Goal: Task Accomplishment & Management: Manage account settings

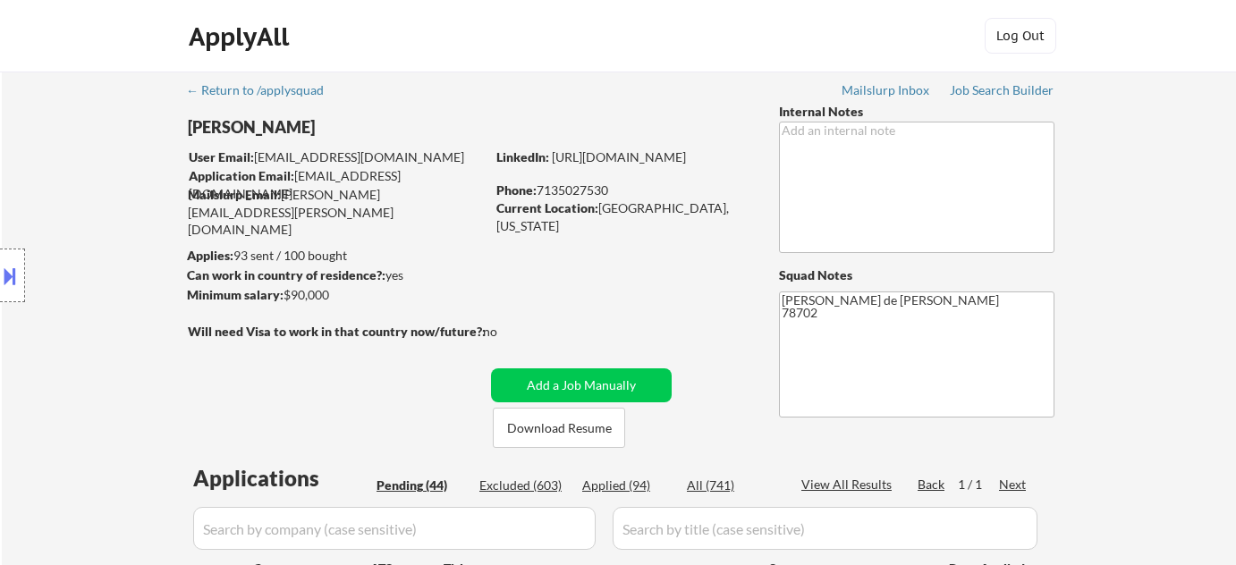
select select ""pending""
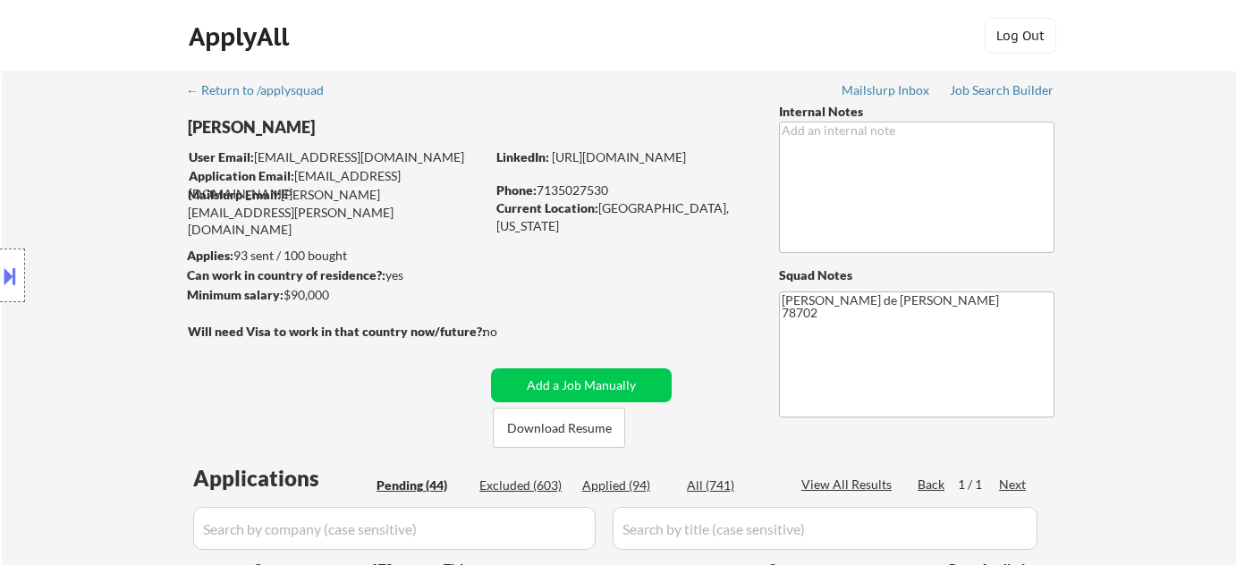
select select ""pending""
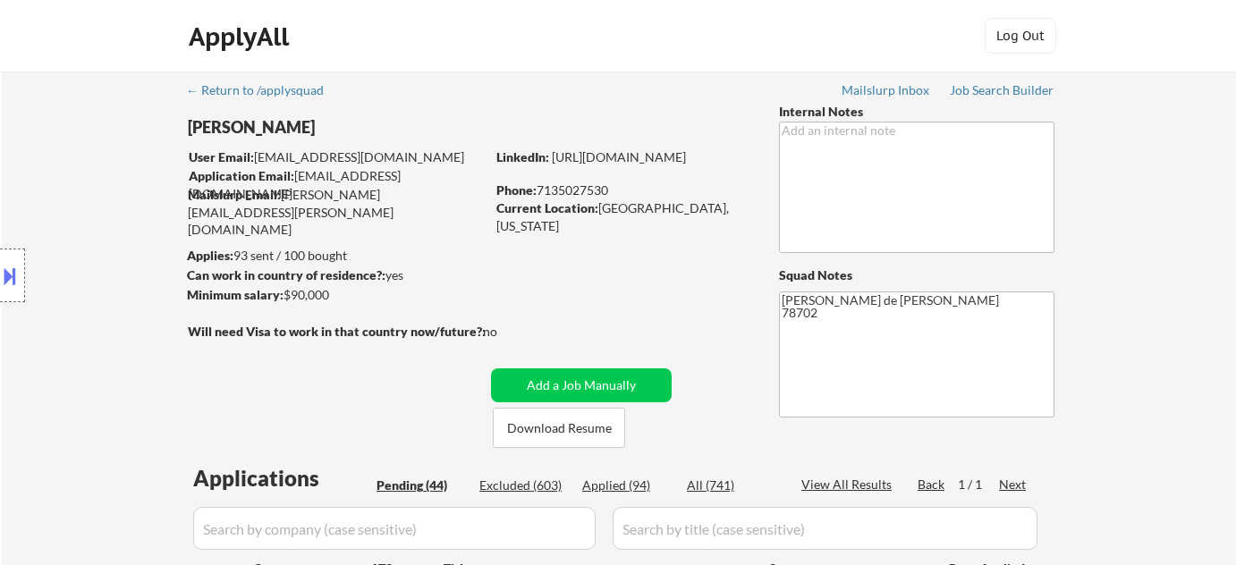
select select ""pending""
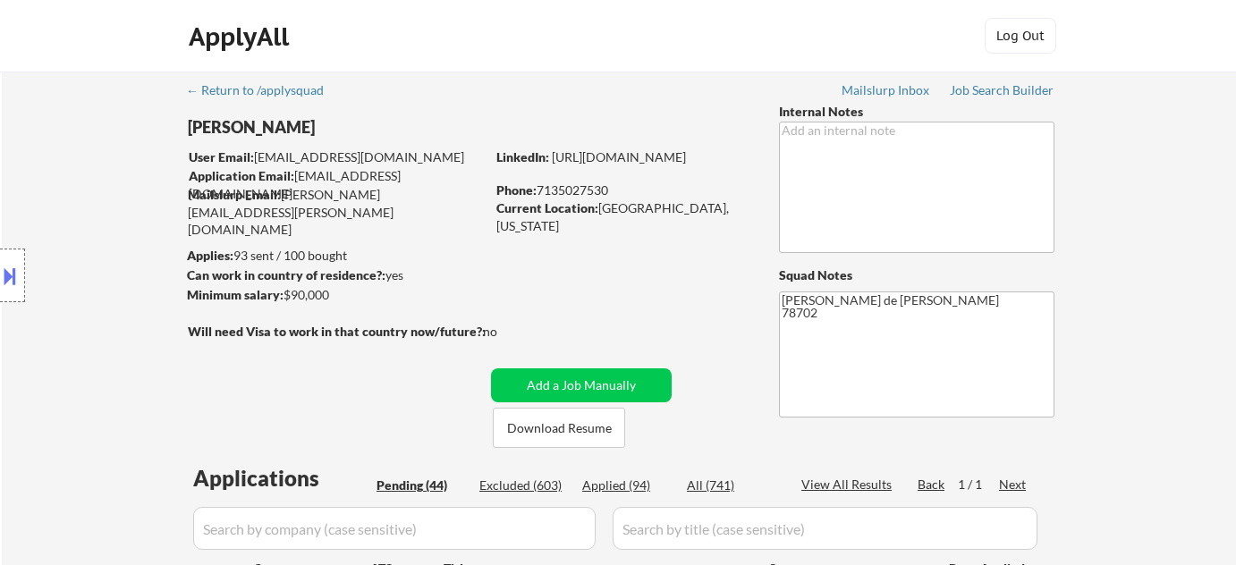
select select ""pending""
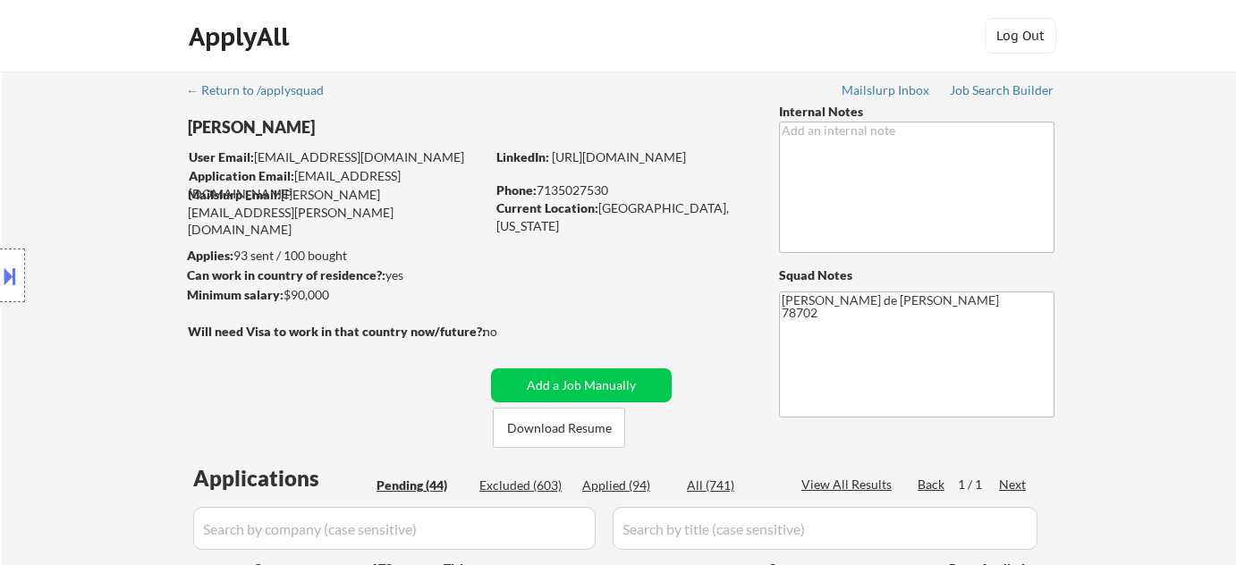
select select ""pending""
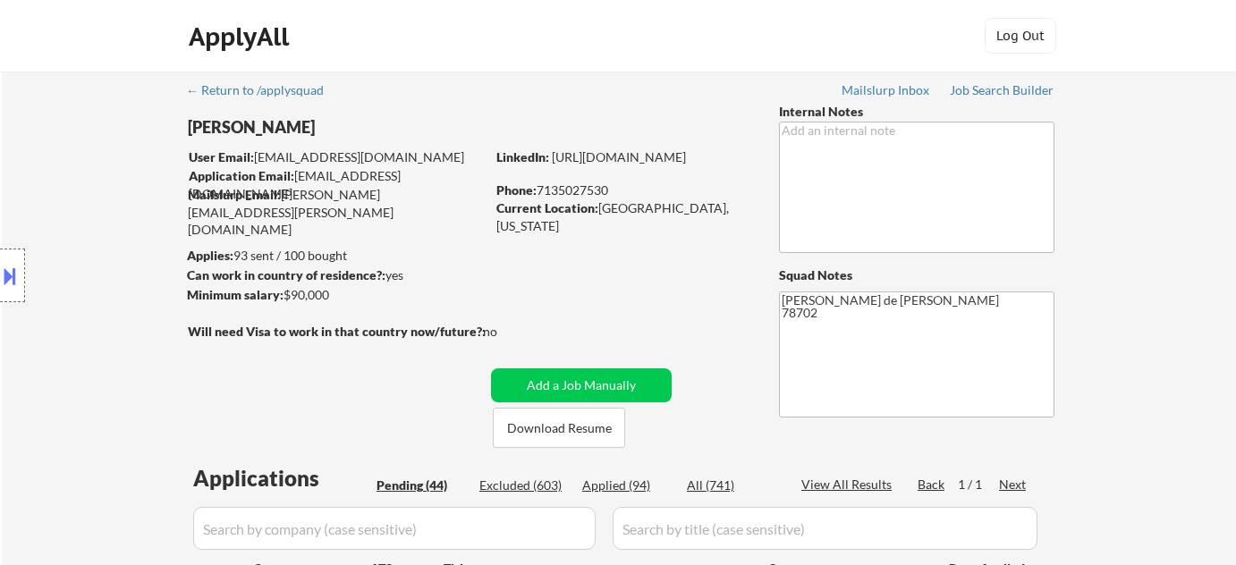
select select ""pending""
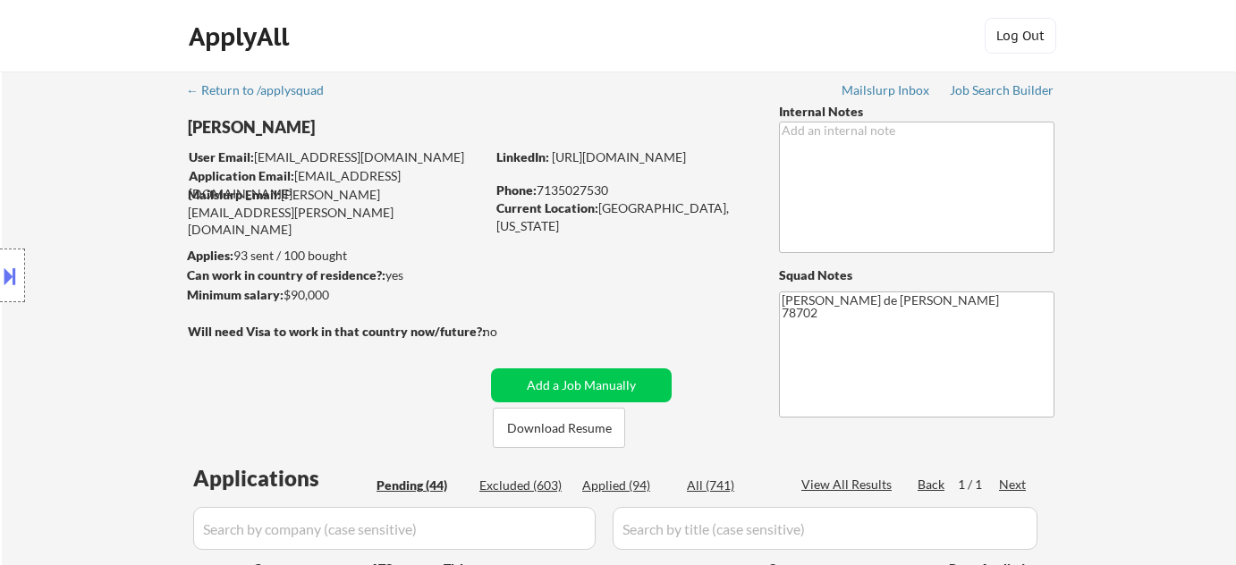
select select ""pending""
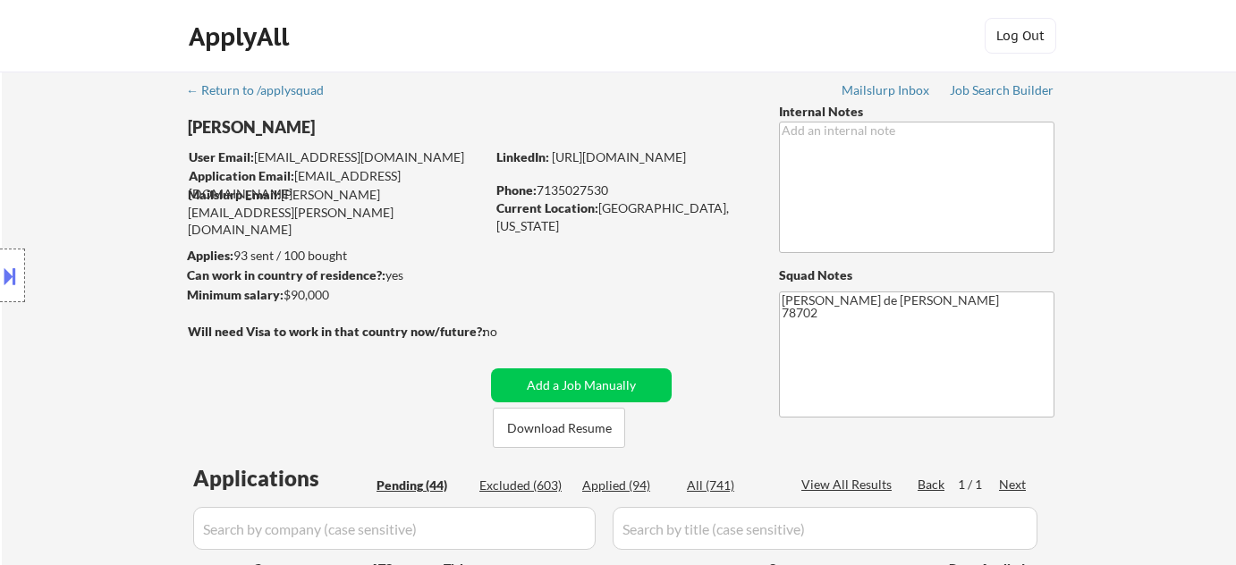
select select ""pending""
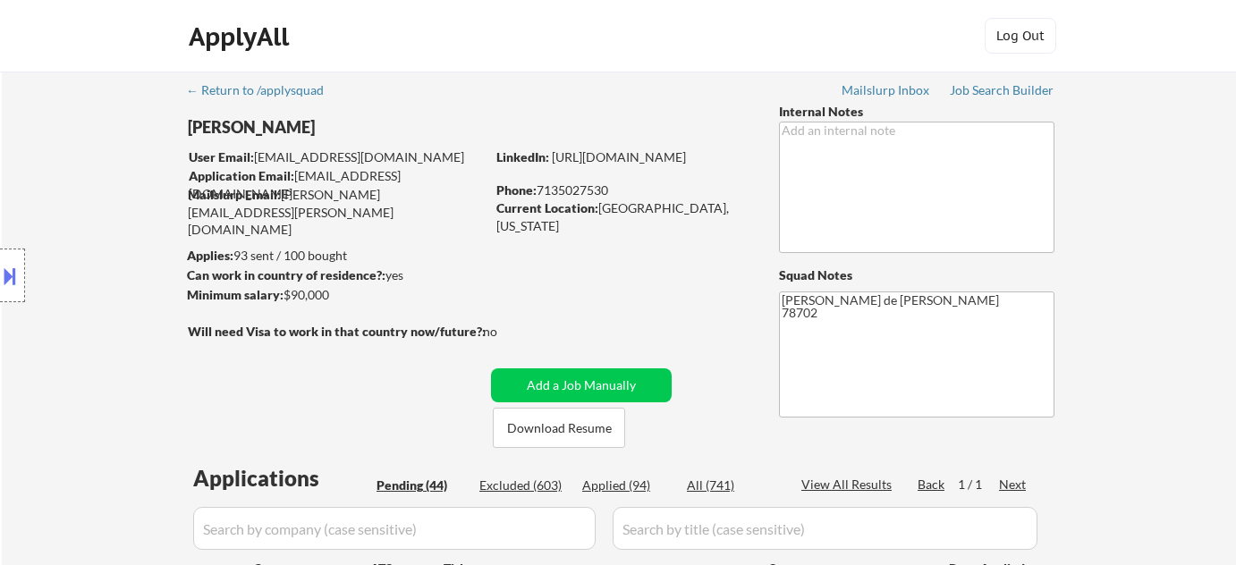
select select ""pending""
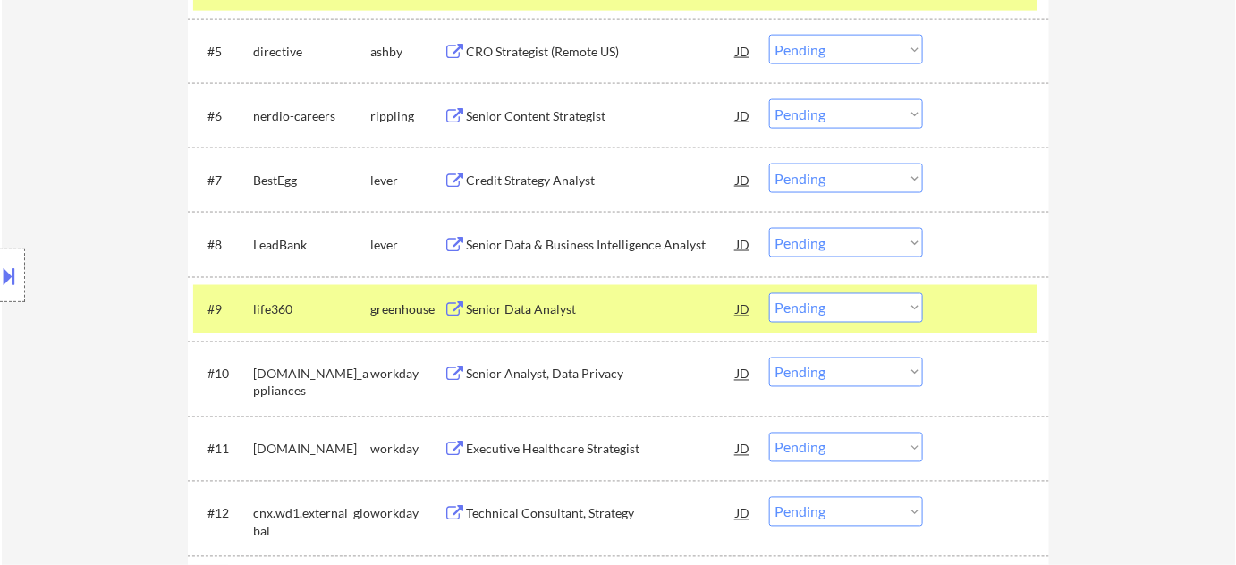
scroll to position [841, 0]
click at [796, 311] on select "Choose an option... Pending Applied Excluded (Questions) Excluded (Expired) Exc…" at bounding box center [846, 307] width 154 height 30
click at [769, 292] on select "Choose an option... Pending Applied Excluded (Questions) Excluded (Expired) Exc…" at bounding box center [846, 307] width 154 height 30
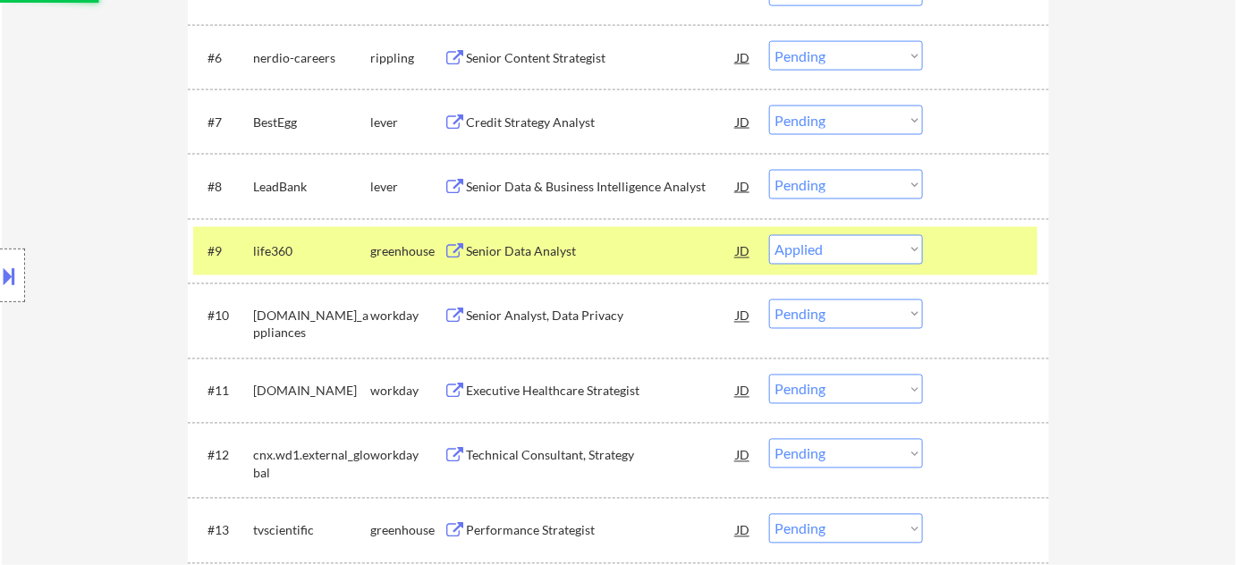
scroll to position [922, 0]
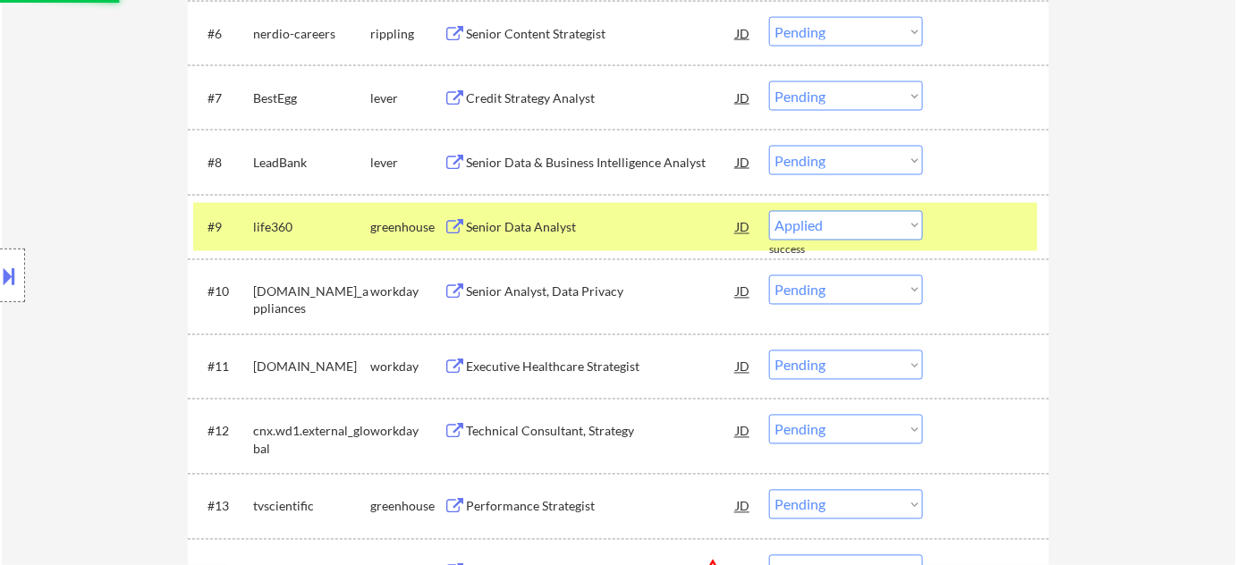
select select ""pending""
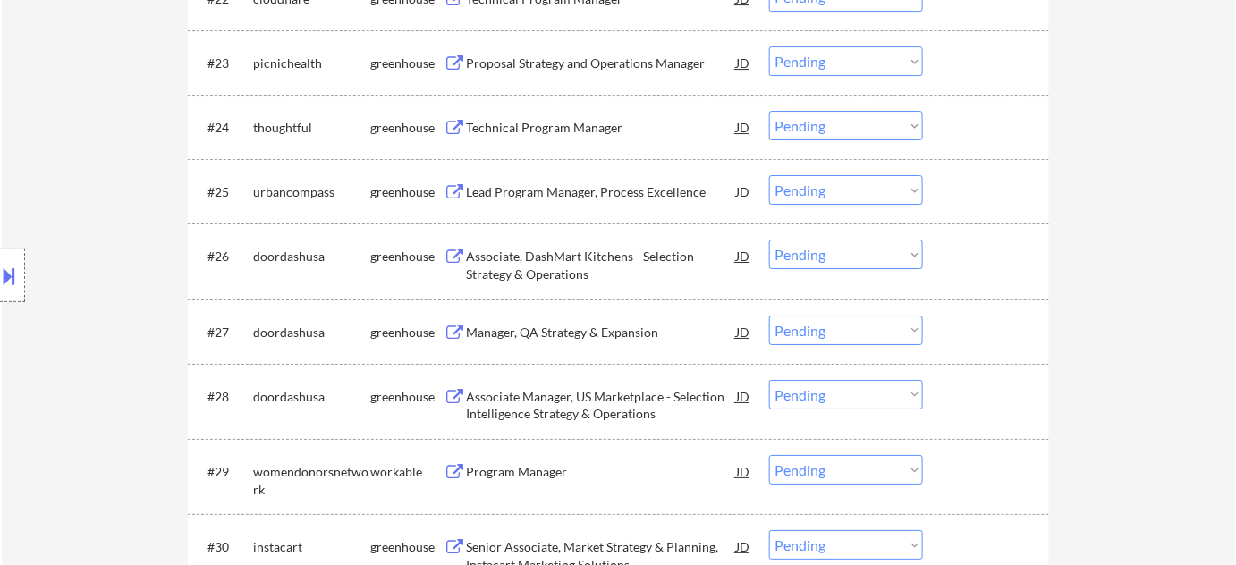
scroll to position [2060, 0]
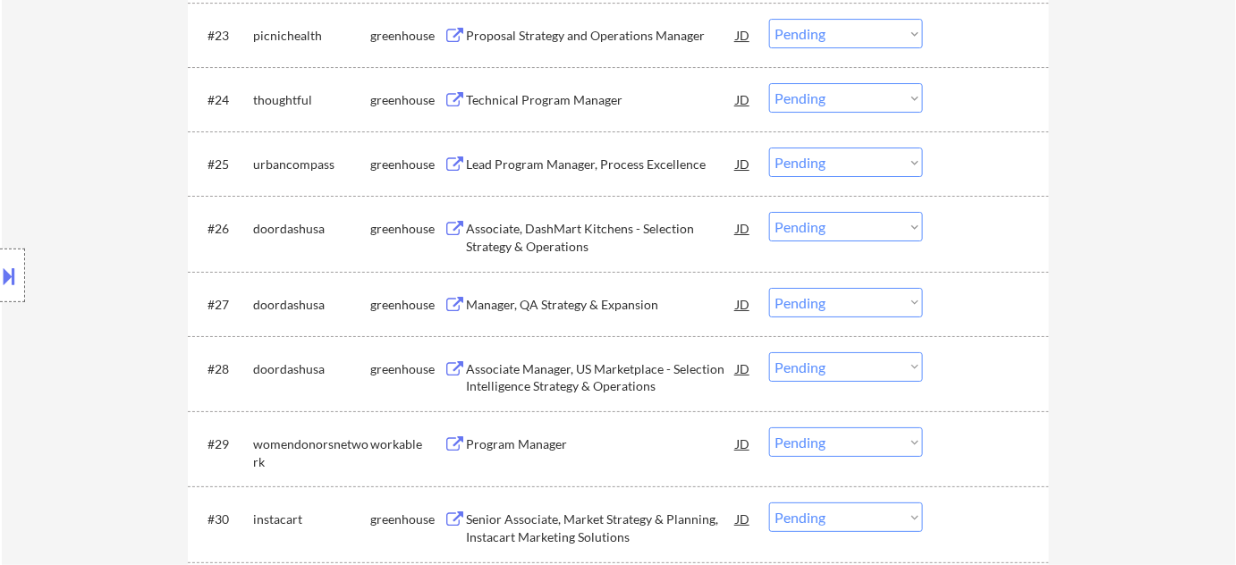
click at [525, 436] on div "Program Manager" at bounding box center [601, 445] width 270 height 18
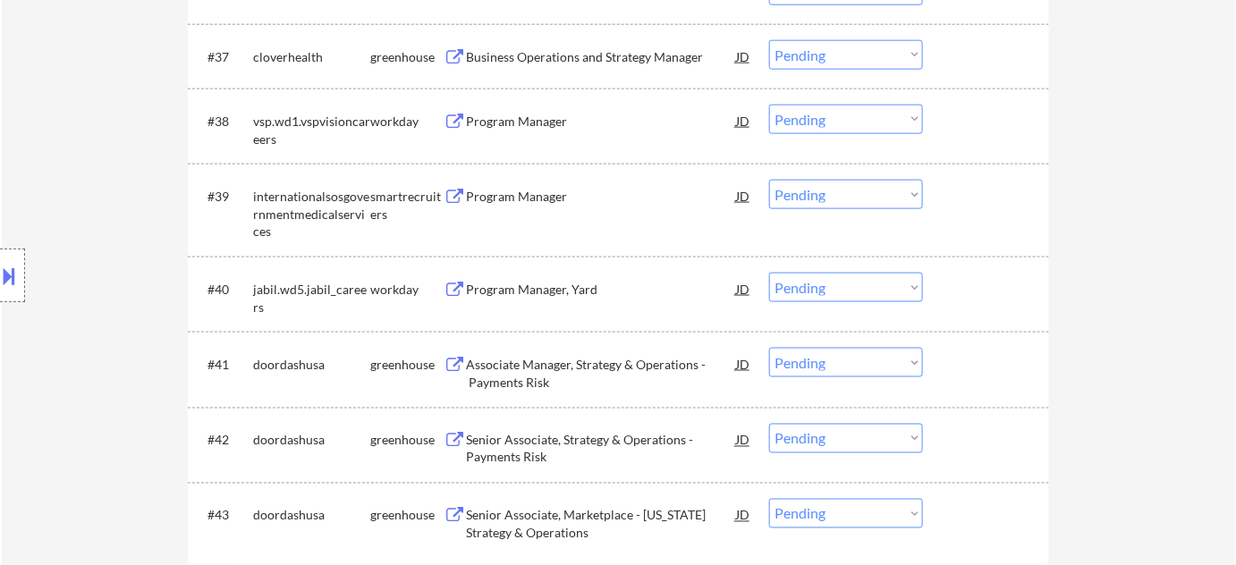
scroll to position [3035, 0]
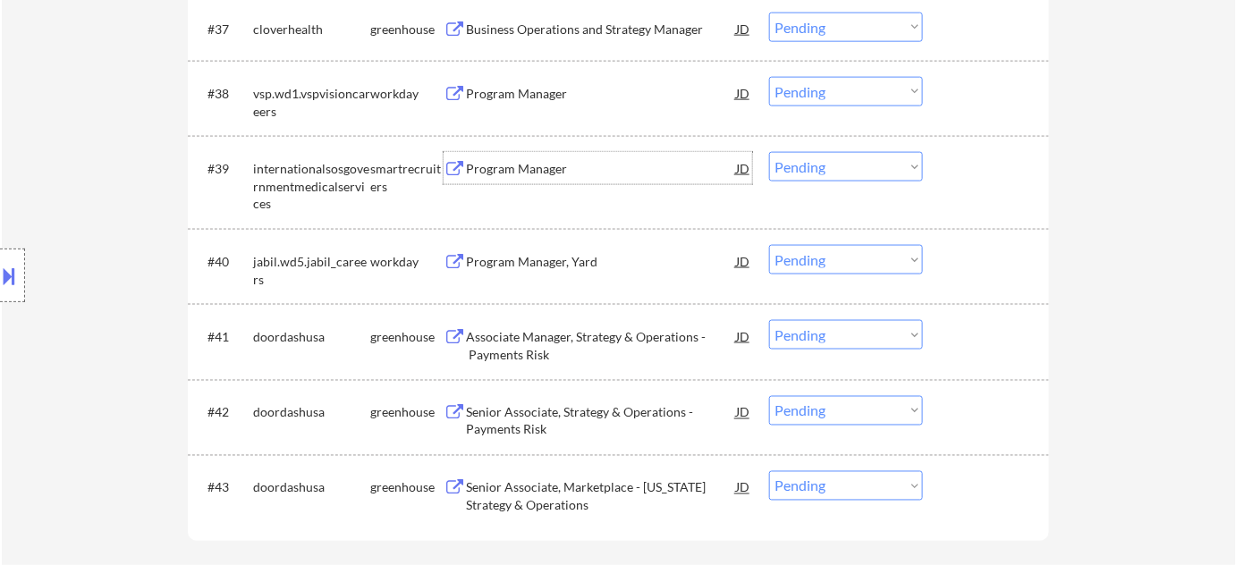
click at [545, 174] on div "Program Manager" at bounding box center [601, 169] width 270 height 18
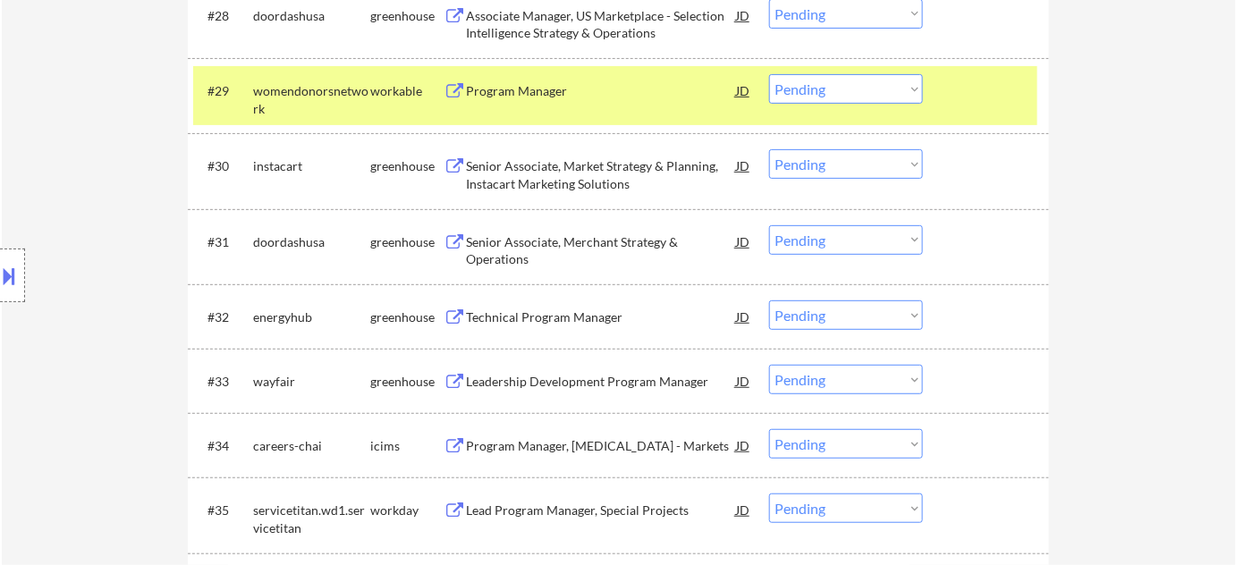
scroll to position [2385, 0]
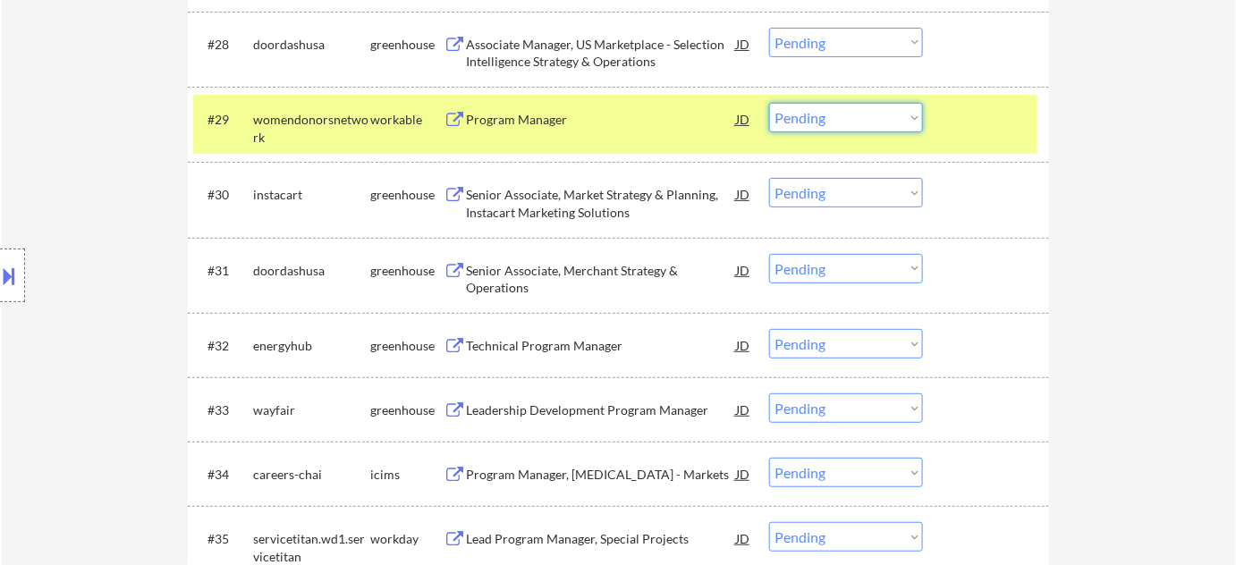
click at [853, 120] on select "Choose an option... Pending Applied Excluded (Questions) Excluded (Expired) Exc…" at bounding box center [846, 118] width 154 height 30
click at [769, 103] on select "Choose an option... Pending Applied Excluded (Questions) Excluded (Expired) Exc…" at bounding box center [846, 118] width 154 height 30
select select ""pending""
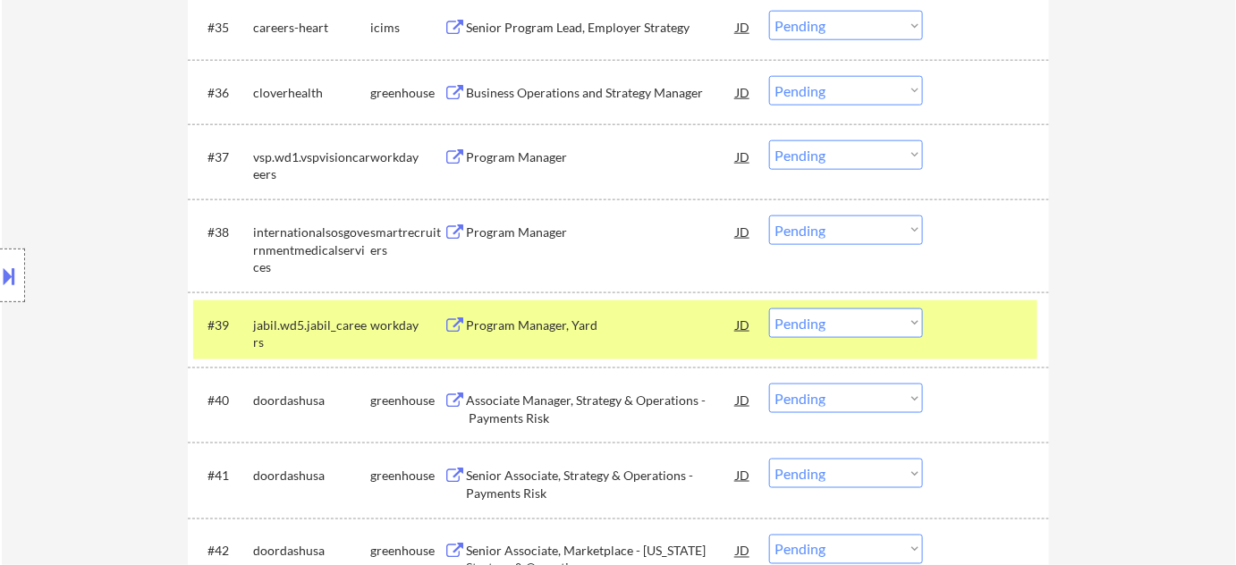
scroll to position [2873, 0]
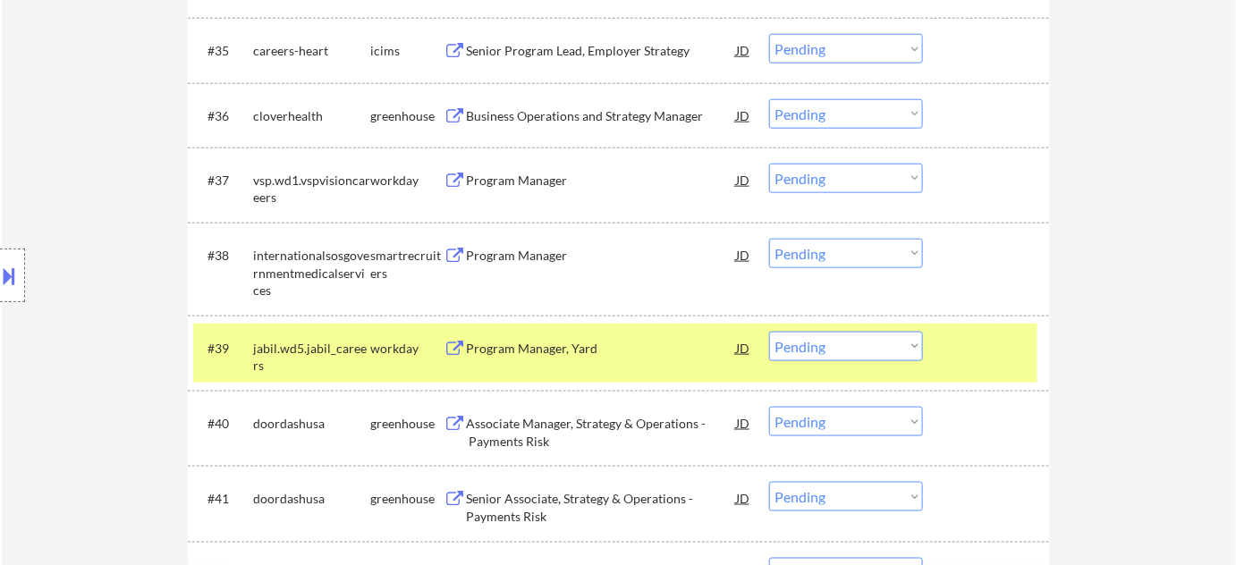
click at [903, 246] on select "Choose an option... Pending Applied Excluded (Questions) Excluded (Expired) Exc…" at bounding box center [846, 254] width 154 height 30
click at [769, 239] on select "Choose an option... Pending Applied Excluded (Questions) Excluded (Expired) Exc…" at bounding box center [846, 254] width 154 height 30
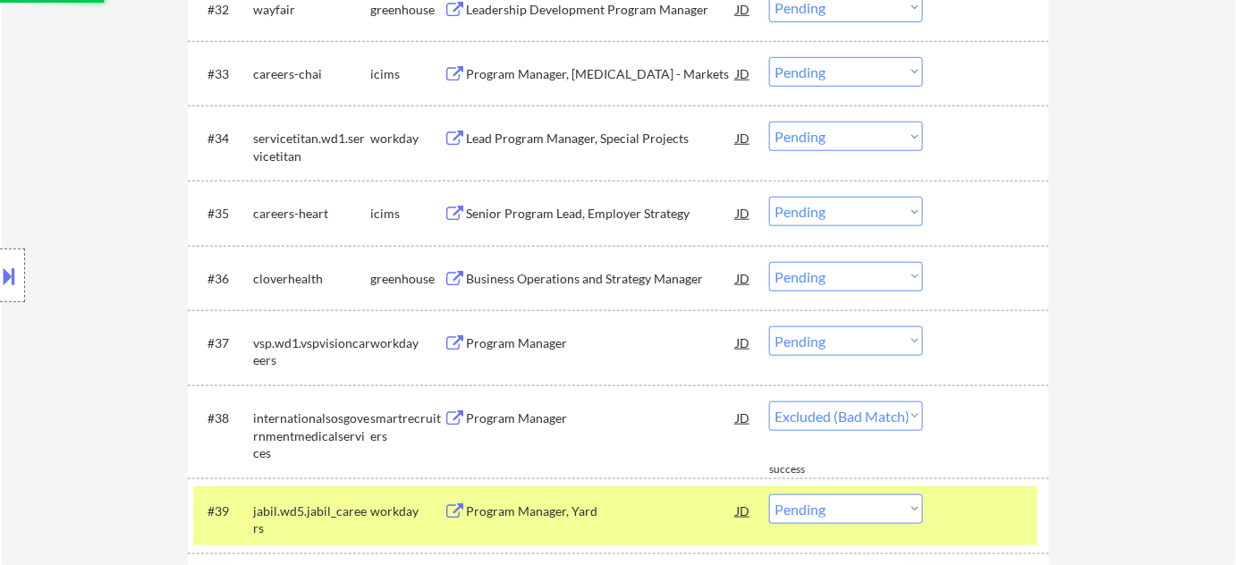
select select ""pending""
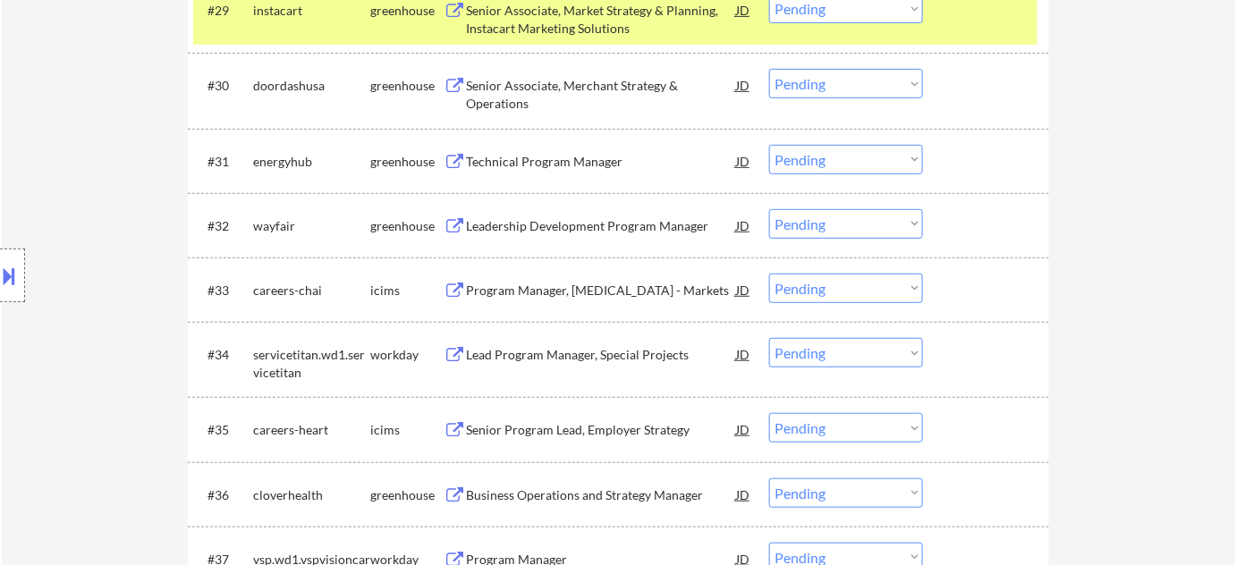
scroll to position [2466, 0]
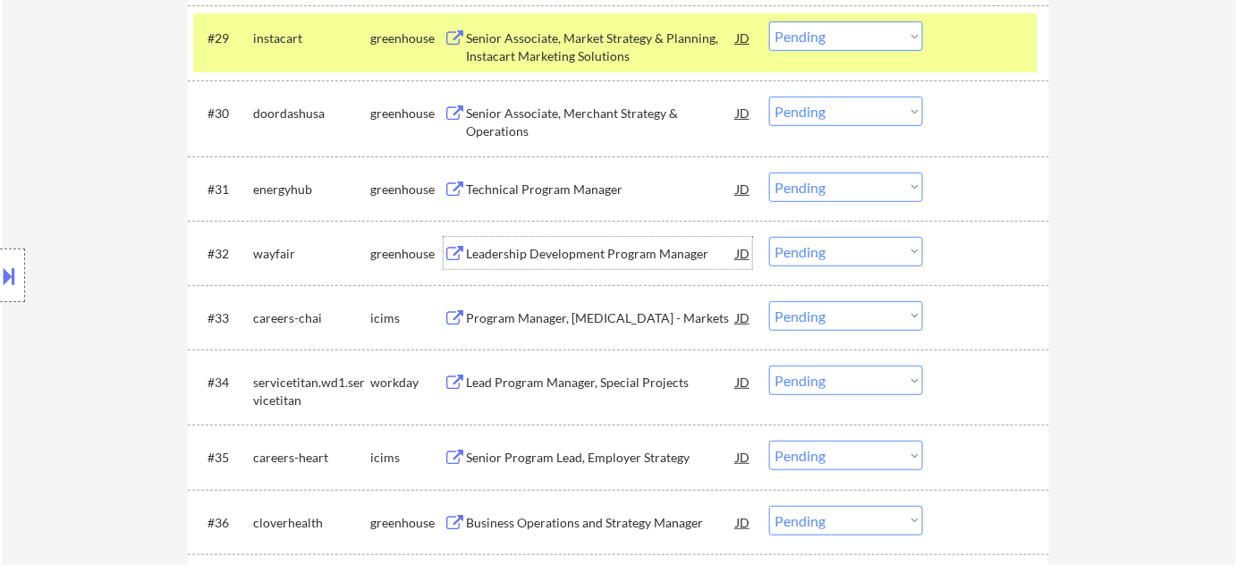
click at [630, 254] on div "Leadership Development Program Manager" at bounding box center [601, 254] width 270 height 18
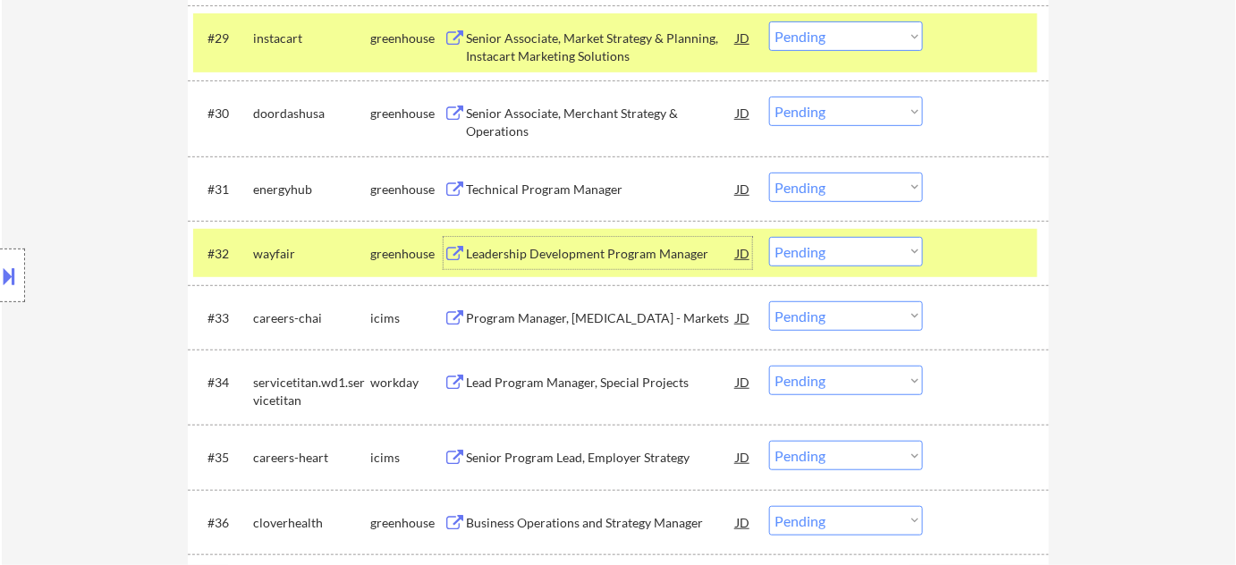
click at [824, 259] on select "Choose an option... Pending Applied Excluded (Questions) Excluded (Expired) Exc…" at bounding box center [846, 252] width 154 height 30
click at [769, 237] on select "Choose an option... Pending Applied Excluded (Questions) Excluded (Expired) Exc…" at bounding box center [846, 252] width 154 height 30
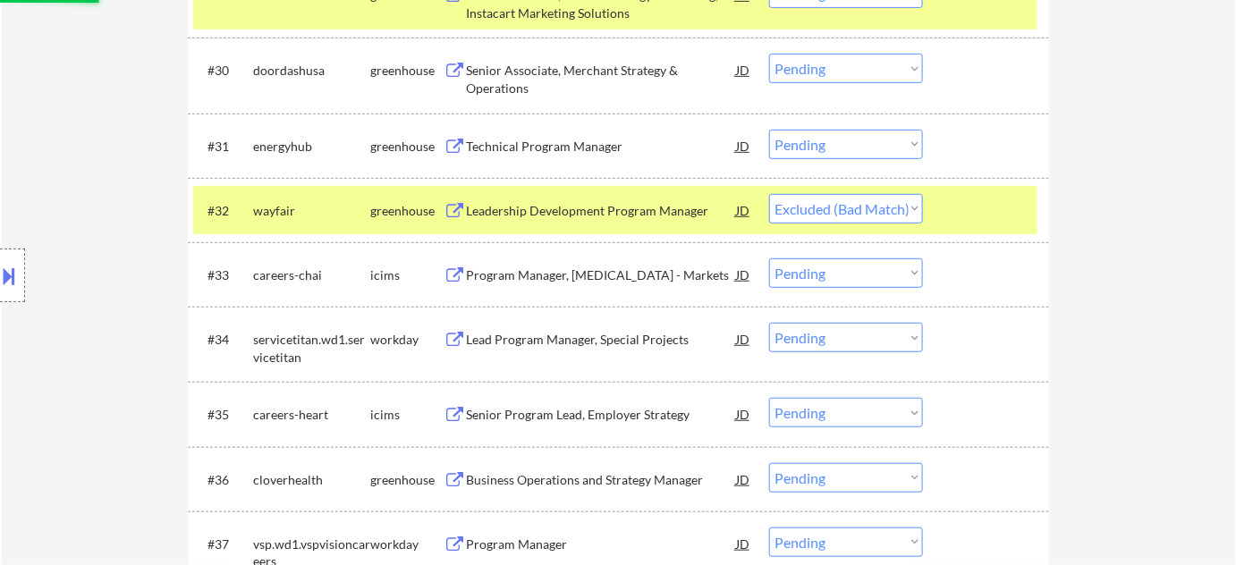
scroll to position [2548, 0]
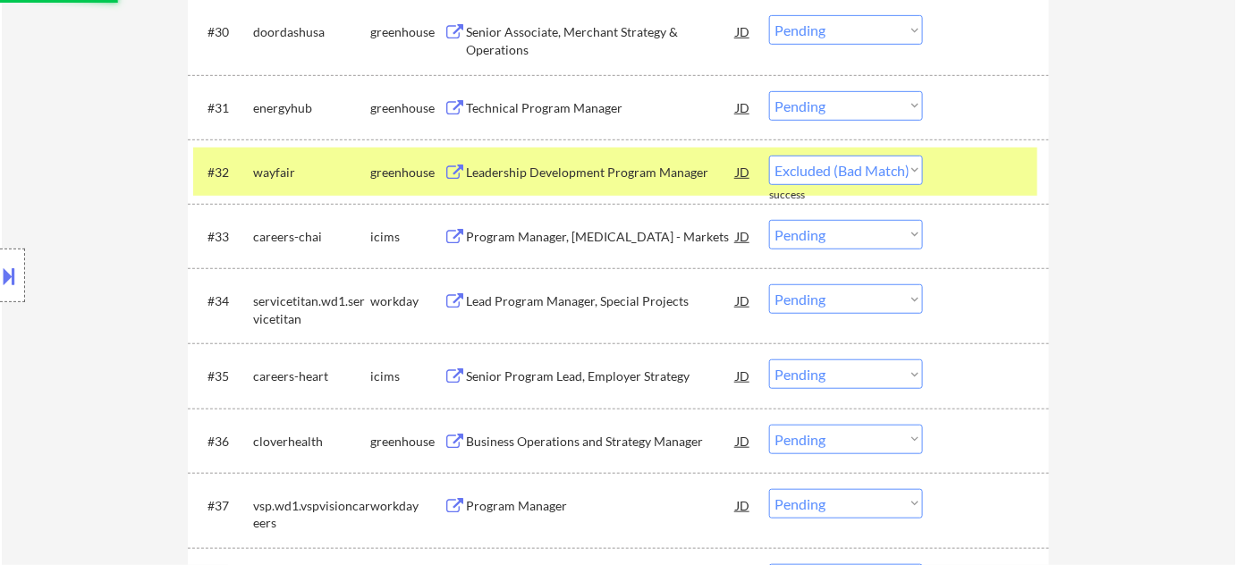
select select ""pending""
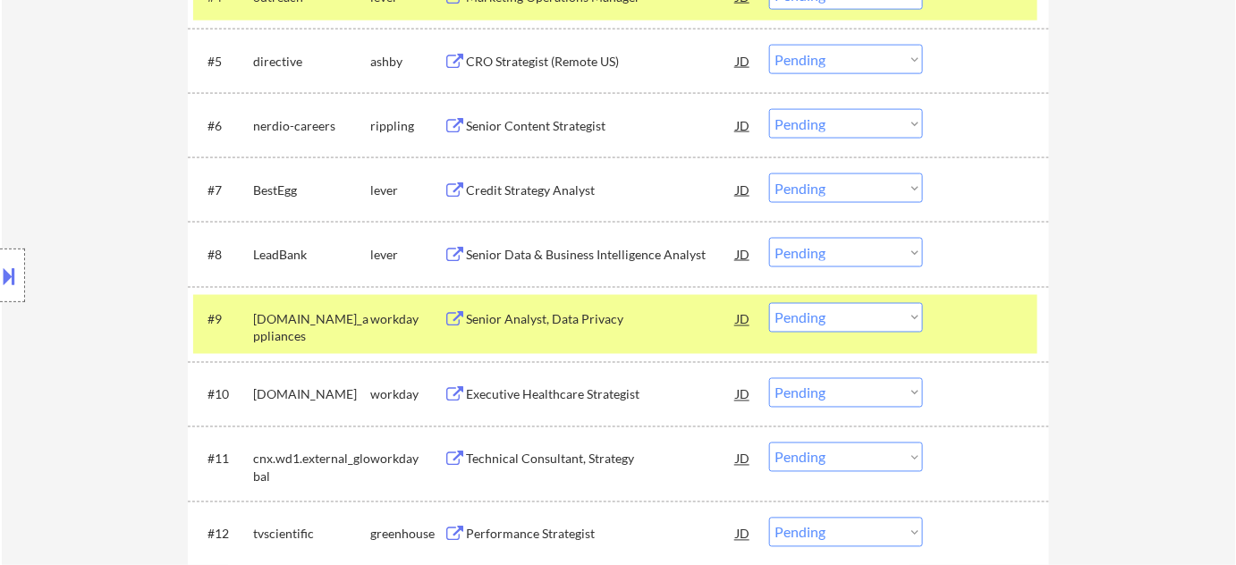
scroll to position [831, 0]
click at [585, 319] on div "Senior Analyst, Data Privacy" at bounding box center [601, 319] width 270 height 18
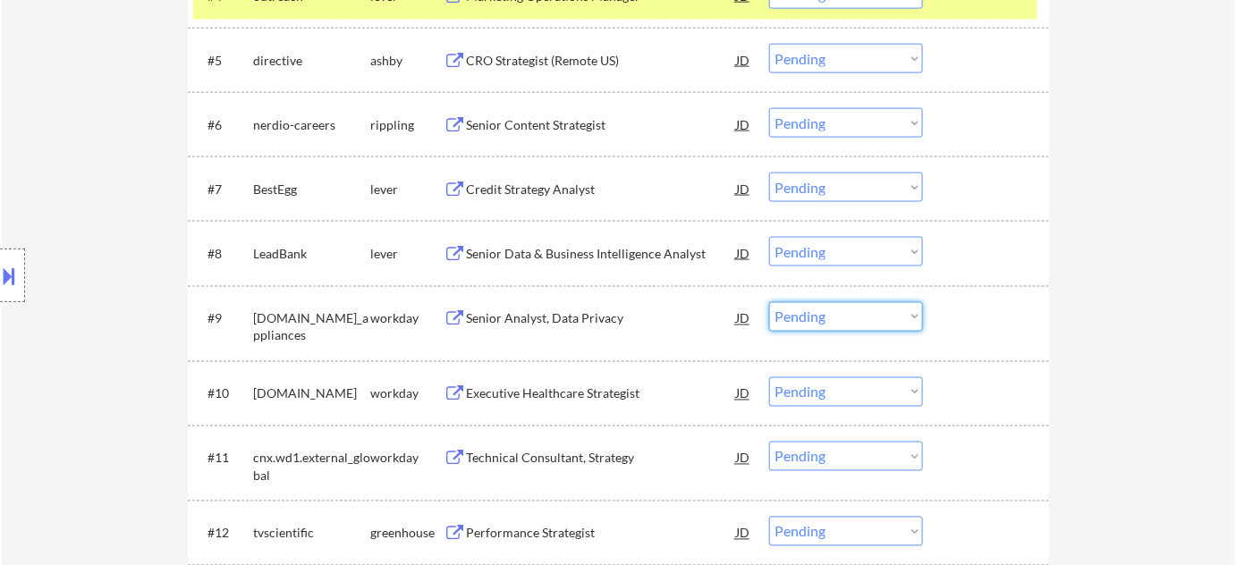
drag, startPoint x: 820, startPoint y: 307, endPoint x: 825, endPoint y: 321, distance: 15.0
click at [820, 307] on select "Choose an option... Pending Applied Excluded (Questions) Excluded (Expired) Exc…" at bounding box center [846, 317] width 154 height 30
click at [769, 302] on select "Choose an option... Pending Applied Excluded (Questions) Excluded (Expired) Exc…" at bounding box center [846, 317] width 154 height 30
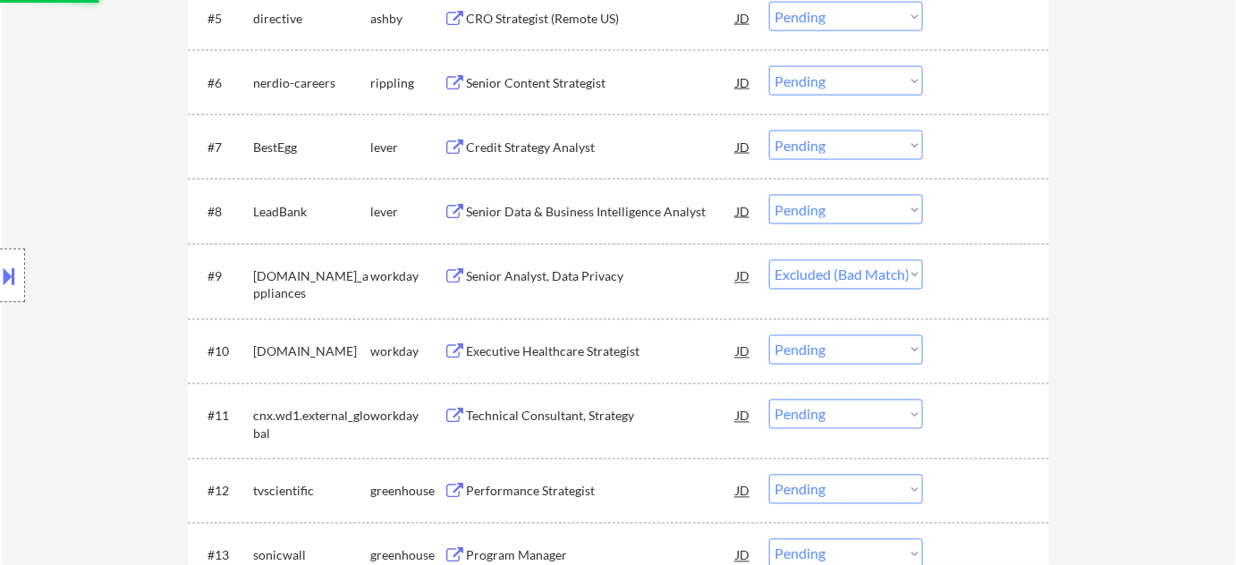
scroll to position [912, 0]
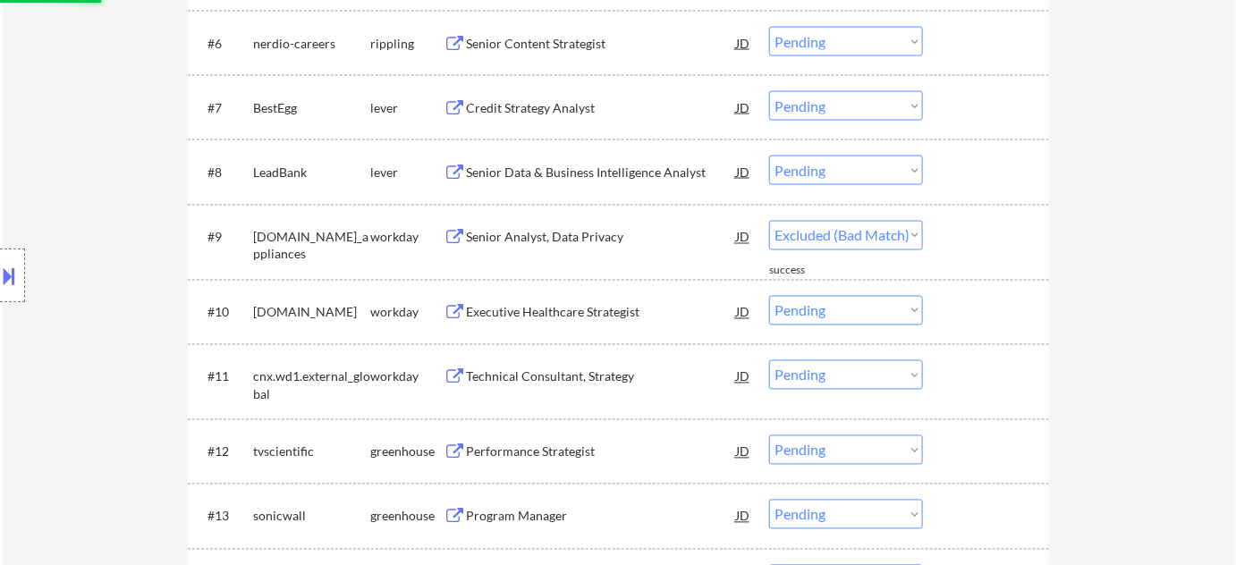
select select ""pending""
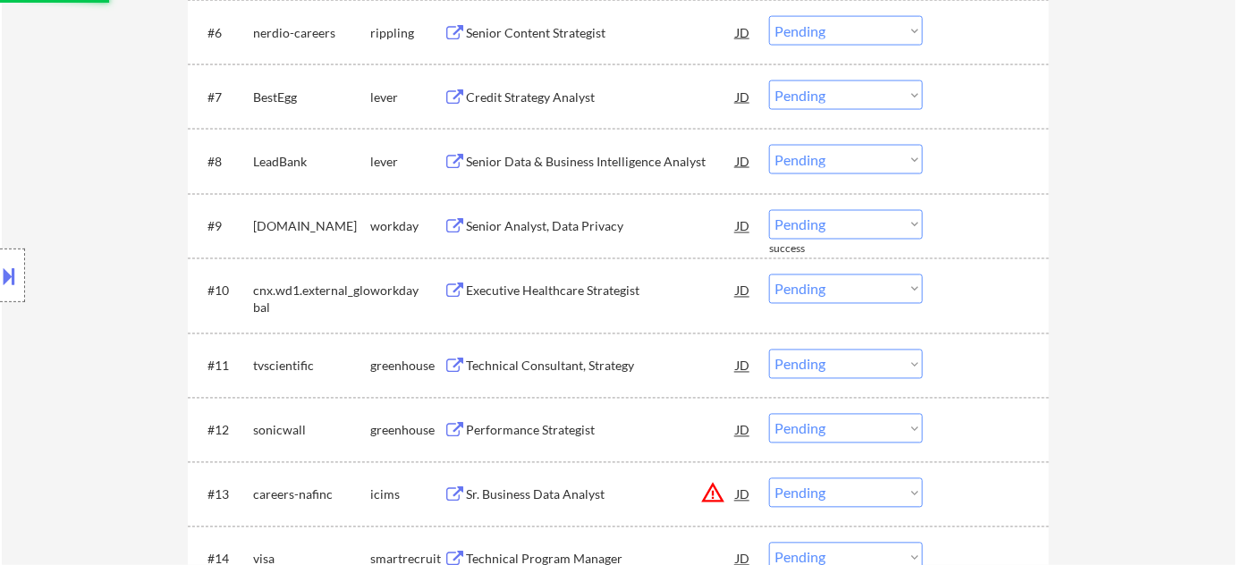
scroll to position [994, 0]
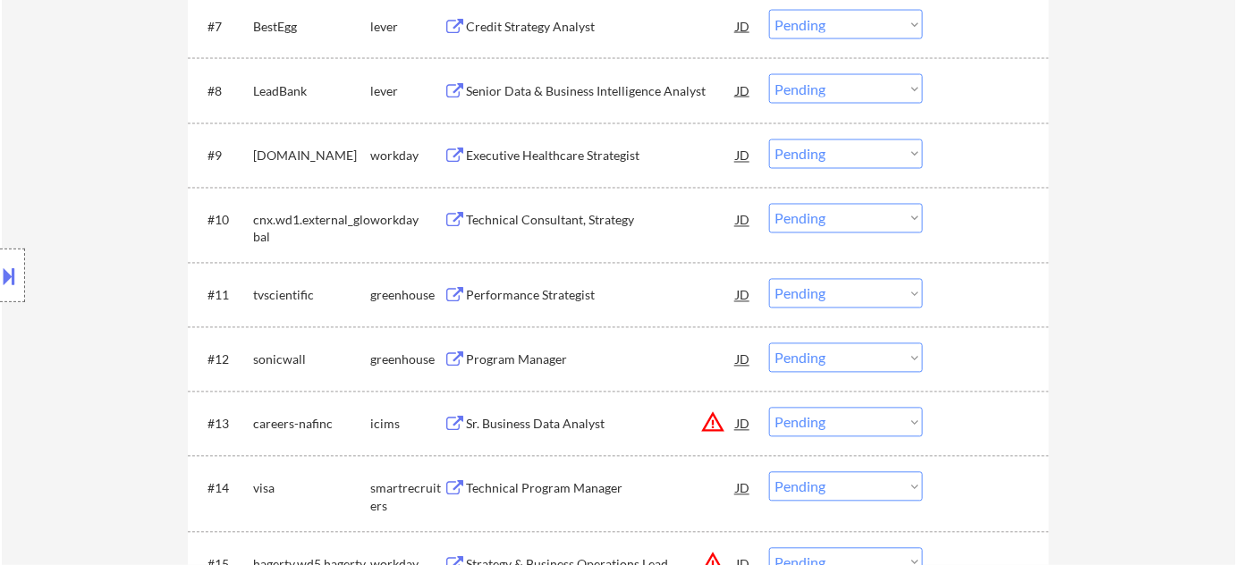
click at [548, 352] on div "Program Manager" at bounding box center [601, 360] width 270 height 18
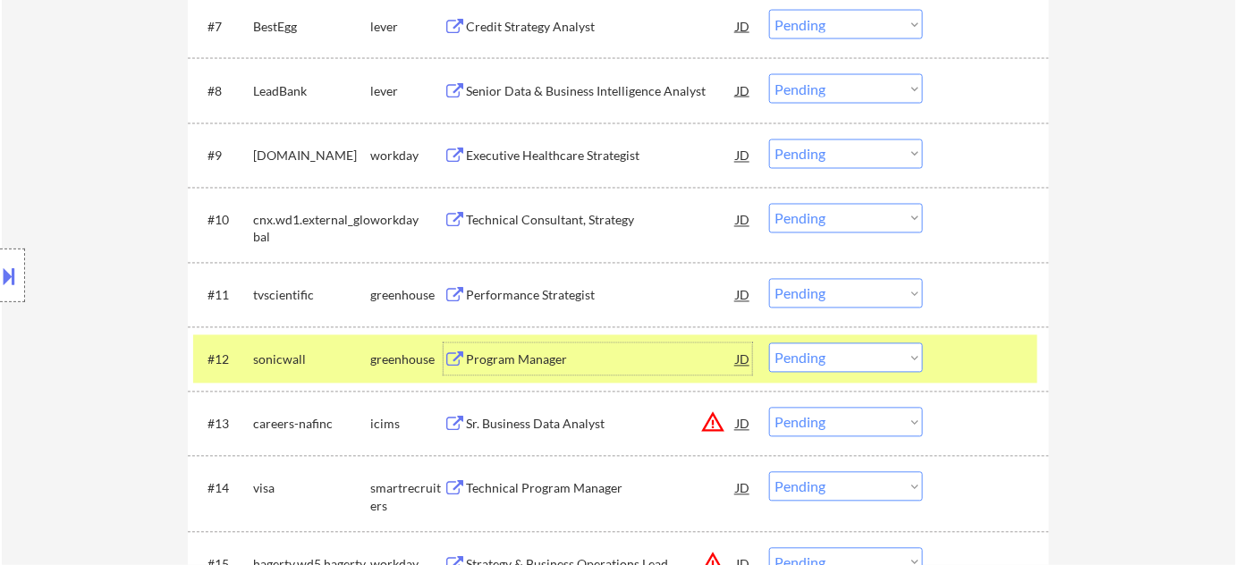
click at [832, 368] on select "Choose an option... Pending Applied Excluded (Questions) Excluded (Expired) Exc…" at bounding box center [846, 358] width 154 height 30
click at [769, 343] on select "Choose an option... Pending Applied Excluded (Questions) Excluded (Expired) Exc…" at bounding box center [846, 358] width 154 height 30
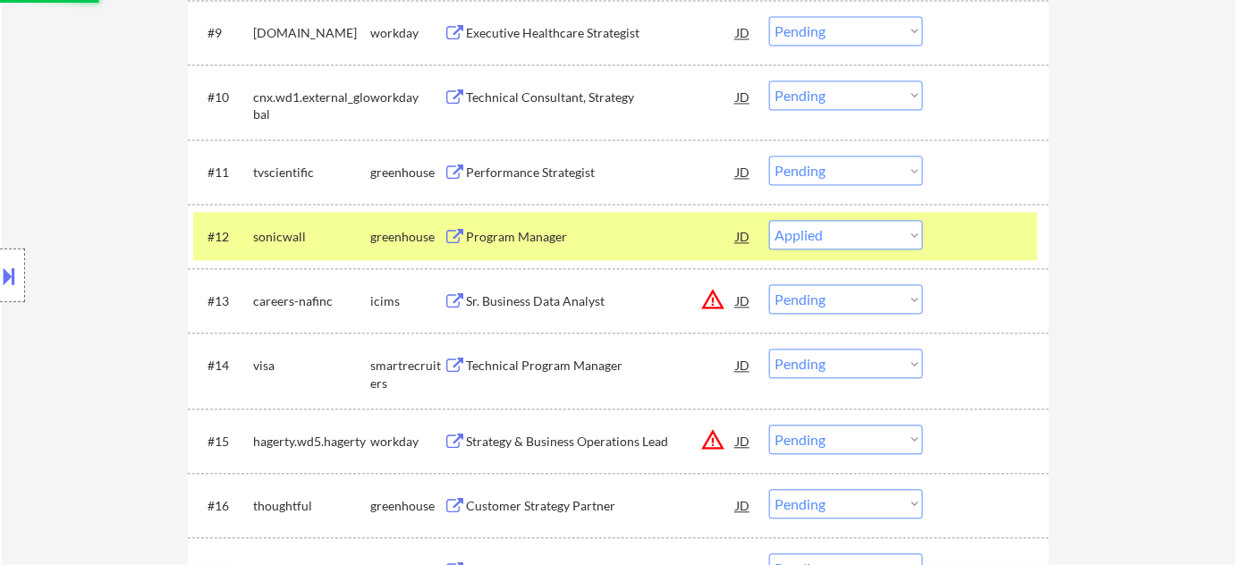
scroll to position [1156, 0]
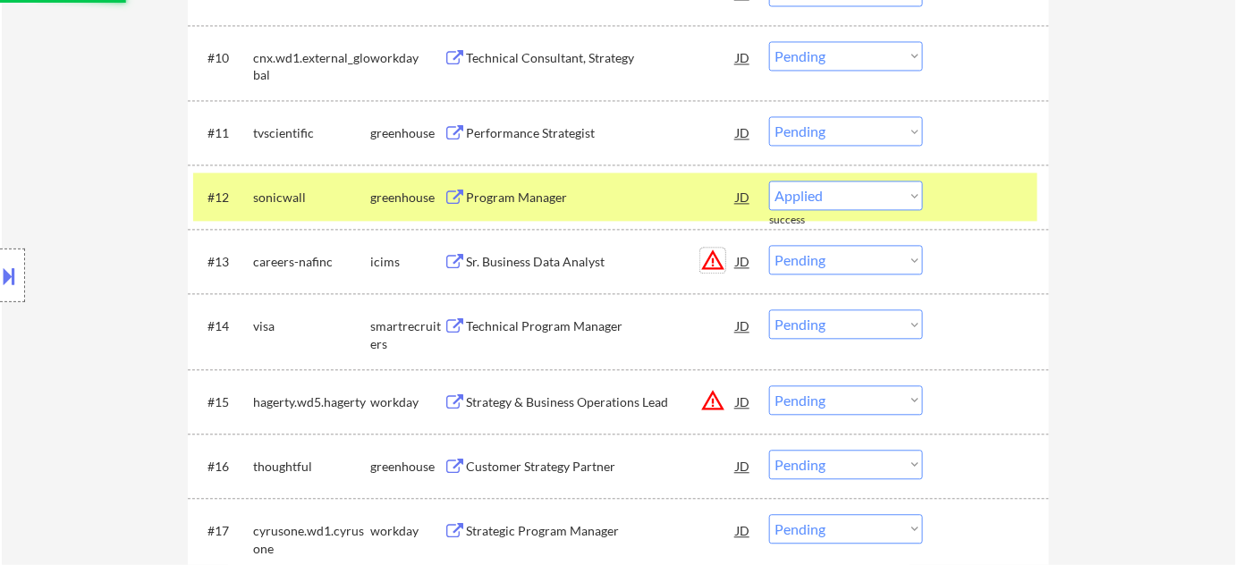
click at [718, 261] on button "warning_amber" at bounding box center [712, 260] width 25 height 25
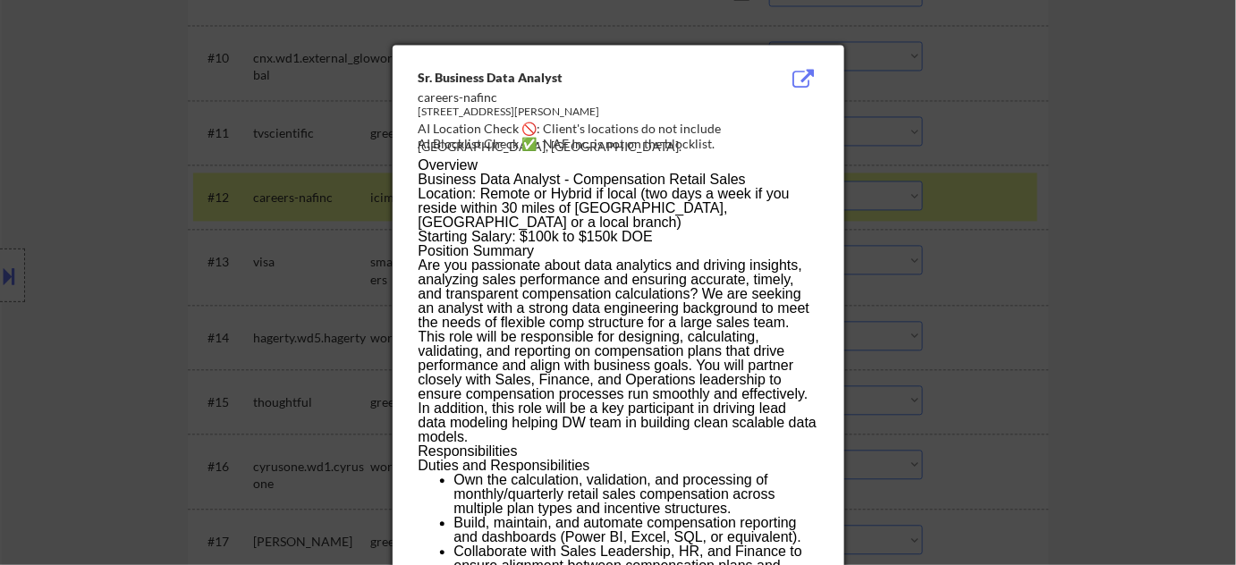
click at [1020, 247] on div at bounding box center [618, 282] width 1236 height 565
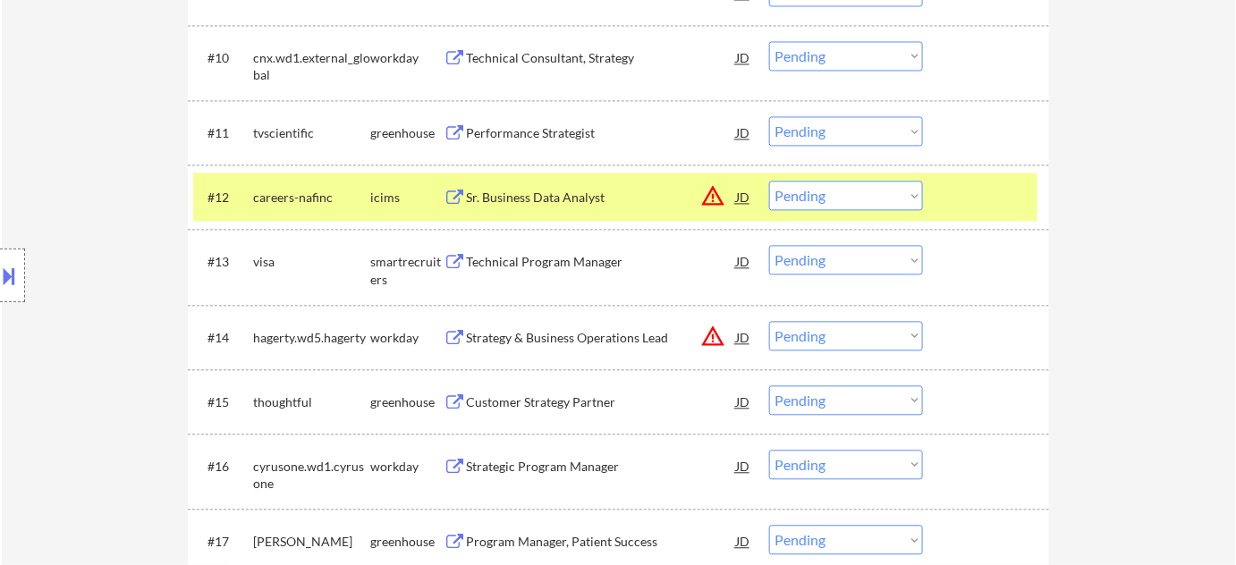
click at [16, 288] on button at bounding box center [10, 276] width 20 height 30
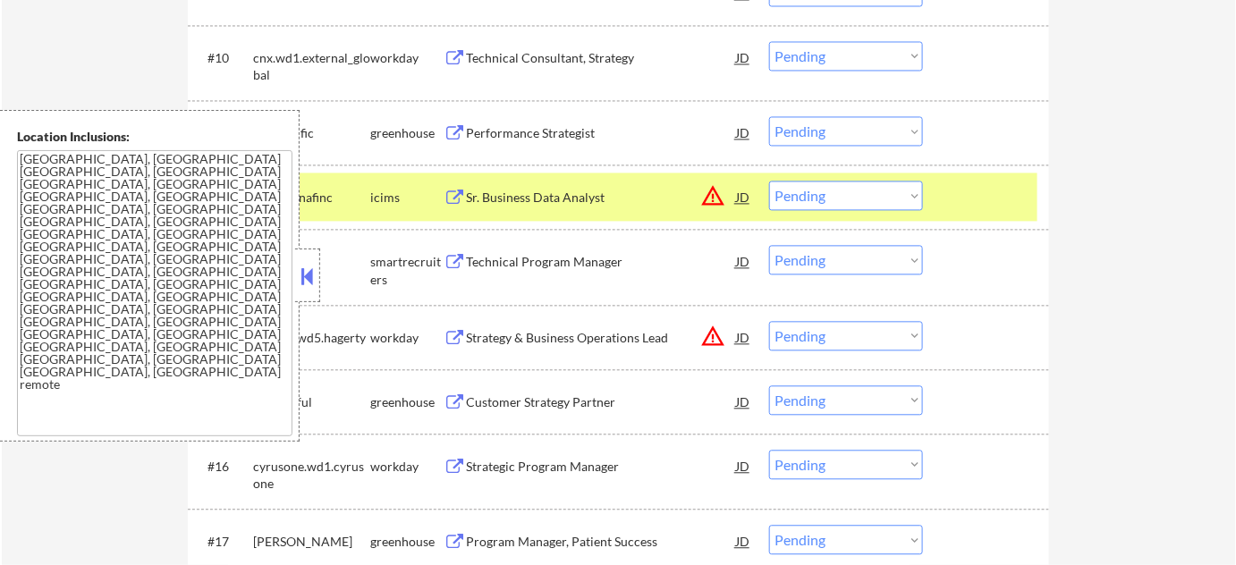
click at [300, 272] on button at bounding box center [308, 276] width 20 height 27
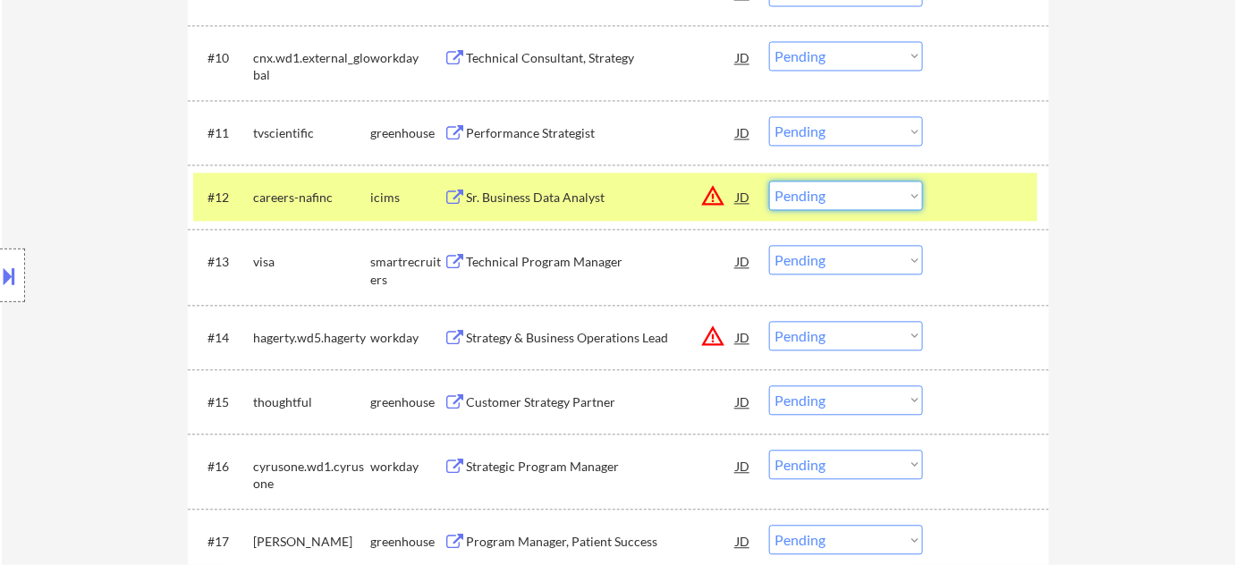
click at [796, 198] on select "Choose an option... Pending Applied Excluded (Questions) Excluded (Expired) Exc…" at bounding box center [846, 196] width 154 height 30
click at [769, 181] on select "Choose an option... Pending Applied Excluded (Questions) Excluded (Expired) Exc…" at bounding box center [846, 196] width 154 height 30
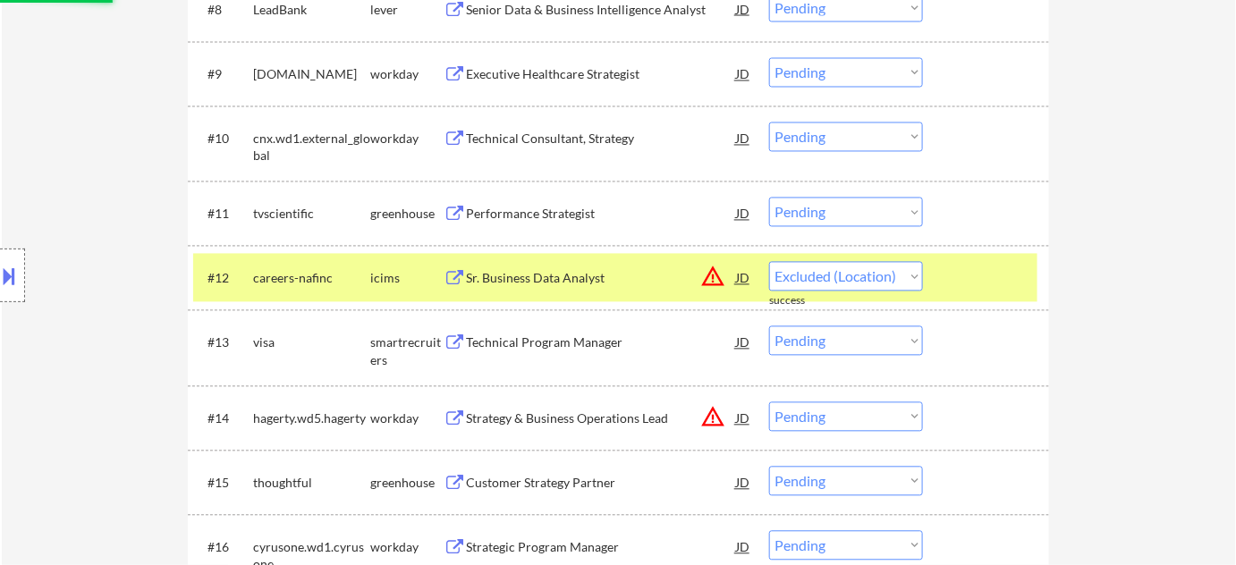
select select ""pending""
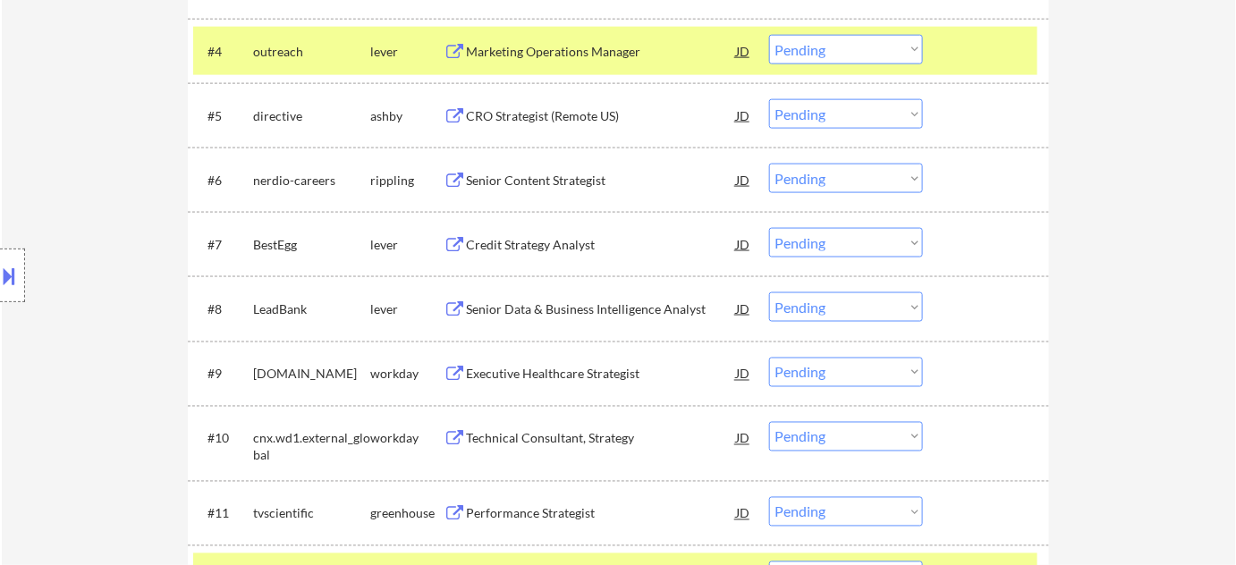
scroll to position [749, 0]
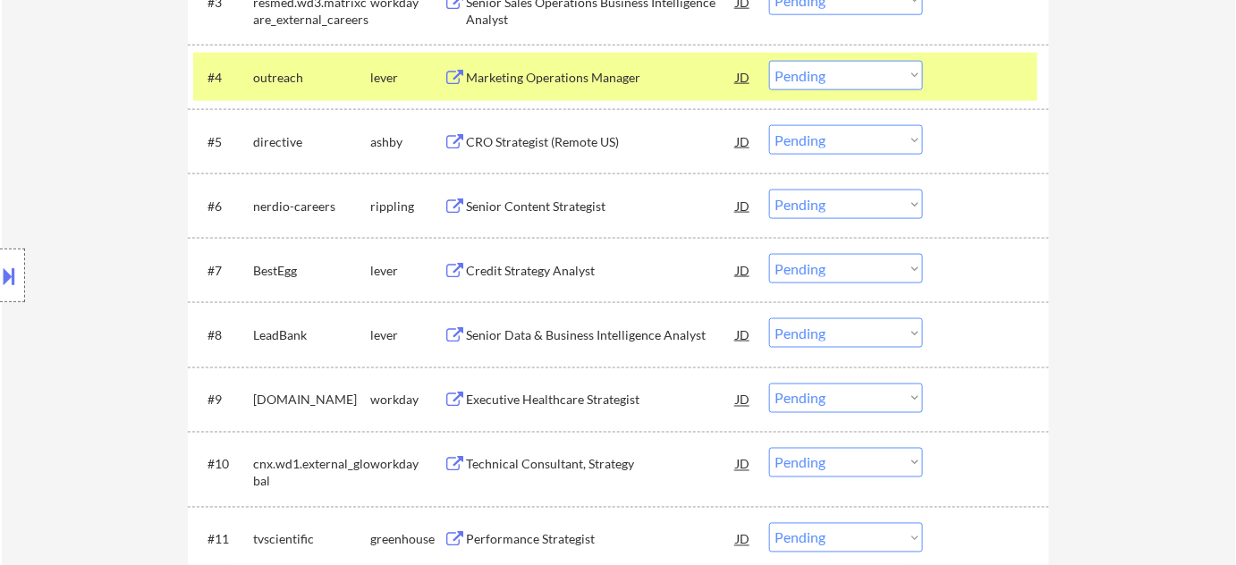
click at [559, 326] on div "Senior Data & Business Intelligence Analyst" at bounding box center [601, 335] width 270 height 18
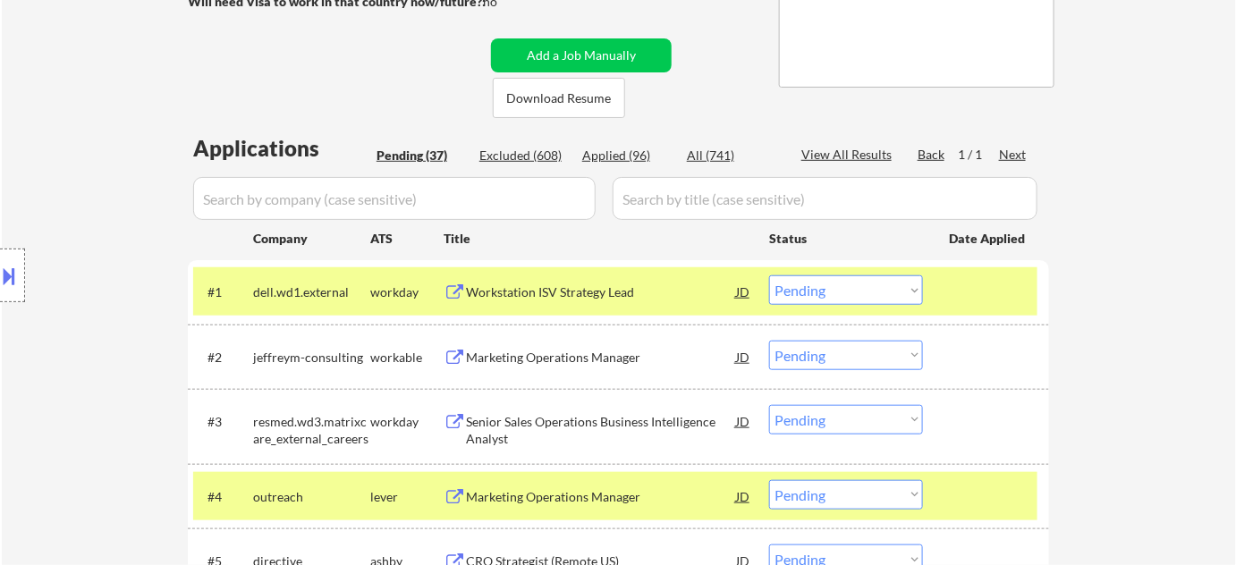
scroll to position [406, 0]
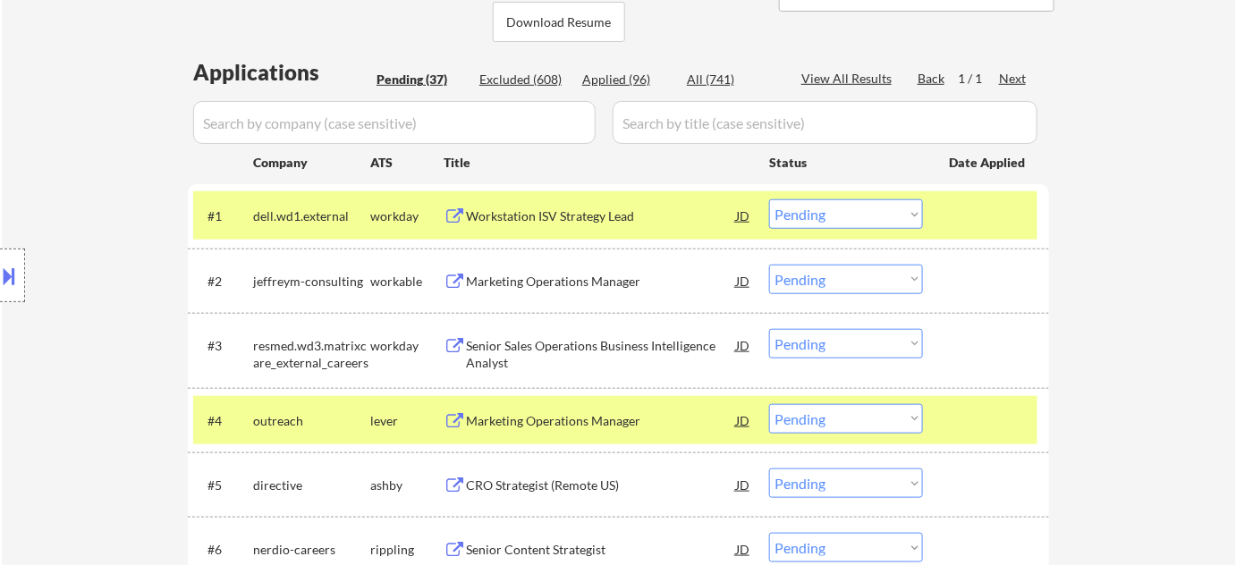
click at [559, 214] on div "Workstation ISV Strategy Lead" at bounding box center [601, 216] width 270 height 18
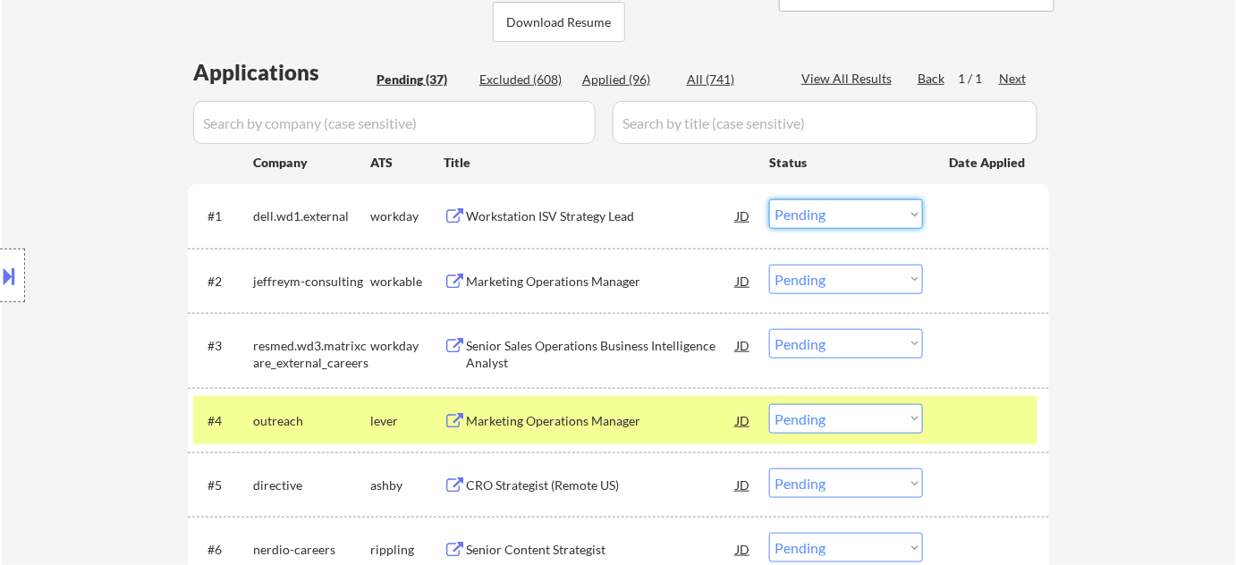
click at [859, 214] on select "Choose an option... Pending Applied Excluded (Questions) Excluded (Expired) Exc…" at bounding box center [846, 214] width 154 height 30
drag, startPoint x: 799, startPoint y: 213, endPoint x: 810, endPoint y: 224, distance: 15.8
click at [799, 213] on select "Choose an option... Pending Applied Excluded (Questions) Excluded (Expired) Exc…" at bounding box center [846, 214] width 154 height 30
click at [769, 199] on select "Choose an option... Pending Applied Excluded (Questions) Excluded (Expired) Exc…" at bounding box center [846, 214] width 154 height 30
select select ""pending""
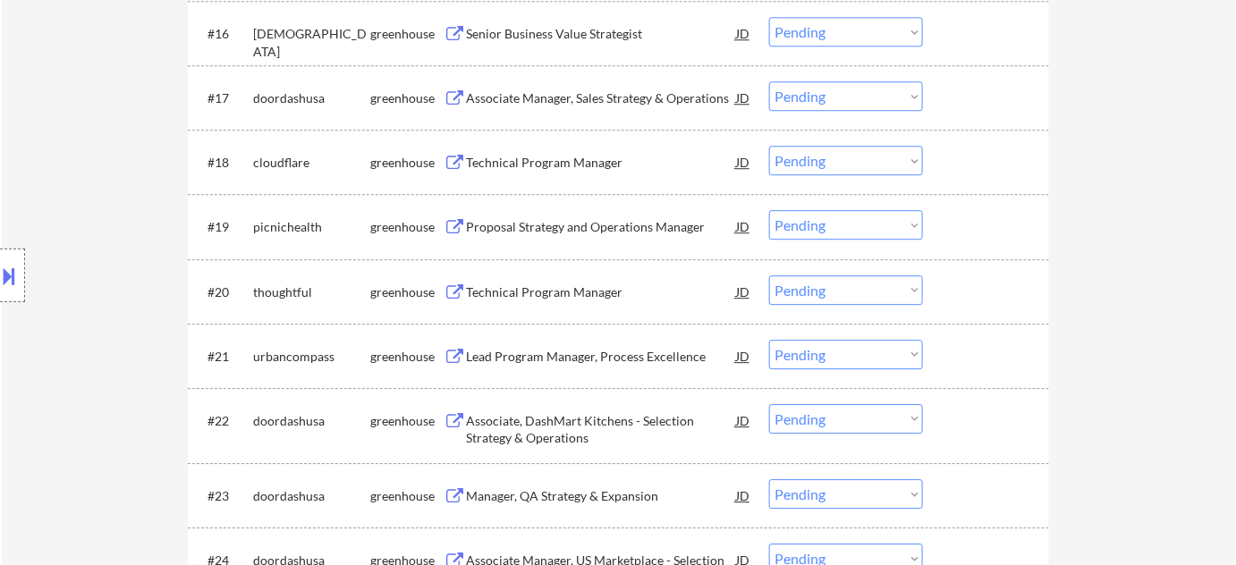
scroll to position [1626, 0]
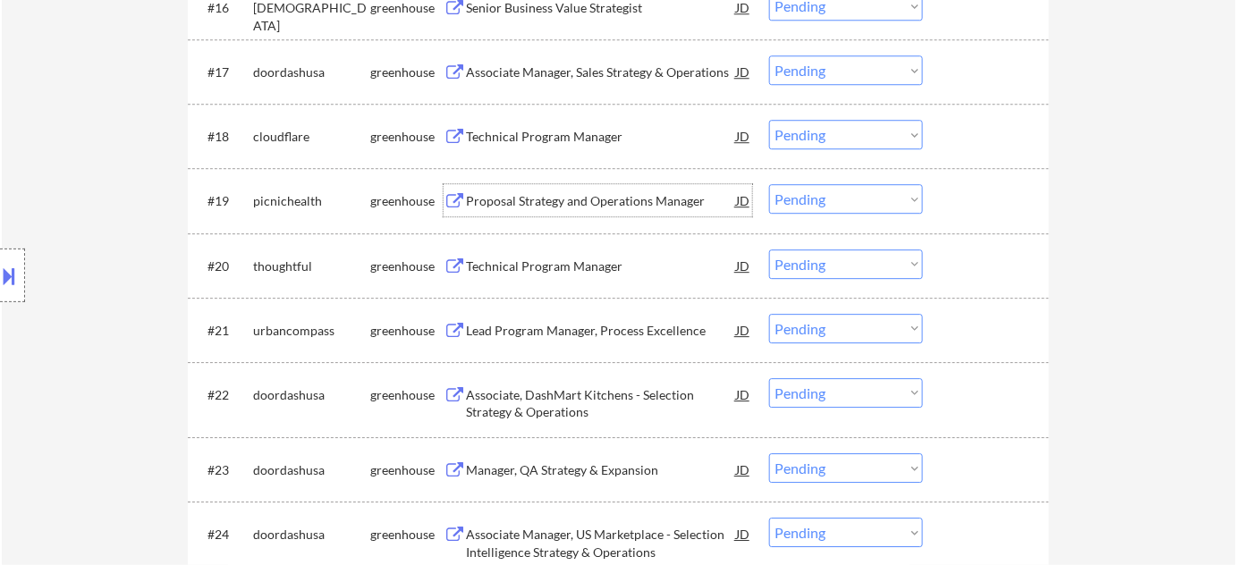
click at [594, 204] on div "Proposal Strategy and Operations Manager" at bounding box center [601, 201] width 270 height 18
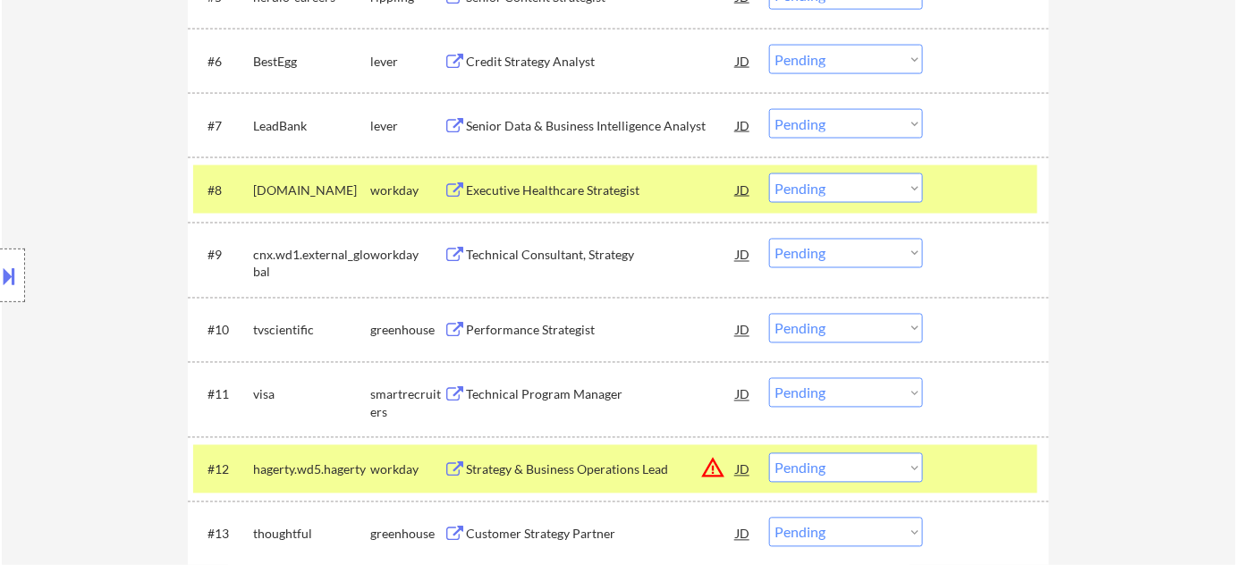
scroll to position [1544, 0]
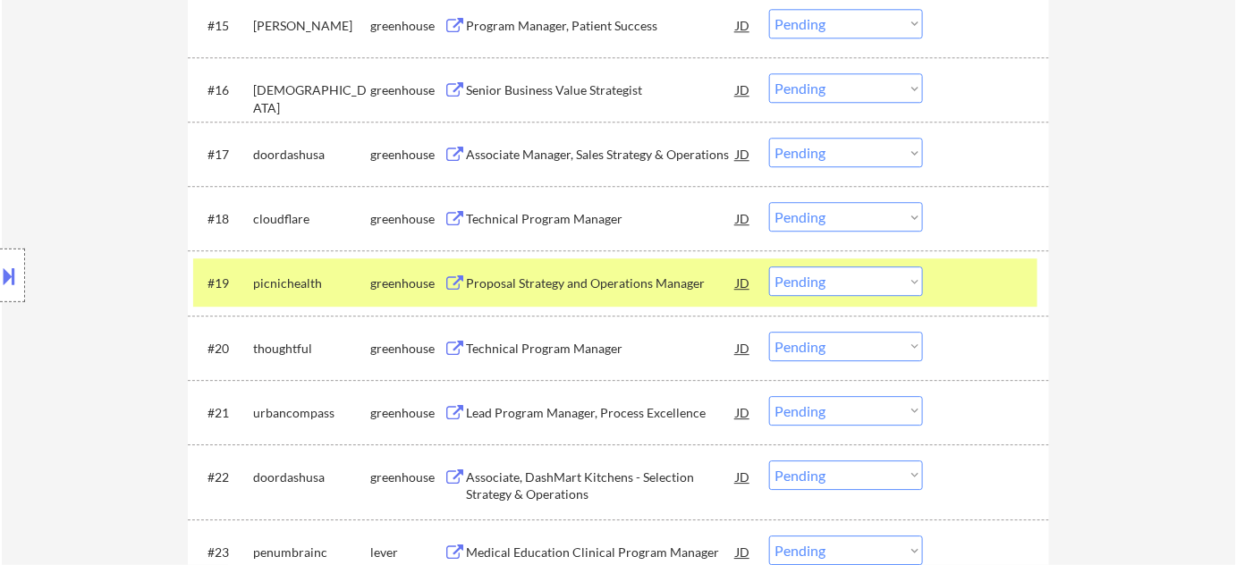
click at [810, 282] on select "Choose an option... Pending Applied Excluded (Questions) Excluded (Expired) Exc…" at bounding box center [846, 281] width 154 height 30
click at [769, 266] on select "Choose an option... Pending Applied Excluded (Questions) Excluded (Expired) Exc…" at bounding box center [846, 281] width 154 height 30
select select ""pending""
click at [610, 415] on div "Lead Program Manager, Process Excellence" at bounding box center [601, 413] width 270 height 18
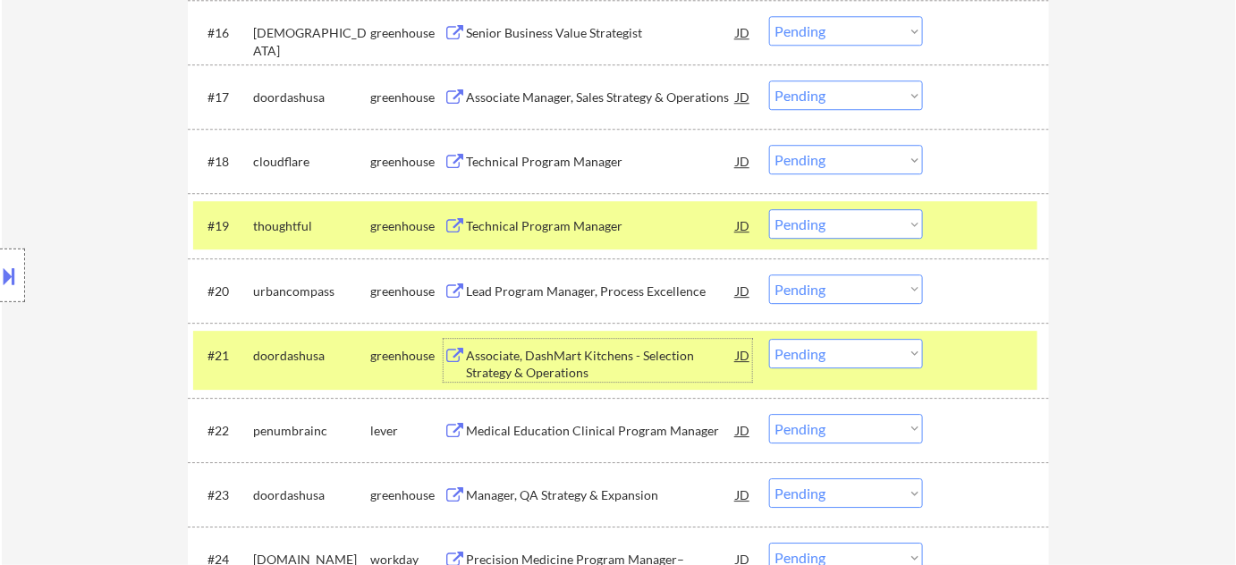
scroll to position [1625, 0]
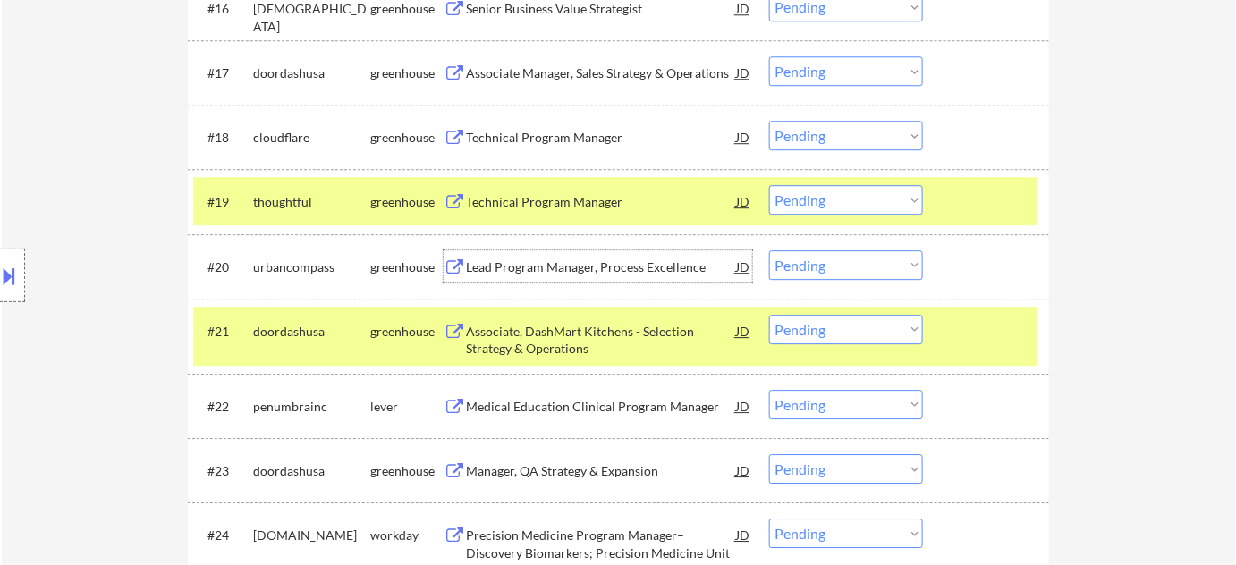
click at [588, 261] on div "Lead Program Manager, Process Excellence" at bounding box center [601, 267] width 270 height 18
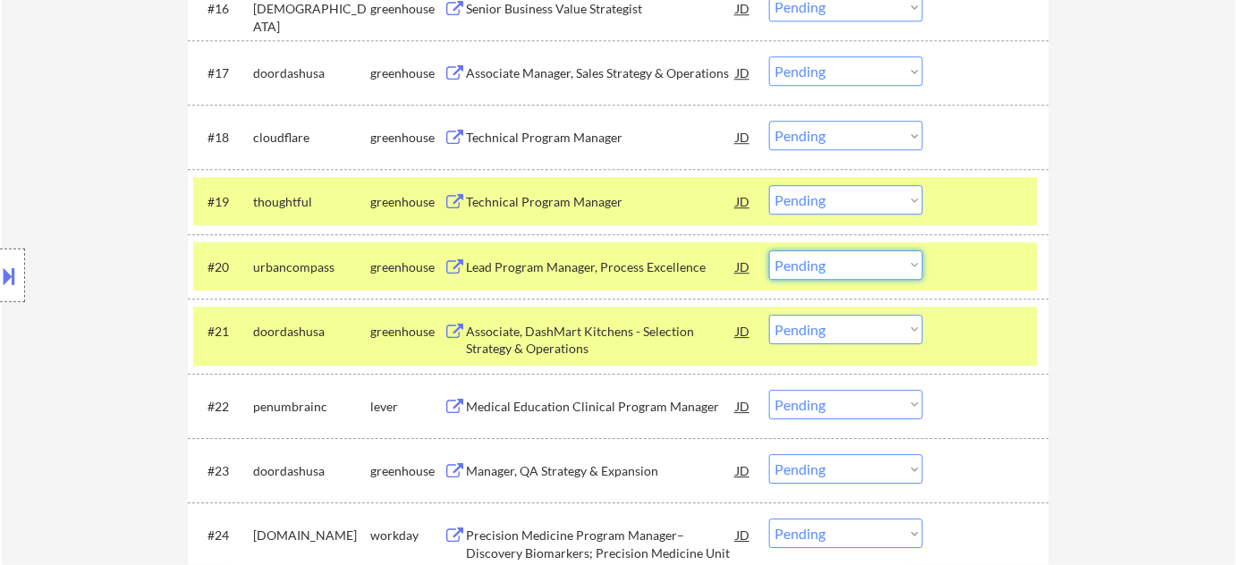
click at [853, 266] on select "Choose an option... Pending Applied Excluded (Questions) Excluded (Expired) Exc…" at bounding box center [846, 265] width 154 height 30
click at [769, 250] on select "Choose an option... Pending Applied Excluded (Questions) Excluded (Expired) Exc…" at bounding box center [846, 265] width 154 height 30
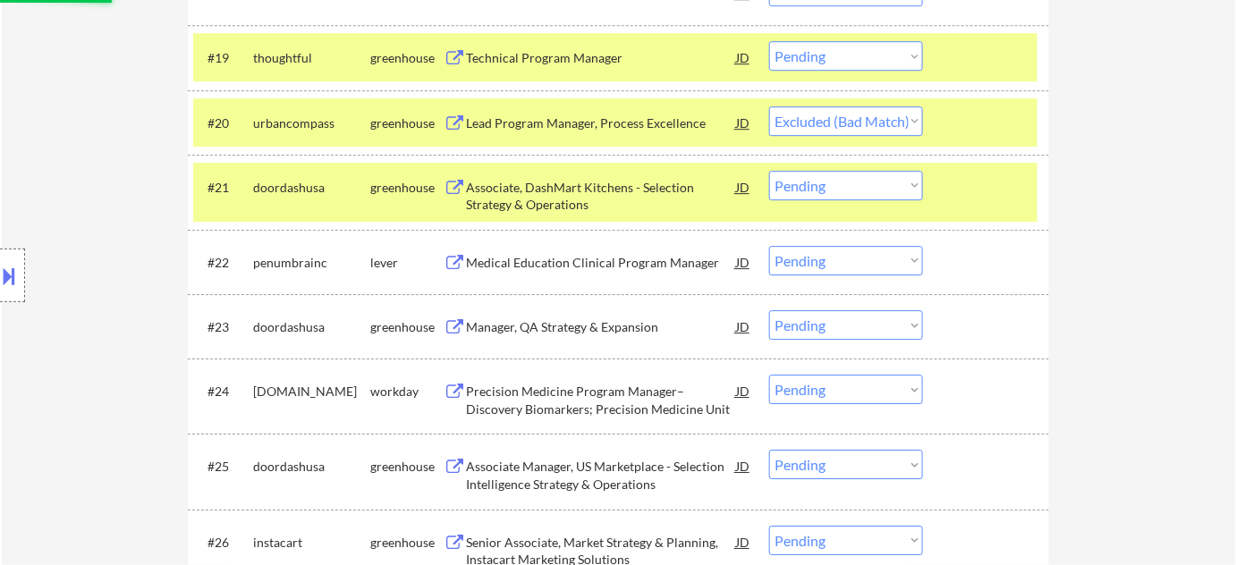
scroll to position [1788, 0]
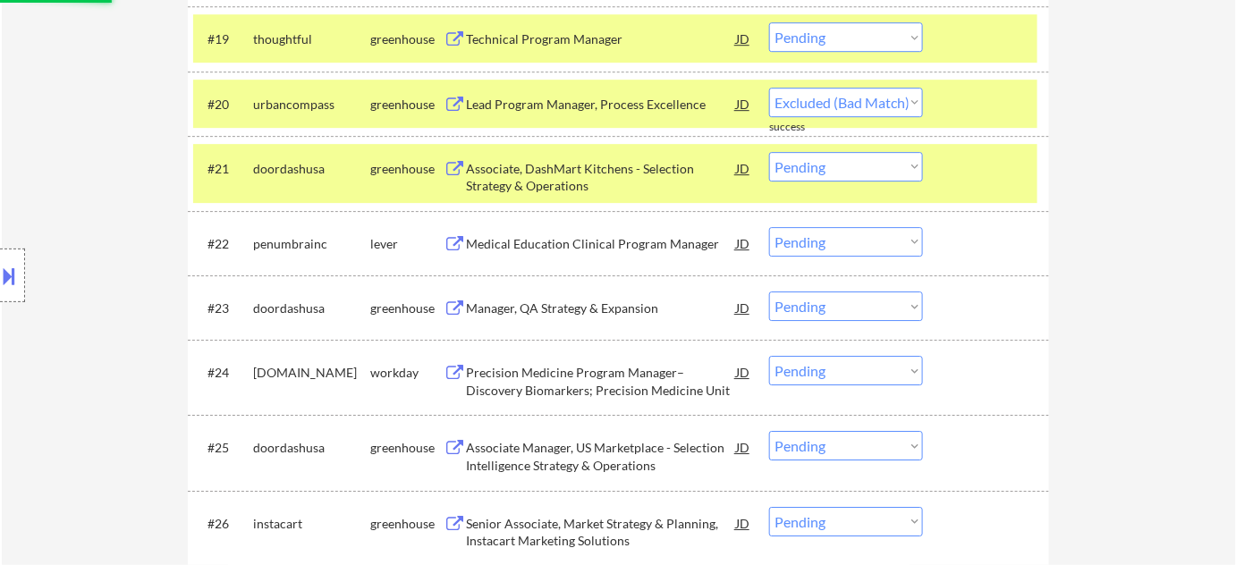
select select ""pending""
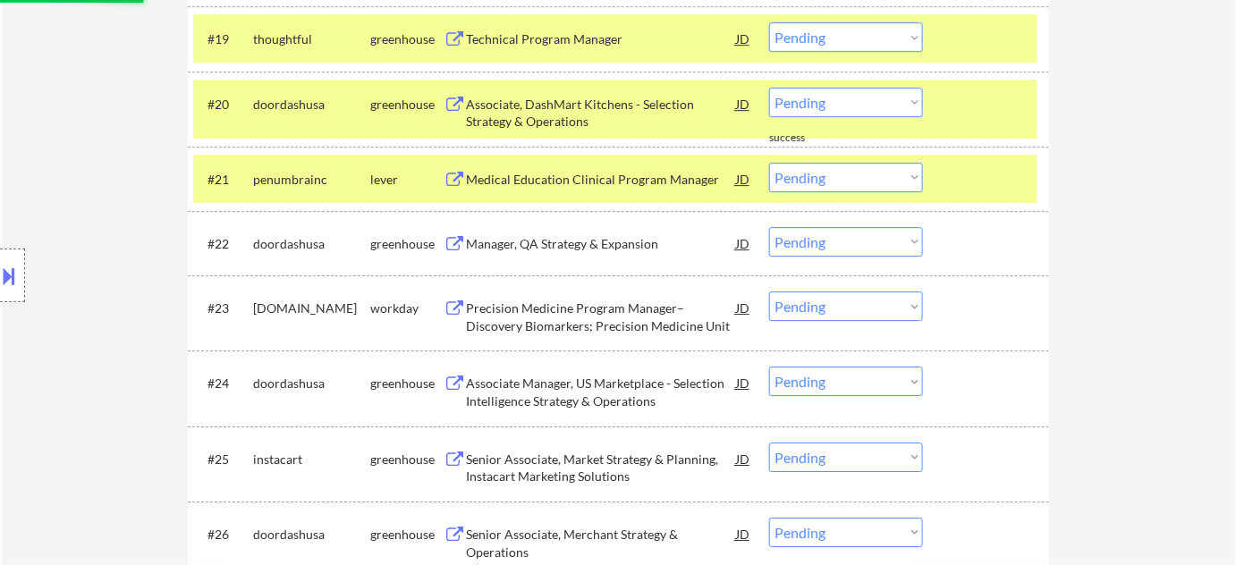
click at [555, 168] on div "Medical Education Clinical Program Manager" at bounding box center [601, 179] width 270 height 32
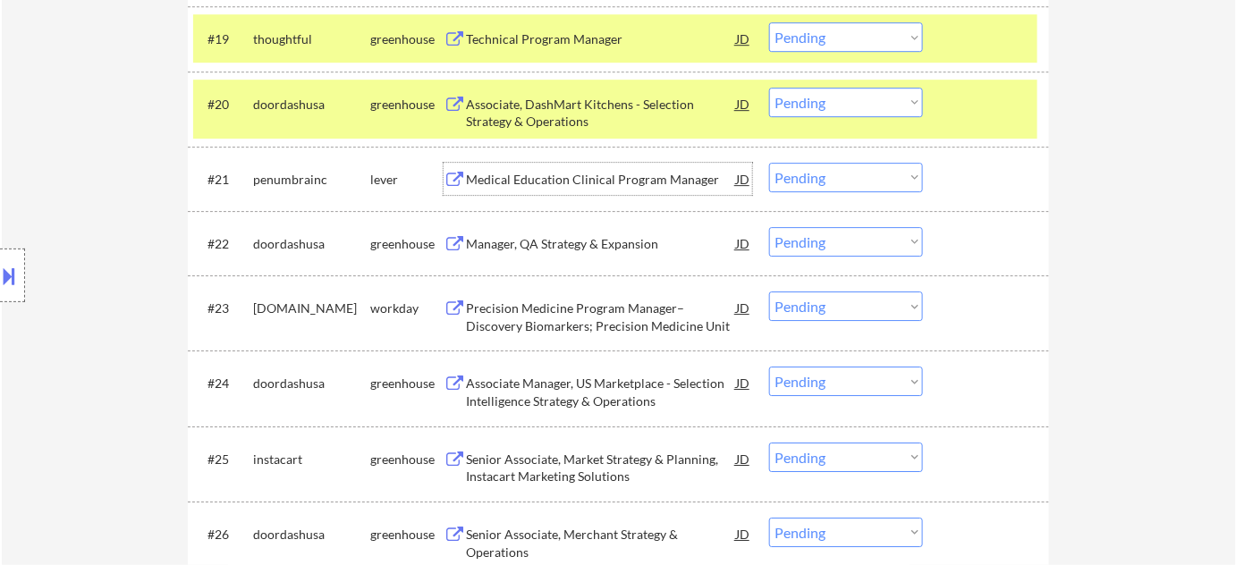
click at [840, 178] on select "Choose an option... Pending Applied Excluded (Questions) Excluded (Expired) Exc…" at bounding box center [846, 178] width 154 height 30
click at [769, 163] on select "Choose an option... Pending Applied Excluded (Questions) Excluded (Expired) Exc…" at bounding box center [846, 178] width 154 height 30
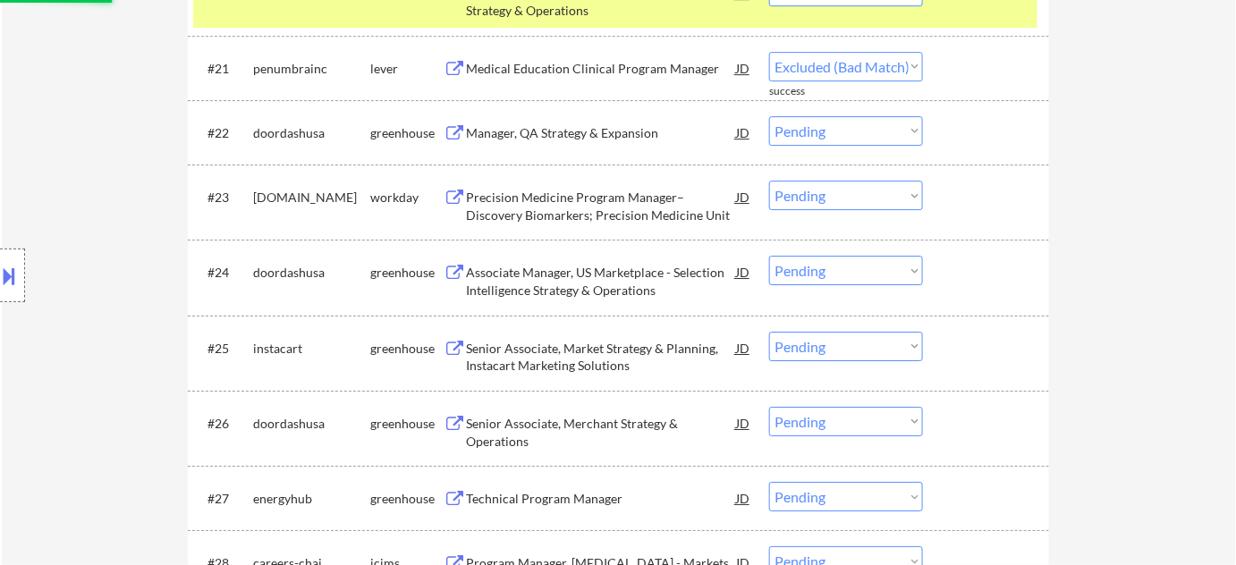
scroll to position [1950, 0]
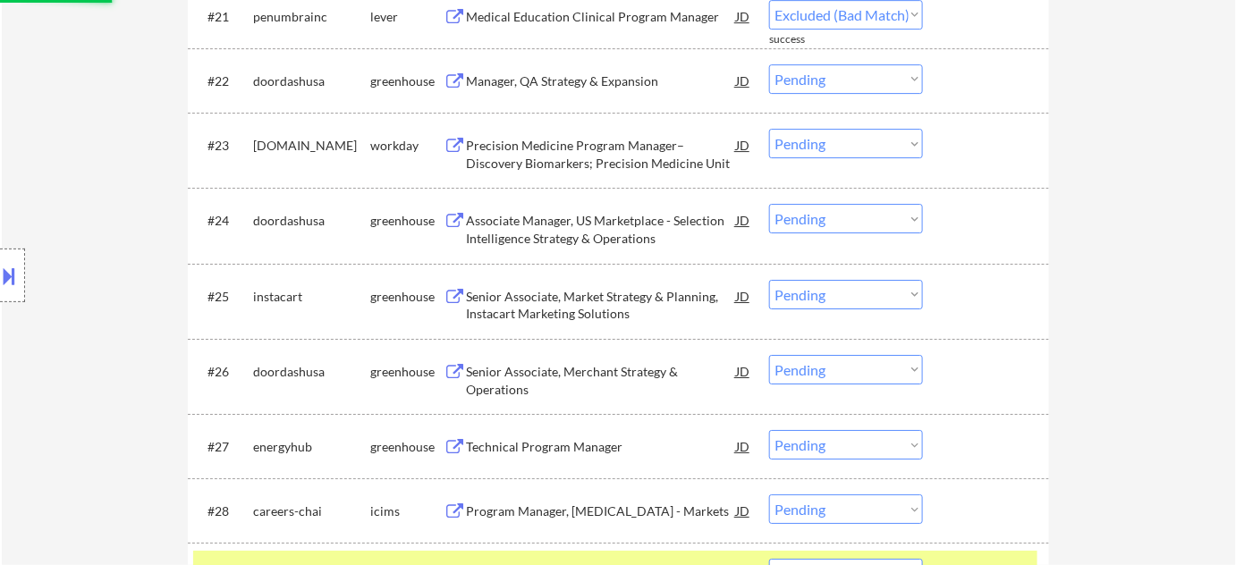
select select ""pending""
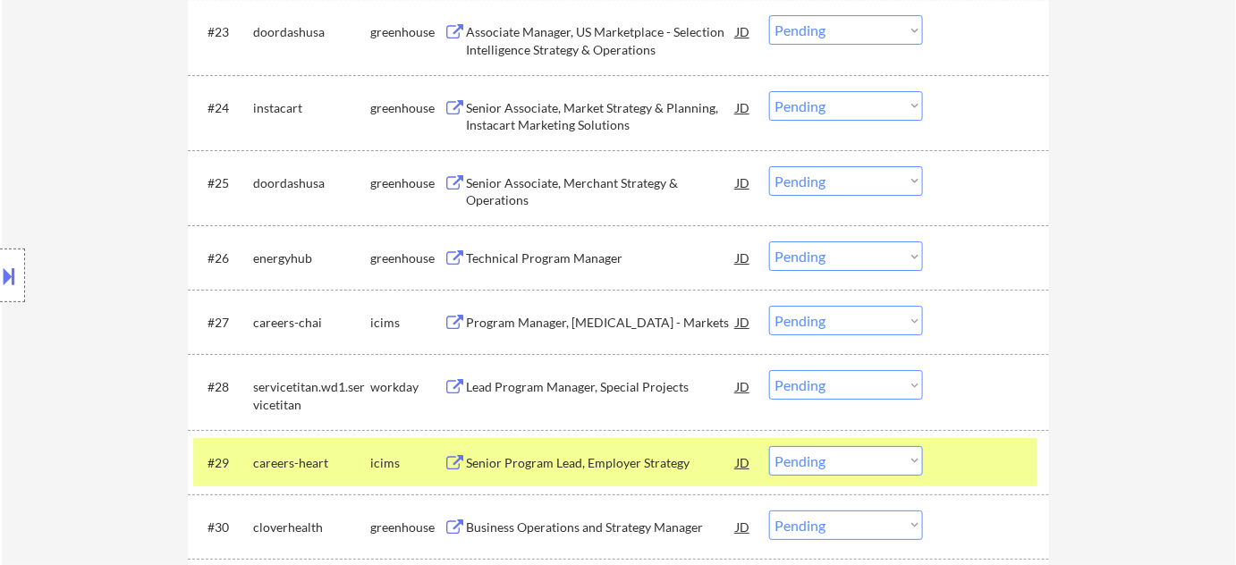
scroll to position [2112, 0]
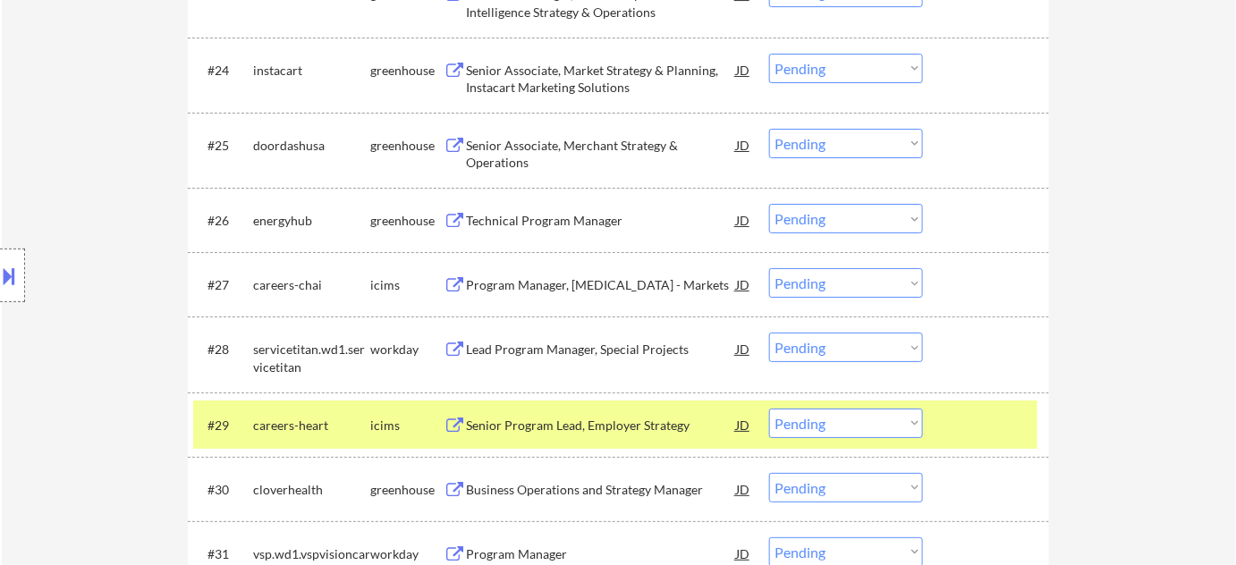
click at [901, 288] on select "Choose an option... Pending Applied Excluded (Questions) Excluded (Expired) Exc…" at bounding box center [846, 283] width 154 height 30
click at [769, 268] on select "Choose an option... Pending Applied Excluded (Questions) Excluded (Expired) Exc…" at bounding box center [846, 283] width 154 height 30
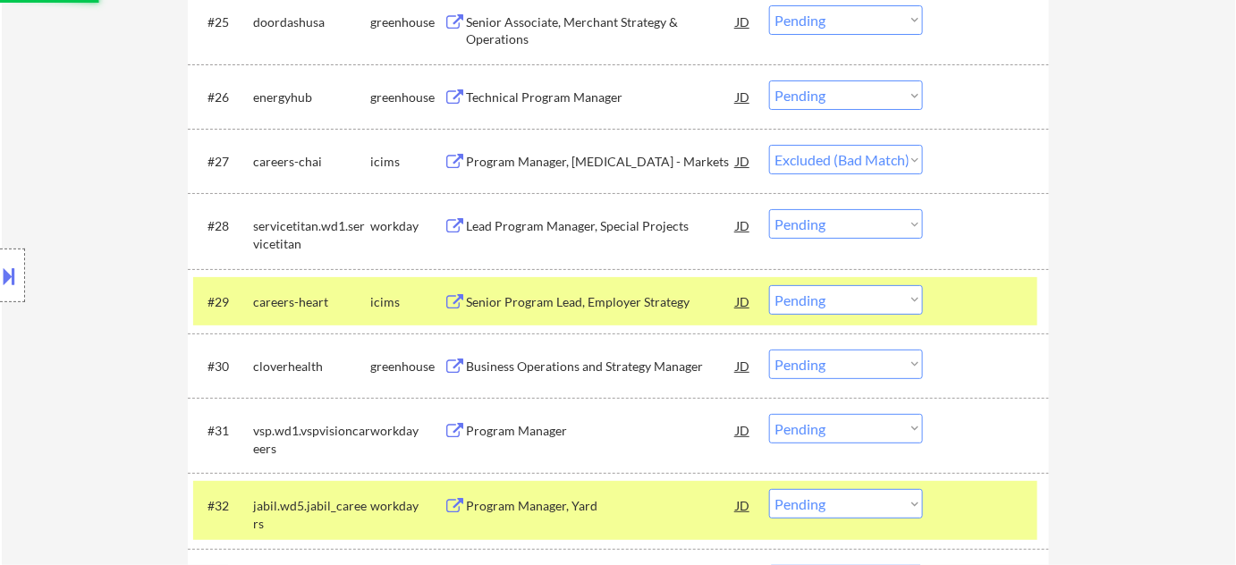
scroll to position [2275, 0]
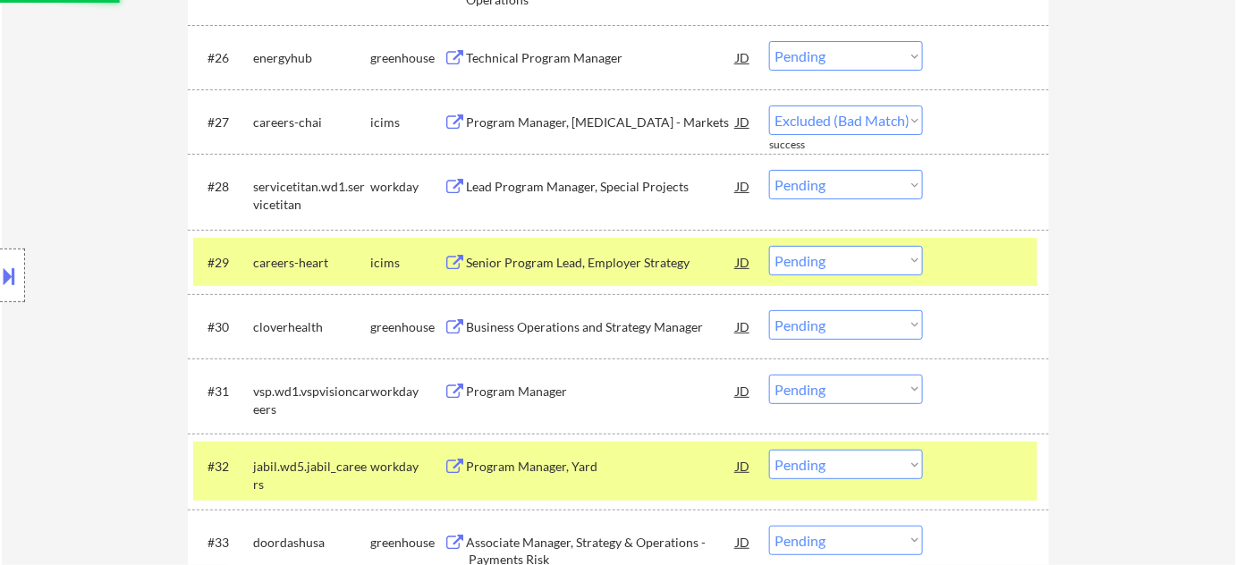
select select ""pending""
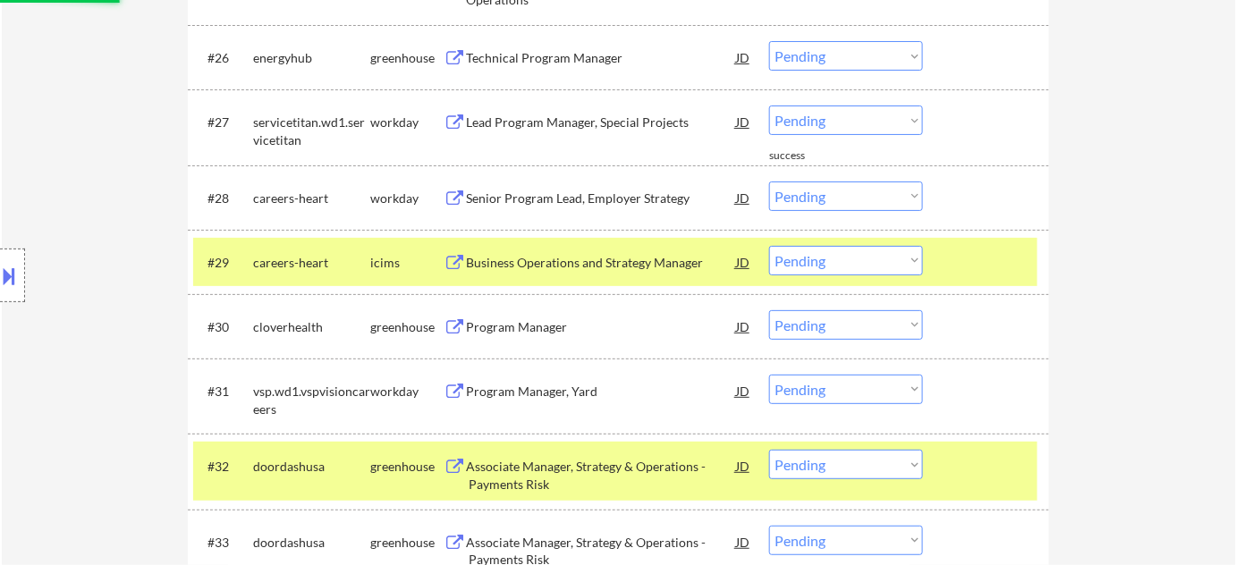
scroll to position [2356, 0]
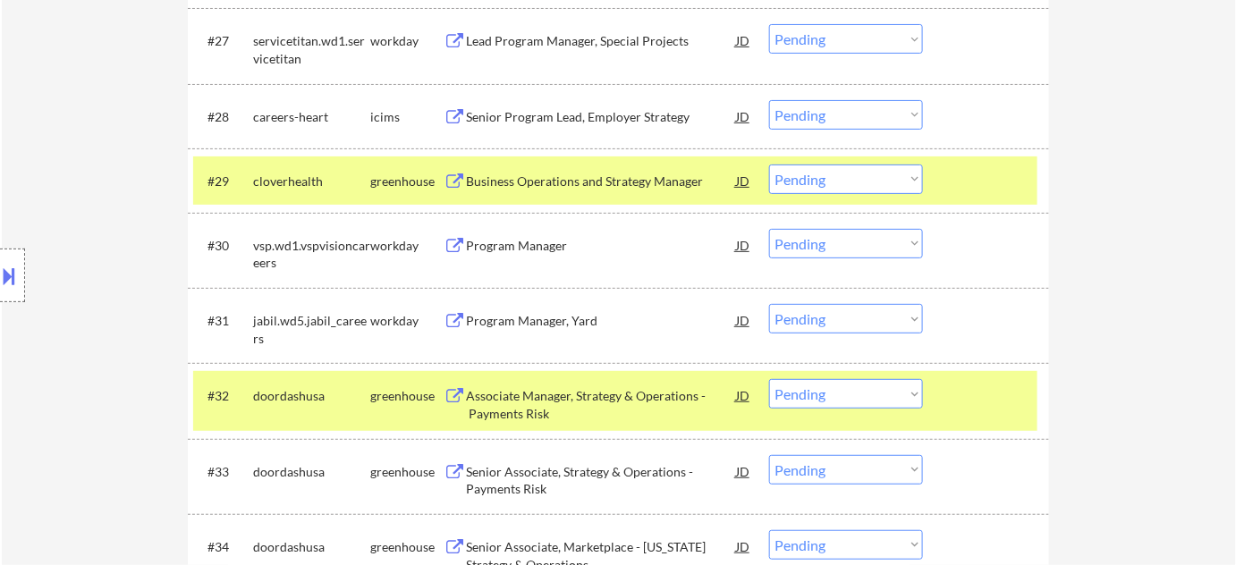
click at [558, 321] on div "Program Manager, Yard" at bounding box center [601, 321] width 270 height 18
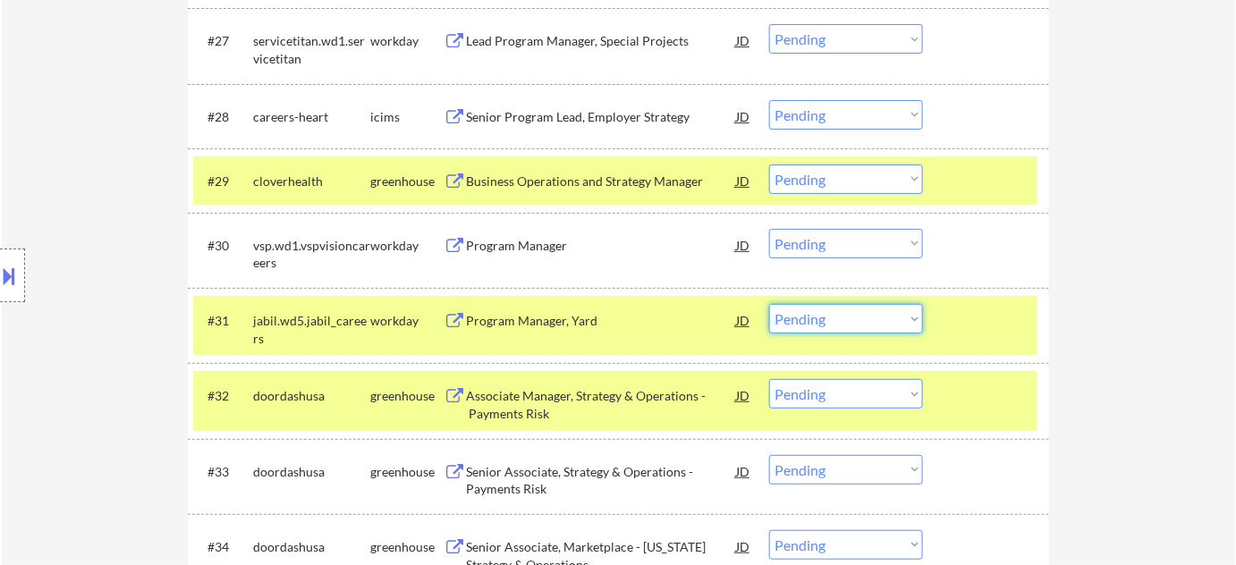
click at [913, 326] on select "Choose an option... Pending Applied Excluded (Questions) Excluded (Expired) Exc…" at bounding box center [846, 319] width 154 height 30
click at [769, 304] on select "Choose an option... Pending Applied Excluded (Questions) Excluded (Expired) Exc…" at bounding box center [846, 319] width 154 height 30
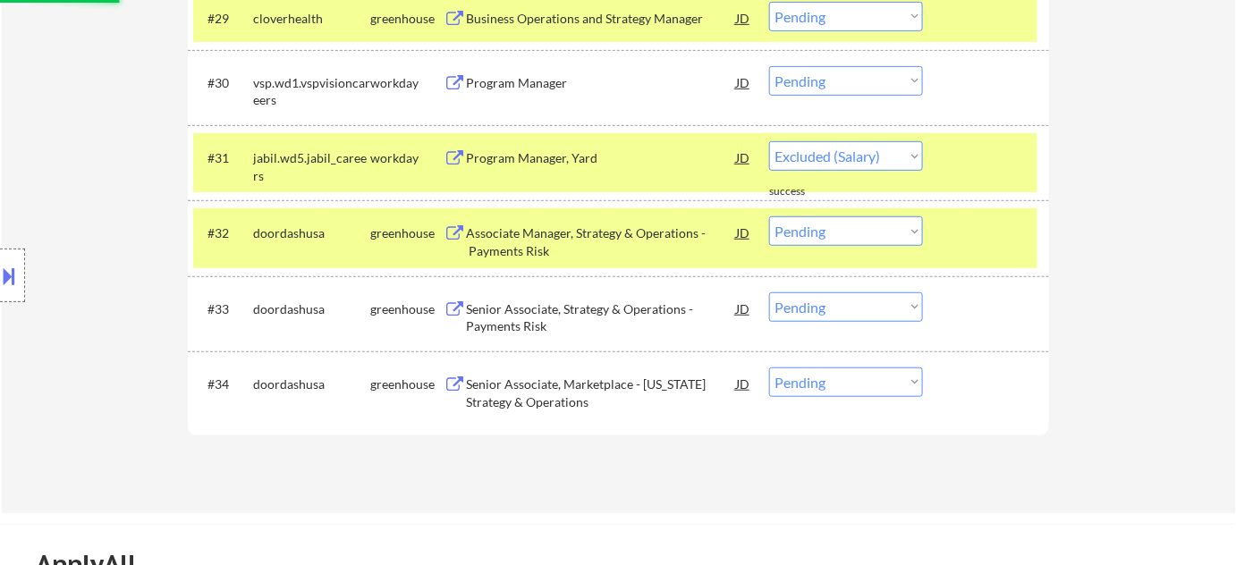
select select ""pending""
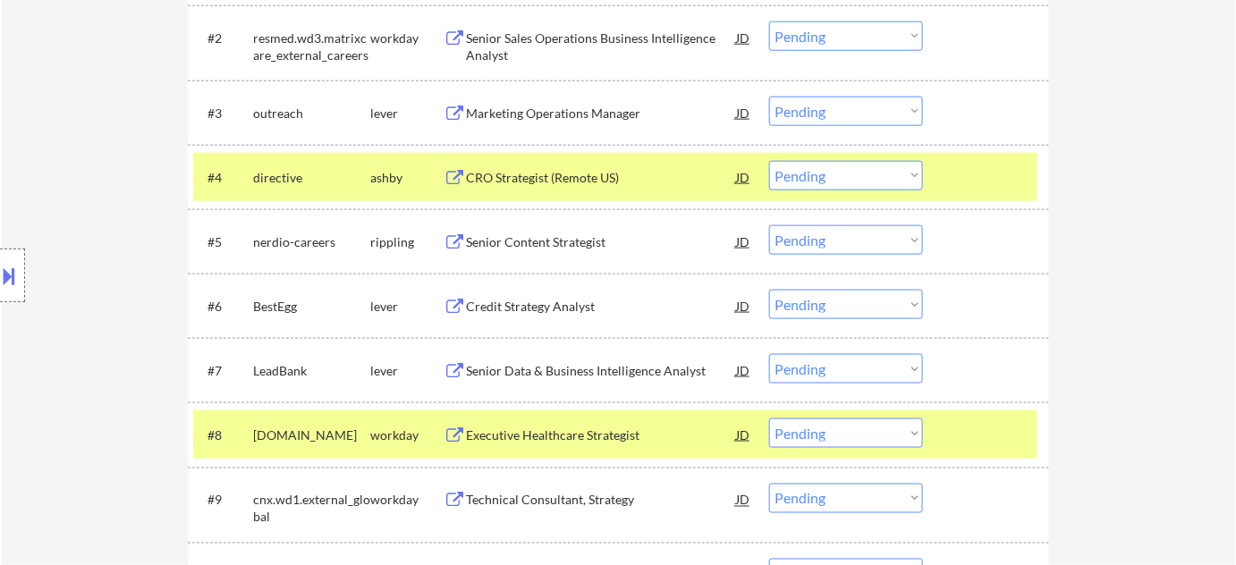
scroll to position [568, 0]
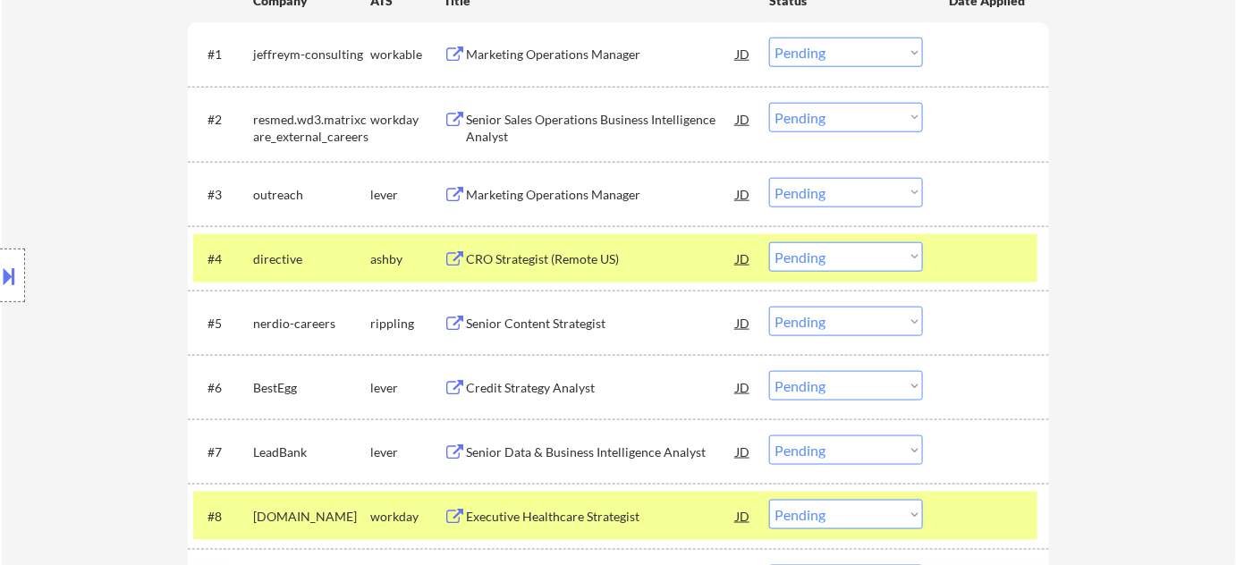
click at [613, 197] on div "Marketing Operations Manager" at bounding box center [601, 195] width 270 height 18
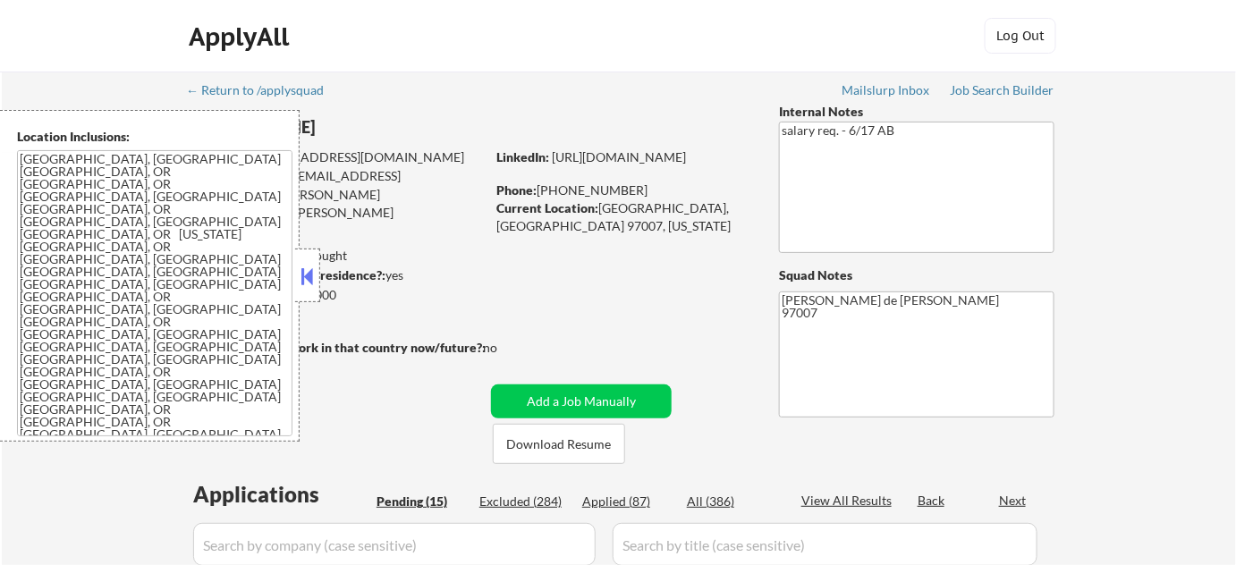
select select ""pending""
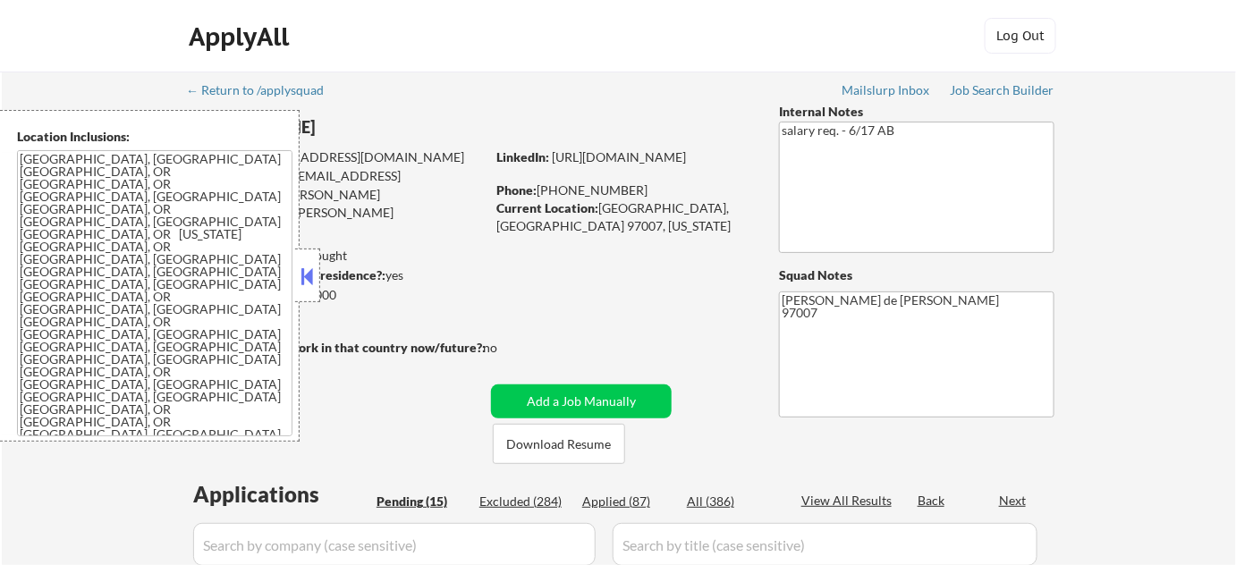
select select ""pending""
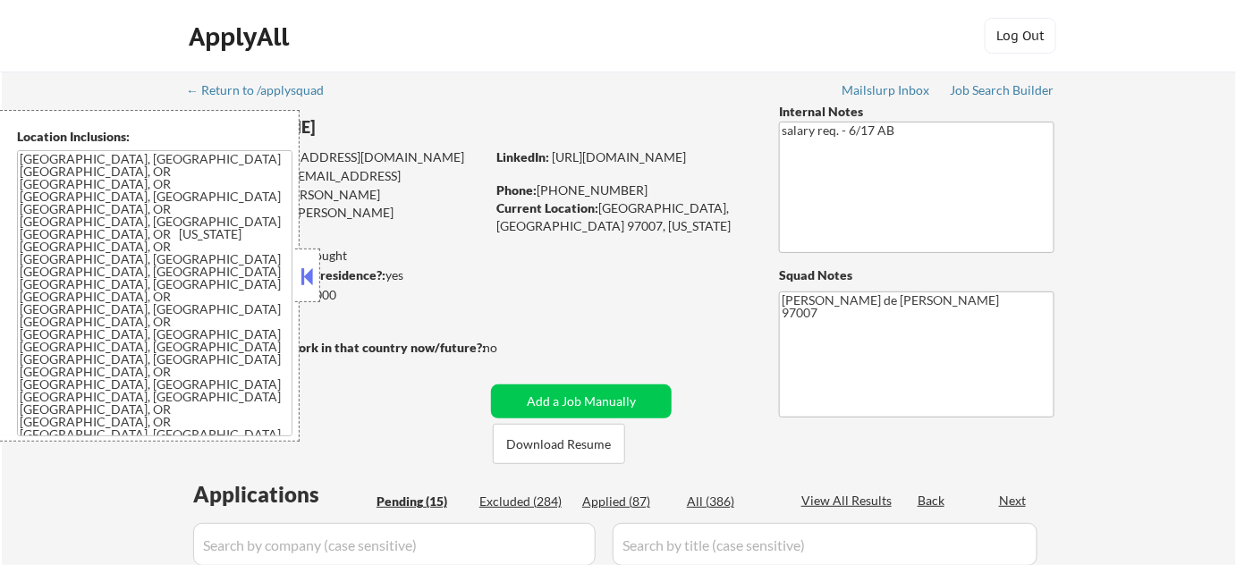
select select ""pending""
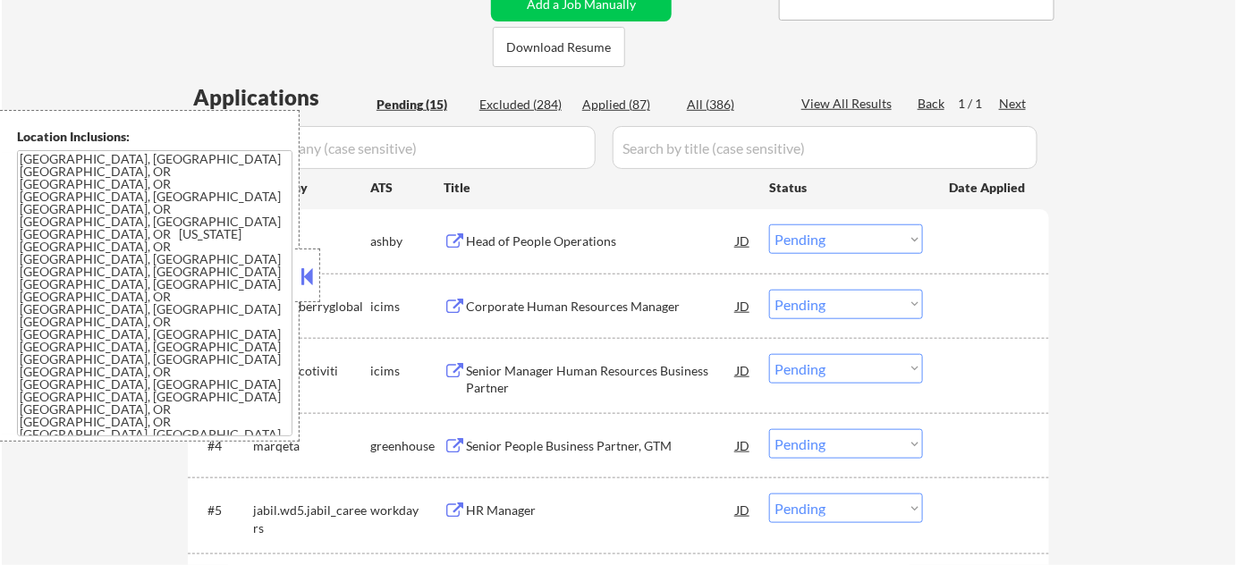
scroll to position [406, 0]
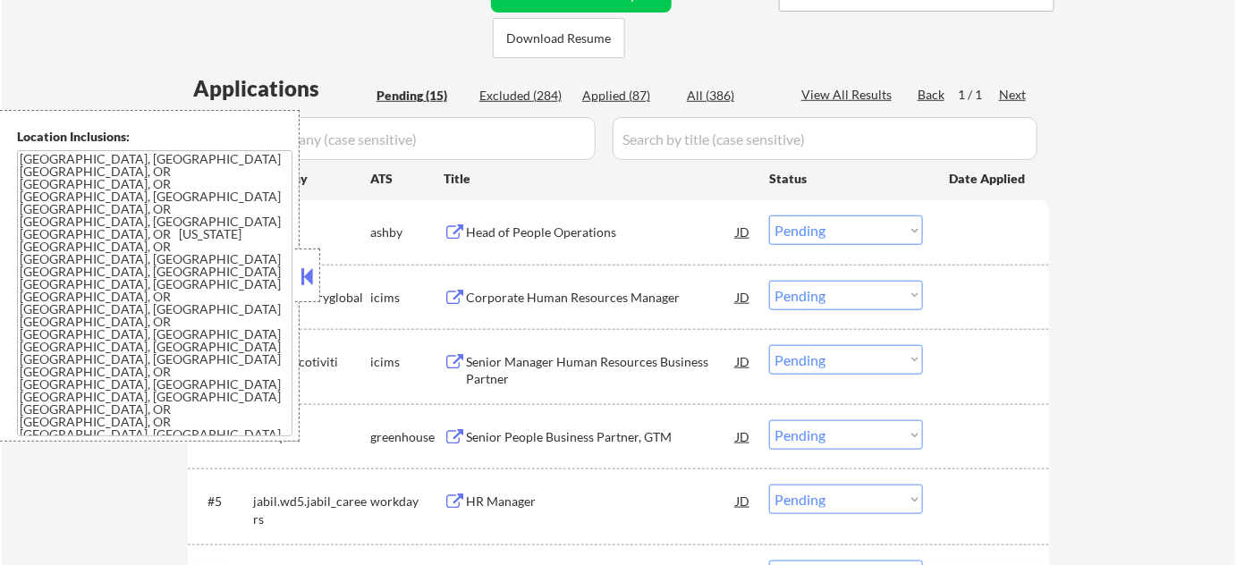
click at [298, 280] on button at bounding box center [308, 276] width 20 height 27
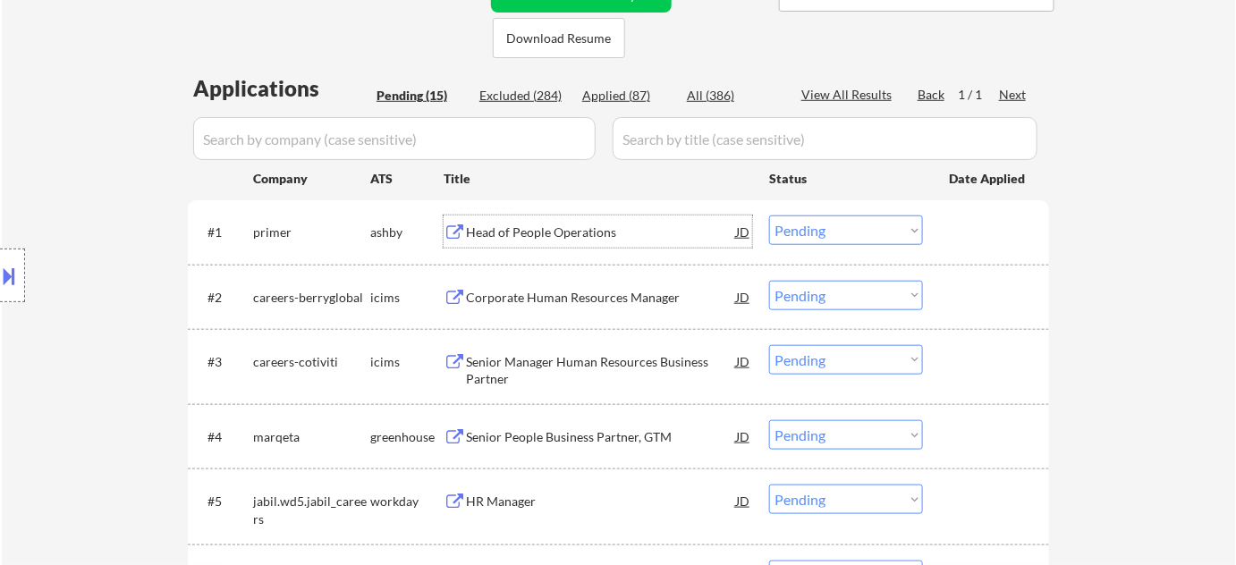
click at [524, 240] on div "Head of People Operations" at bounding box center [601, 233] width 270 height 18
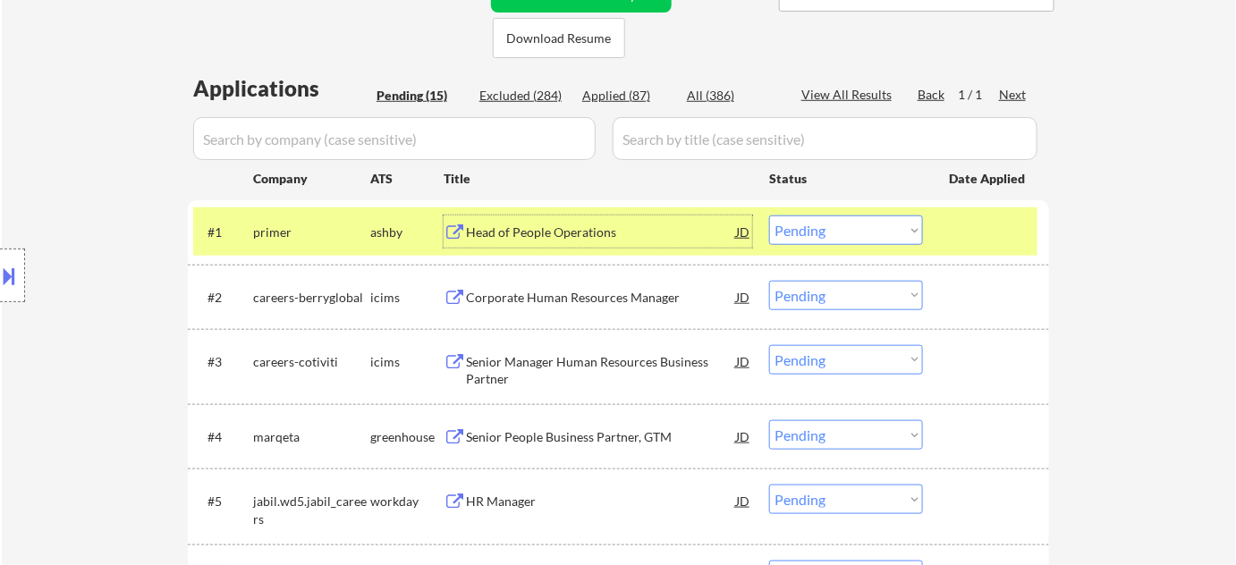
click at [850, 251] on div "#1 primer ashby Head of People Operations JD Choose an option... Pending Applie…" at bounding box center [615, 231] width 844 height 48
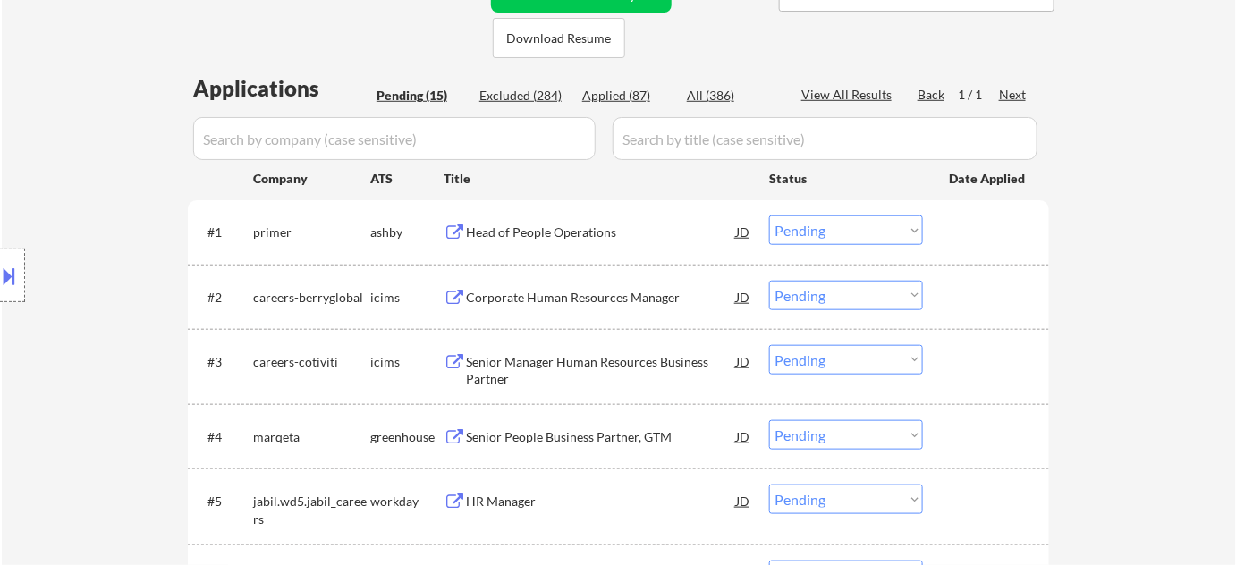
click at [859, 241] on select "Choose an option... Pending Applied Excluded (Questions) Excluded (Expired) Exc…" at bounding box center [846, 231] width 154 height 30
click at [769, 216] on select "Choose an option... Pending Applied Excluded (Questions) Excluded (Expired) Exc…" at bounding box center [846, 231] width 154 height 30
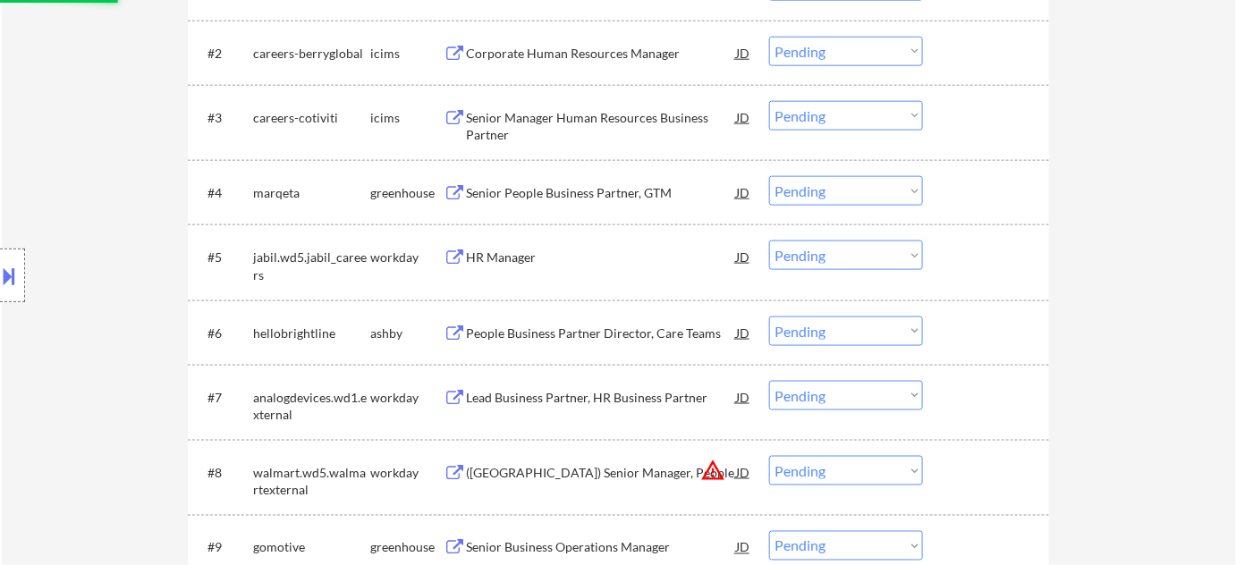
scroll to position [732, 0]
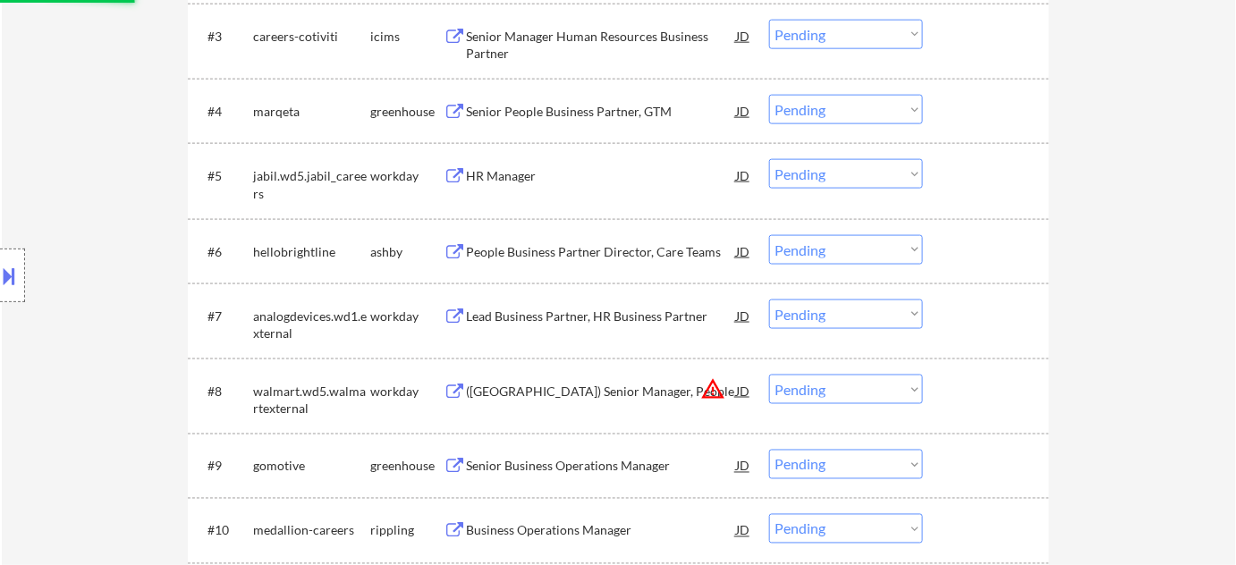
select select ""pending""
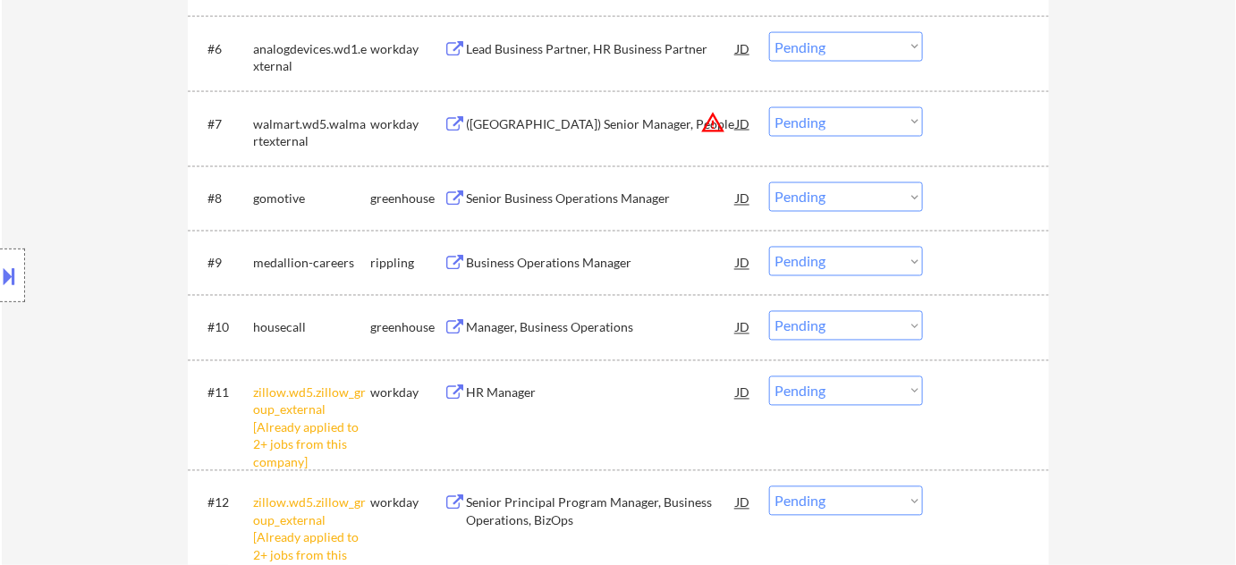
scroll to position [975, 0]
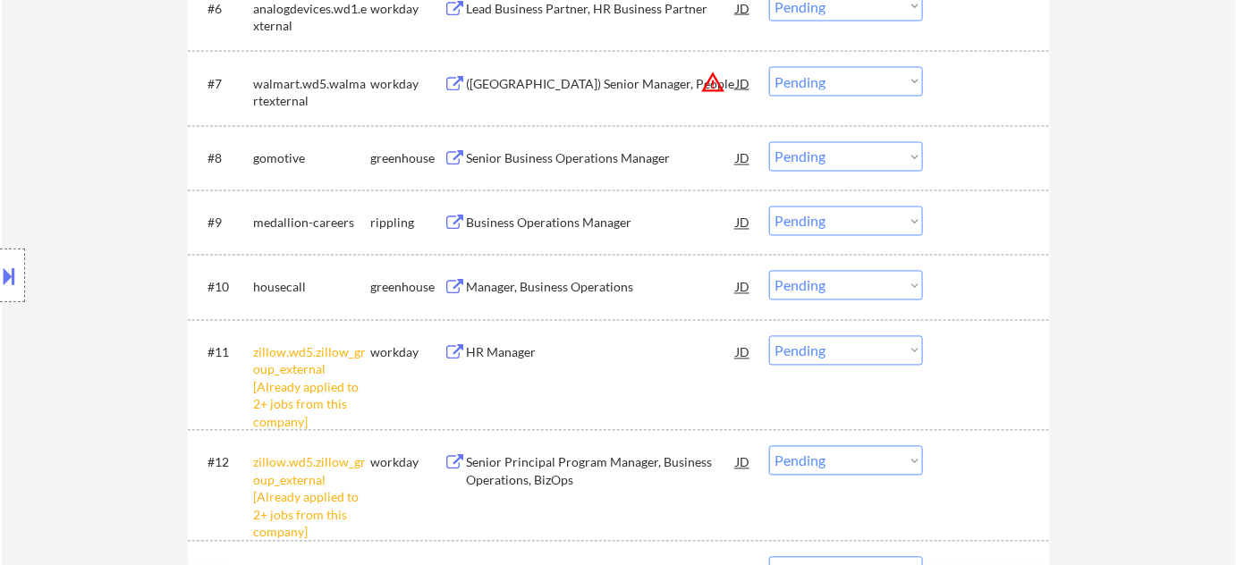
drag, startPoint x: 789, startPoint y: 349, endPoint x: 817, endPoint y: 390, distance: 50.1
click at [789, 349] on select "Choose an option... Pending Applied Excluded (Questions) Excluded (Expired) Exc…" at bounding box center [846, 351] width 154 height 30
click at [769, 336] on select "Choose an option... Pending Applied Excluded (Questions) Excluded (Expired) Exc…" at bounding box center [846, 351] width 154 height 30
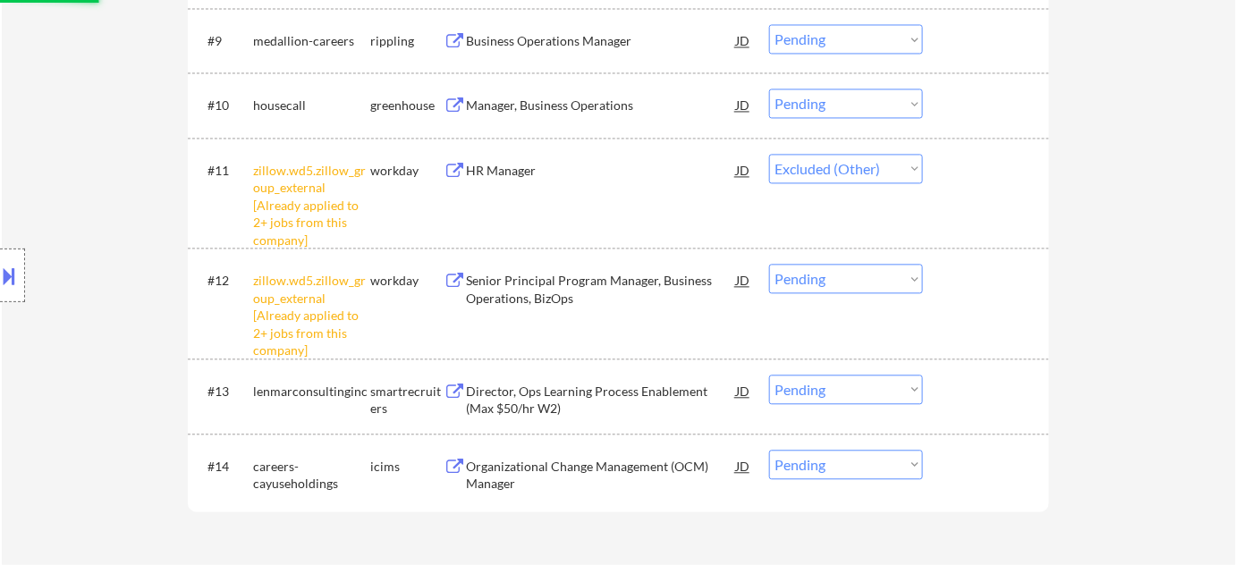
scroll to position [1219, 0]
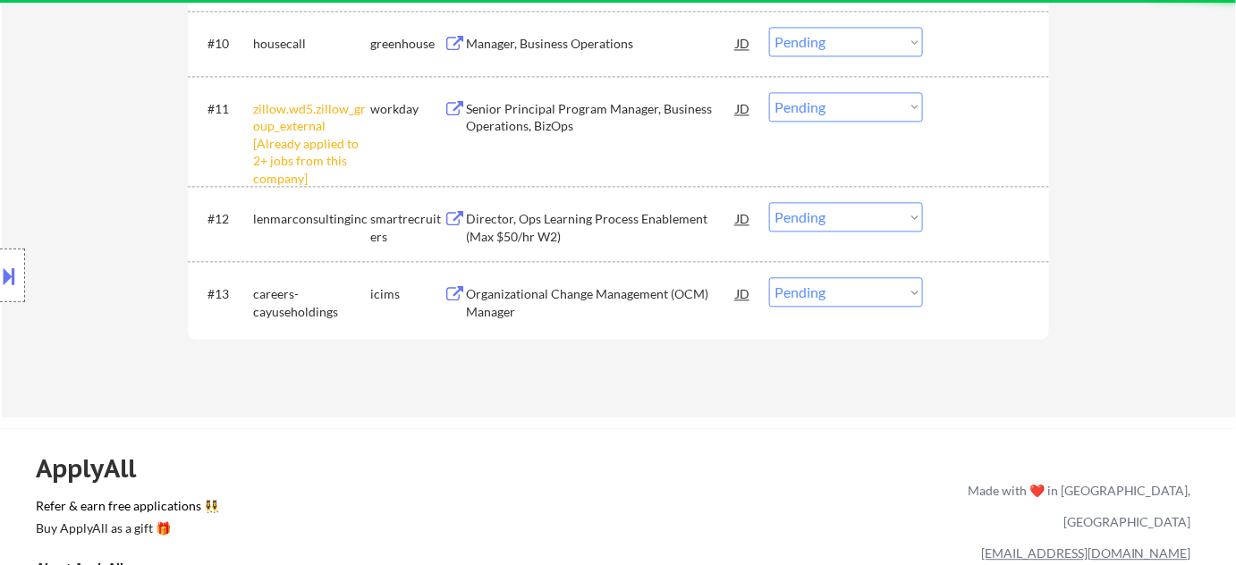
drag, startPoint x: 823, startPoint y: 101, endPoint x: 824, endPoint y: 110, distance: 9.0
click at [823, 101] on select "Choose an option... Pending Applied Excluded (Questions) Excluded (Expired) Exc…" at bounding box center [846, 107] width 154 height 30
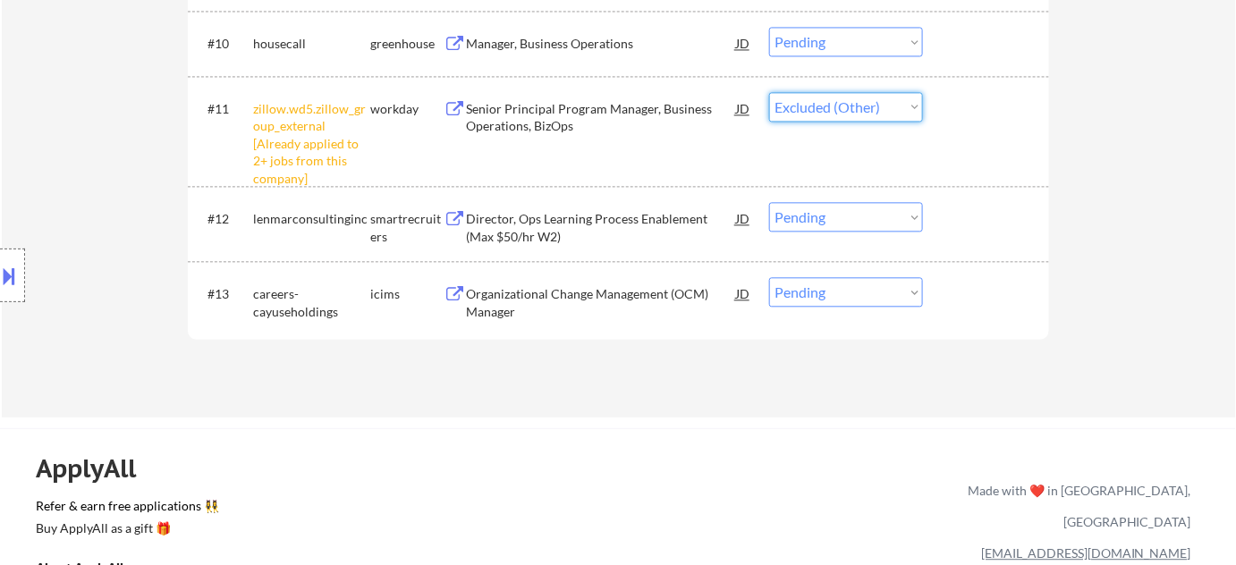
click at [769, 92] on select "Choose an option... Pending Applied Excluded (Questions) Excluded (Expired) Exc…" at bounding box center [846, 107] width 154 height 30
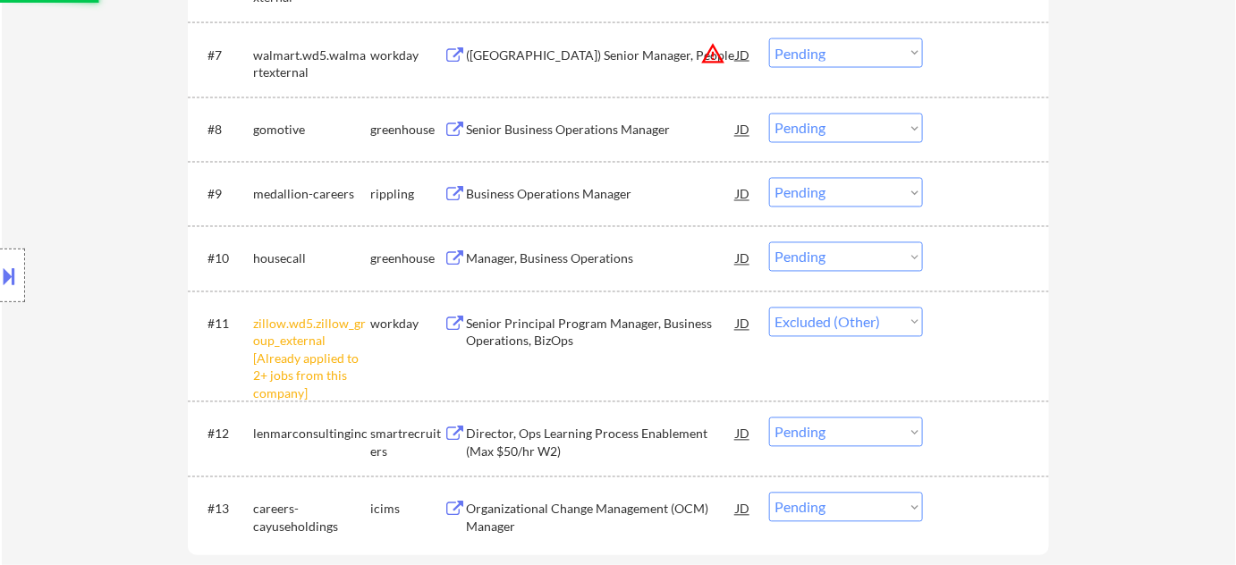
scroll to position [975, 0]
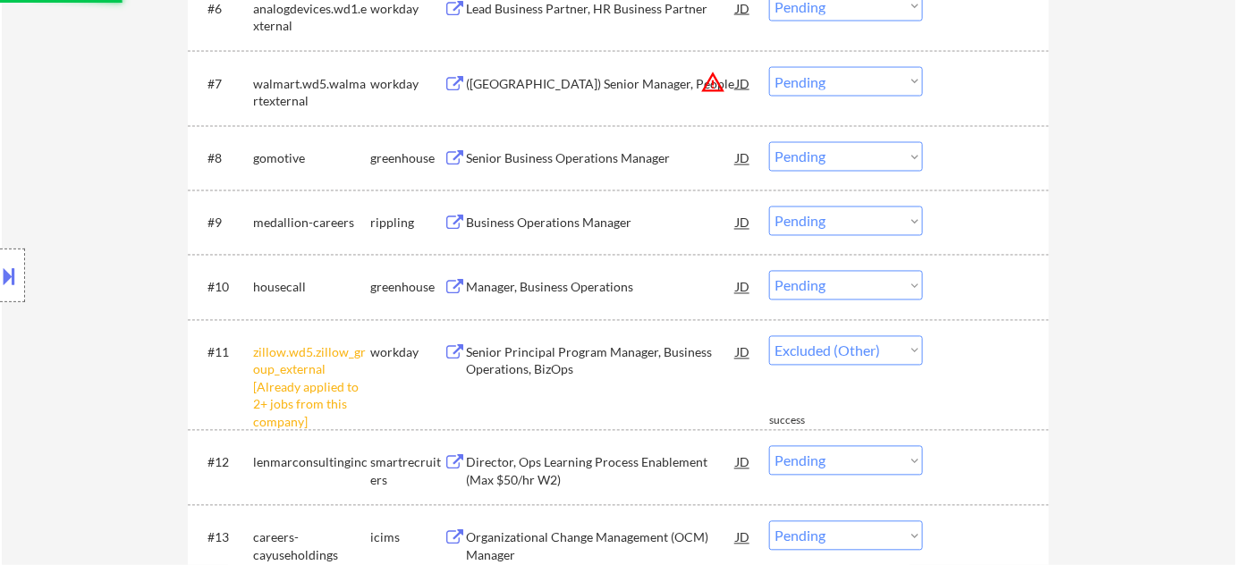
select select ""pending""
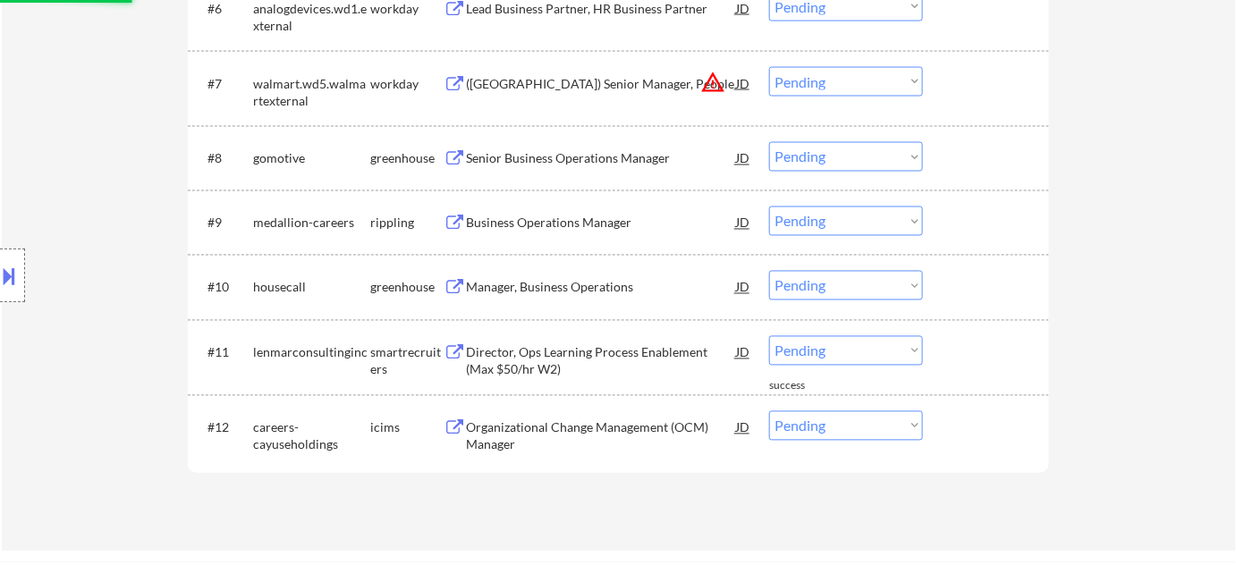
click at [581, 218] on div "Business Operations Manager" at bounding box center [601, 224] width 270 height 18
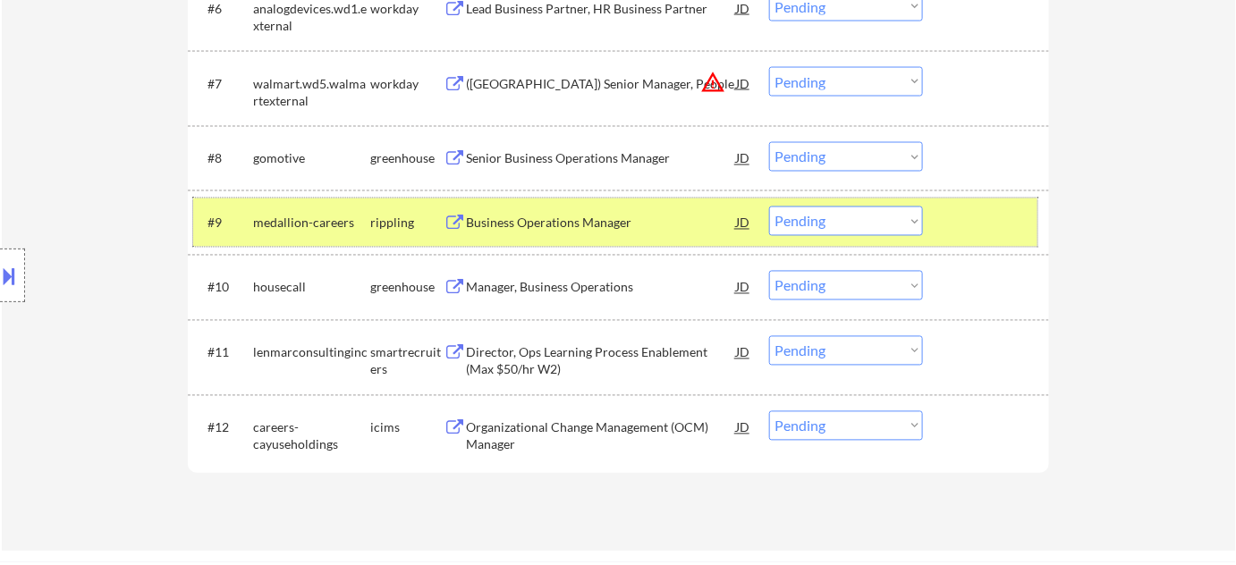
click at [834, 236] on div "#9 medallion-careers rippling Business Operations Manager JD Choose an option..…" at bounding box center [615, 223] width 844 height 48
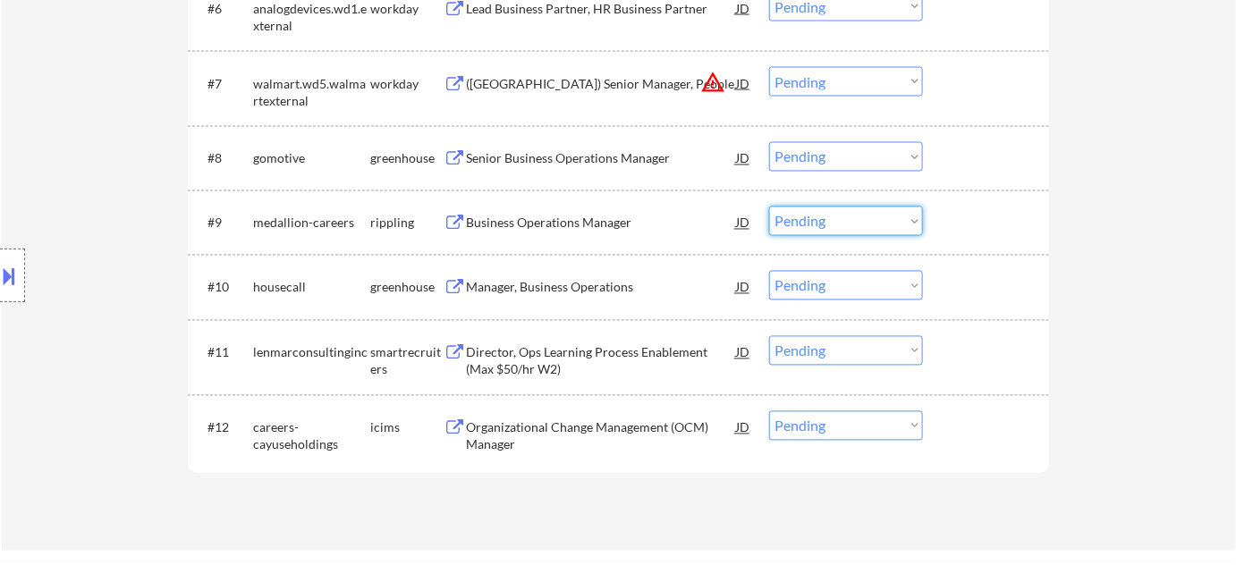
click at [848, 222] on select "Choose an option... Pending Applied Excluded (Questions) Excluded (Expired) Exc…" at bounding box center [846, 222] width 154 height 30
click at [769, 207] on select "Choose an option... Pending Applied Excluded (Questions) Excluded (Expired) Exc…" at bounding box center [846, 222] width 154 height 30
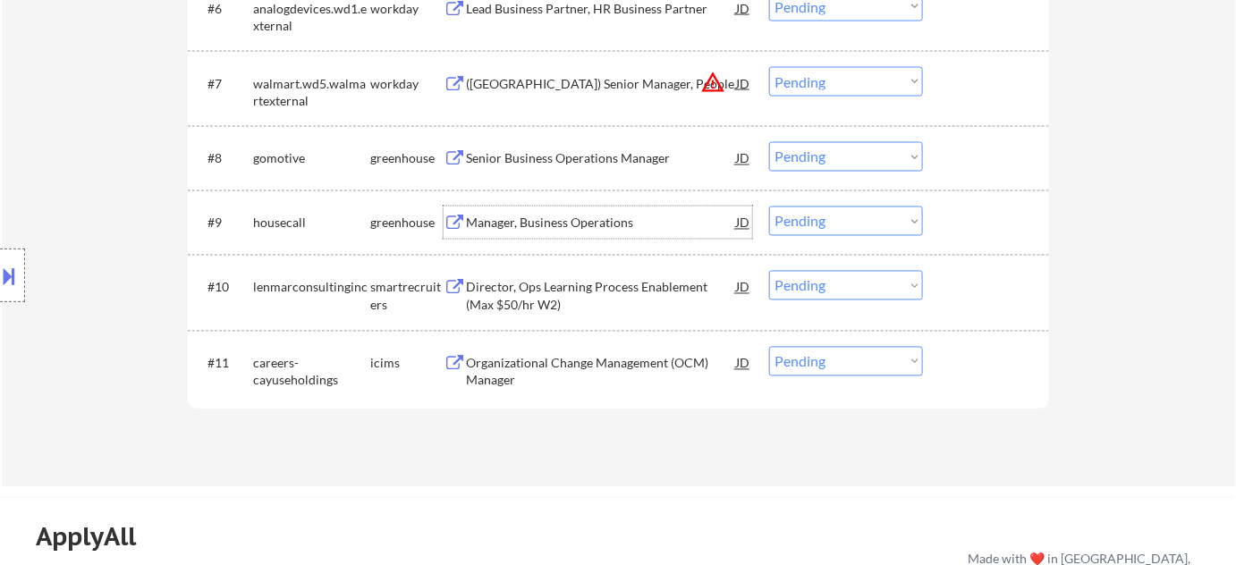
click at [538, 218] on div "Manager, Business Operations" at bounding box center [601, 224] width 270 height 18
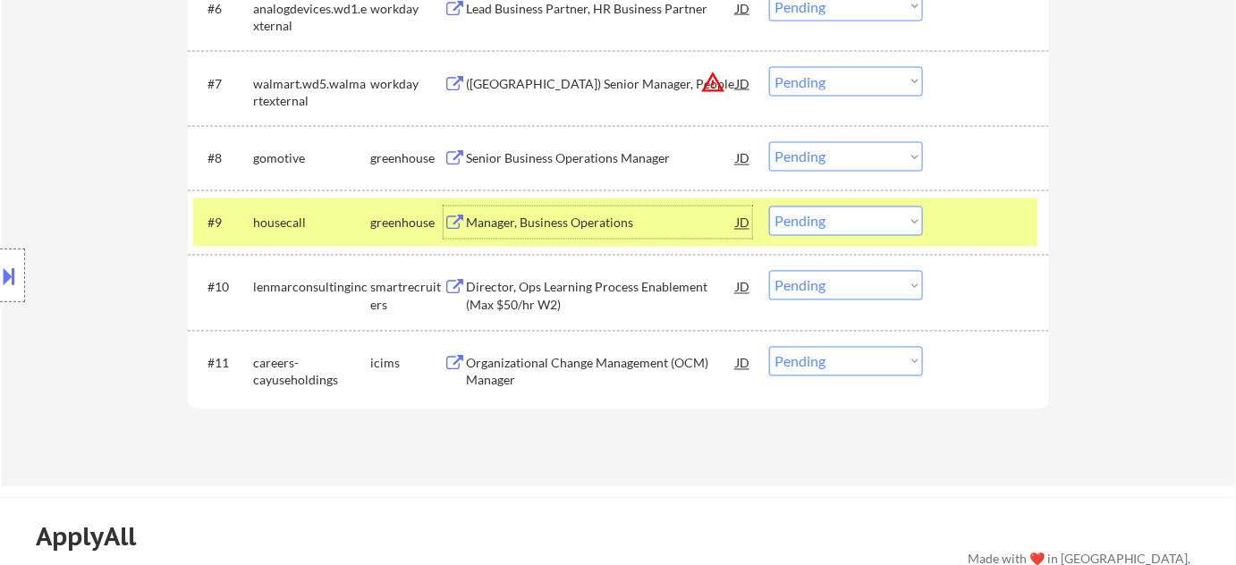
click at [816, 214] on select "Choose an option... Pending Applied Excluded (Questions) Excluded (Expired) Exc…" at bounding box center [846, 222] width 154 height 30
click at [769, 207] on select "Choose an option... Pending Applied Excluded (Questions) Excluded (Expired) Exc…" at bounding box center [846, 222] width 154 height 30
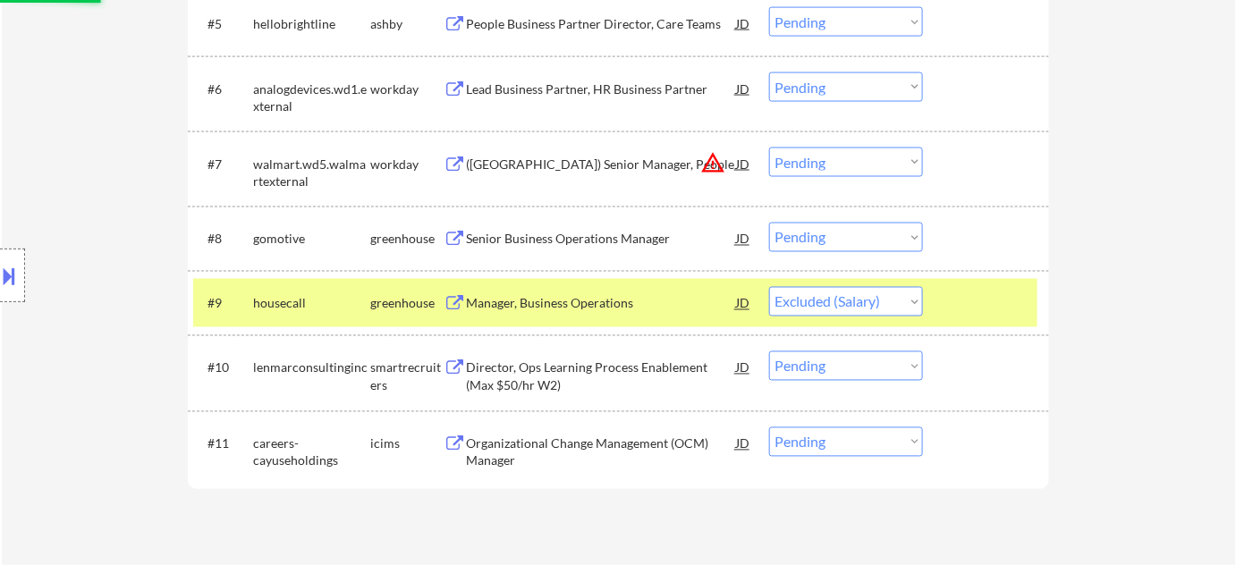
click at [721, 168] on button "warning_amber" at bounding box center [712, 162] width 25 height 25
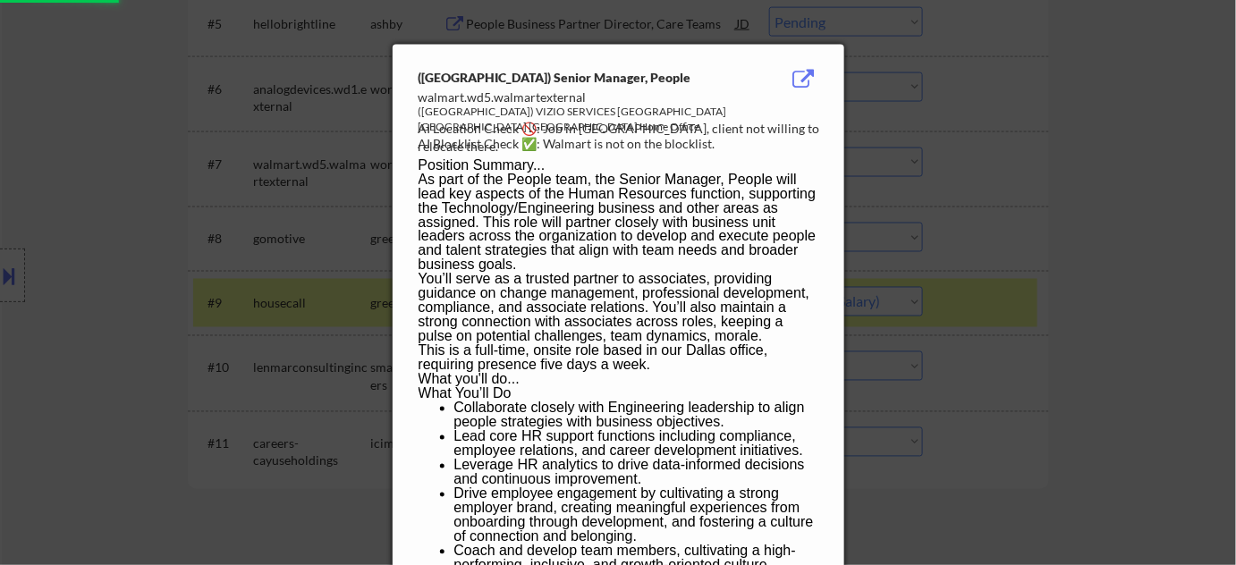
select select ""pending""
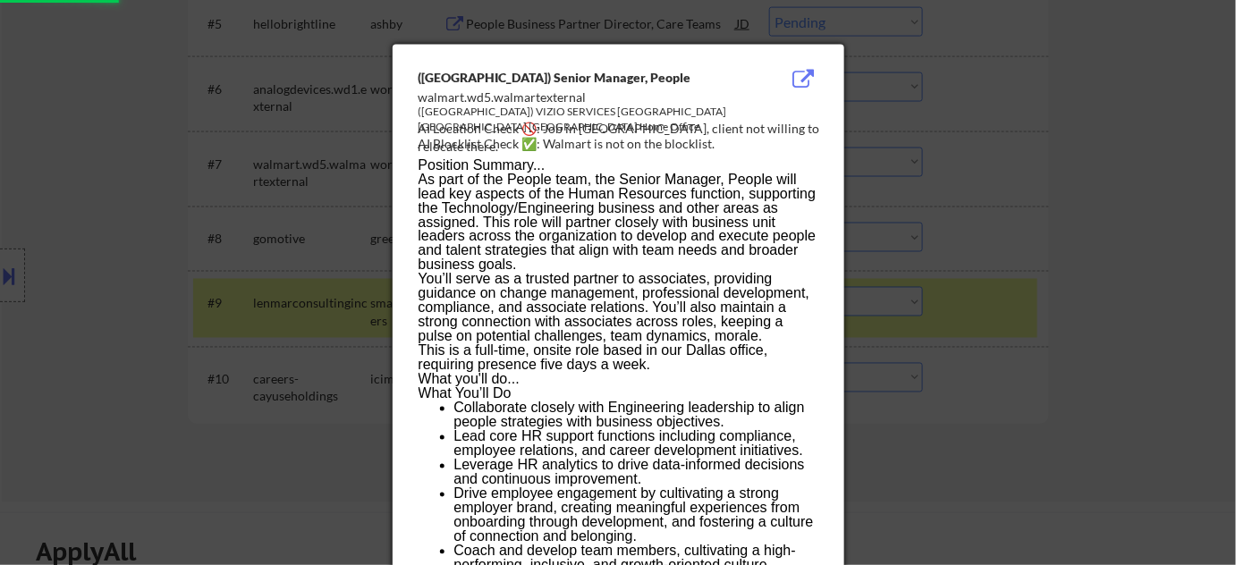
click at [1049, 295] on div at bounding box center [618, 282] width 1236 height 565
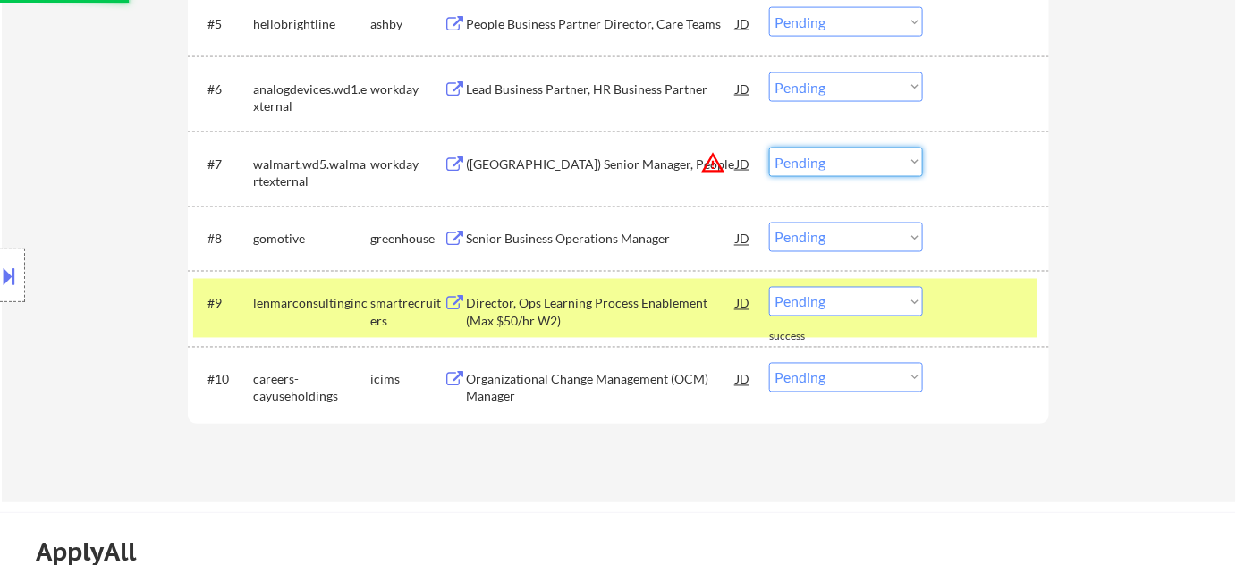
drag, startPoint x: 860, startPoint y: 162, endPoint x: 863, endPoint y: 173, distance: 11.9
click at [860, 162] on select "Choose an option... Pending Applied Excluded (Questions) Excluded (Expired) Exc…" at bounding box center [846, 163] width 154 height 30
click at [769, 148] on select "Choose an option... Pending Applied Excluded (Questions) Excluded (Expired) Exc…" at bounding box center [846, 163] width 154 height 30
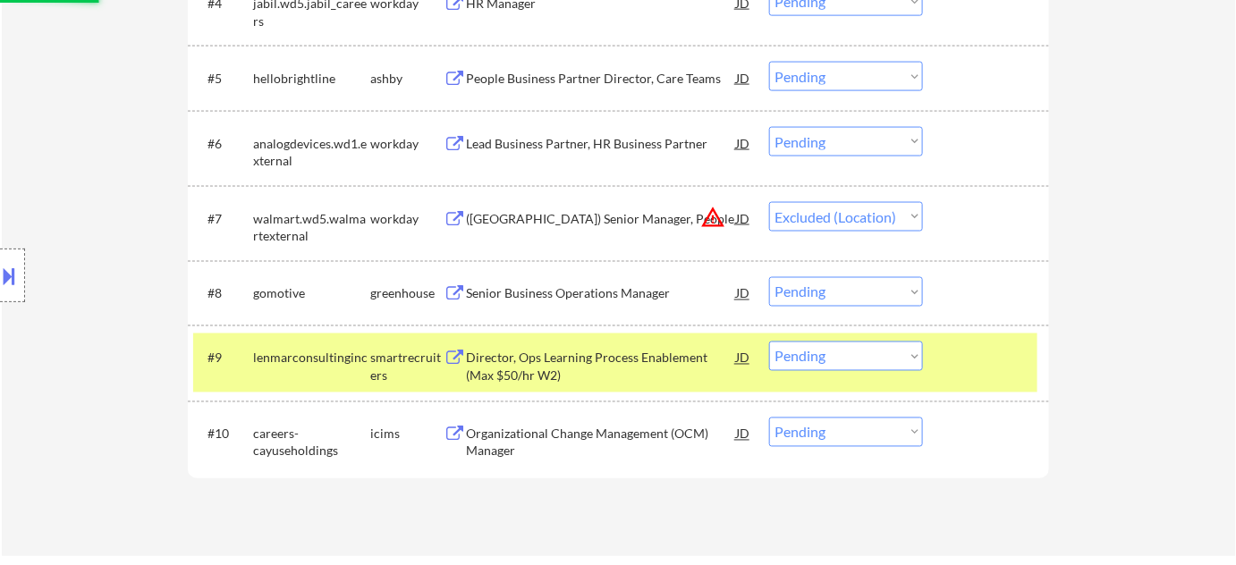
scroll to position [813, 0]
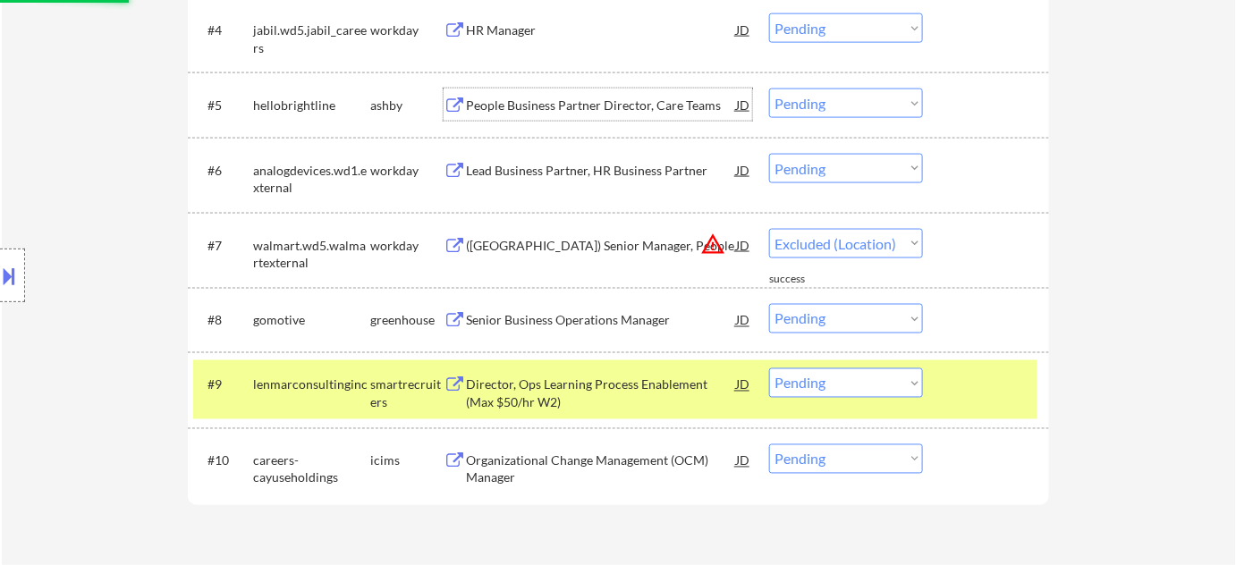
click at [540, 105] on div "People Business Partner Director, Care Teams" at bounding box center [601, 106] width 270 height 18
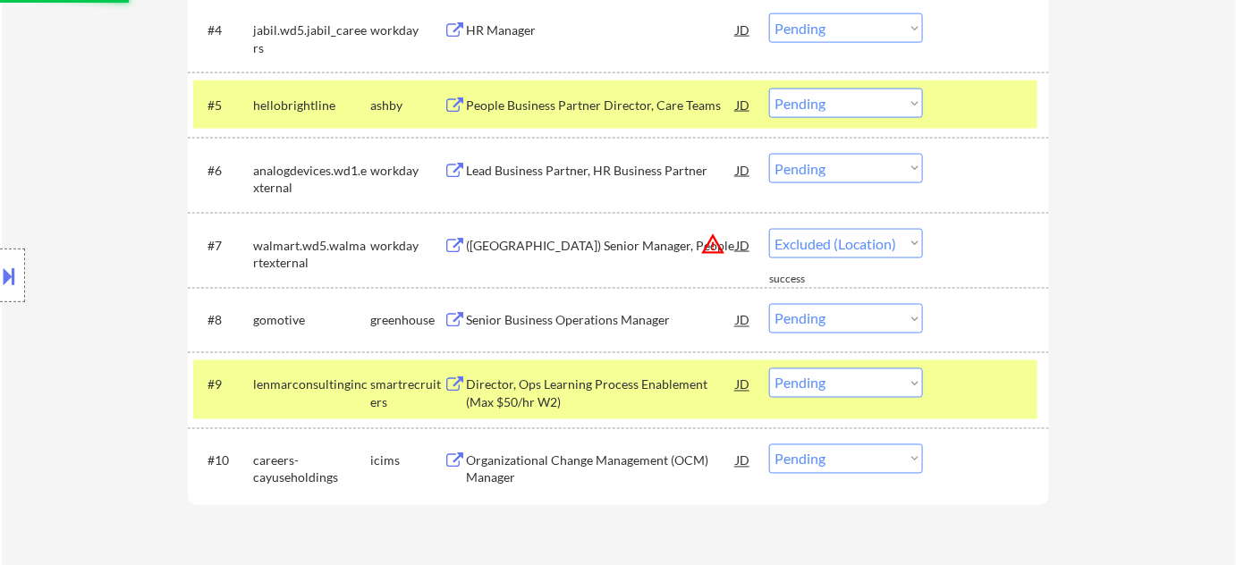
select select ""pending""
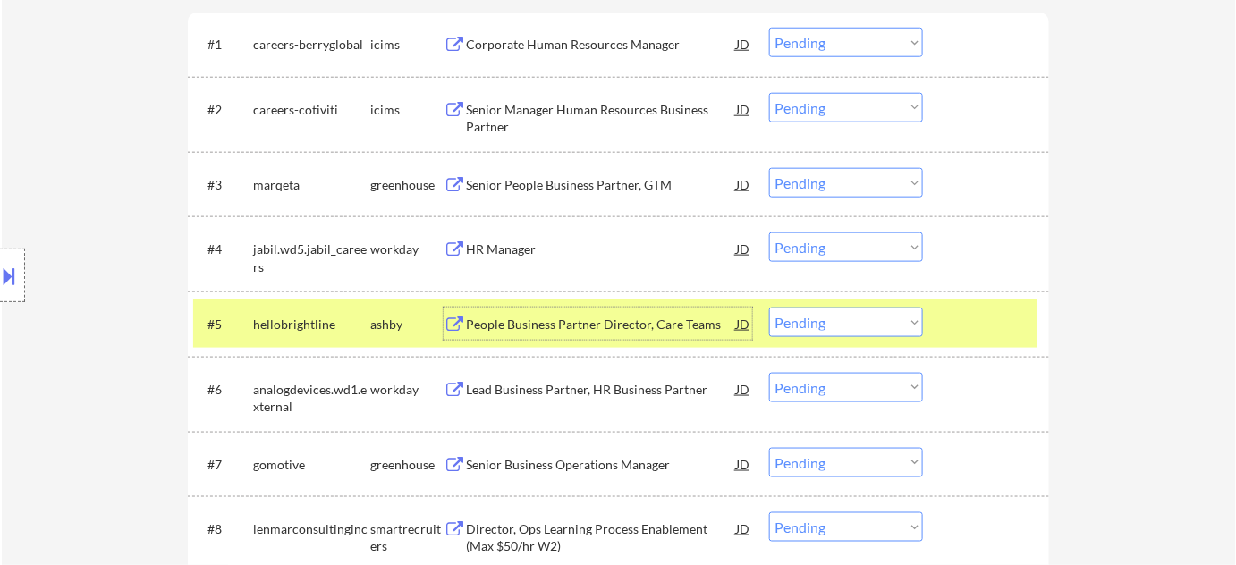
scroll to position [569, 0]
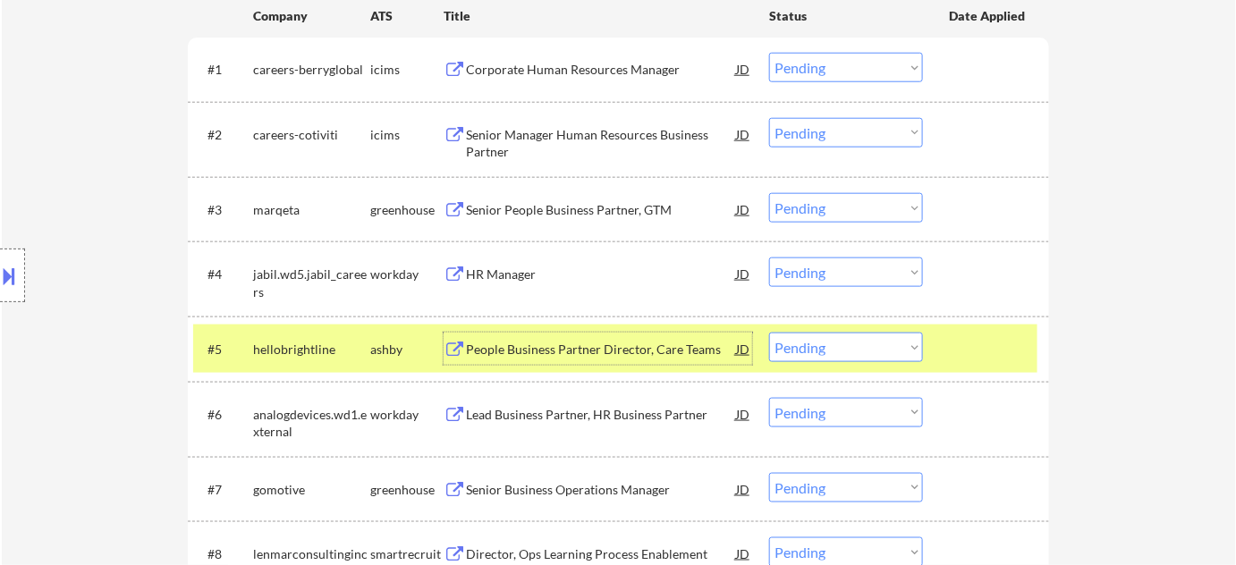
click at [589, 199] on div "Senior People Business Partner, GTM" at bounding box center [601, 209] width 270 height 32
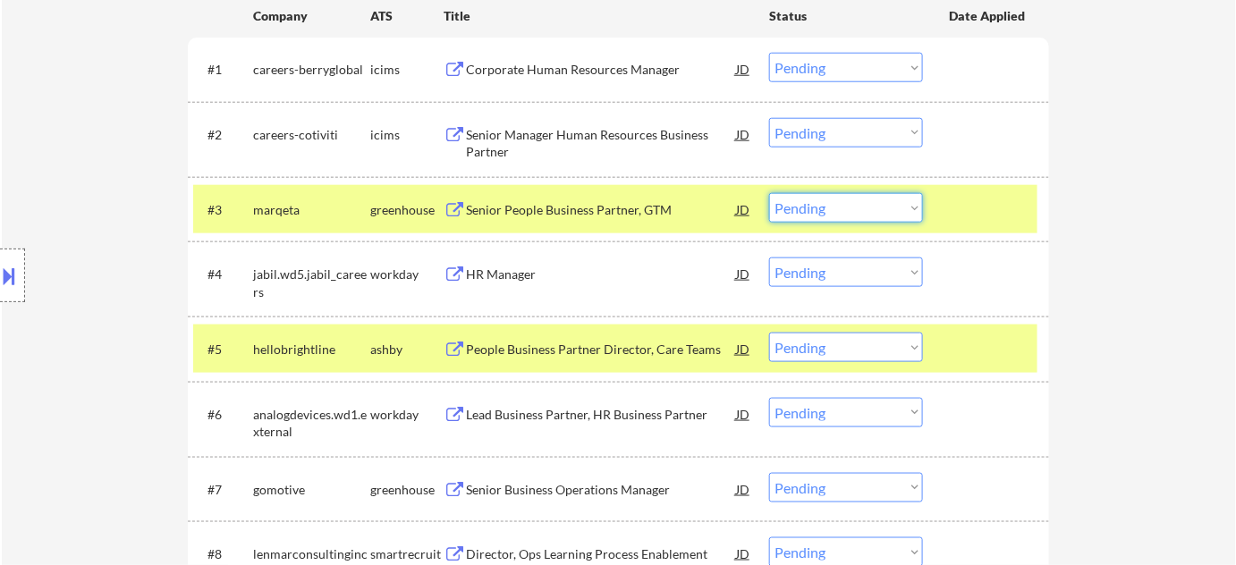
click at [827, 214] on select "Choose an option... Pending Applied Excluded (Questions) Excluded (Expired) Exc…" at bounding box center [846, 208] width 154 height 30
click at [769, 193] on select "Choose an option... Pending Applied Excluded (Questions) Excluded (Expired) Exc…" at bounding box center [846, 208] width 154 height 30
click at [597, 73] on div "Corporate Human Resources Manager" at bounding box center [601, 70] width 270 height 18
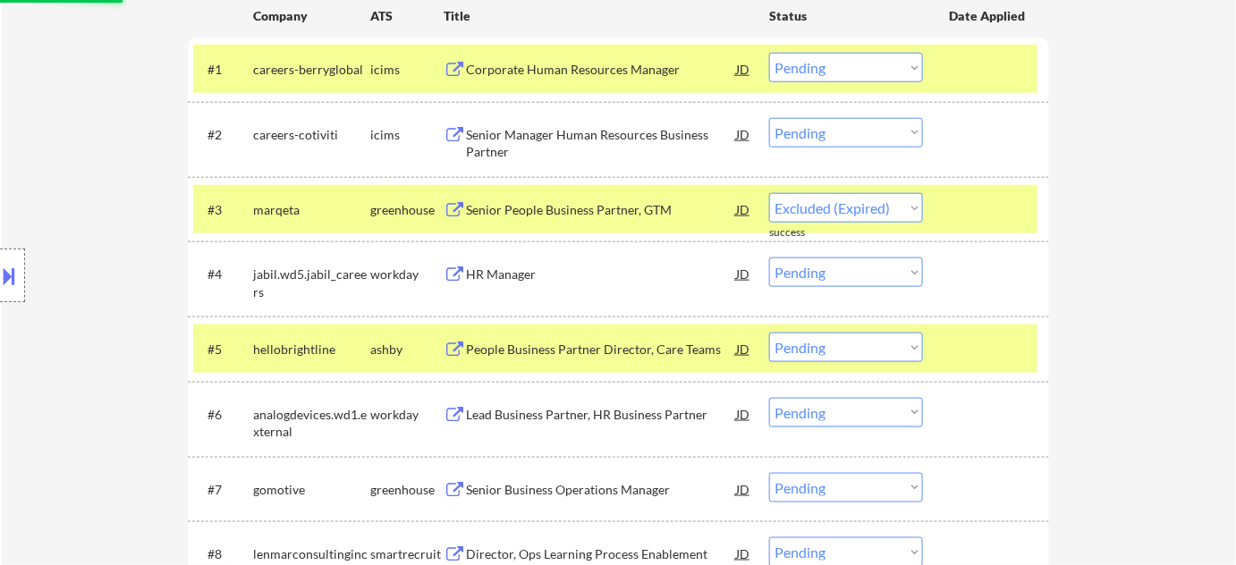
select select ""pending""
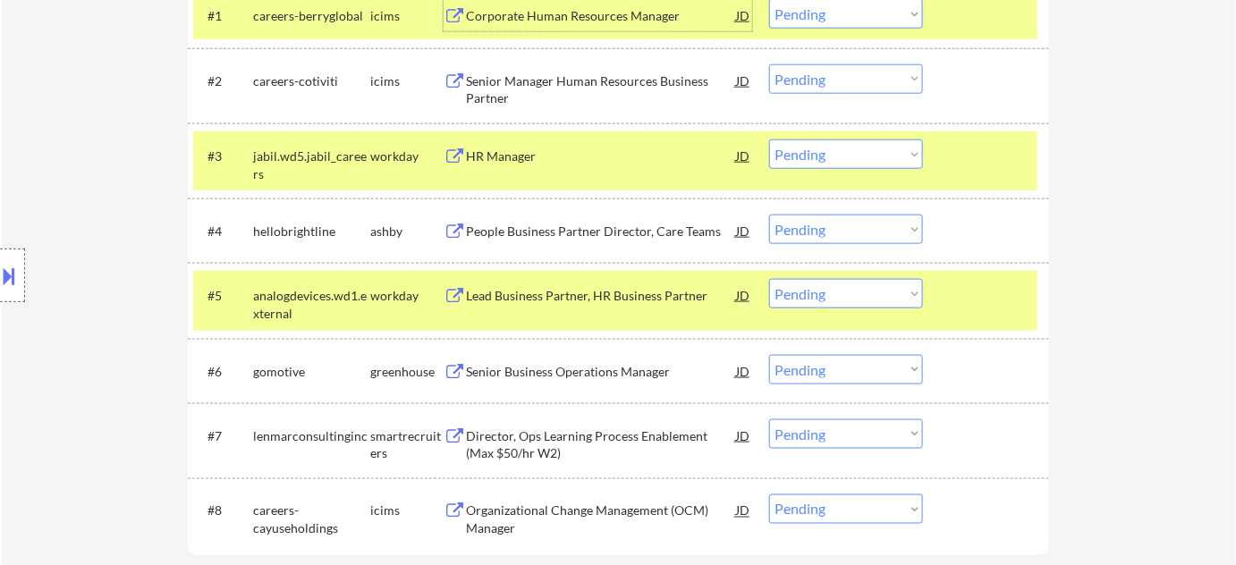
scroll to position [650, 0]
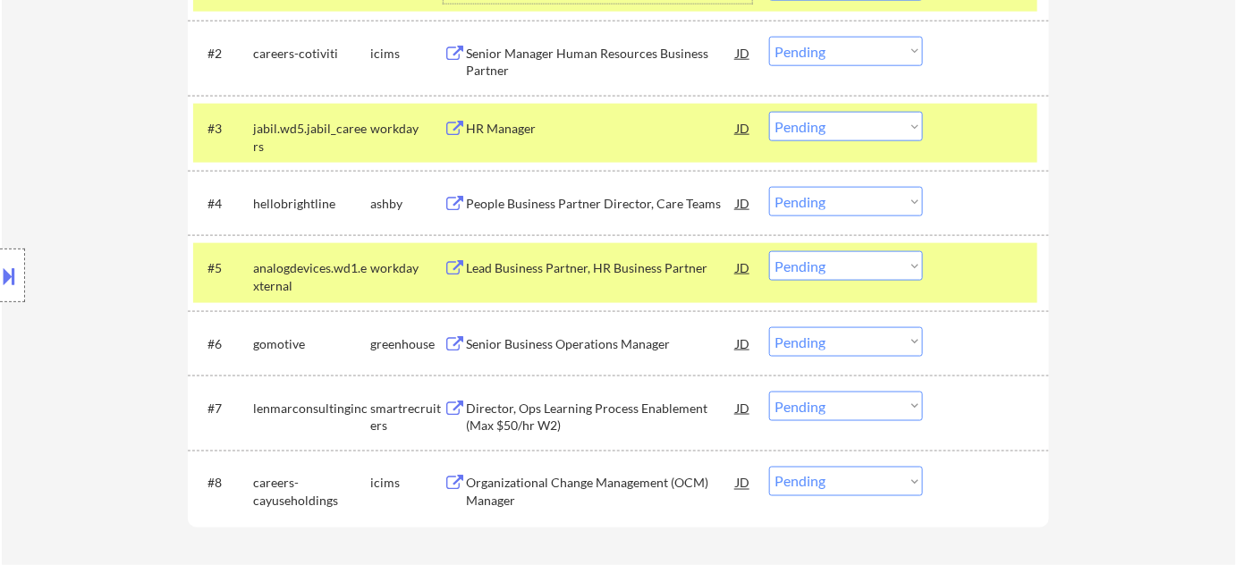
click at [575, 261] on div "Lead Business Partner, HR Business Partner" at bounding box center [601, 268] width 270 height 18
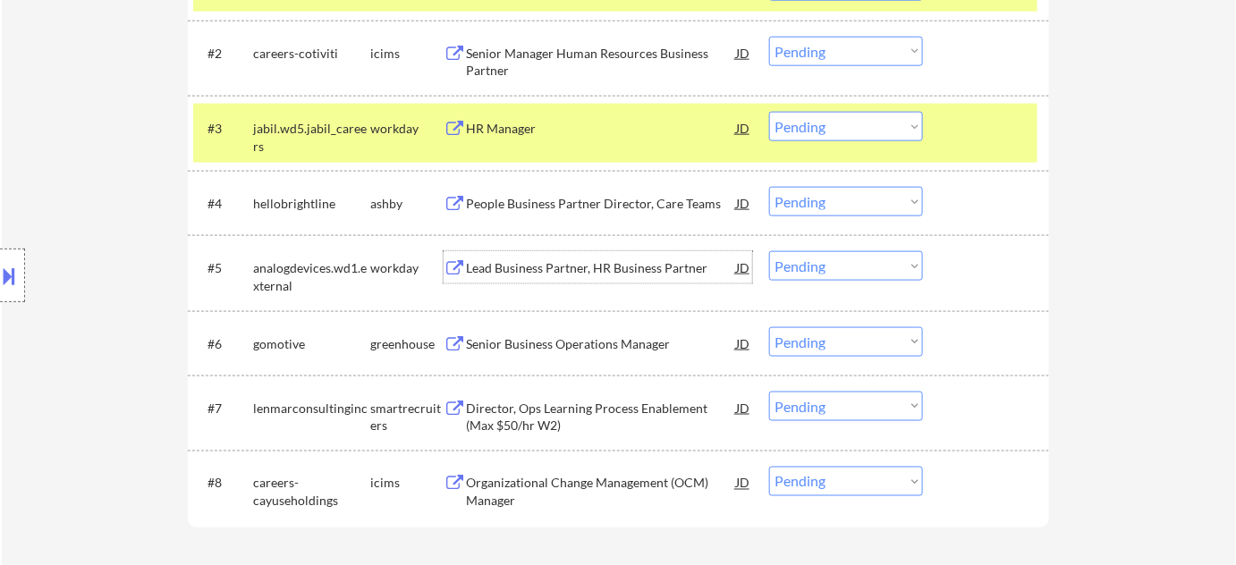
click at [844, 274] on select "Choose an option... Pending Applied Excluded (Questions) Excluded (Expired) Exc…" at bounding box center [846, 266] width 154 height 30
click at [769, 251] on select "Choose an option... Pending Applied Excluded (Questions) Excluded (Expired) Exc…" at bounding box center [846, 266] width 154 height 30
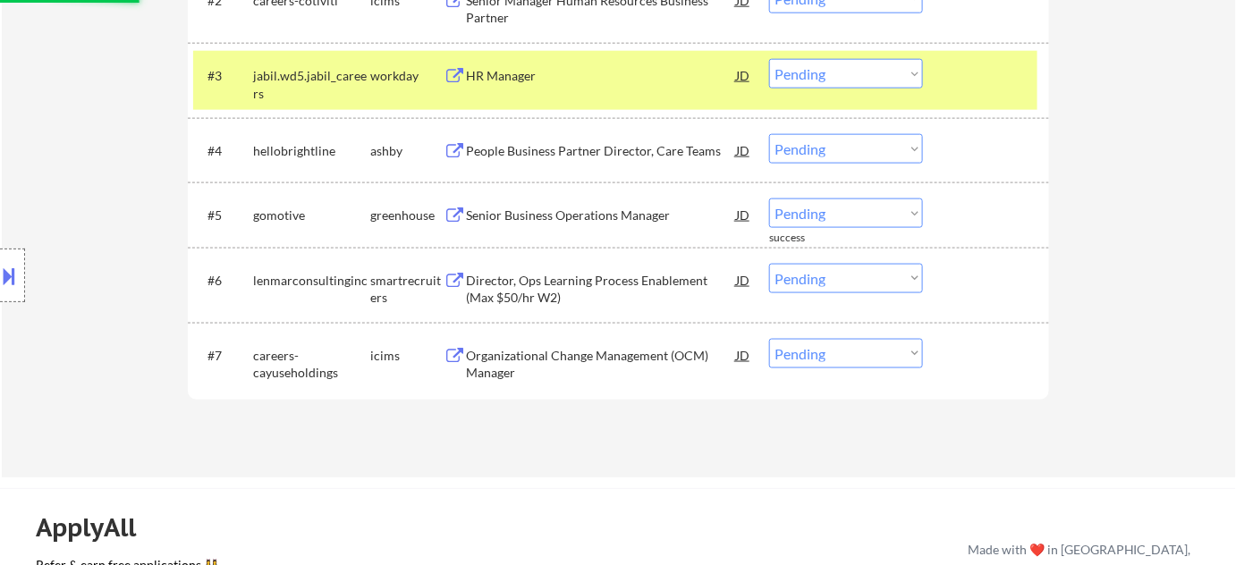
scroll to position [732, 0]
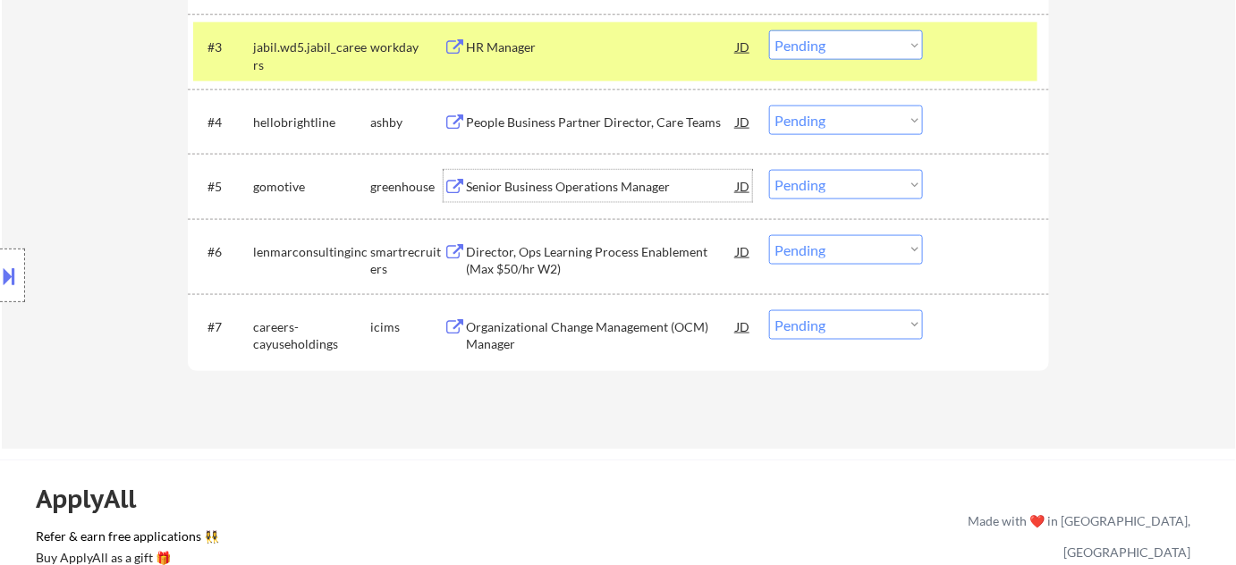
click at [606, 178] on div "Senior Business Operations Manager" at bounding box center [601, 187] width 270 height 18
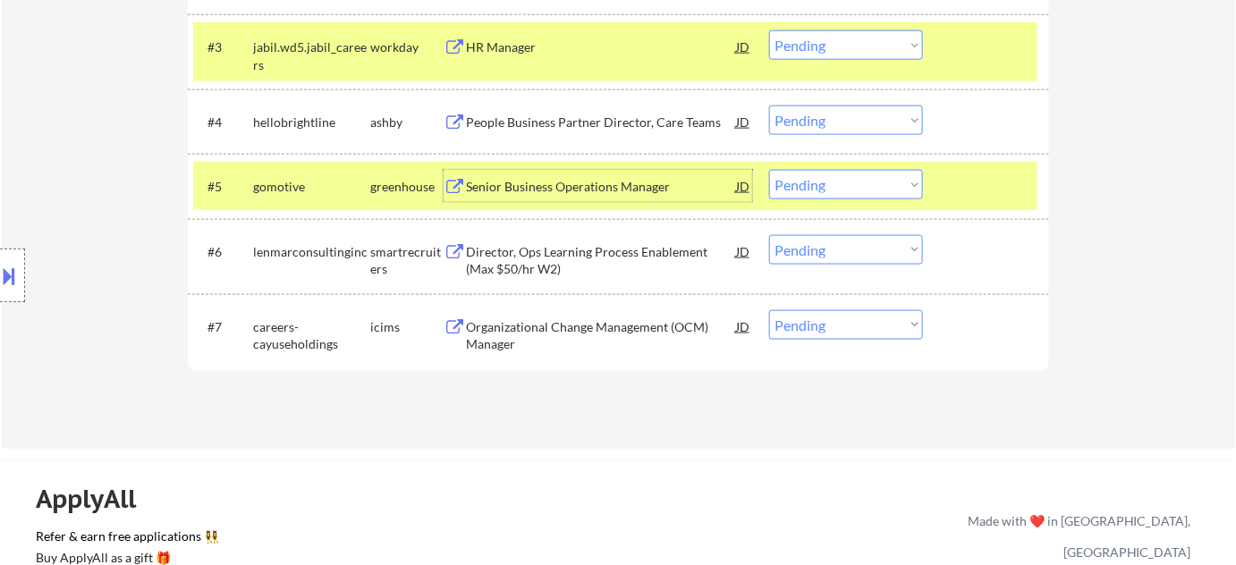
click at [823, 183] on select "Choose an option... Pending Applied Excluded (Questions) Excluded (Expired) Exc…" at bounding box center [846, 185] width 154 height 30
click at [769, 170] on select "Choose an option... Pending Applied Excluded (Questions) Excluded (Expired) Exc…" at bounding box center [846, 185] width 154 height 30
select select ""pending""
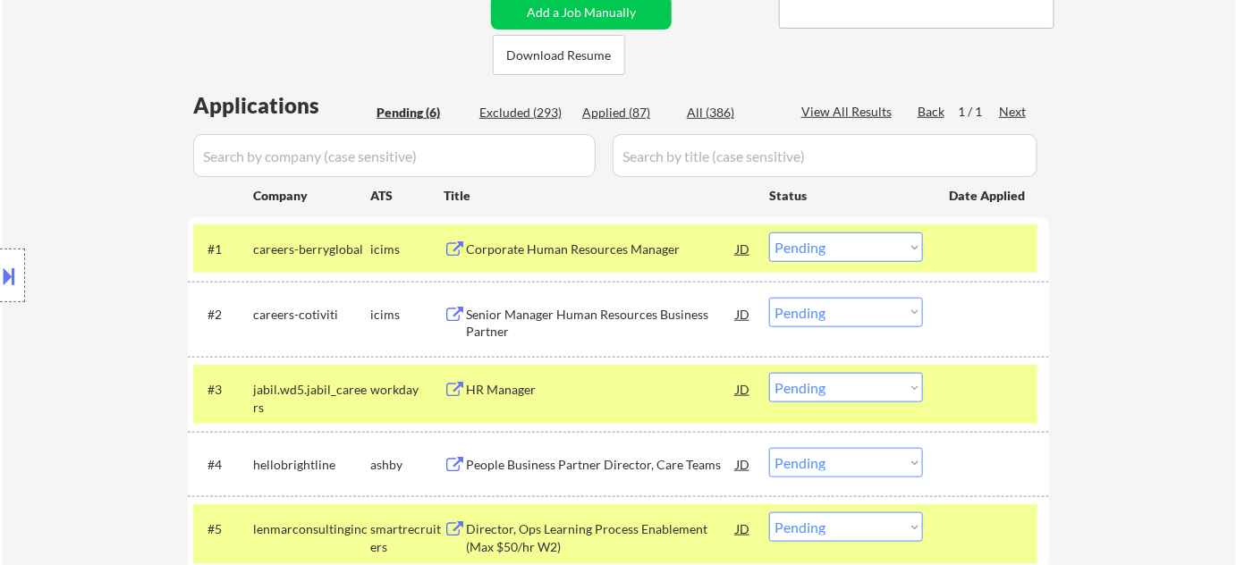
scroll to position [406, 0]
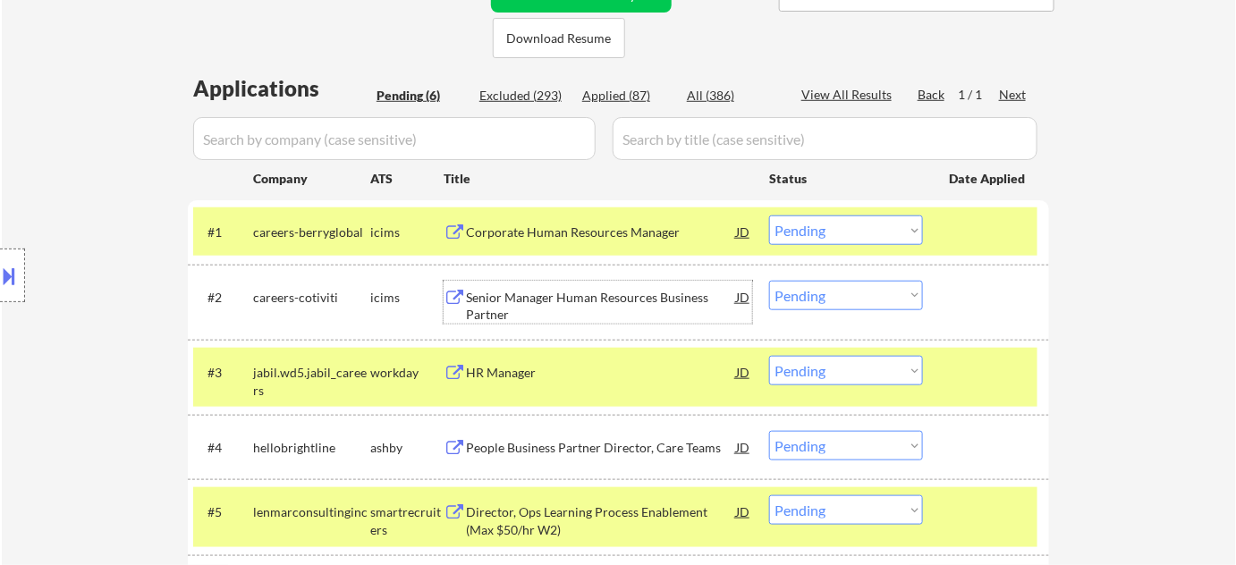
click at [551, 284] on div "Senior Manager Human Resources Business Partner" at bounding box center [601, 302] width 270 height 43
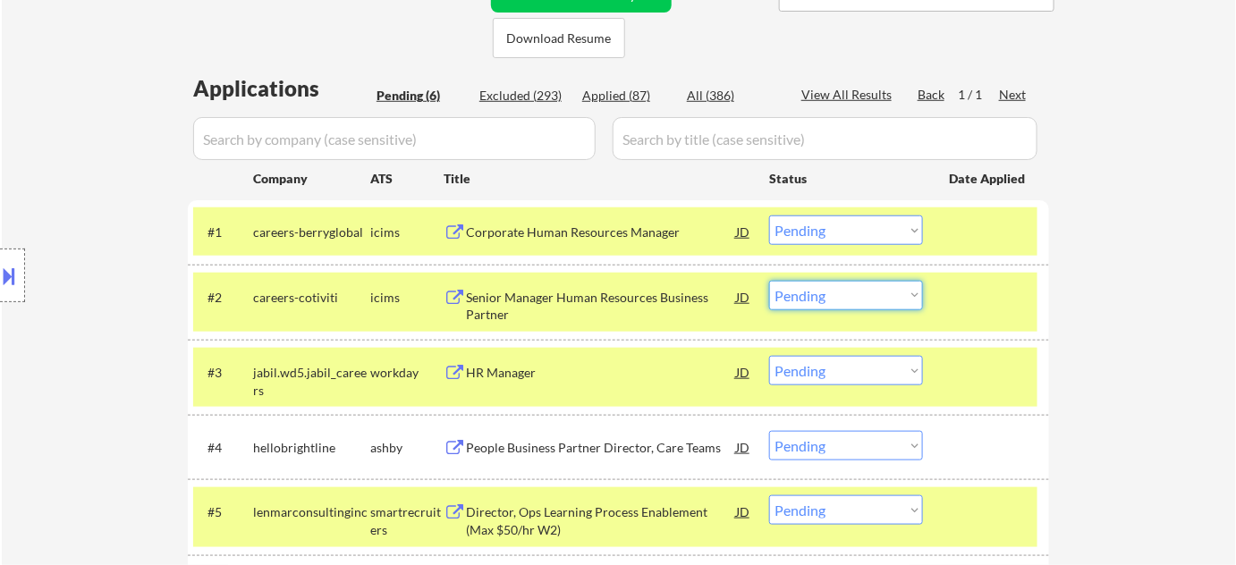
click at [889, 293] on select "Choose an option... Pending Applied Excluded (Questions) Excluded (Expired) Exc…" at bounding box center [846, 296] width 154 height 30
click at [769, 281] on select "Choose an option... Pending Applied Excluded (Questions) Excluded (Expired) Exc…" at bounding box center [846, 296] width 154 height 30
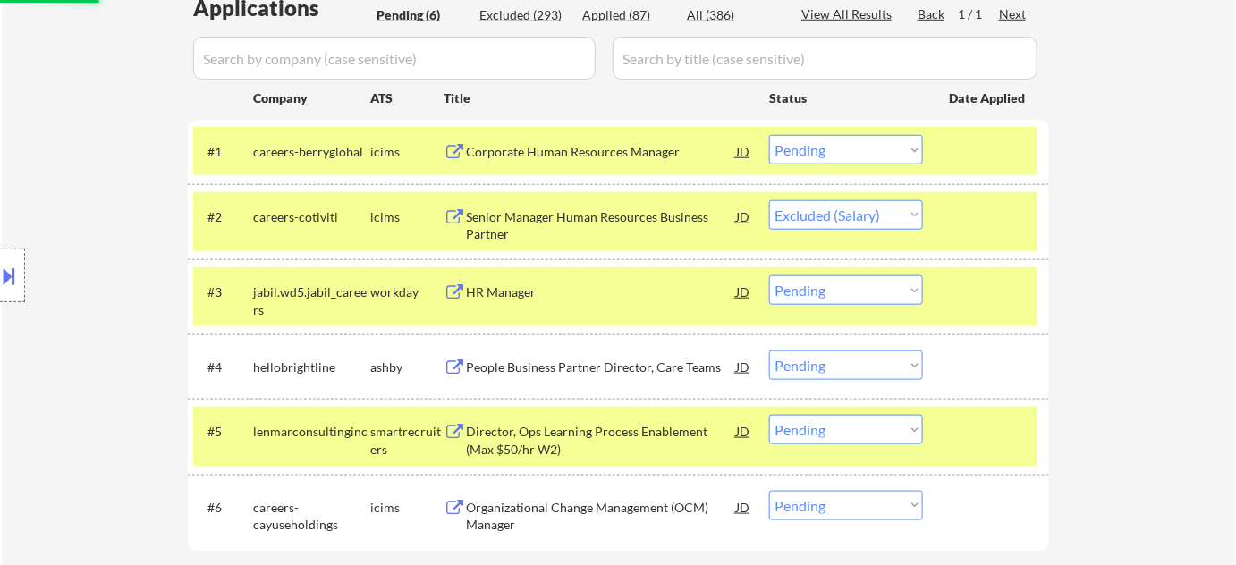
scroll to position [487, 0]
select select ""pending""
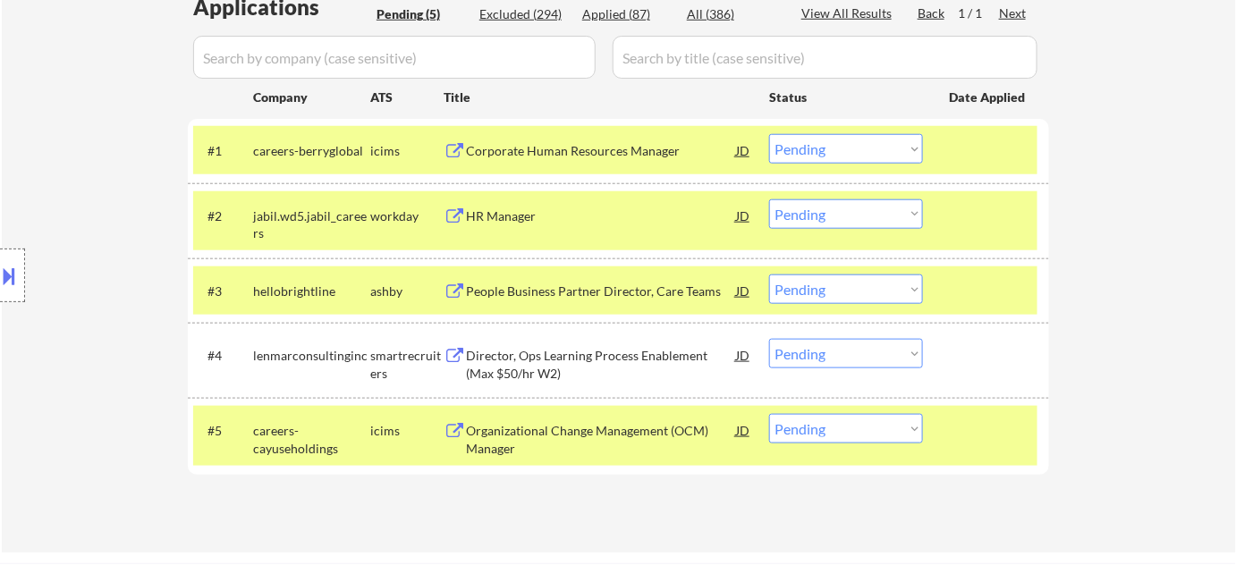
click at [673, 291] on div "People Business Partner Director, Care Teams" at bounding box center [601, 292] width 270 height 18
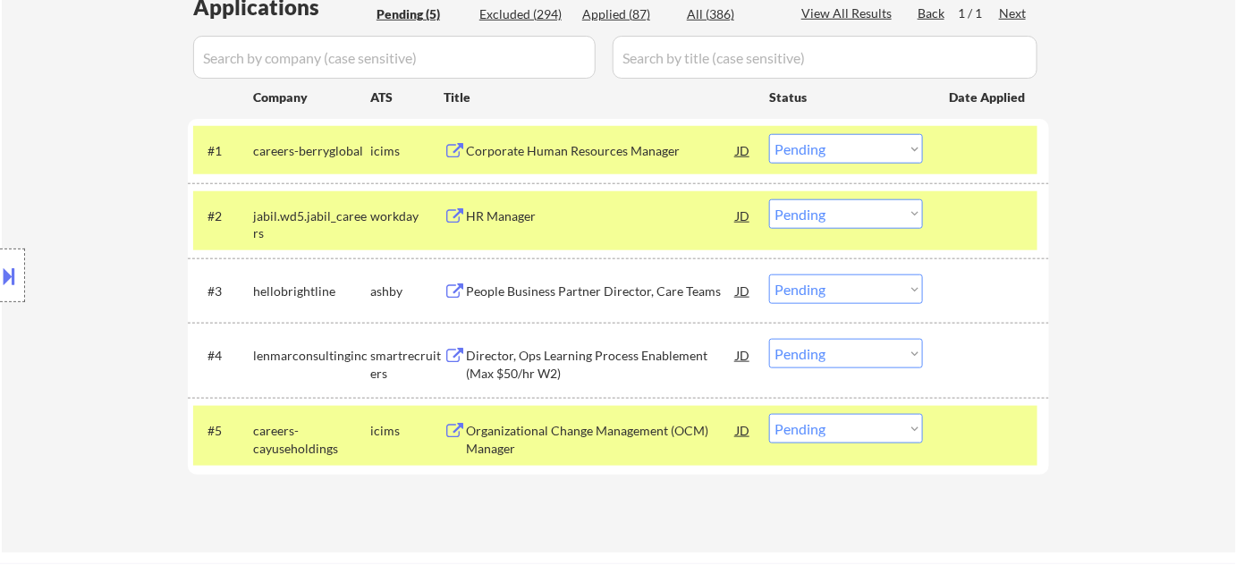
click at [4, 274] on button at bounding box center [10, 276] width 20 height 30
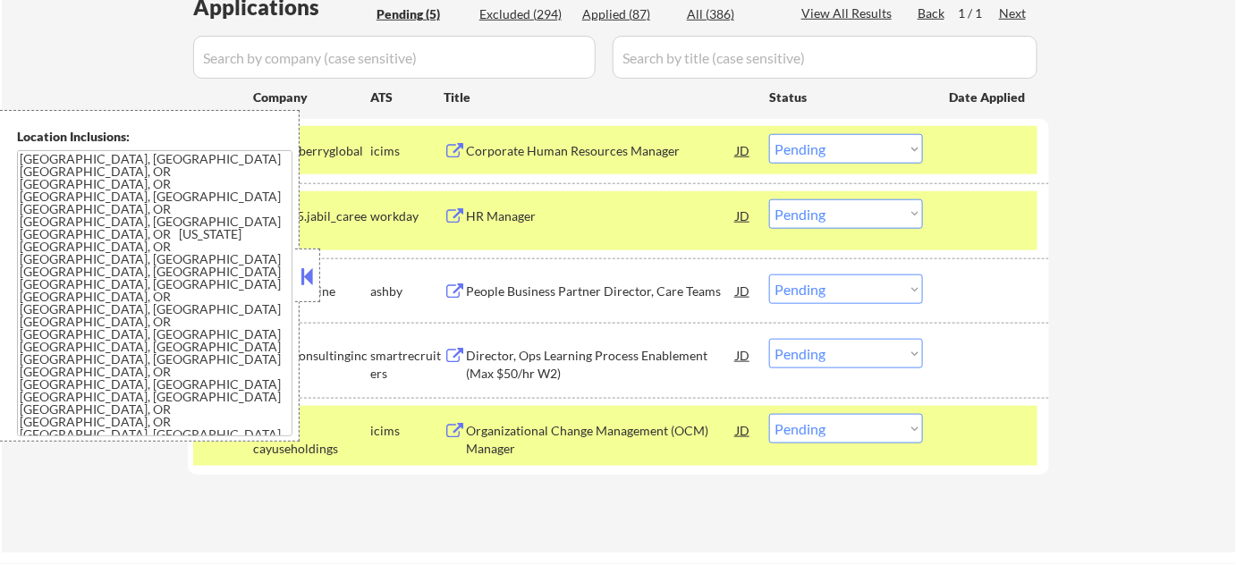
click at [300, 283] on button at bounding box center [308, 276] width 20 height 27
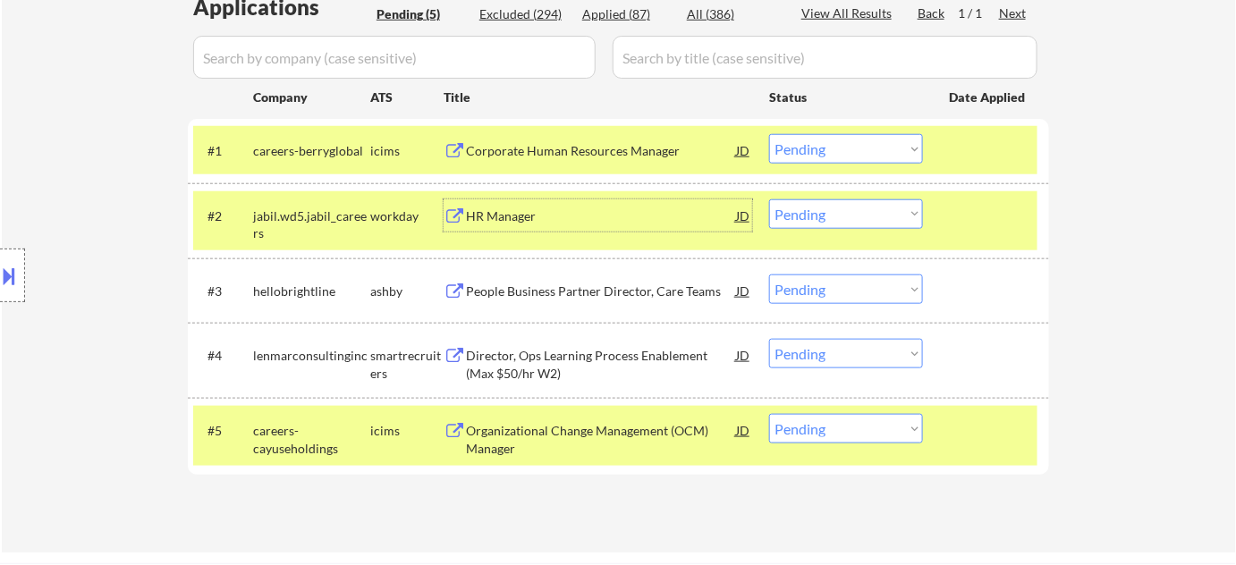
click at [524, 207] on div "HR Manager" at bounding box center [601, 216] width 270 height 18
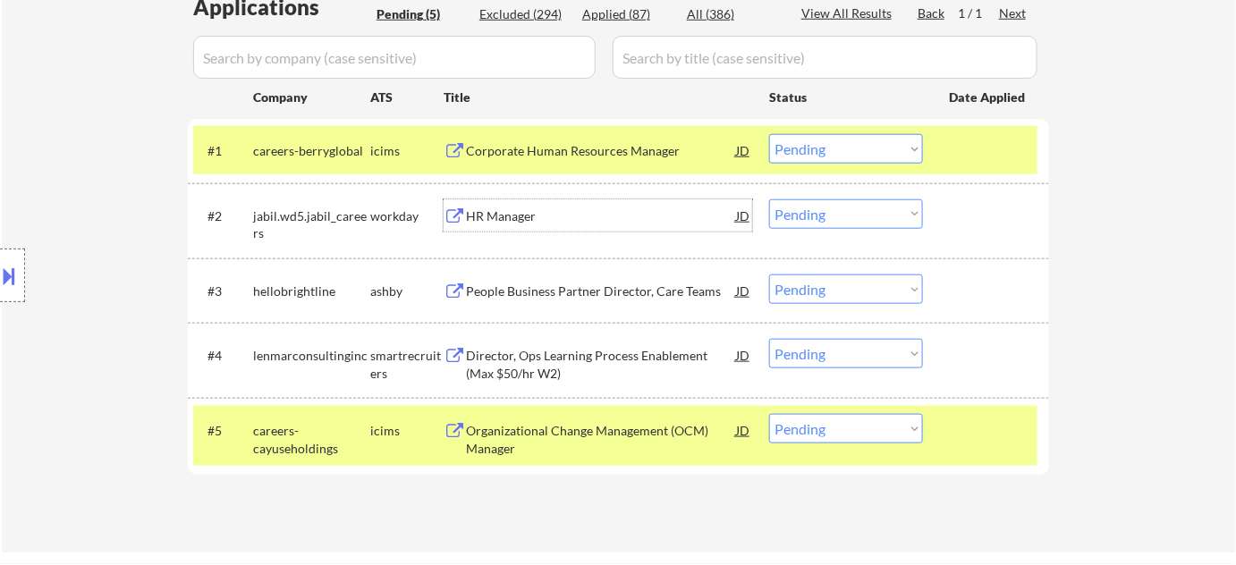
click at [508, 368] on div "Director, Ops Learning Process Enablement (Max $50/hr W2)" at bounding box center [601, 364] width 270 height 35
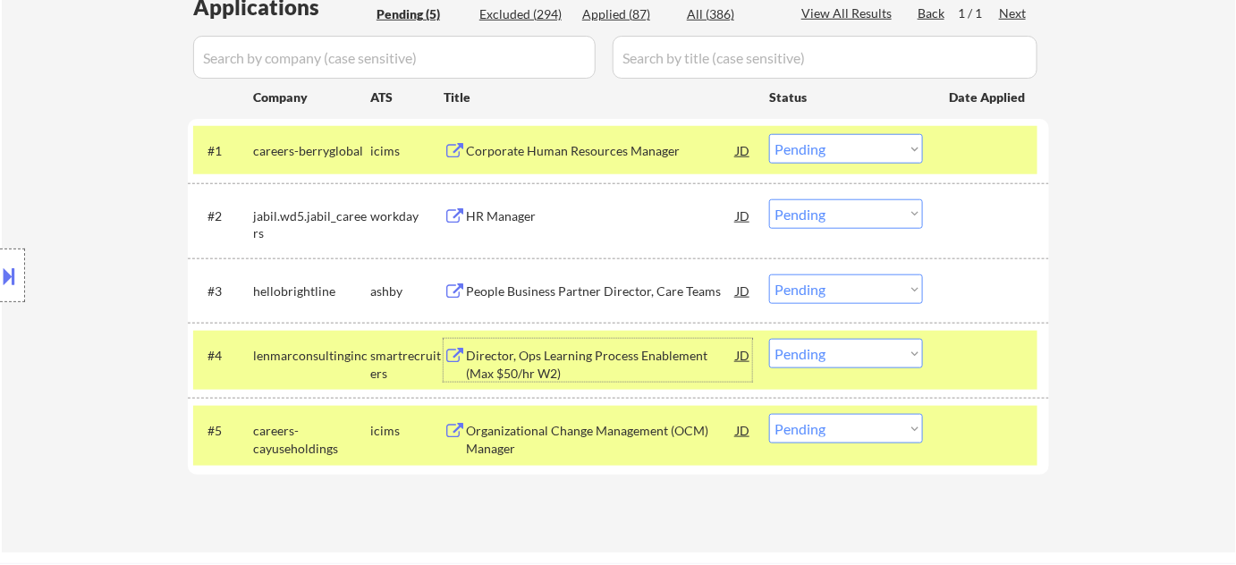
drag, startPoint x: 777, startPoint y: 343, endPoint x: 785, endPoint y: 351, distance: 11.4
click at [777, 344] on select "Choose an option... Pending Applied Excluded (Questions) Excluded (Expired) Exc…" at bounding box center [846, 354] width 154 height 30
click at [769, 339] on select "Choose an option... Pending Applied Excluded (Questions) Excluded (Expired) Exc…" at bounding box center [846, 354] width 154 height 30
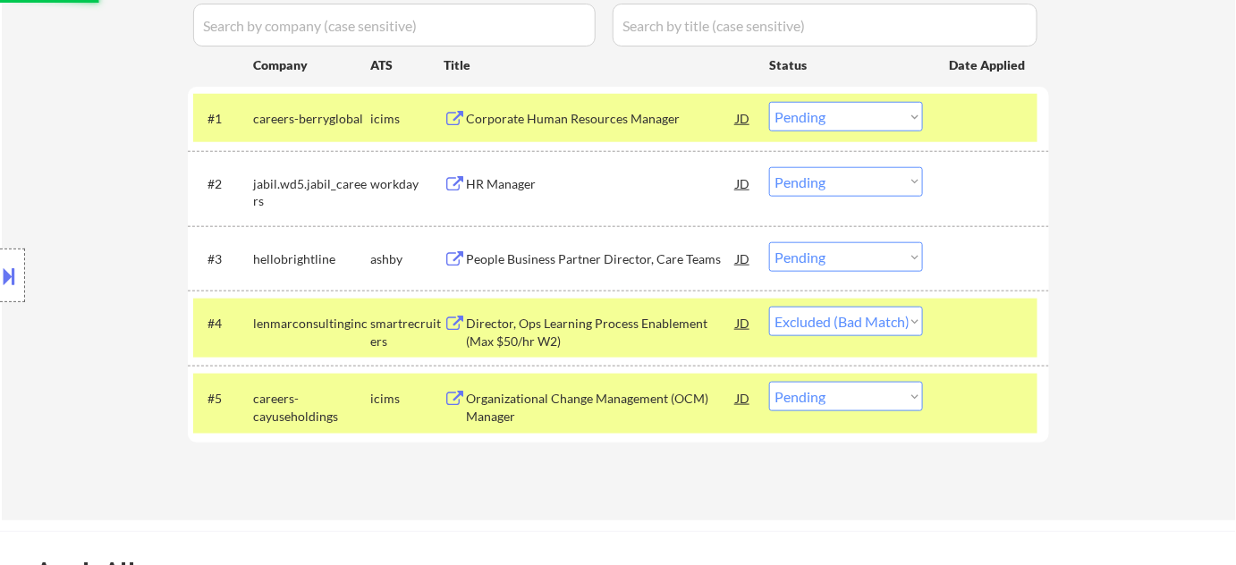
scroll to position [569, 0]
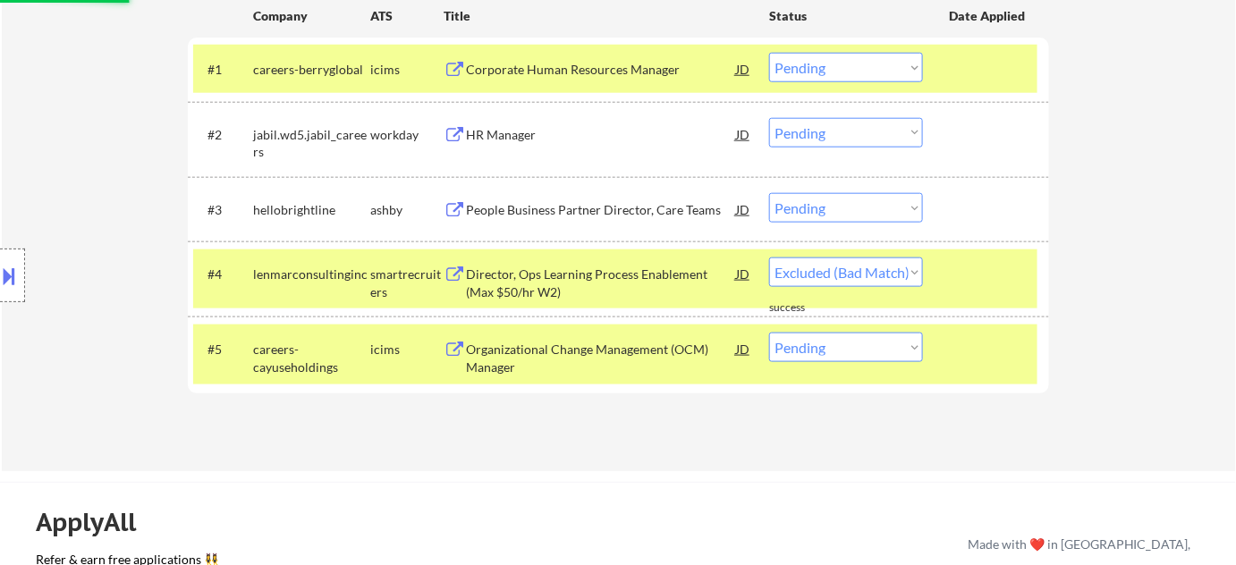
select select ""pending""
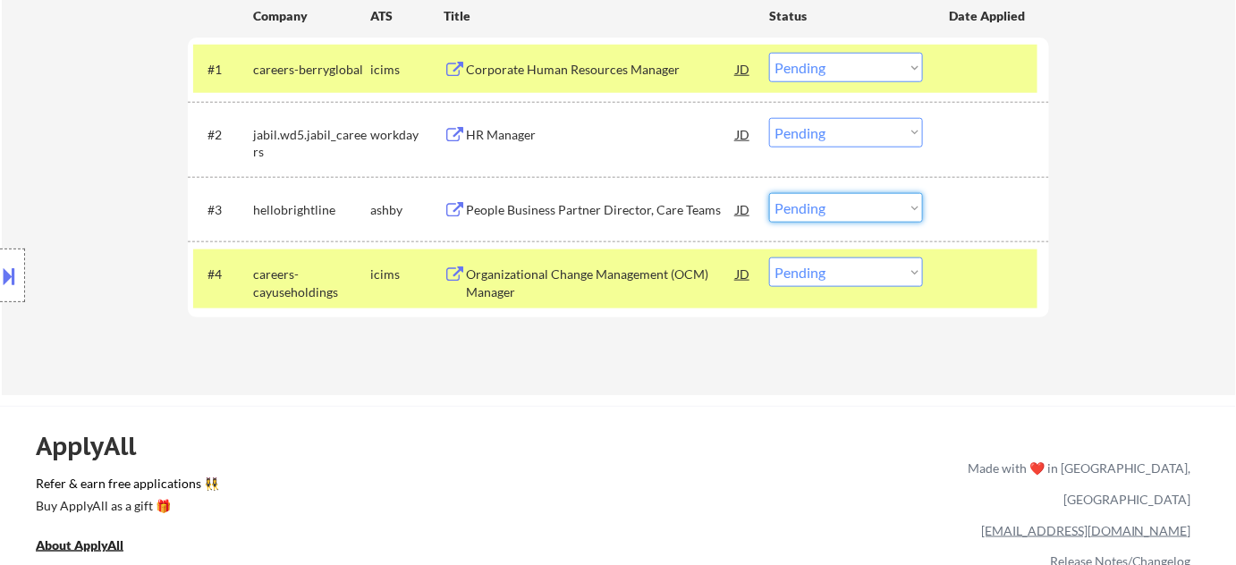
click at [838, 213] on select "Choose an option... Pending Applied Excluded (Questions) Excluded (Expired) Exc…" at bounding box center [846, 208] width 154 height 30
click at [769, 193] on select "Choose an option... Pending Applied Excluded (Questions) Excluded (Expired) Exc…" at bounding box center [846, 208] width 154 height 30
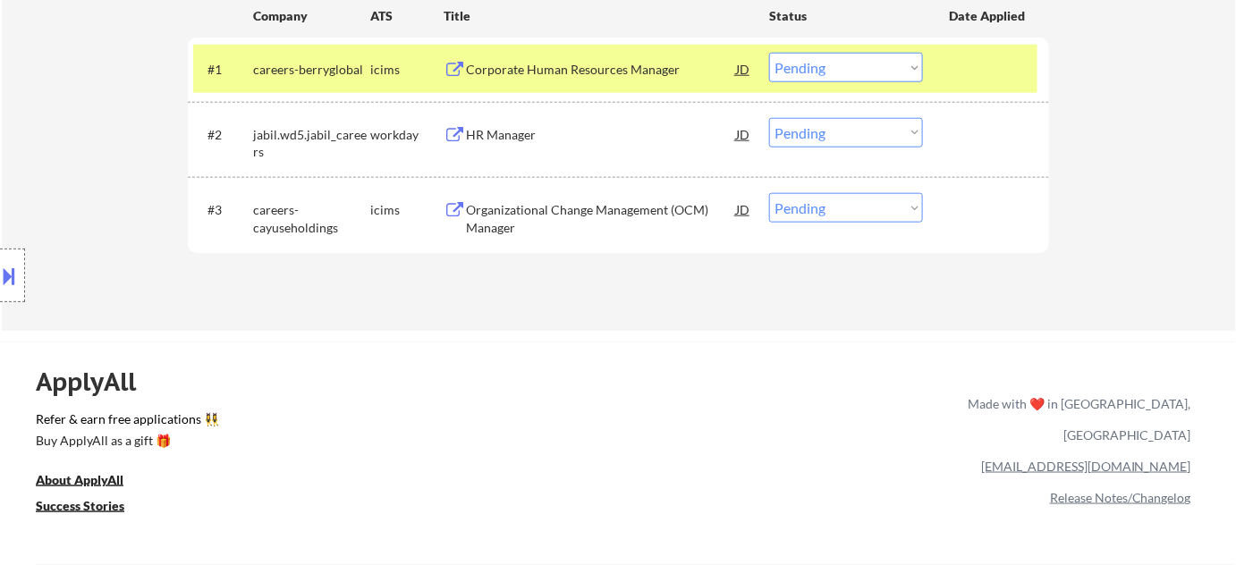
click at [520, 230] on div "Organizational Change Management (OCM) Manager" at bounding box center [601, 218] width 270 height 35
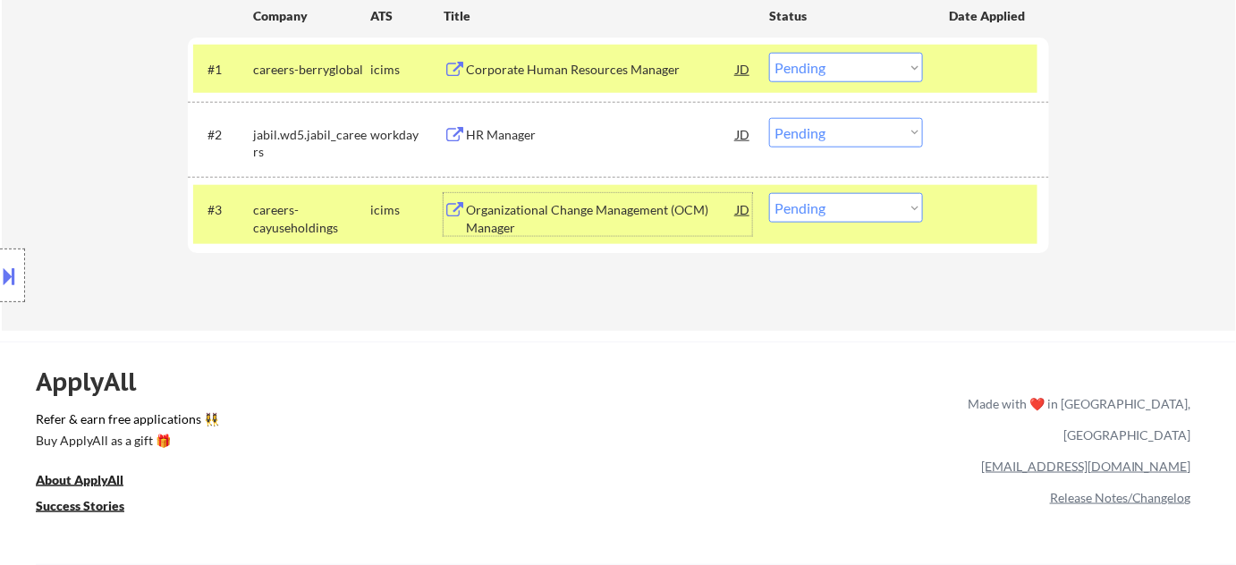
click at [806, 209] on select "Choose an option... Pending Applied Excluded (Questions) Excluded (Expired) Exc…" at bounding box center [846, 208] width 154 height 30
select select ""excluded__expired_""
click at [769, 193] on select "Choose an option... Pending Applied Excluded (Questions) Excluded (Expired) Exc…" at bounding box center [846, 208] width 154 height 30
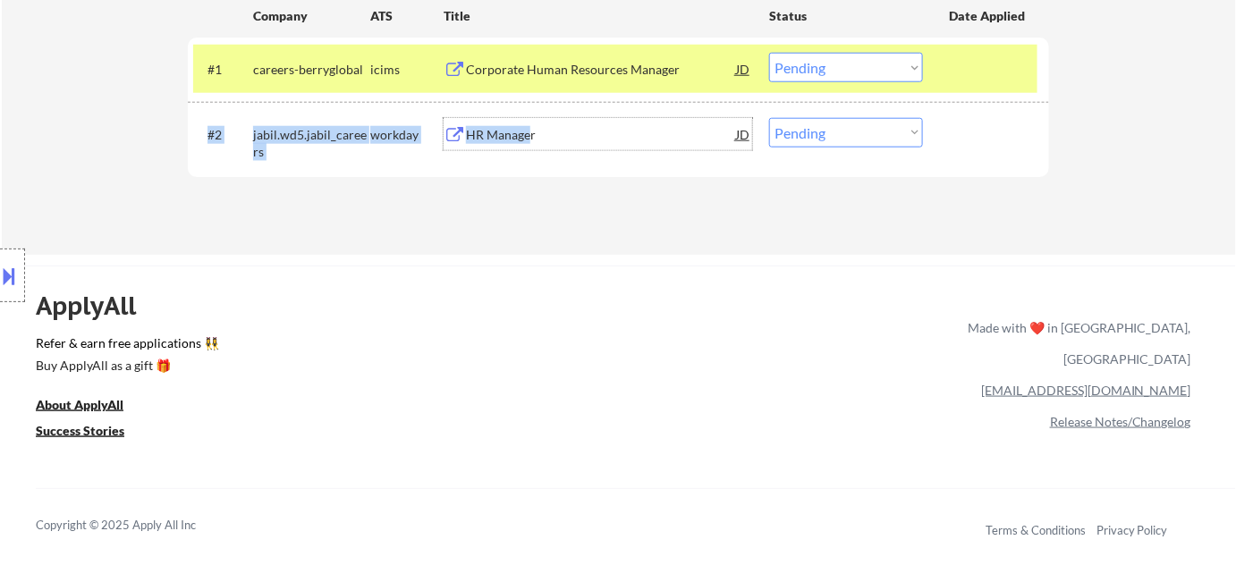
drag, startPoint x: 529, startPoint y: 136, endPoint x: 533, endPoint y: 168, distance: 32.5
click at [533, 168] on div "#2 jabil.wd5.jabil_careers workday HR Manager JD Choose an option... Pending Ap…" at bounding box center [618, 139] width 861 height 75
click at [416, 207] on div "Applications Pending (2) Excluded (296) Applied (88) All (386) View All Results…" at bounding box center [618, 66] width 861 height 310
click at [521, 70] on div "Corporate Human Resources Manager" at bounding box center [601, 70] width 270 height 18
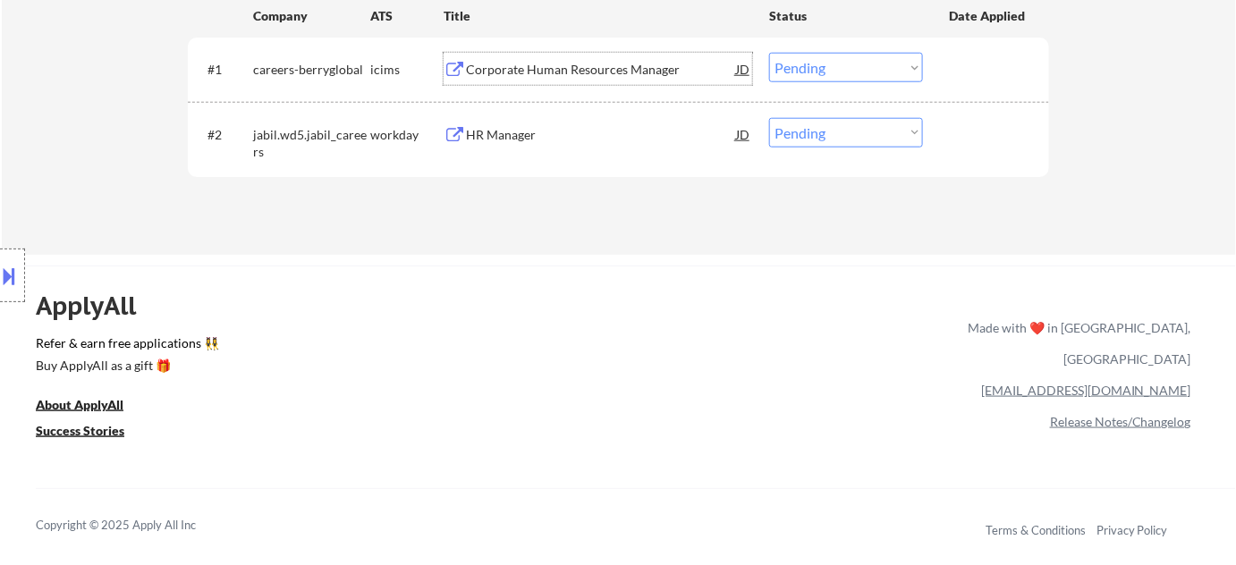
click at [782, 142] on select "Choose an option... Pending Applied Excluded (Questions) Excluded (Expired) Exc…" at bounding box center [846, 133] width 154 height 30
select select ""excluded__bad_match_""
click at [769, 118] on select "Choose an option... Pending Applied Excluded (Questions) Excluded (Expired) Exc…" at bounding box center [846, 133] width 154 height 30
click at [824, 76] on select "Choose an option... Pending Applied Excluded (Questions) Excluded (Expired) Exc…" at bounding box center [846, 68] width 154 height 30
select select ""excluded__bad_match_""
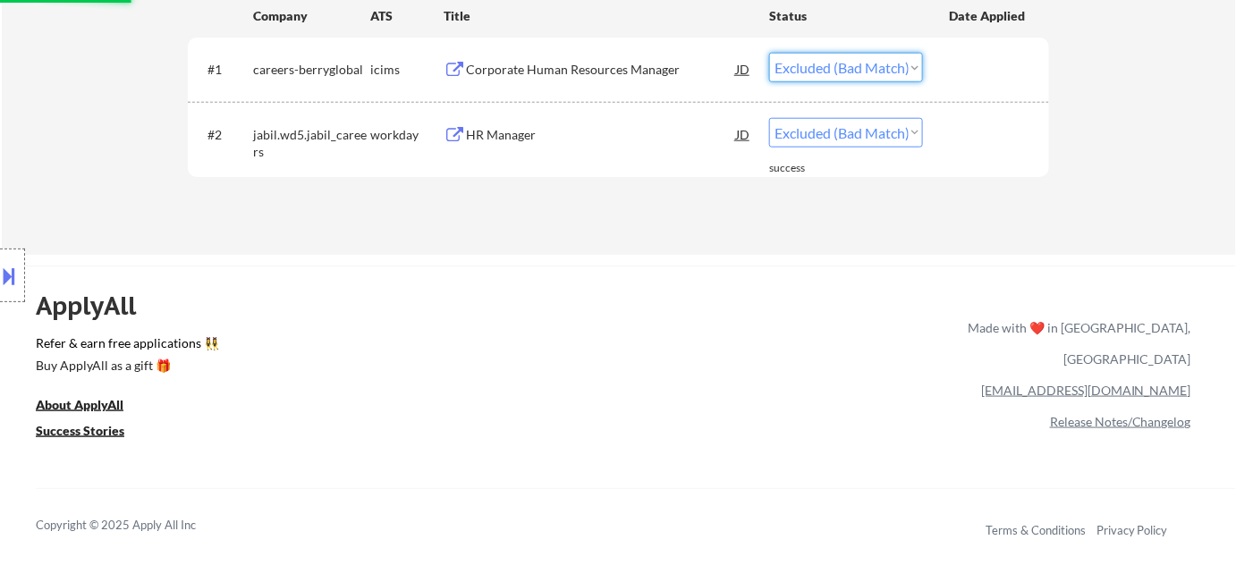
click at [769, 53] on select "Choose an option... Pending Applied Excluded (Questions) Excluded (Expired) Exc…" at bounding box center [846, 68] width 154 height 30
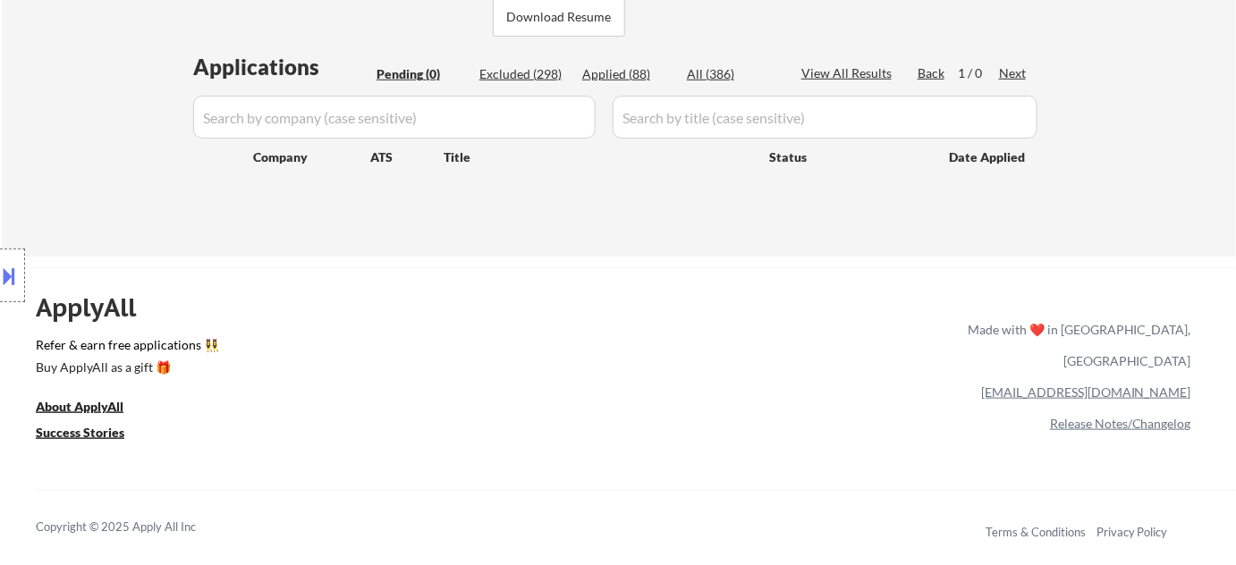
scroll to position [325, 0]
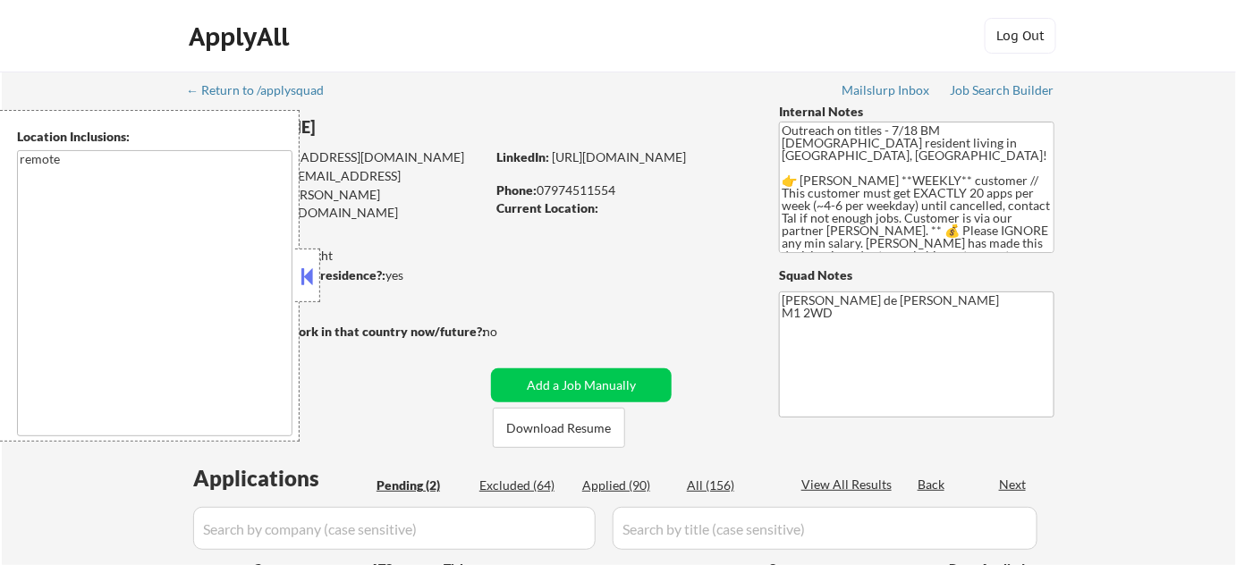
select select ""pending""
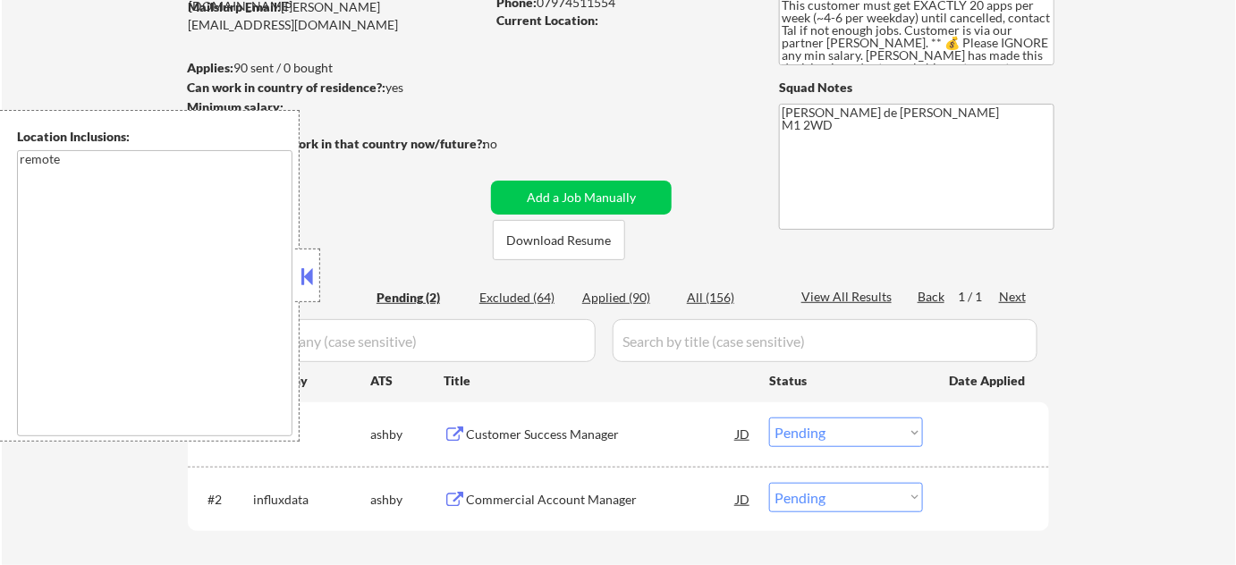
scroll to position [325, 0]
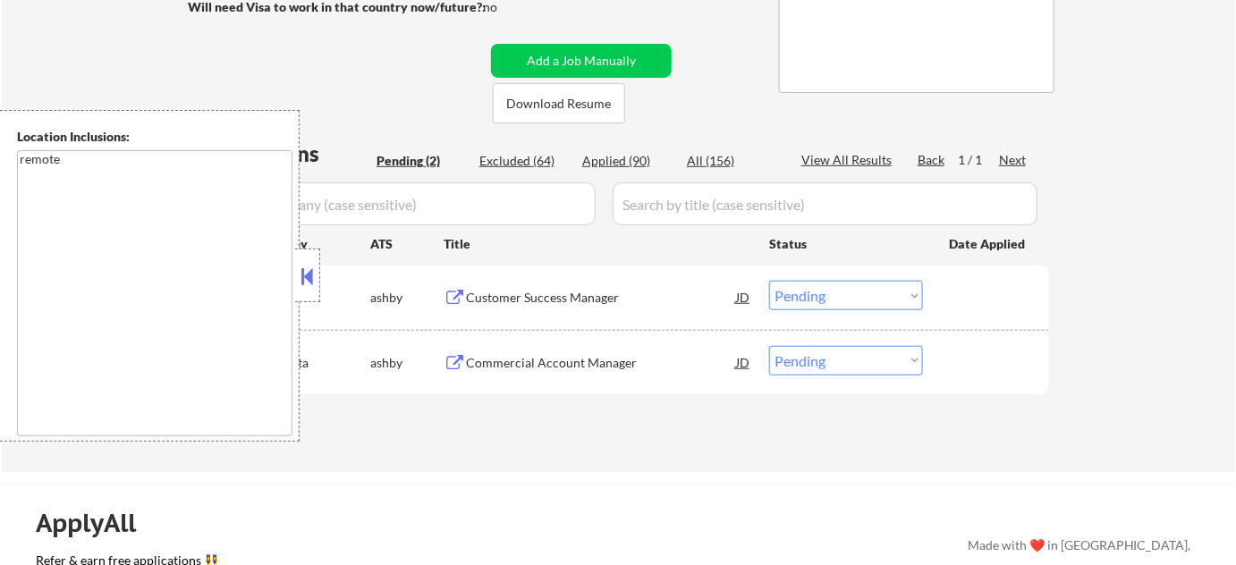
click at [308, 265] on button at bounding box center [308, 276] width 20 height 27
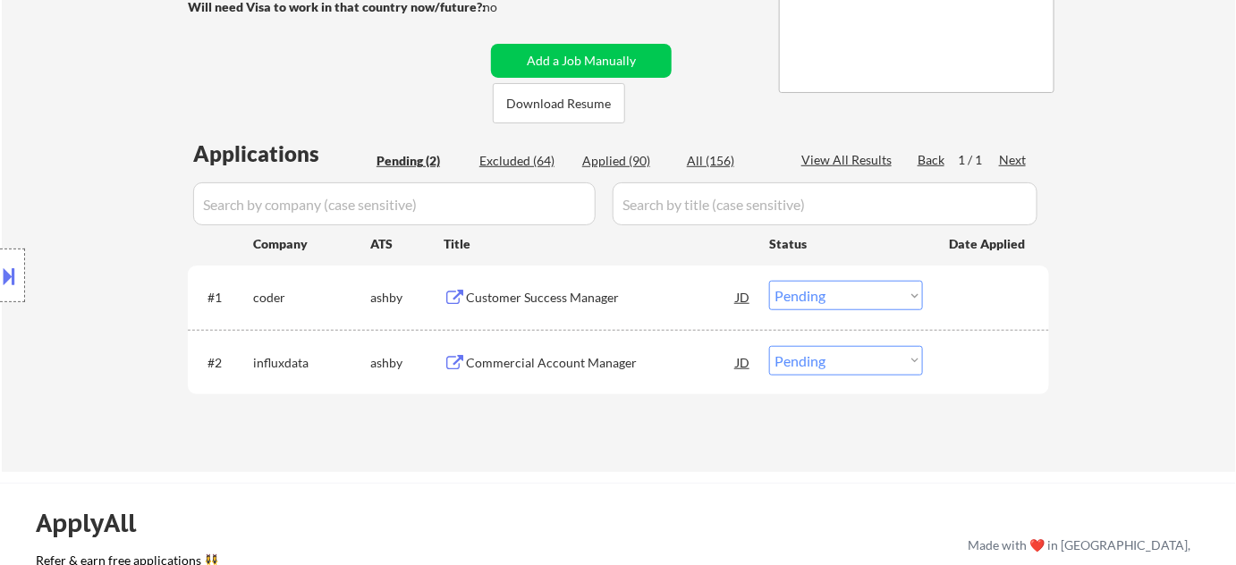
click at [541, 299] on div "Customer Success Manager" at bounding box center [601, 298] width 270 height 18
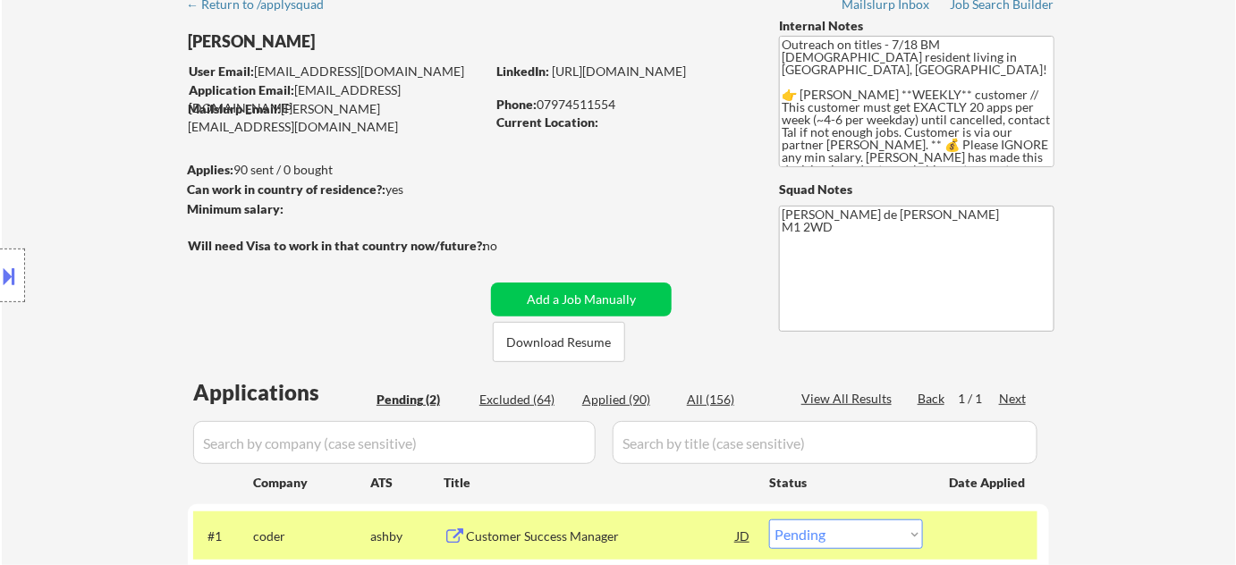
scroll to position [162, 0]
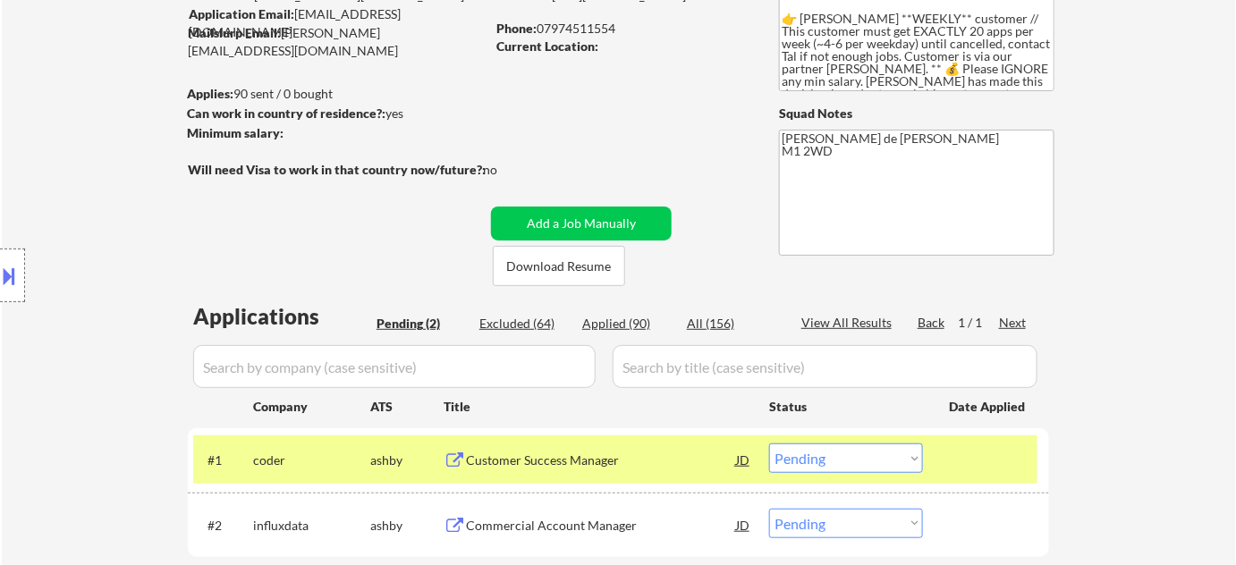
click at [834, 457] on select "Choose an option... Pending Applied Excluded (Questions) Excluded (Expired) Exc…" at bounding box center [846, 459] width 154 height 30
click at [769, 444] on select "Choose an option... Pending Applied Excluded (Questions) Excluded (Expired) Exc…" at bounding box center [846, 459] width 154 height 30
select select ""pending""
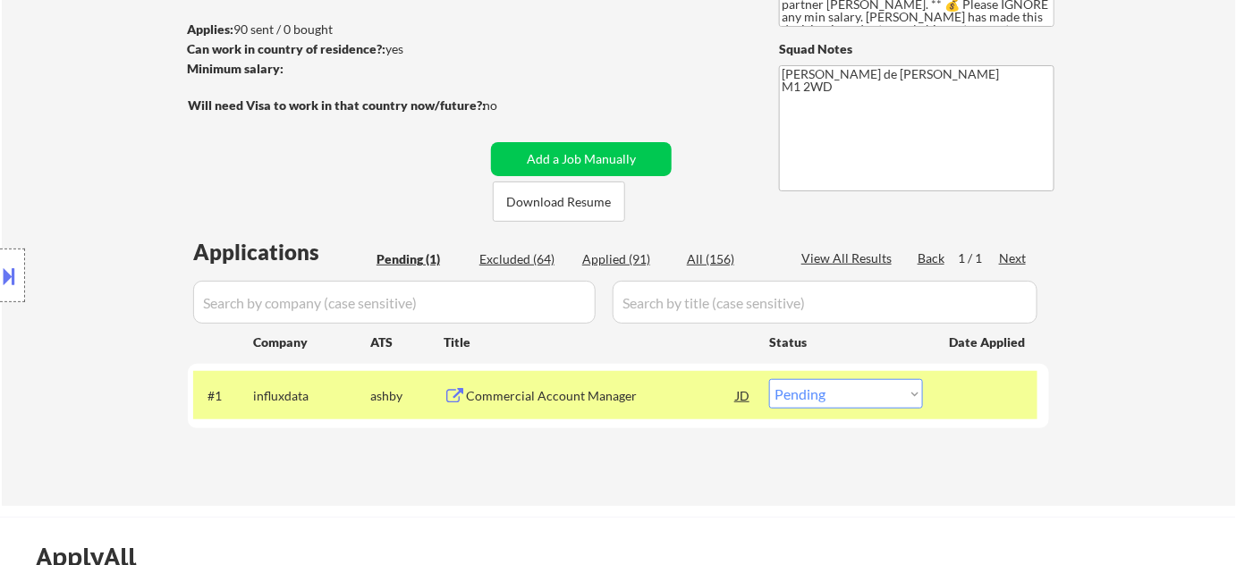
scroll to position [243, 0]
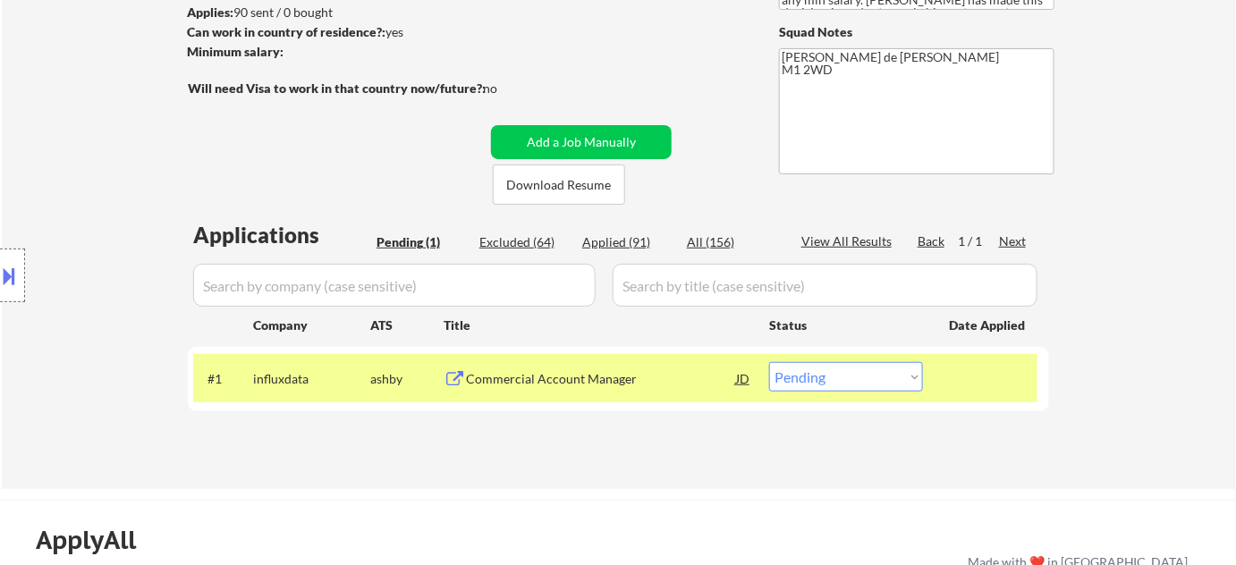
click at [575, 380] on div "Commercial Account Manager" at bounding box center [601, 379] width 270 height 18
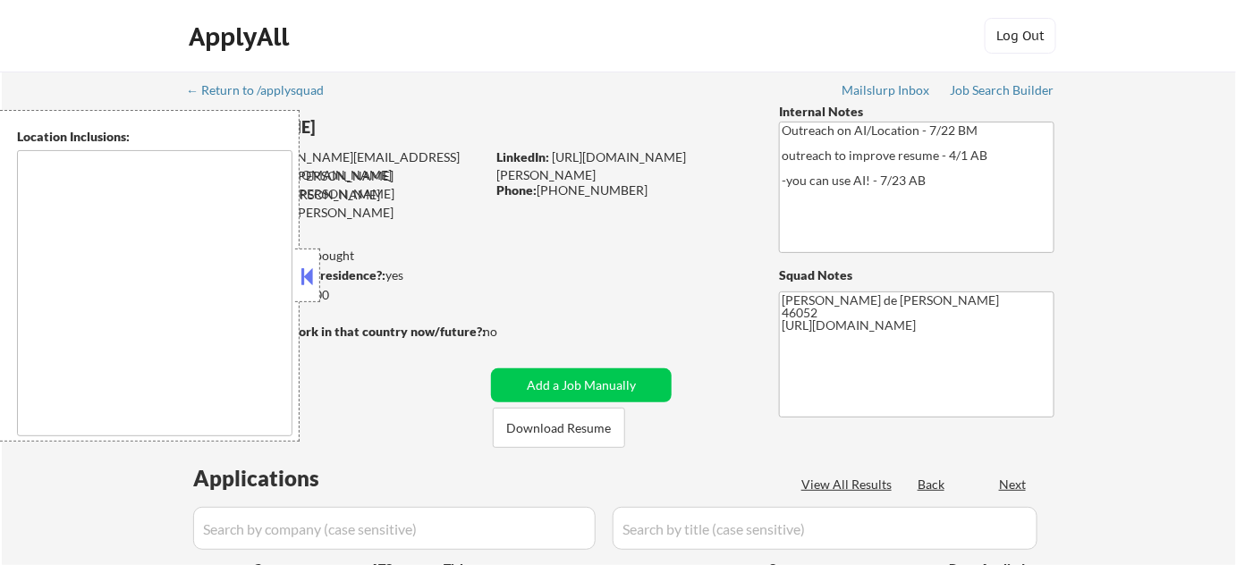
type textarea "Indianapolis, IN Speedway, IN Lawrence, IN Beech Grove, IN Southport, IN Cumber…"
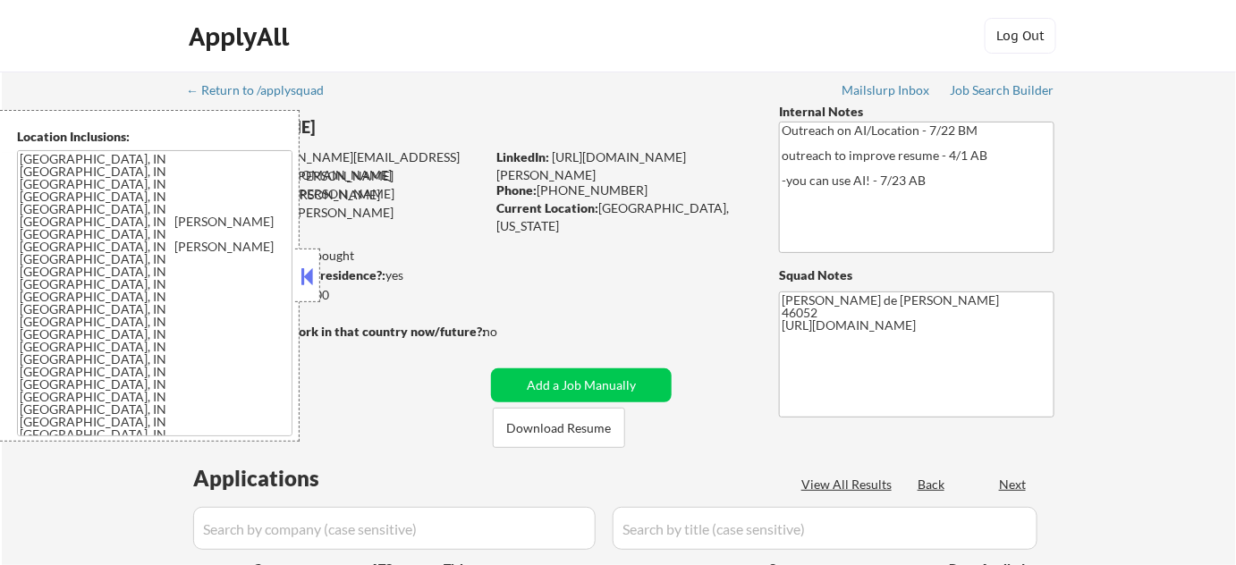
select select ""pending""
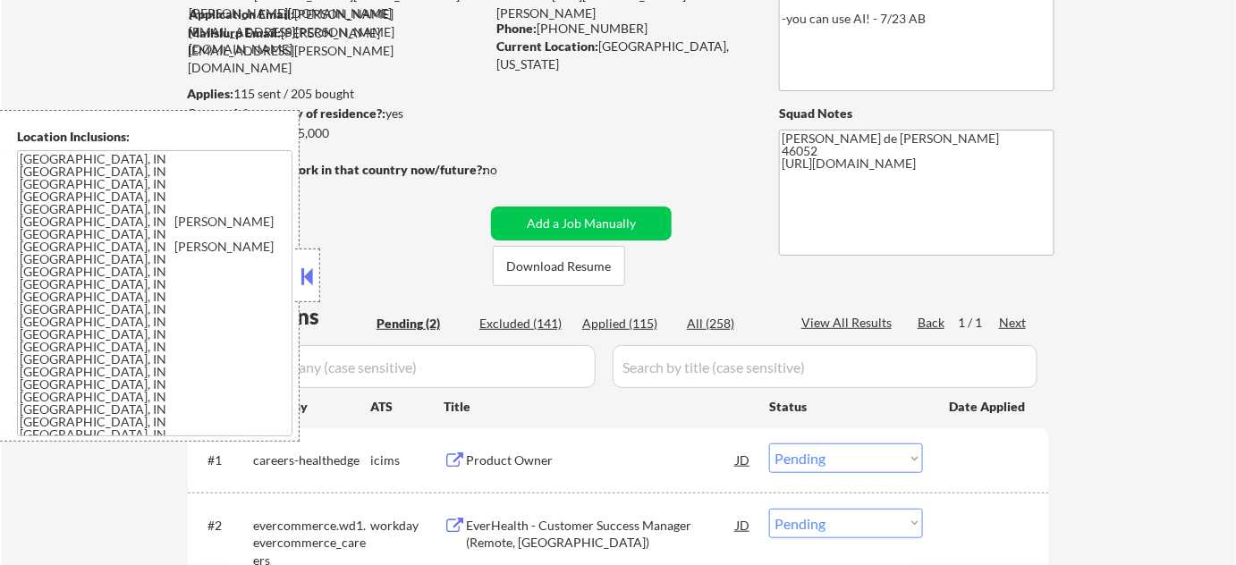
scroll to position [243, 0]
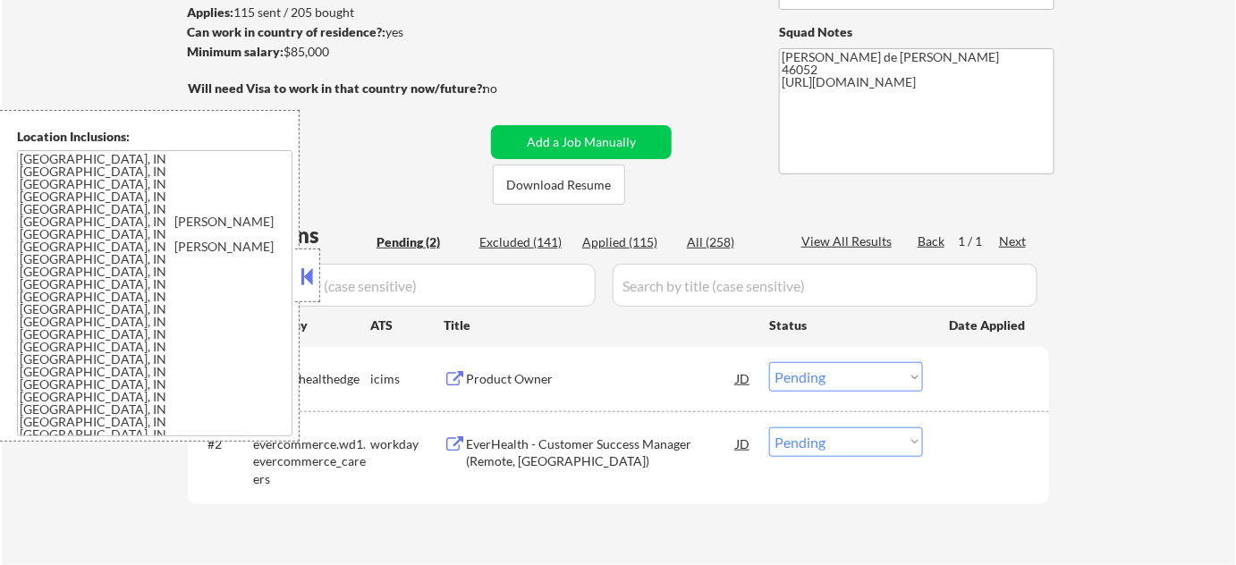
click at [298, 266] on button at bounding box center [308, 276] width 20 height 27
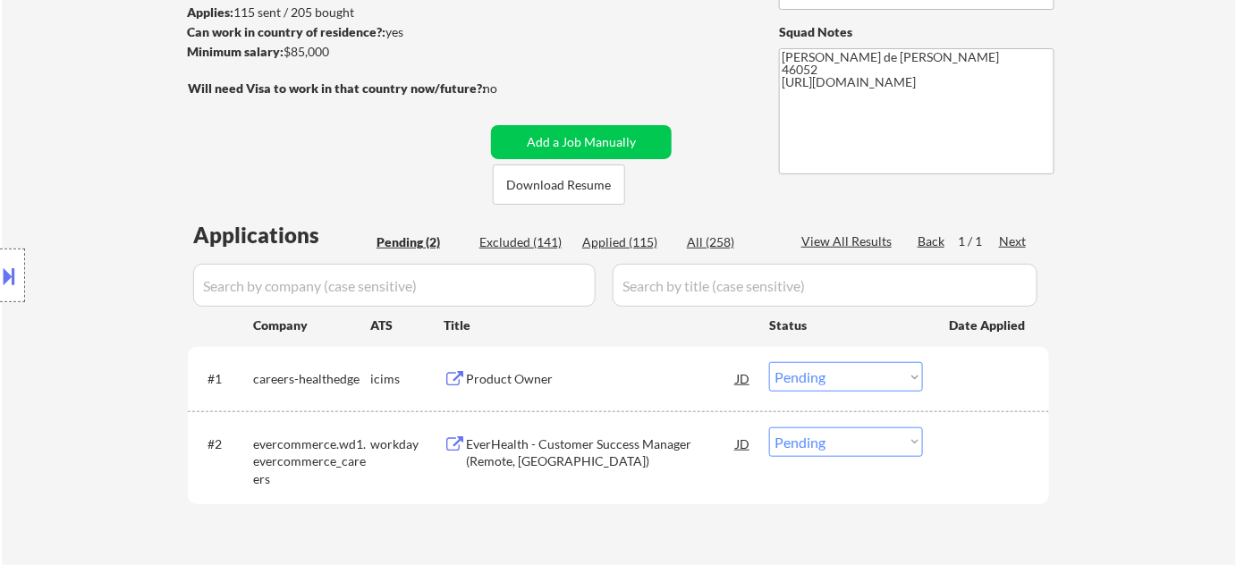
click at [537, 376] on div "Product Owner" at bounding box center [601, 379] width 270 height 18
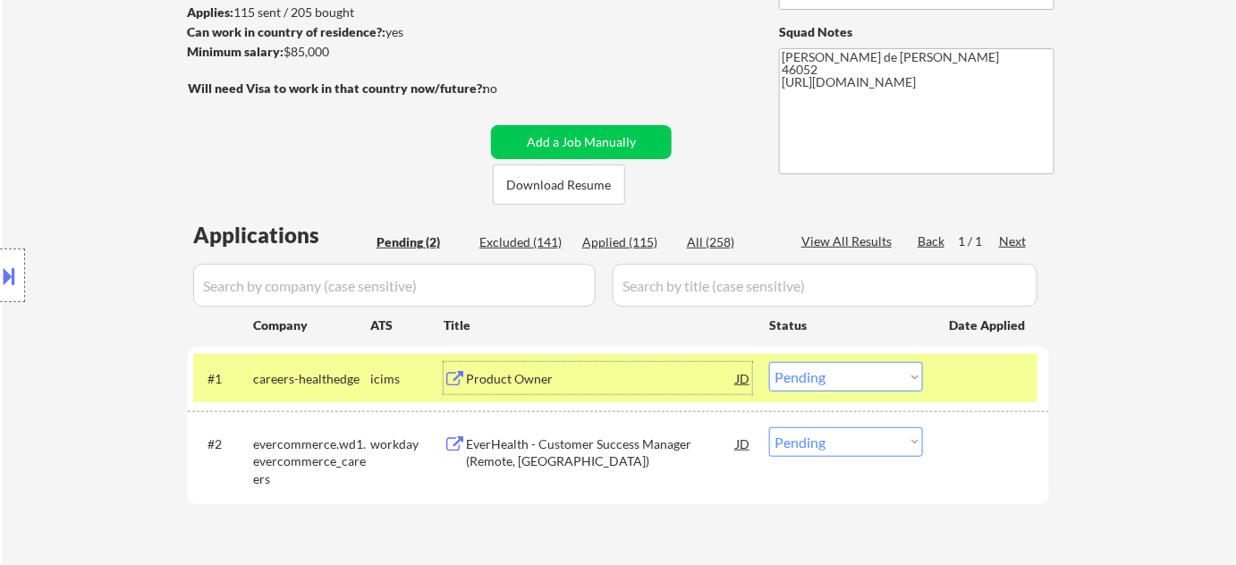
click at [484, 460] on div "EverHealth - Customer Success Manager (Remote, US)" at bounding box center [601, 453] width 270 height 35
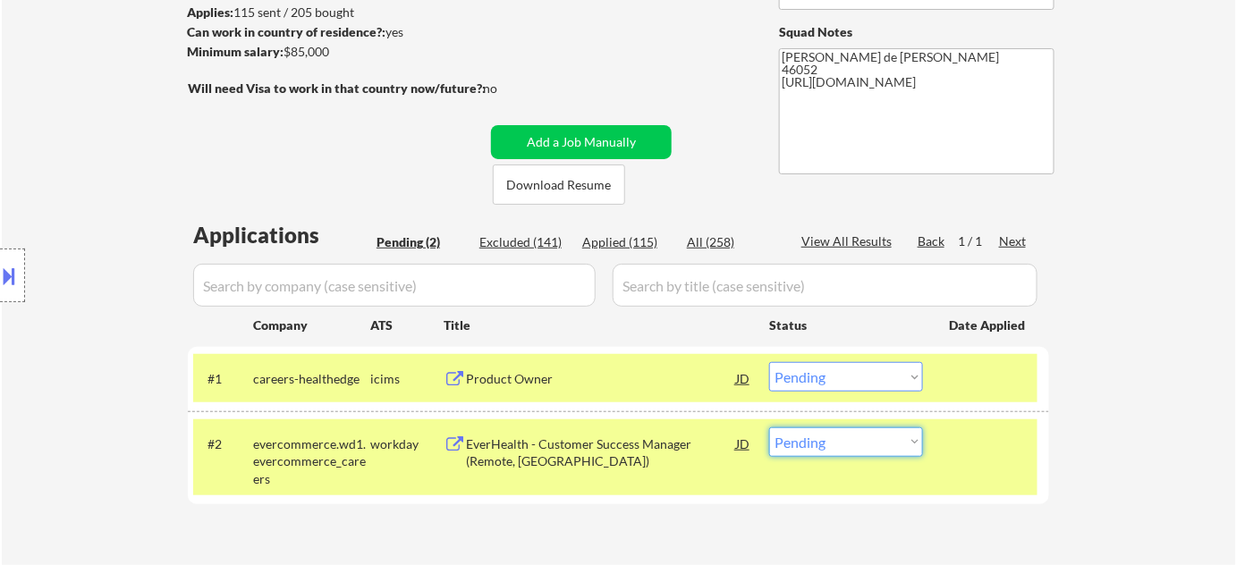
drag, startPoint x: 872, startPoint y: 444, endPoint x: 873, endPoint y: 432, distance: 12.6
click at [872, 444] on select "Choose an option... Pending Applied Excluded (Questions) Excluded (Expired) Exc…" at bounding box center [846, 442] width 154 height 30
select select ""excluded__salary_""
click at [769, 427] on select "Choose an option... Pending Applied Excluded (Questions) Excluded (Expired) Exc…" at bounding box center [846, 442] width 154 height 30
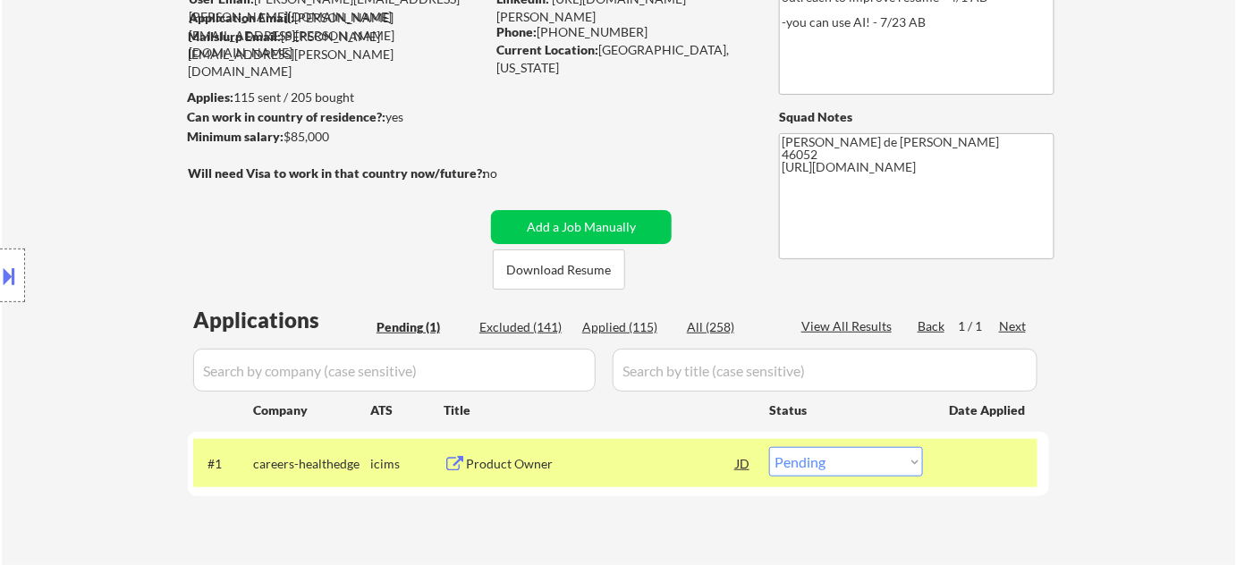
scroll to position [162, 0]
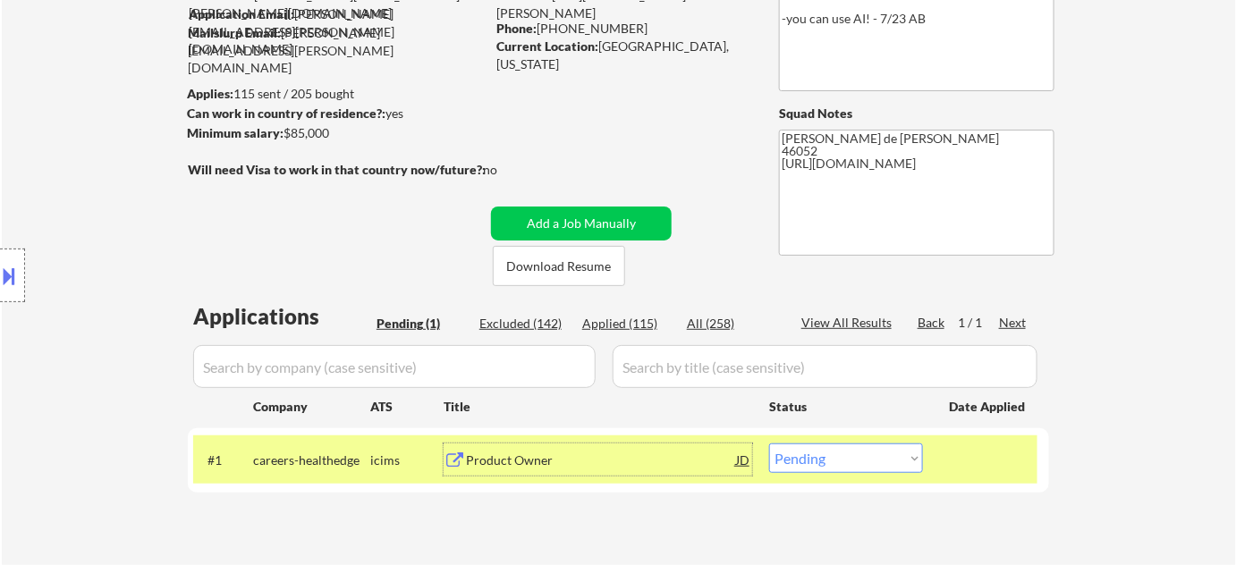
click at [503, 453] on div "Product Owner" at bounding box center [601, 461] width 270 height 18
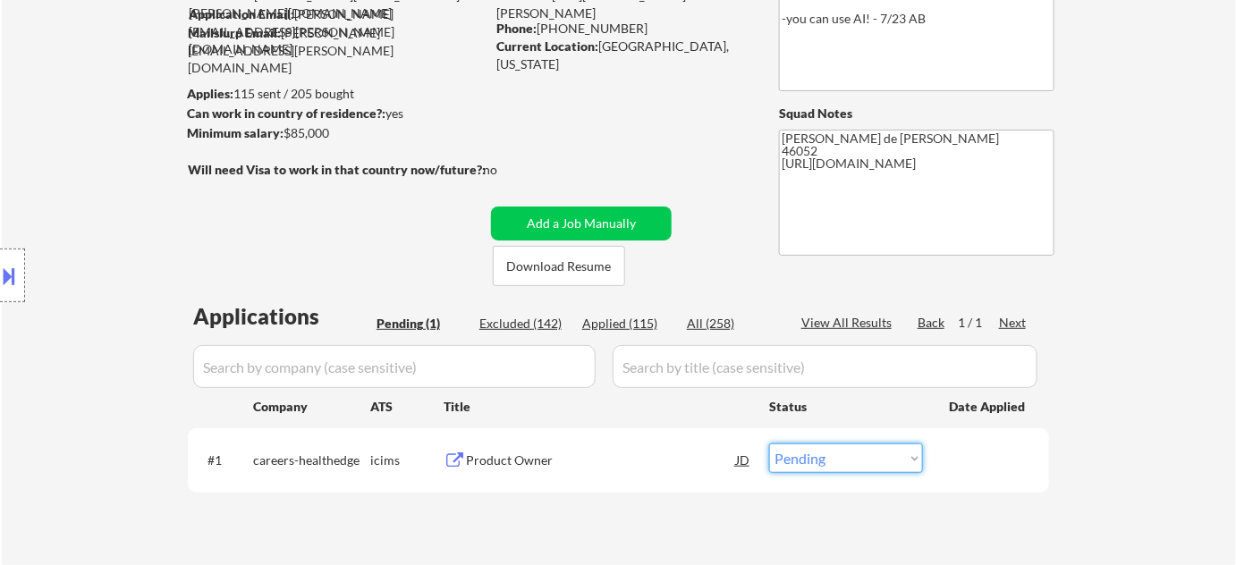
click at [815, 461] on select "Choose an option... Pending Applied Excluded (Questions) Excluded (Expired) Exc…" at bounding box center [846, 459] width 154 height 30
select select ""excluded__other_""
click at [769, 444] on select "Choose an option... Pending Applied Excluded (Questions) Excluded (Expired) Exc…" at bounding box center [846, 459] width 154 height 30
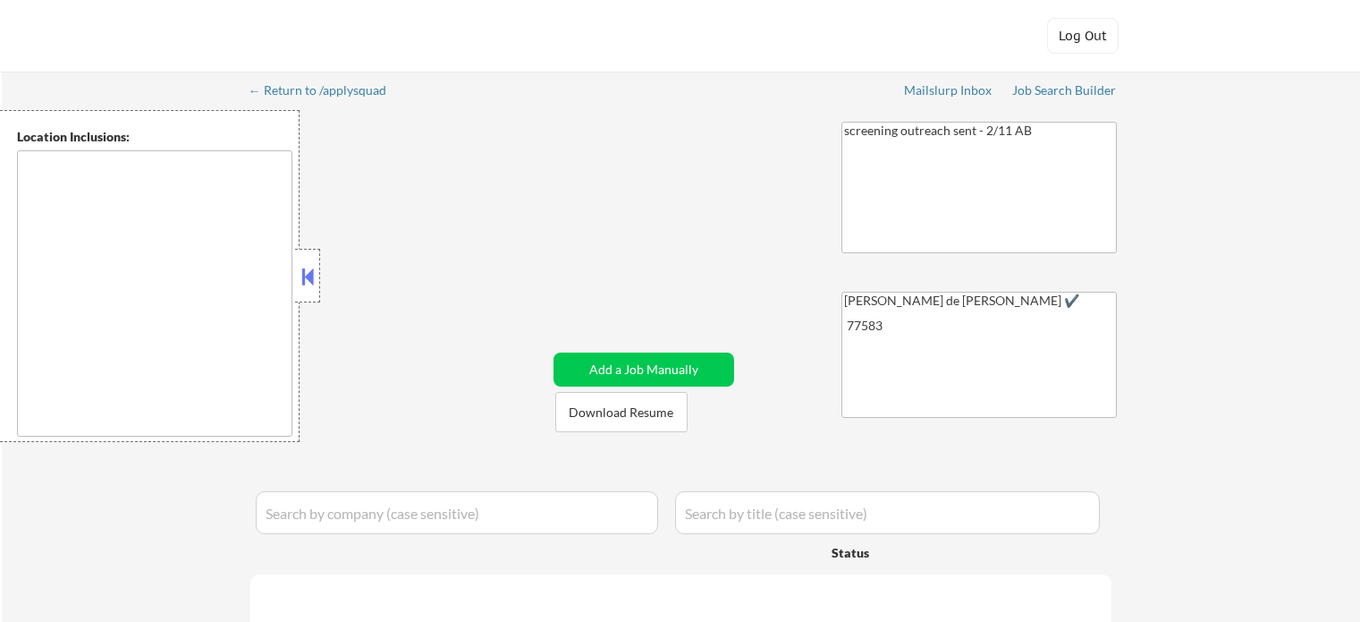
type textarea "remote"
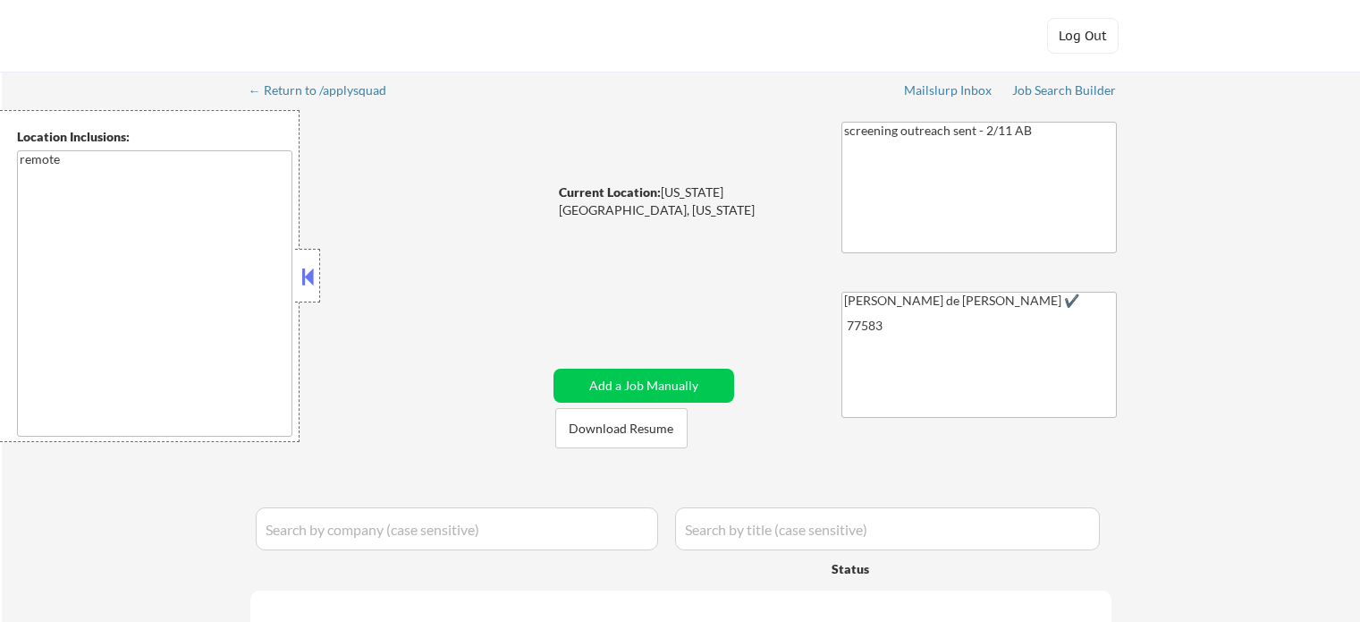
select select ""pending""
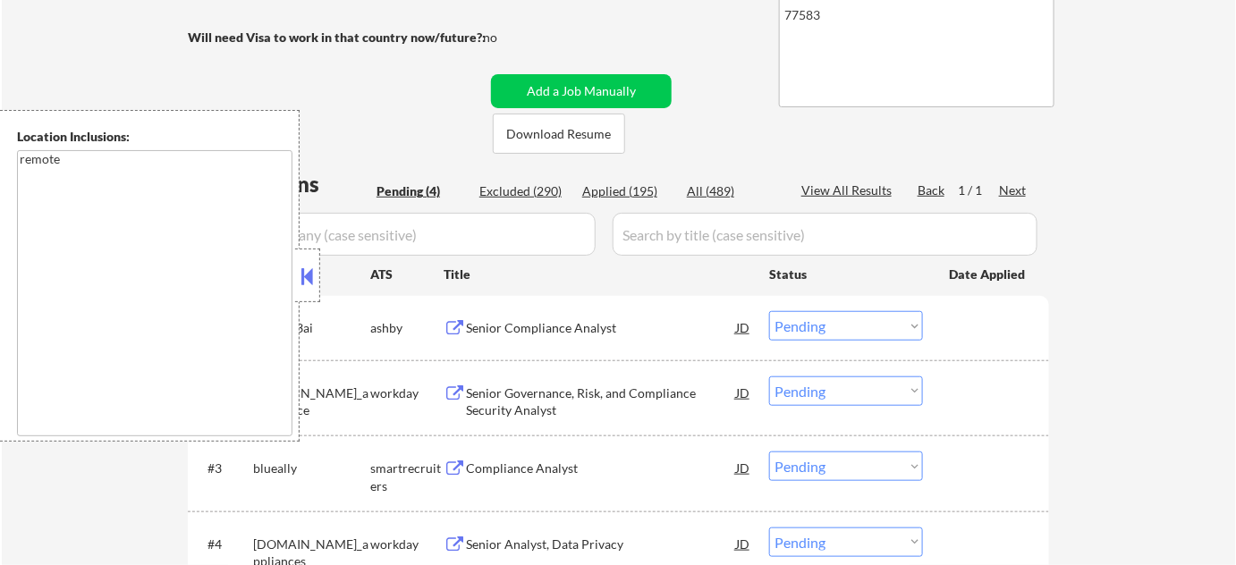
scroll to position [406, 0]
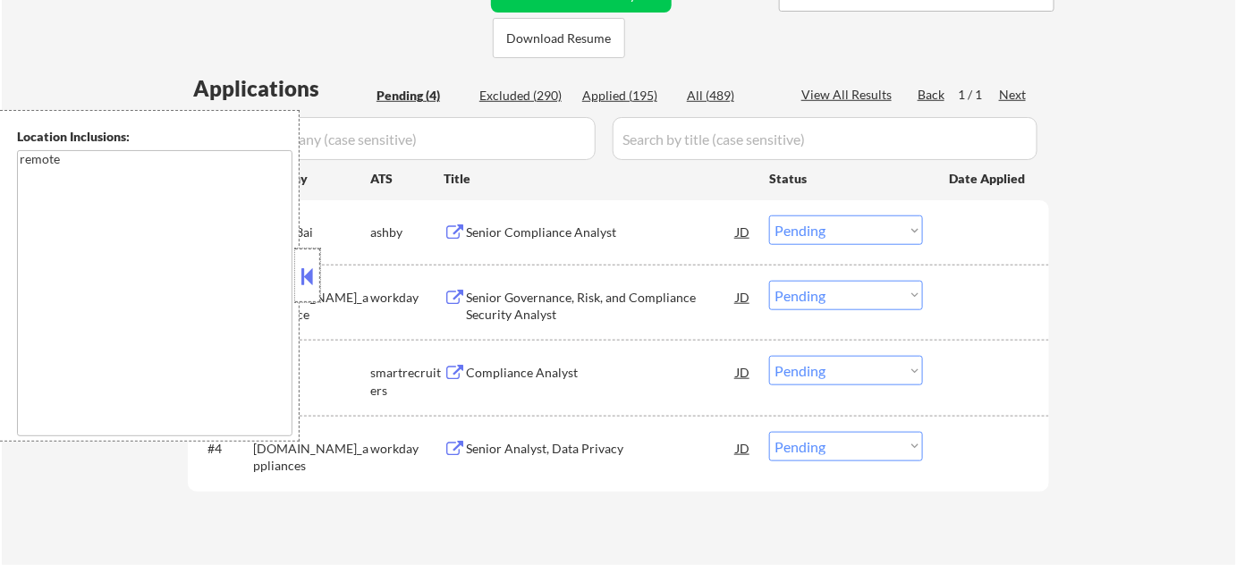
click at [295, 295] on div at bounding box center [307, 276] width 25 height 54
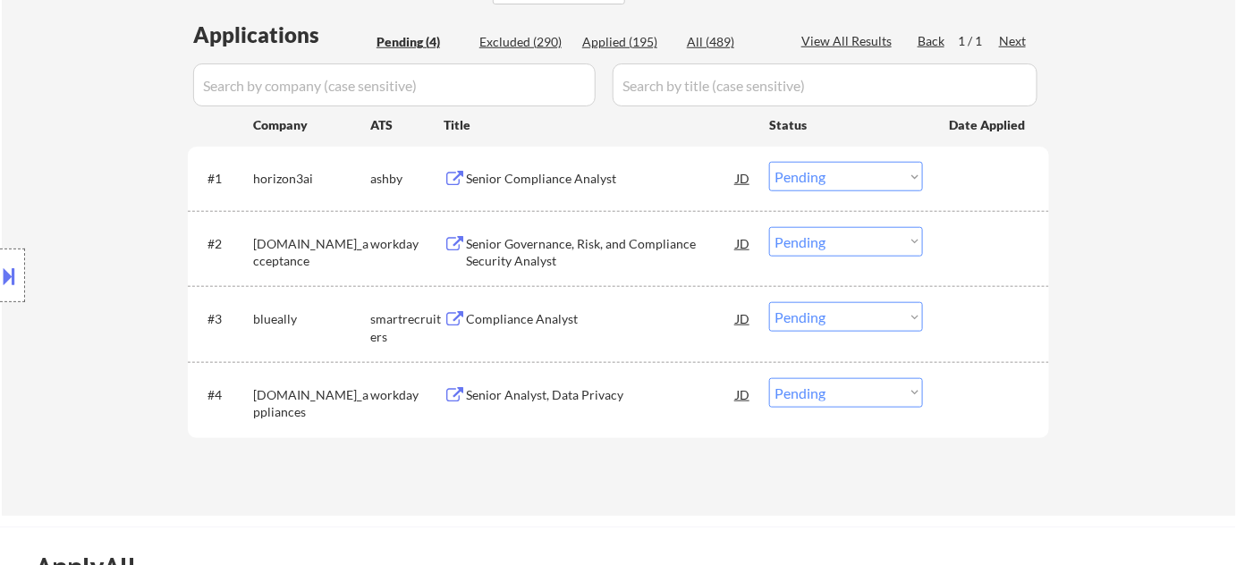
scroll to position [487, 0]
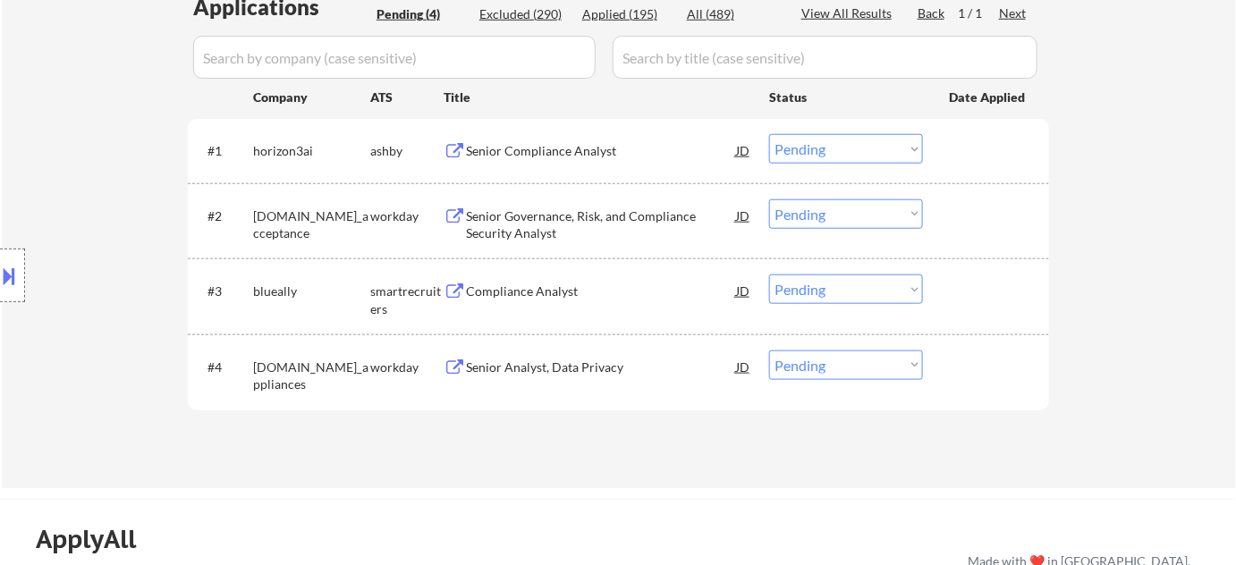
click at [506, 295] on div "Compliance Analyst" at bounding box center [601, 292] width 270 height 18
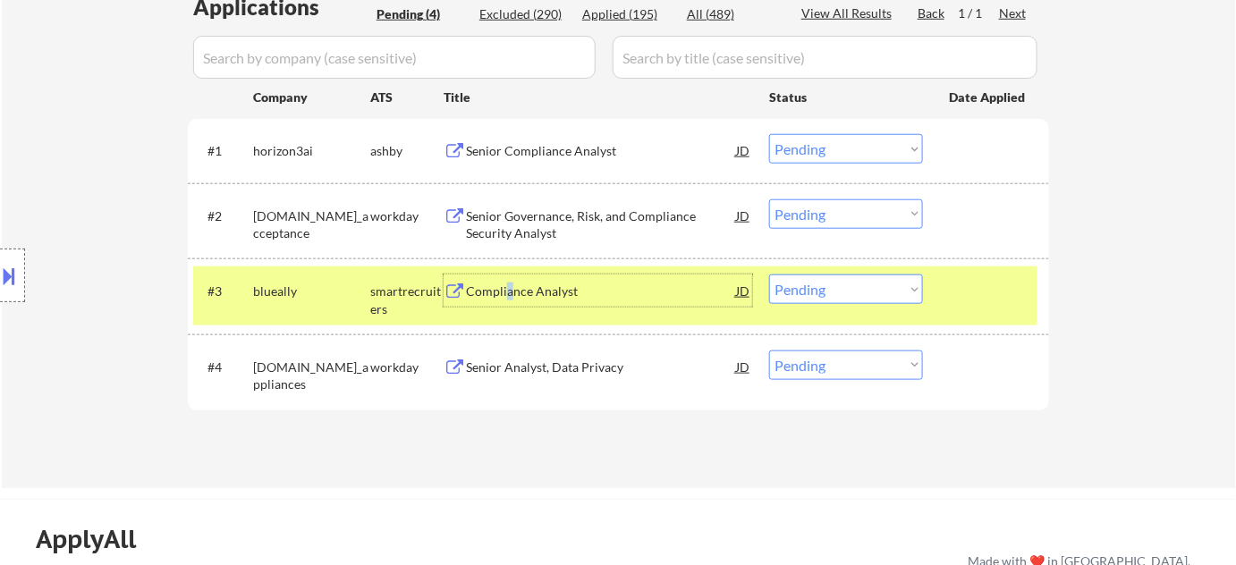
click at [841, 280] on select "Choose an option... Pending Applied Excluded (Questions) Excluded (Expired) Exc…" at bounding box center [846, 290] width 154 height 30
click at [769, 275] on select "Choose an option... Pending Applied Excluded (Questions) Excluded (Expired) Exc…" at bounding box center [846, 290] width 154 height 30
click at [504, 155] on div "Senior Compliance Analyst" at bounding box center [601, 151] width 270 height 18
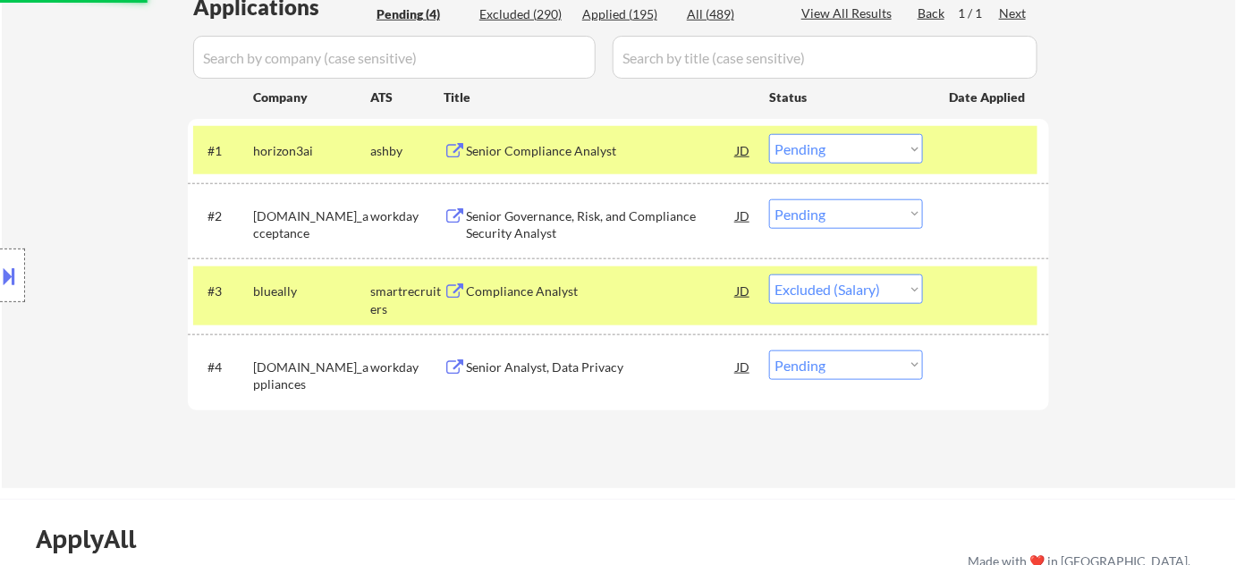
select select ""pending""
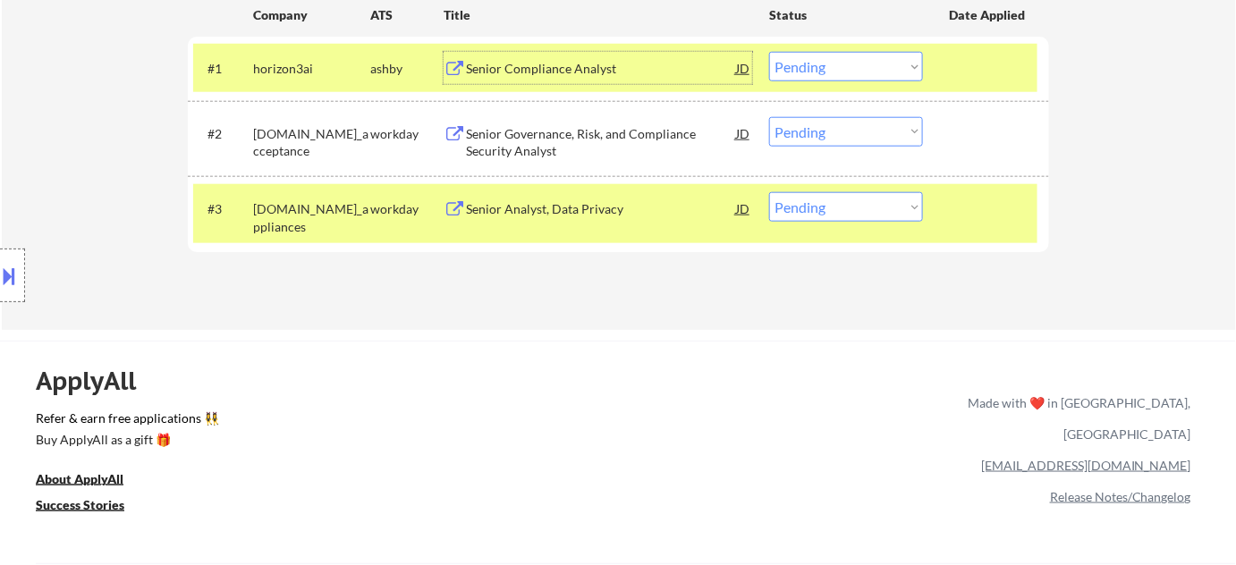
scroll to position [569, 0]
click at [867, 63] on select "Choose an option... Pending Applied Excluded (Questions) Excluded (Expired) Exc…" at bounding box center [846, 68] width 154 height 30
click at [769, 53] on select "Choose an option... Pending Applied Excluded (Questions) Excluded (Expired) Exc…" at bounding box center [846, 68] width 154 height 30
select select ""pending""
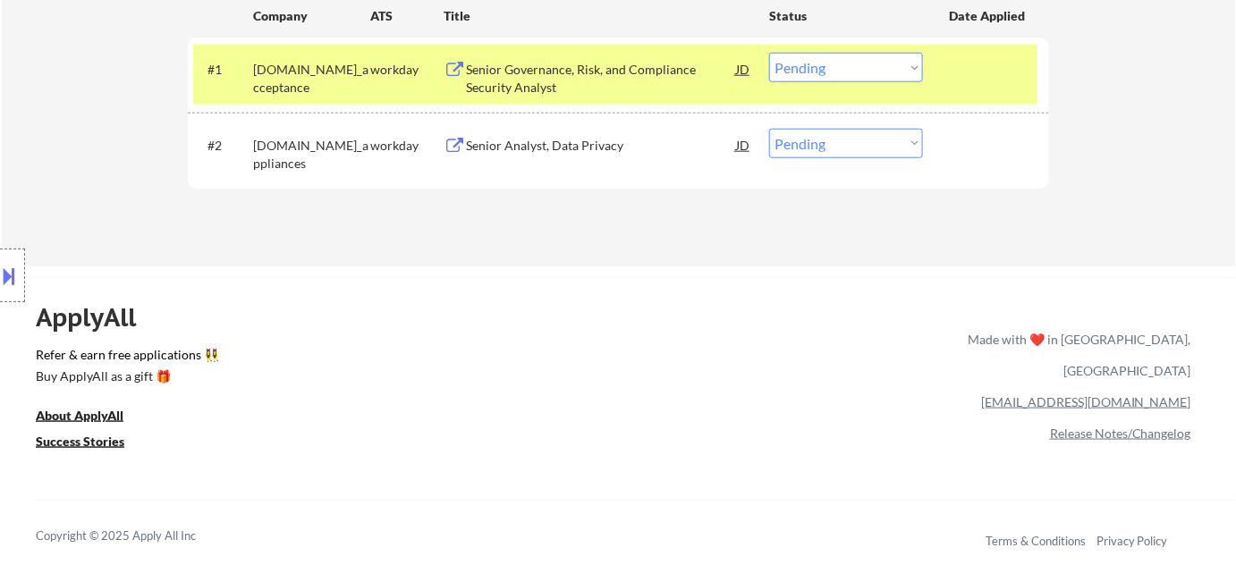
scroll to position [406, 0]
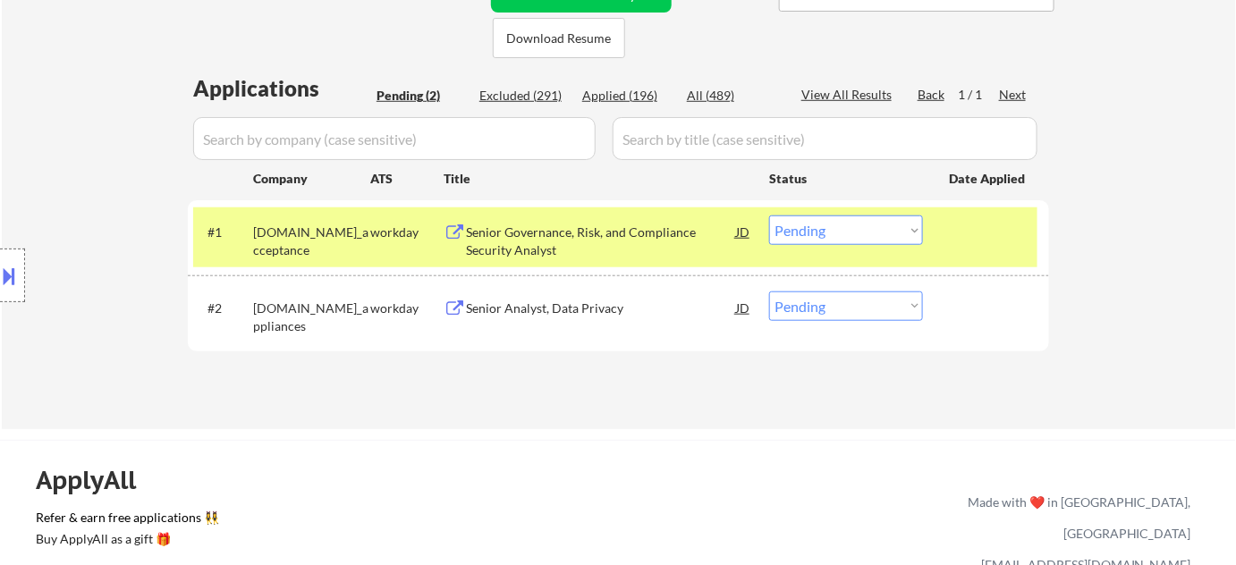
click at [521, 226] on div "Senior Governance, Risk, and Compliance Security Analyst" at bounding box center [601, 241] width 270 height 35
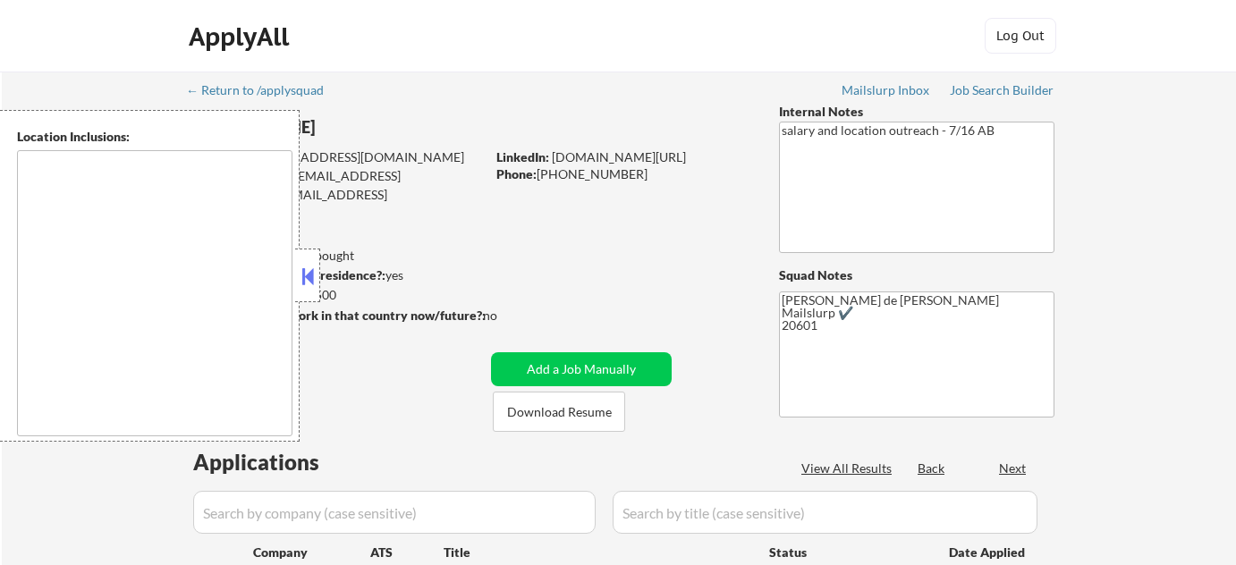
type textarea "[GEOGRAPHIC_DATA], [GEOGRAPHIC_DATA] [GEOGRAPHIC_DATA], [GEOGRAPHIC_DATA] [GEOG…"
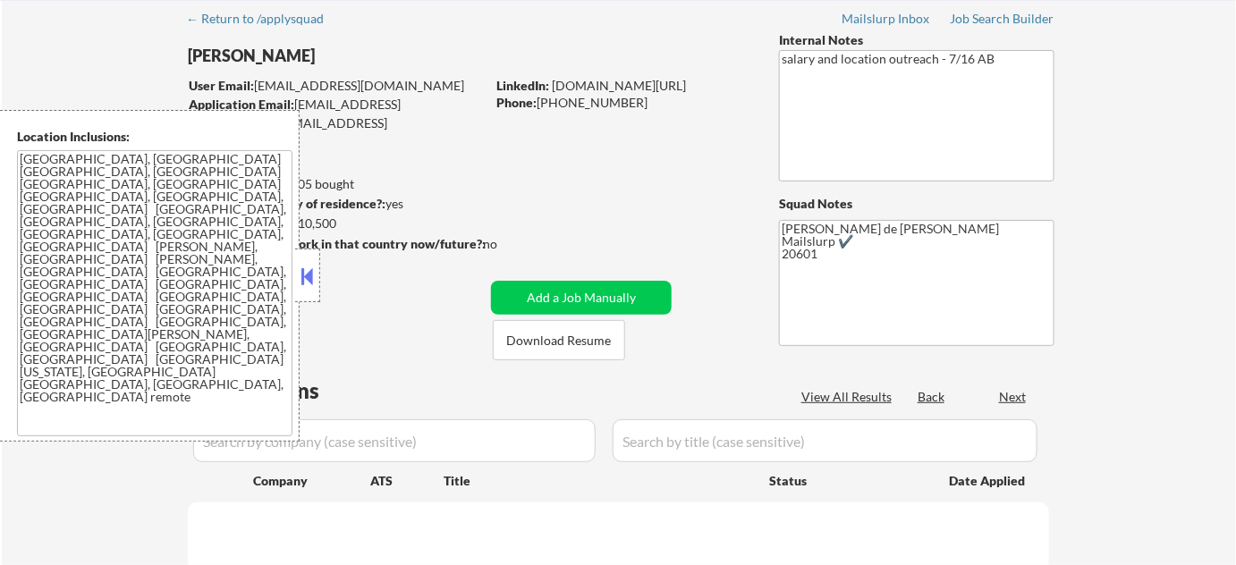
select select ""pending""
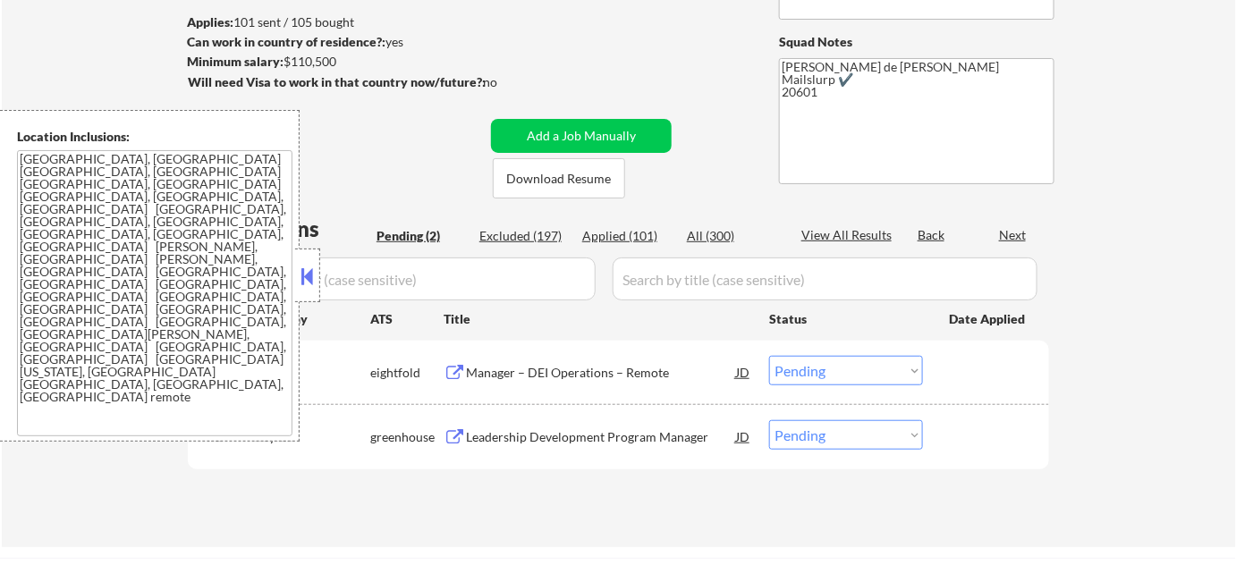
scroll to position [243, 0]
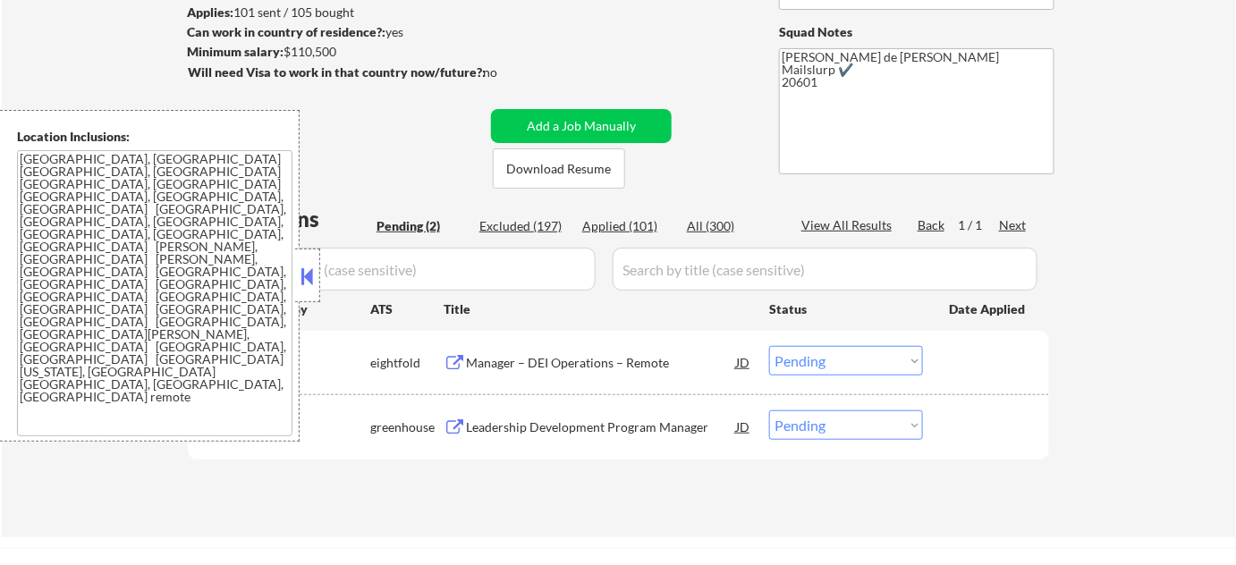
click at [307, 274] on button at bounding box center [308, 276] width 20 height 27
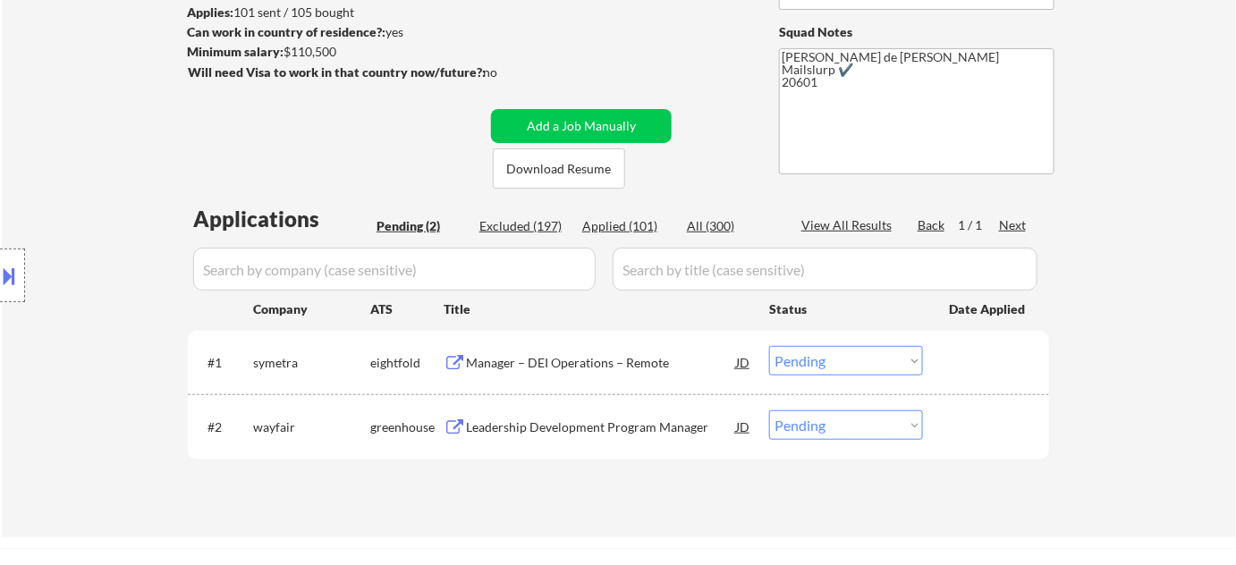
click at [572, 426] on div "Leadership Development Program Manager" at bounding box center [601, 428] width 270 height 18
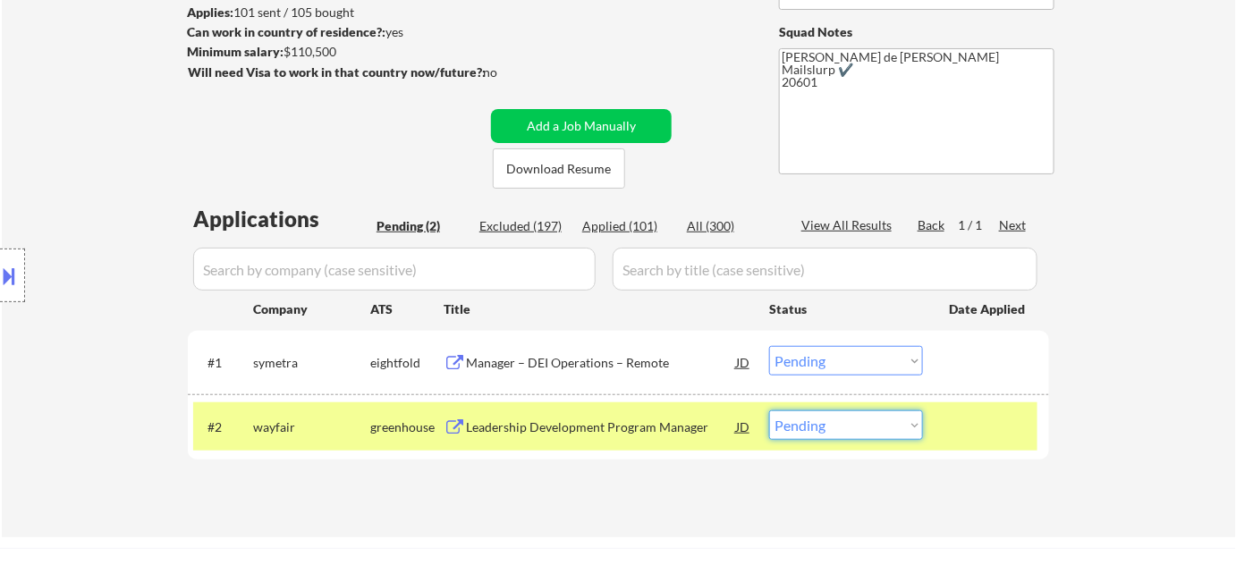
click at [804, 422] on select "Choose an option... Pending Applied Excluded (Questions) Excluded (Expired) Exc…" at bounding box center [846, 425] width 154 height 30
select select ""excluded__salary_""
click at [769, 410] on select "Choose an option... Pending Applied Excluded (Questions) Excluded (Expired) Exc…" at bounding box center [846, 425] width 154 height 30
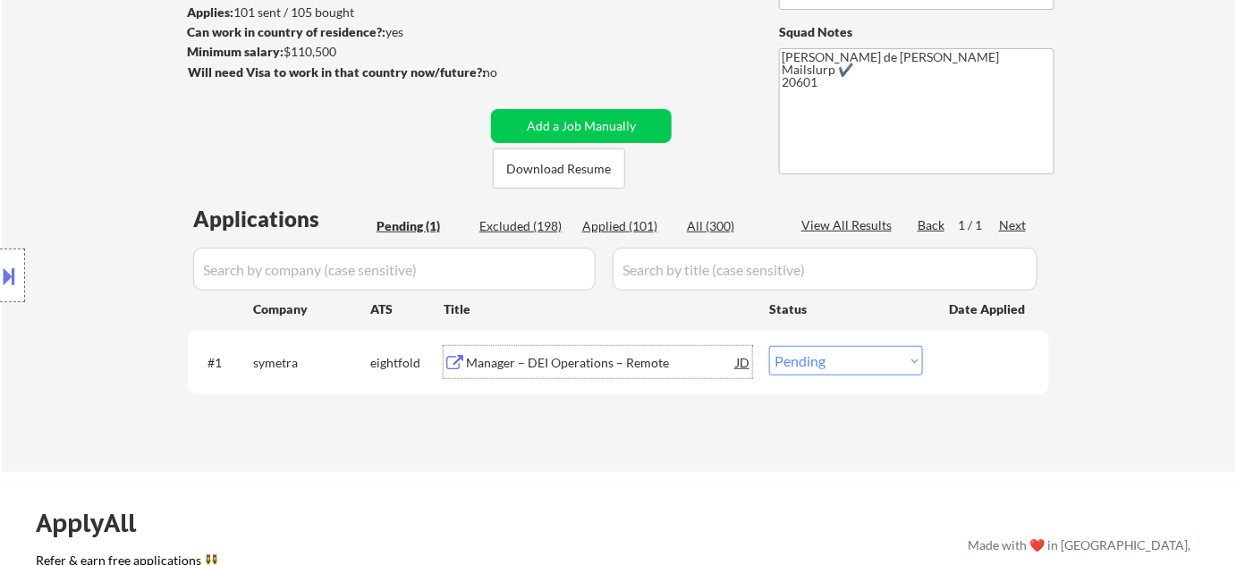
click at [546, 360] on div "Manager – DEI Operations – Remote" at bounding box center [601, 363] width 270 height 18
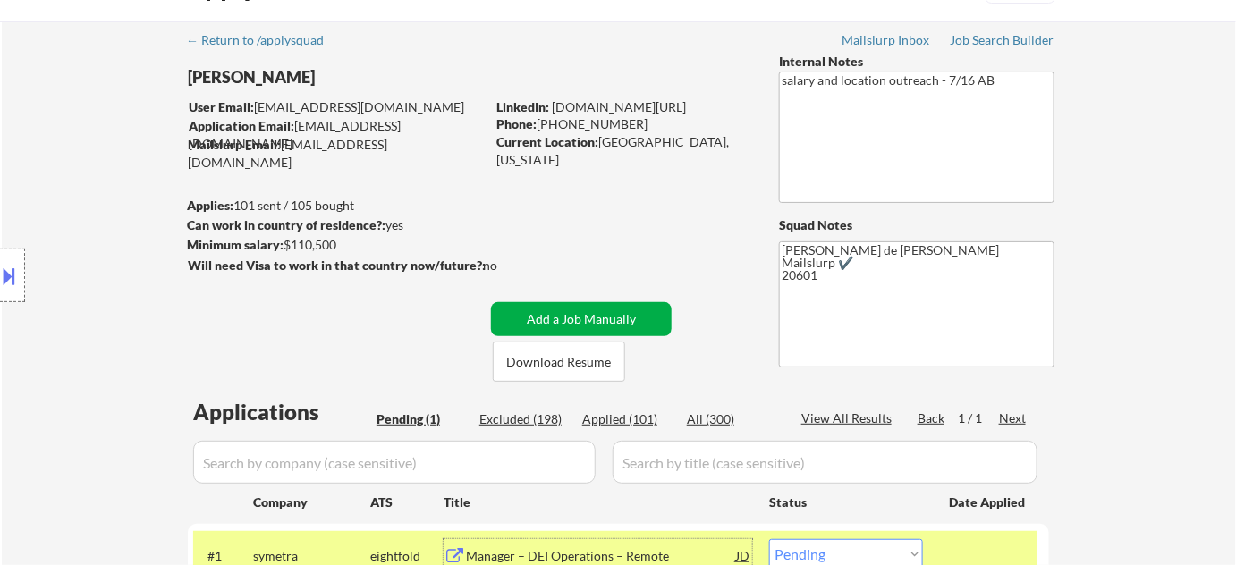
scroll to position [0, 0]
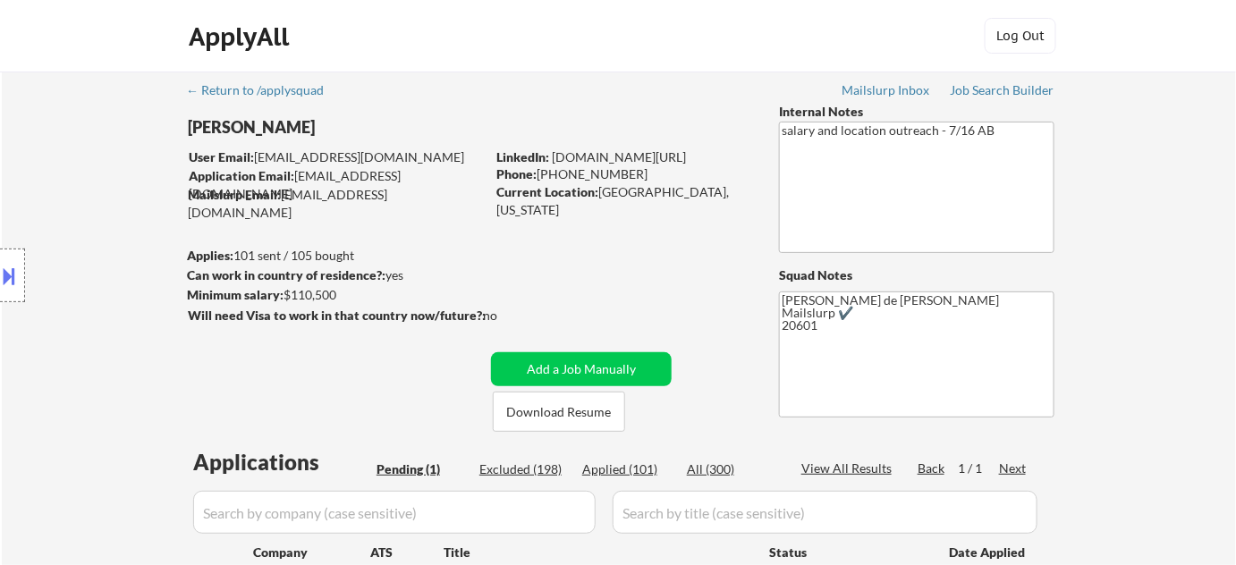
drag, startPoint x: 193, startPoint y: 123, endPoint x: 291, endPoint y: 132, distance: 97.9
click at [303, 125] on div "Location Inclusions: Arlington, VA Alexandria, VA Silver Spring, MD Bethesda, M…" at bounding box center [160, 276] width 320 height 332
drag, startPoint x: 184, startPoint y: 119, endPoint x: 393, endPoint y: 125, distance: 209.4
click at [393, 125] on body "← Return to /applysquad Mailslurp Inbox Job Search Builder Lara Babarinsa User …" at bounding box center [618, 282] width 1236 height 565
click at [431, 107] on div "← Return to /applysquad Mailslurp Inbox Job Search Builder Lara Babarinsa User …" at bounding box center [619, 387] width 892 height 630
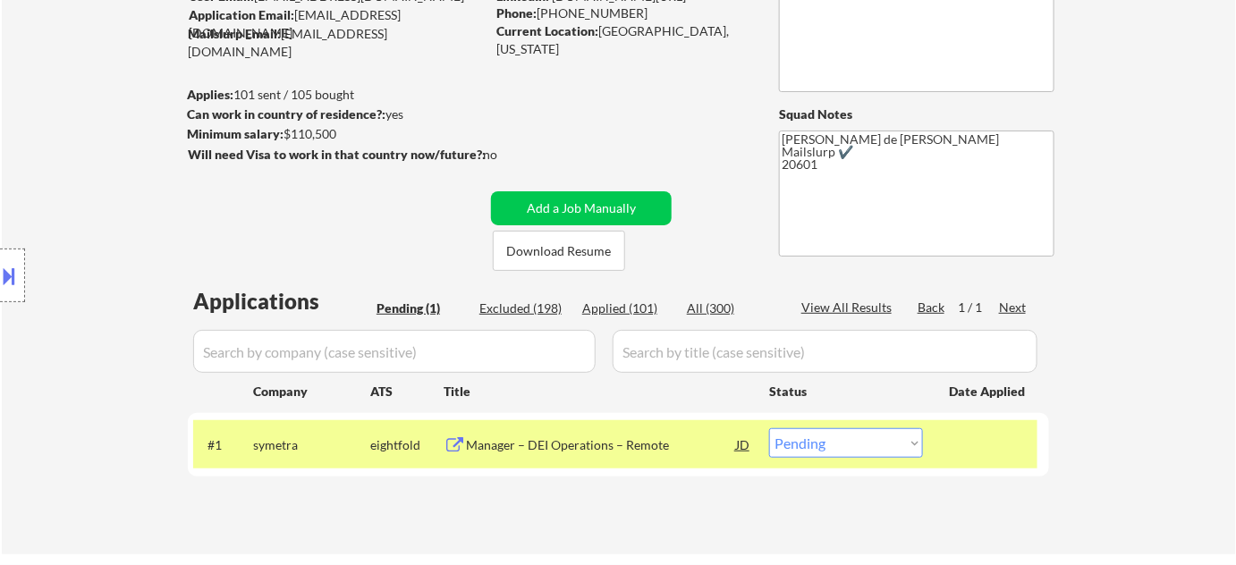
scroll to position [162, 0]
click at [878, 447] on select "Choose an option... Pending Applied Excluded (Questions) Excluded (Expired) Exc…" at bounding box center [846, 442] width 154 height 30
select select ""applied""
click at [769, 427] on select "Choose an option... Pending Applied Excluded (Questions) Excluded (Expired) Exc…" at bounding box center [846, 442] width 154 height 30
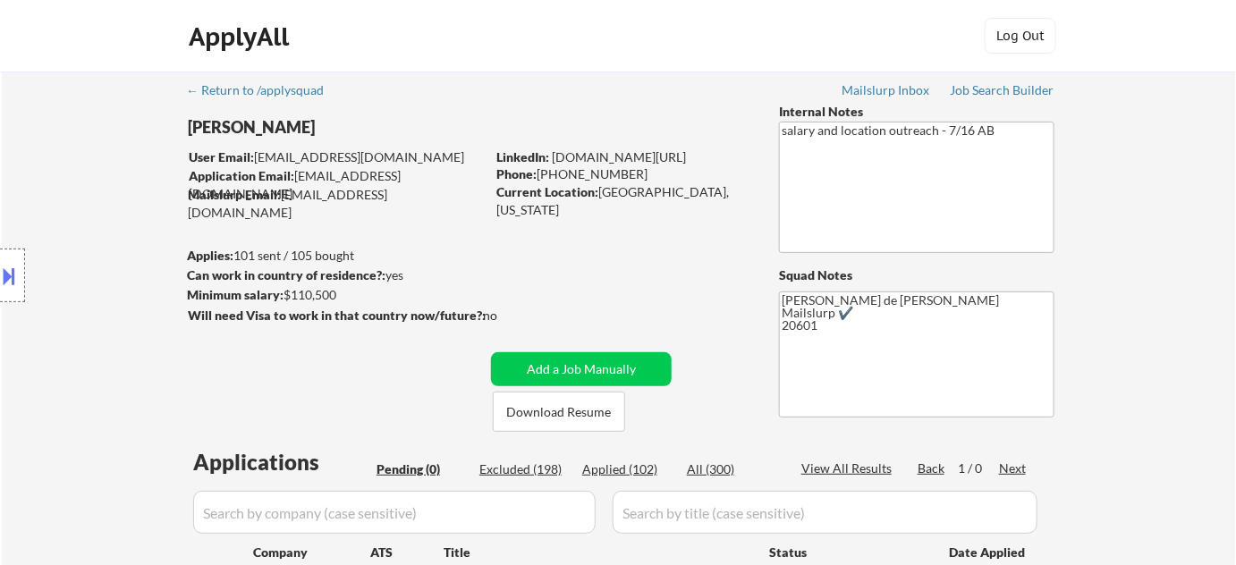
scroll to position [0, 0]
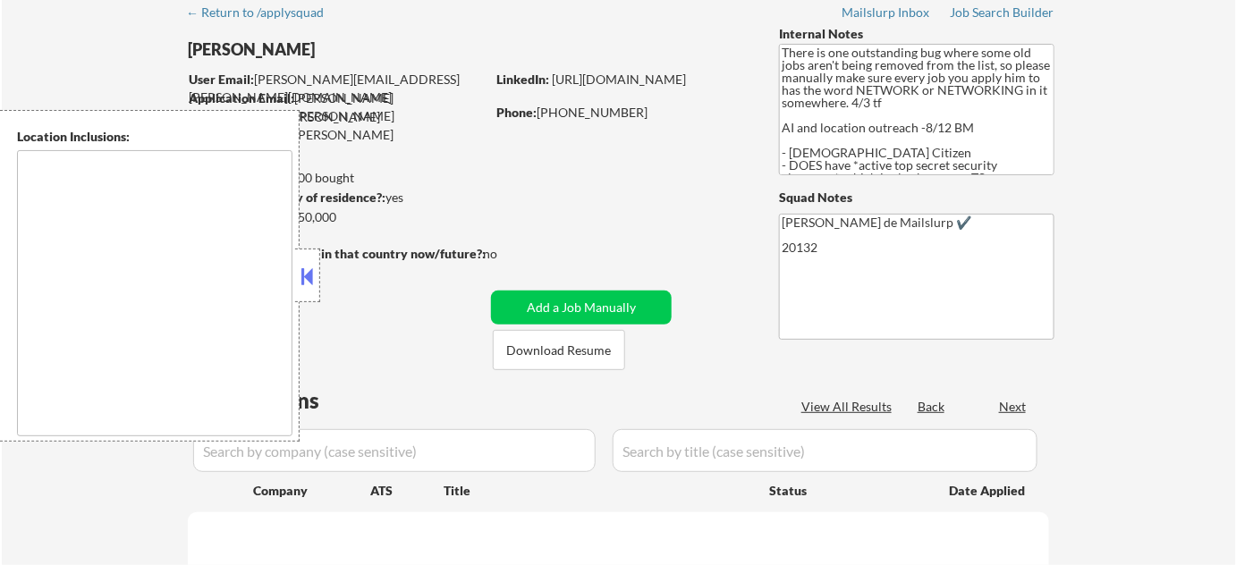
type textarea "[GEOGRAPHIC_DATA], [GEOGRAPHIC_DATA] [GEOGRAPHIC_DATA], [GEOGRAPHIC_DATA] [GEOG…"
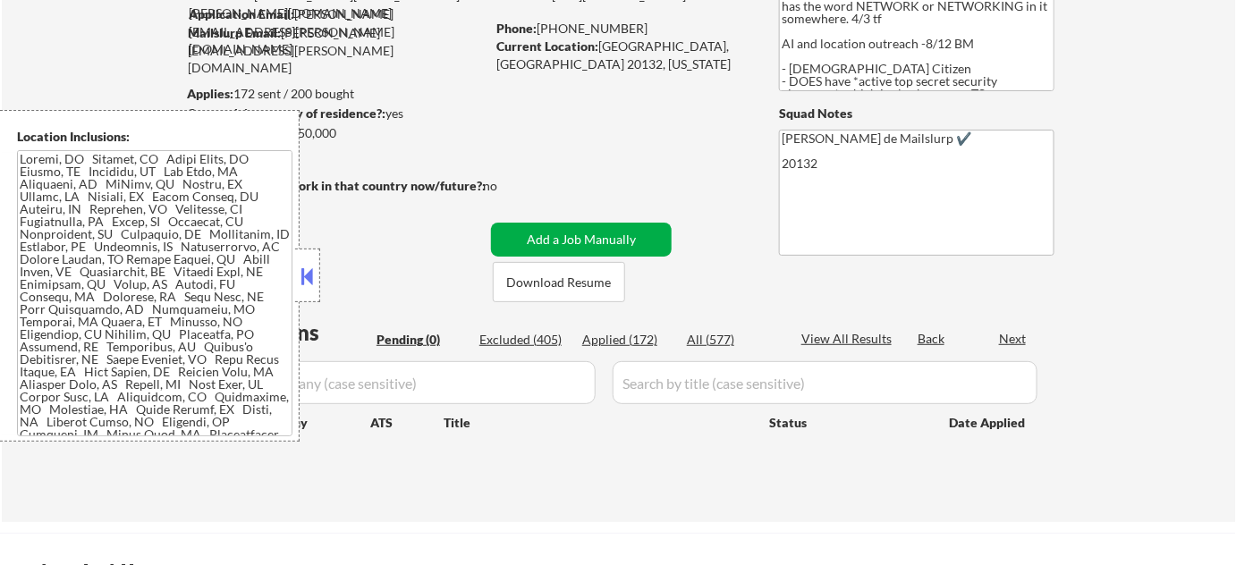
scroll to position [243, 0]
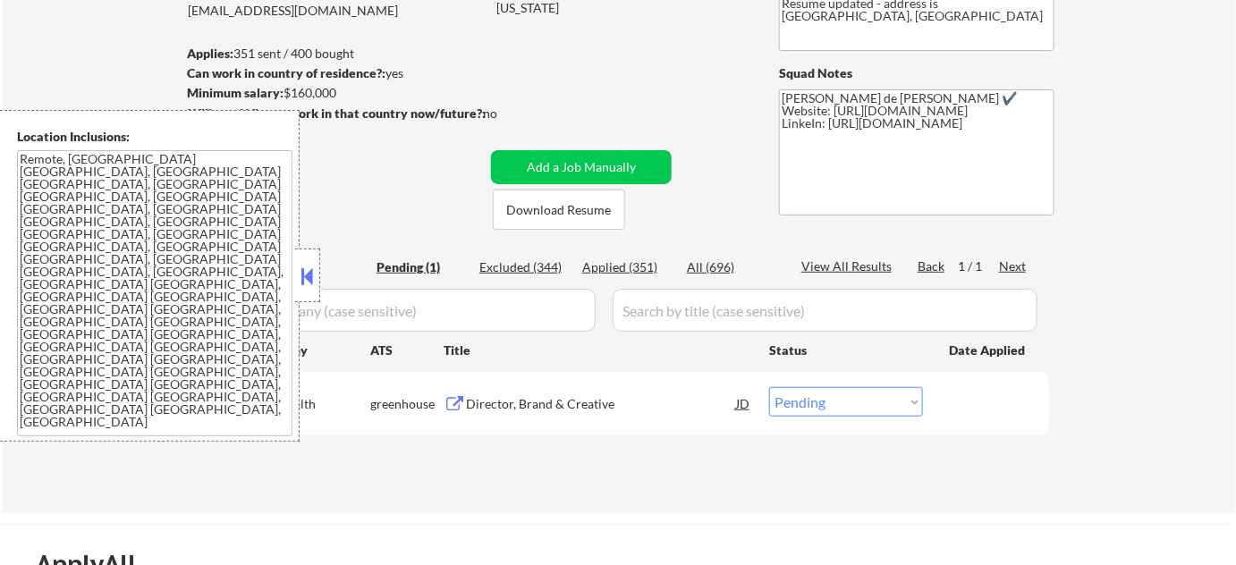
scroll to position [243, 0]
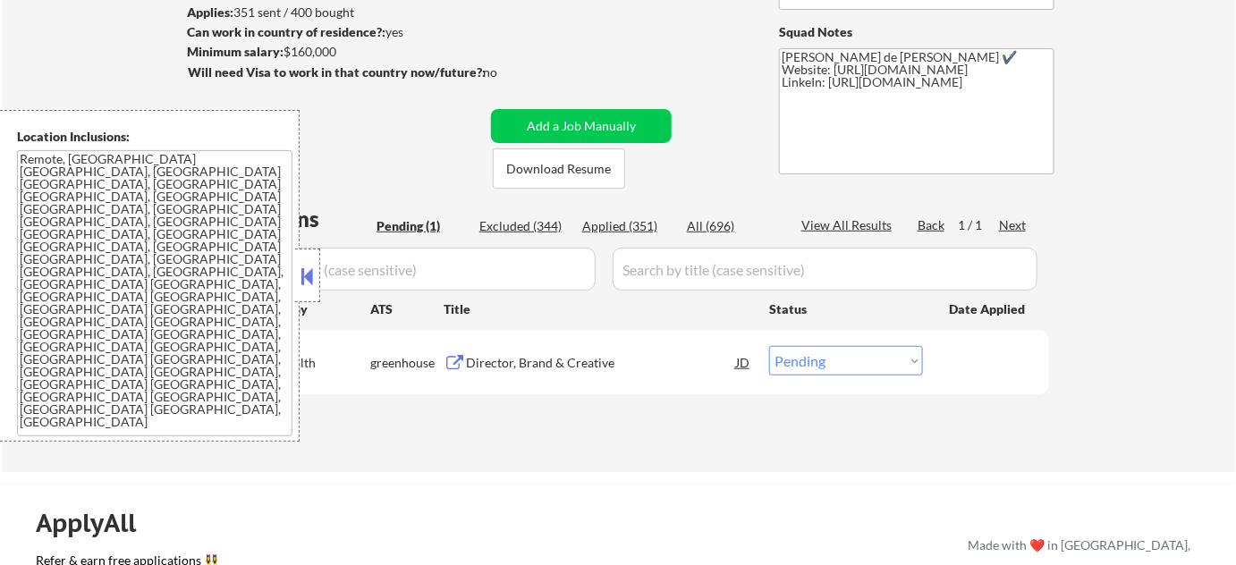
click at [309, 275] on button at bounding box center [308, 276] width 20 height 27
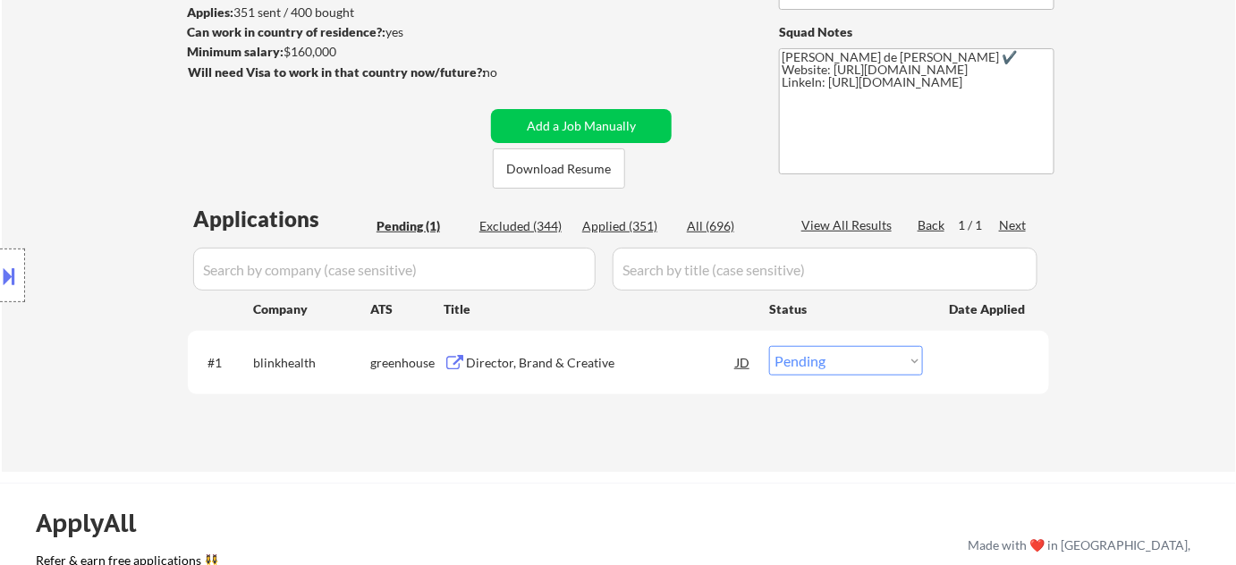
click at [518, 350] on div "Director, Brand & Creative" at bounding box center [601, 362] width 270 height 32
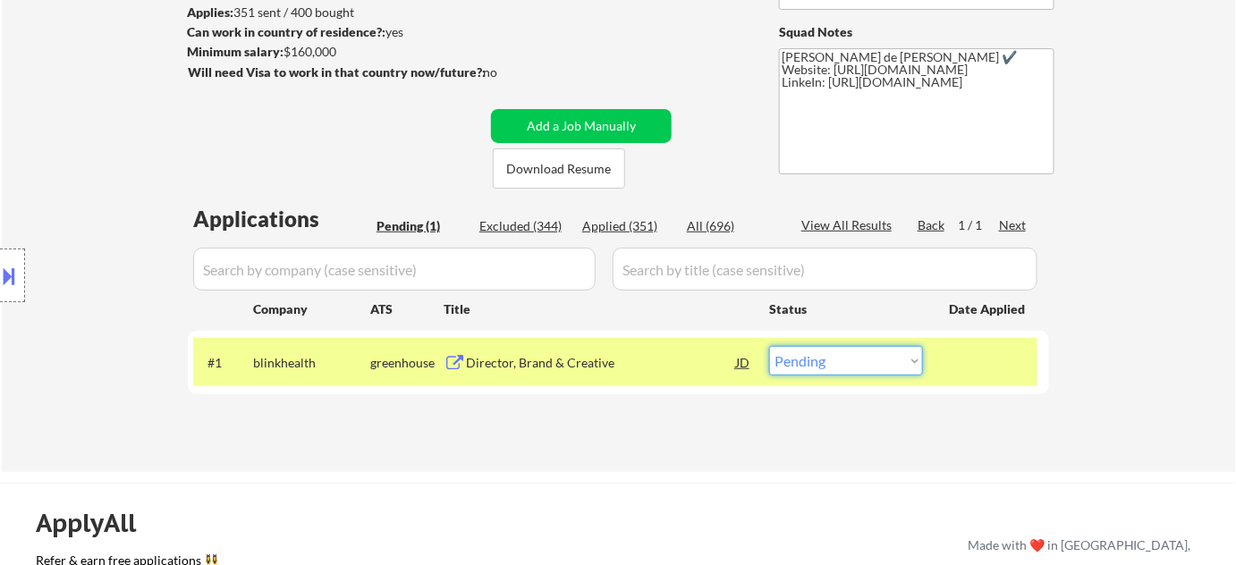
drag, startPoint x: 833, startPoint y: 360, endPoint x: 830, endPoint y: 345, distance: 14.6
click at [833, 360] on select "Choose an option... Pending Applied Excluded (Questions) Excluded (Expired) Exc…" at bounding box center [846, 361] width 154 height 30
select select ""applied""
click at [769, 346] on select "Choose an option... Pending Applied Excluded (Questions) Excluded (Expired) Exc…" at bounding box center [846, 361] width 154 height 30
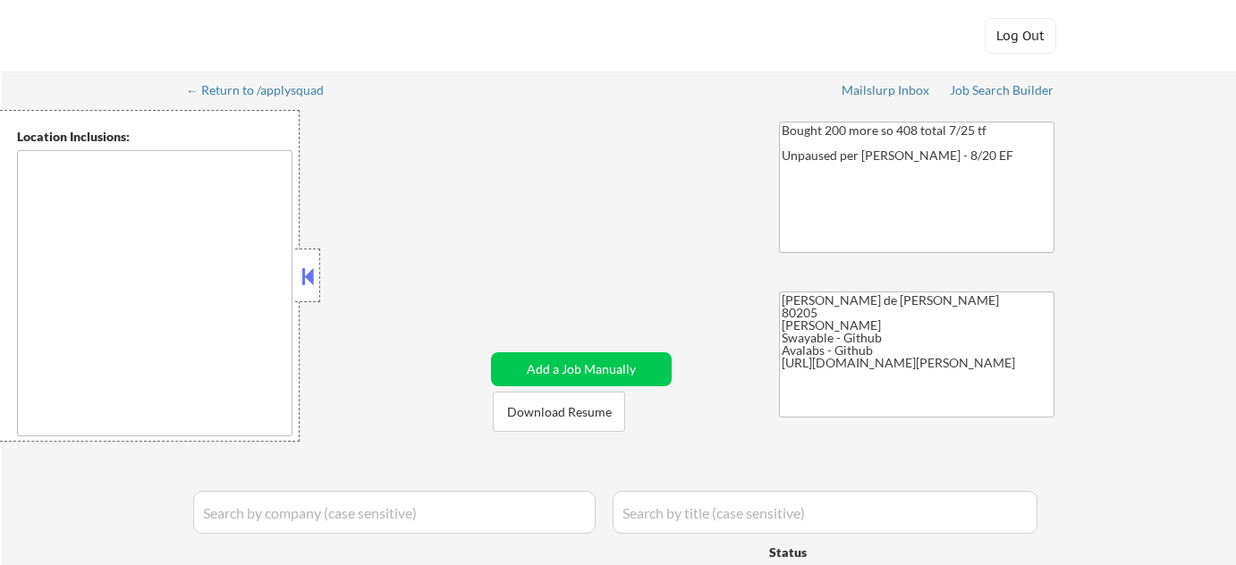
type textarea "[GEOGRAPHIC_DATA], [GEOGRAPHIC_DATA] [GEOGRAPHIC_DATA], [GEOGRAPHIC_DATA], [GEO…"
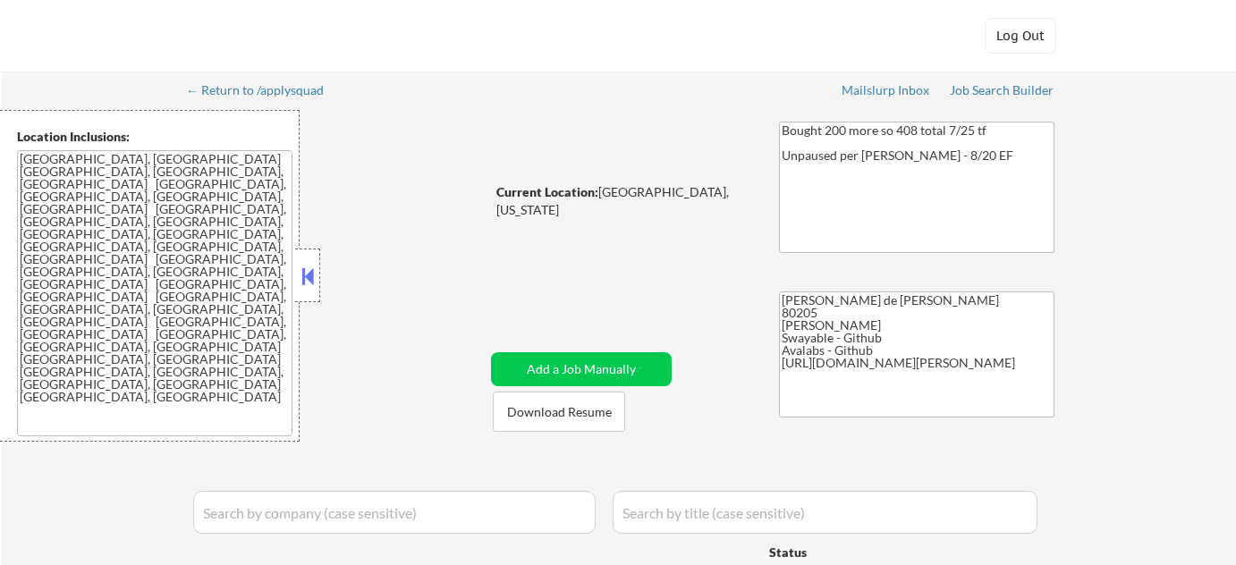
select select ""pending""
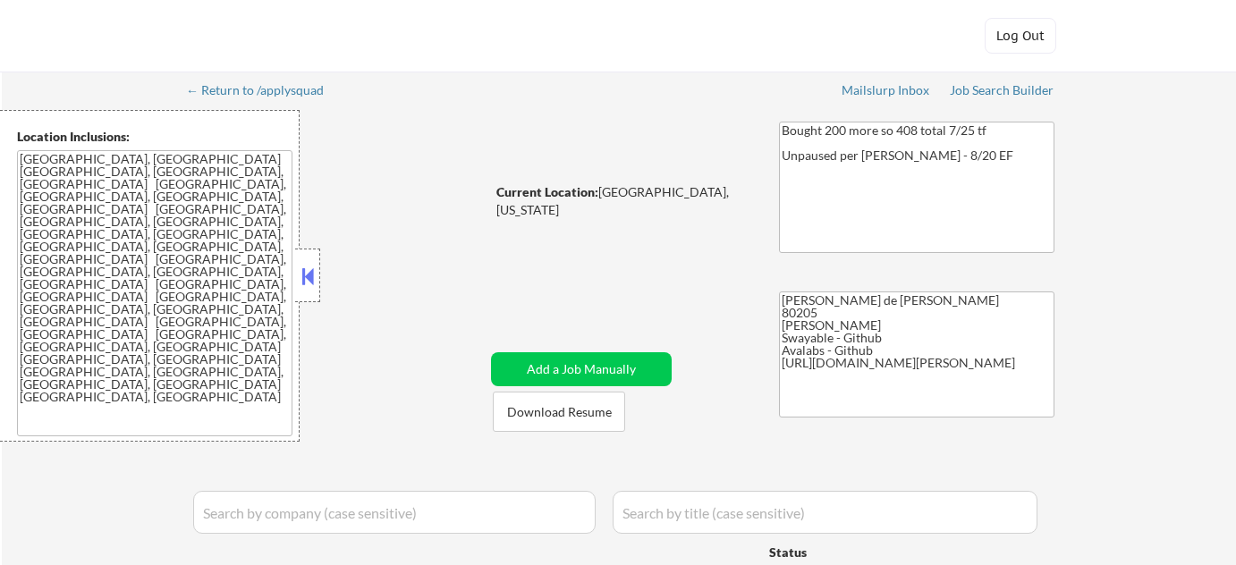
select select ""pending""
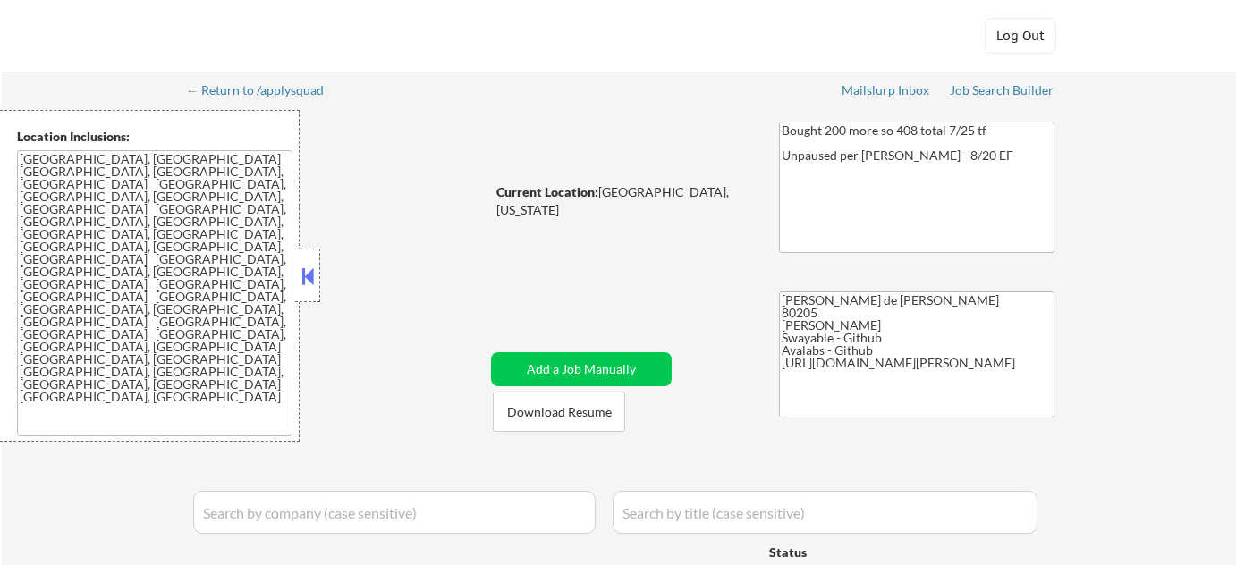
select select ""pending""
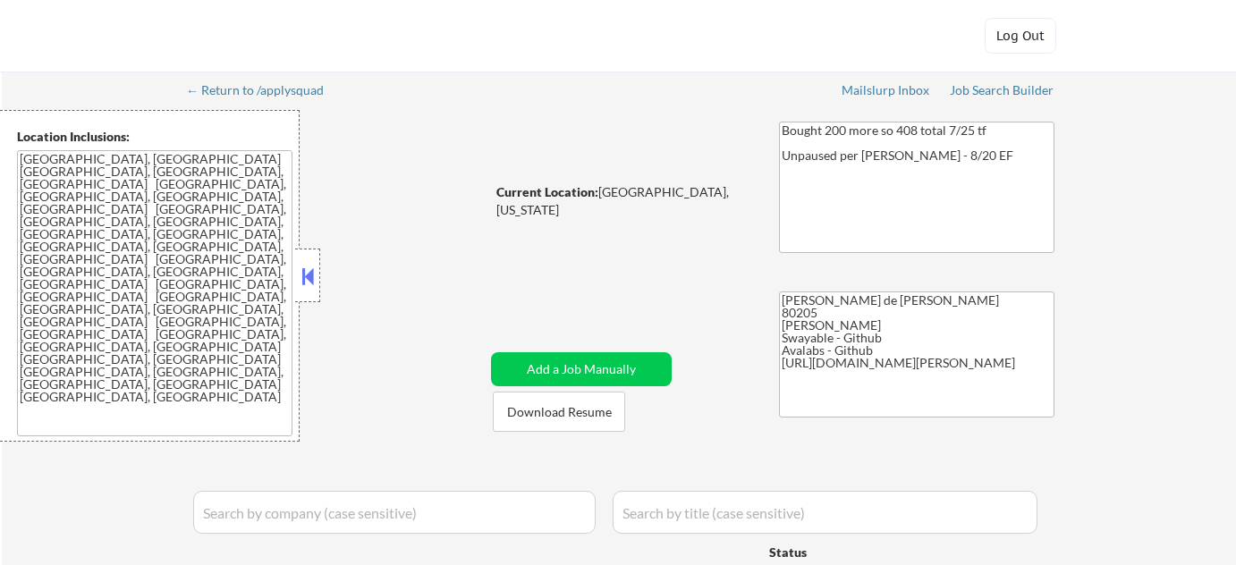
select select ""pending""
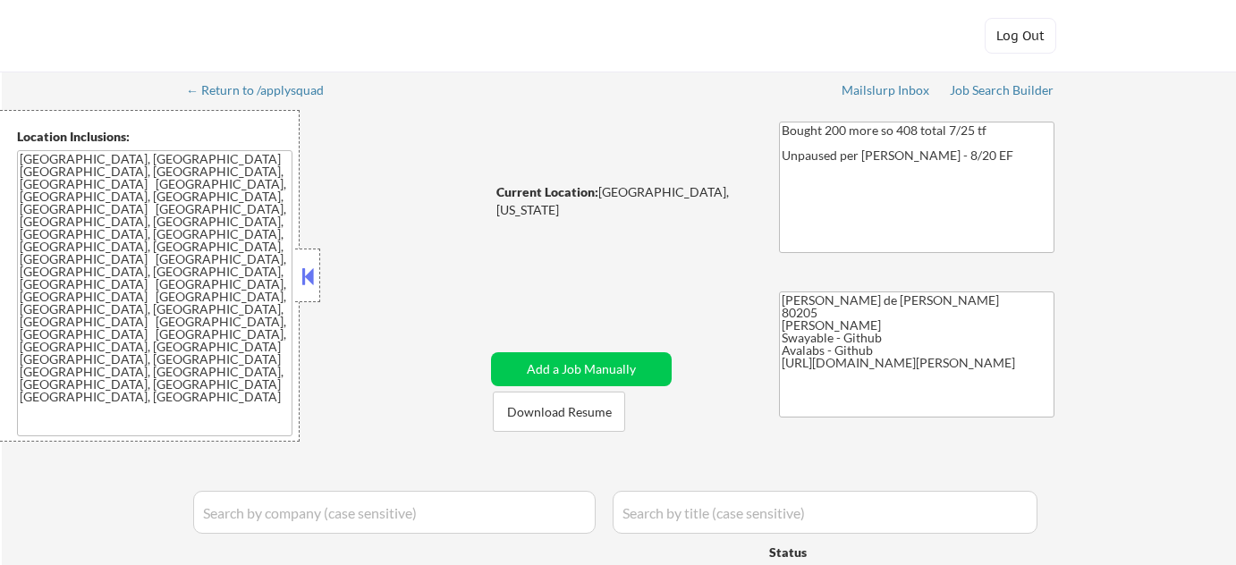
select select ""pending""
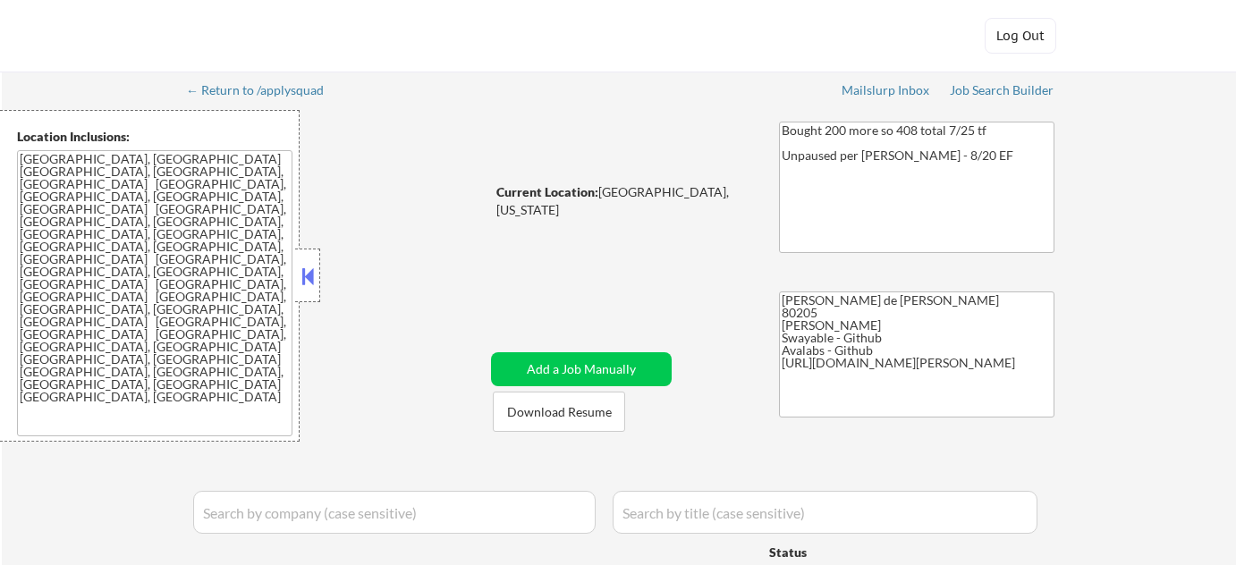
select select ""pending""
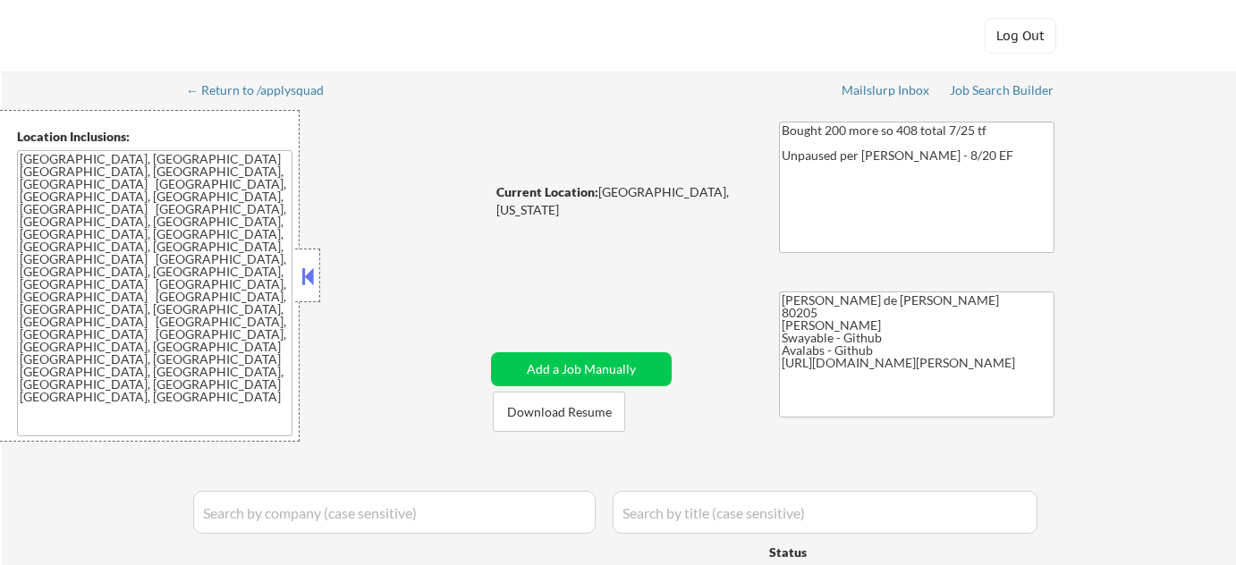
select select ""pending""
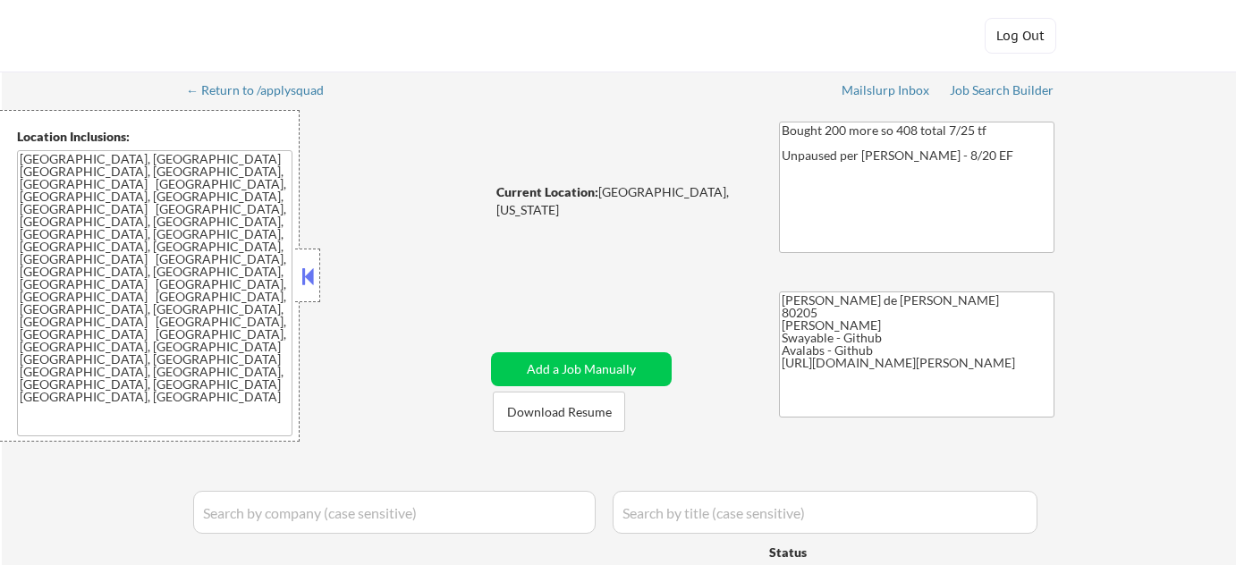
select select ""pending""
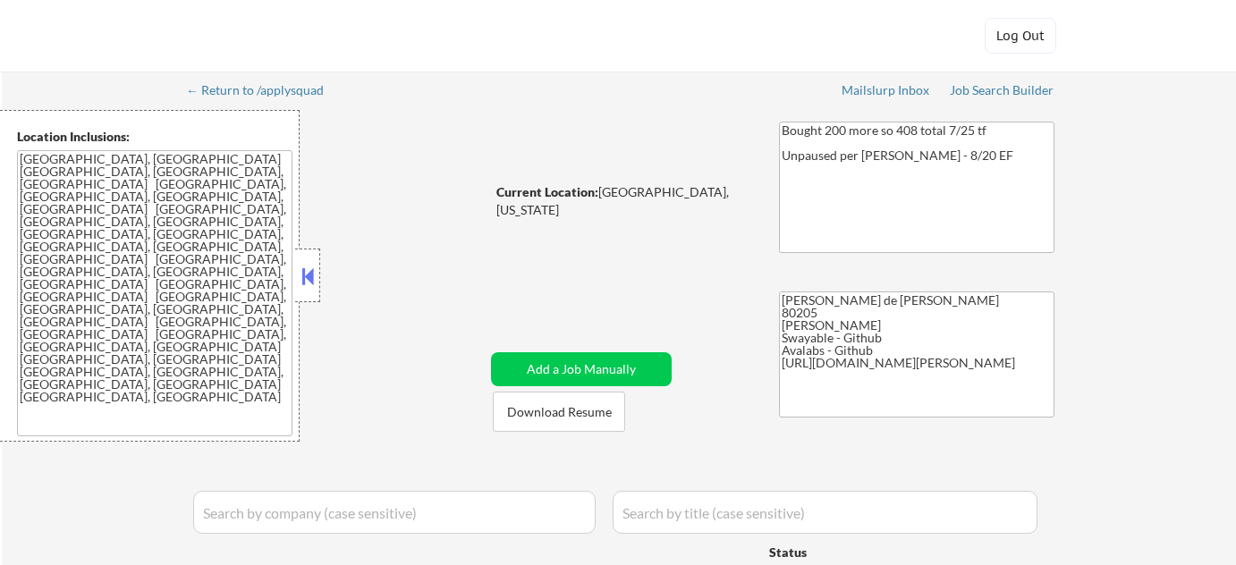
select select ""pending""
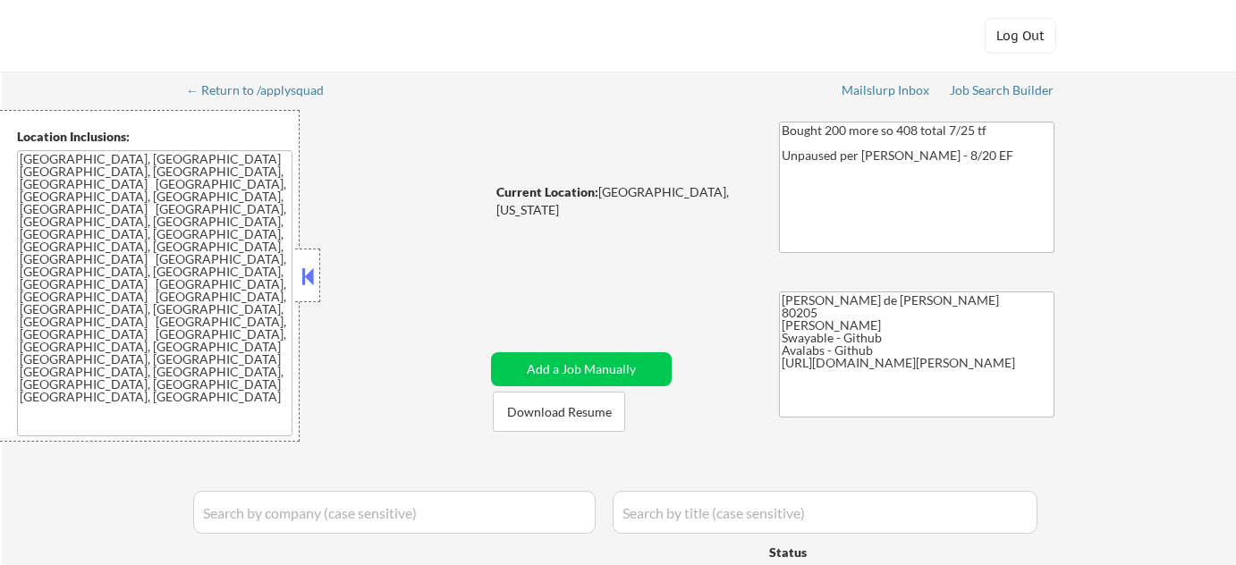
select select ""pending""
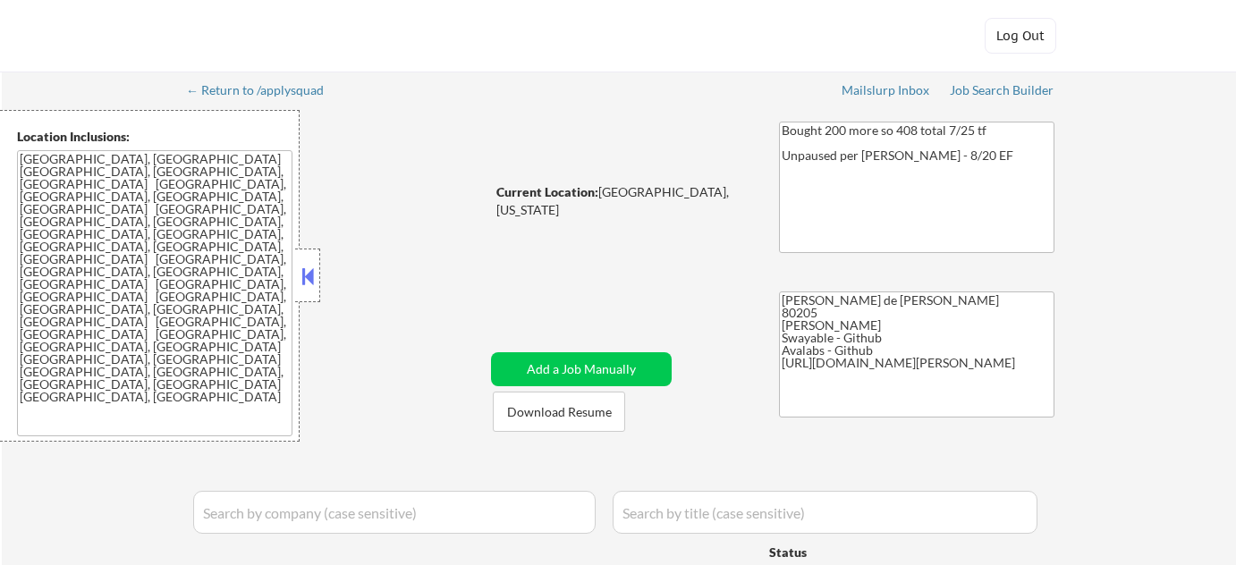
select select ""pending""
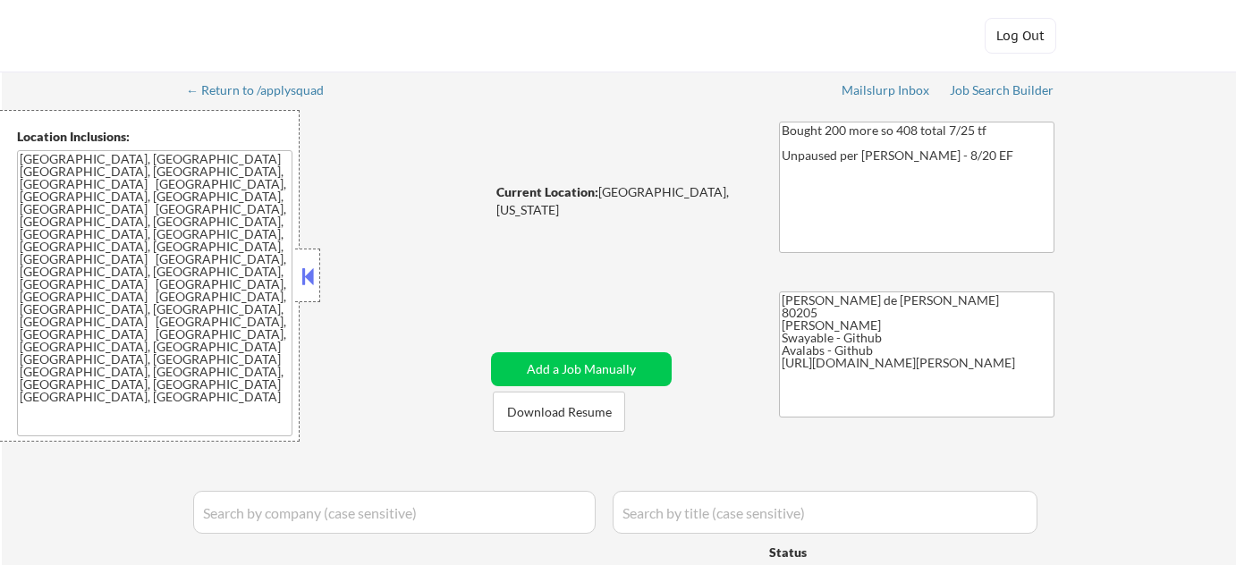
select select ""pending""
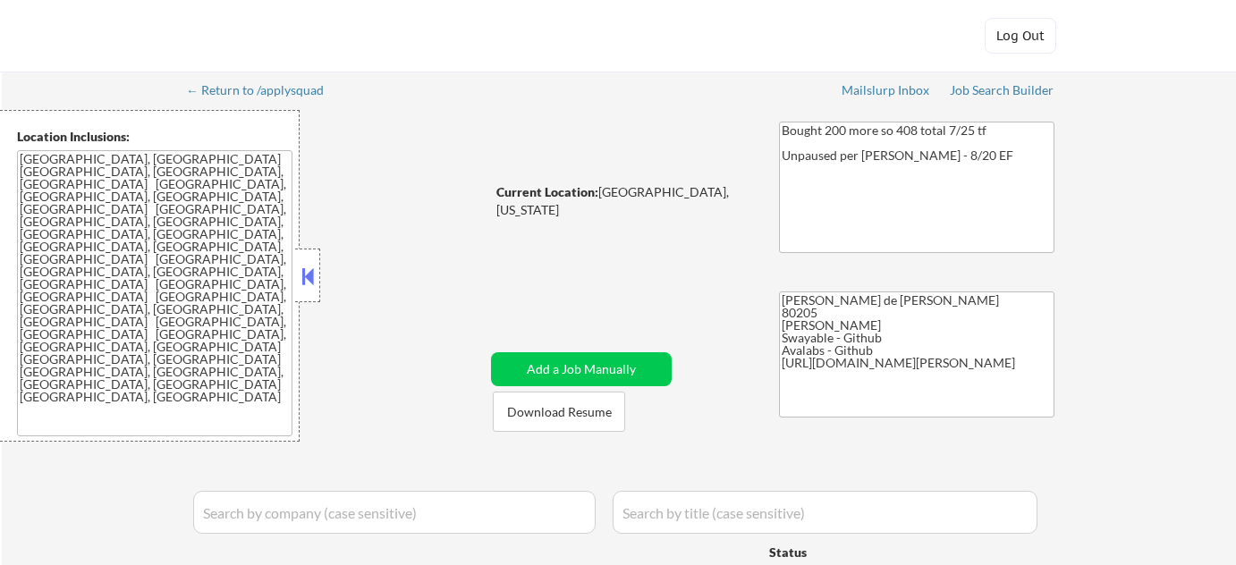
select select ""pending""
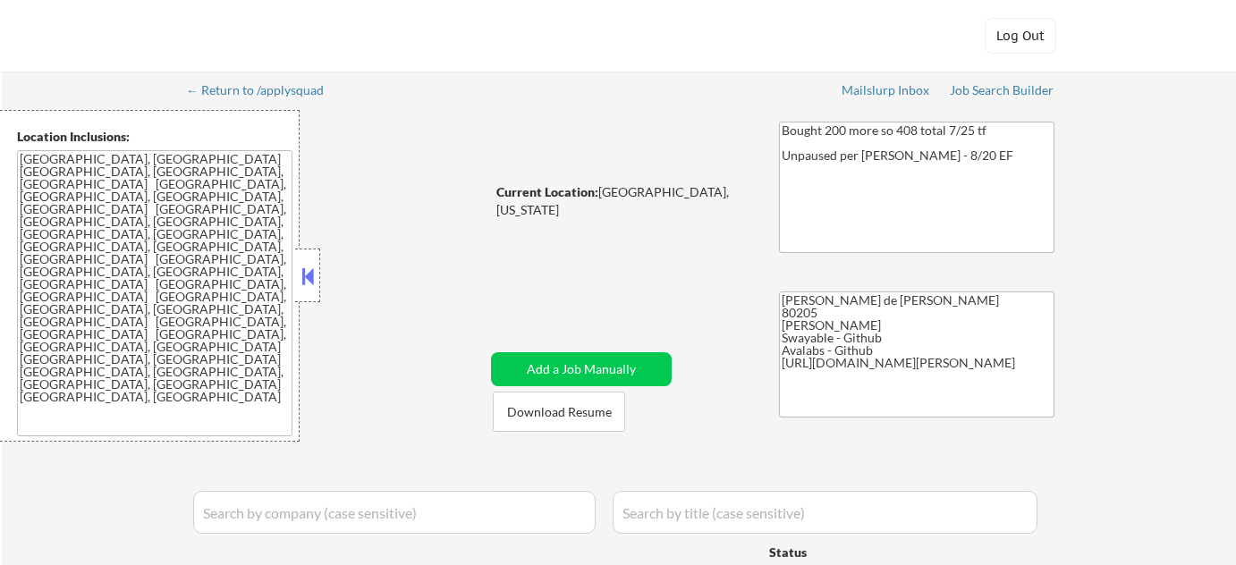
select select ""pending""
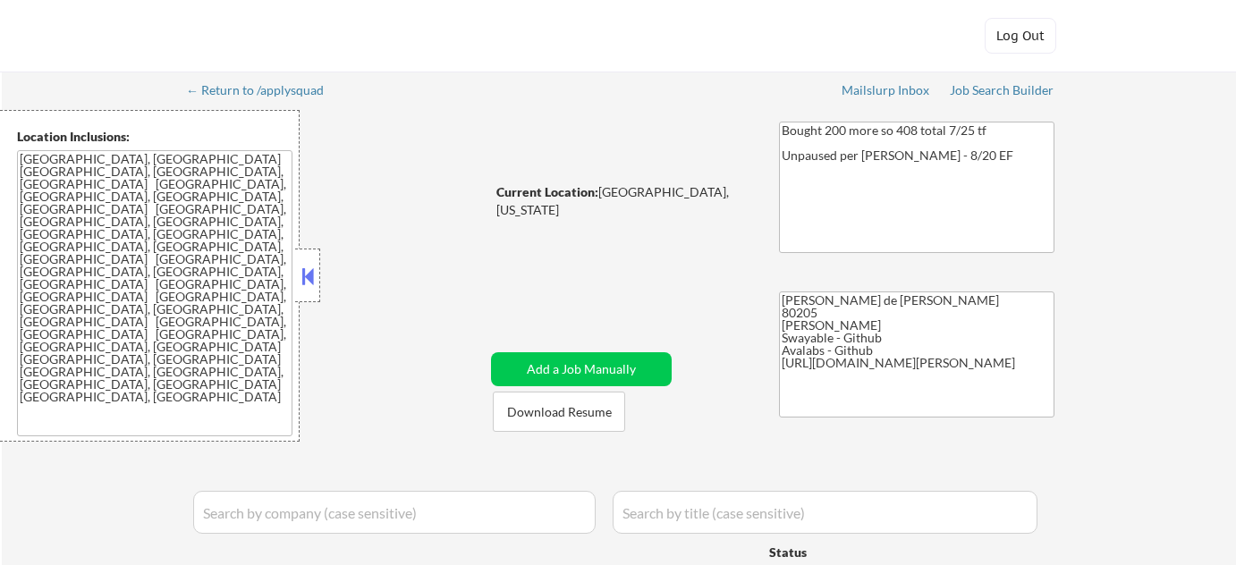
select select ""pending""
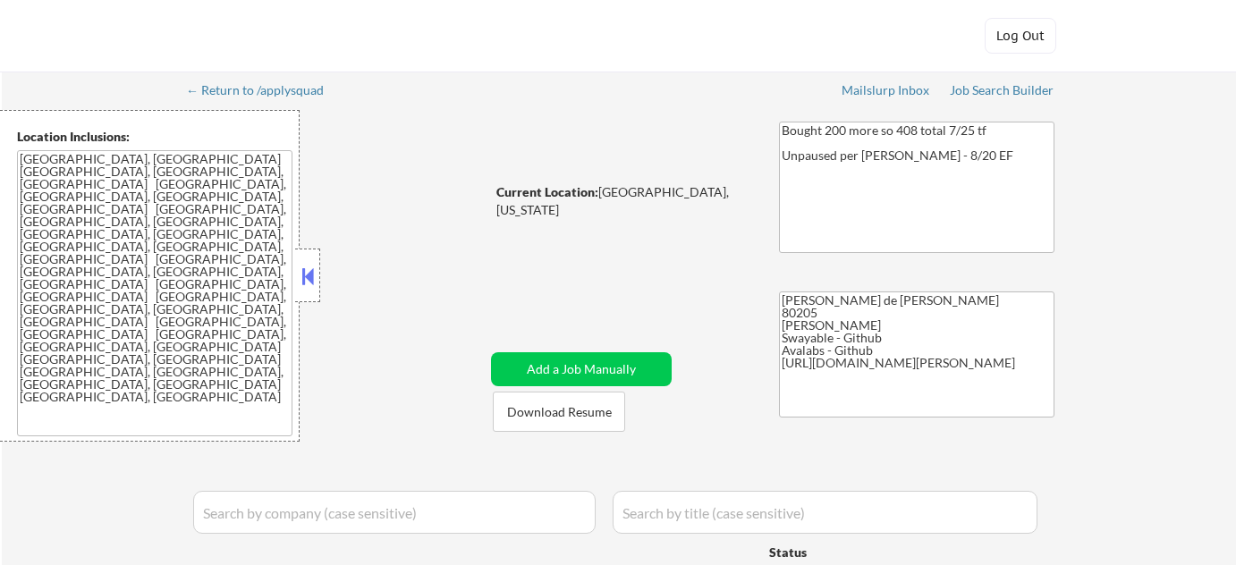
select select ""pending""
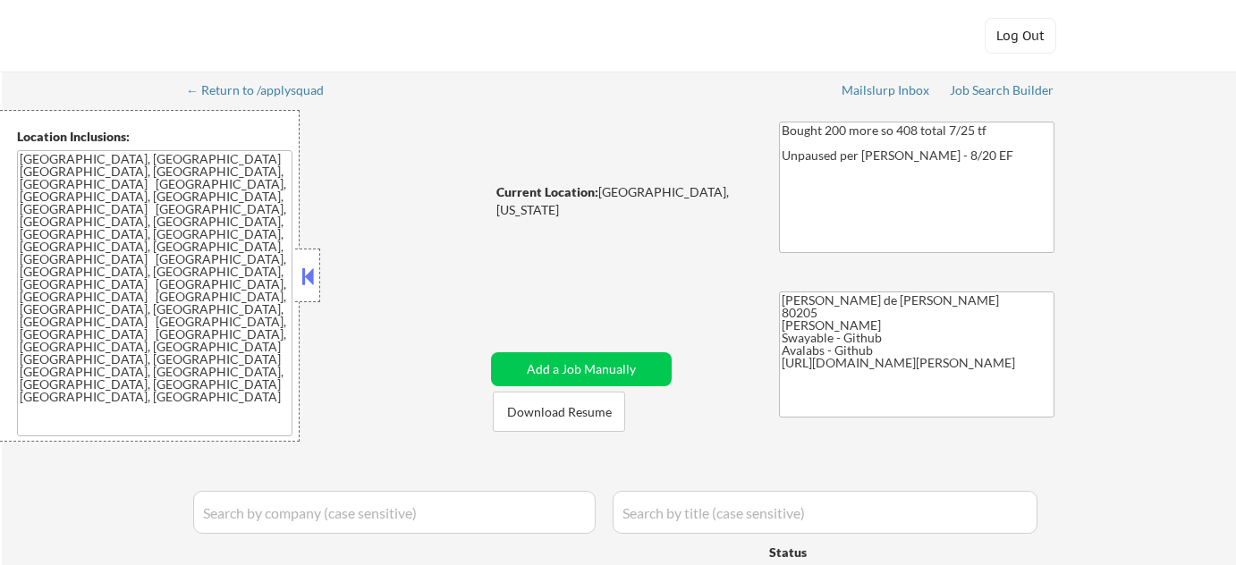
select select ""pending""
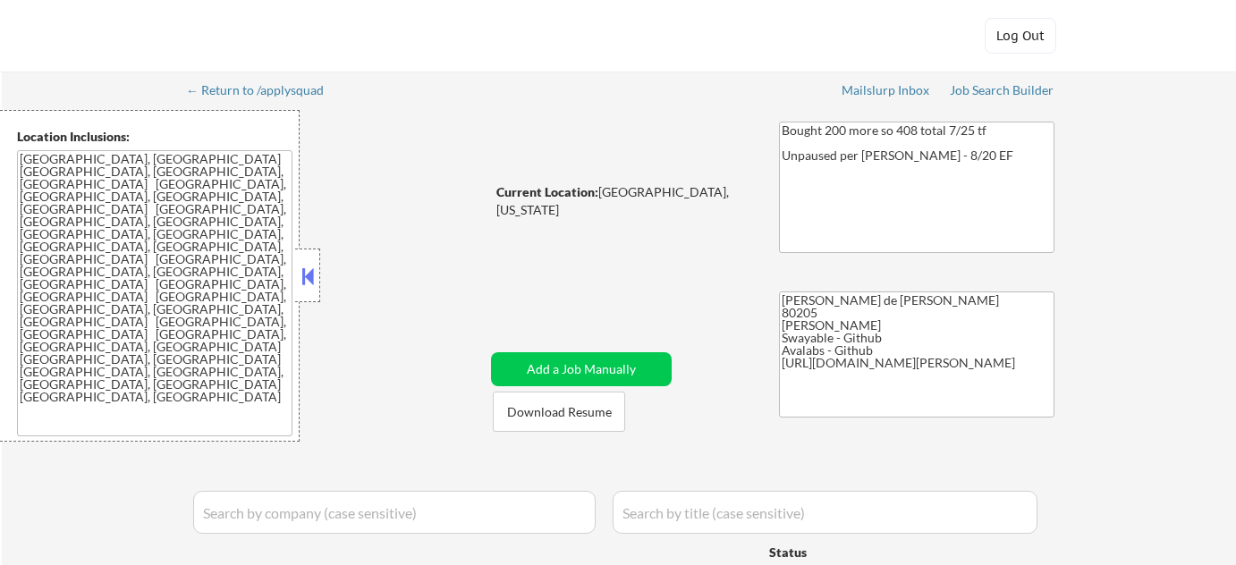
select select ""pending""
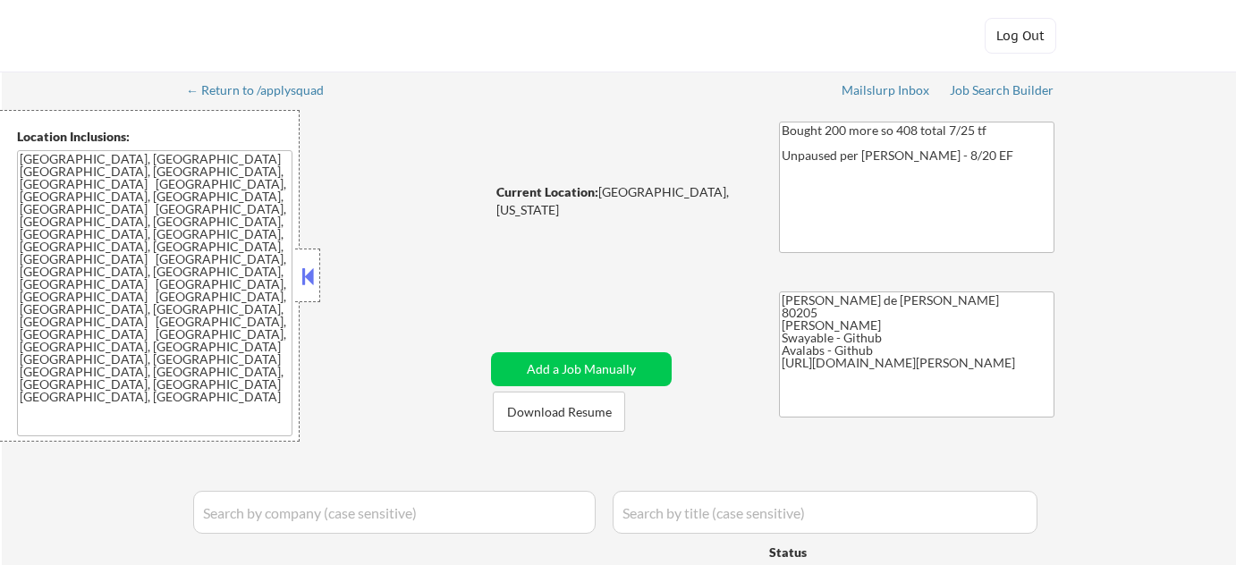
select select ""pending""
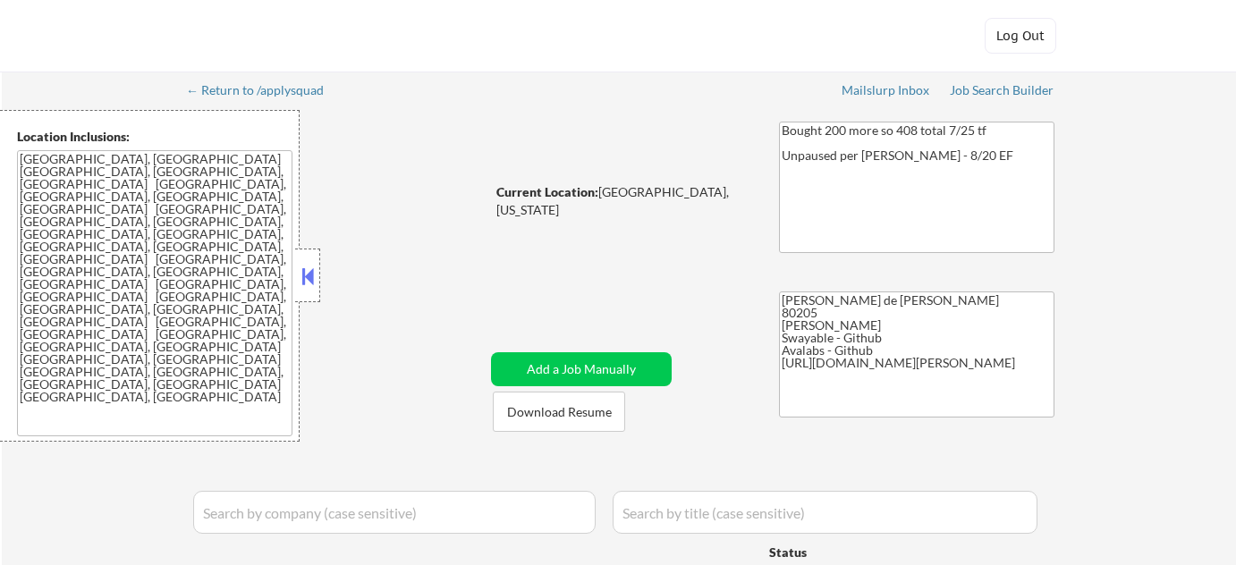
select select ""pending""
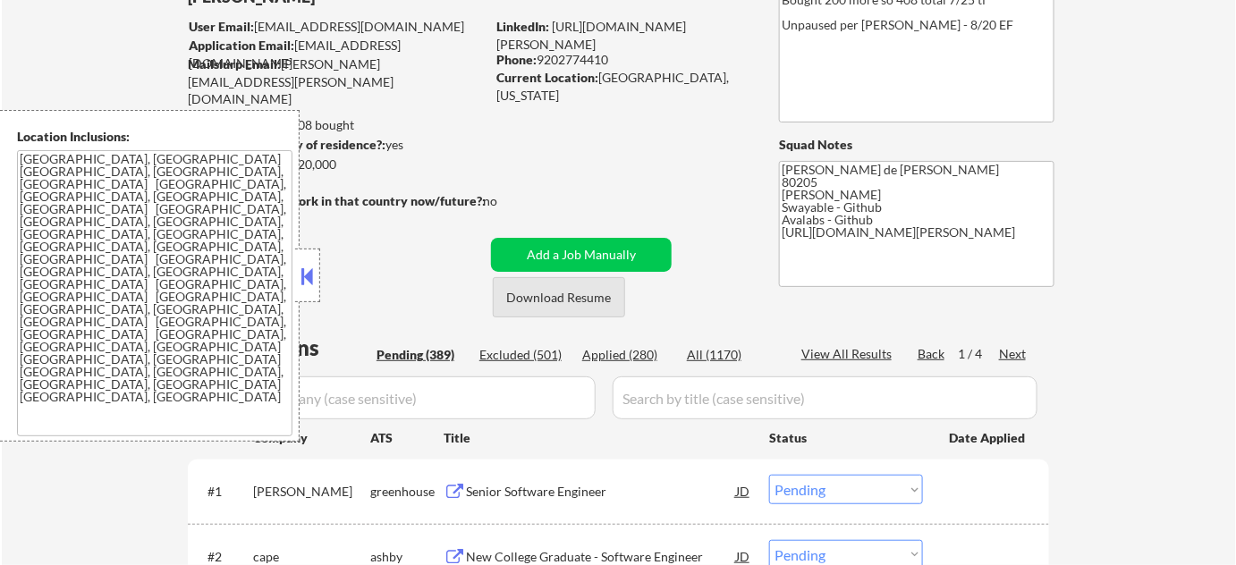
scroll to position [162, 0]
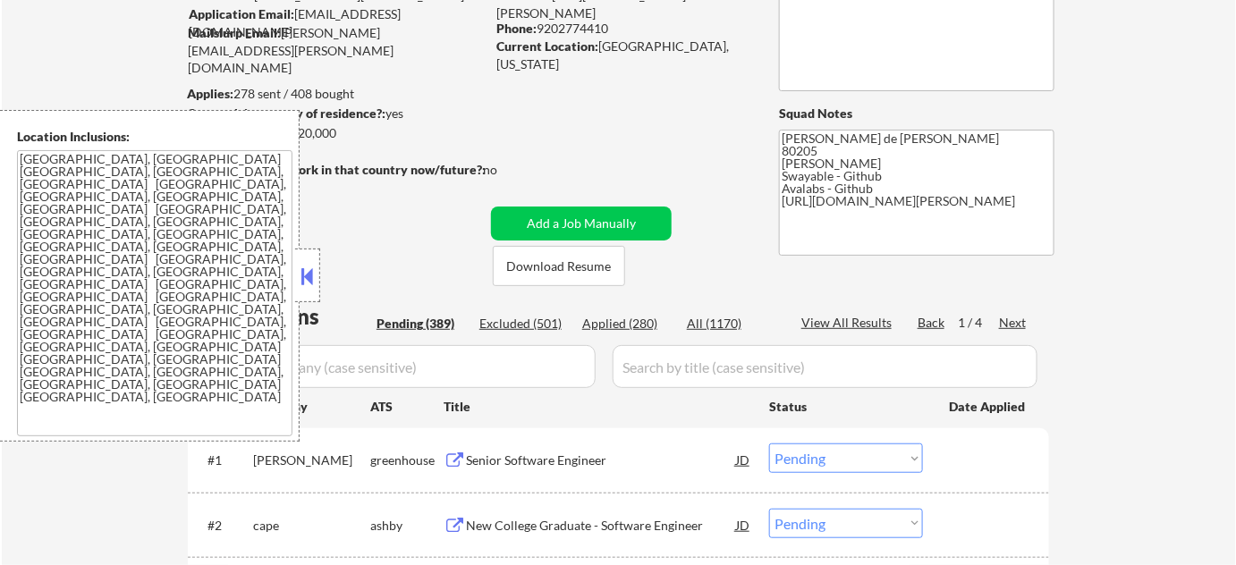
click at [315, 288] on button at bounding box center [308, 276] width 20 height 27
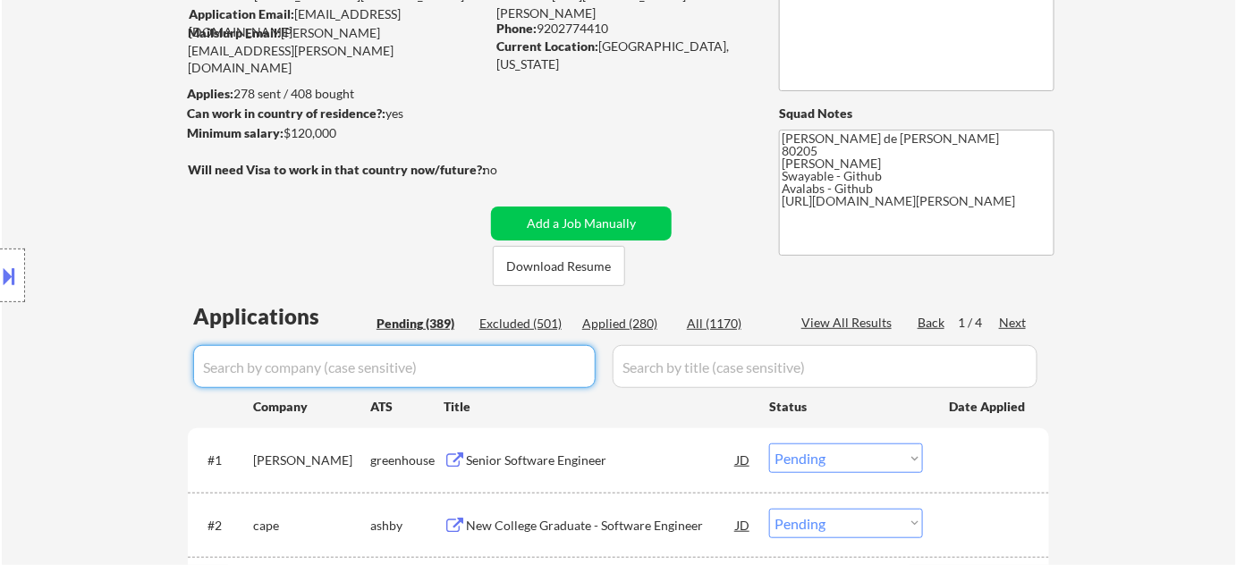
click at [390, 376] on input "input" at bounding box center [394, 366] width 402 height 43
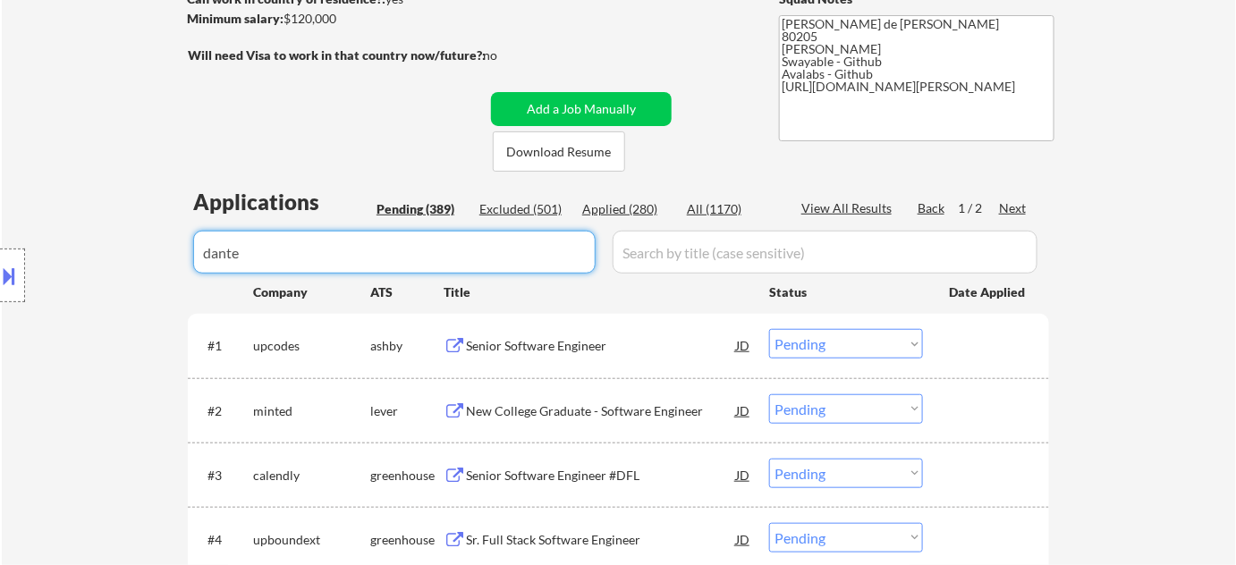
scroll to position [325, 0]
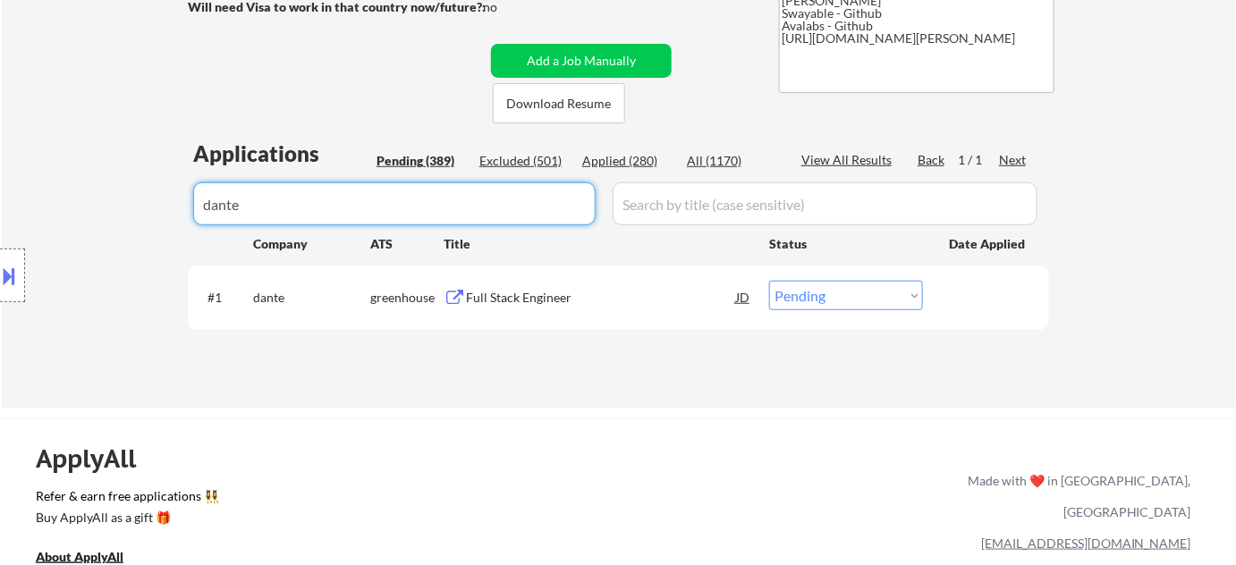
type input "dante"
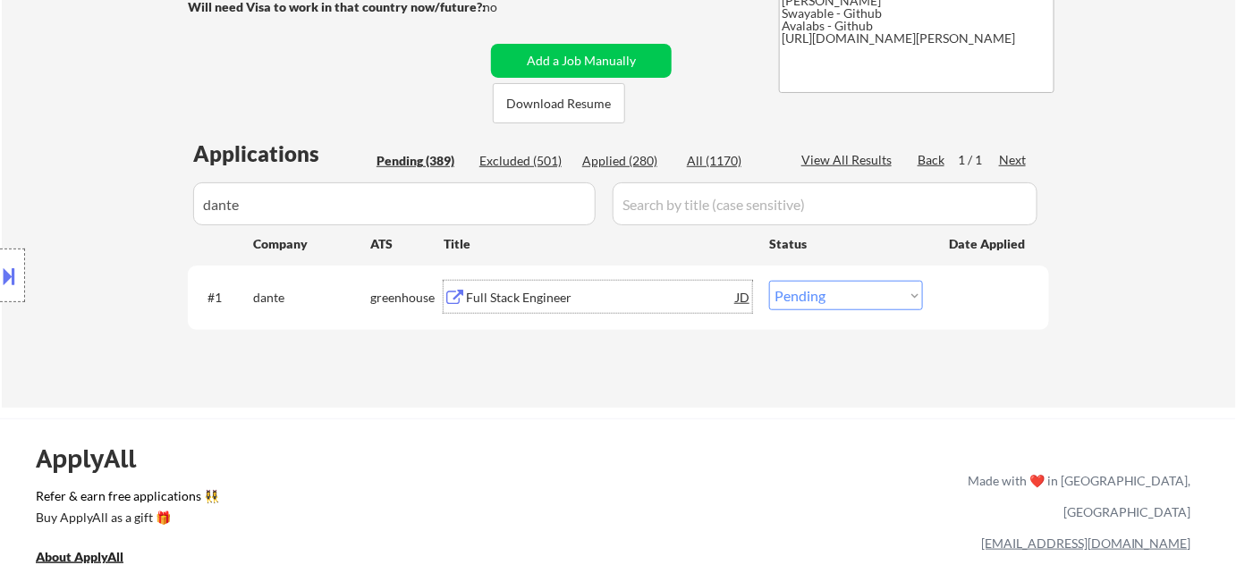
click at [512, 290] on div "Full Stack Engineer" at bounding box center [601, 298] width 270 height 18
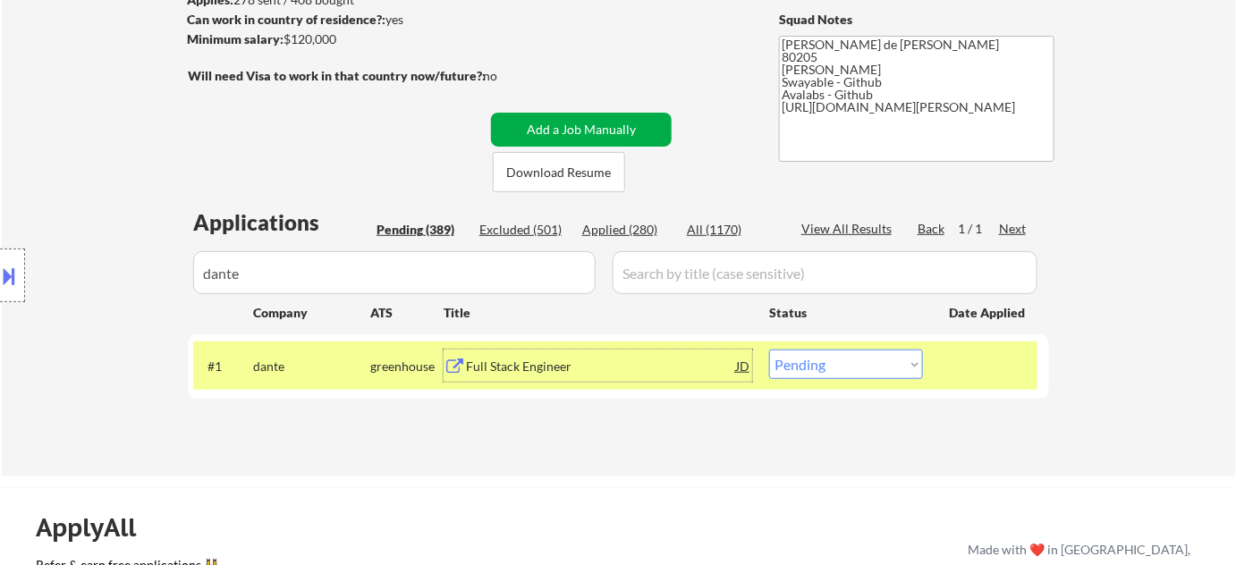
scroll to position [80, 0]
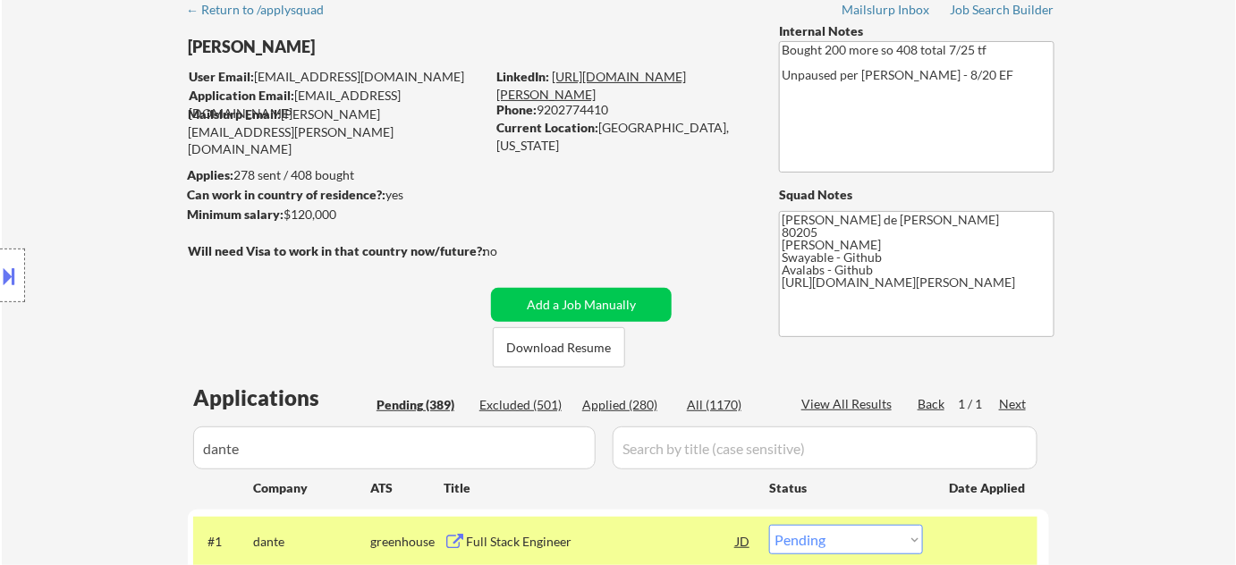
drag, startPoint x: 666, startPoint y: 84, endPoint x: 680, endPoint y: 73, distance: 17.2
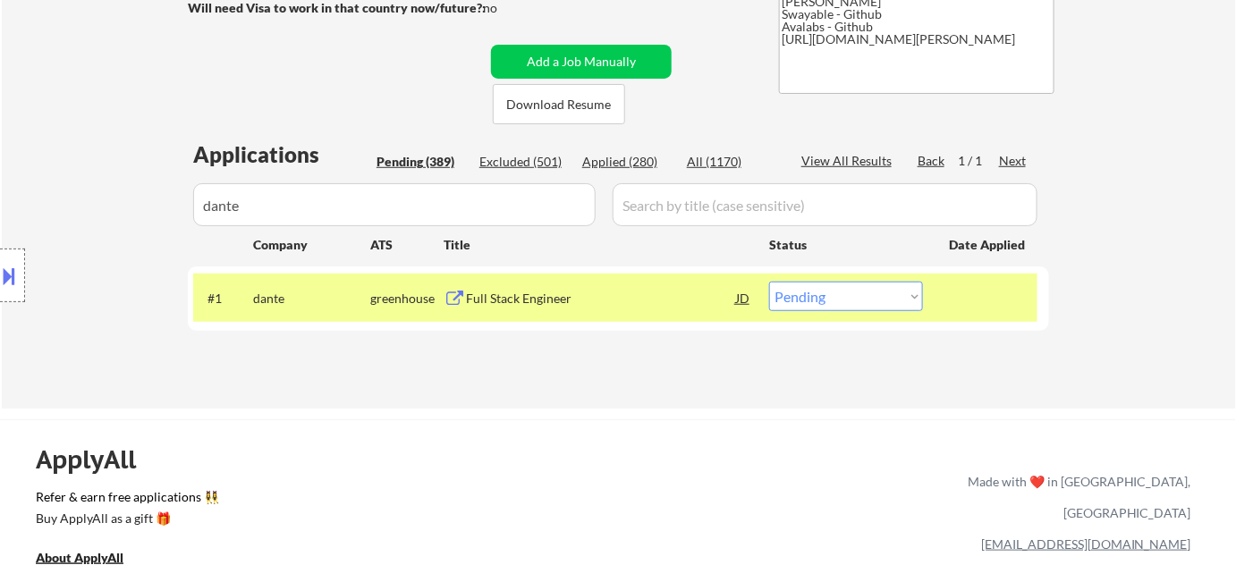
scroll to position [325, 0]
click at [811, 285] on select "Choose an option... Pending Applied Excluded (Questions) Excluded (Expired) Exc…" at bounding box center [846, 296] width 154 height 30
select select ""applied""
click at [769, 281] on select "Choose an option... Pending Applied Excluded (Questions) Excluded (Expired) Exc…" at bounding box center [846, 296] width 154 height 30
drag, startPoint x: 410, startPoint y: 210, endPoint x: 33, endPoint y: 209, distance: 377.4
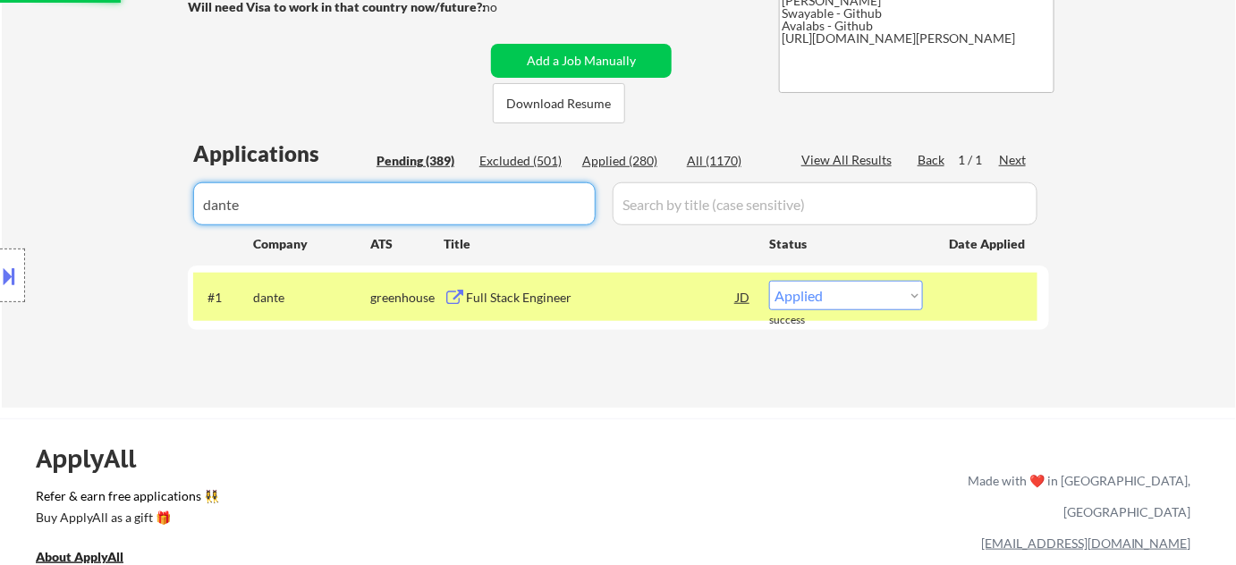
select select ""applied""
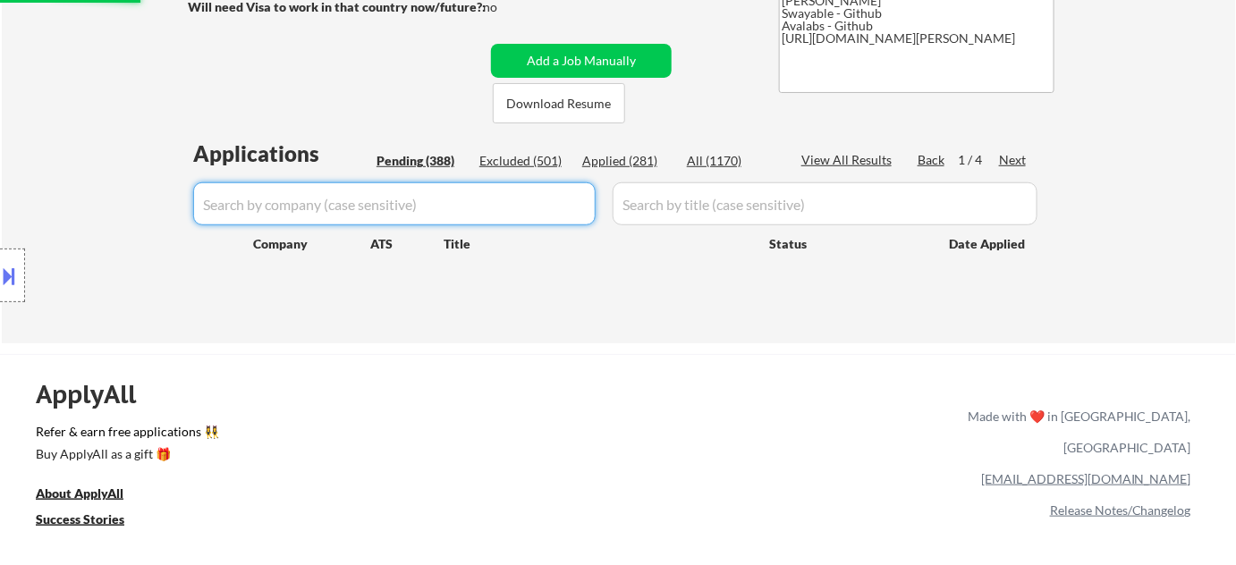
click at [410, 156] on div "Pending (388)" at bounding box center [420, 161] width 89 height 18
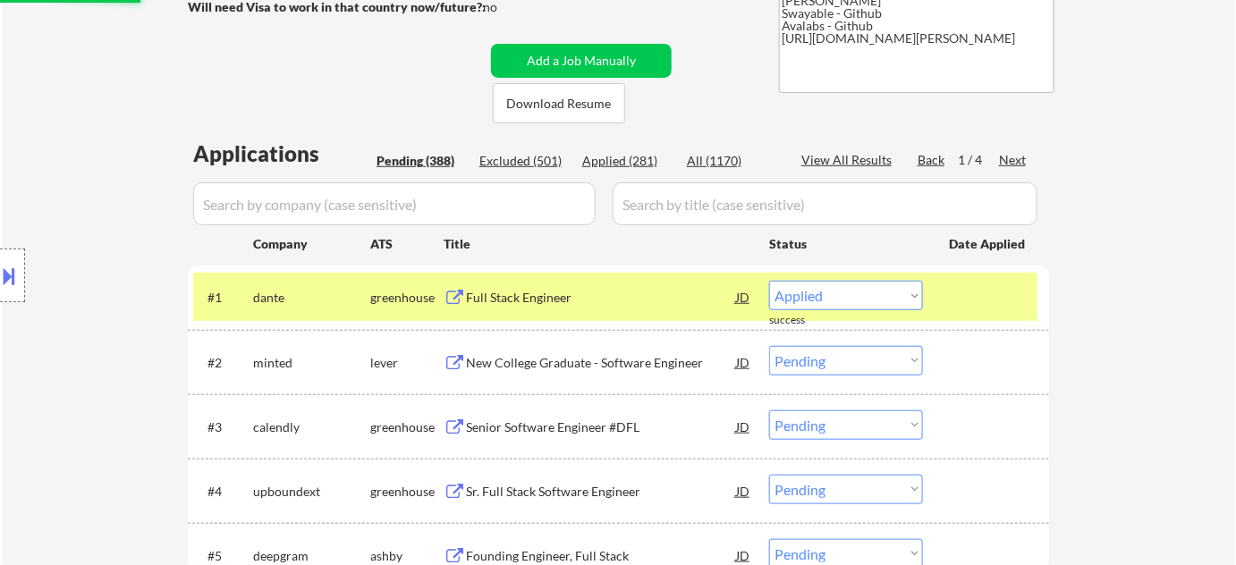
select select ""pending""
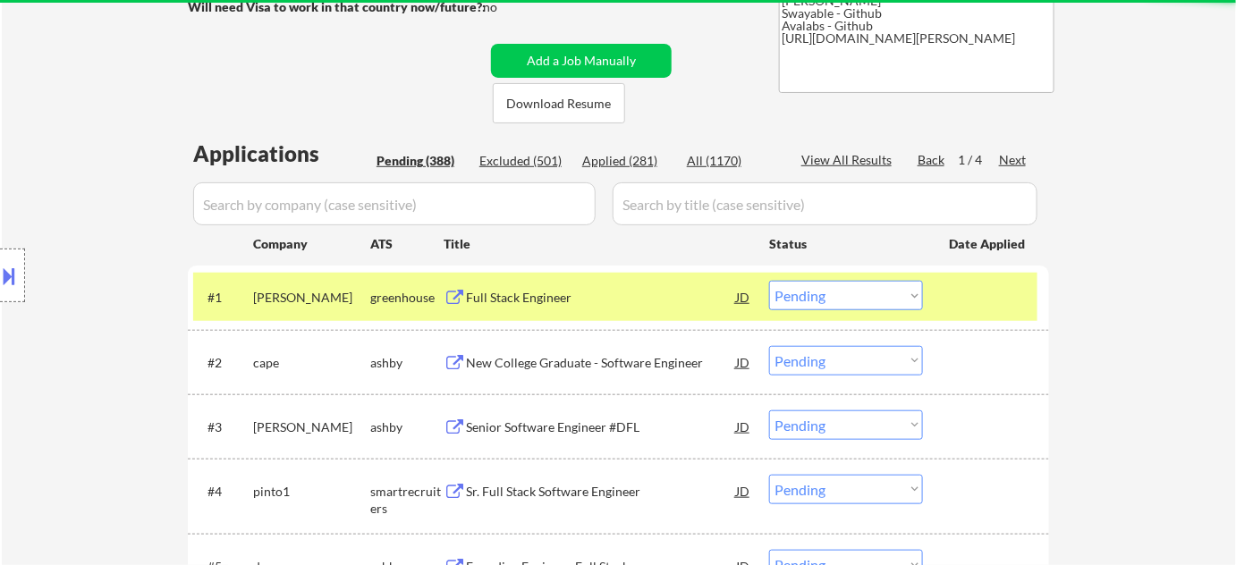
click at [438, 159] on div "Pending (388)" at bounding box center [420, 161] width 89 height 18
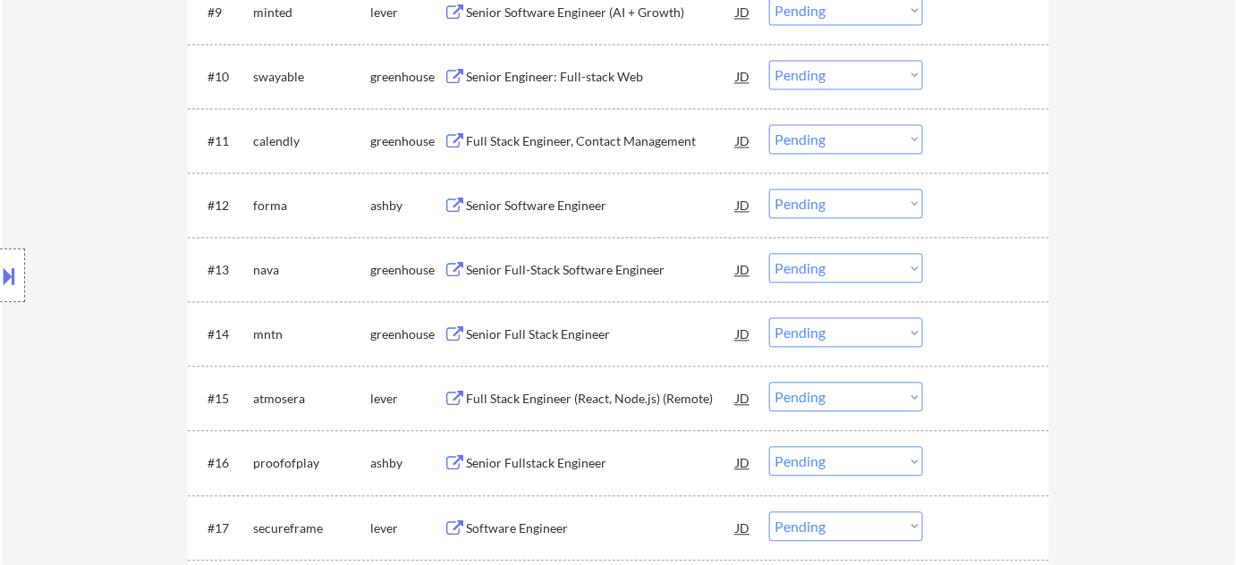
scroll to position [1219, 0]
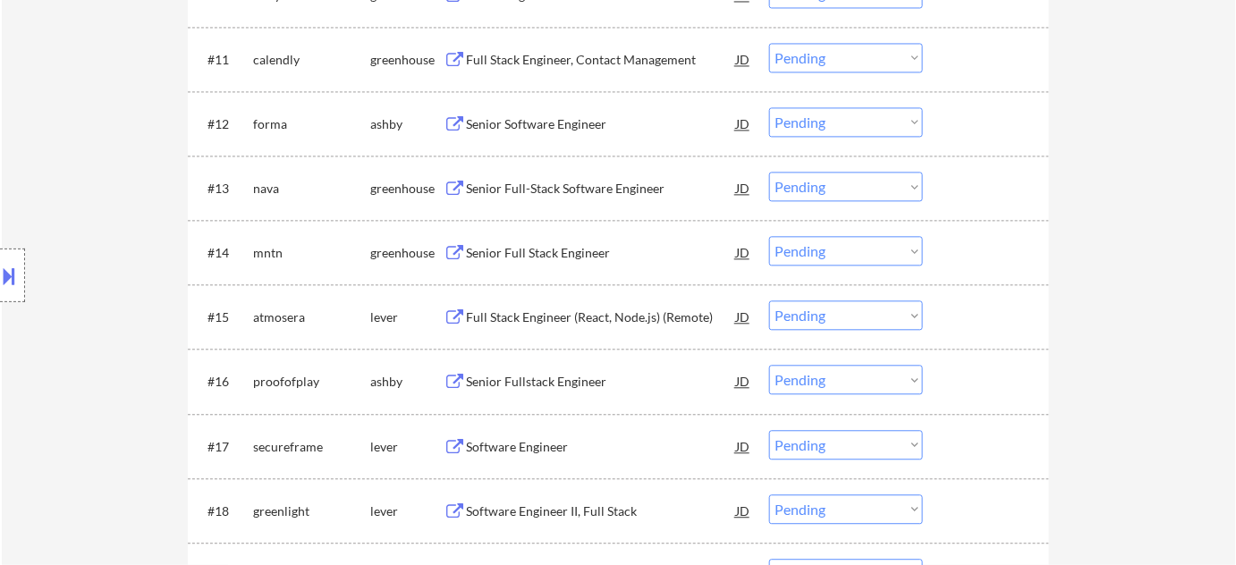
click at [541, 119] on div "Senior Software Engineer" at bounding box center [601, 124] width 270 height 18
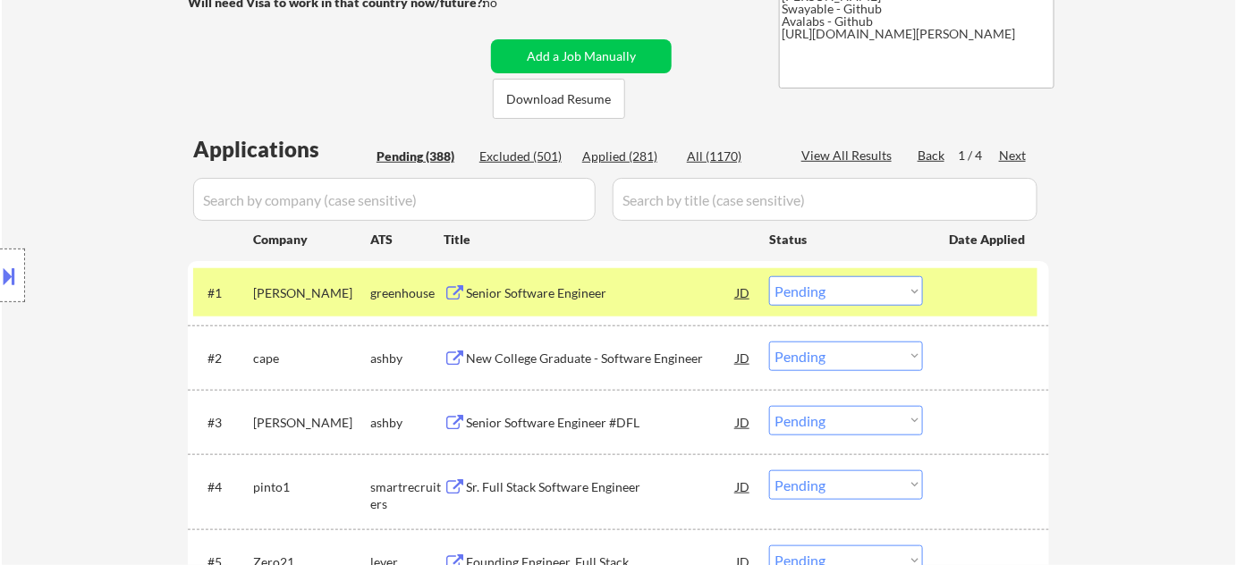
scroll to position [0, 0]
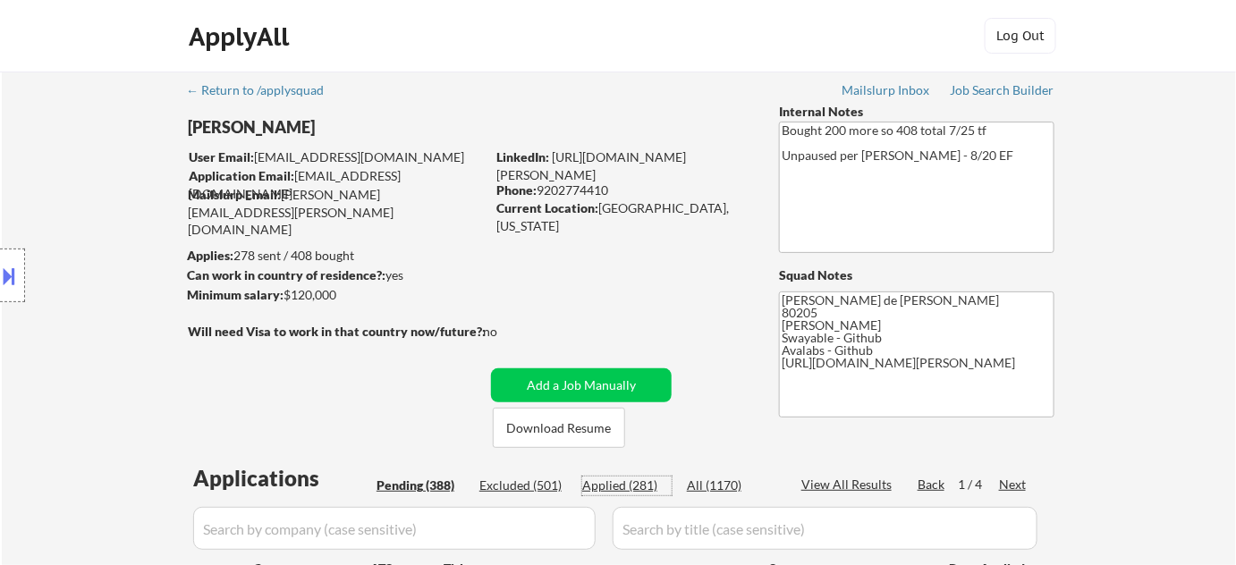
click at [628, 490] on div "Applied (281)" at bounding box center [626, 486] width 89 height 18
click at [506, 525] on input "input" at bounding box center [394, 528] width 402 height 43
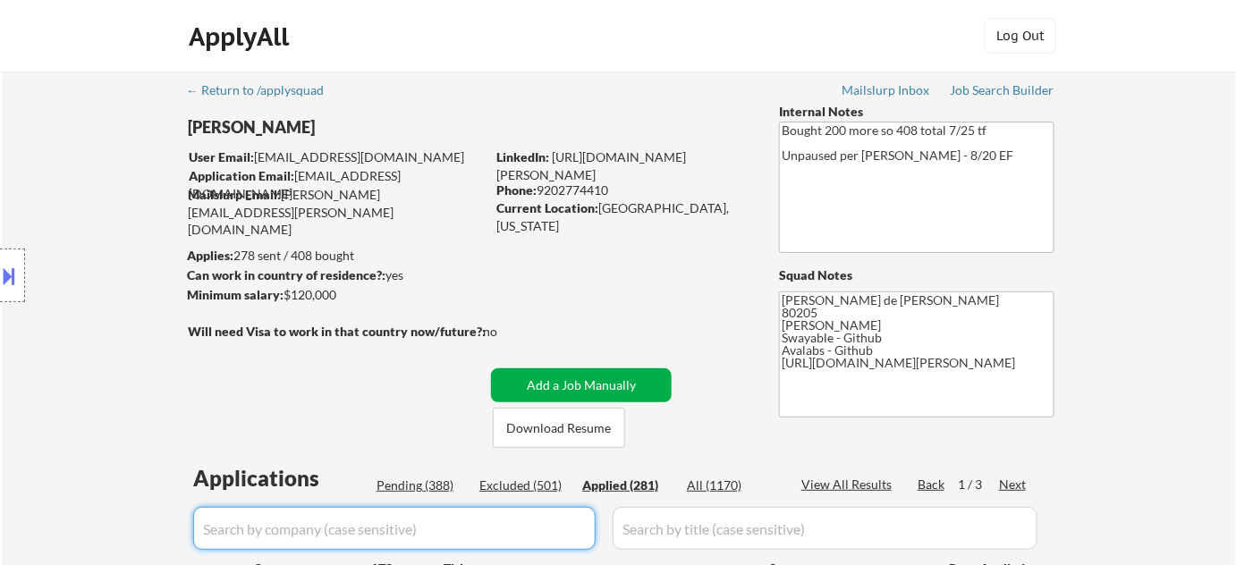
select select ""applied""
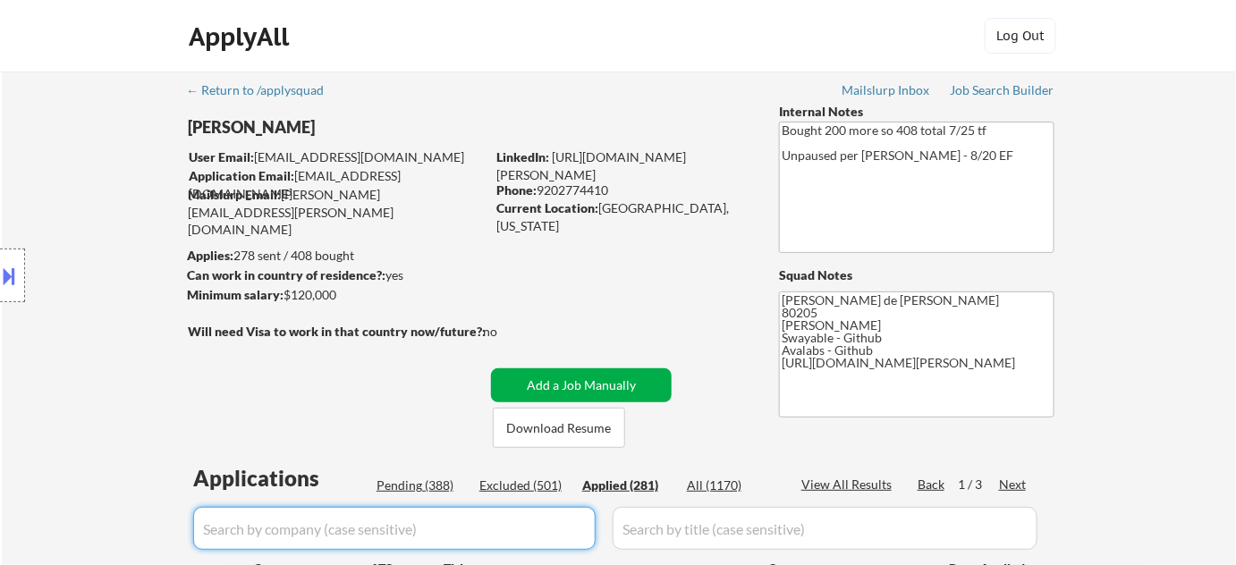
select select ""applied""
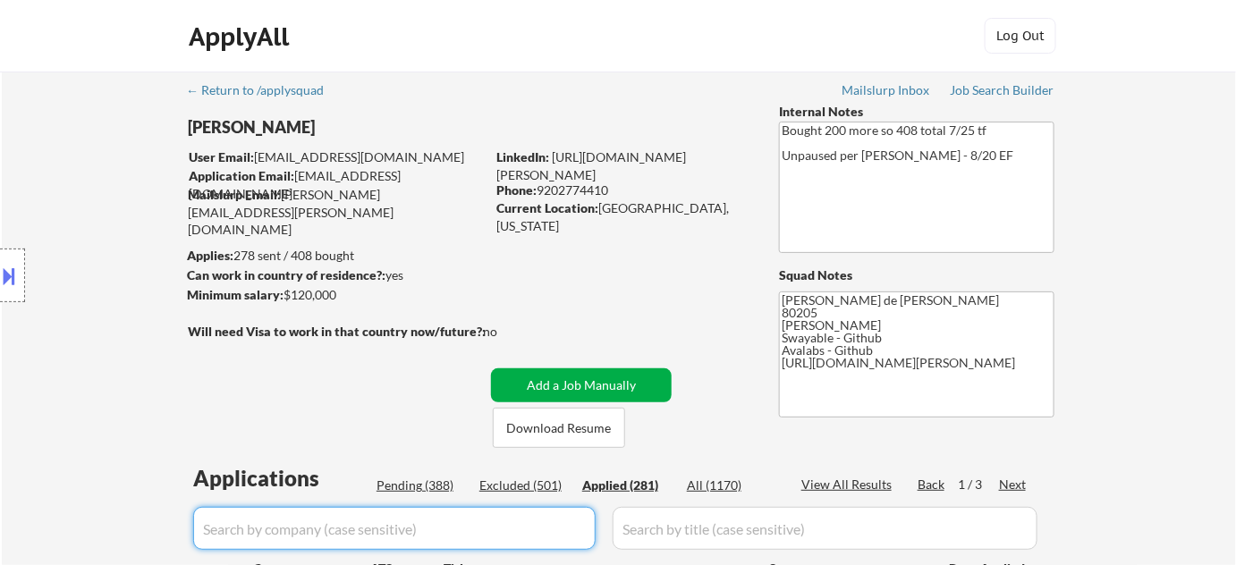
select select ""applied""
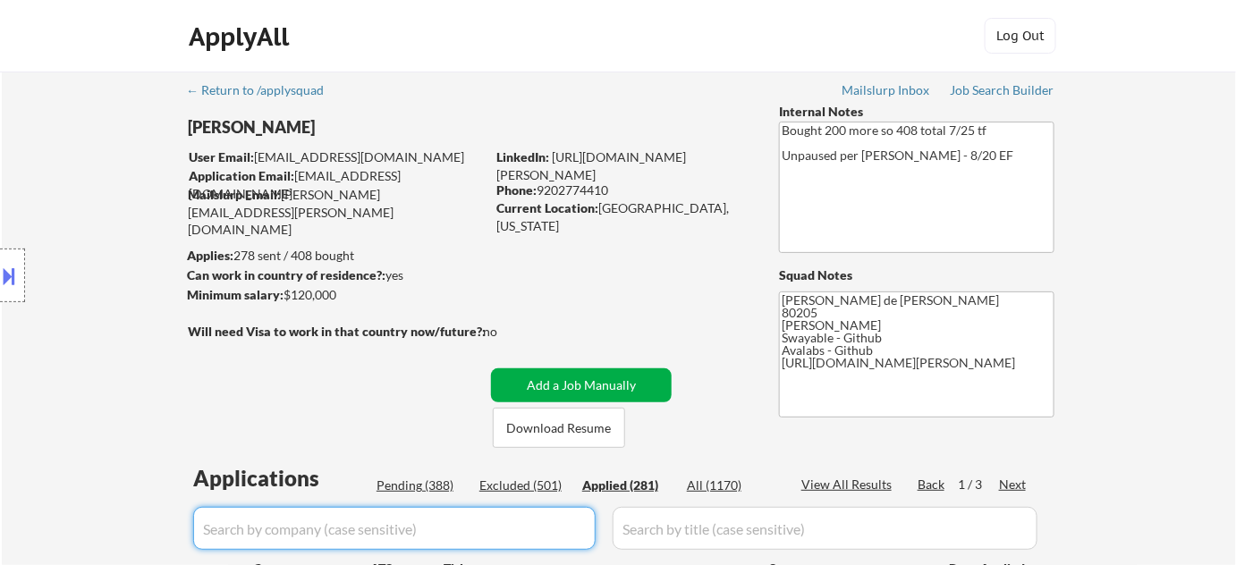
select select ""applied""
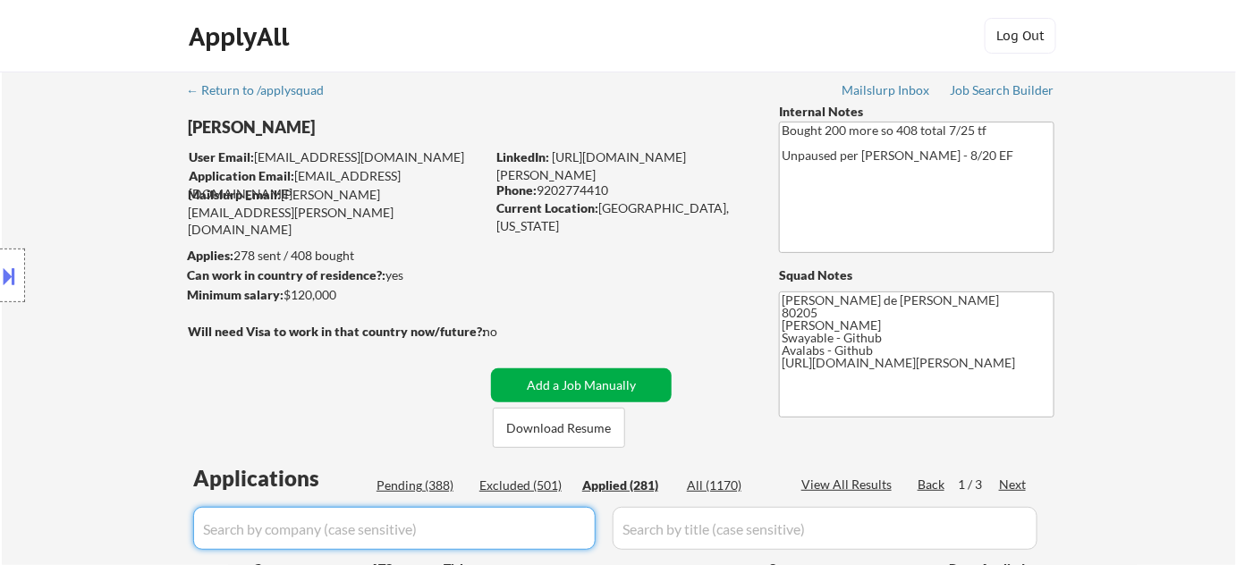
select select ""applied""
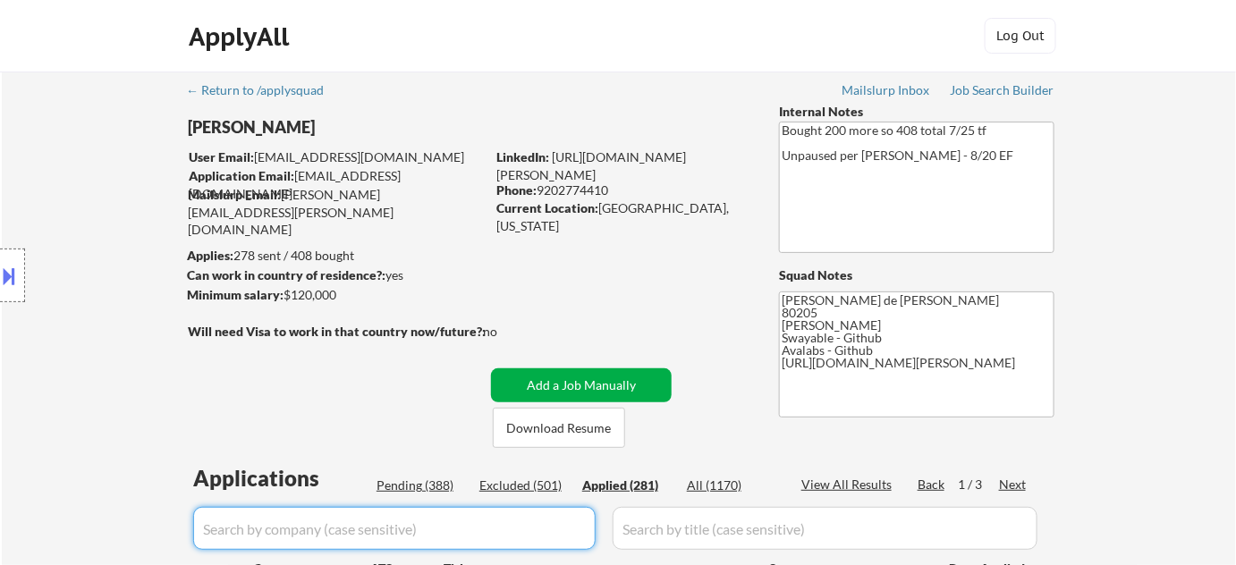
select select ""applied""
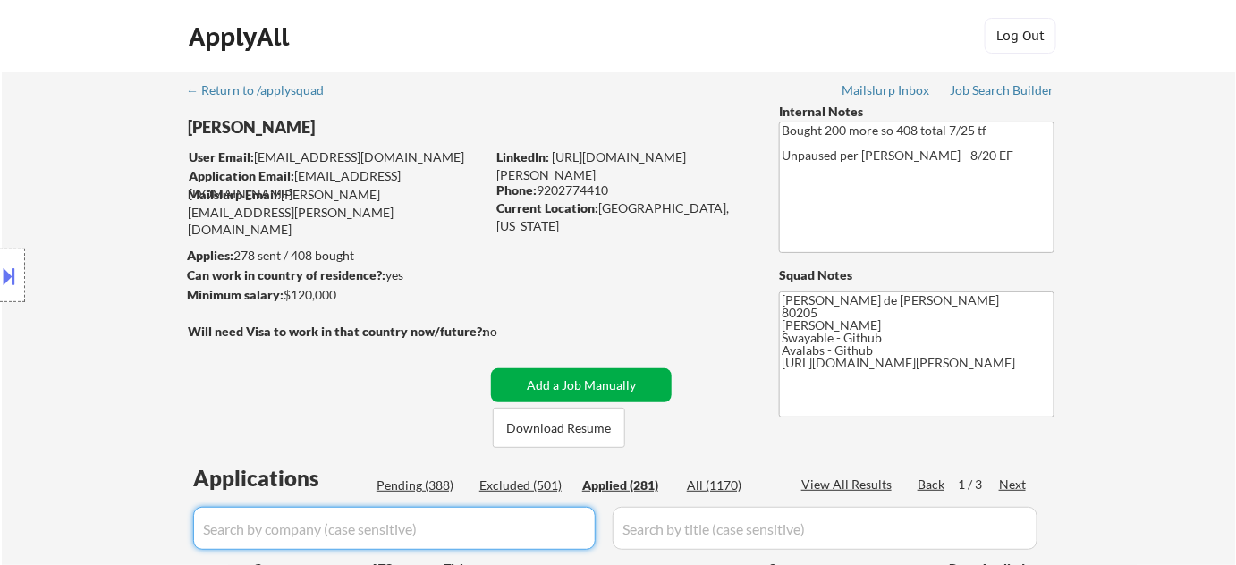
select select ""applied""
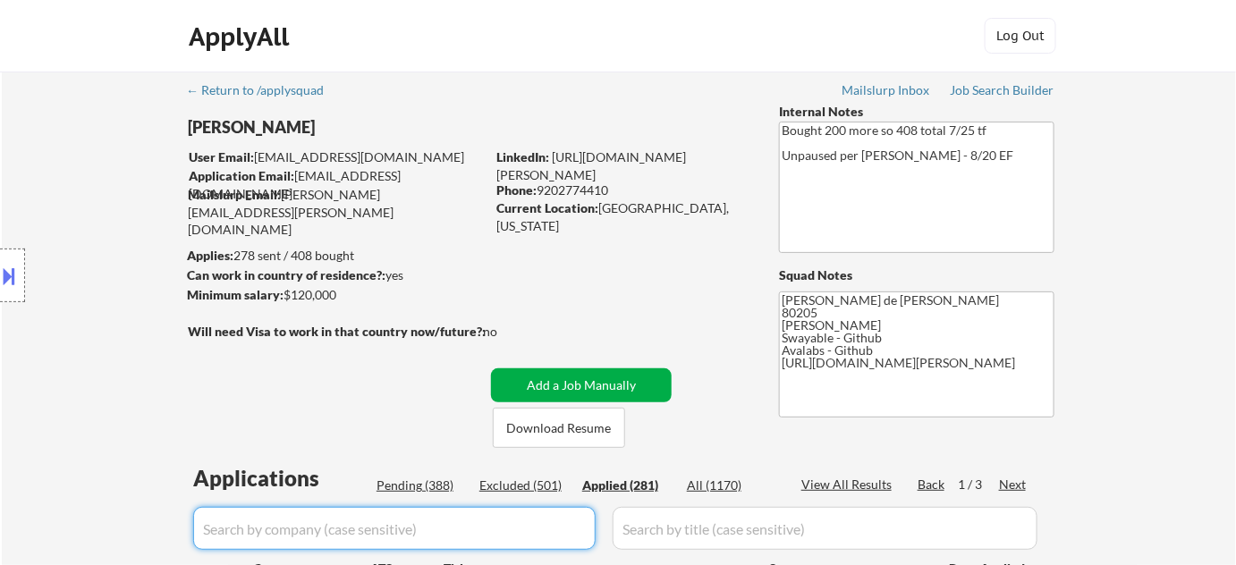
select select ""applied""
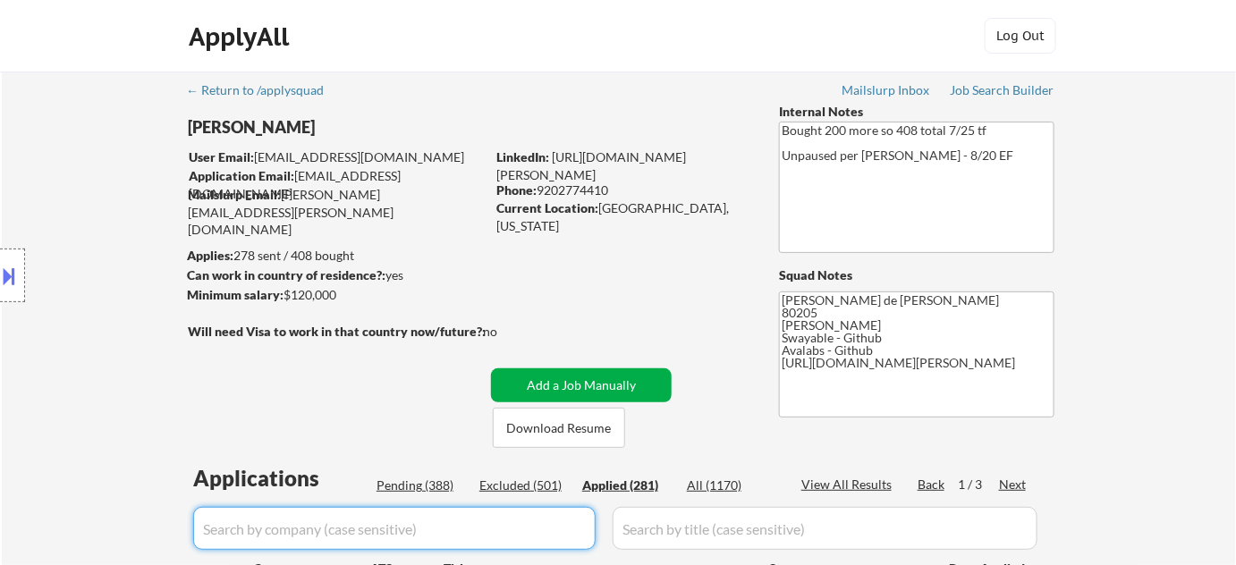
select select ""applied""
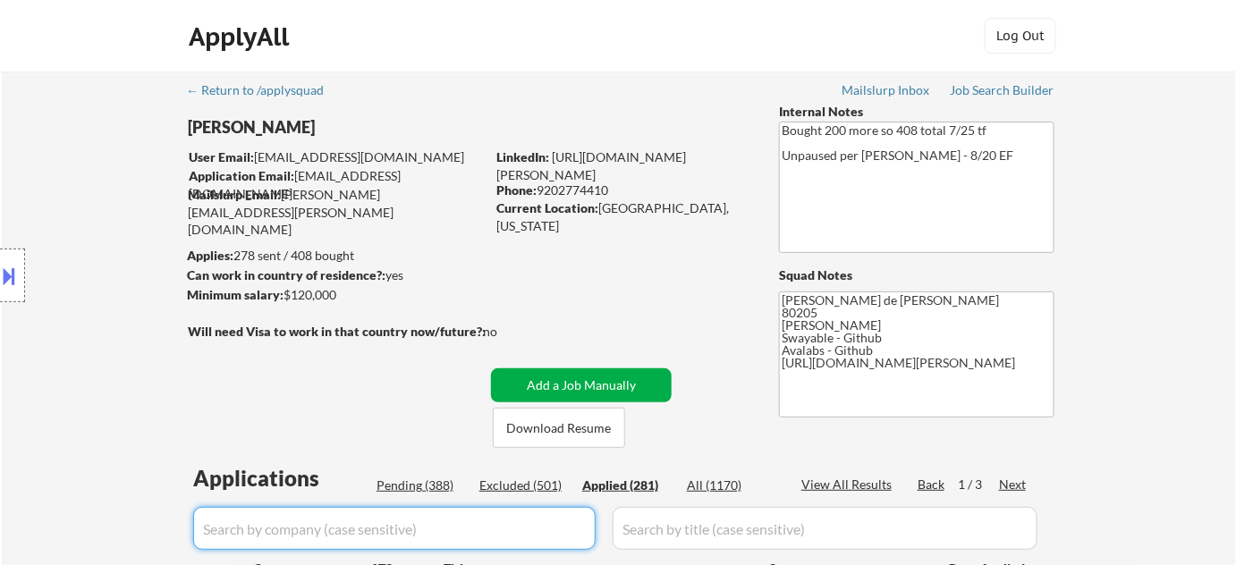
select select ""applied""
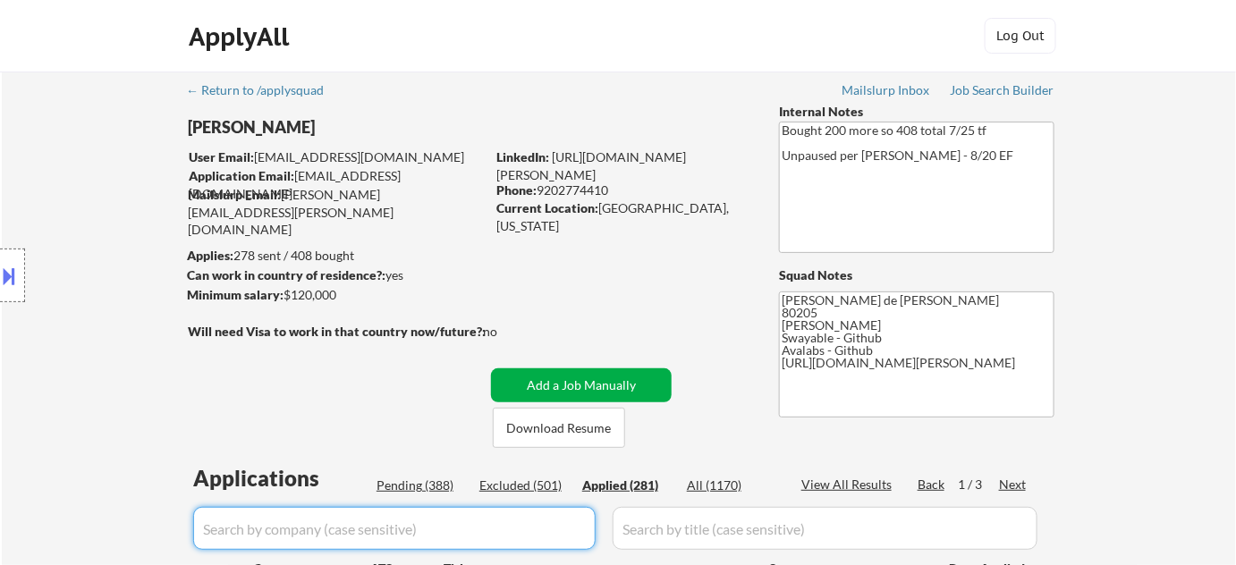
select select ""applied""
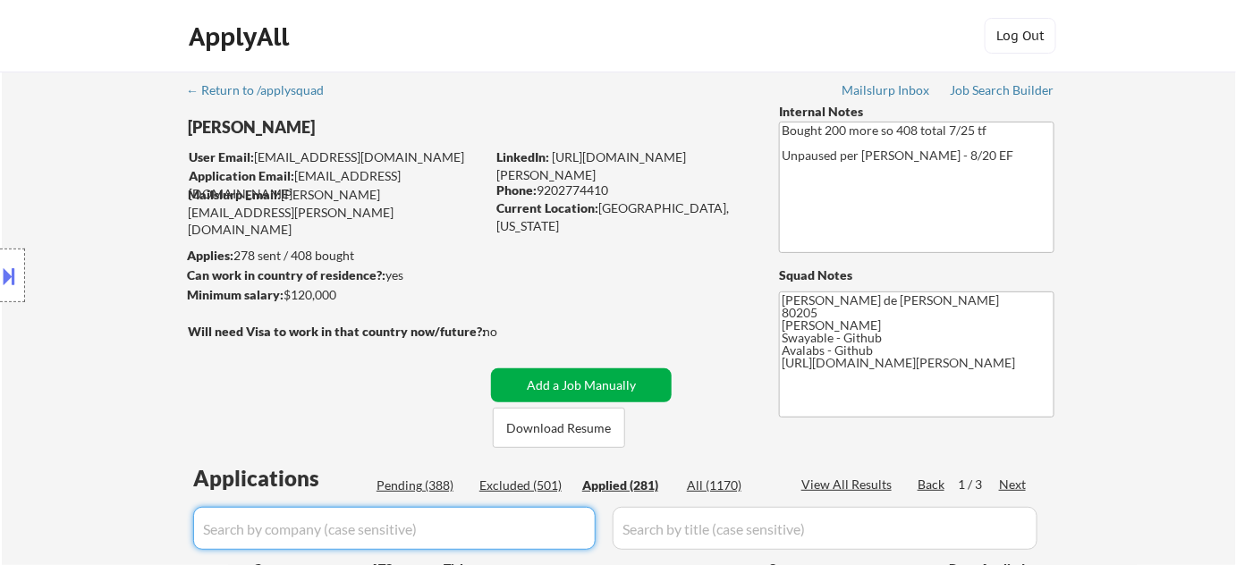
select select ""applied""
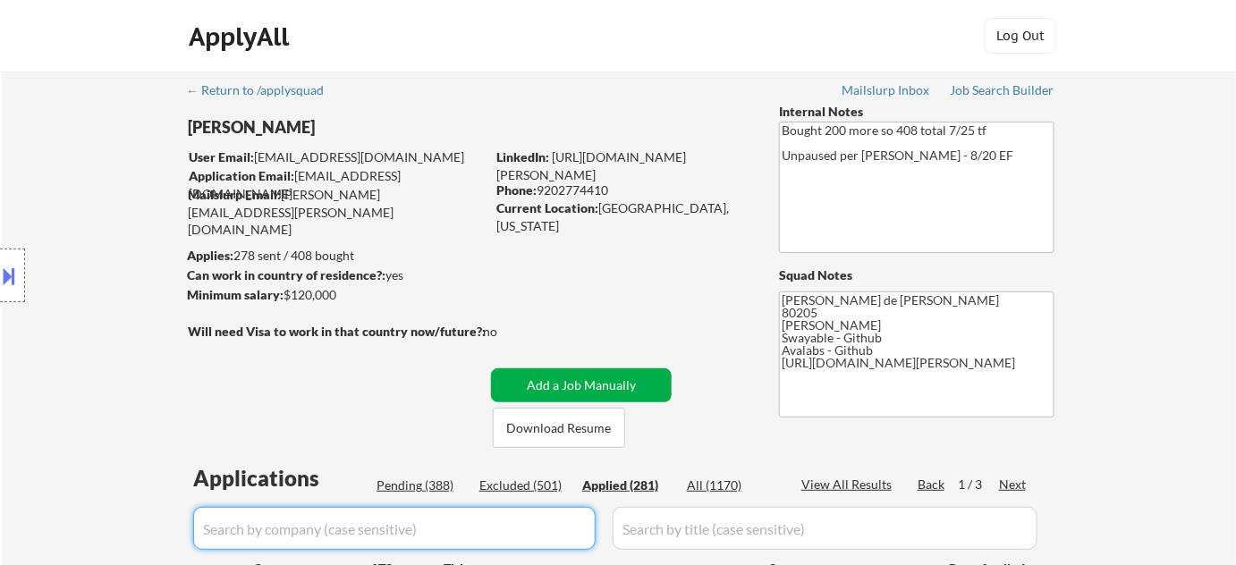
select select ""applied""
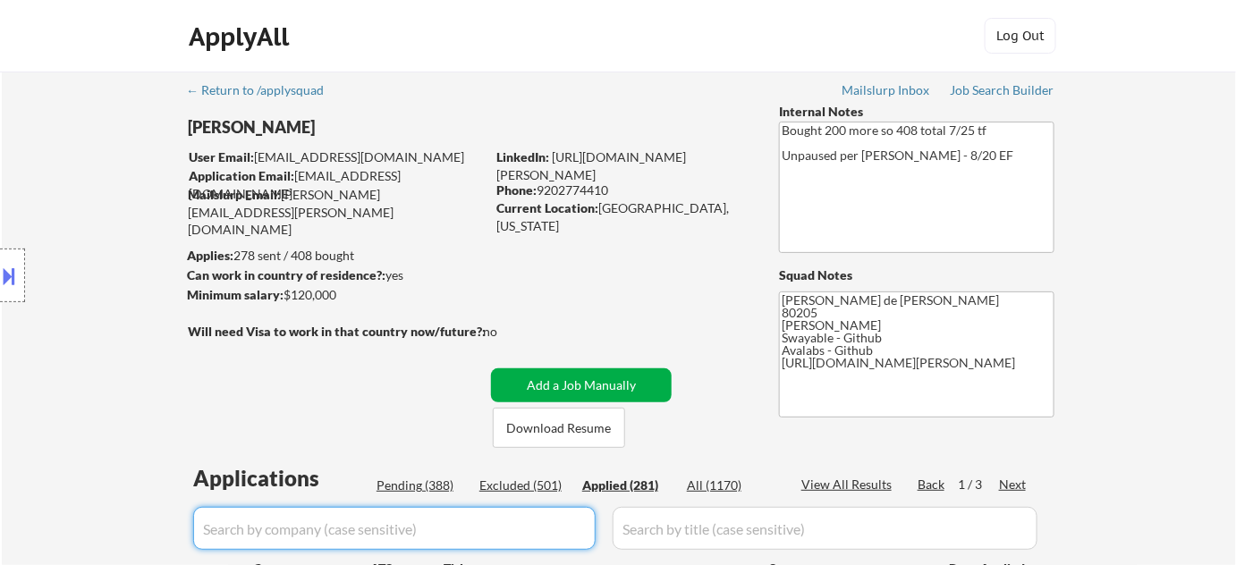
select select ""applied""
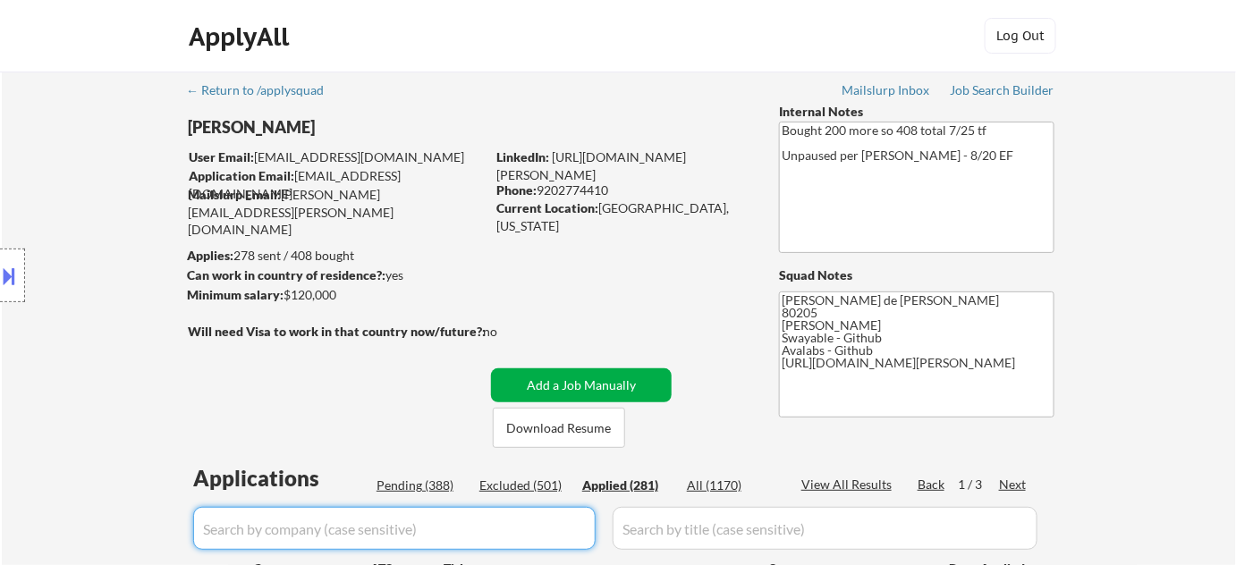
select select ""applied""
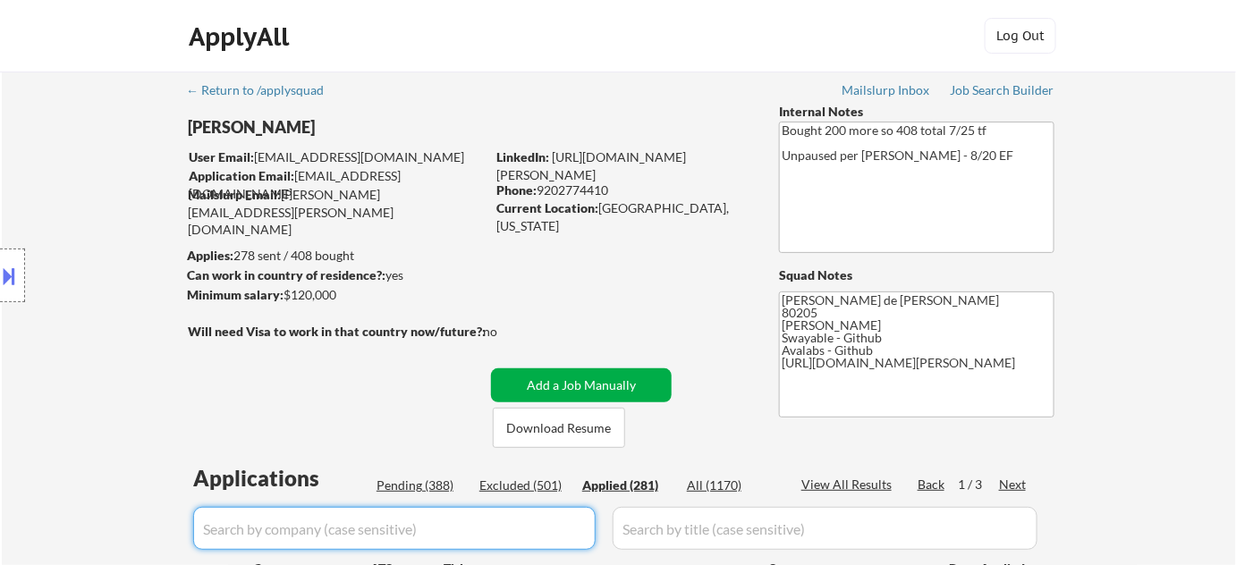
select select ""applied""
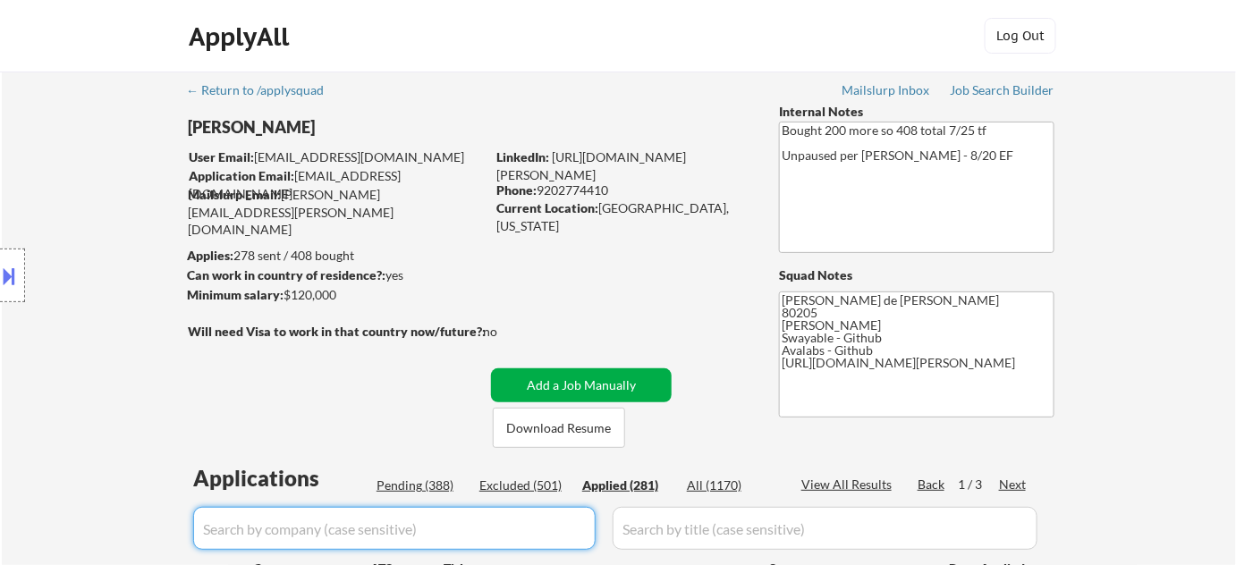
select select ""applied""
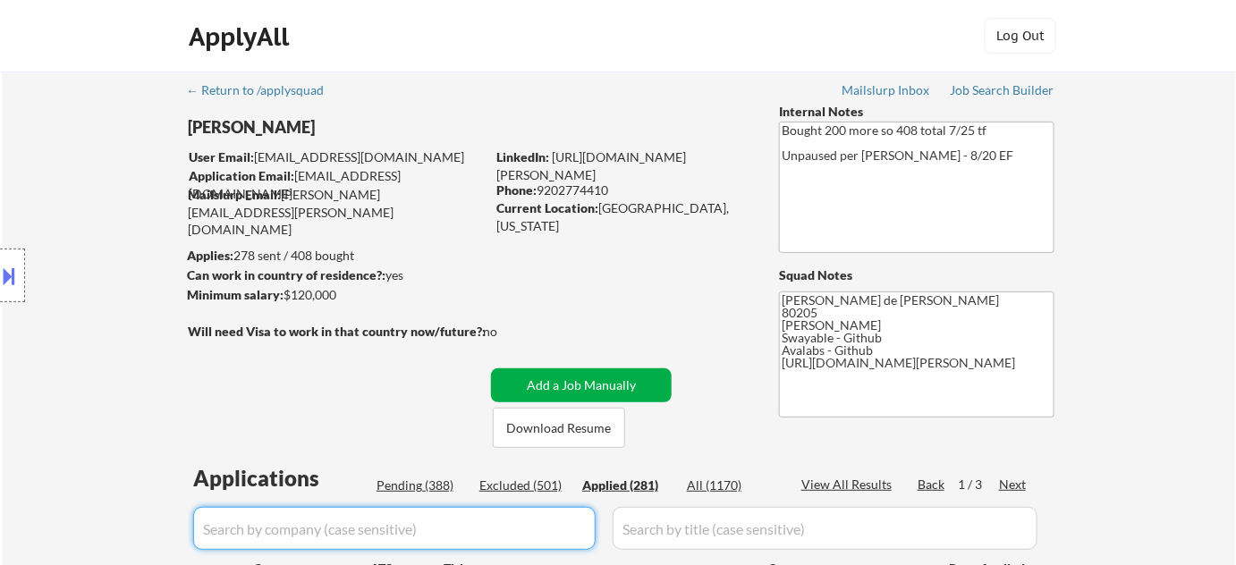
select select ""applied""
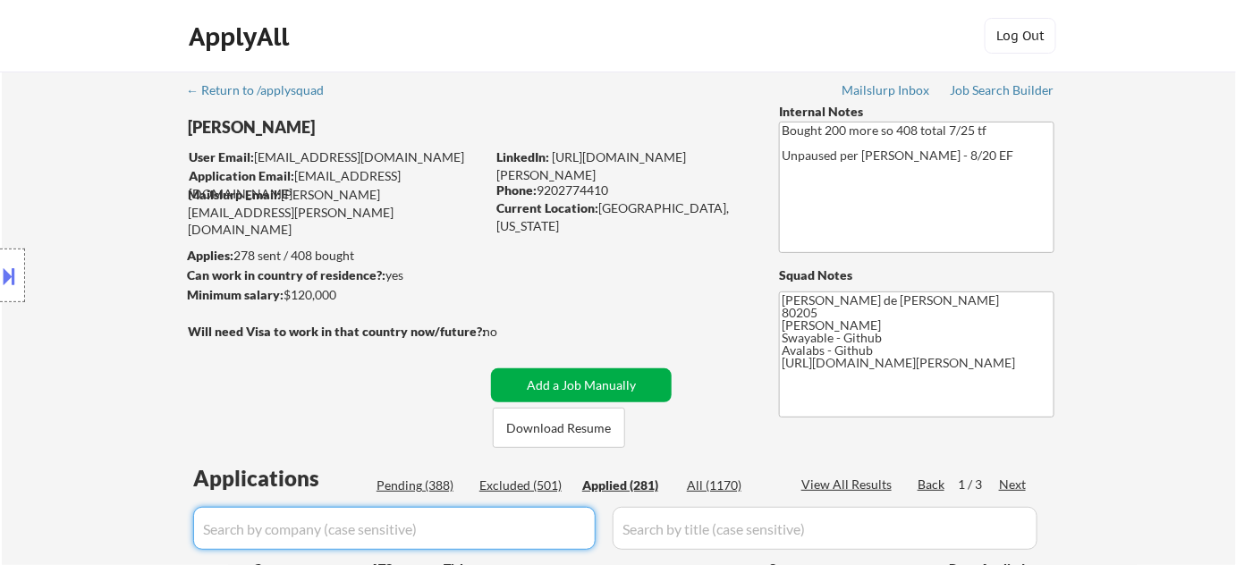
select select ""applied""
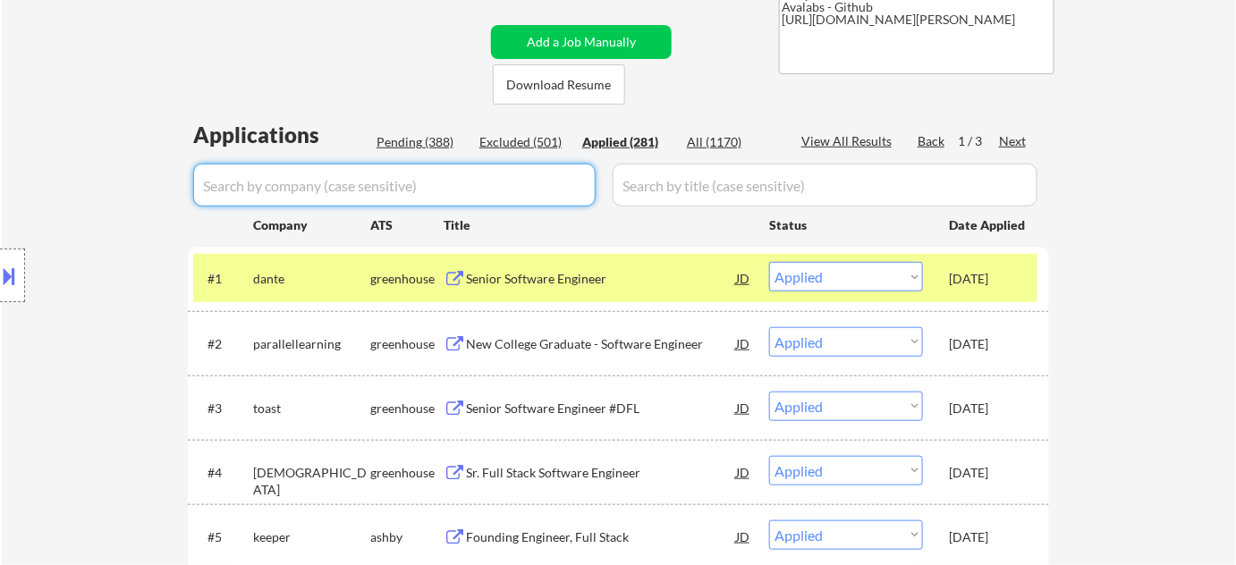
scroll to position [406, 0]
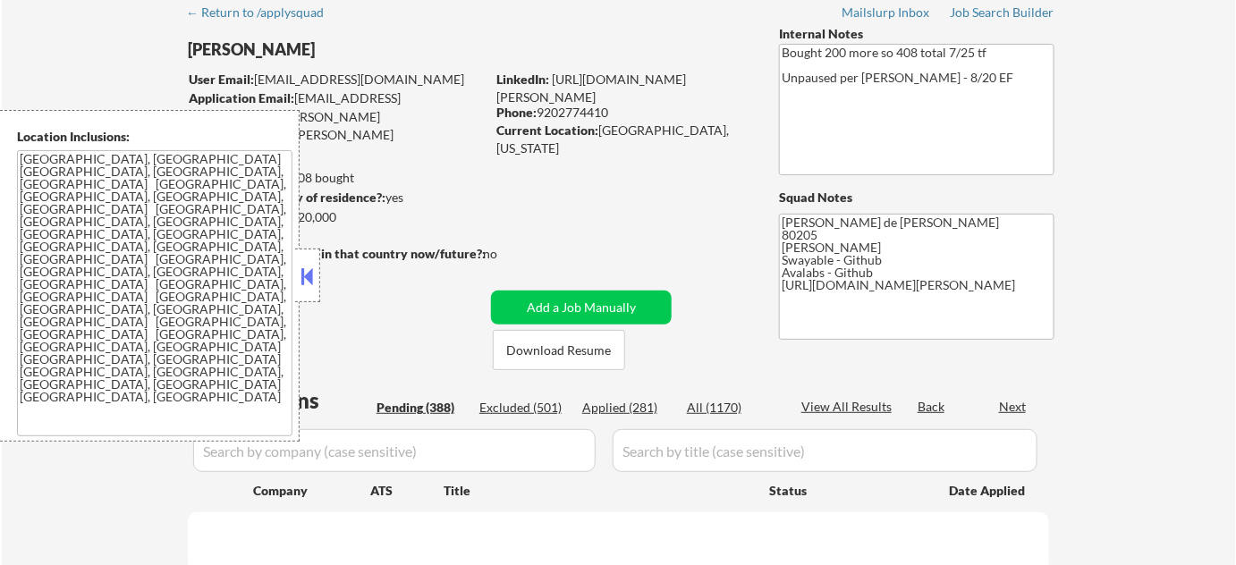
scroll to position [80, 0]
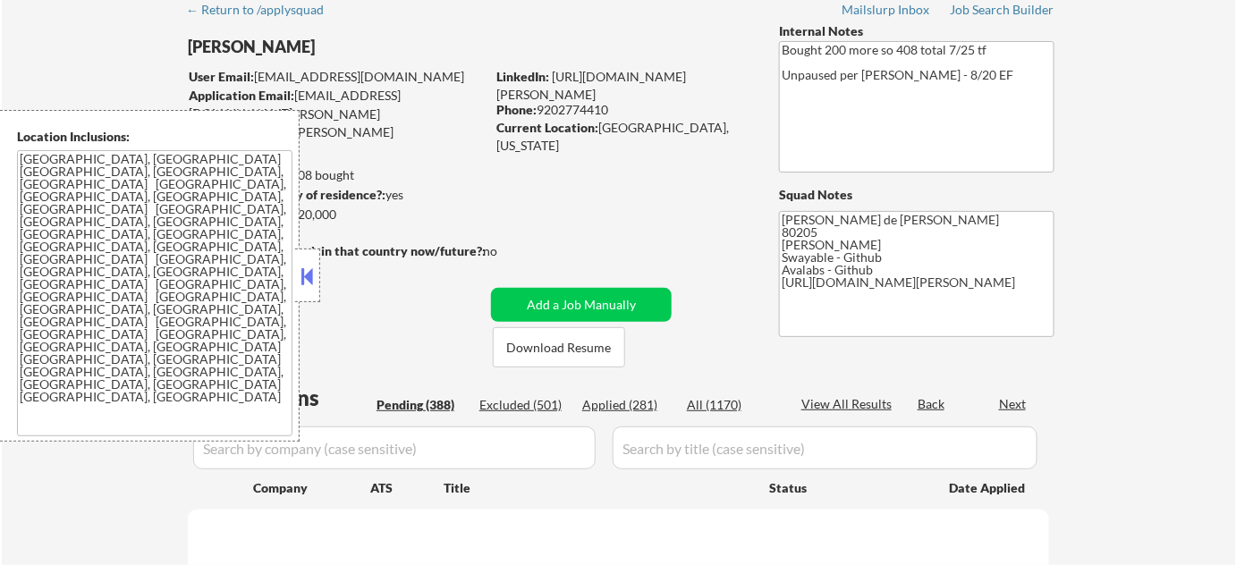
select select ""pending""
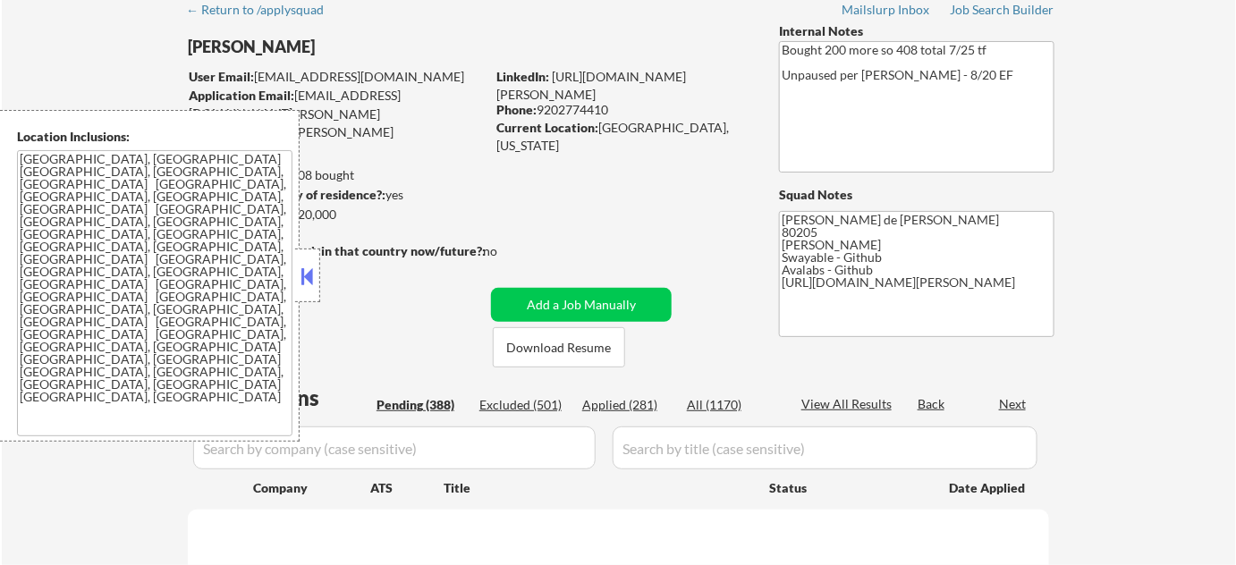
select select ""pending""
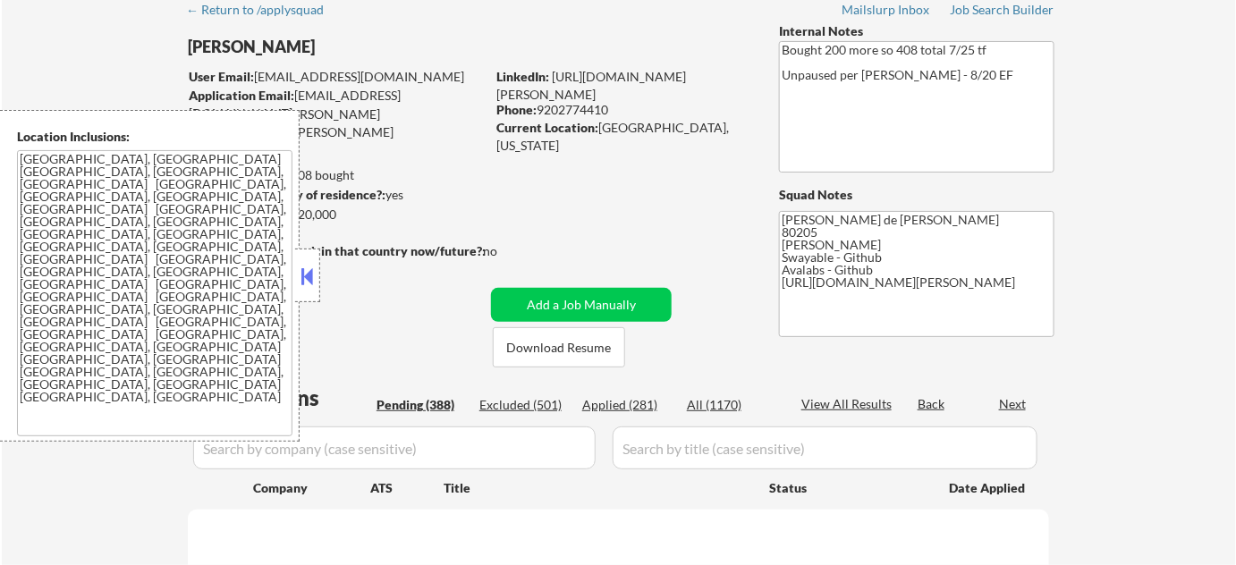
select select ""pending""
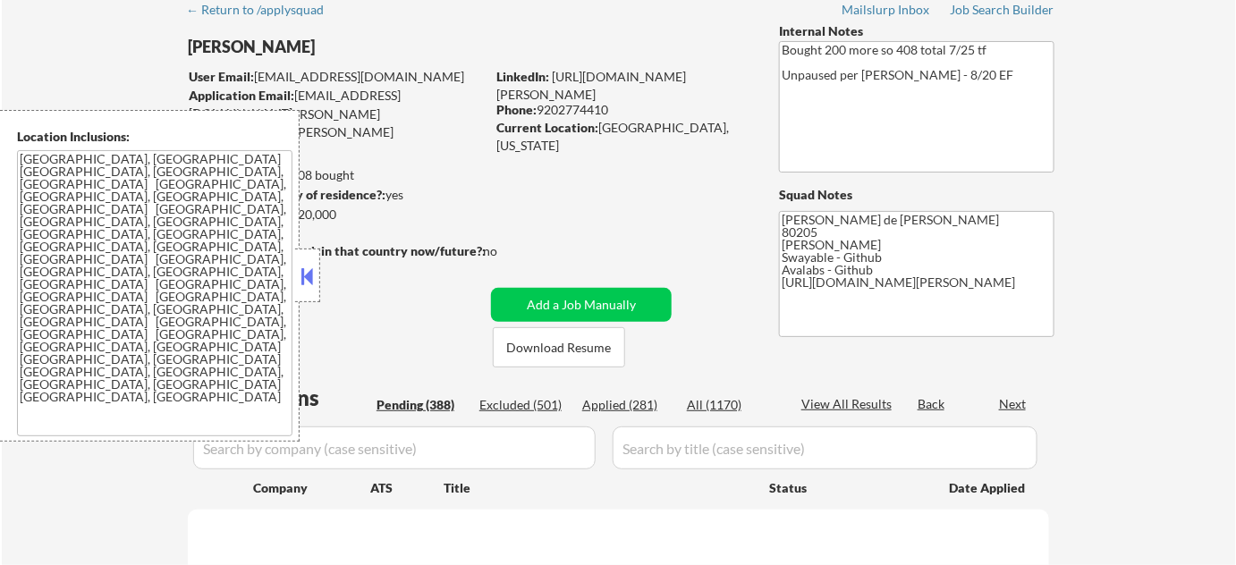
select select ""pending""
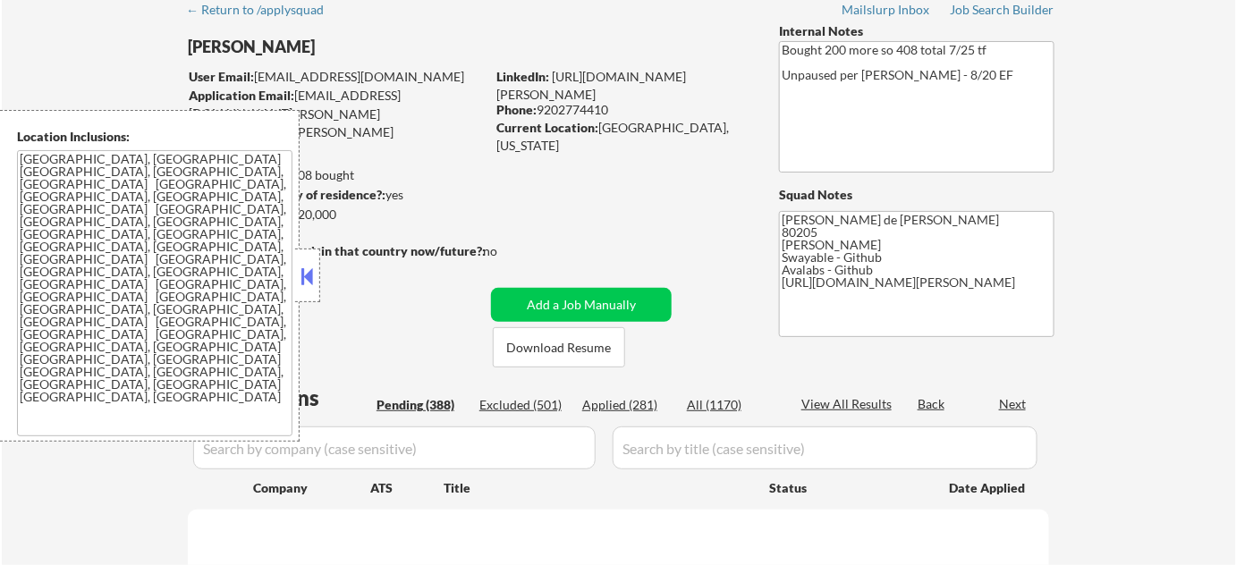
select select ""pending""
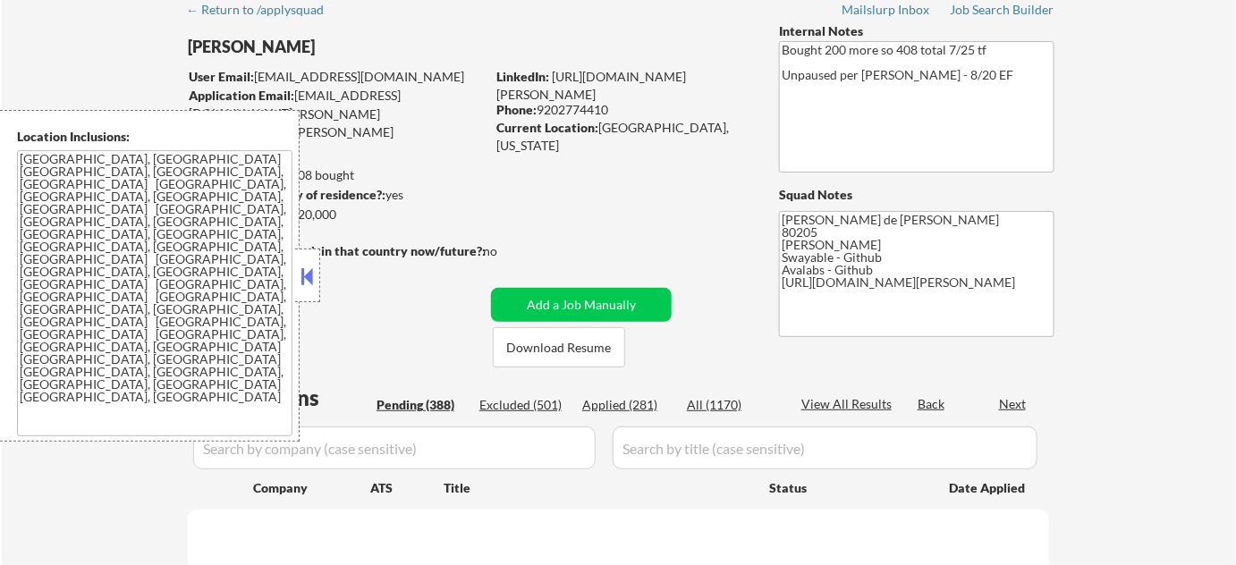
select select ""pending""
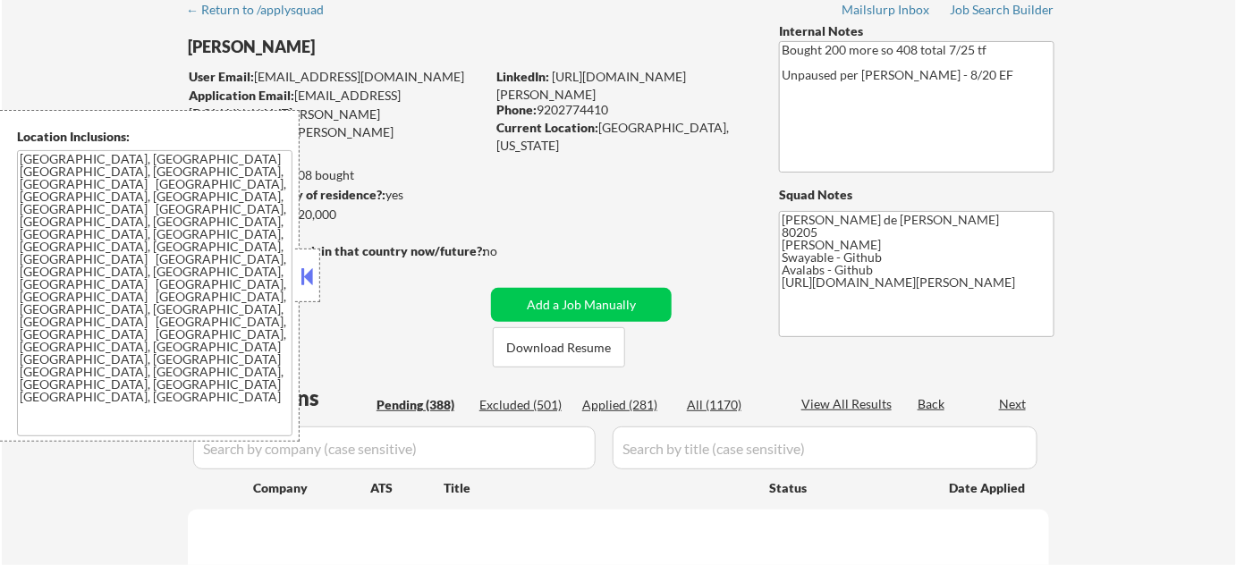
select select ""pending""
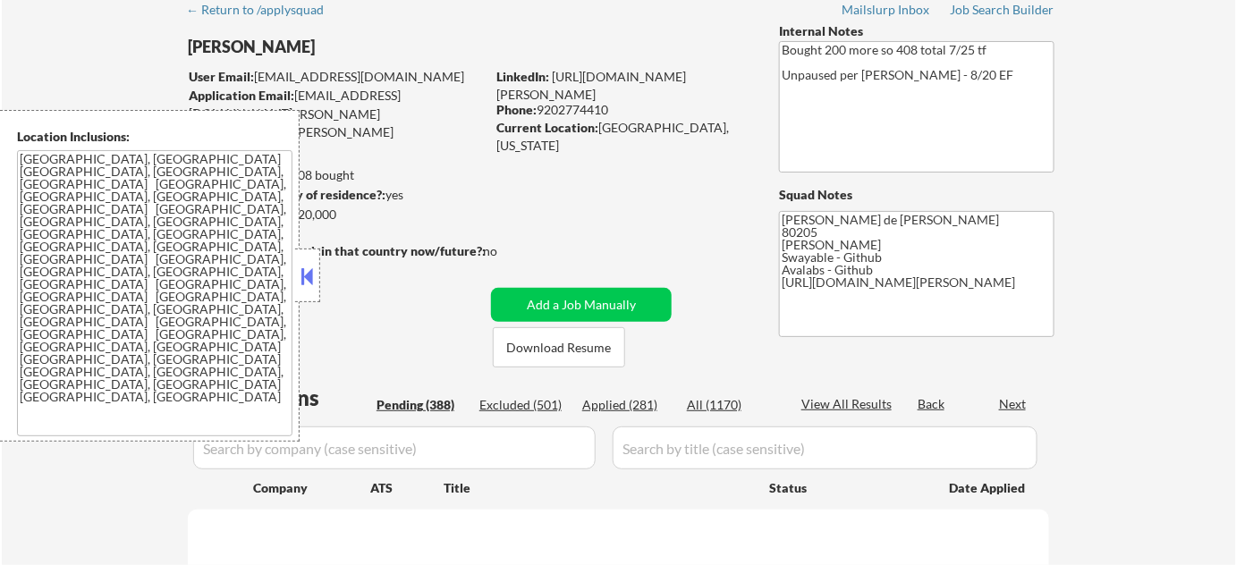
select select ""pending""
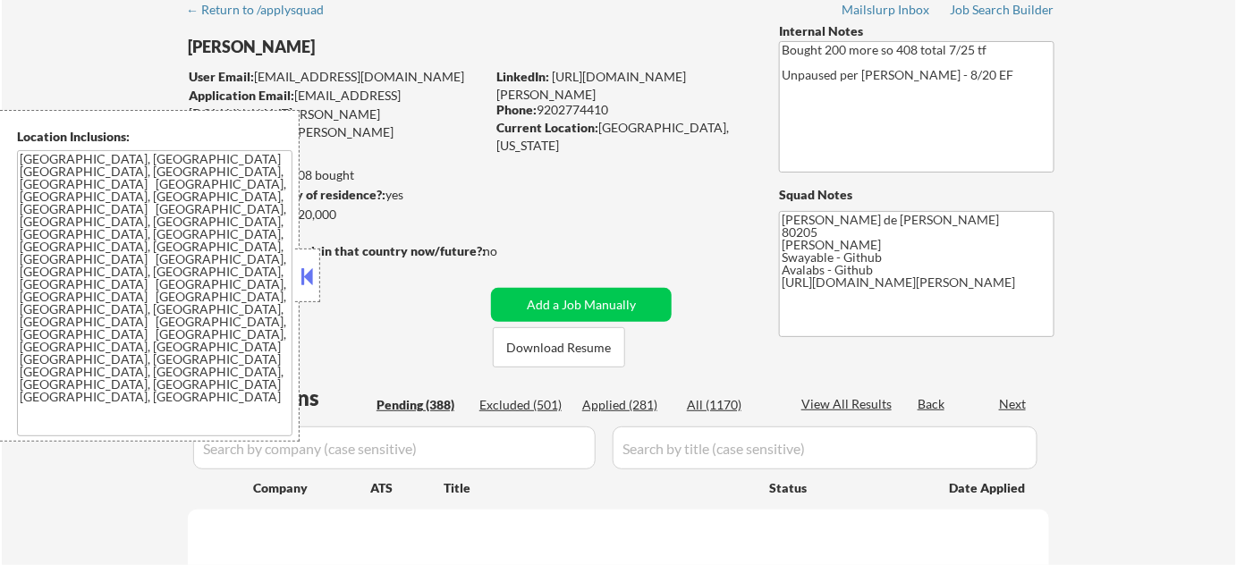
select select ""pending""
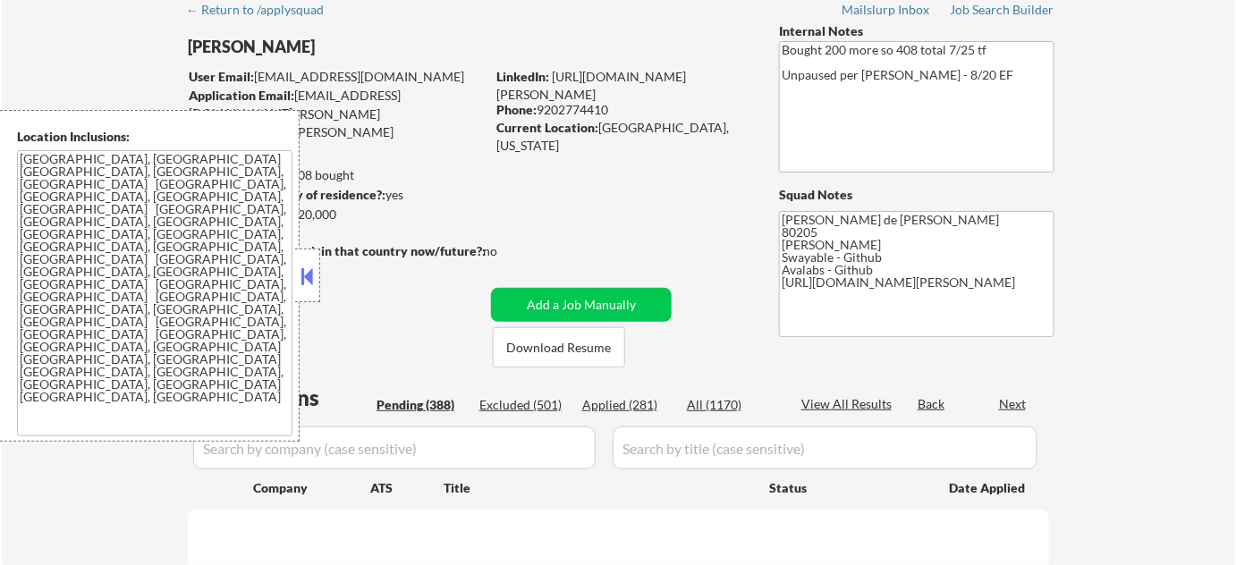
select select ""pending""
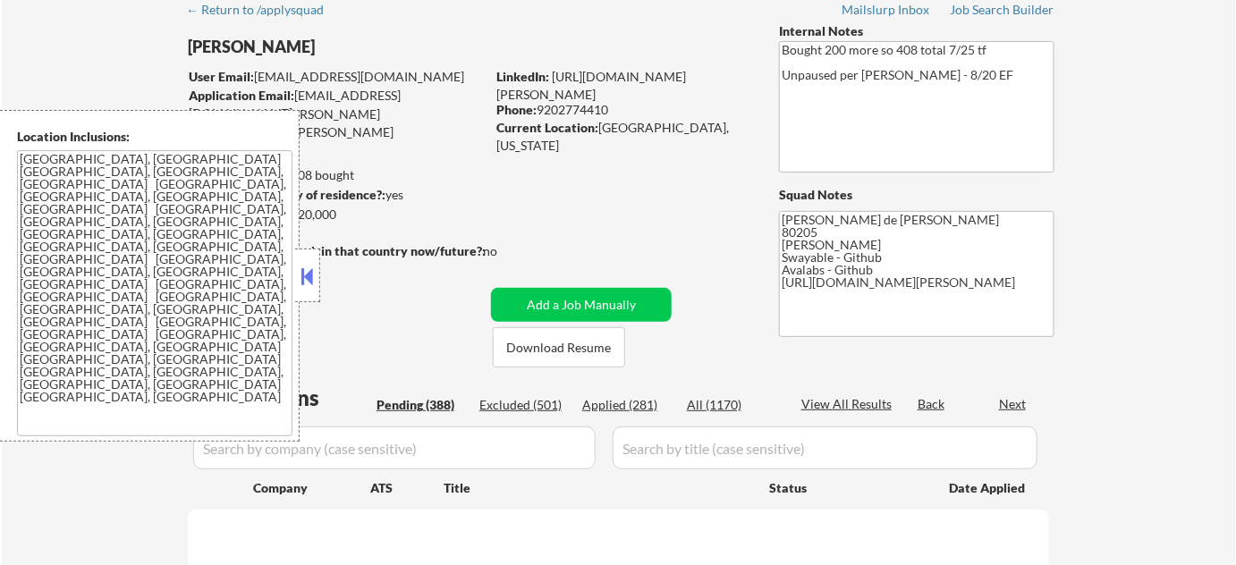
select select ""pending""
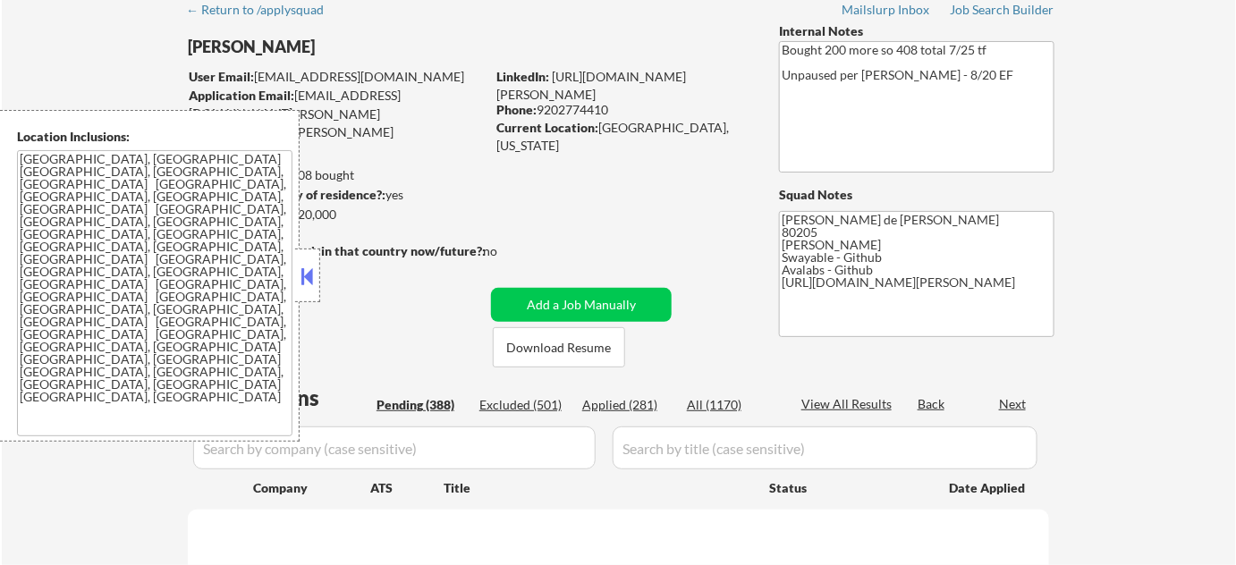
select select ""pending""
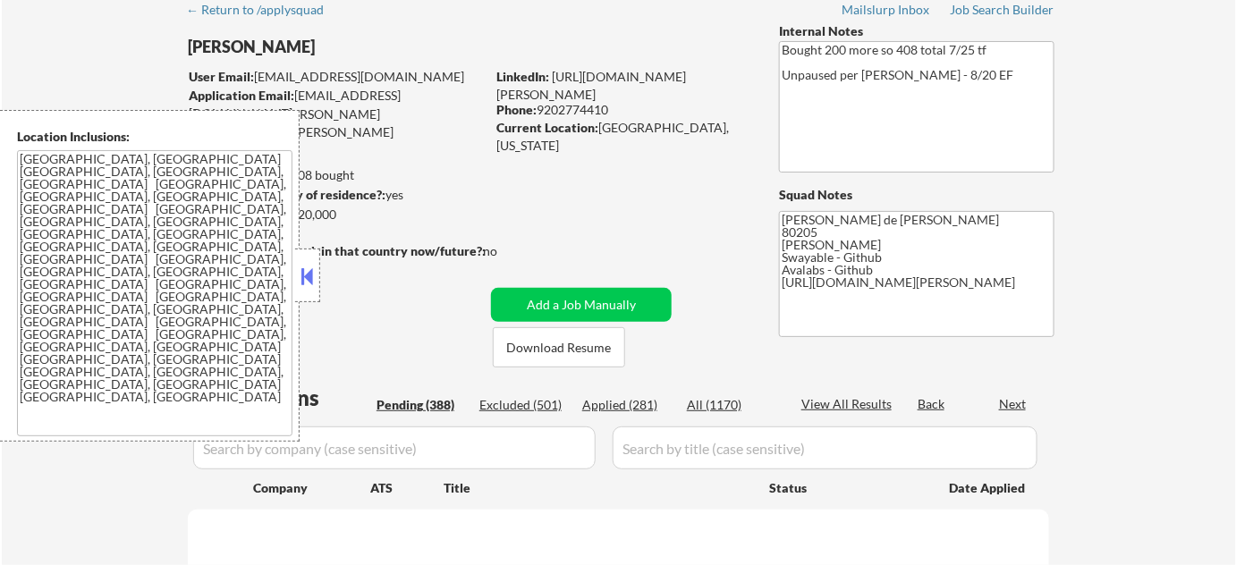
select select ""pending""
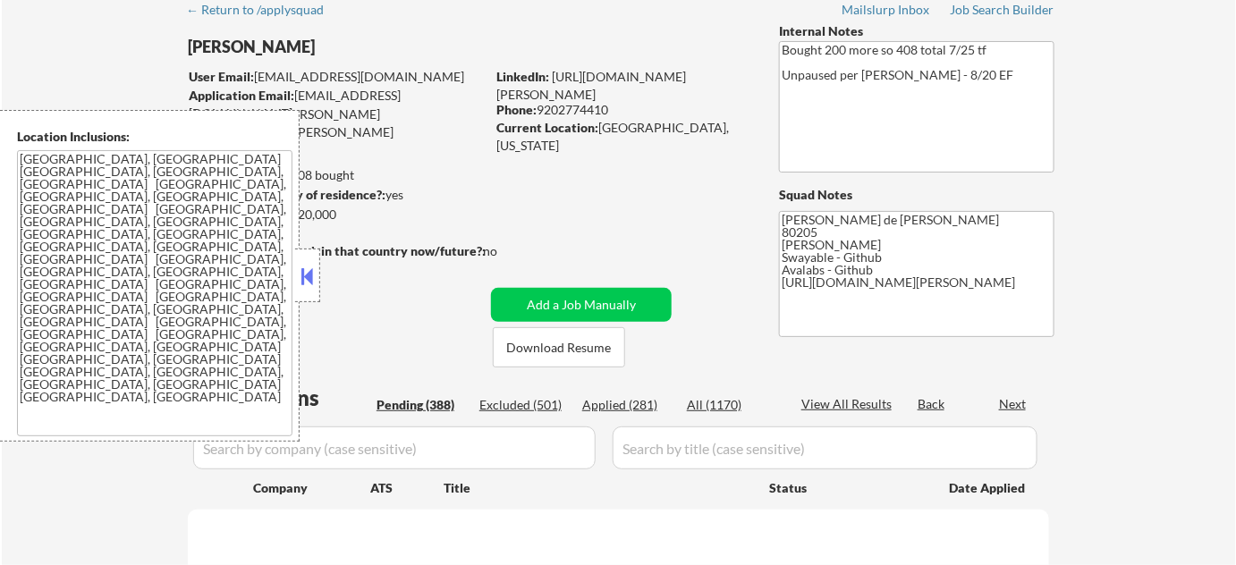
select select ""pending""
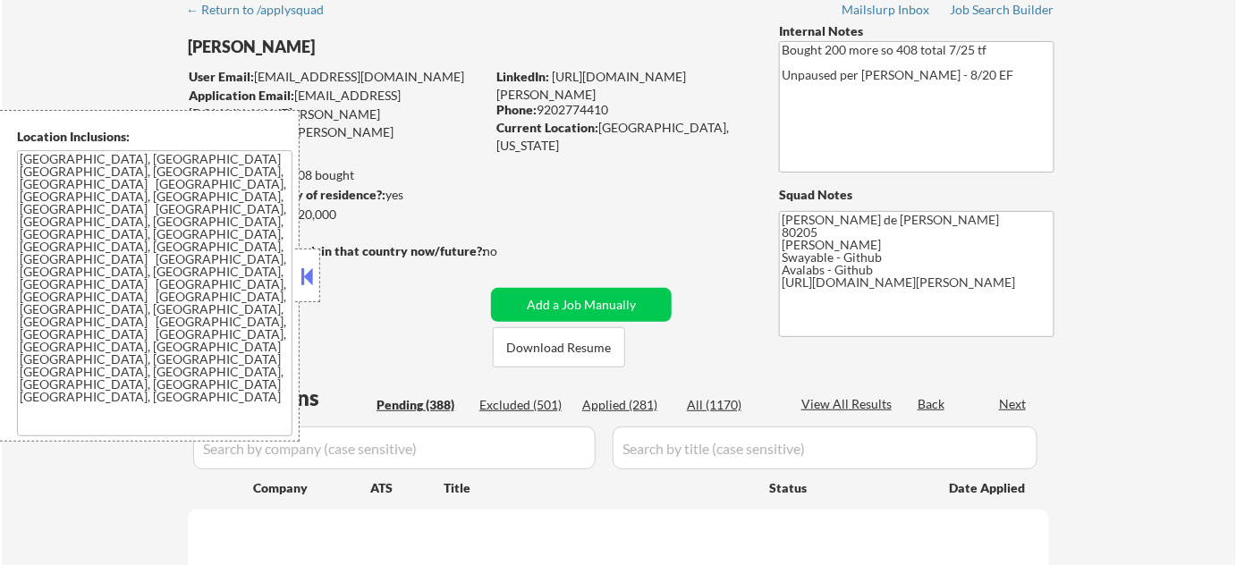
select select ""pending""
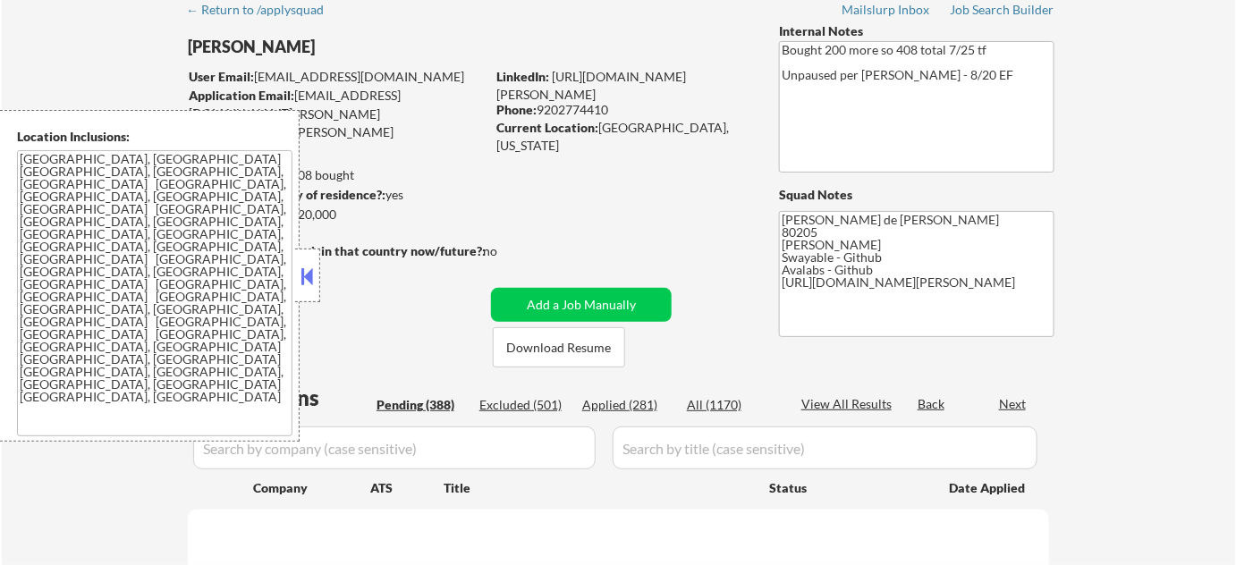
select select ""pending""
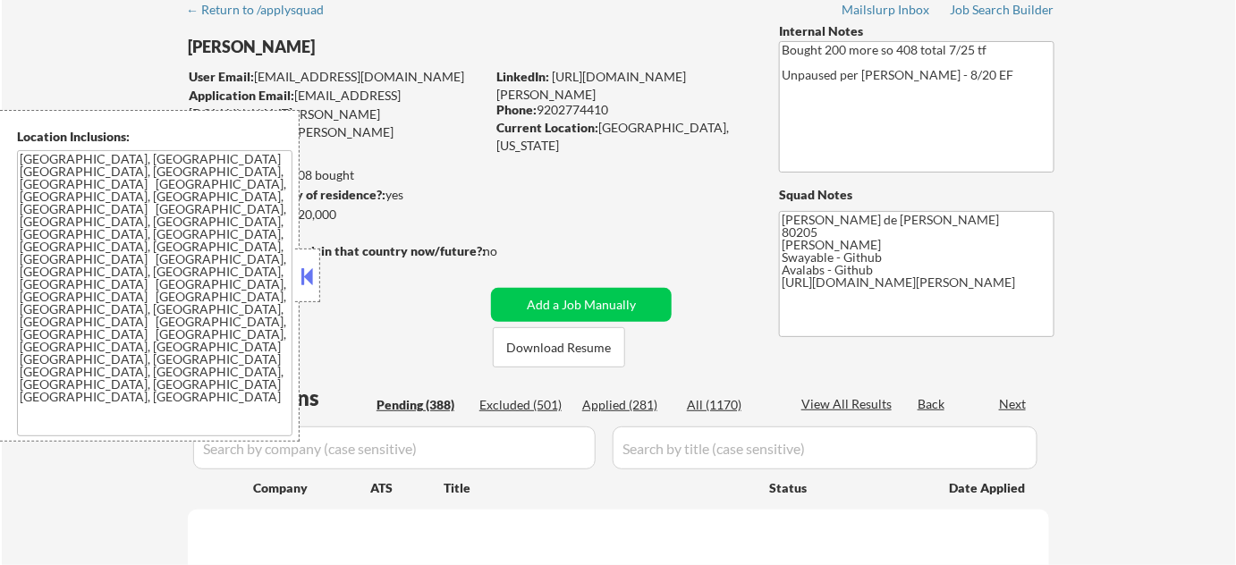
select select ""pending""
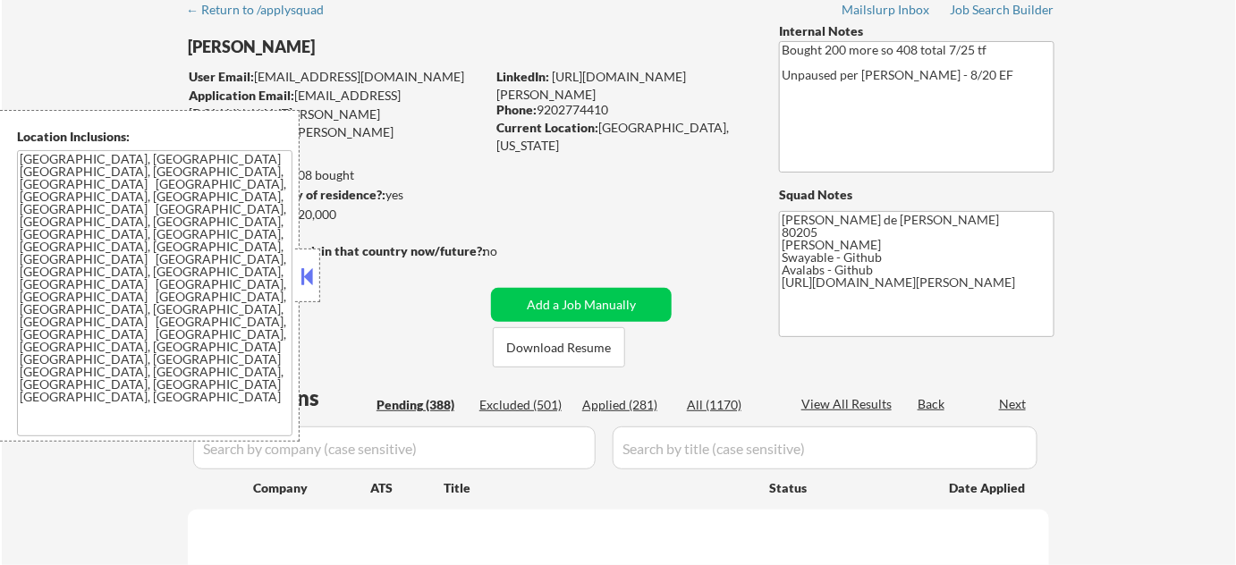
select select ""pending""
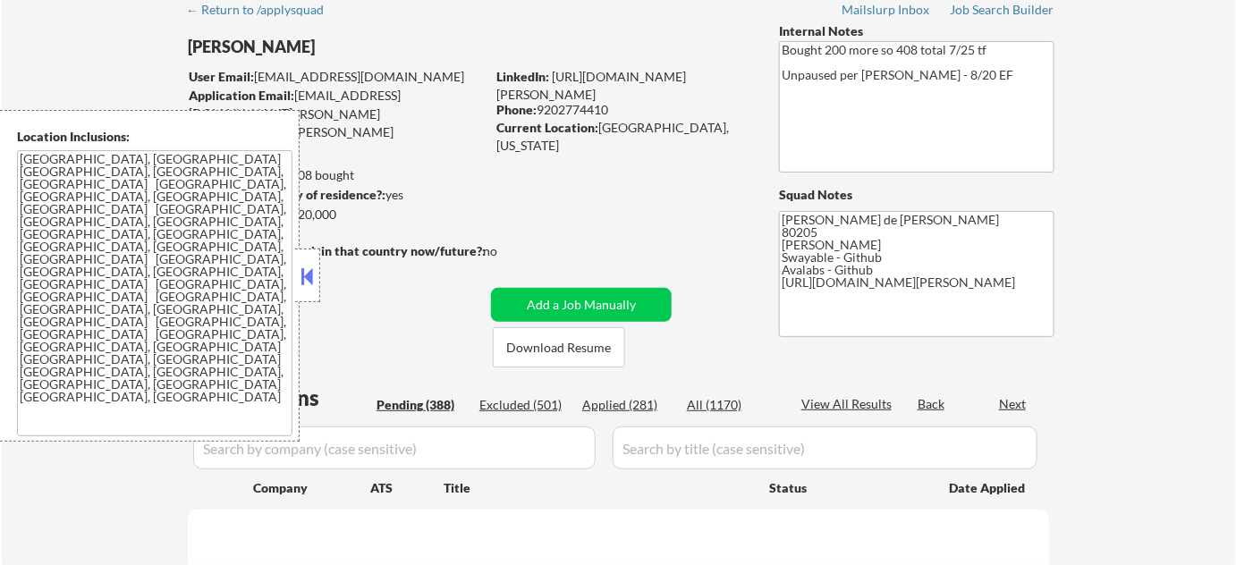
select select ""pending""
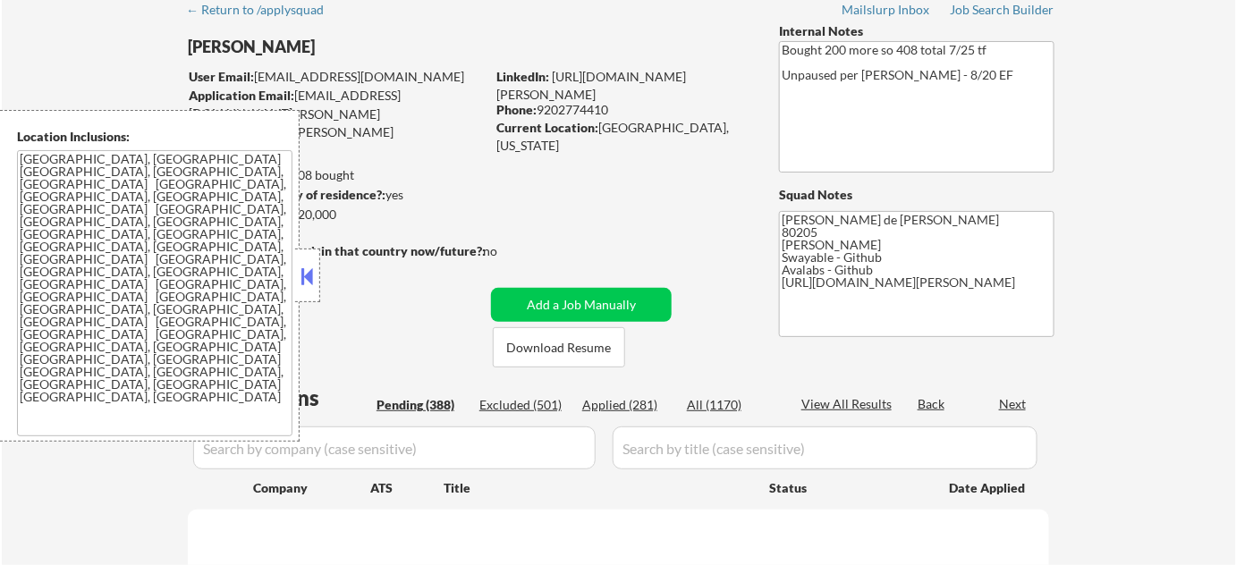
select select ""pending""
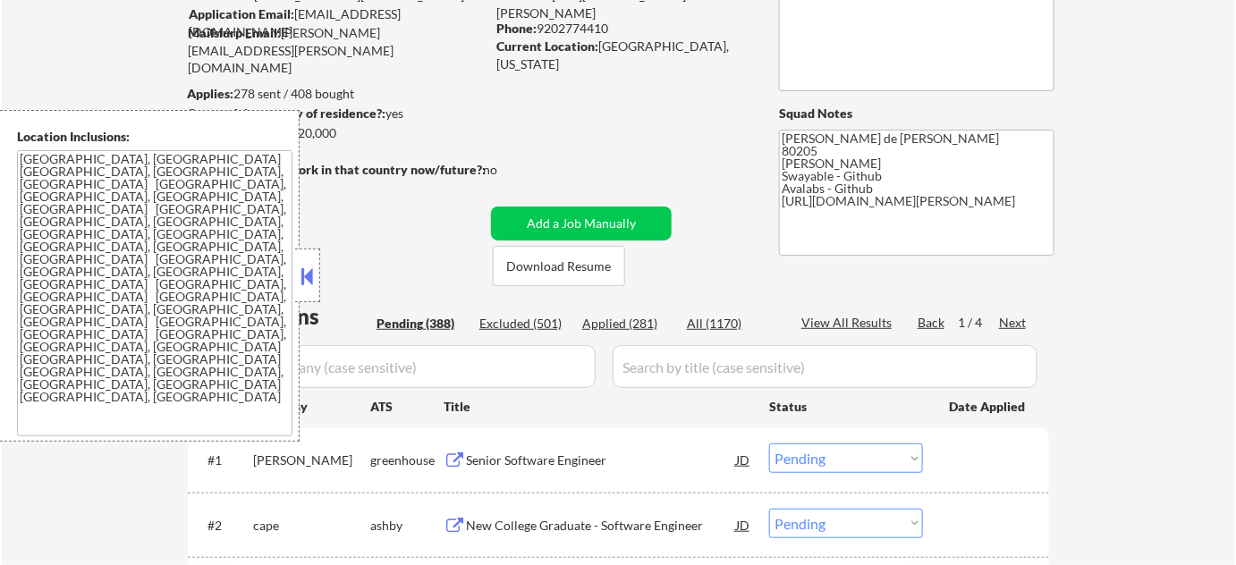
scroll to position [243, 0]
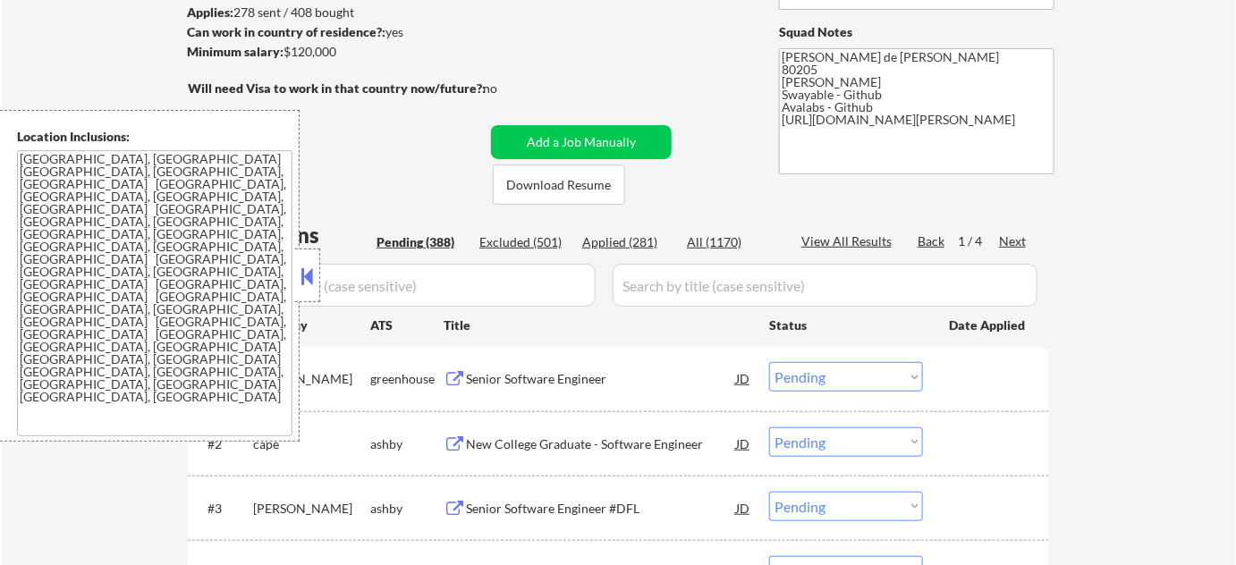
click at [298, 268] on button at bounding box center [308, 276] width 20 height 27
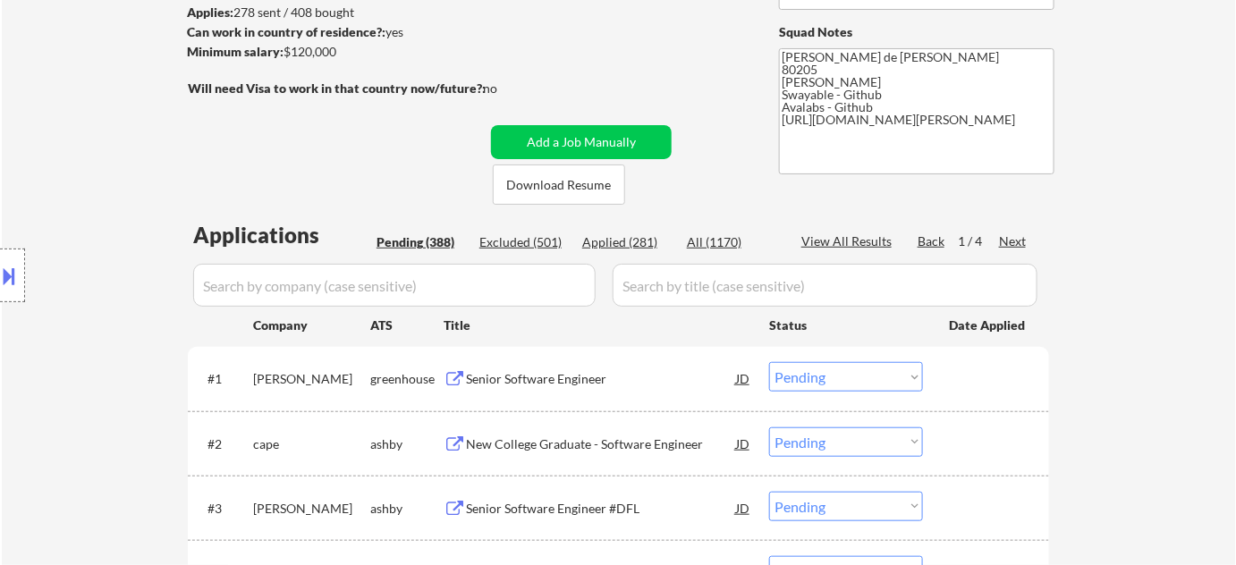
click at [626, 245] on div "Applied (281)" at bounding box center [626, 242] width 89 height 18
select select ""applied""
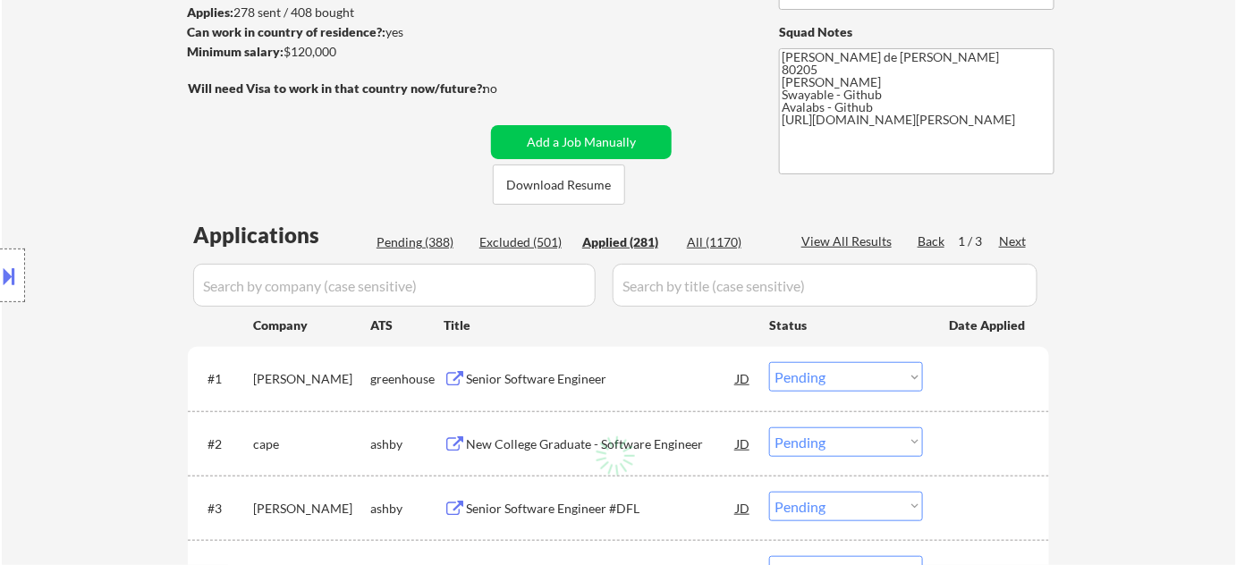
select select ""applied""
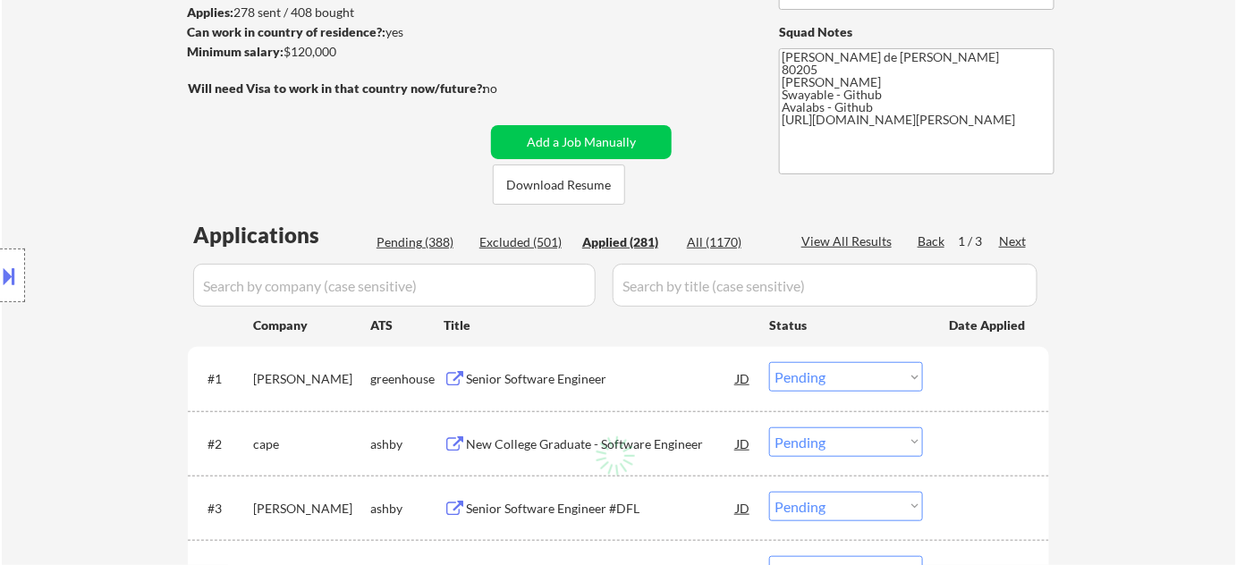
select select ""applied""
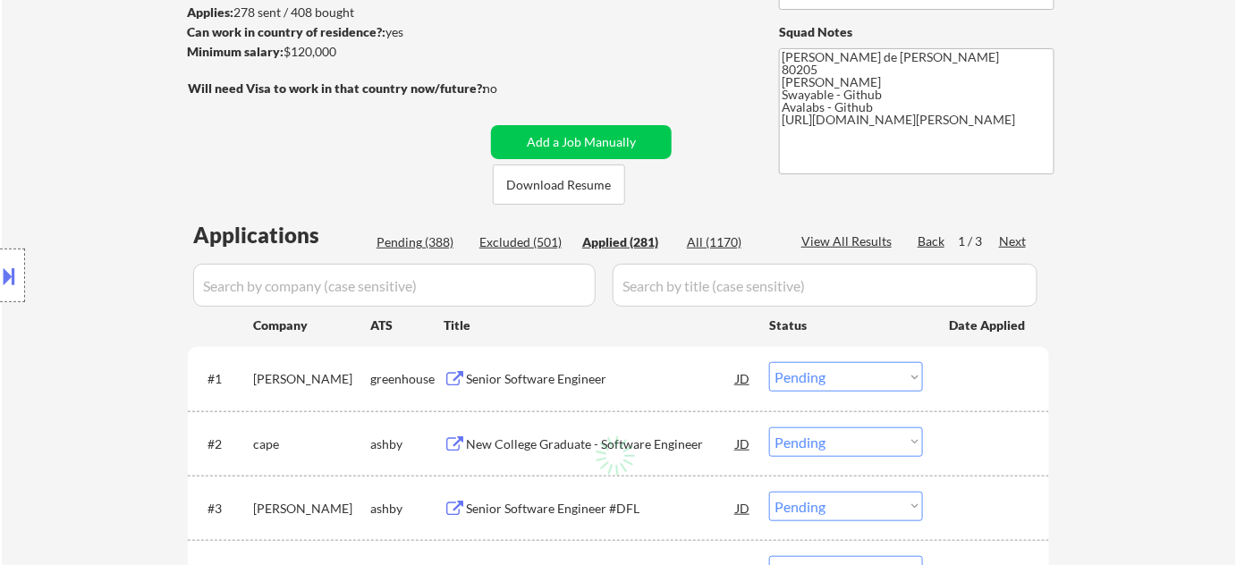
select select ""applied""
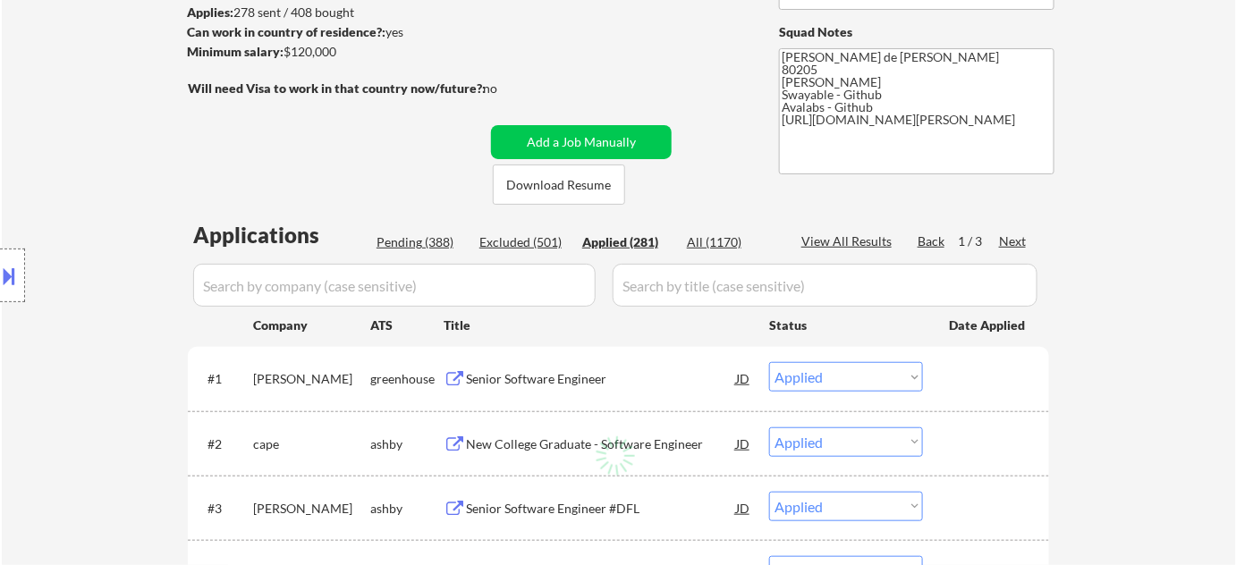
select select ""applied""
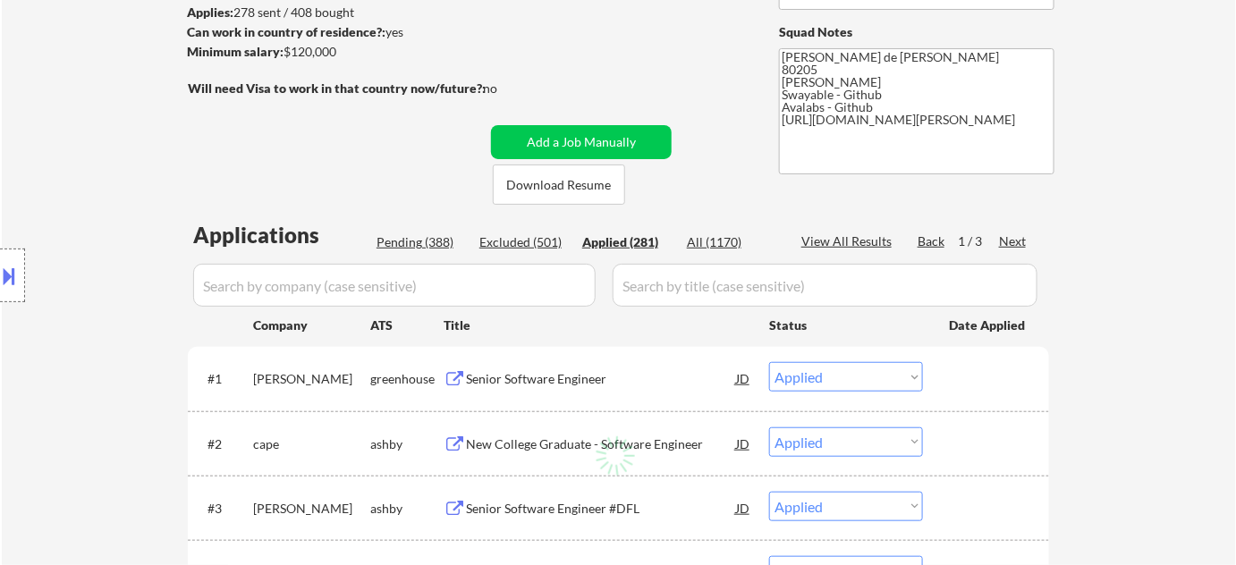
select select ""applied""
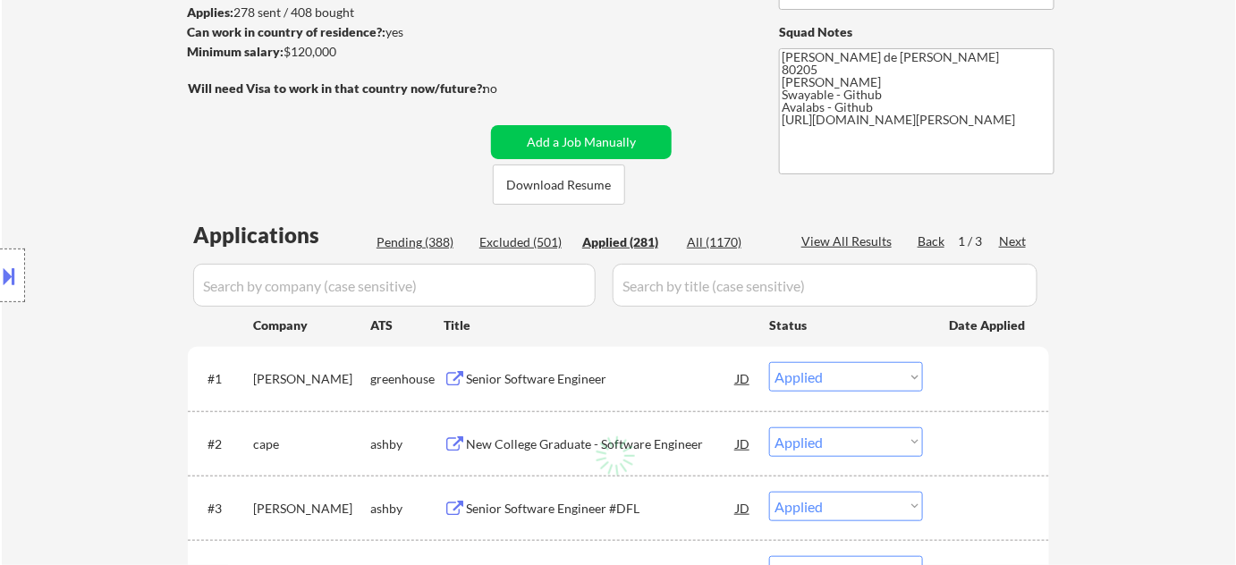
select select ""applied""
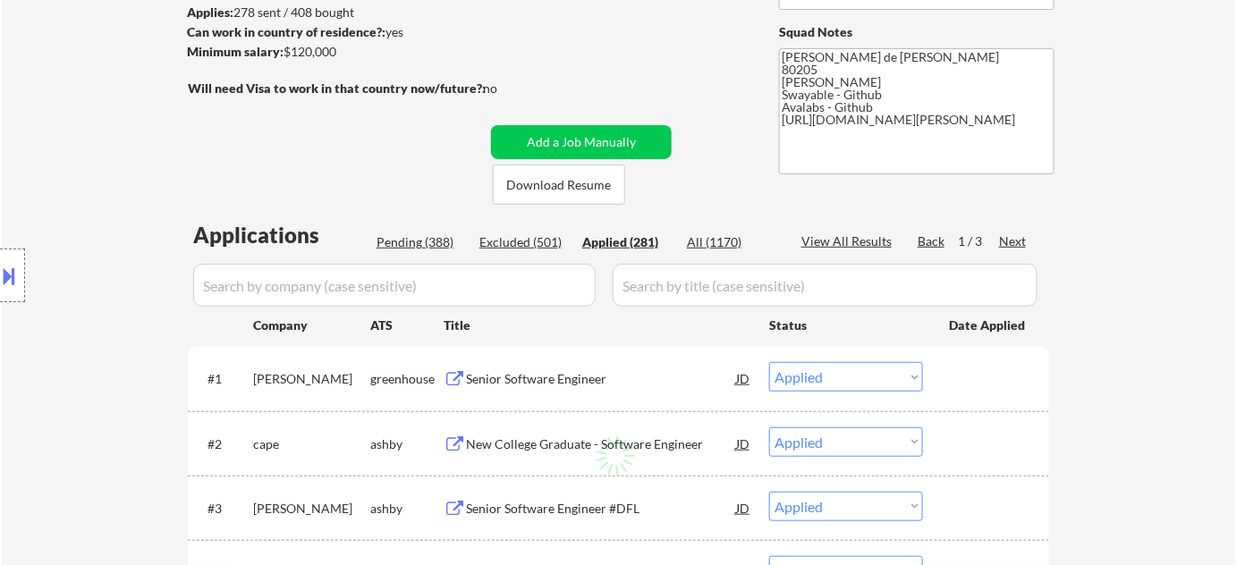
select select ""applied""
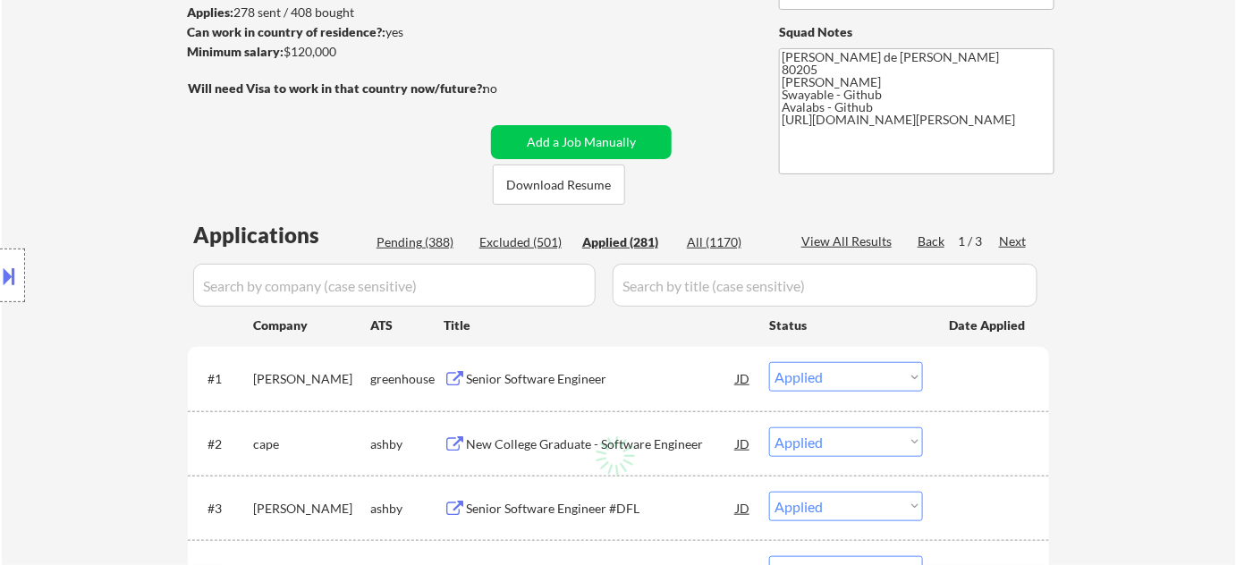
select select ""applied""
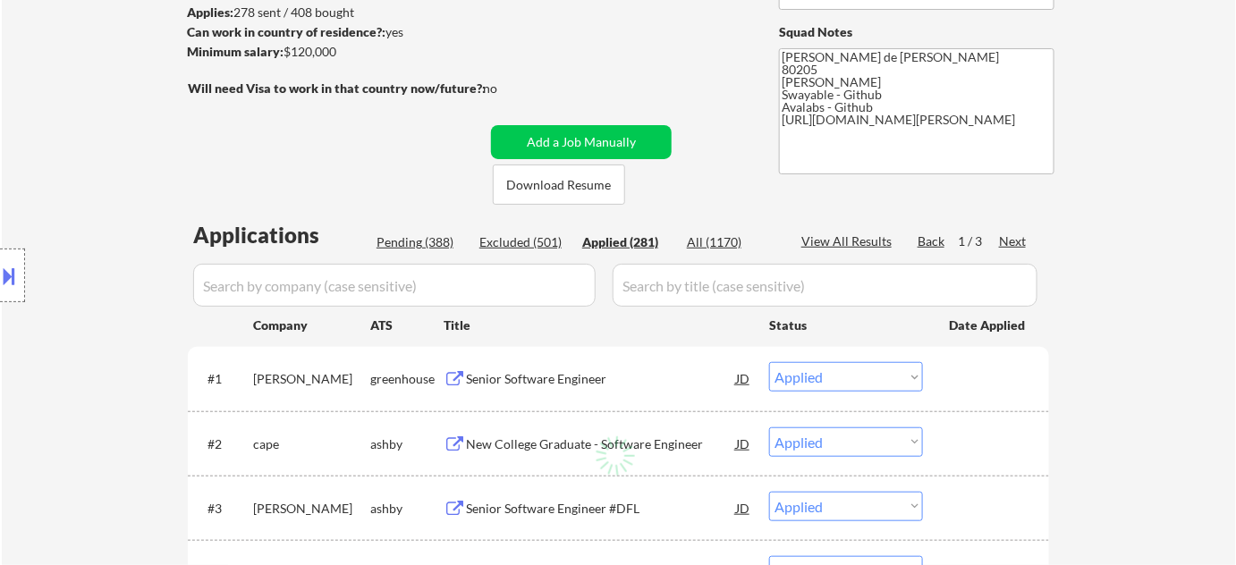
select select ""applied""
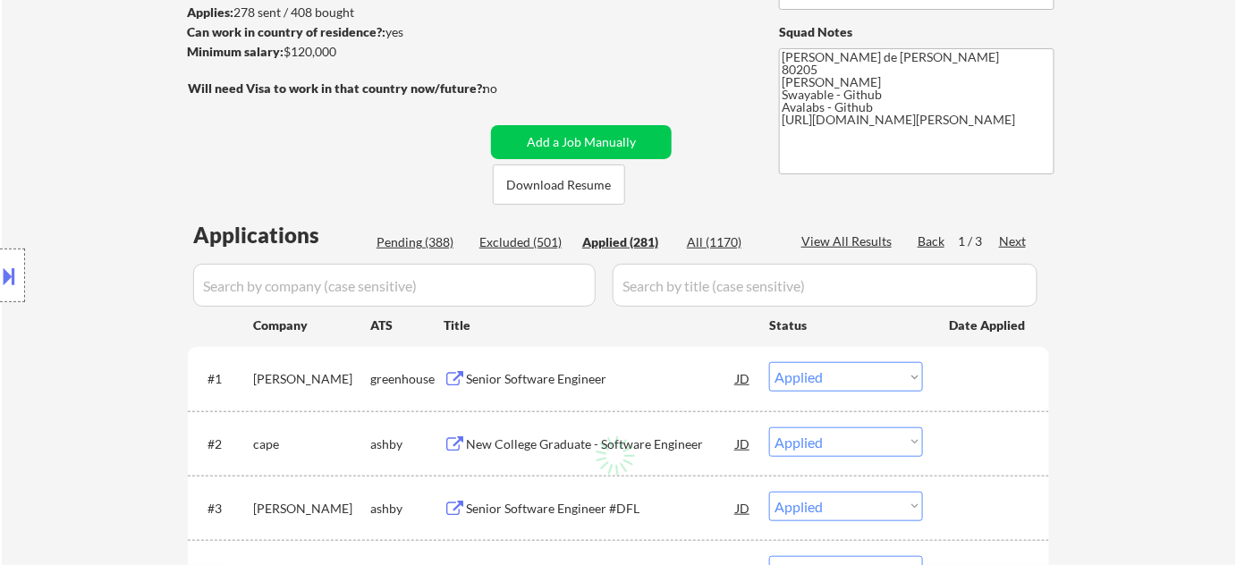
select select ""applied""
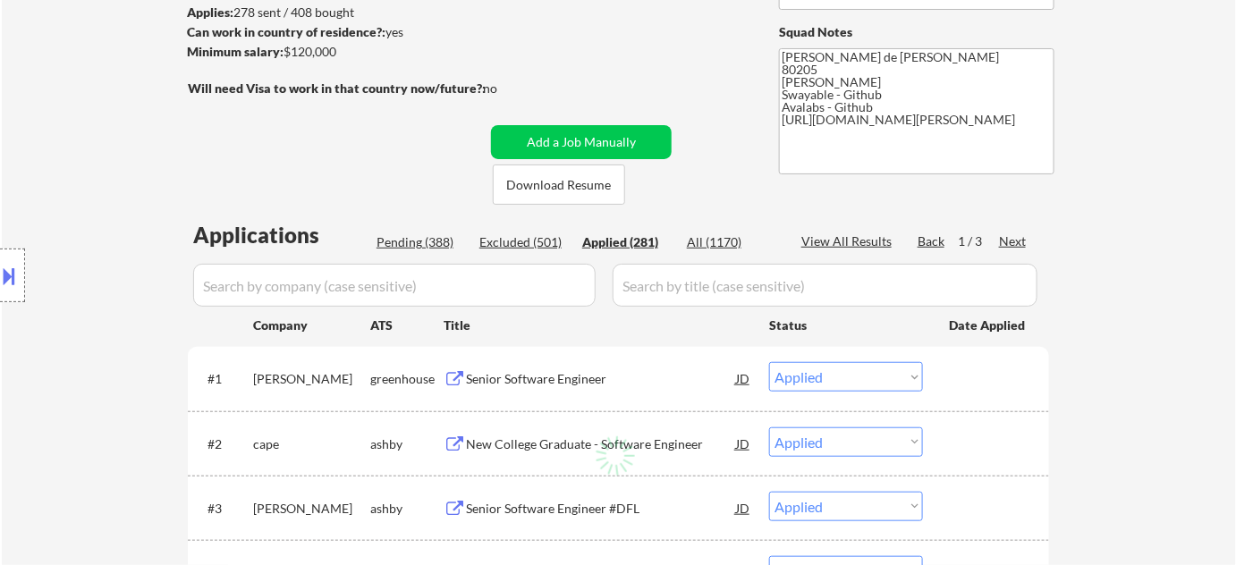
select select ""applied""
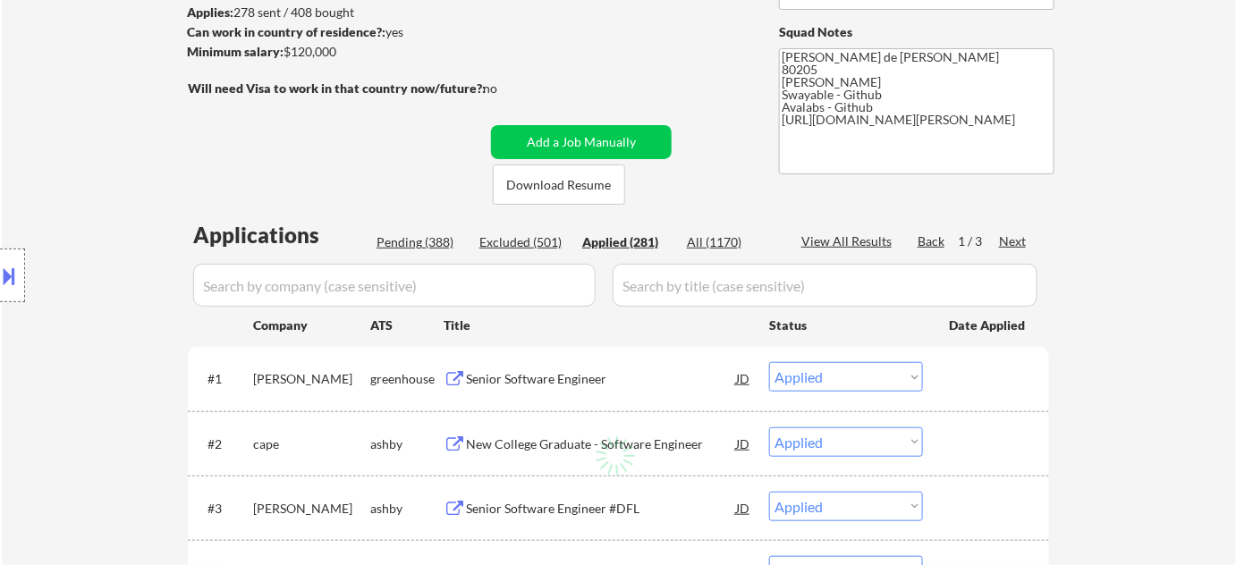
select select ""applied""
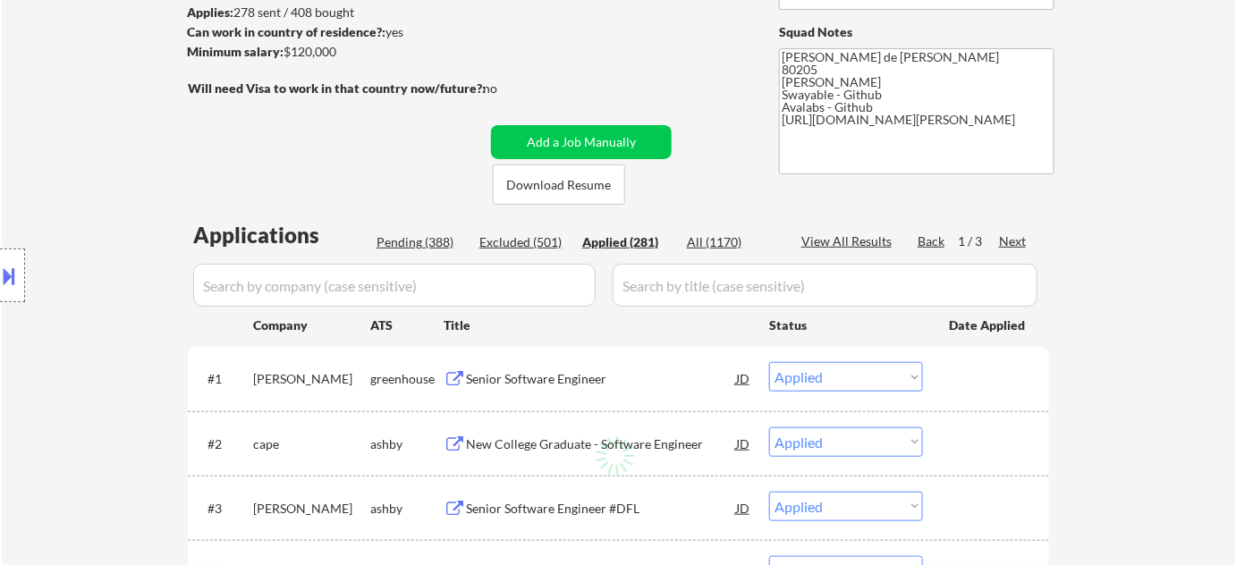
select select ""applied""
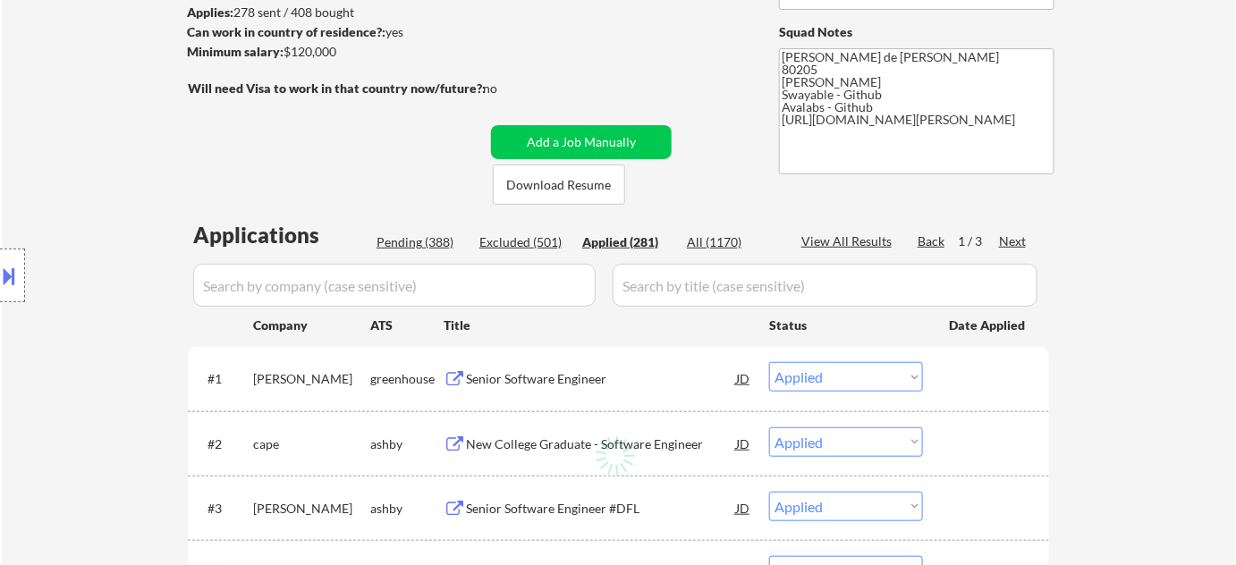
select select ""applied""
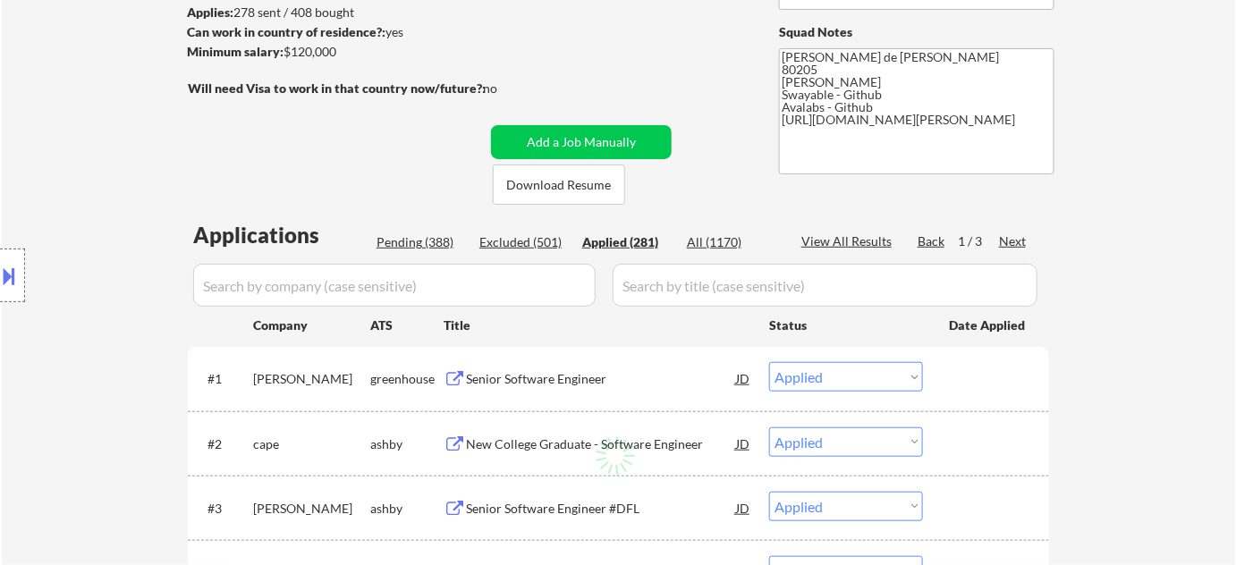
select select ""applied""
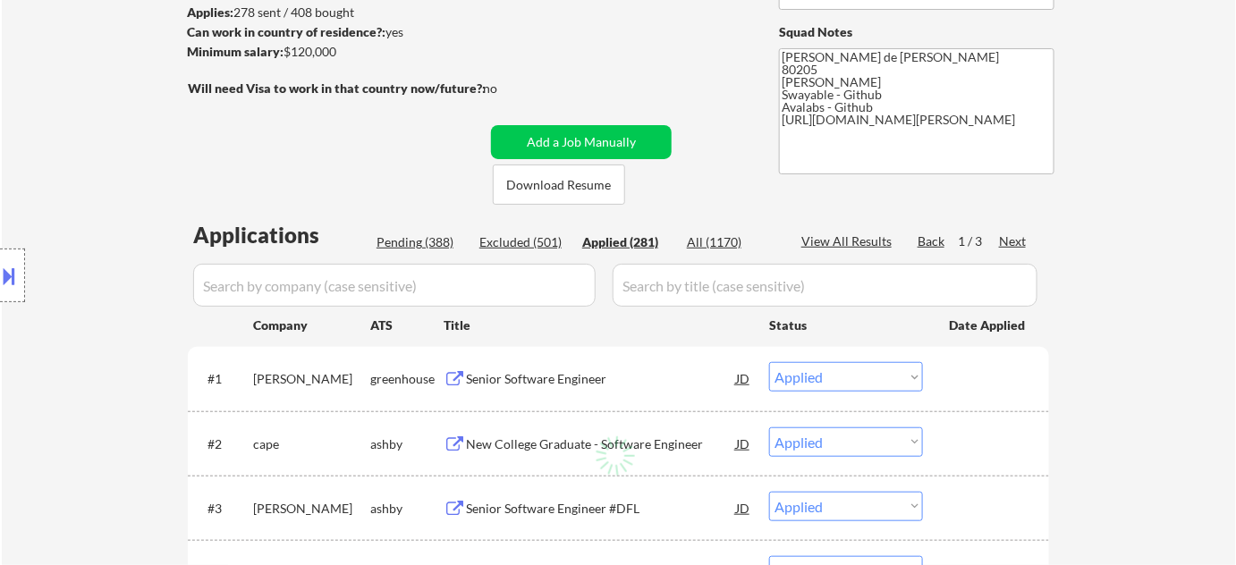
select select ""applied""
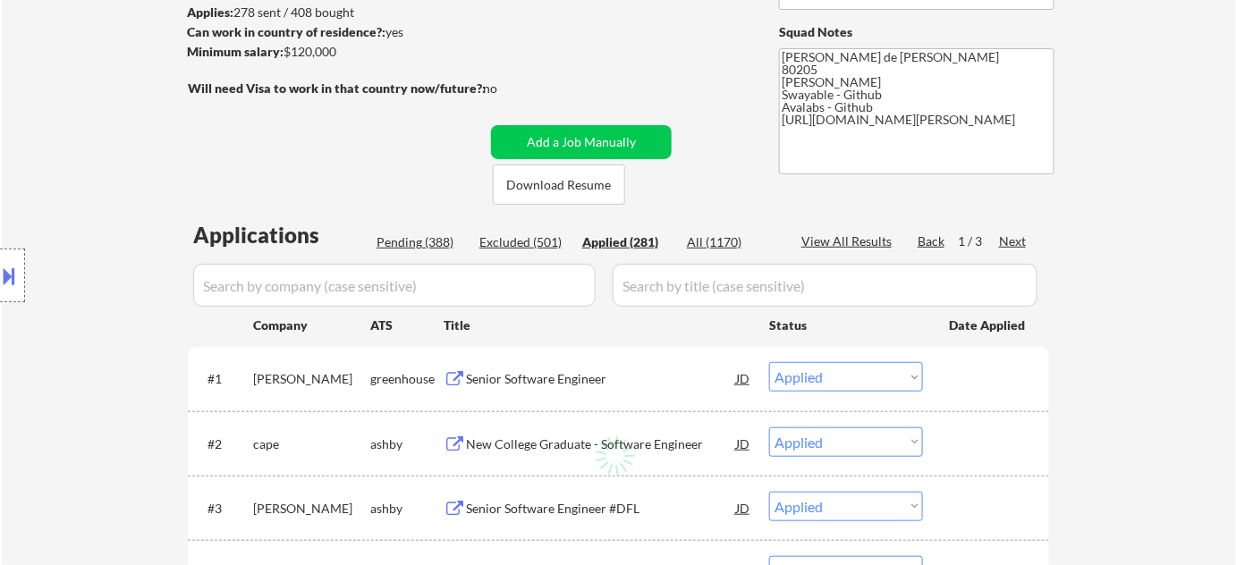
select select ""applied""
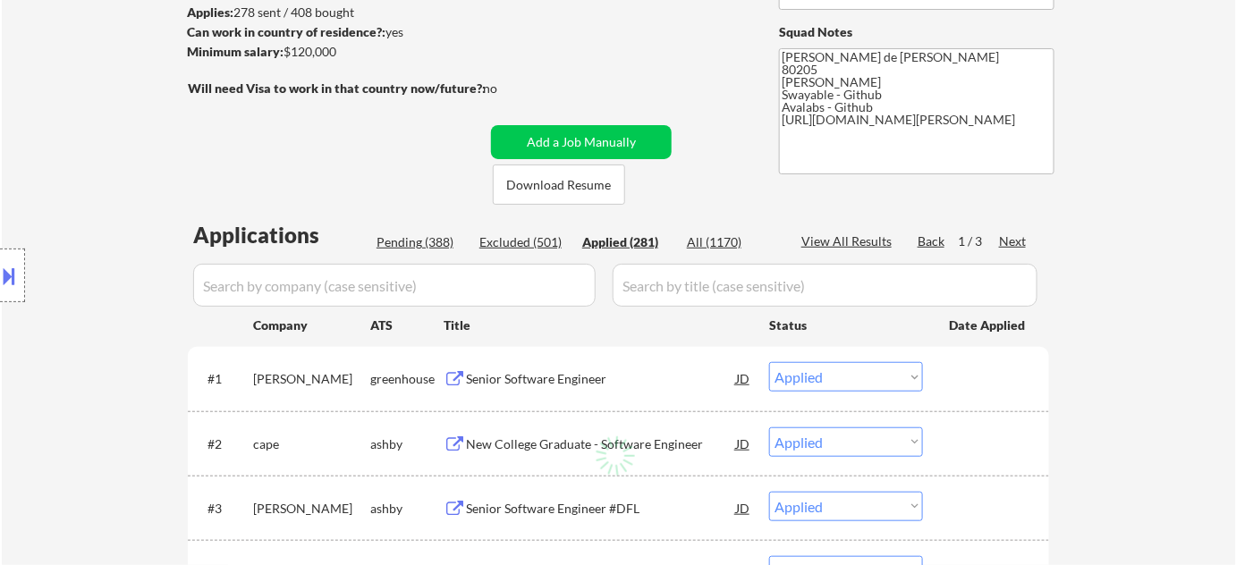
select select ""applied""
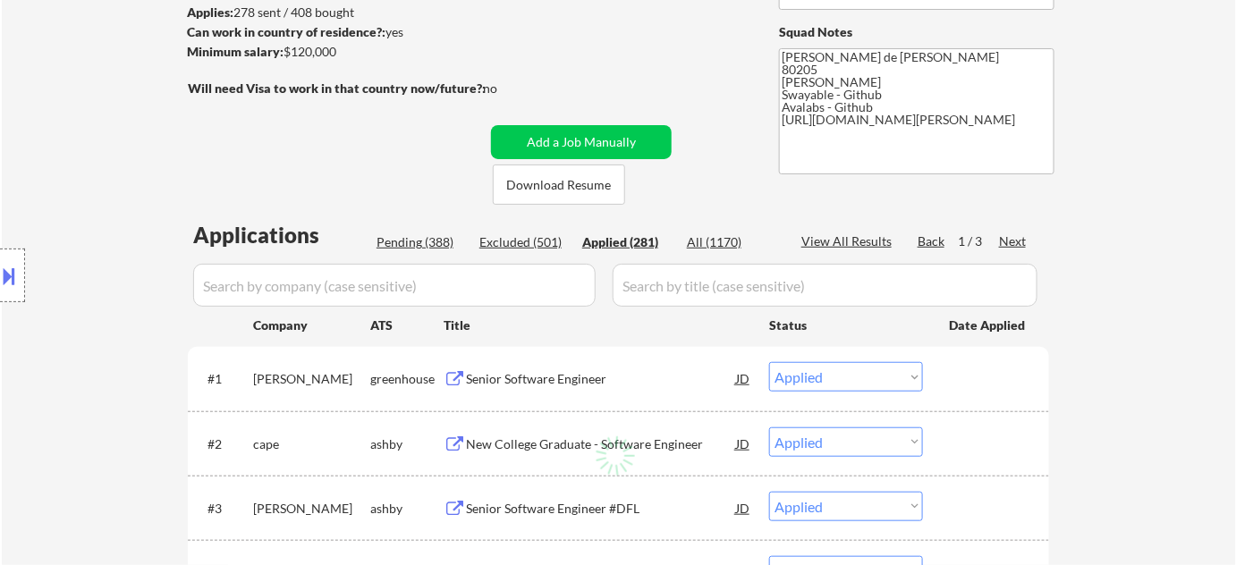
select select ""applied""
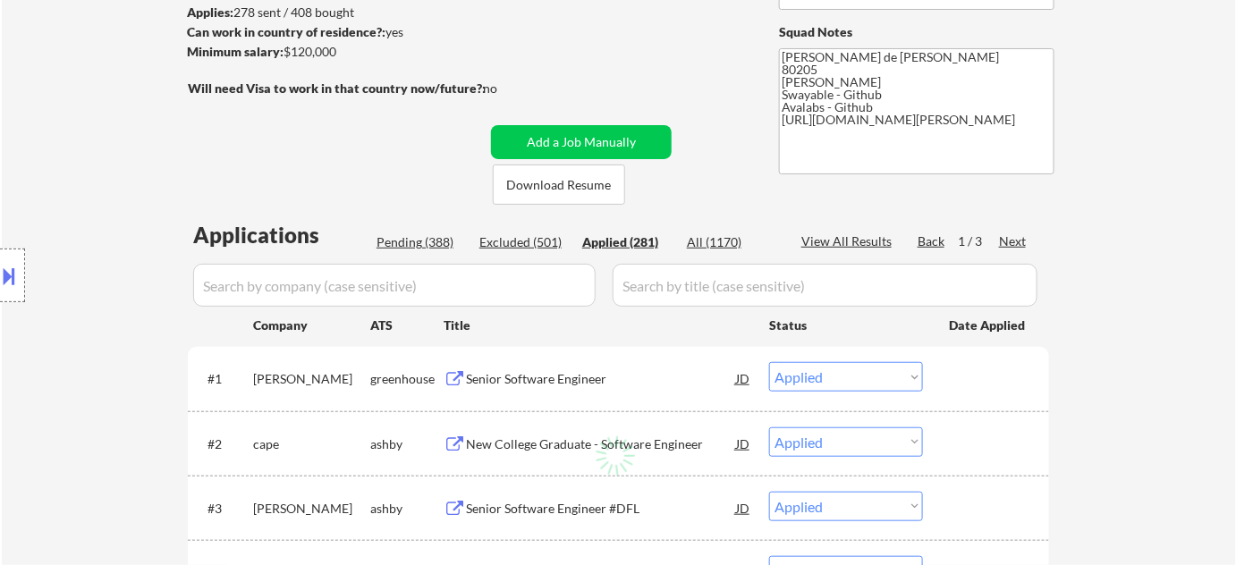
select select ""applied""
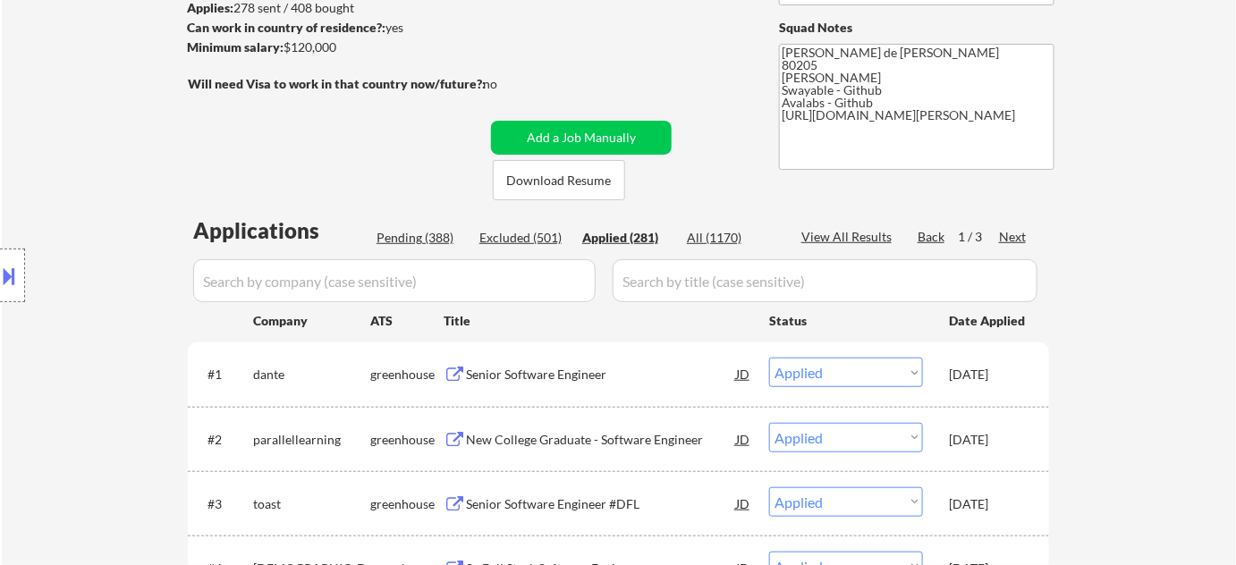
scroll to position [325, 0]
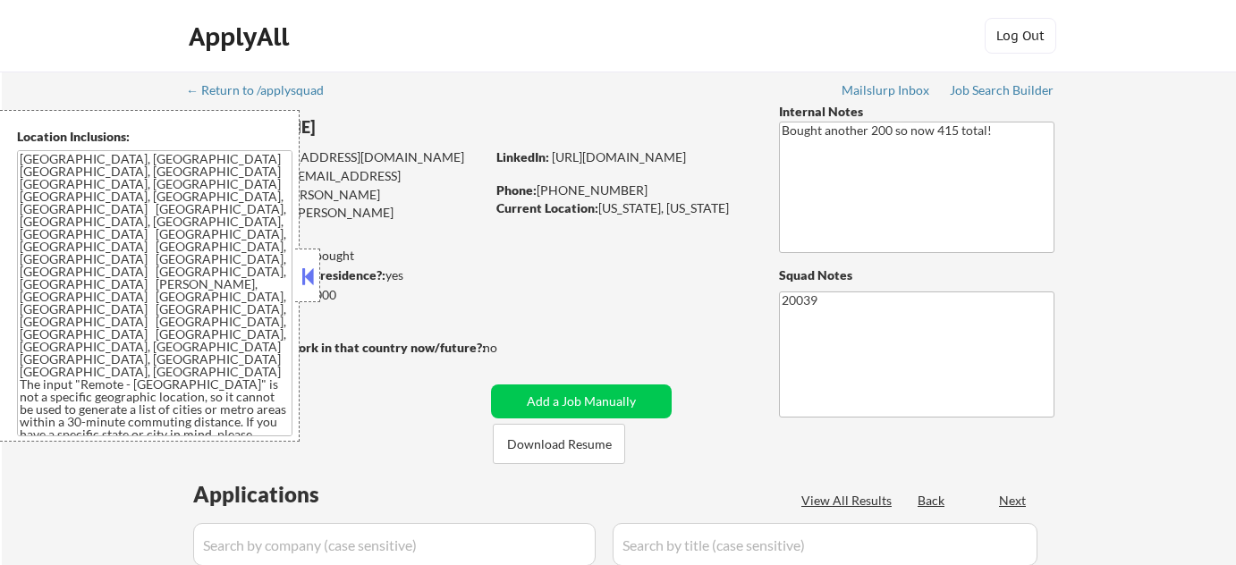
select select ""pending""
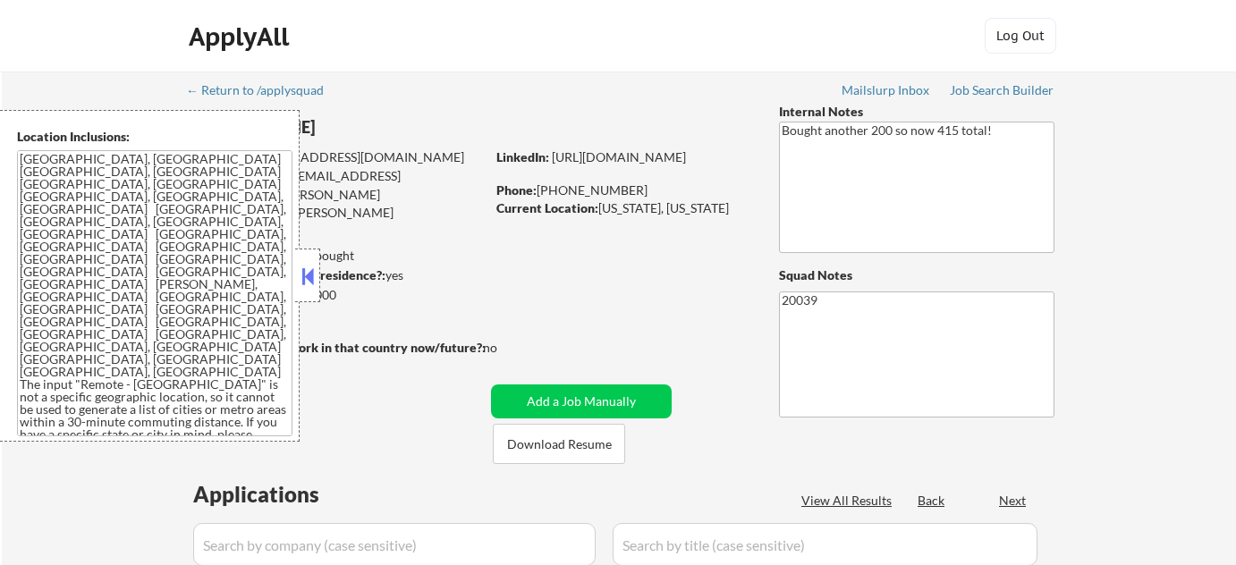
select select ""pending""
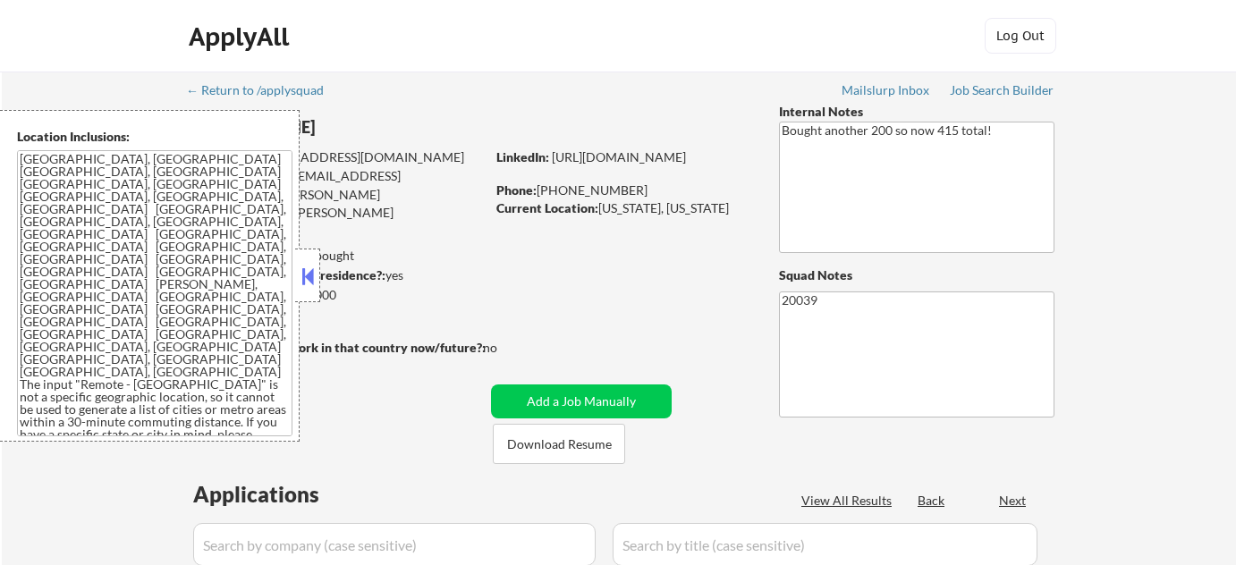
select select ""pending""
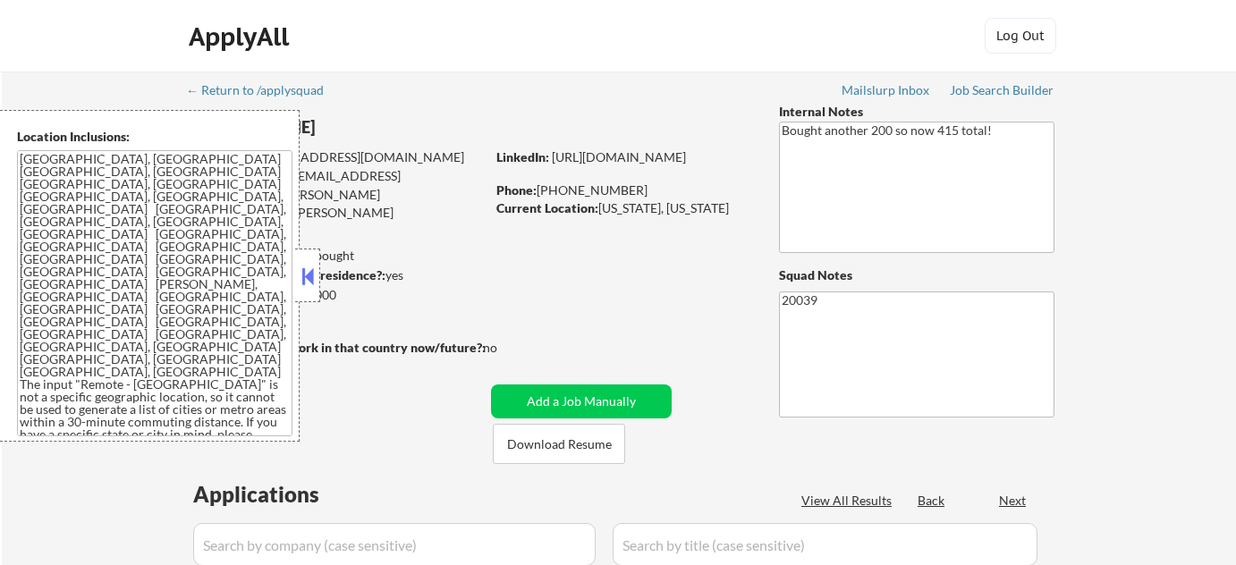
select select ""pending""
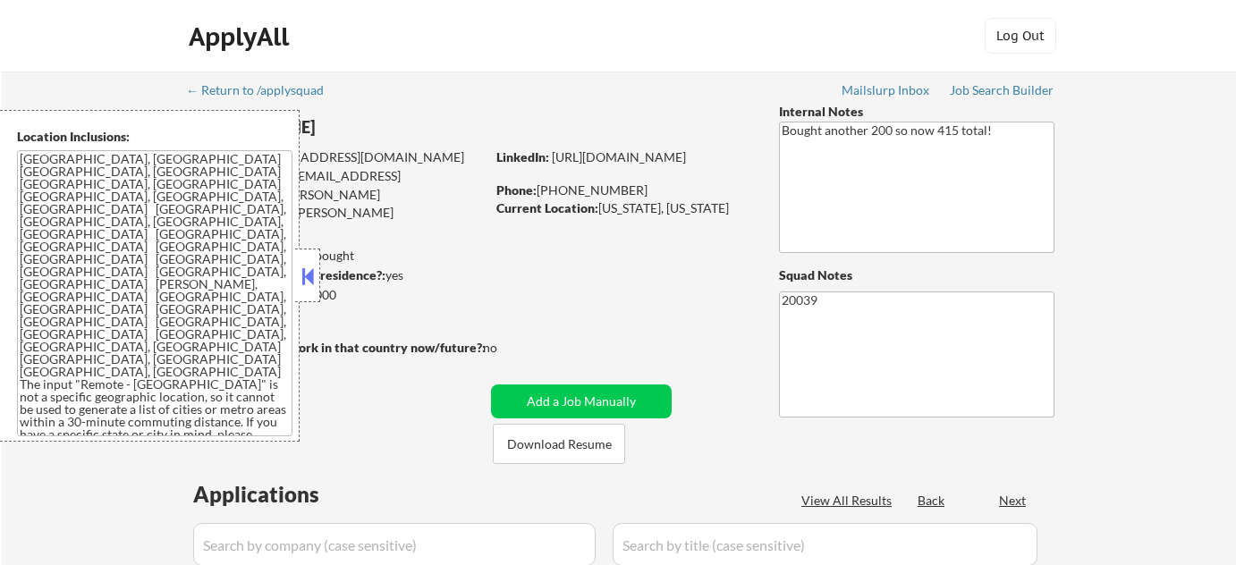
select select ""pending""
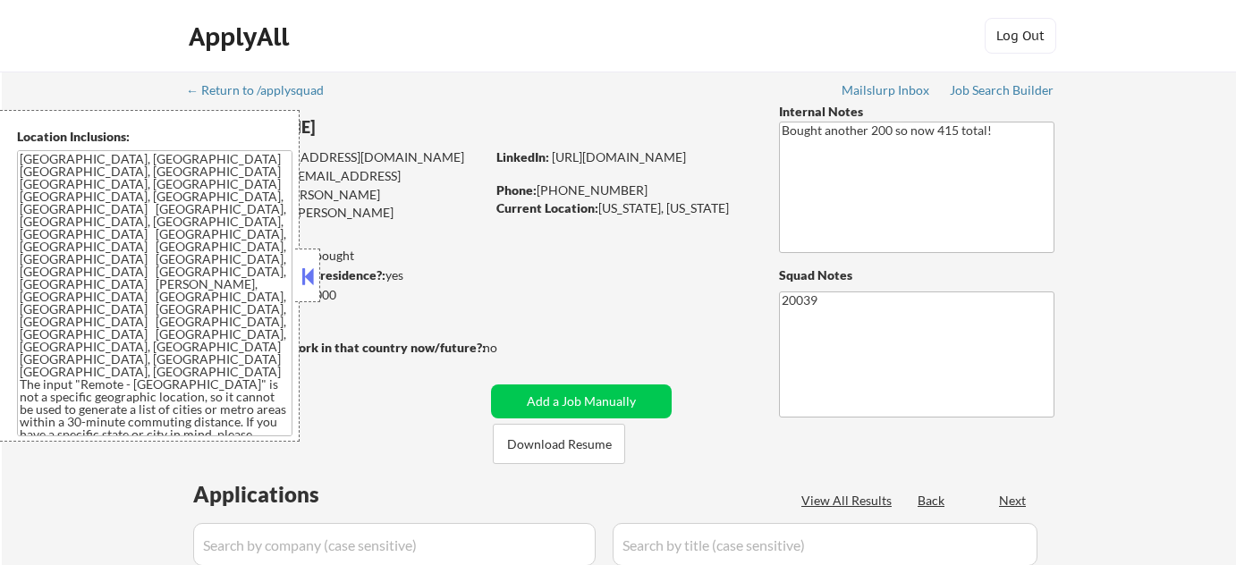
select select ""pending""
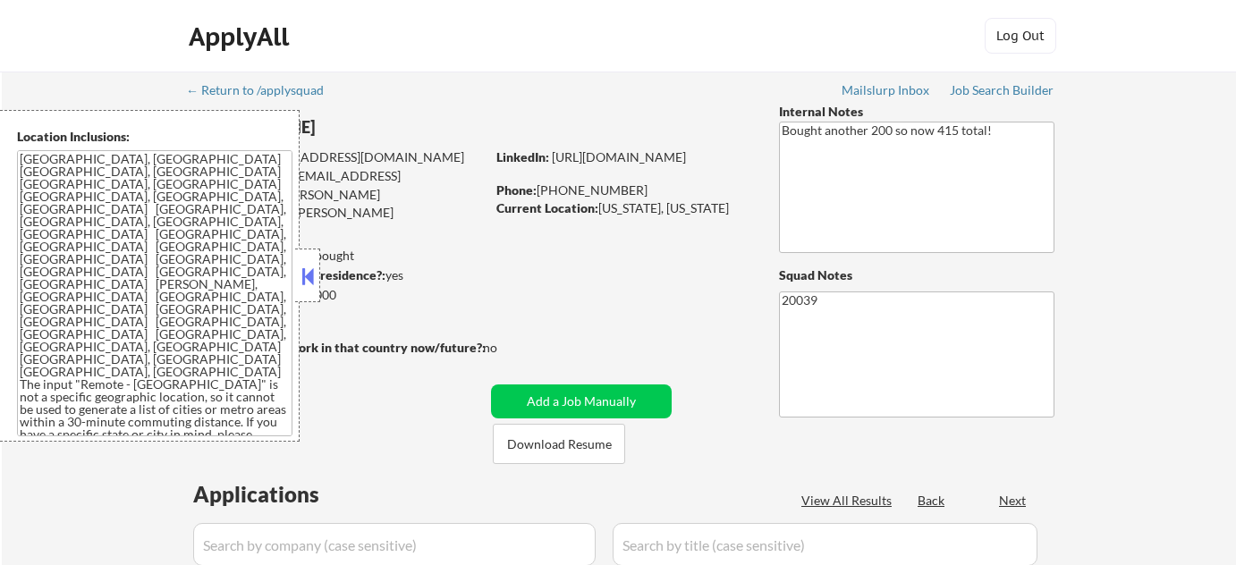
select select ""pending""
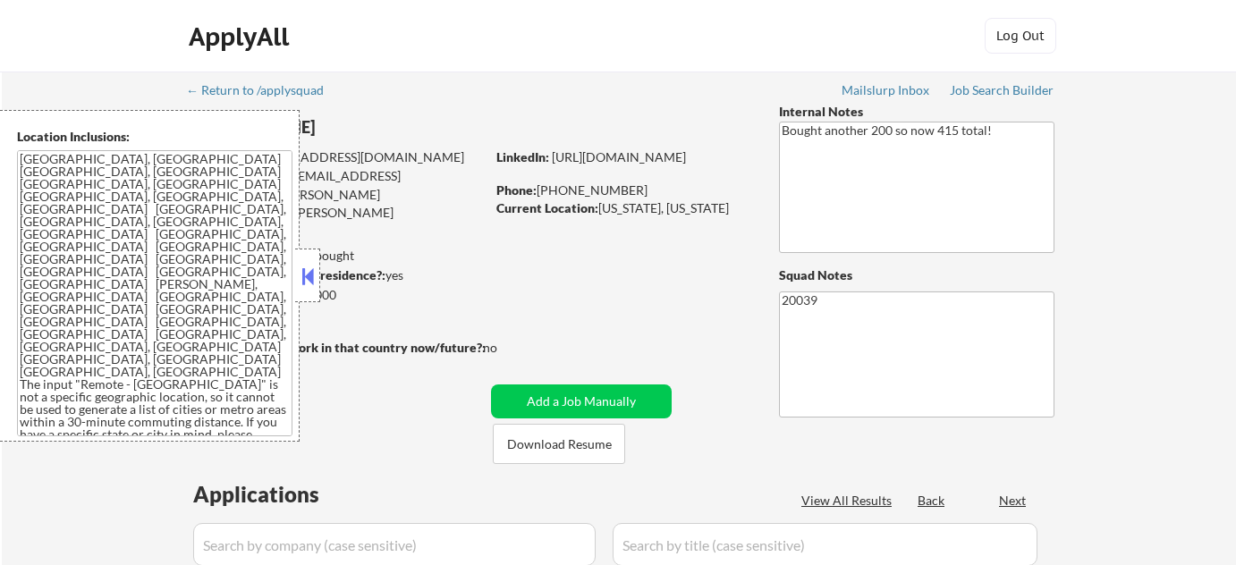
select select ""pending""
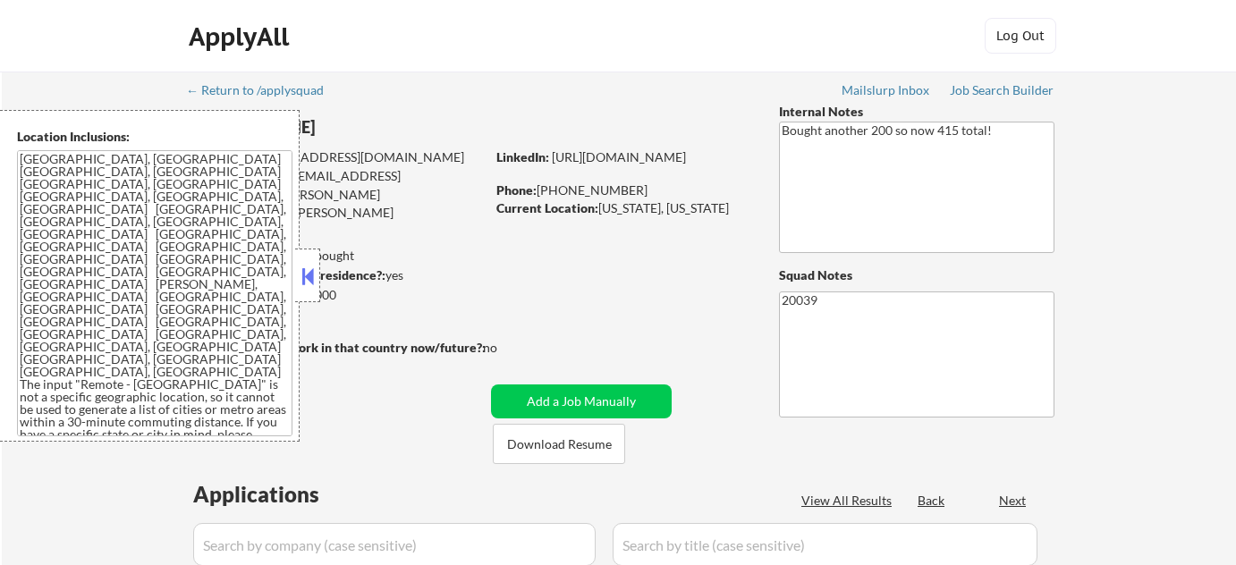
select select ""pending""
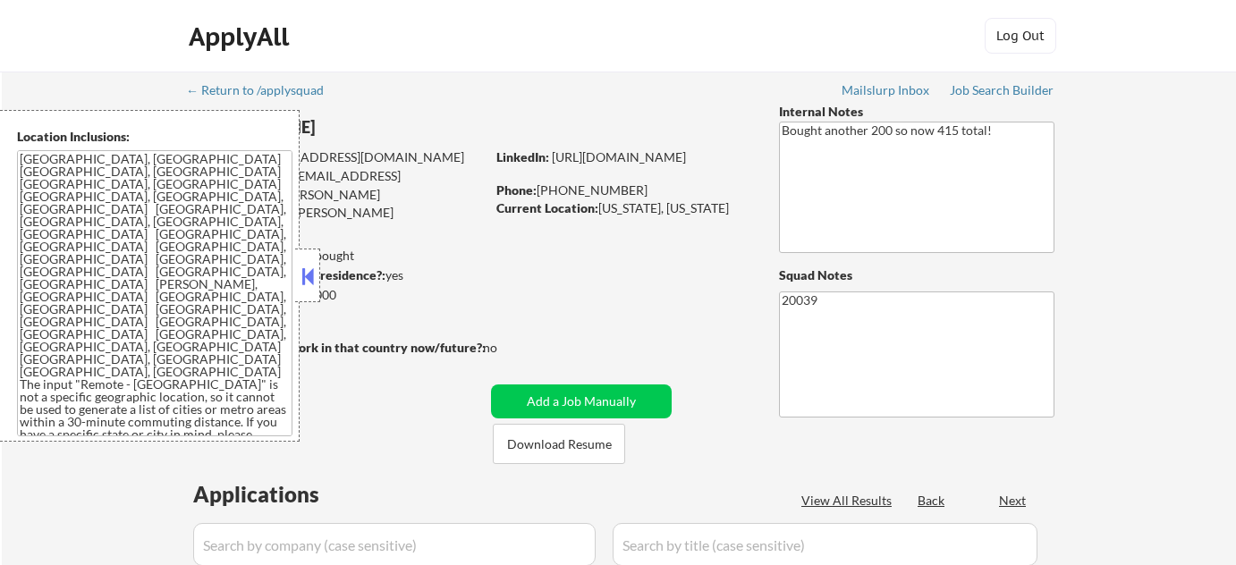
select select ""pending""
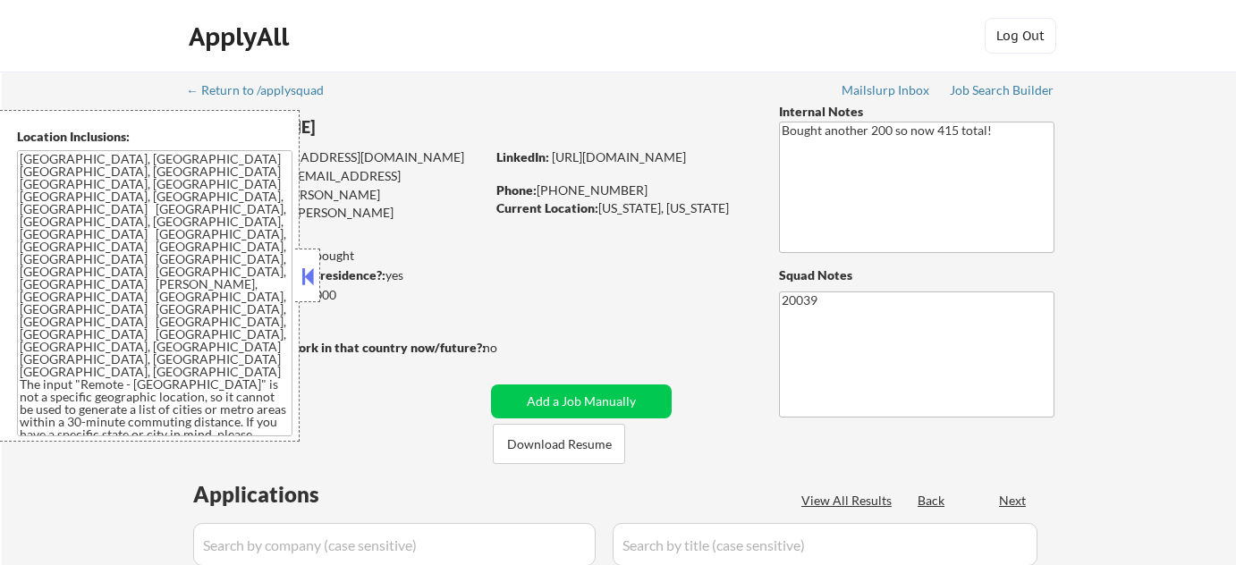
select select ""pending""
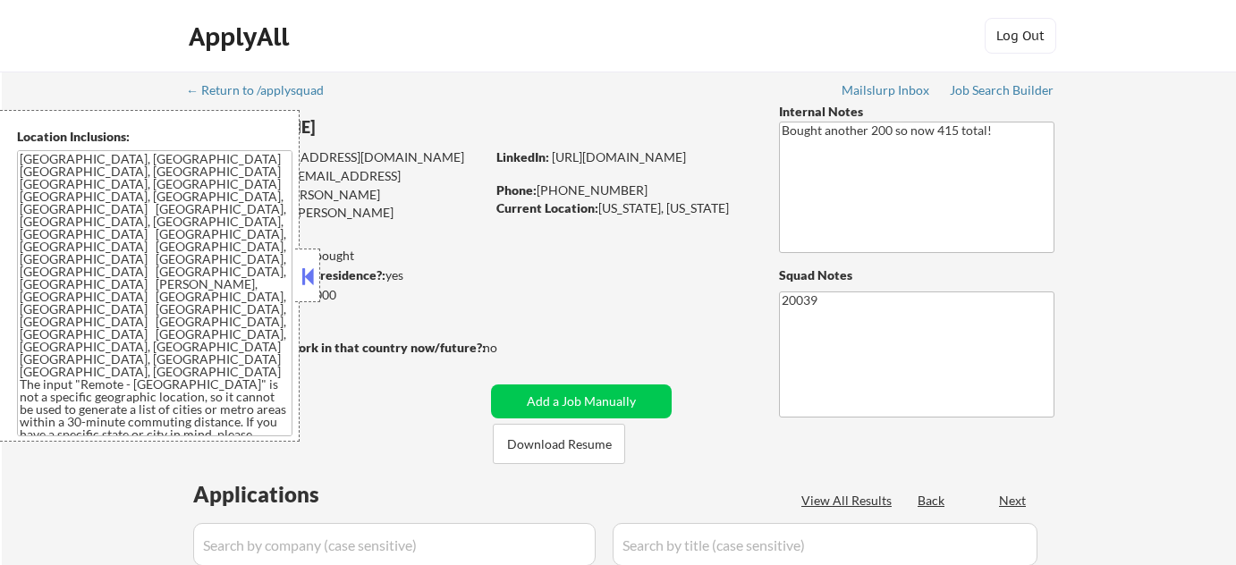
select select ""pending""
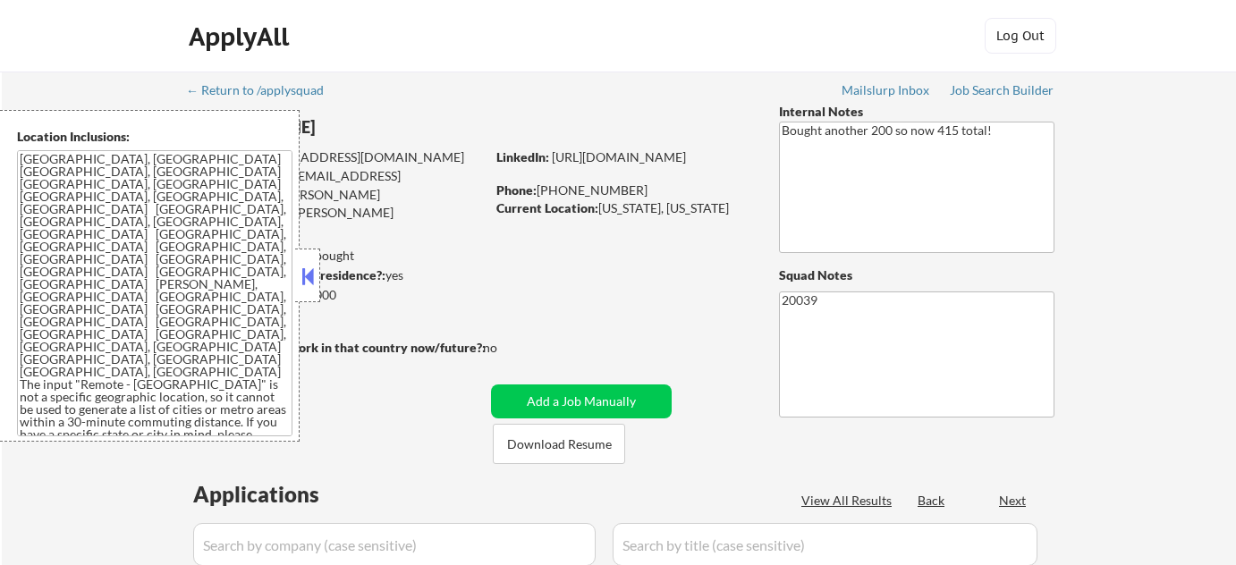
select select ""pending""
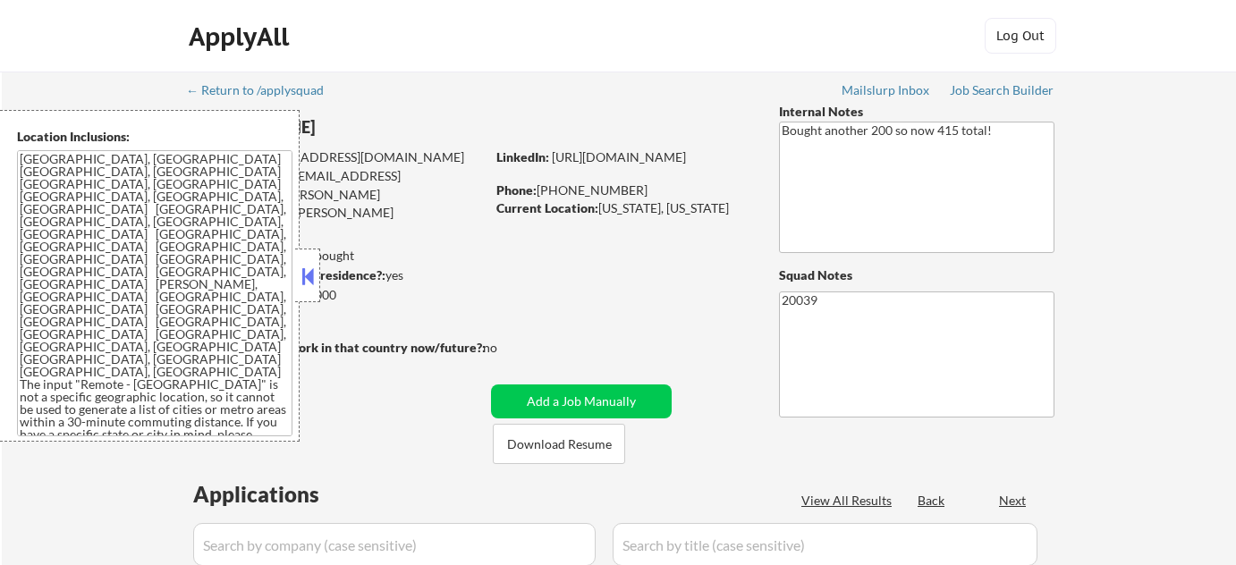
select select ""pending""
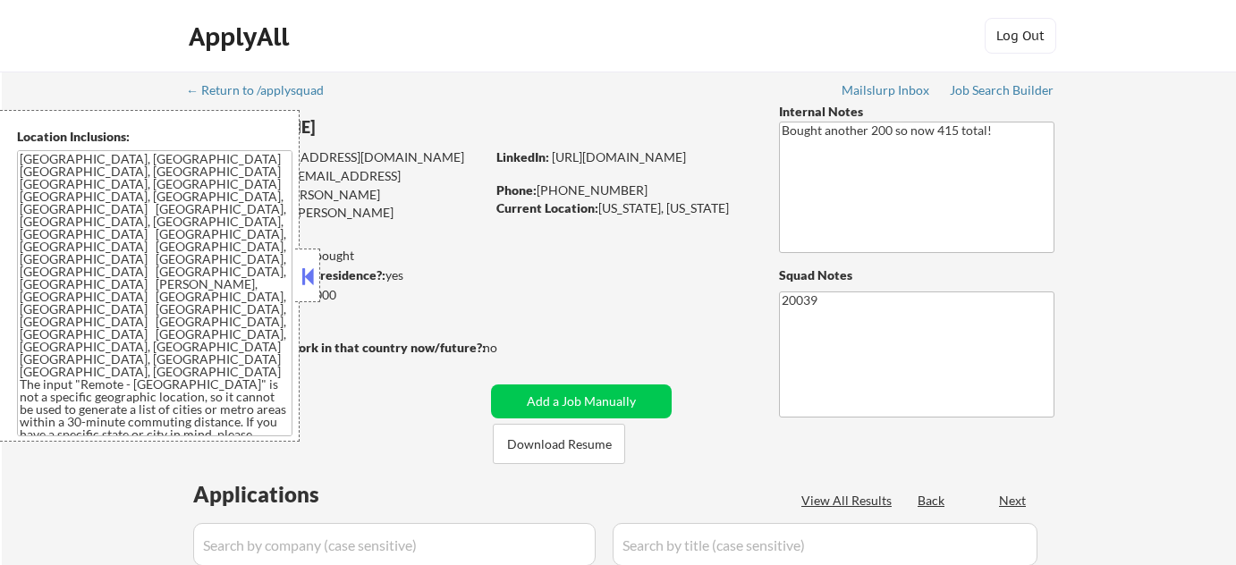
select select ""pending""
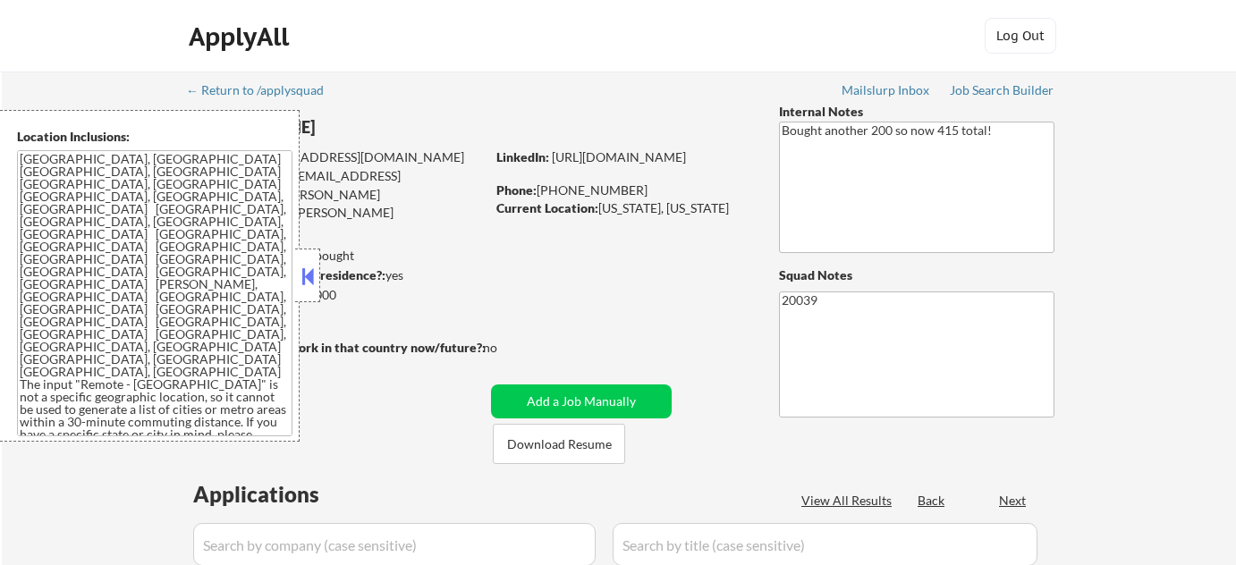
select select ""pending""
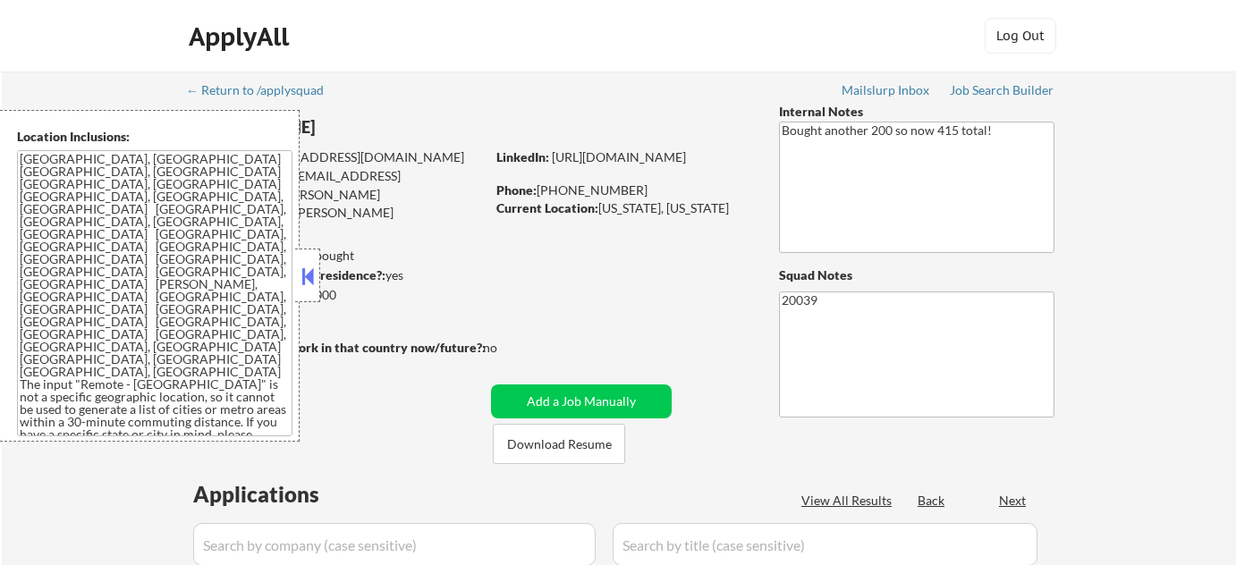
select select ""pending""
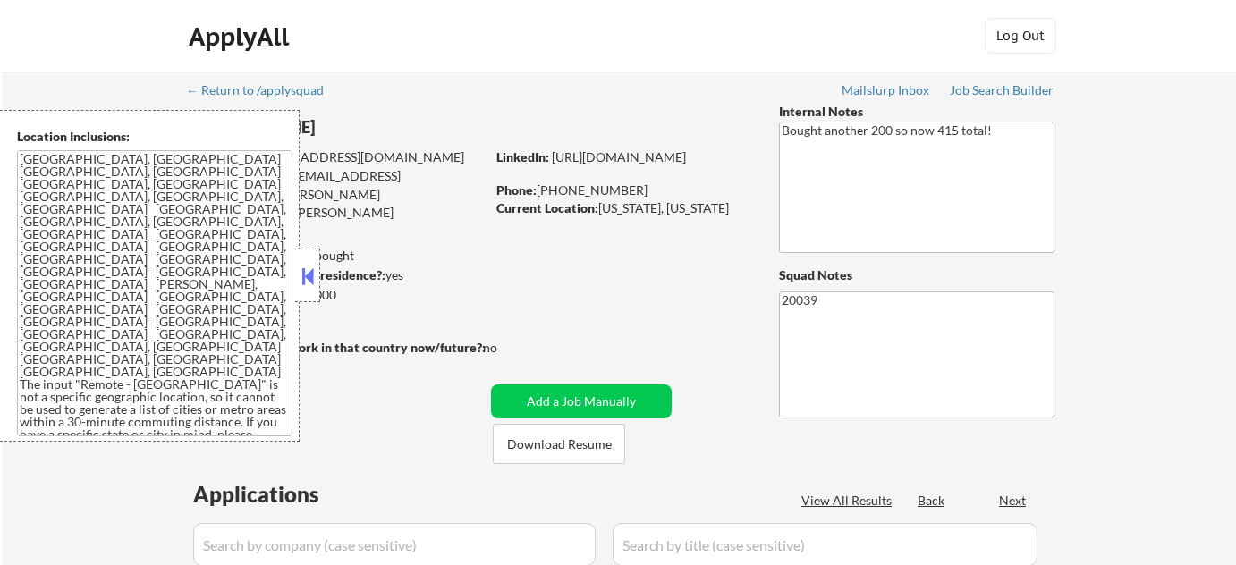
select select ""pending""
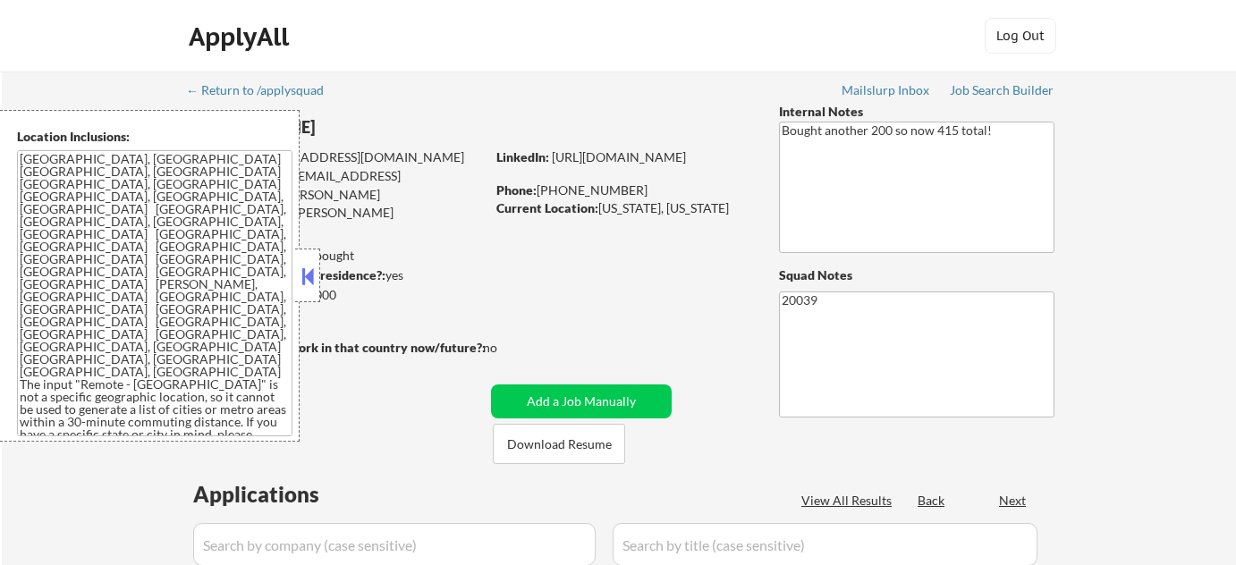
select select ""pending""
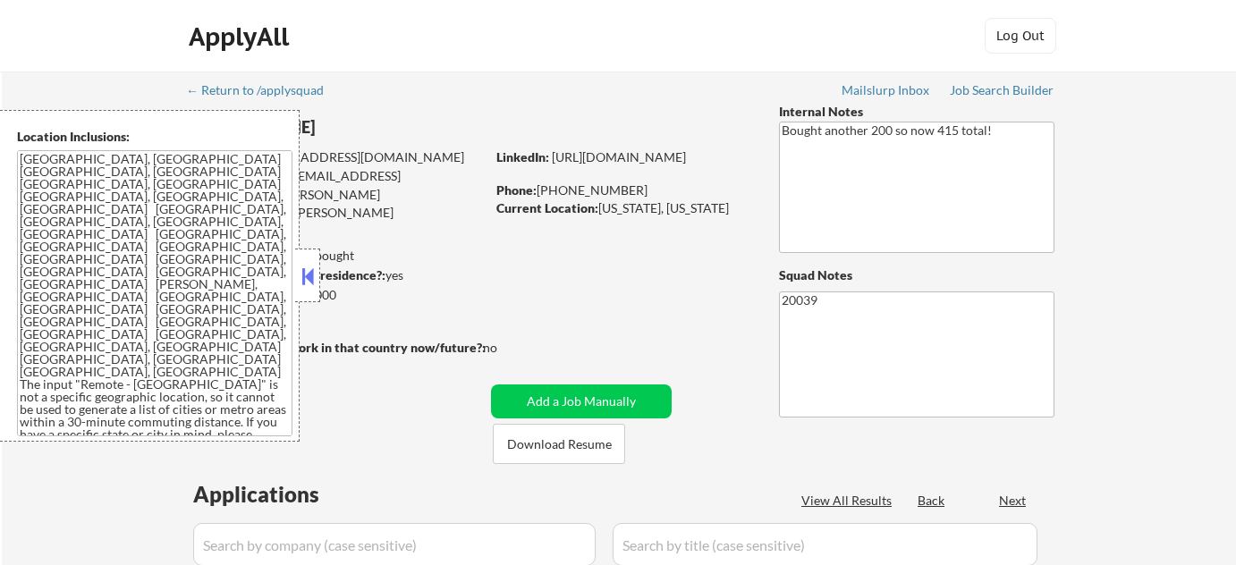
select select ""pending""
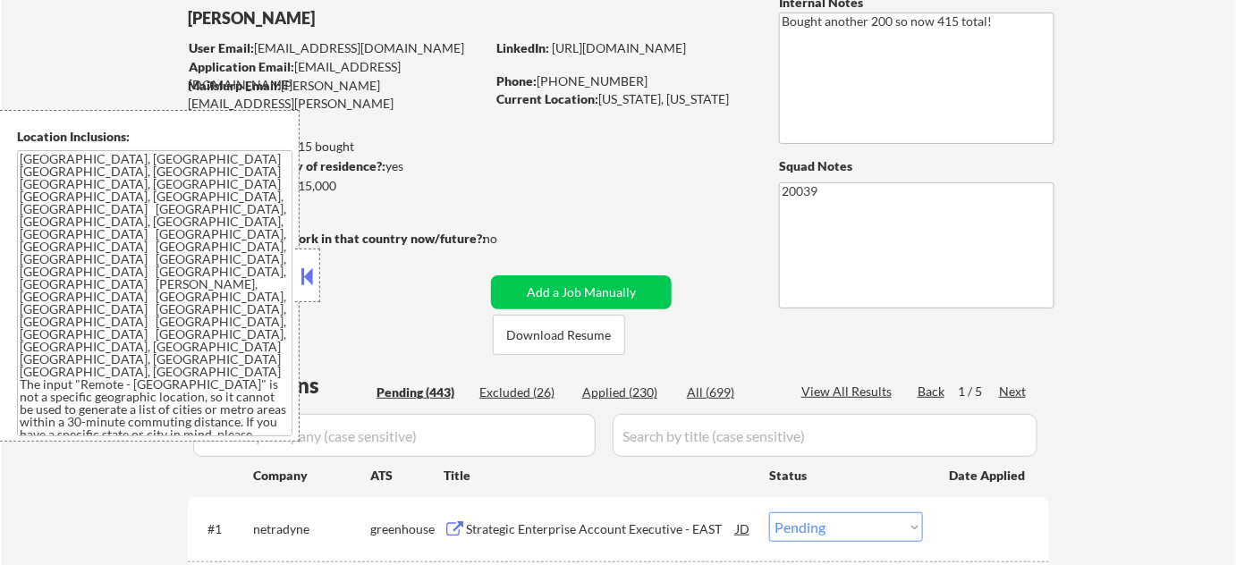
scroll to position [325, 0]
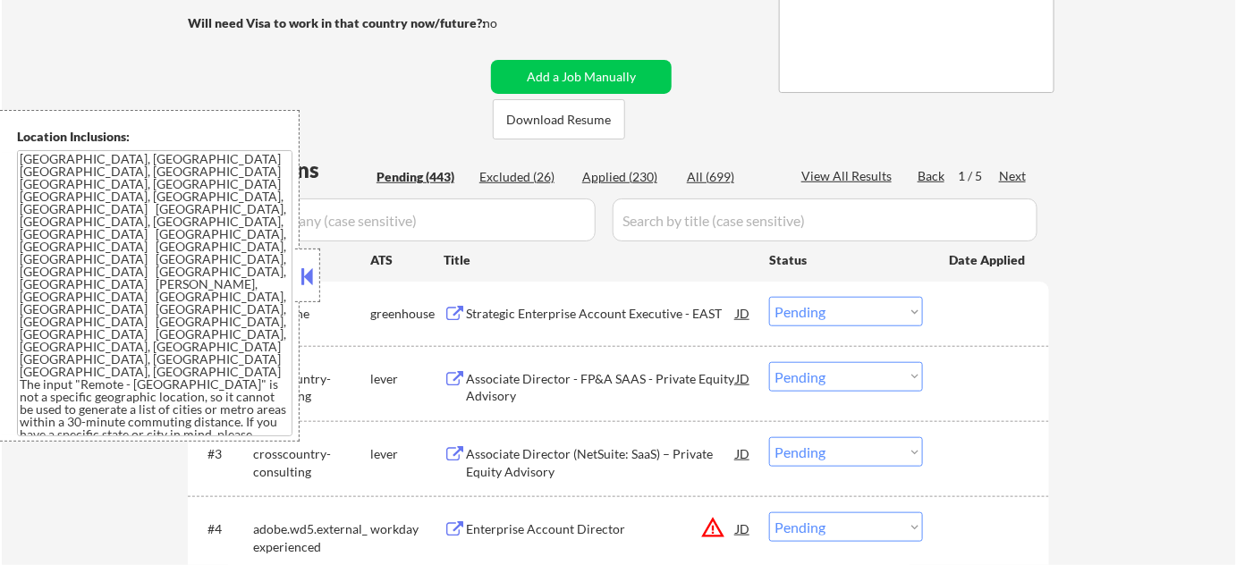
click at [307, 279] on button at bounding box center [308, 276] width 20 height 27
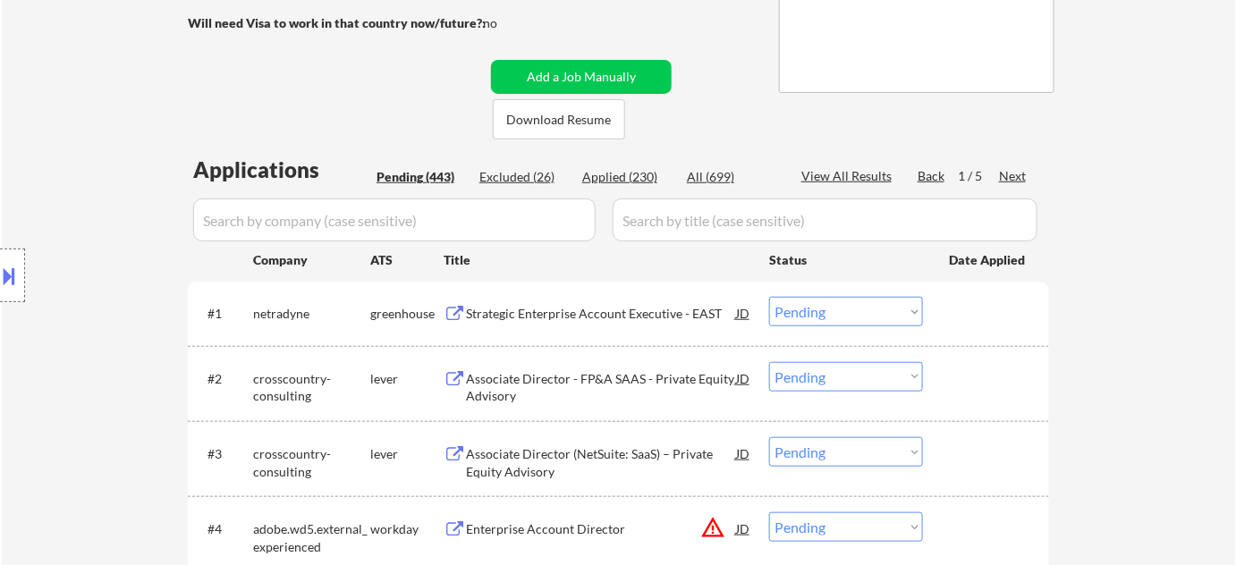
scroll to position [732, 0]
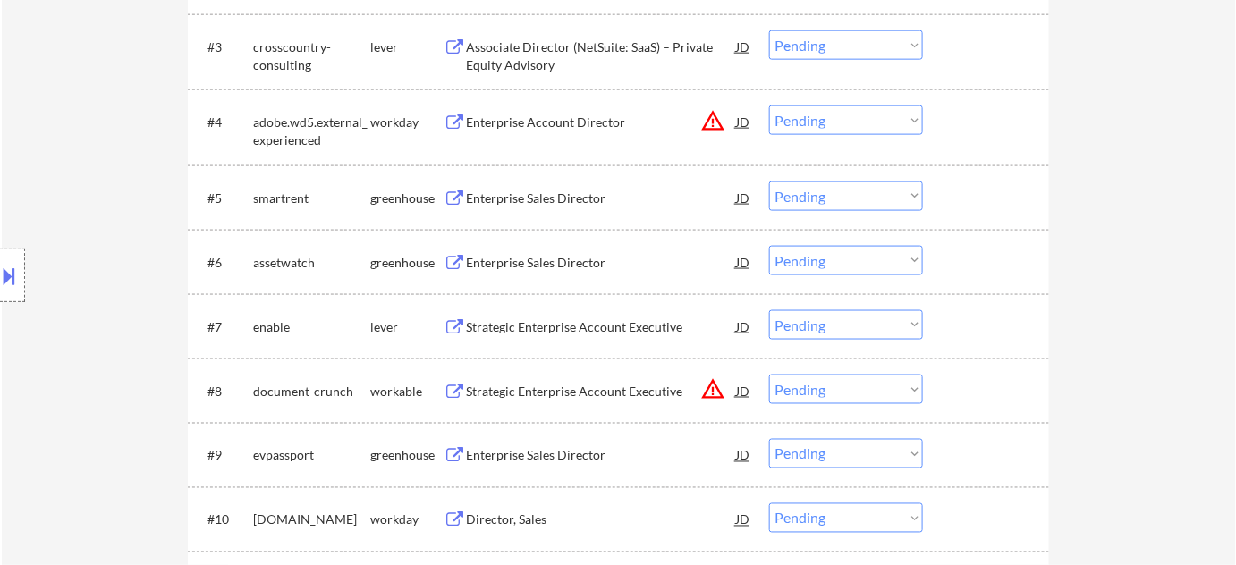
click at [558, 183] on div "Enterprise Sales Director" at bounding box center [601, 198] width 270 height 32
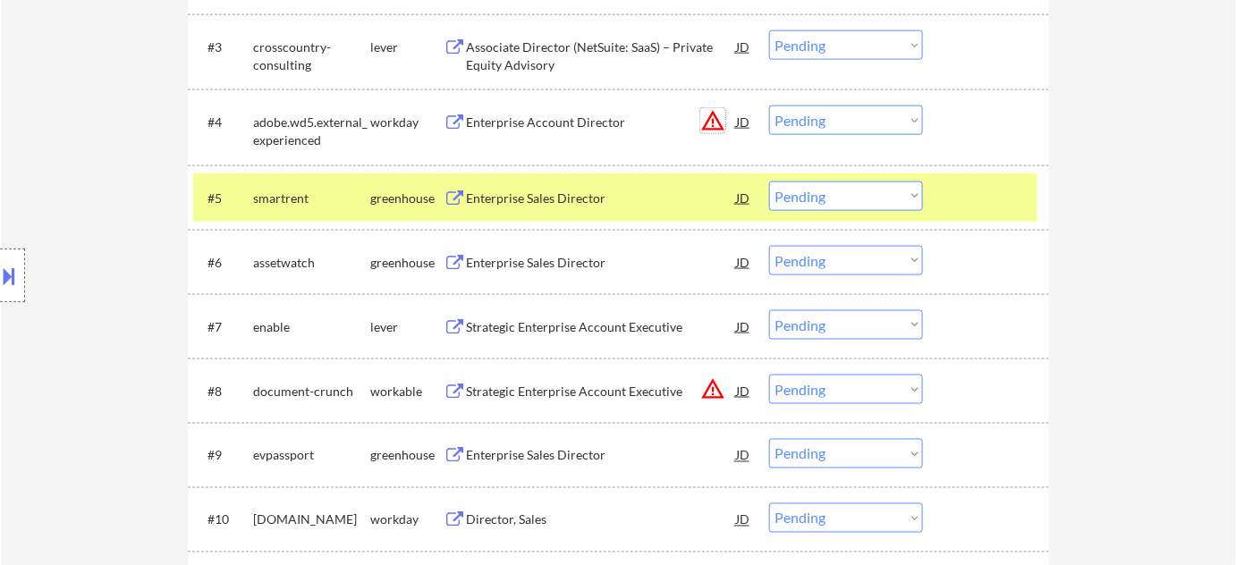
click at [717, 112] on button "warning_amber" at bounding box center [712, 120] width 25 height 25
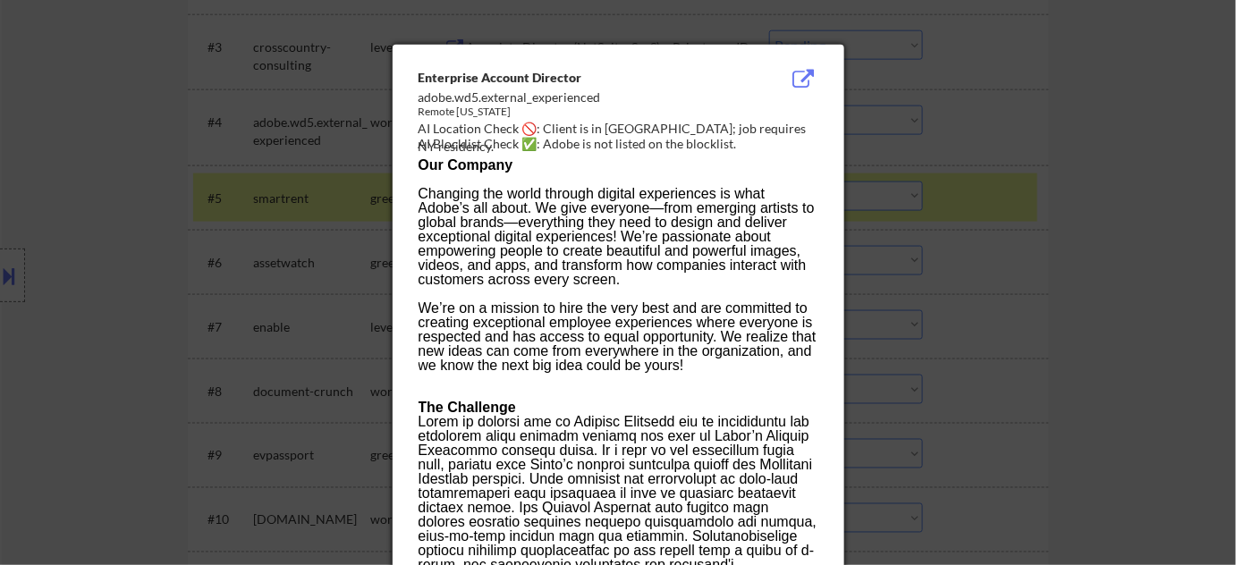
click at [1192, 224] on div at bounding box center [618, 282] width 1236 height 565
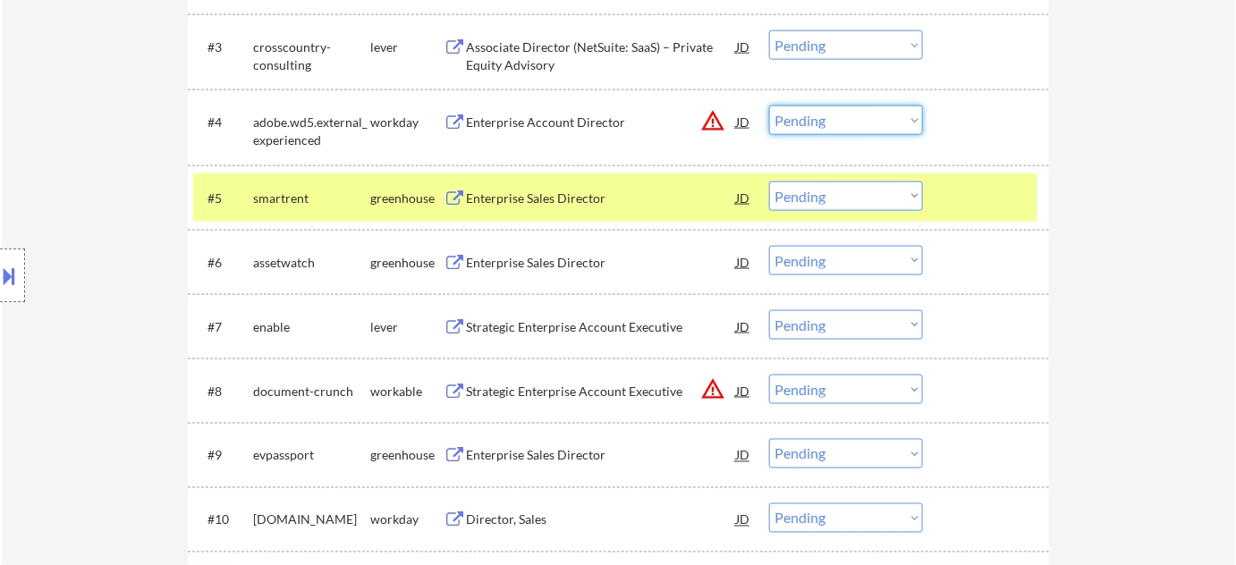
click at [867, 127] on select "Choose an option... Pending Applied Excluded (Questions) Excluded (Expired) Exc…" at bounding box center [846, 121] width 154 height 30
click at [769, 106] on select "Choose an option... Pending Applied Excluded (Questions) Excluded (Expired) Exc…" at bounding box center [846, 121] width 154 height 30
select select ""pending""
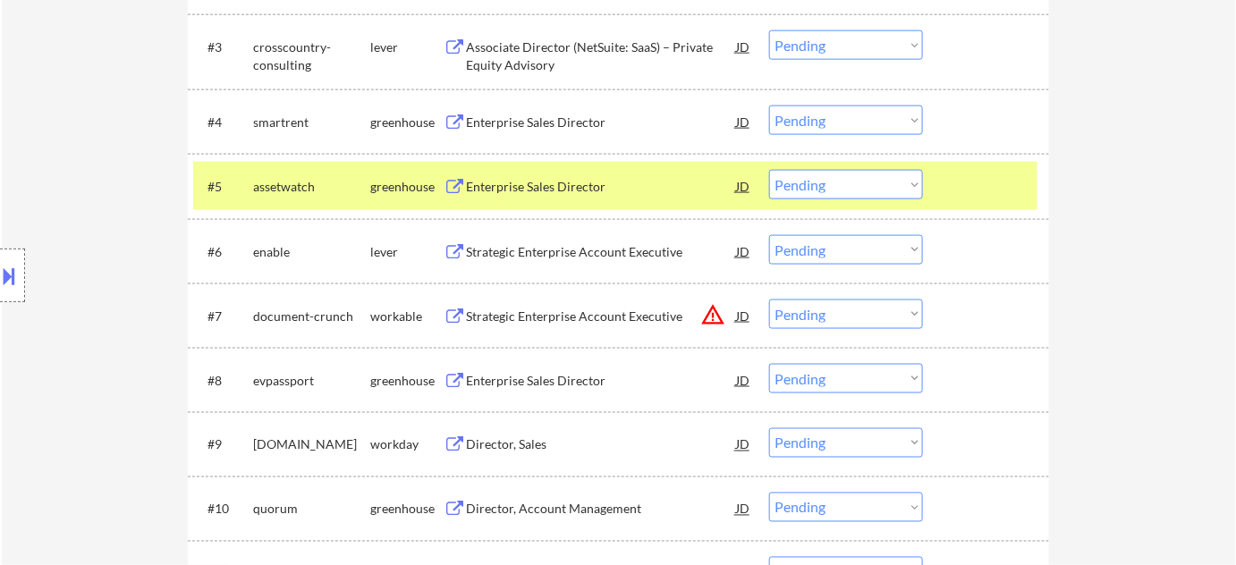
click at [570, 243] on div "Strategic Enterprise Account Executive" at bounding box center [601, 252] width 270 height 18
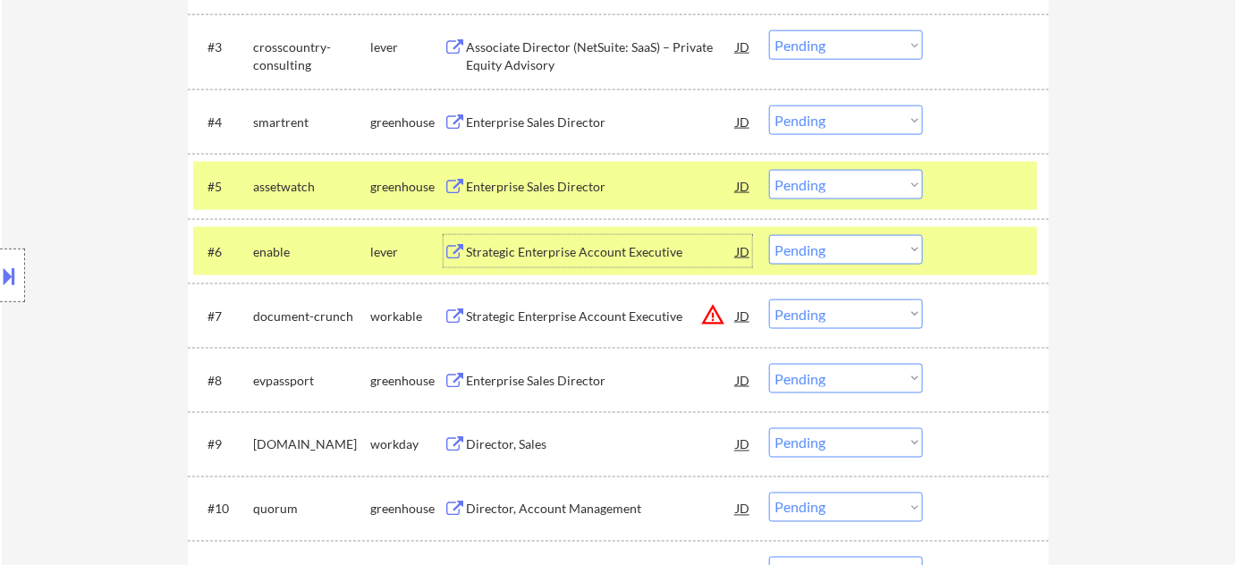
click at [784, 243] on select "Choose an option... Pending Applied Excluded (Questions) Excluded (Expired) Exc…" at bounding box center [846, 250] width 154 height 30
click at [769, 235] on select "Choose an option... Pending Applied Excluded (Questions) Excluded (Expired) Exc…" at bounding box center [846, 250] width 154 height 30
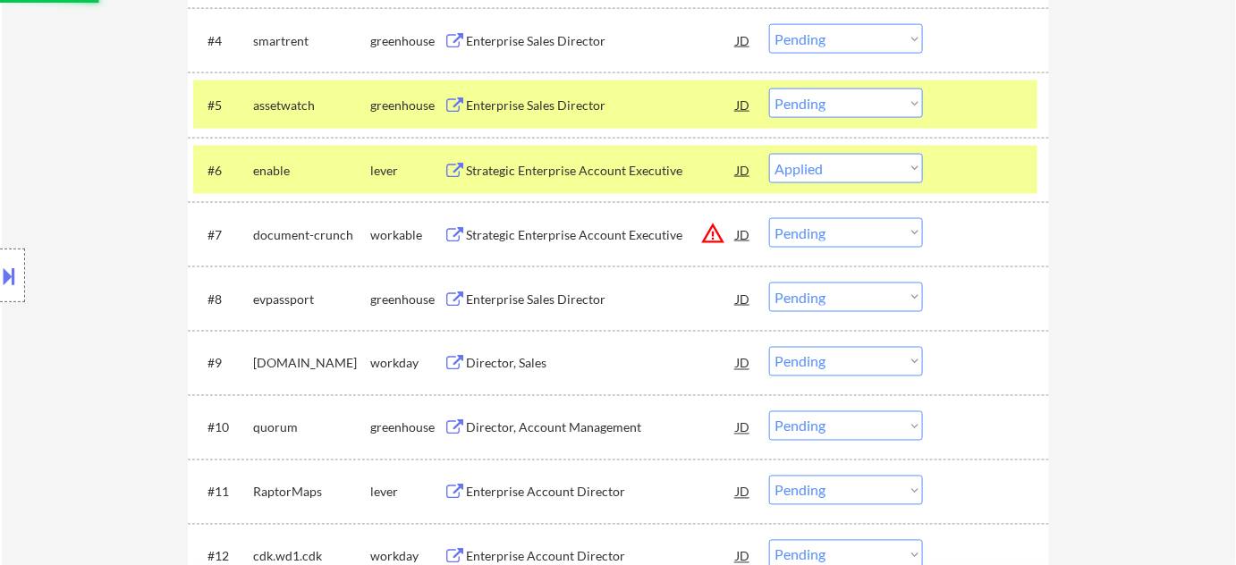
scroll to position [894, 0]
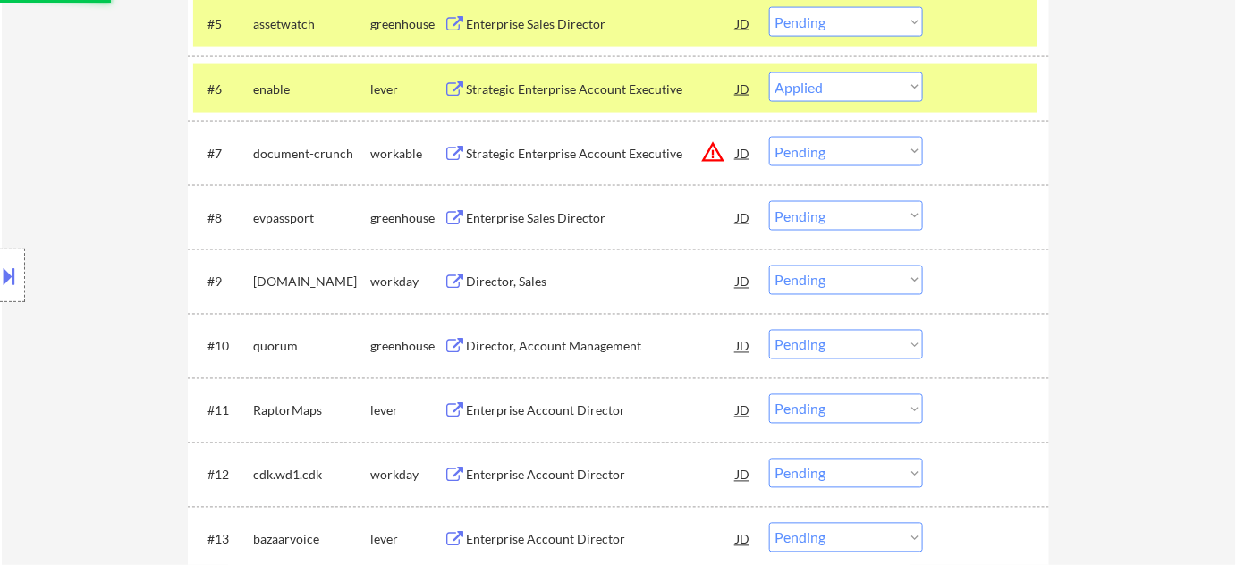
click at [541, 218] on div "Enterprise Sales Director" at bounding box center [601, 218] width 270 height 18
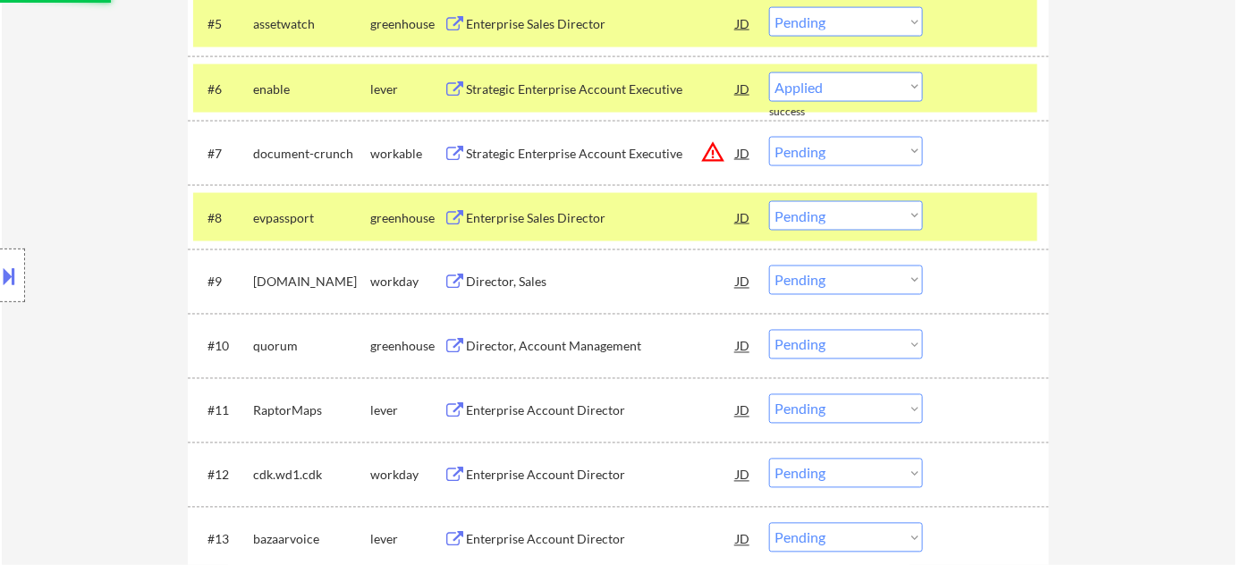
select select ""pending""
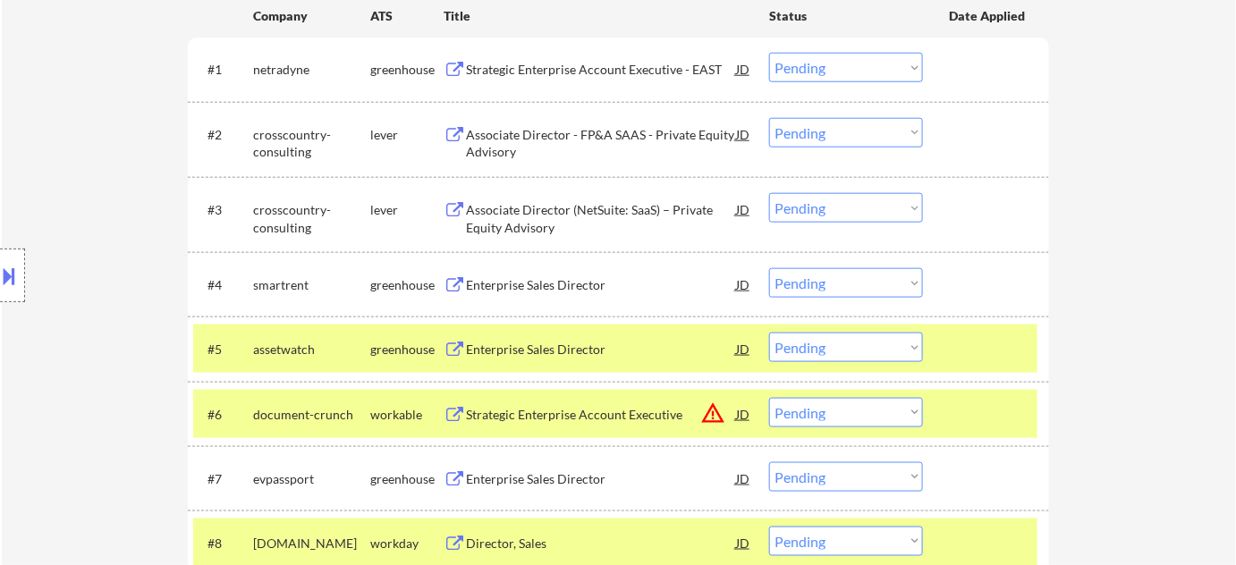
scroll to position [650, 0]
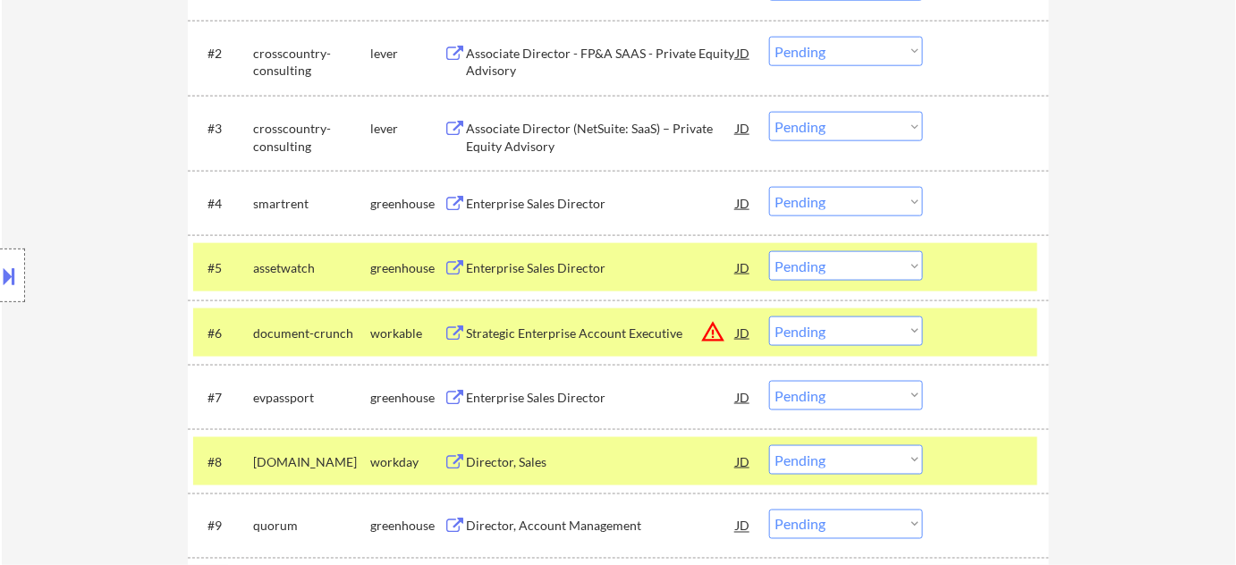
click at [818, 390] on select "Choose an option... Pending Applied Excluded (Questions) Excluded (Expired) Exc…" at bounding box center [846, 396] width 154 height 30
click at [769, 381] on select "Choose an option... Pending Applied Excluded (Questions) Excluded (Expired) Exc…" at bounding box center [846, 396] width 154 height 30
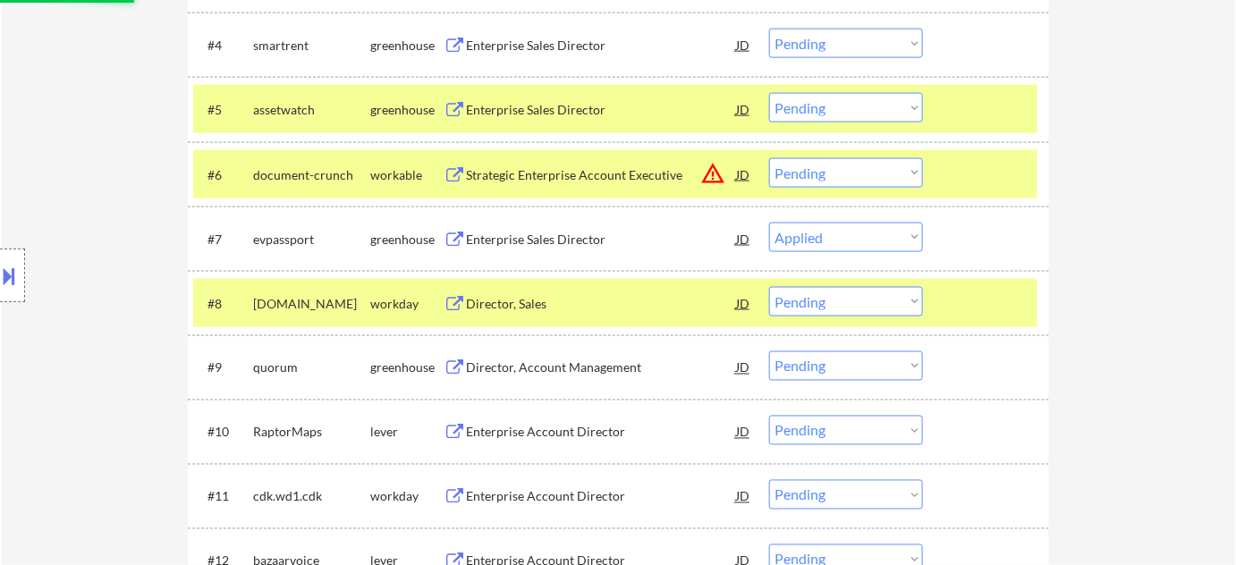
scroll to position [813, 0]
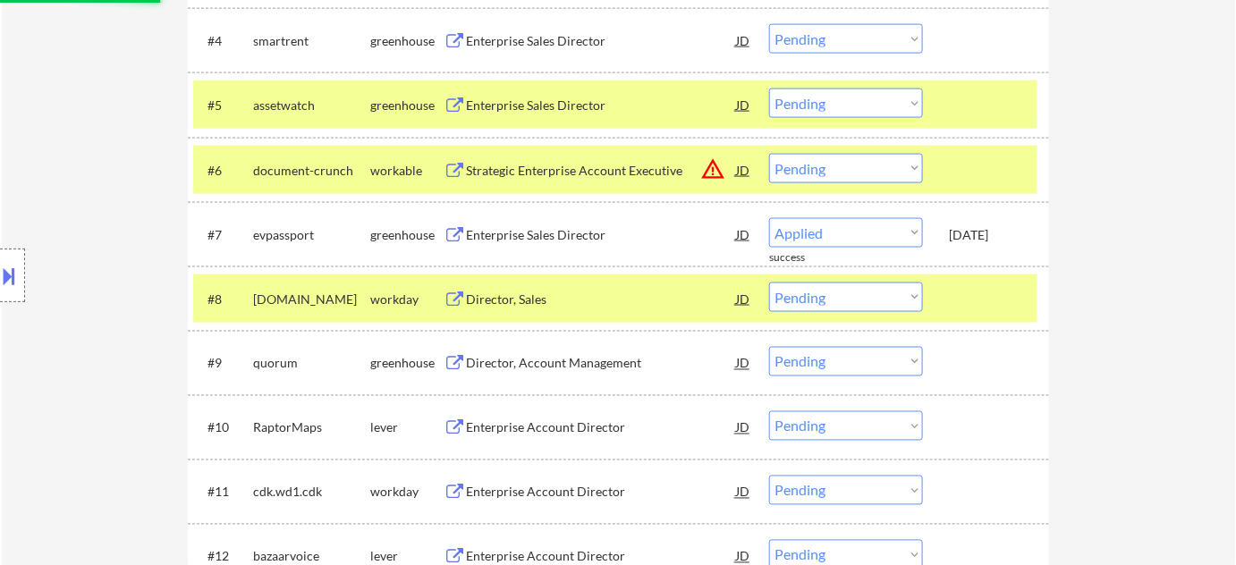
select select ""pending""
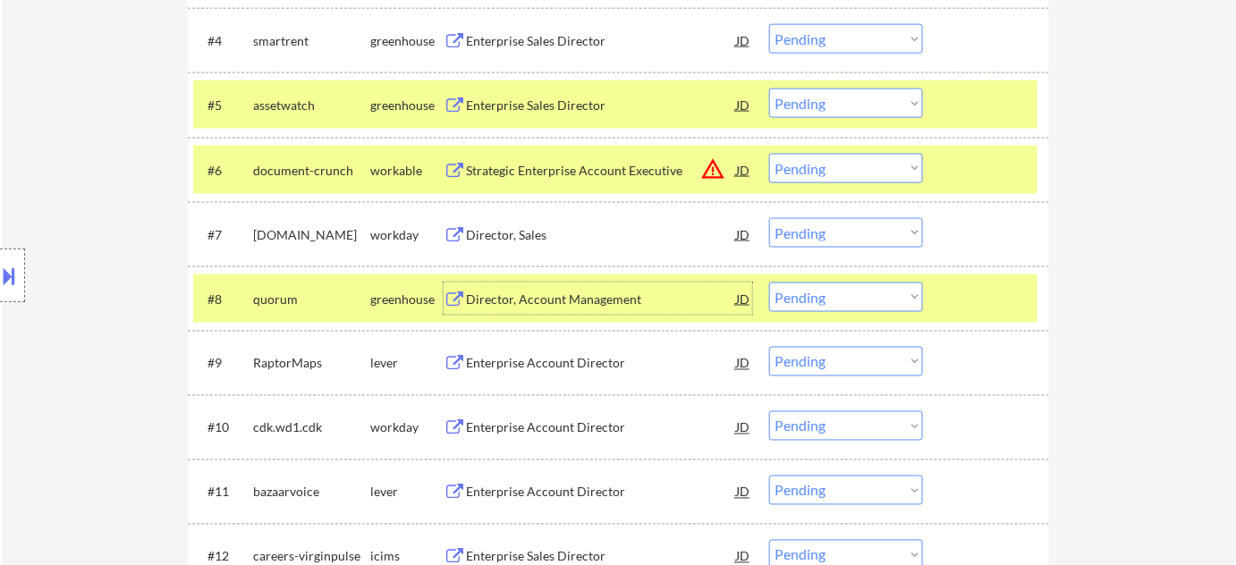
click at [570, 302] on div "Director, Account Management" at bounding box center [601, 300] width 270 height 18
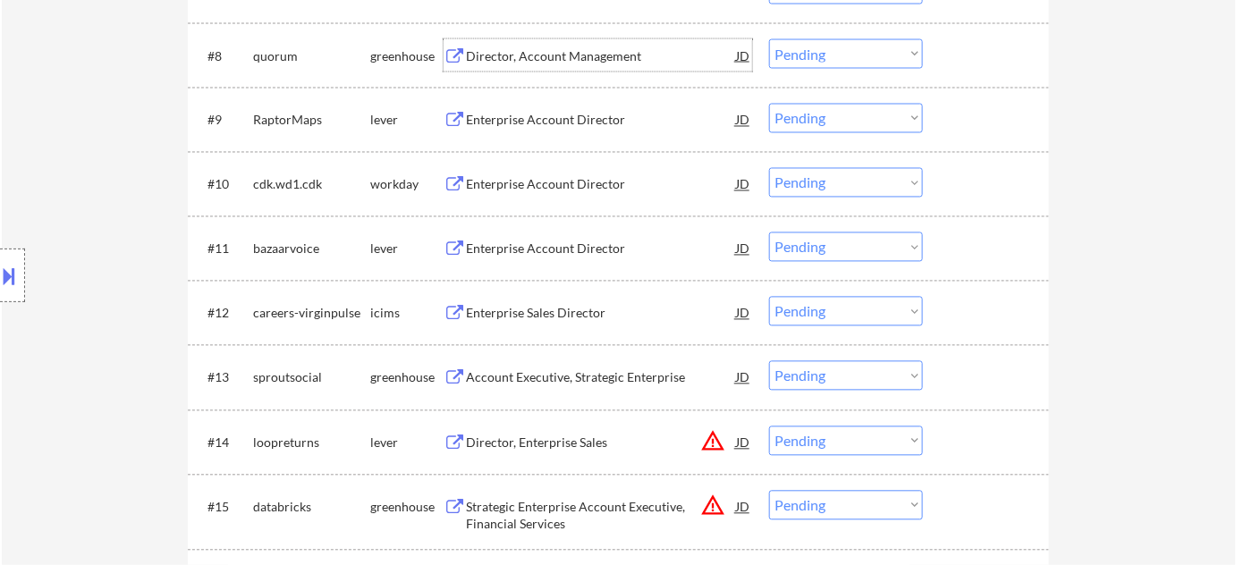
scroll to position [1219, 0]
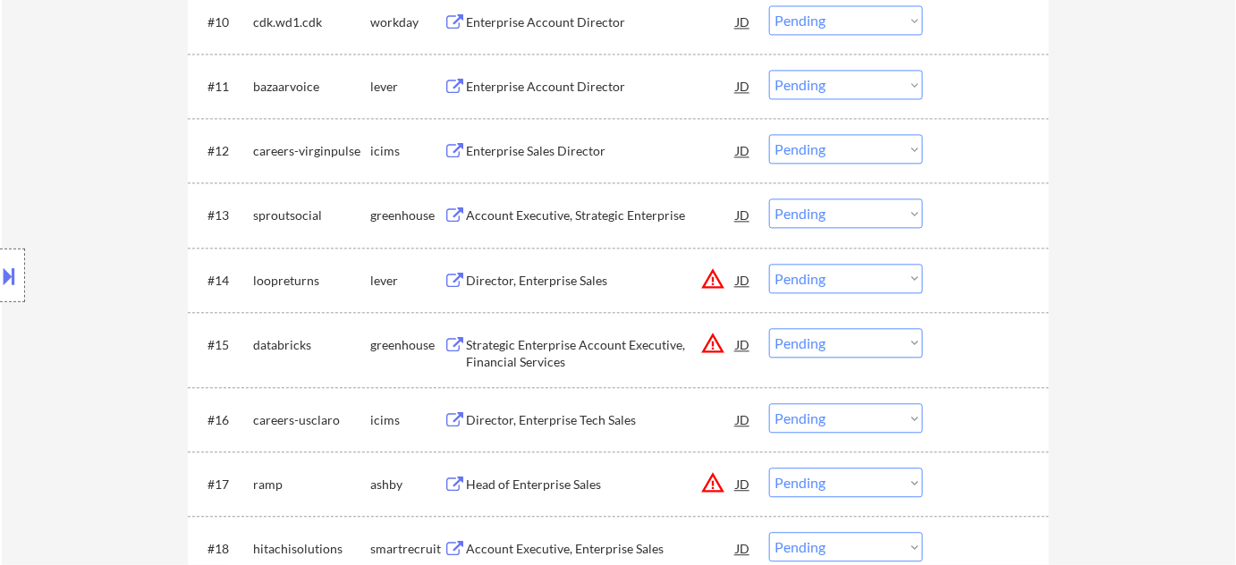
click at [589, 220] on div "Account Executive, Strategic Enterprise" at bounding box center [601, 216] width 270 height 18
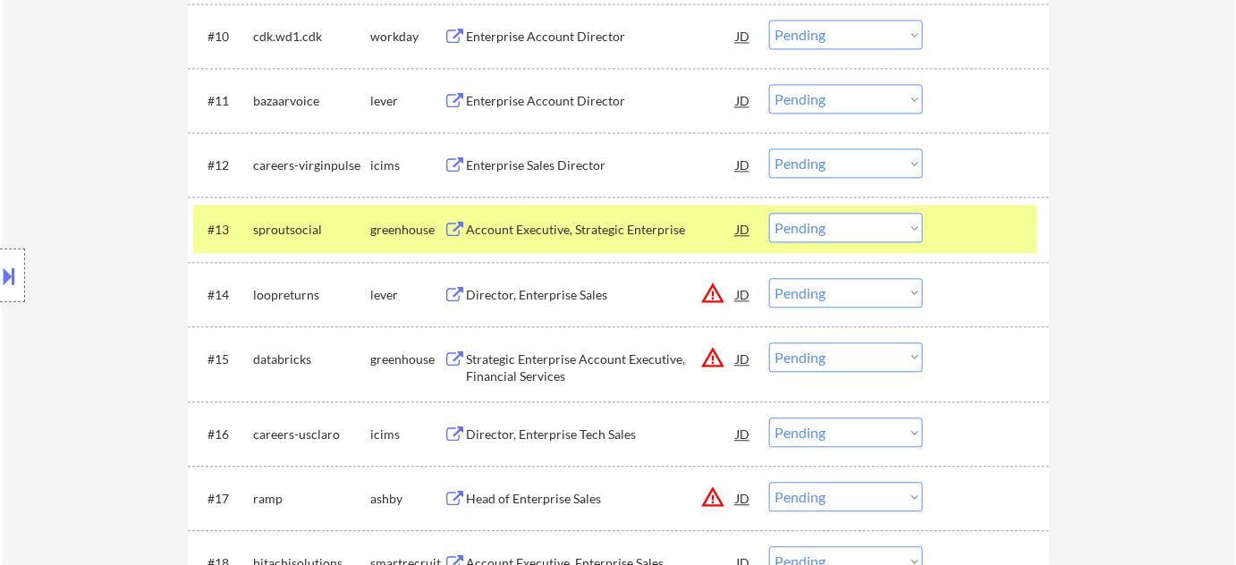
scroll to position [1232, 0]
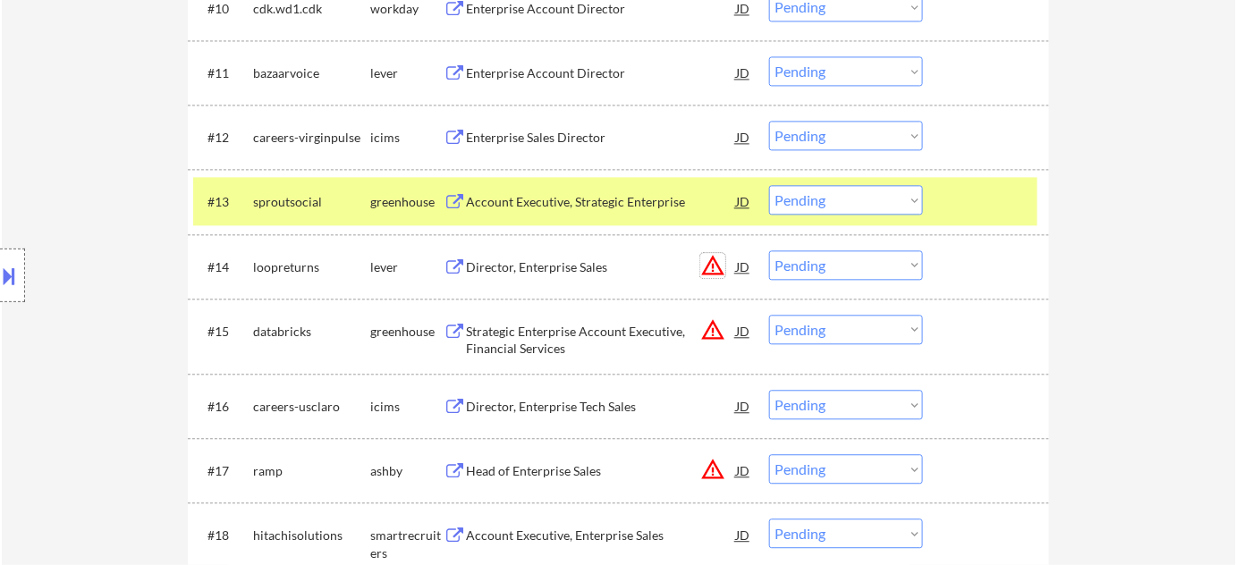
click at [721, 265] on button "warning_amber" at bounding box center [712, 265] width 25 height 25
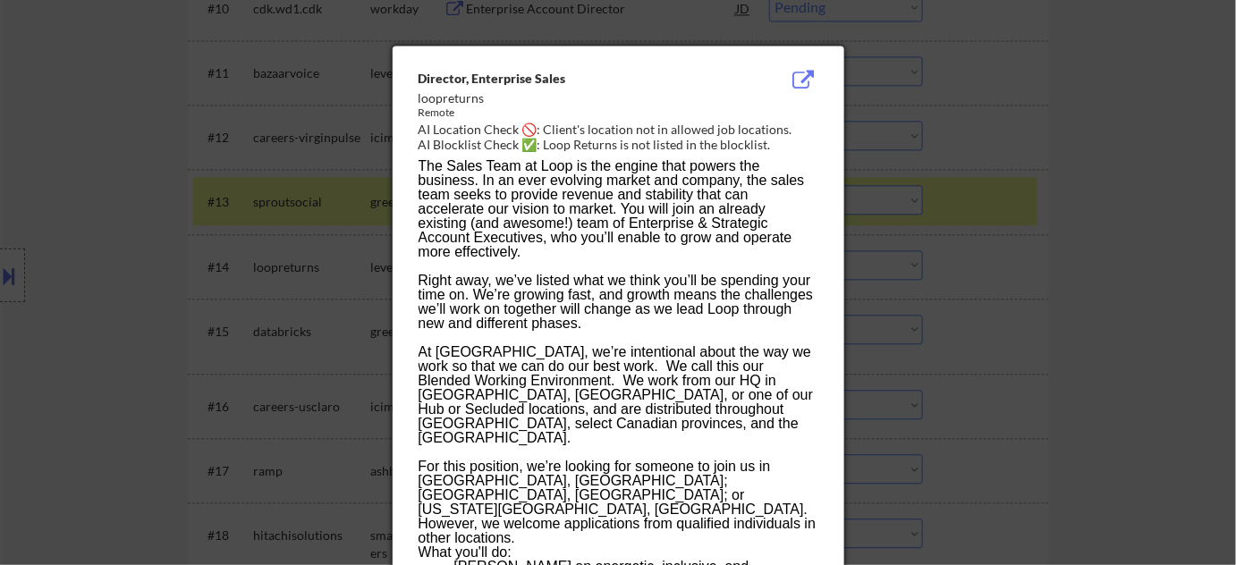
click at [1066, 275] on div at bounding box center [618, 282] width 1236 height 565
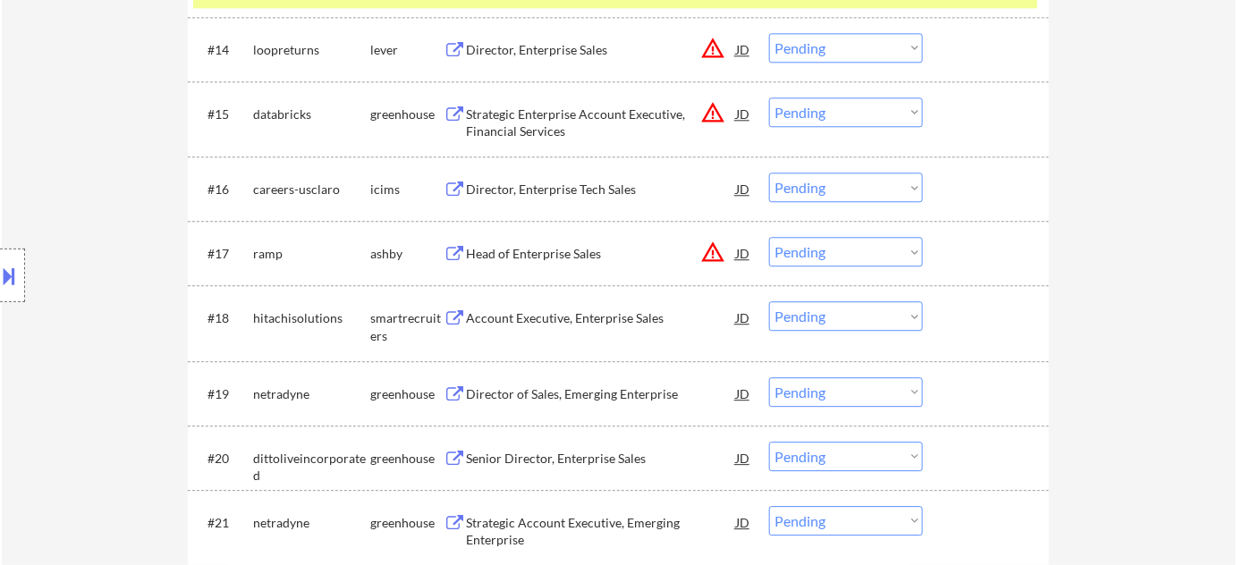
scroll to position [1476, 0]
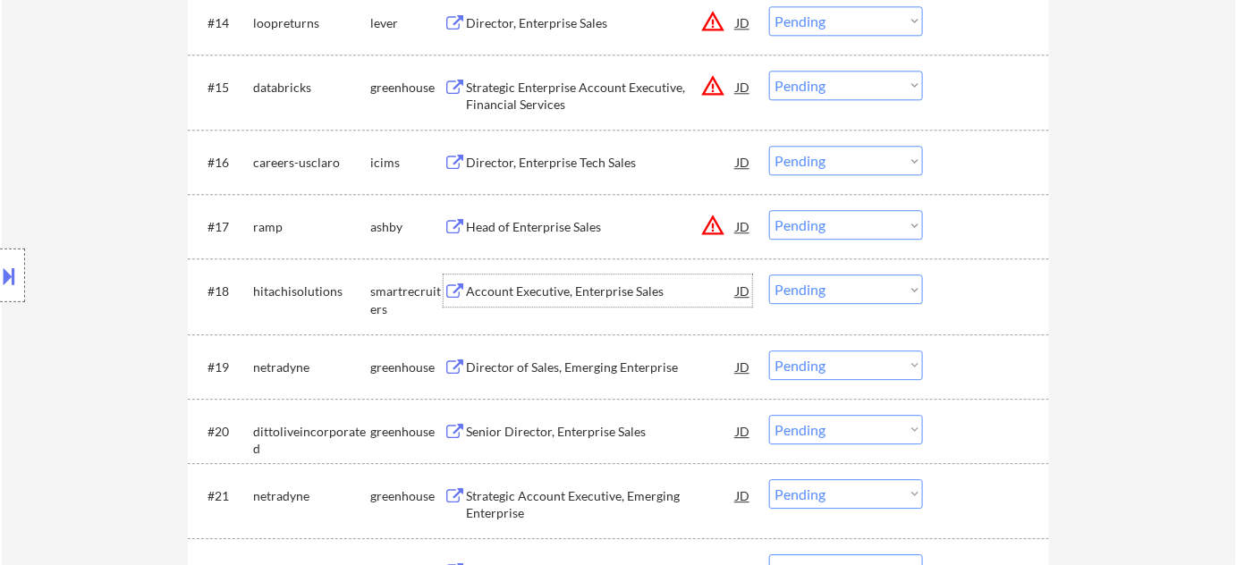
click at [567, 283] on div "Account Executive, Enterprise Sales" at bounding box center [601, 292] width 270 height 18
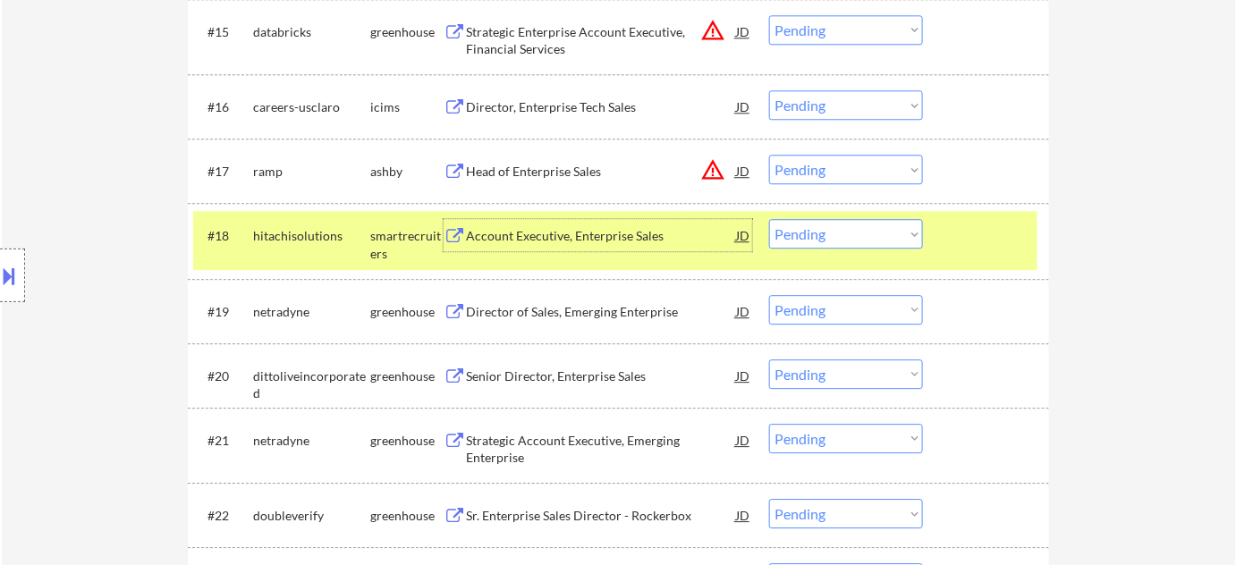
scroll to position [1558, 0]
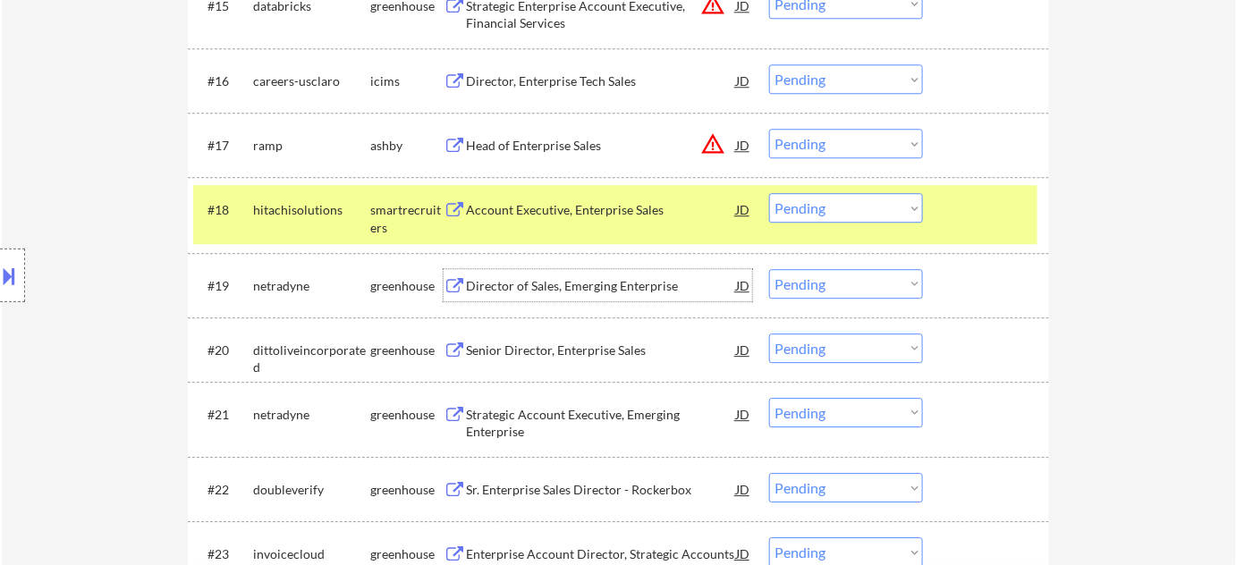
click at [579, 285] on div "Director of Sales, Emerging Enterprise" at bounding box center [601, 286] width 270 height 18
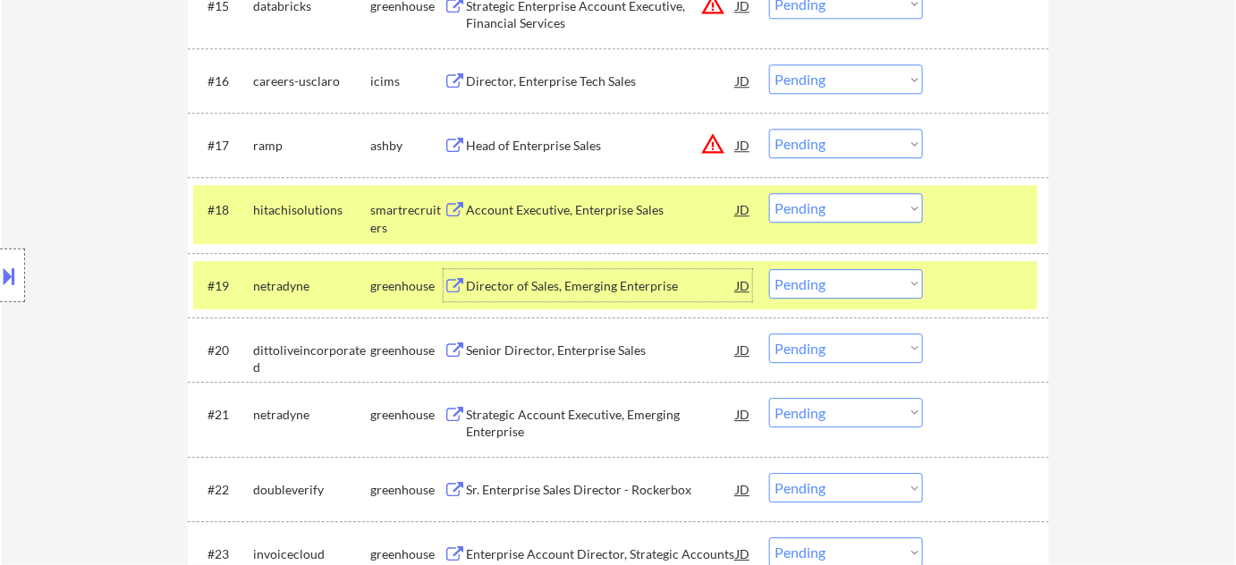
click at [825, 275] on select "Choose an option... Pending Applied Excluded (Questions) Excluded (Expired) Exc…" at bounding box center [846, 284] width 154 height 30
click at [769, 269] on select "Choose an option... Pending Applied Excluded (Questions) Excluded (Expired) Exc…" at bounding box center [846, 284] width 154 height 30
select select ""pending""
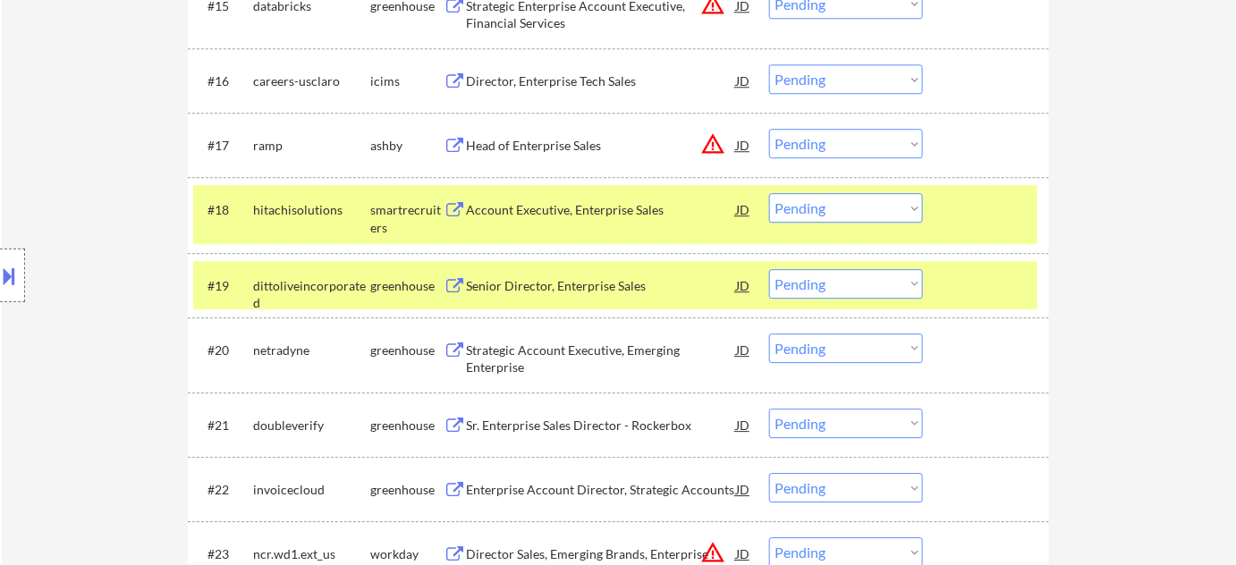
click at [816, 200] on select "Choose an option... Pending Applied Excluded (Questions) Excluded (Expired) Exc…" at bounding box center [846, 208] width 154 height 30
click at [769, 193] on select "Choose an option... Pending Applied Excluded (Questions) Excluded (Expired) Exc…" at bounding box center [846, 208] width 154 height 30
select select ""pending""
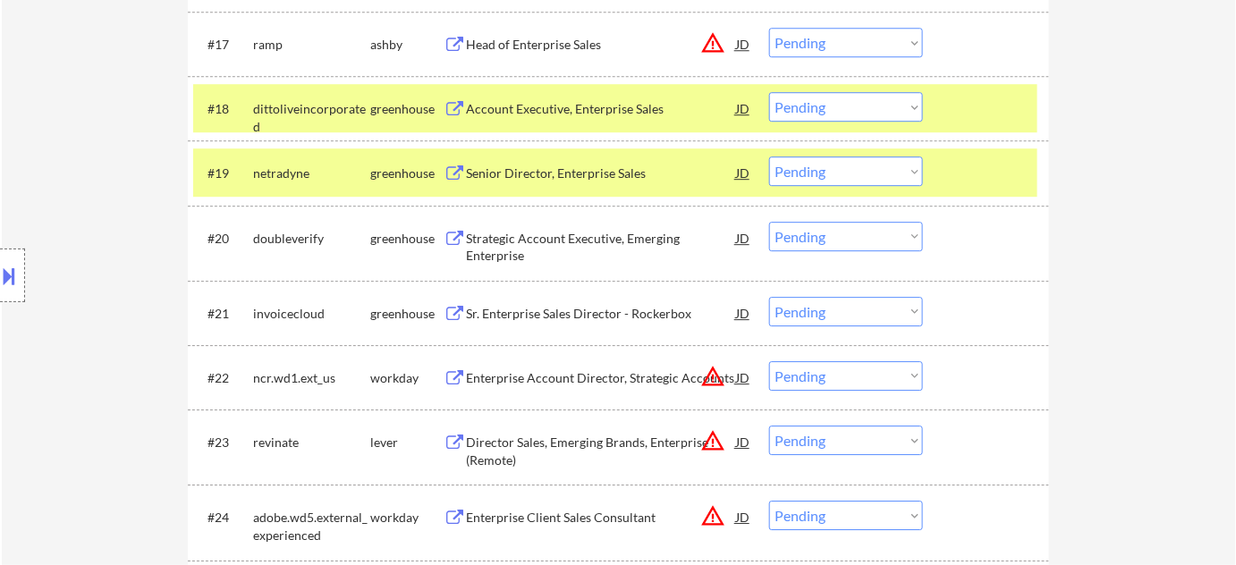
scroll to position [1721, 0]
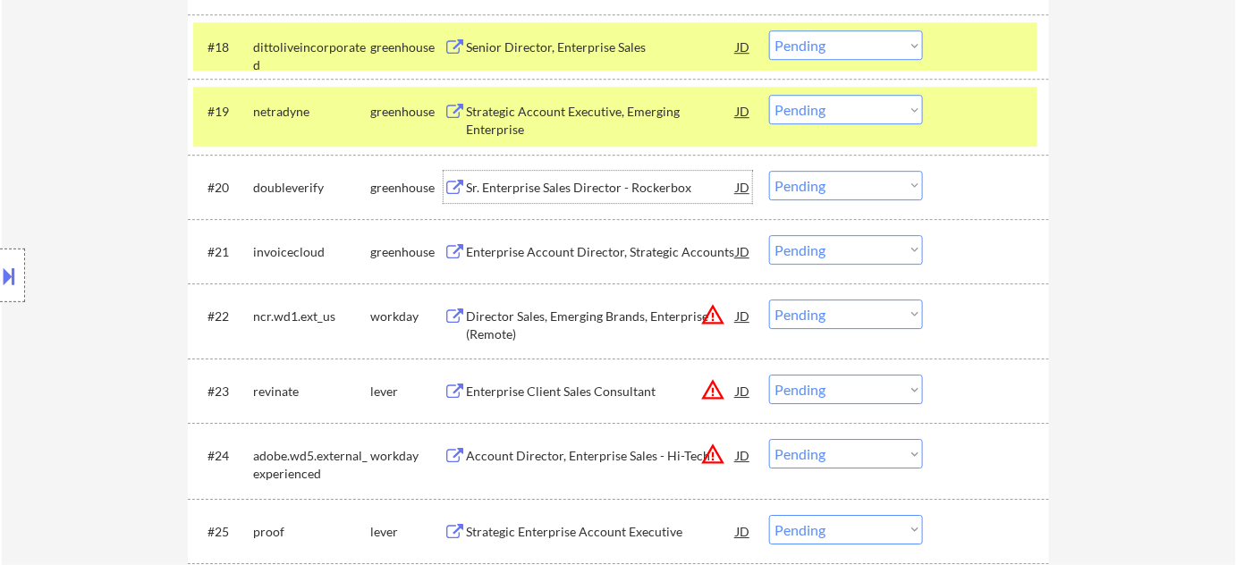
click at [605, 195] on div "Sr. Enterprise Sales Director - Rockerbox" at bounding box center [601, 188] width 270 height 18
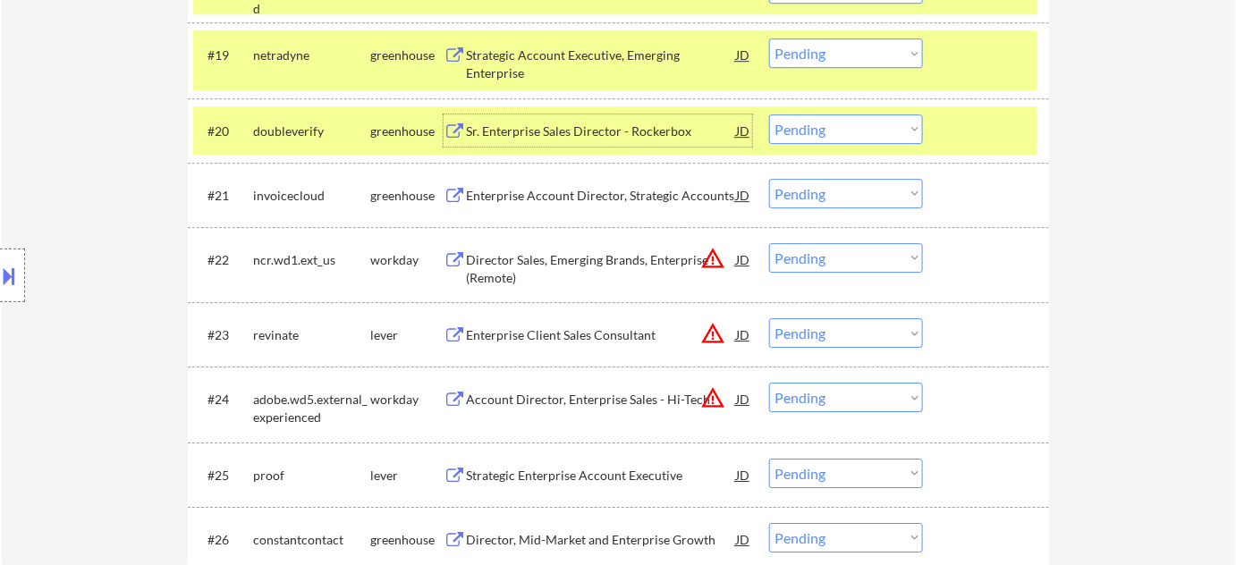
scroll to position [1802, 0]
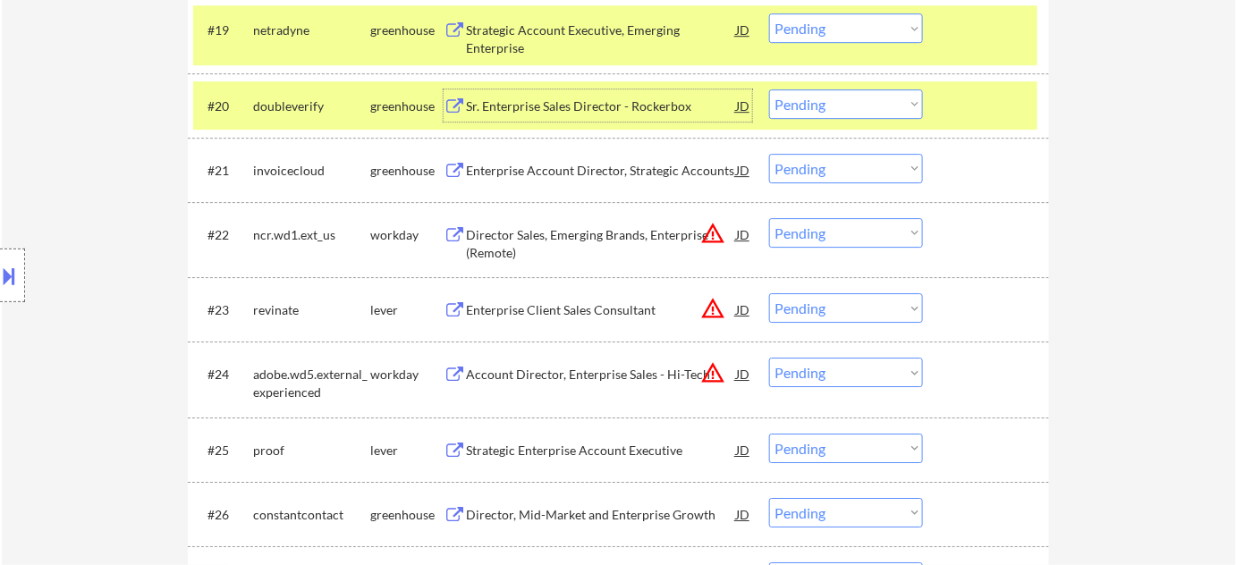
click at [715, 231] on button "warning_amber" at bounding box center [712, 233] width 25 height 25
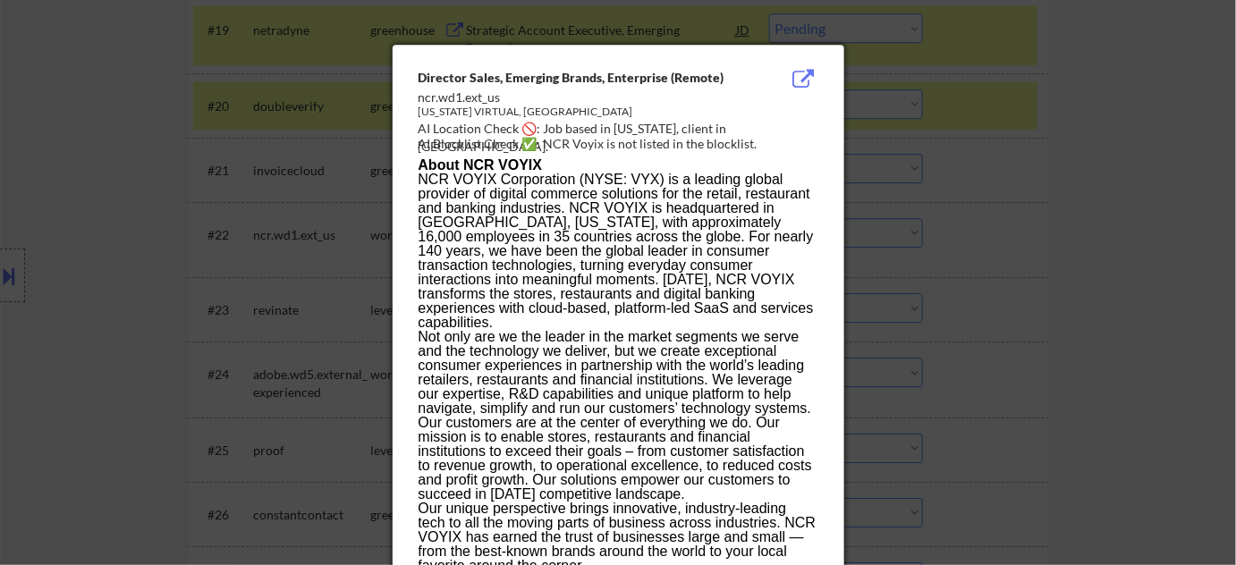
click at [971, 288] on div at bounding box center [618, 282] width 1236 height 565
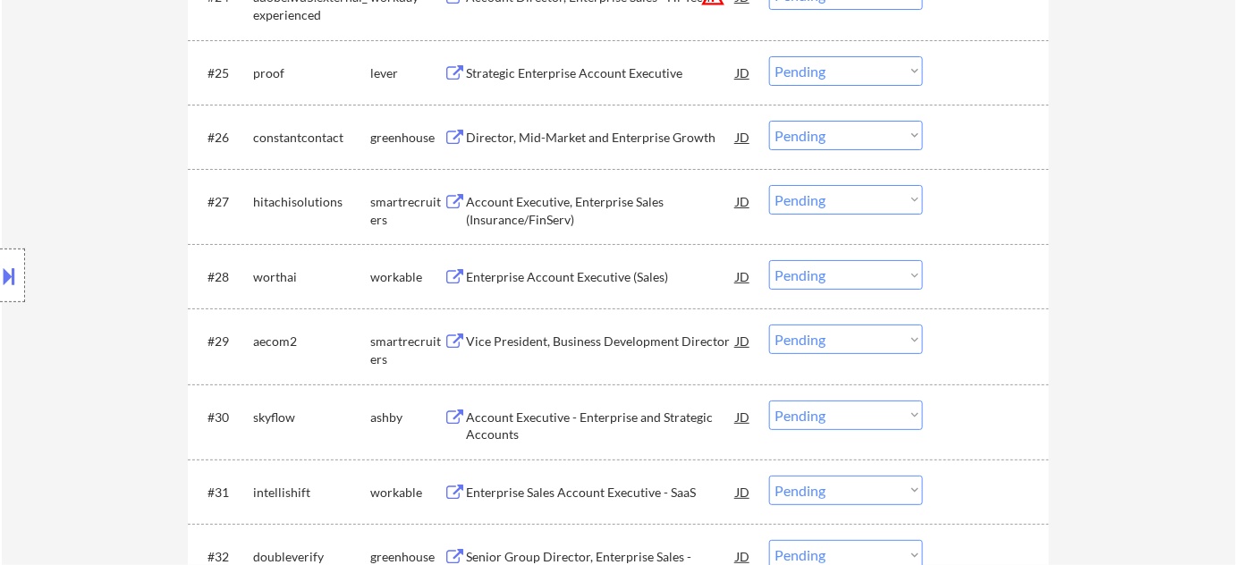
scroll to position [2208, 0]
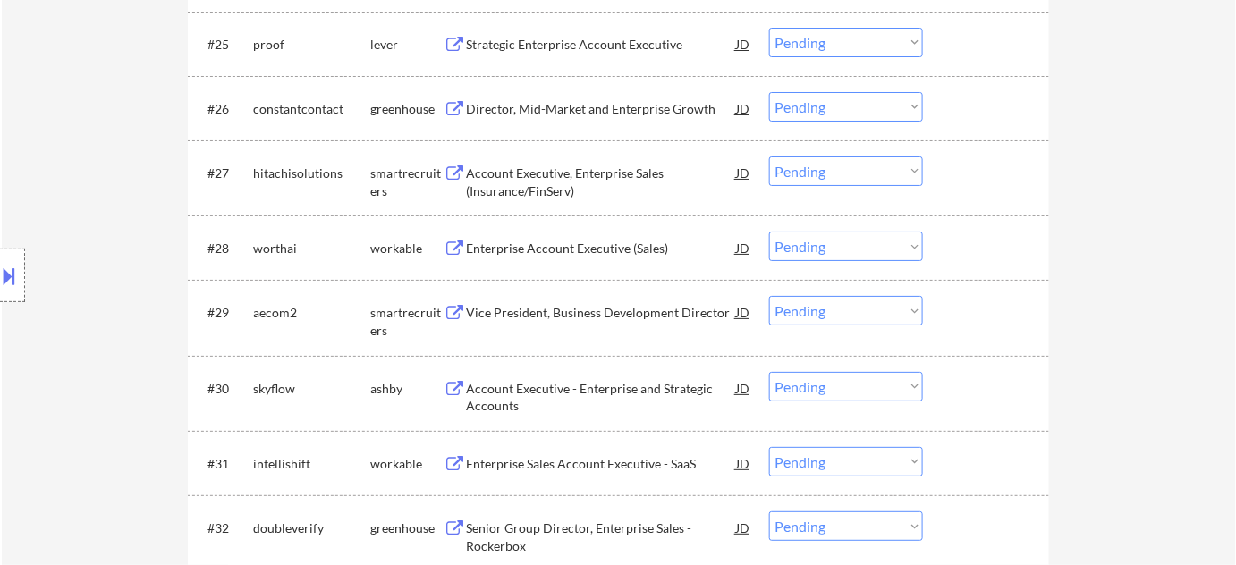
click at [486, 395] on div "Account Executive - Enterprise and Strategic Accounts" at bounding box center [601, 397] width 270 height 35
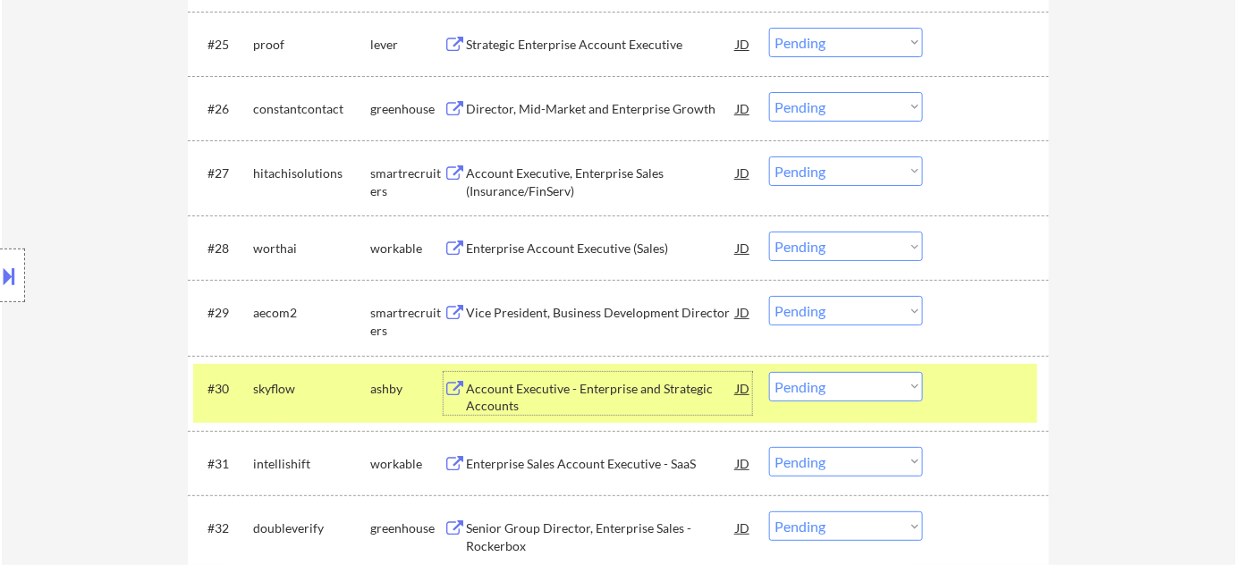
click at [884, 372] on select "Choose an option... Pending Applied Excluded (Questions) Excluded (Expired) Exc…" at bounding box center [846, 387] width 154 height 30
click at [769, 372] on select "Choose an option... Pending Applied Excluded (Questions) Excluded (Expired) Exc…" at bounding box center [846, 387] width 154 height 30
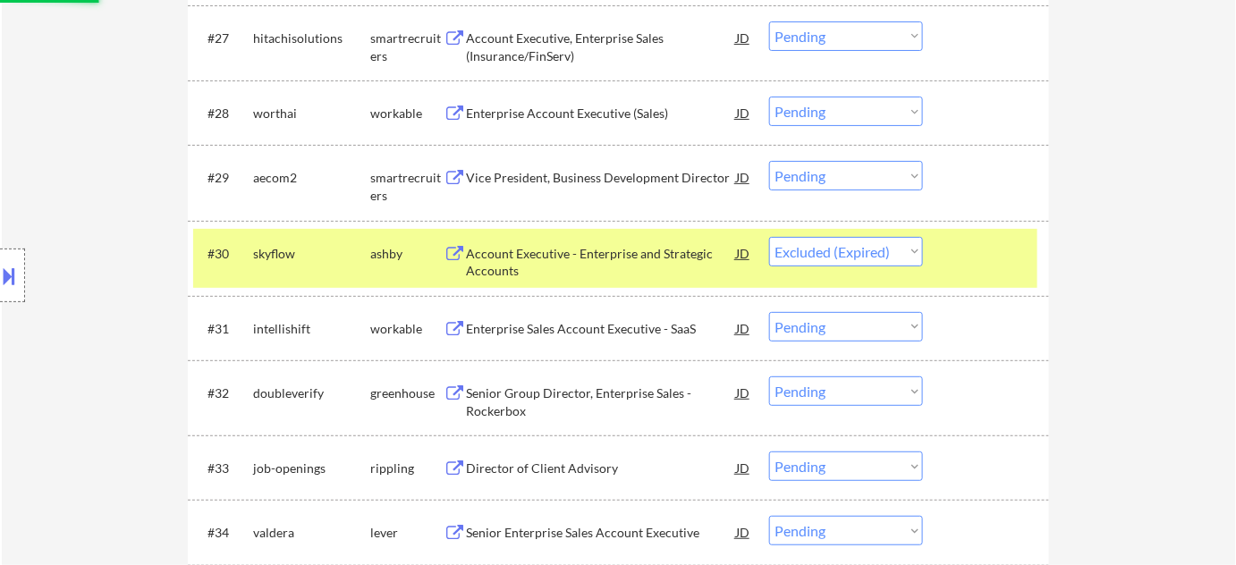
scroll to position [2371, 0]
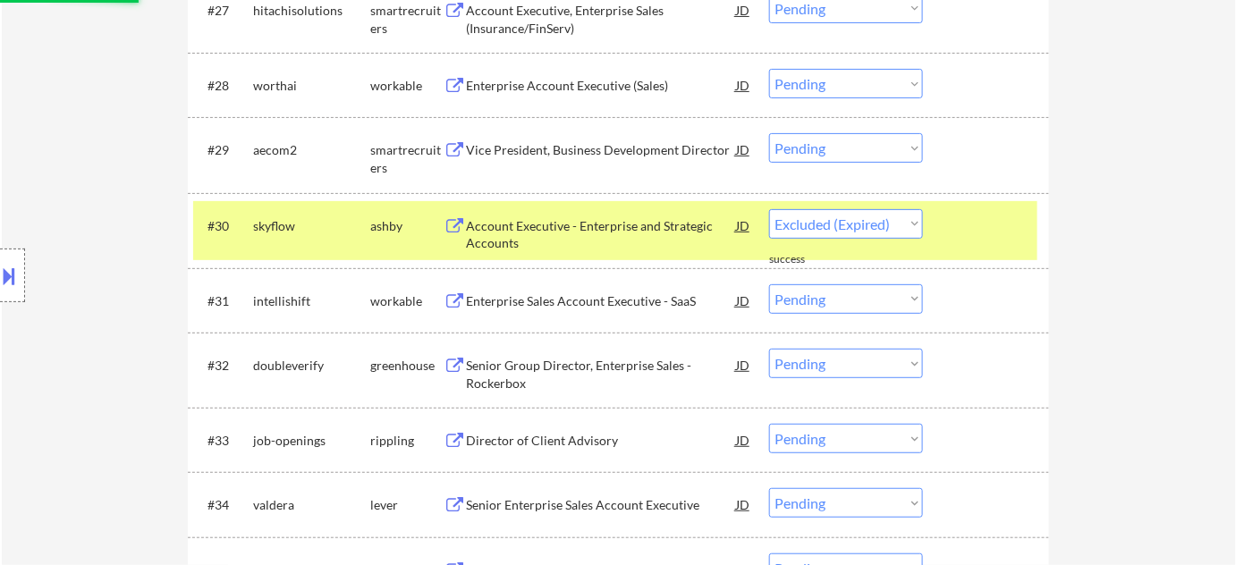
select select ""pending""
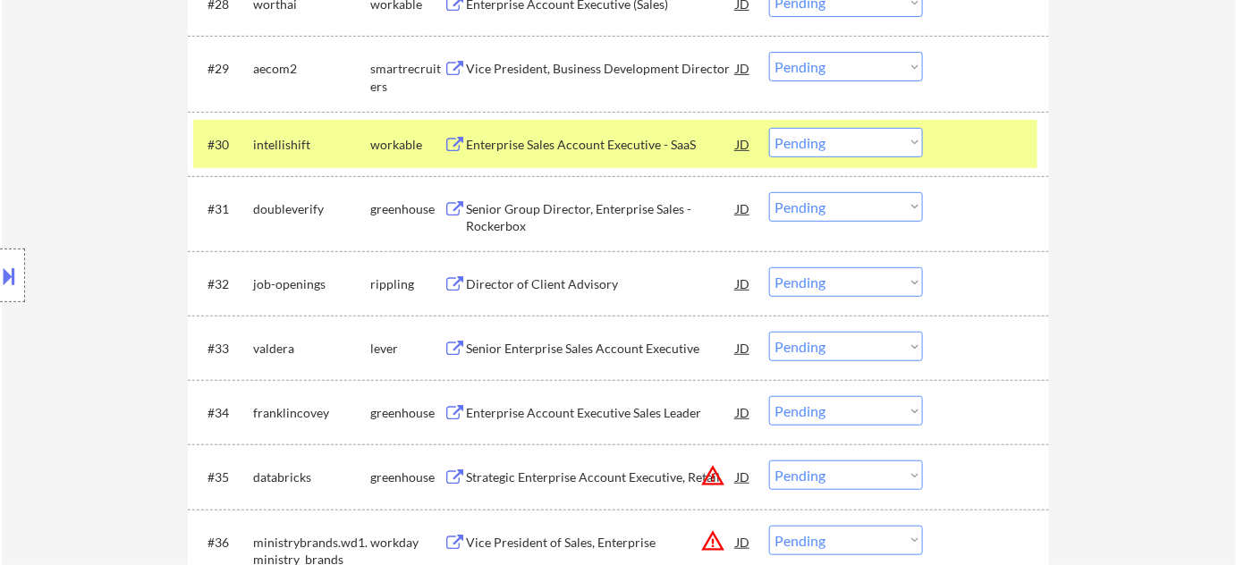
click at [558, 345] on div "Senior Enterprise Sales Account Executive" at bounding box center [601, 349] width 270 height 18
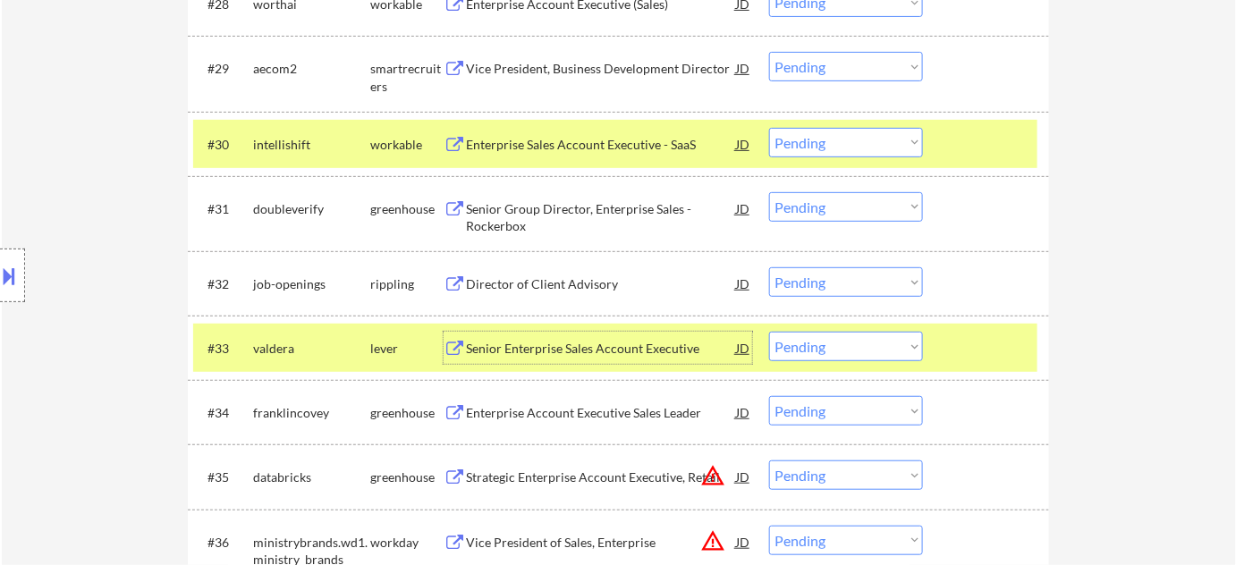
click at [835, 211] on select "Choose an option... Pending Applied Excluded (Questions) Excluded (Expired) Exc…" at bounding box center [846, 207] width 154 height 30
click at [769, 192] on select "Choose an option... Pending Applied Excluded (Questions) Excluded (Expired) Exc…" at bounding box center [846, 207] width 154 height 30
select select ""pending""
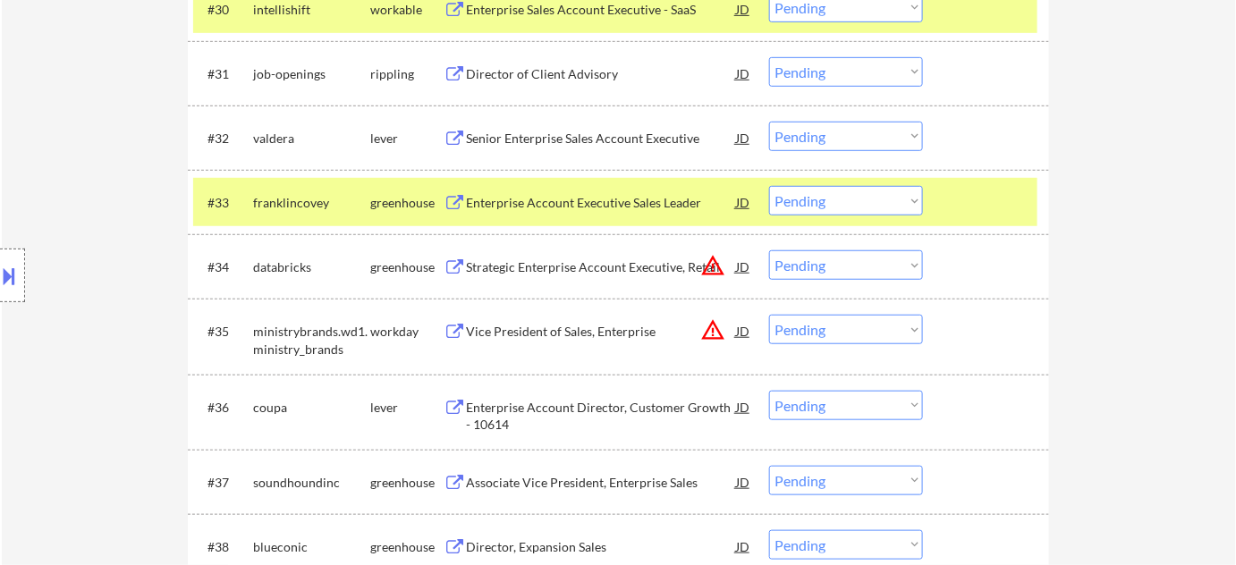
scroll to position [2615, 0]
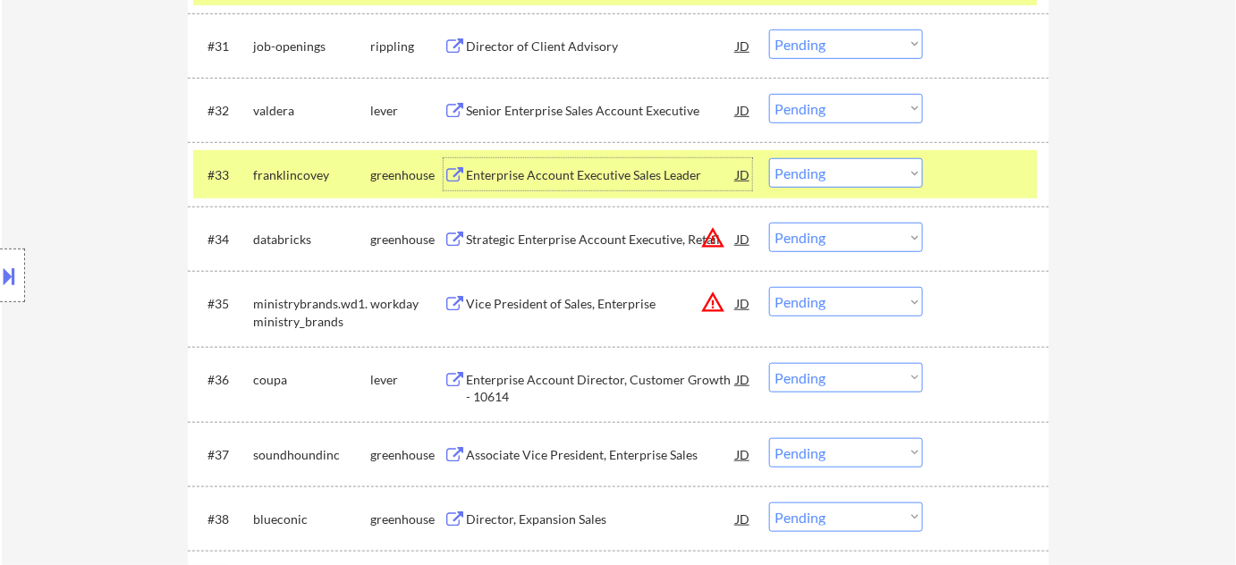
click at [591, 180] on div "Enterprise Account Executive Sales Leader" at bounding box center [601, 175] width 270 height 18
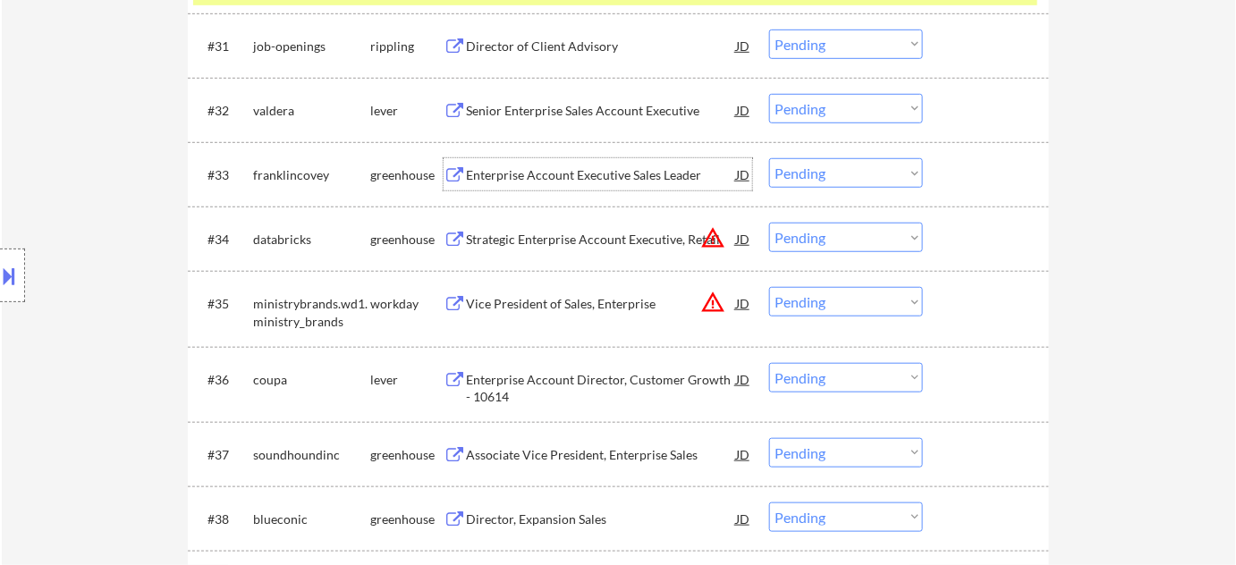
click at [842, 177] on select "Choose an option... Pending Applied Excluded (Questions) Excluded (Expired) Exc…" at bounding box center [846, 173] width 154 height 30
click at [769, 158] on select "Choose an option... Pending Applied Excluded (Questions) Excluded (Expired) Exc…" at bounding box center [846, 173] width 154 height 30
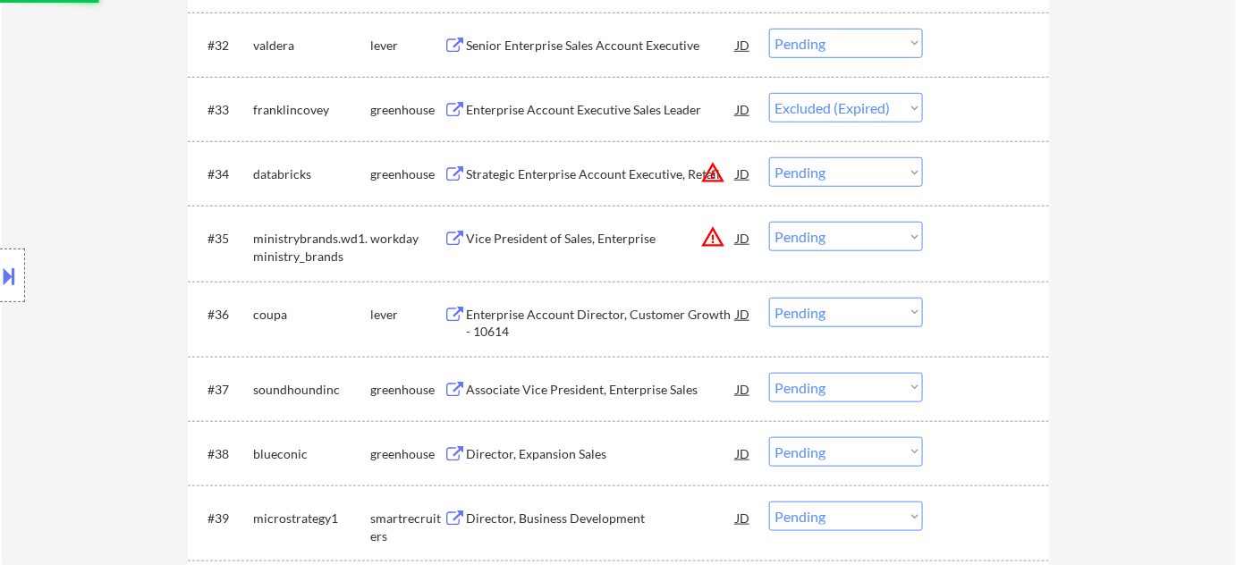
scroll to position [2696, 0]
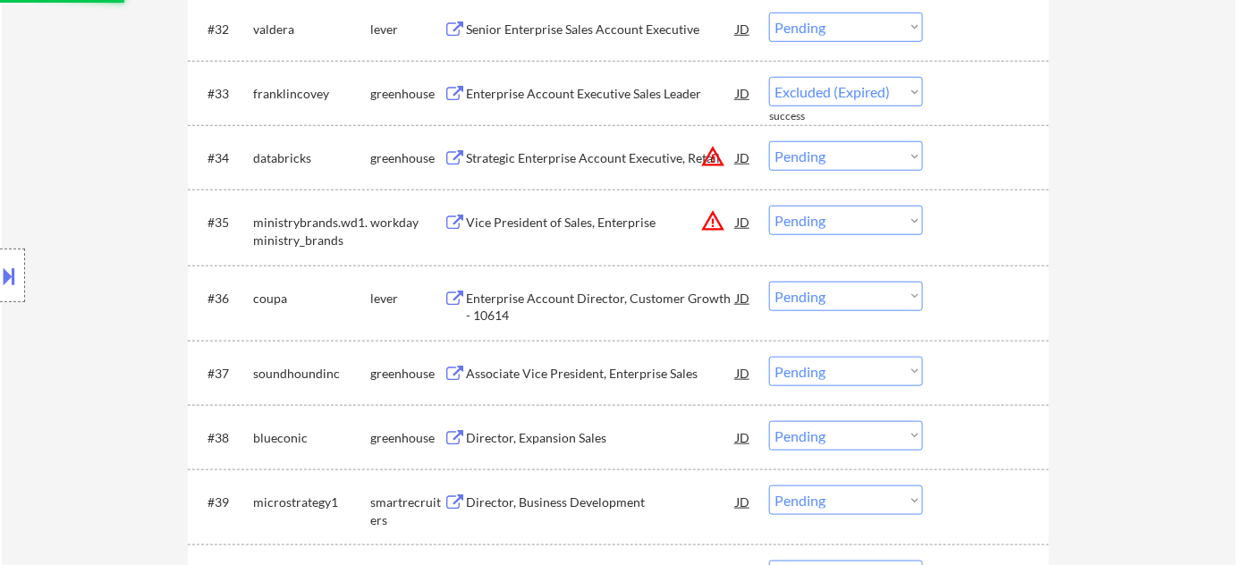
select select ""pending""
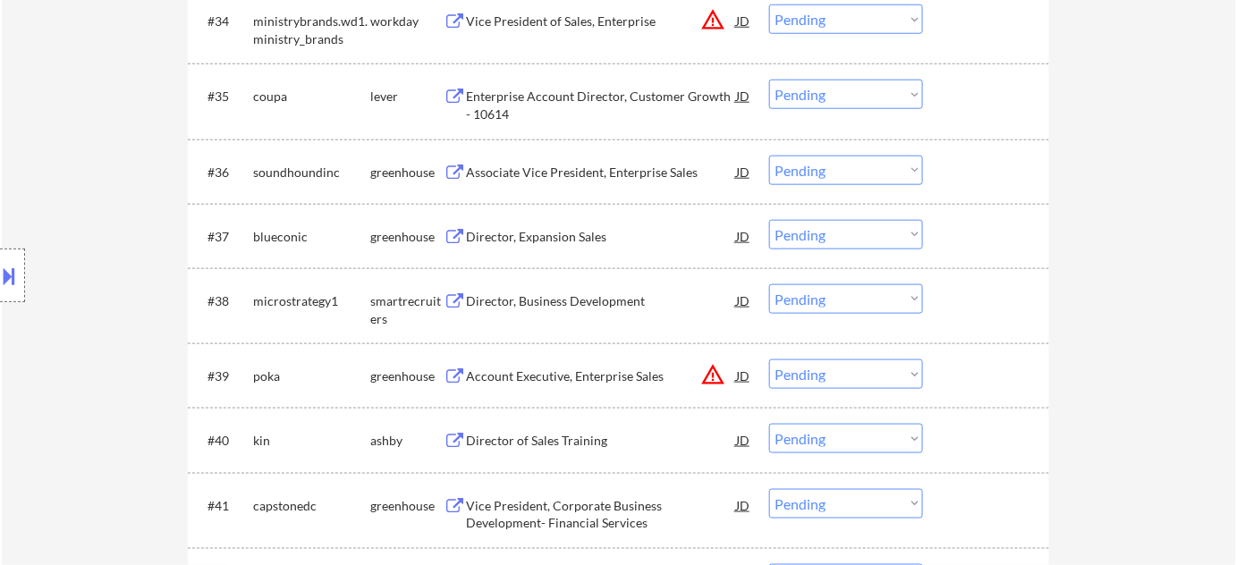
scroll to position [2859, 0]
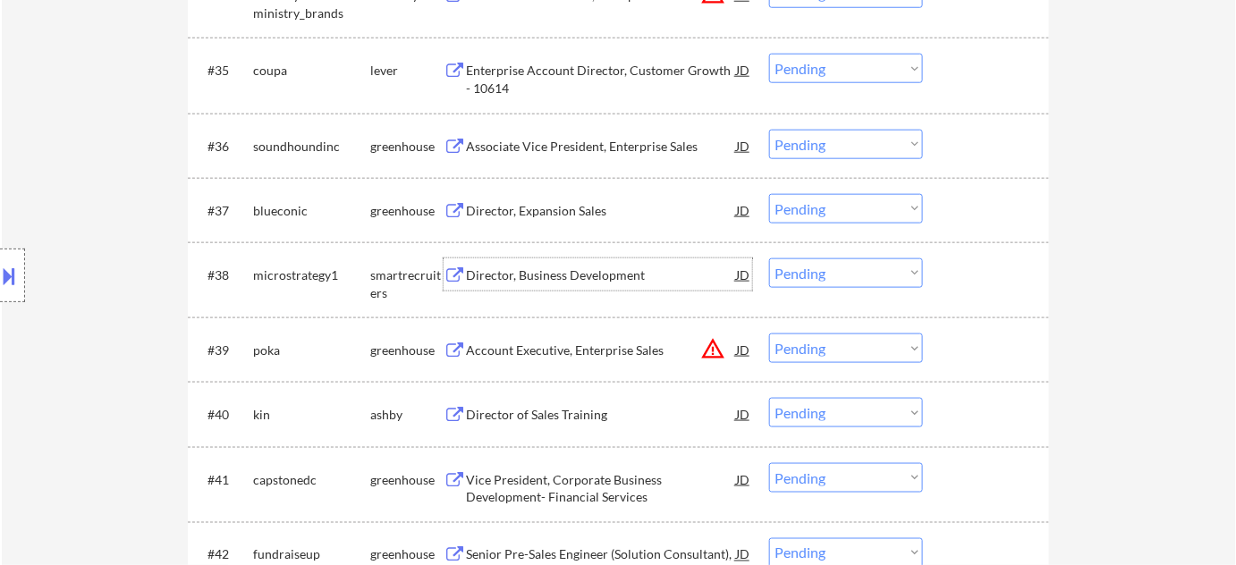
click at [555, 278] on div "Director, Business Development" at bounding box center [601, 275] width 270 height 18
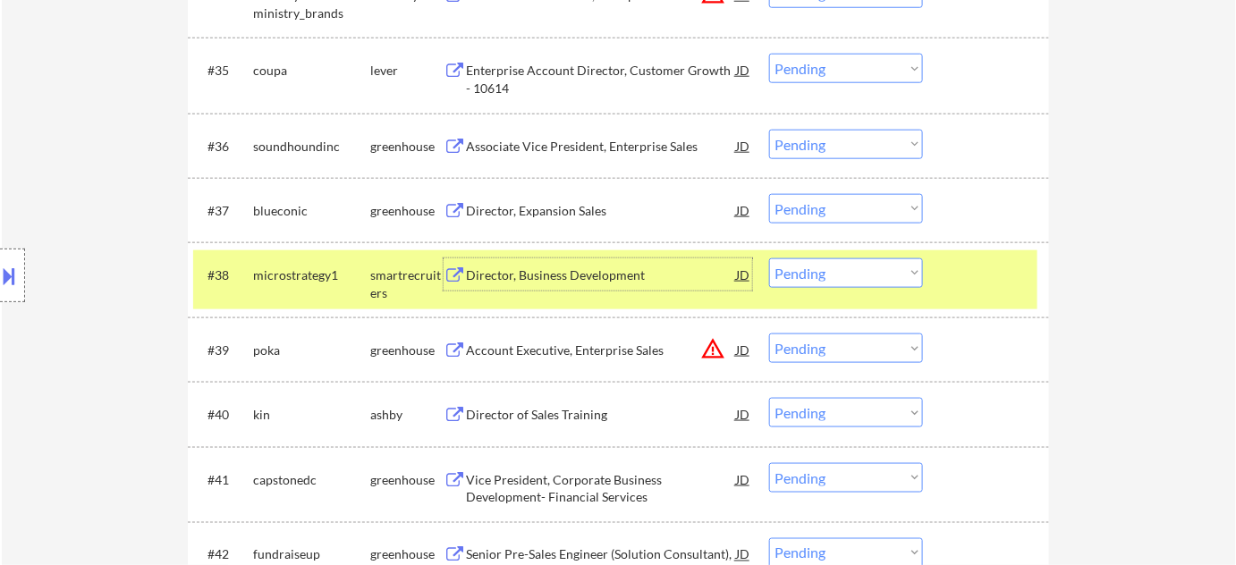
click at [12, 280] on button at bounding box center [10, 276] width 20 height 30
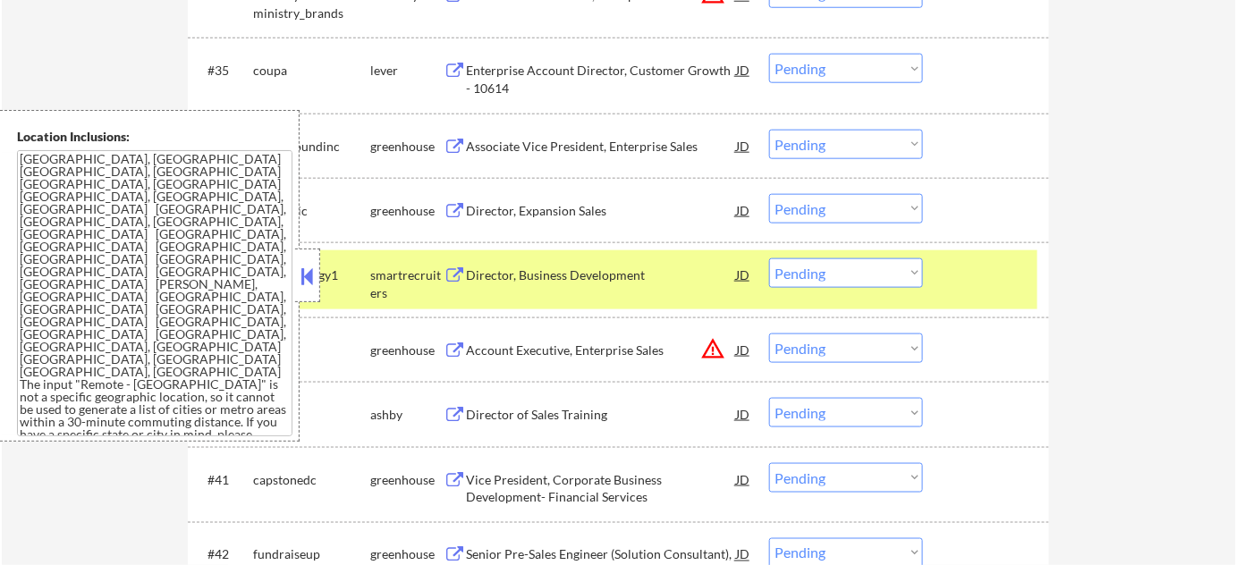
click at [796, 273] on select "Choose an option... Pending Applied Excluded (Questions) Excluded (Expired) Exc…" at bounding box center [846, 273] width 154 height 30
click at [769, 258] on select "Choose an option... Pending Applied Excluded (Questions) Excluded (Expired) Exc…" at bounding box center [846, 273] width 154 height 30
click at [319, 276] on div at bounding box center [307, 276] width 25 height 54
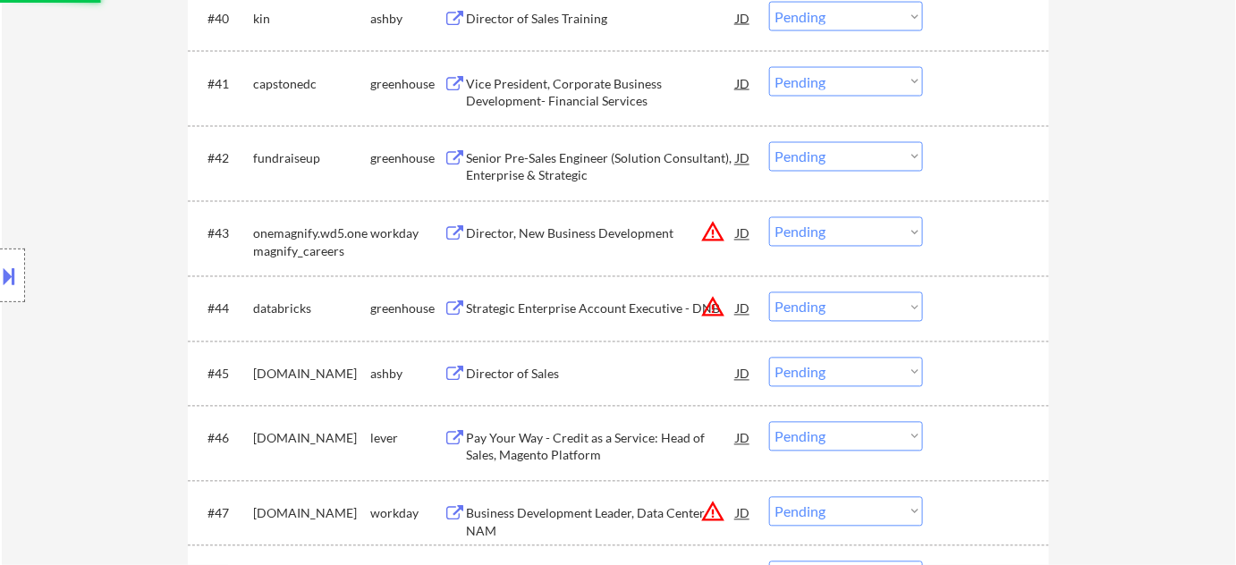
scroll to position [3265, 0]
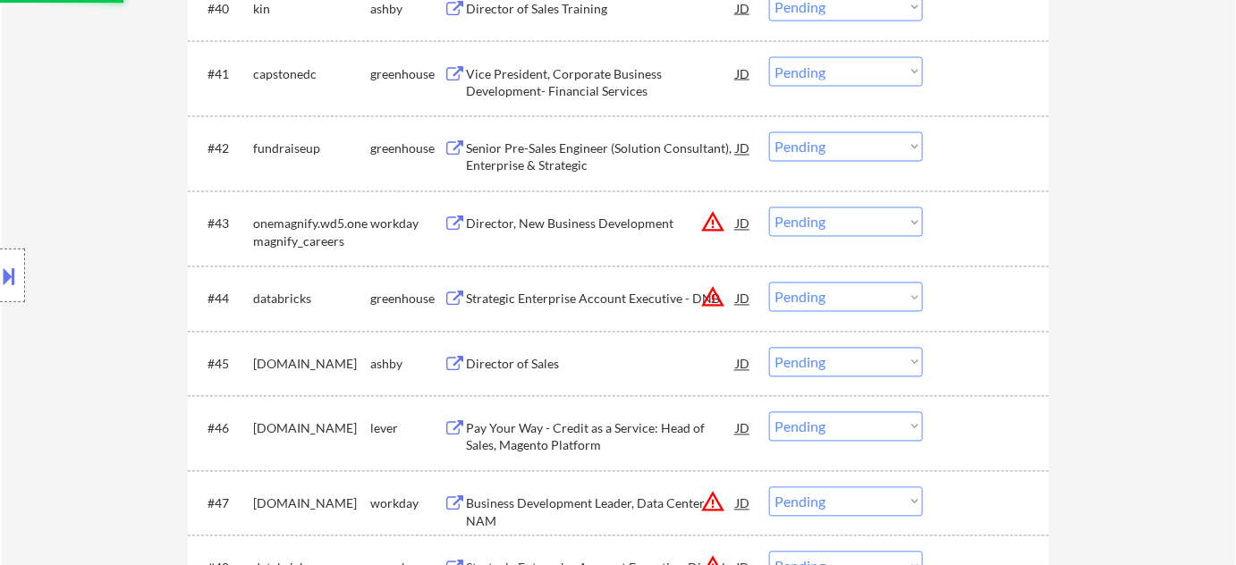
select select ""pending""
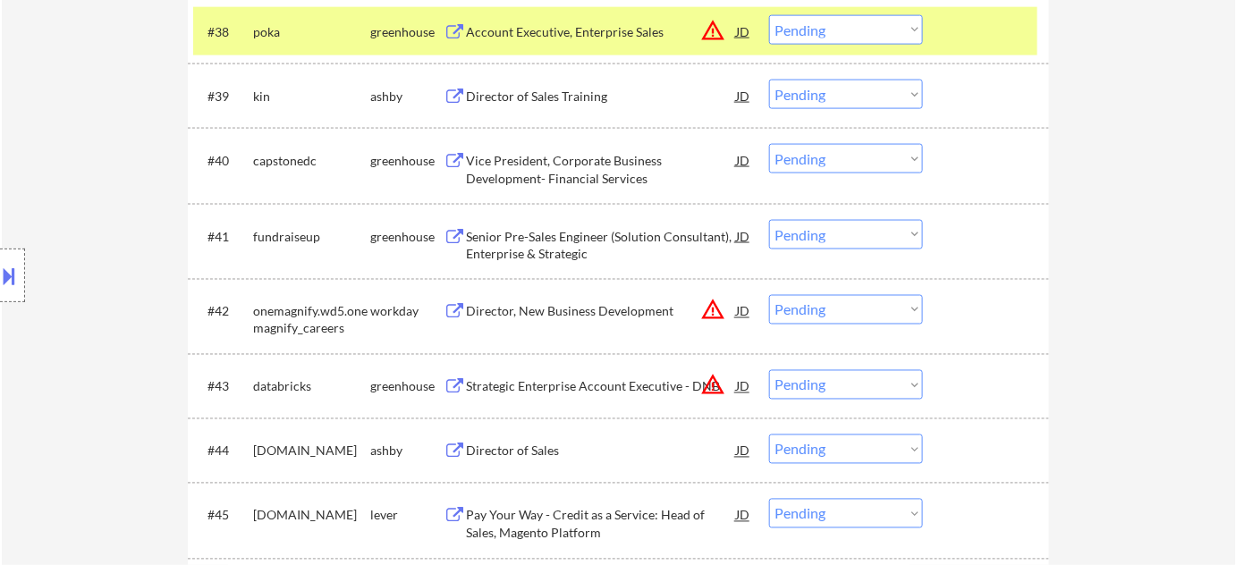
scroll to position [3184, 0]
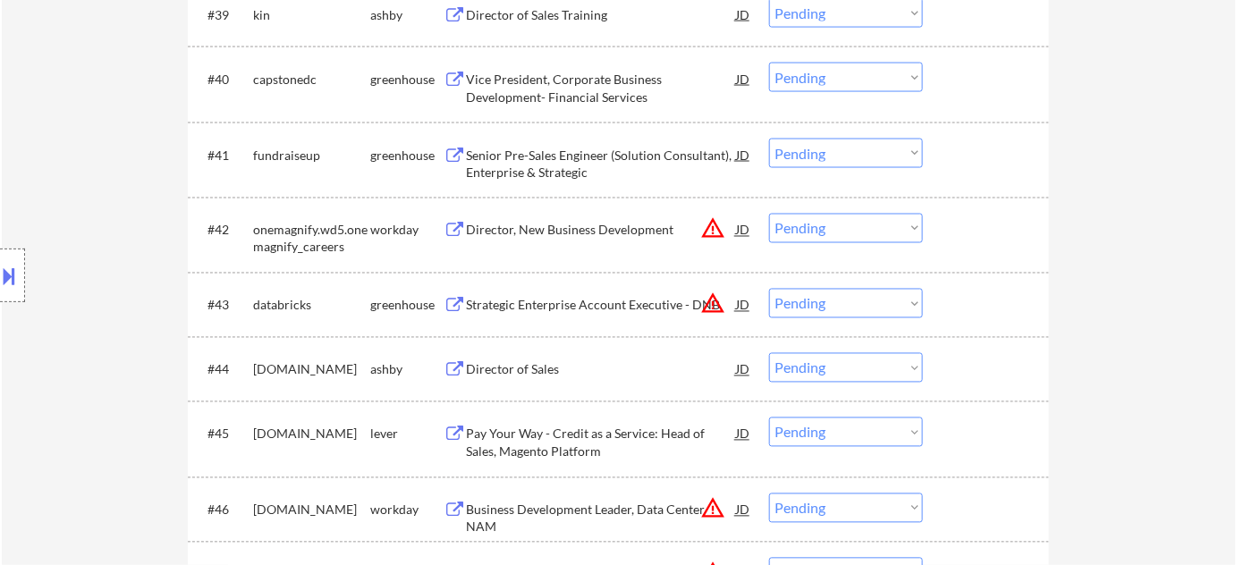
click at [503, 368] on div "Director of Sales" at bounding box center [601, 370] width 270 height 18
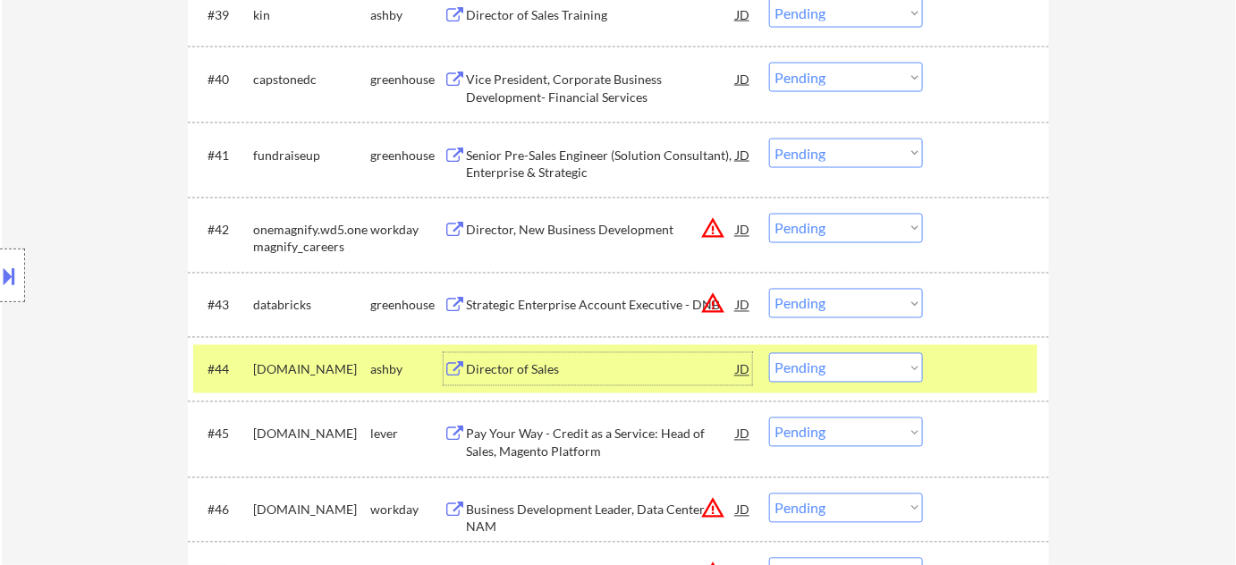
click at [837, 377] on select "Choose an option... Pending Applied Excluded (Questions) Excluded (Expired) Exc…" at bounding box center [846, 368] width 154 height 30
click at [769, 353] on select "Choose an option... Pending Applied Excluded (Questions) Excluded (Expired) Exc…" at bounding box center [846, 368] width 154 height 30
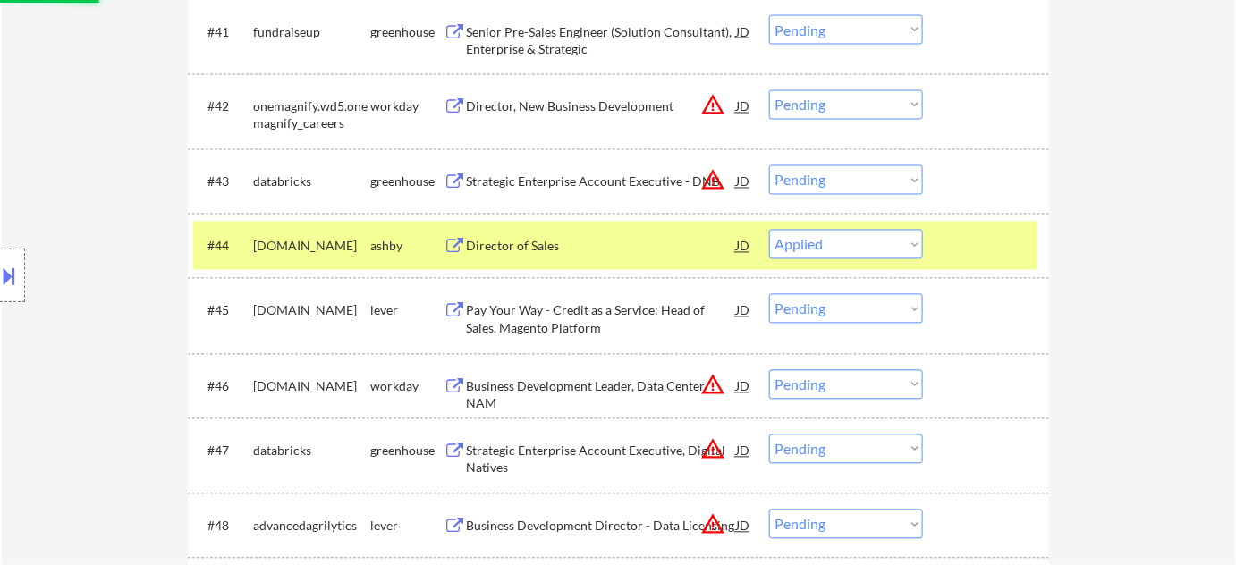
scroll to position [3346, 0]
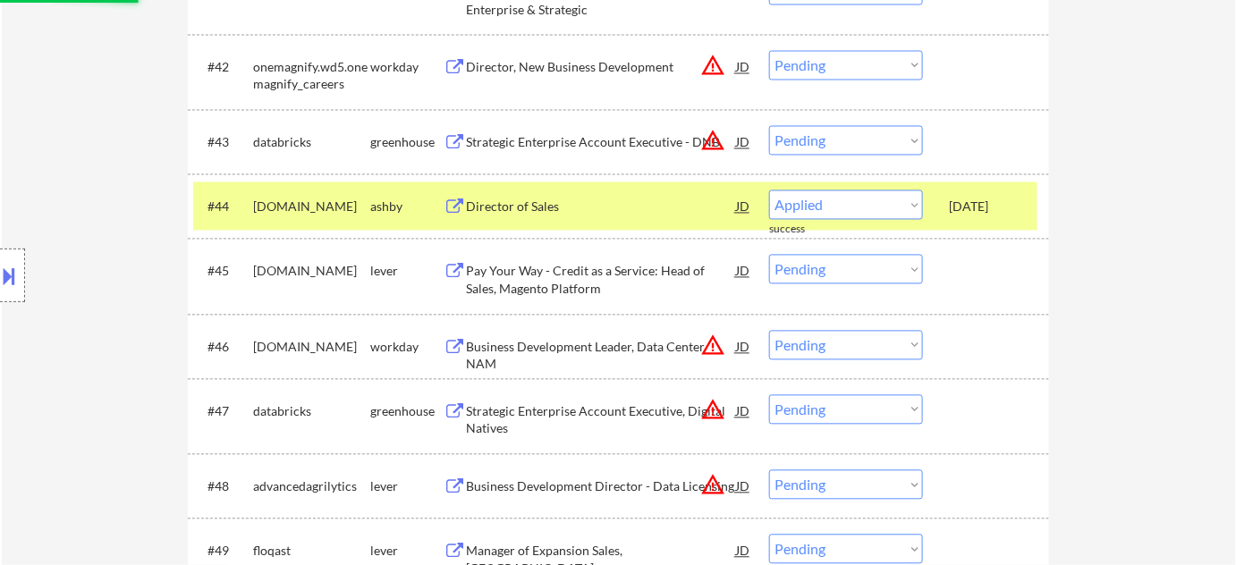
select select ""pending""
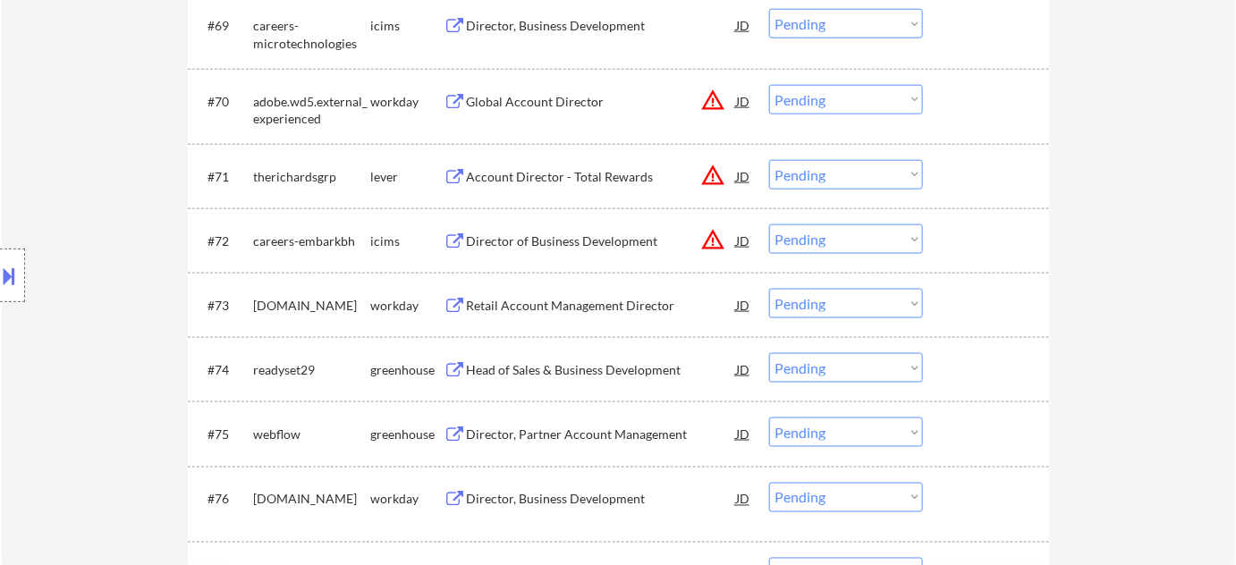
scroll to position [5461, 0]
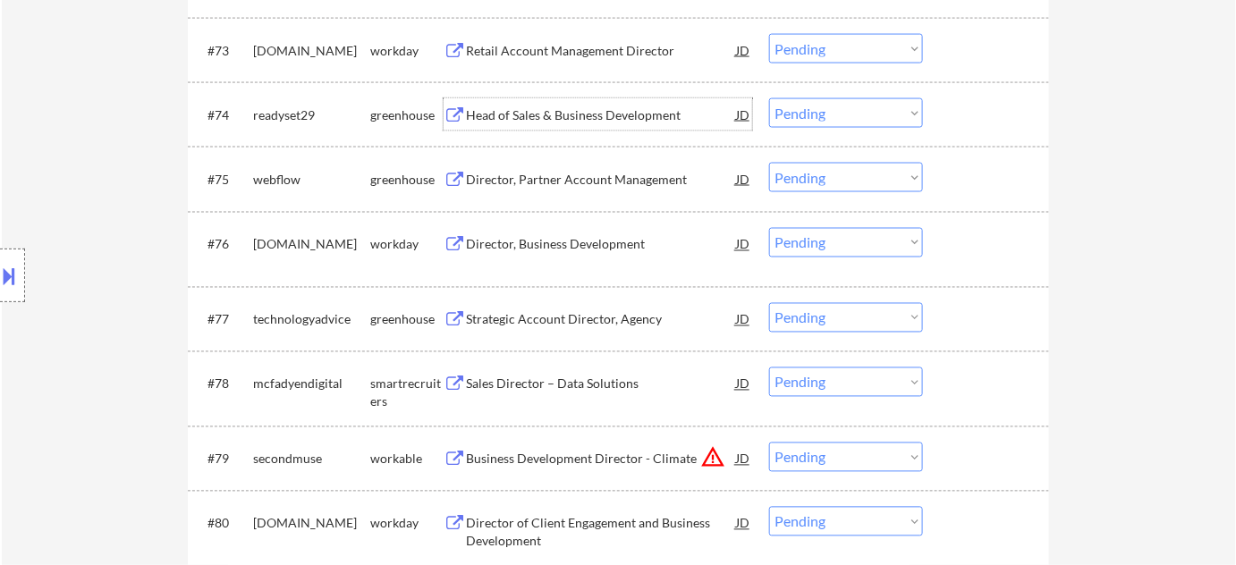
click at [544, 108] on div "Head of Sales & Business Development" at bounding box center [601, 115] width 270 height 18
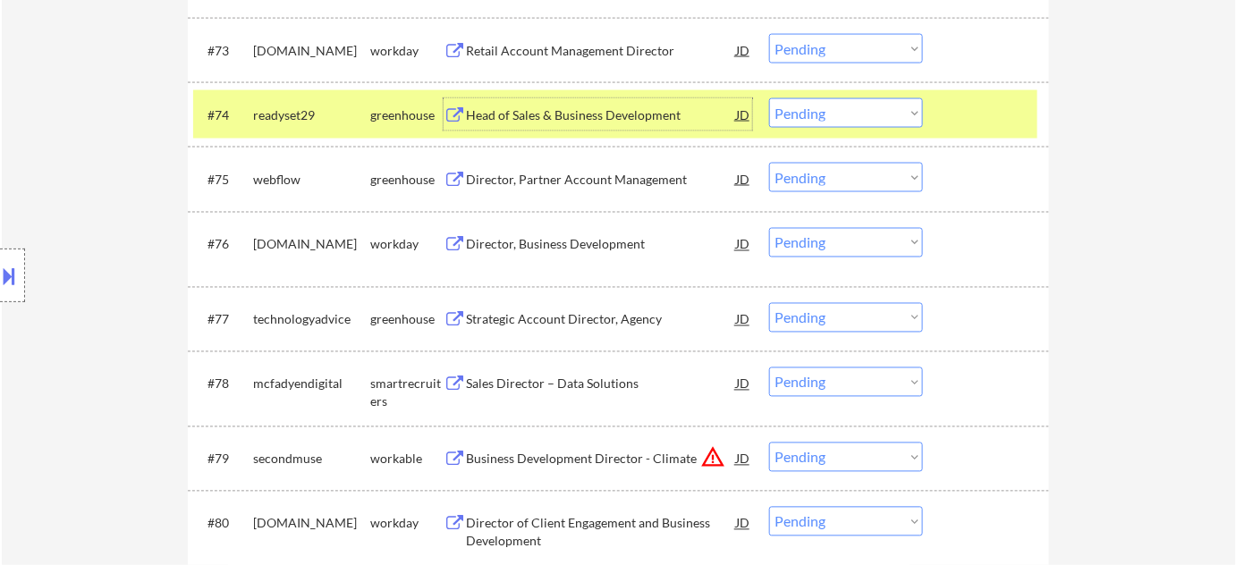
click at [774, 118] on select "Choose an option... Pending Applied Excluded (Questions) Excluded (Expired) Exc…" at bounding box center [846, 113] width 154 height 30
click at [847, 111] on select "Choose an option... Pending Applied Excluded (Questions) Excluded (Expired) Exc…" at bounding box center [846, 113] width 154 height 30
click at [769, 98] on select "Choose an option... Pending Applied Excluded (Questions) Excluded (Expired) Exc…" at bounding box center [846, 113] width 154 height 30
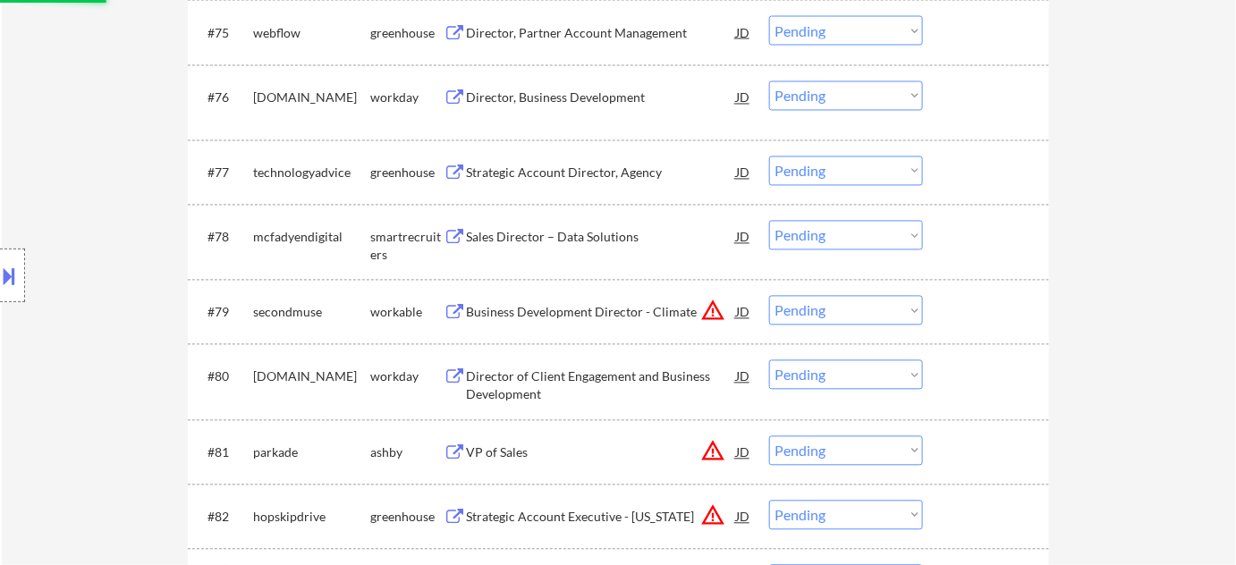
scroll to position [5623, 0]
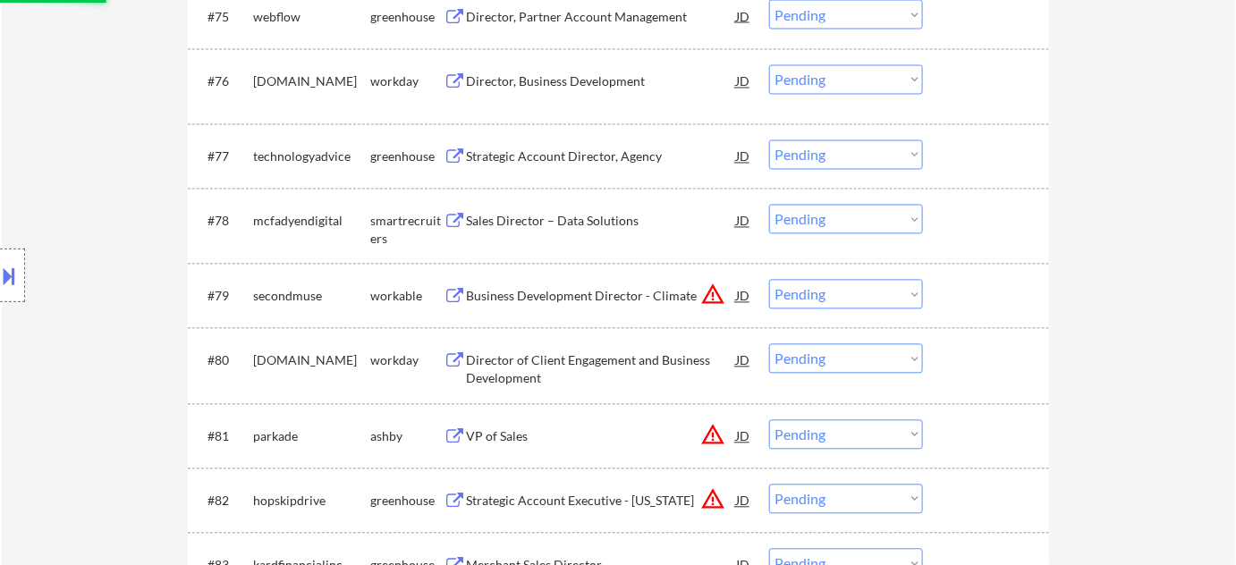
select select ""pending""
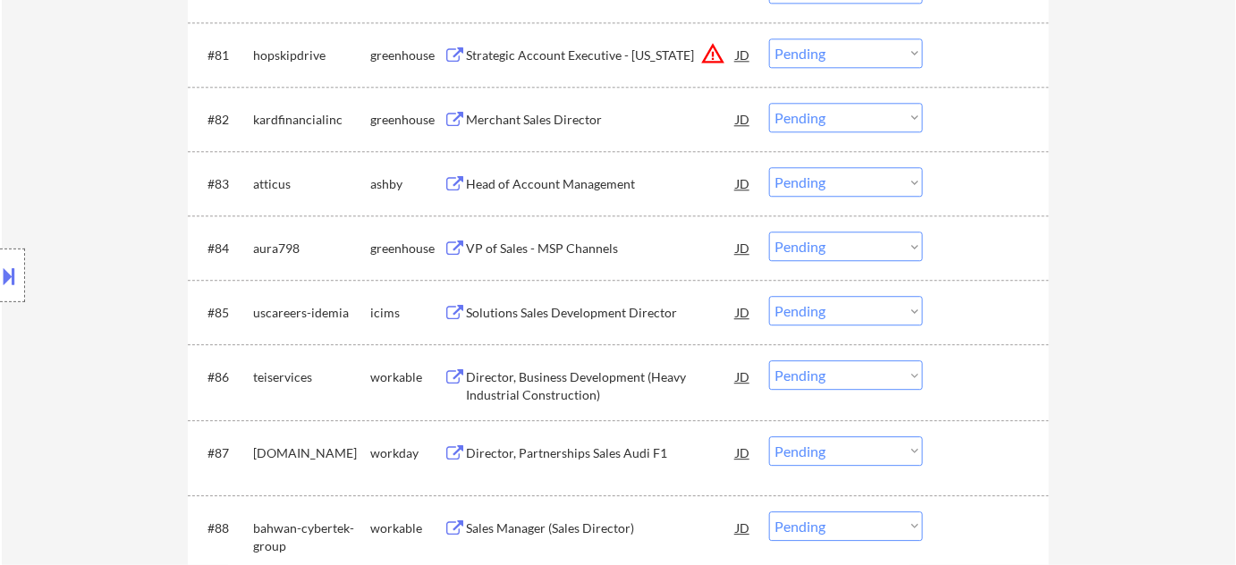
scroll to position [6029, 0]
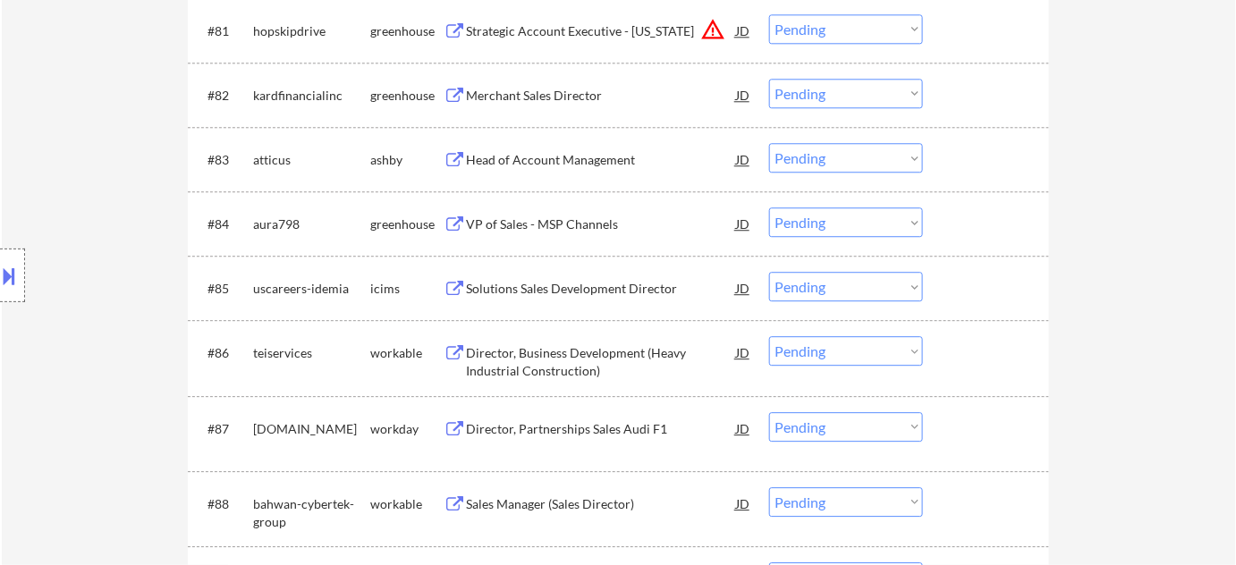
click at [546, 230] on div "VP of Sales - MSP Channels" at bounding box center [601, 225] width 270 height 18
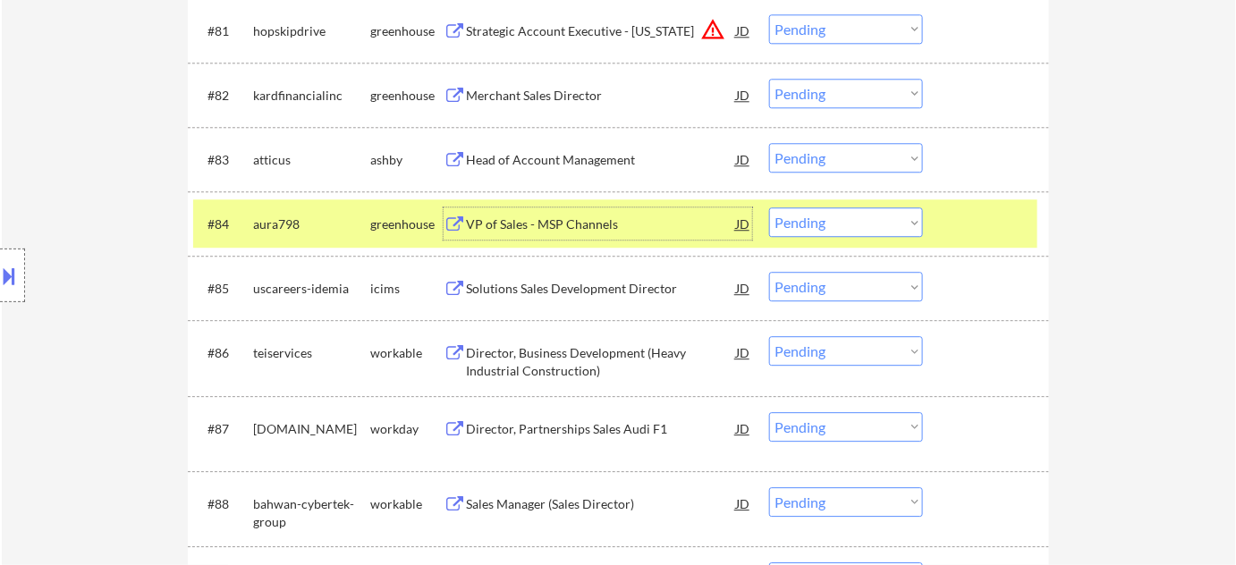
click at [793, 232] on select "Choose an option... Pending Applied Excluded (Questions) Excluded (Expired) Exc…" at bounding box center [846, 222] width 154 height 30
click at [769, 207] on select "Choose an option... Pending Applied Excluded (Questions) Excluded (Expired) Exc…" at bounding box center [846, 222] width 154 height 30
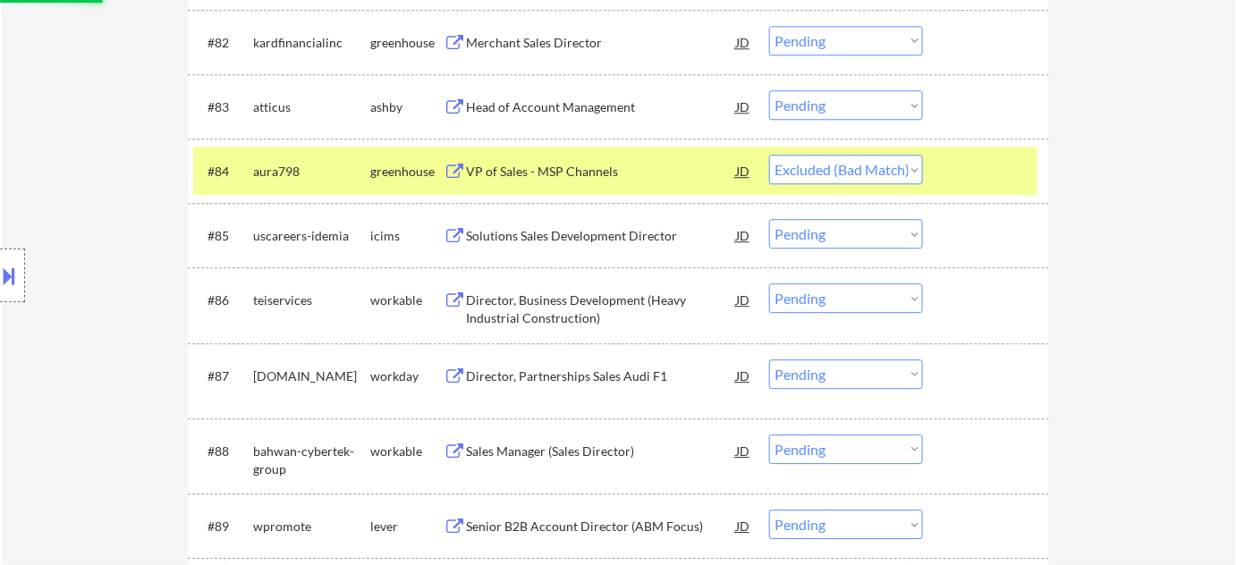
scroll to position [6111, 0]
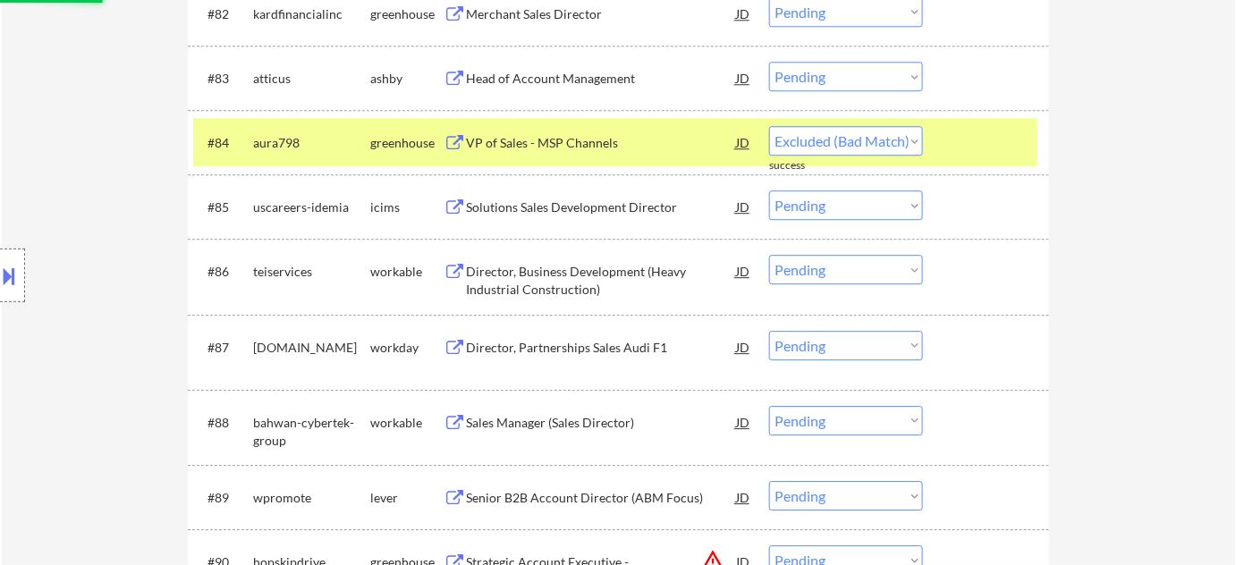
select select ""pending""
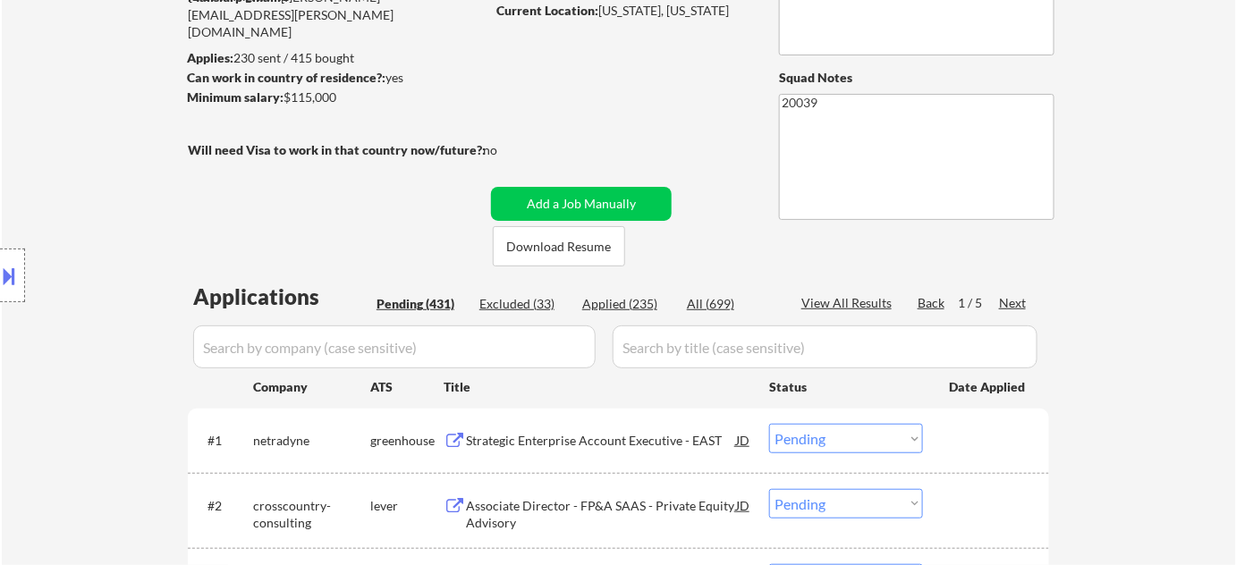
scroll to position [178, 0]
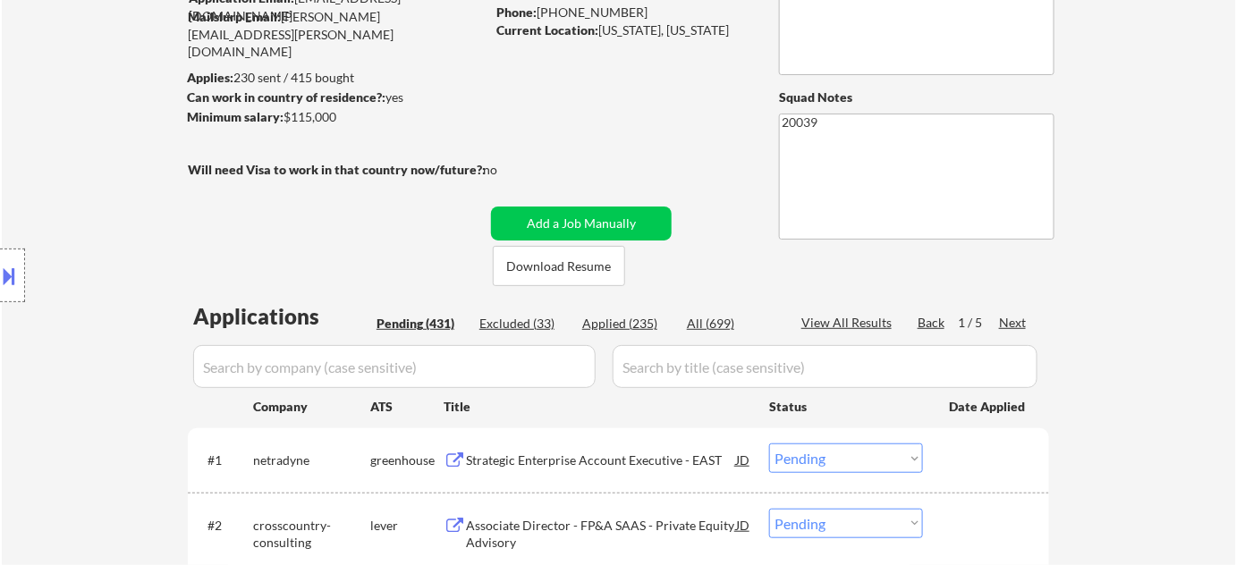
click at [1016, 317] on div "Next" at bounding box center [1013, 323] width 29 height 18
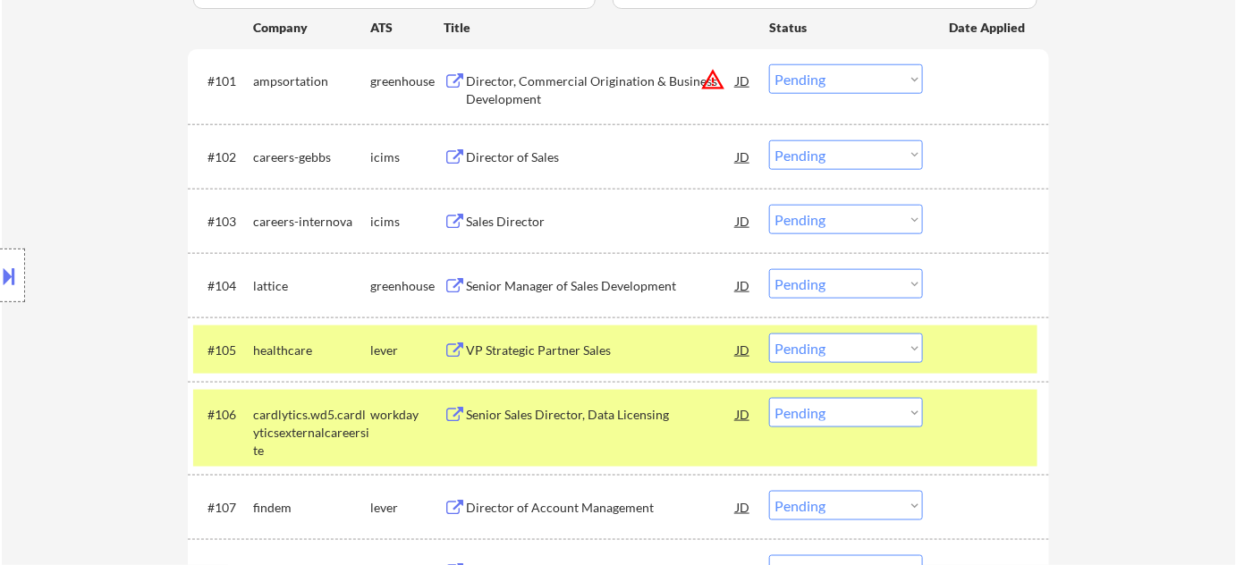
scroll to position [584, 0]
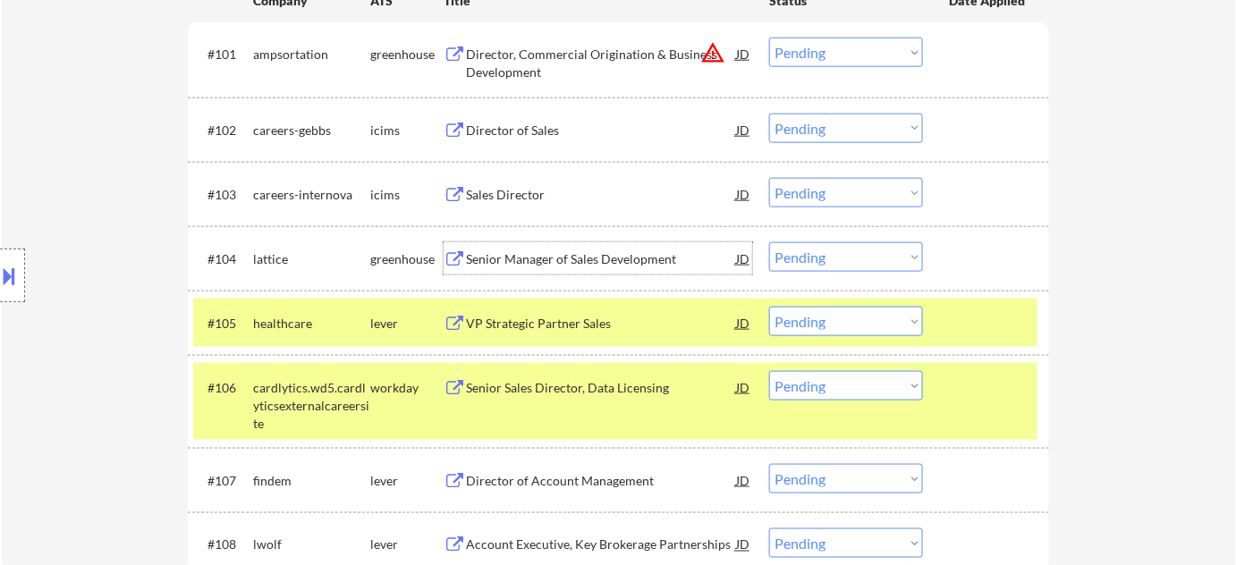
click at [579, 258] on div "Senior Manager of Sales Development" at bounding box center [601, 259] width 270 height 18
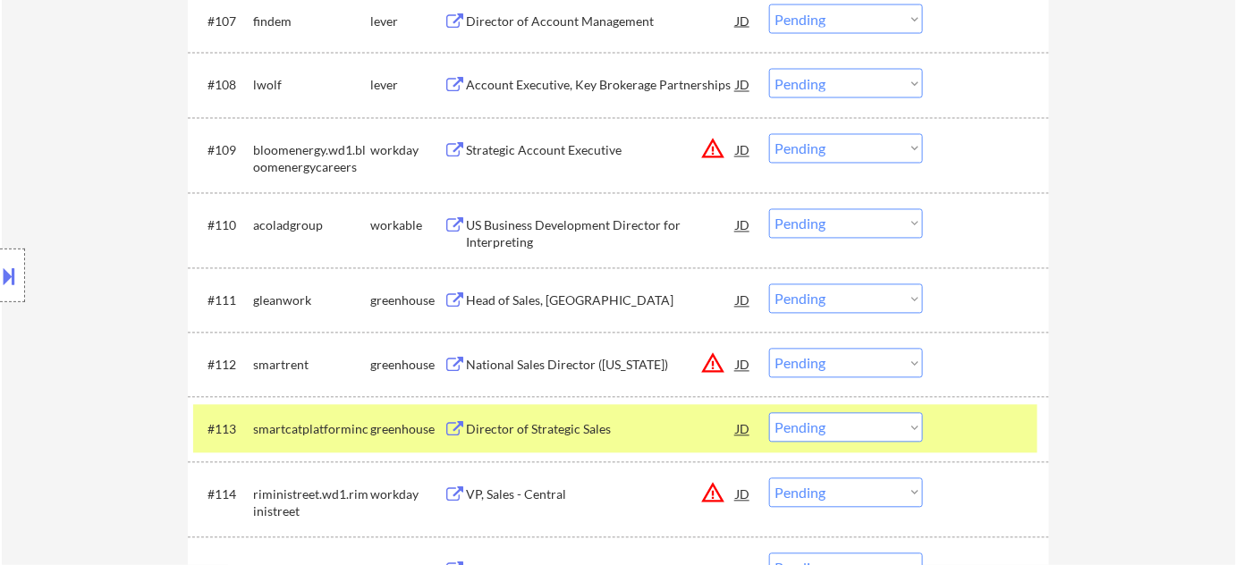
scroll to position [1072, 0]
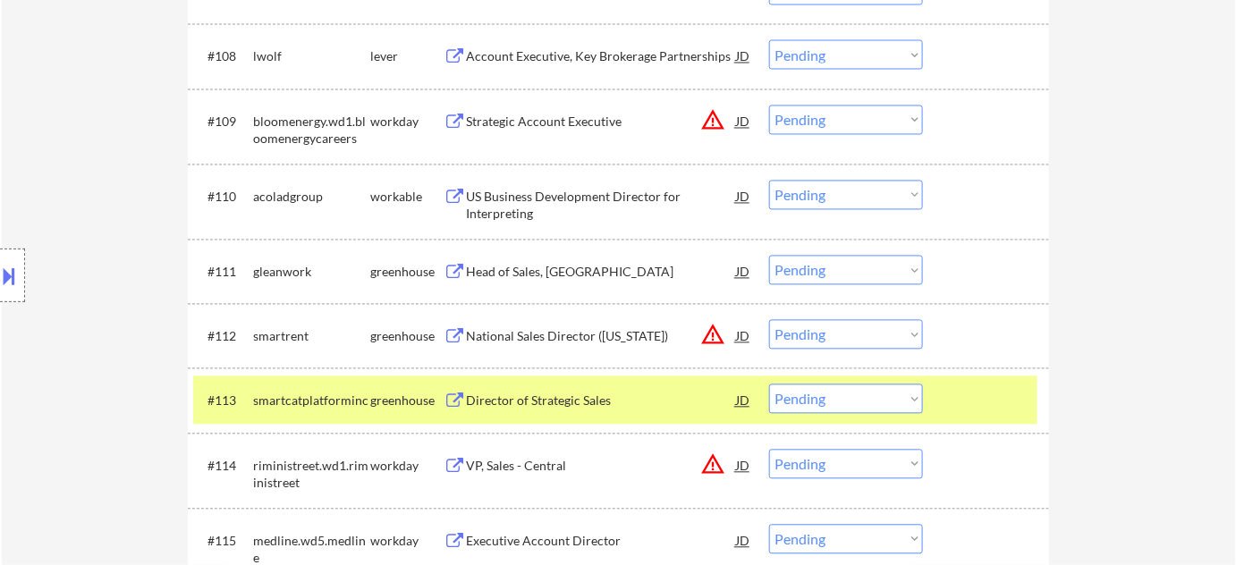
click at [855, 343] on select "Choose an option... Pending Applied Excluded (Questions) Excluded (Expired) Exc…" at bounding box center [846, 335] width 154 height 30
click at [769, 320] on select "Choose an option... Pending Applied Excluded (Questions) Excluded (Expired) Exc…" at bounding box center [846, 335] width 154 height 30
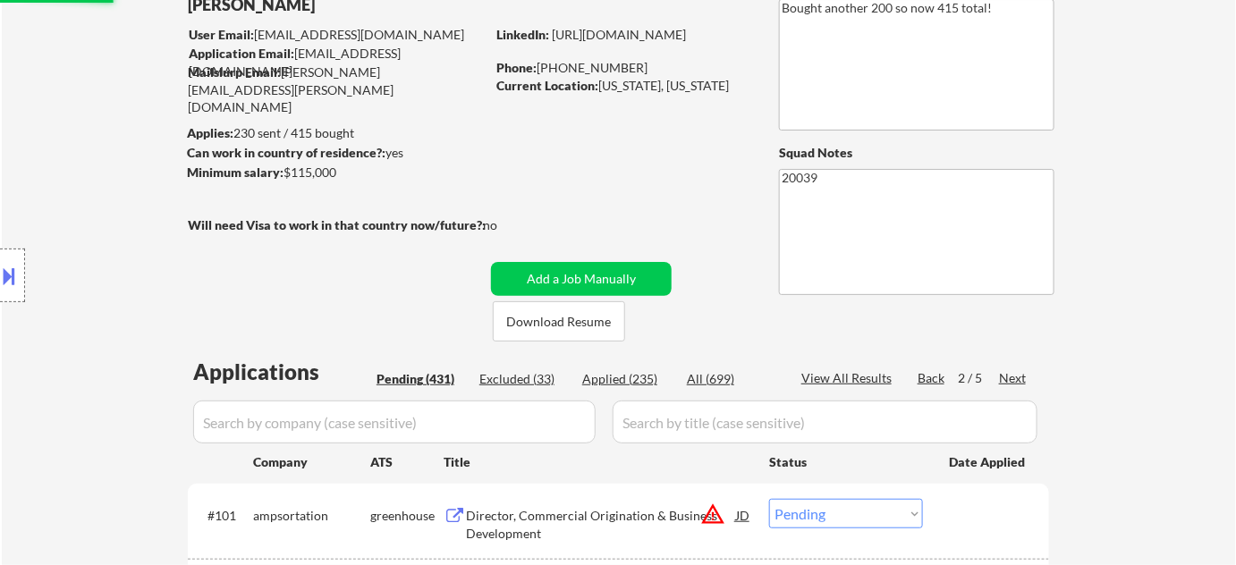
scroll to position [71, 0]
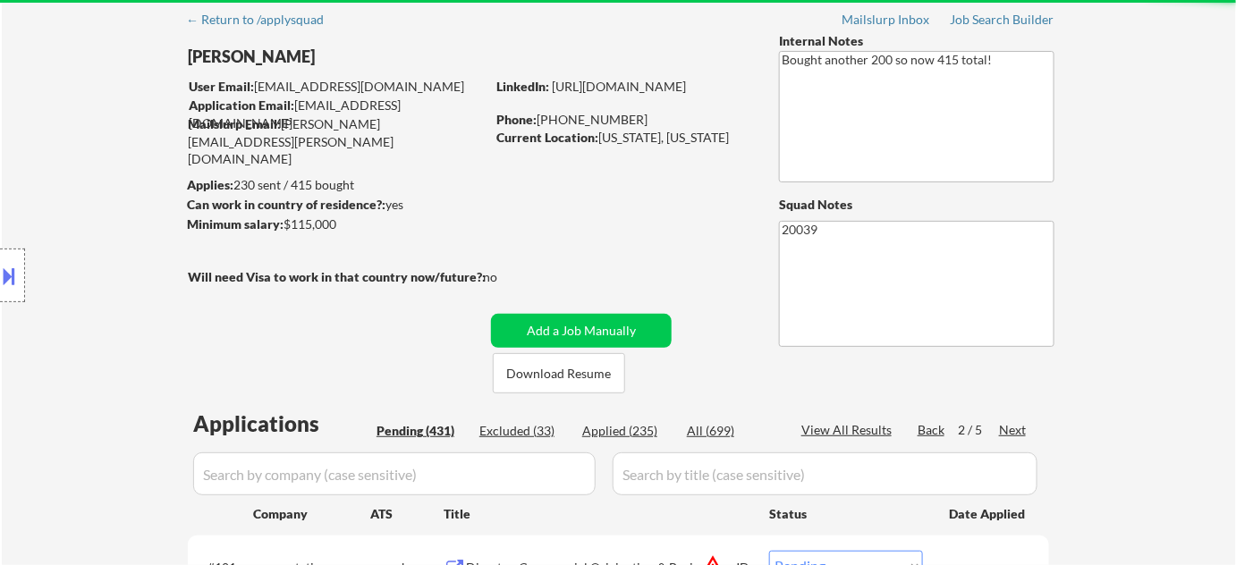
select select ""pending""
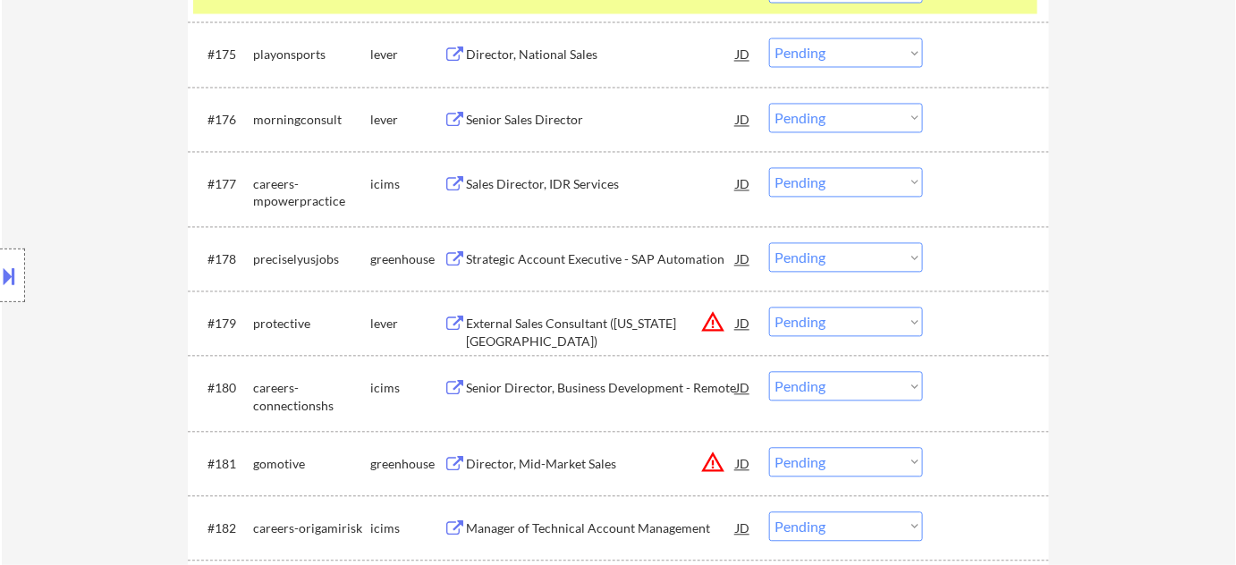
scroll to position [5567, 0]
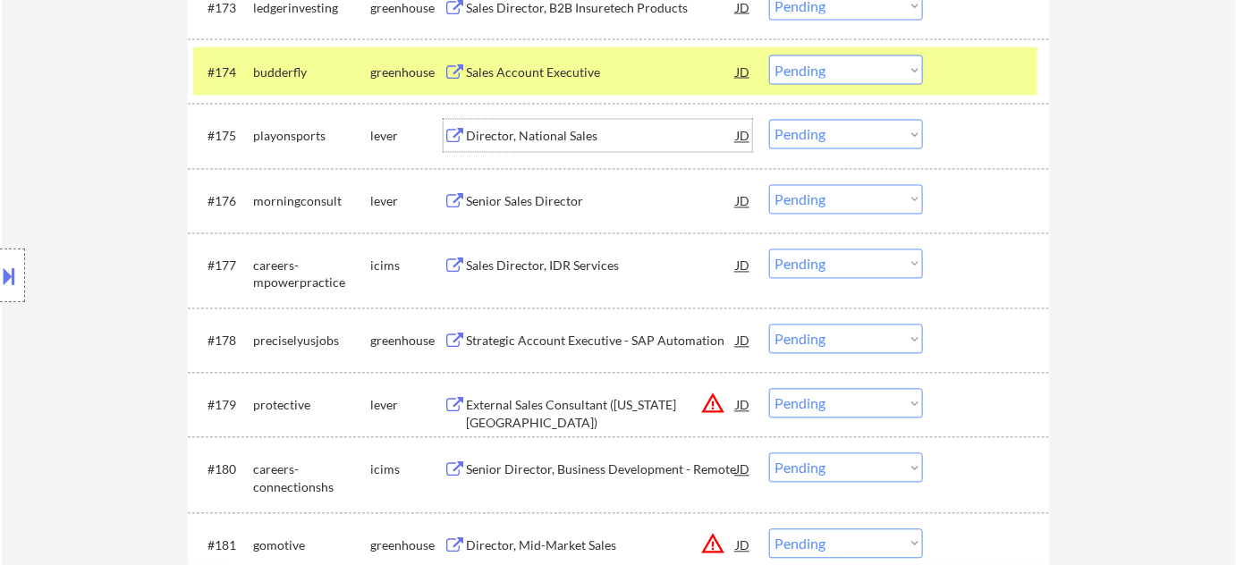
click at [505, 128] on div "Director, National Sales" at bounding box center [601, 137] width 270 height 18
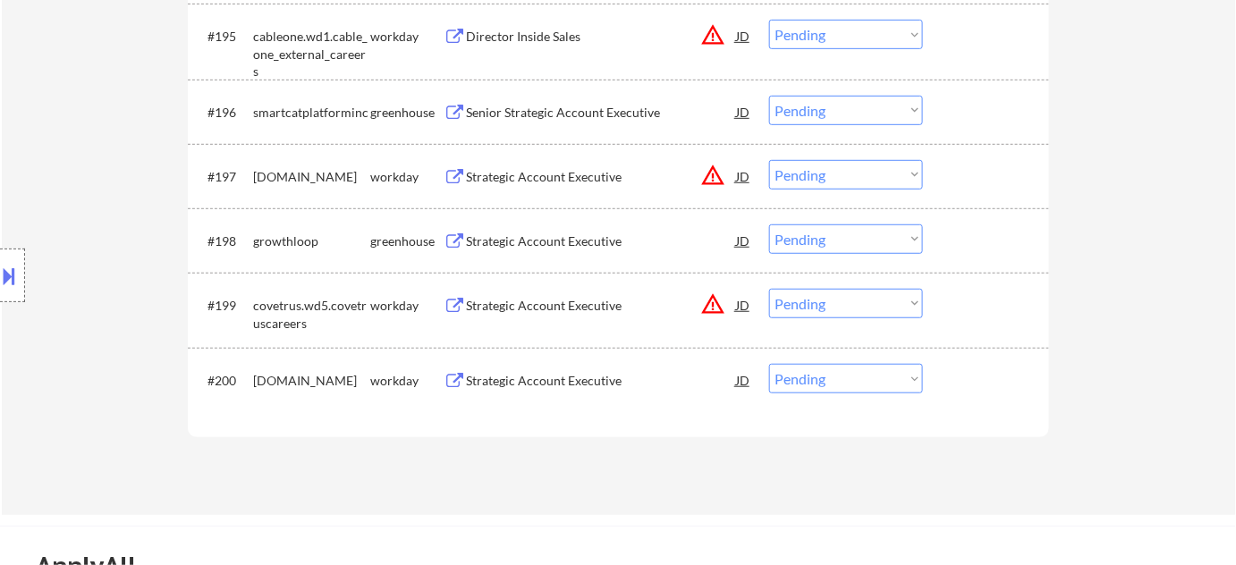
scroll to position [7111, 0]
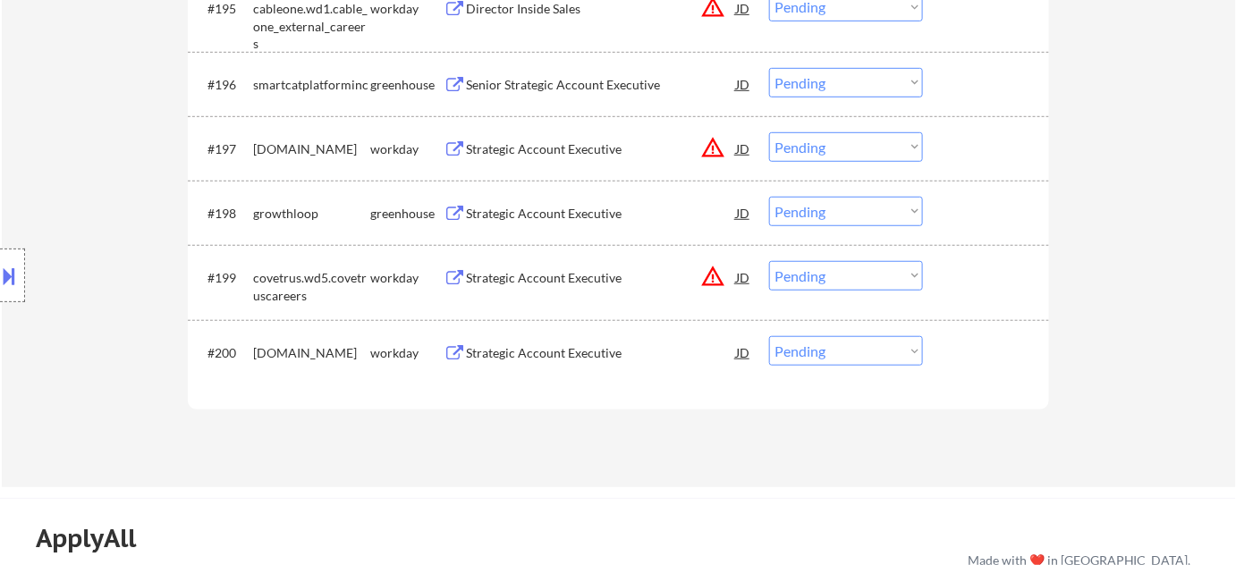
click at [494, 213] on div "Strategic Account Executive" at bounding box center [601, 214] width 270 height 18
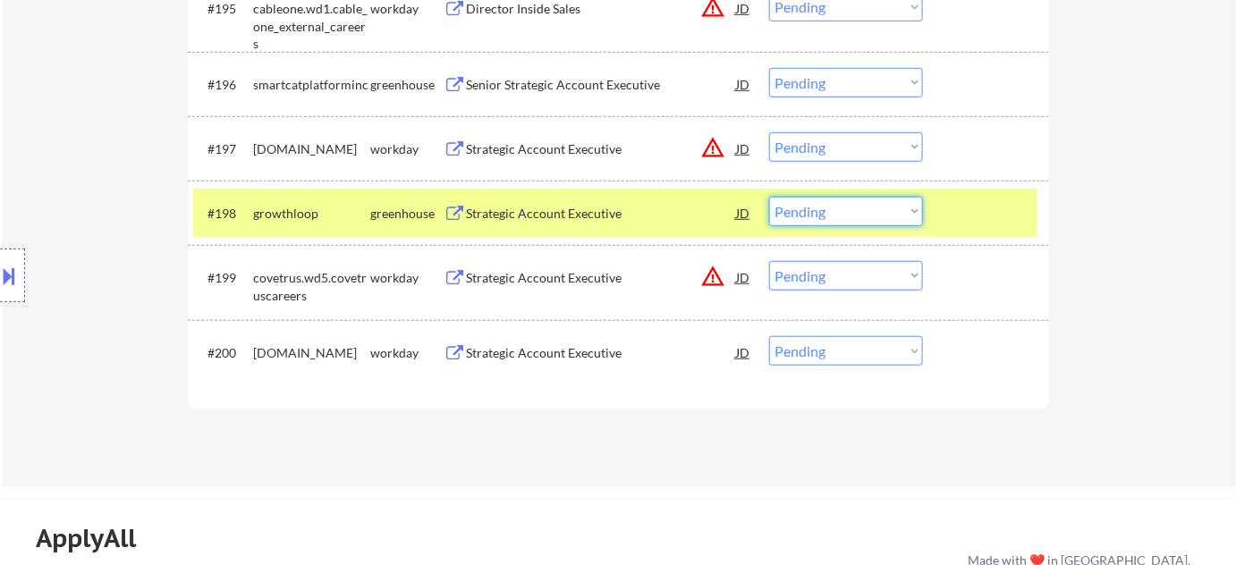
drag, startPoint x: 877, startPoint y: 203, endPoint x: 877, endPoint y: 222, distance: 18.8
click at [877, 203] on select "Choose an option... Pending Applied Excluded (Questions) Excluded (Expired) Exc…" at bounding box center [846, 212] width 154 height 30
click at [769, 197] on select "Choose an option... Pending Applied Excluded (Questions) Excluded (Expired) Exc…" at bounding box center [846, 212] width 154 height 30
select select ""pending""
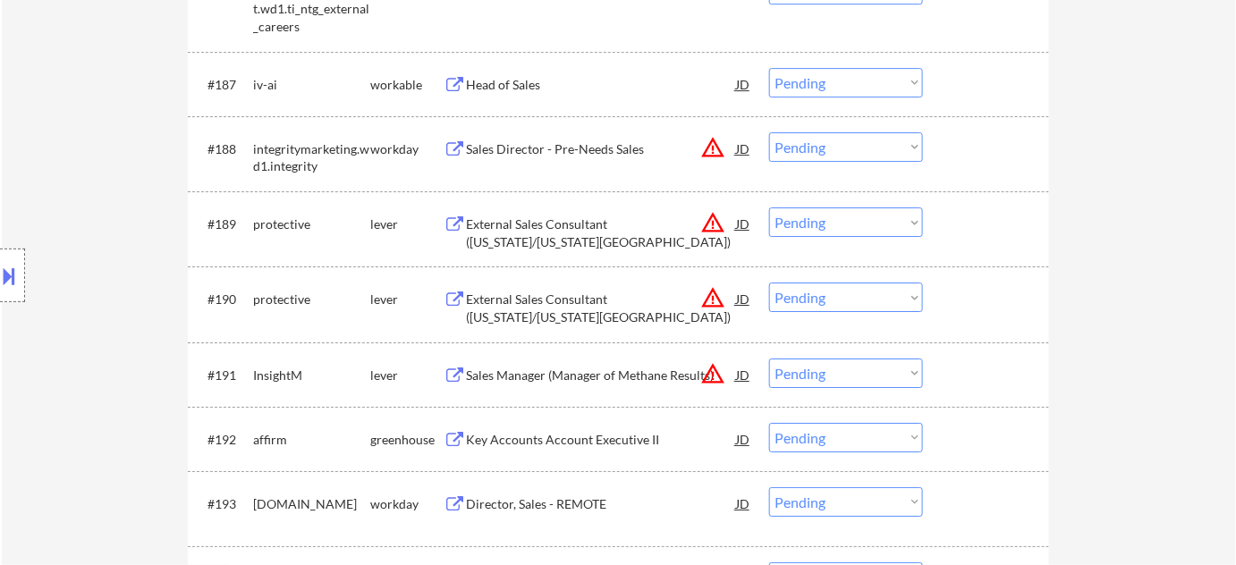
scroll to position [6217, 0]
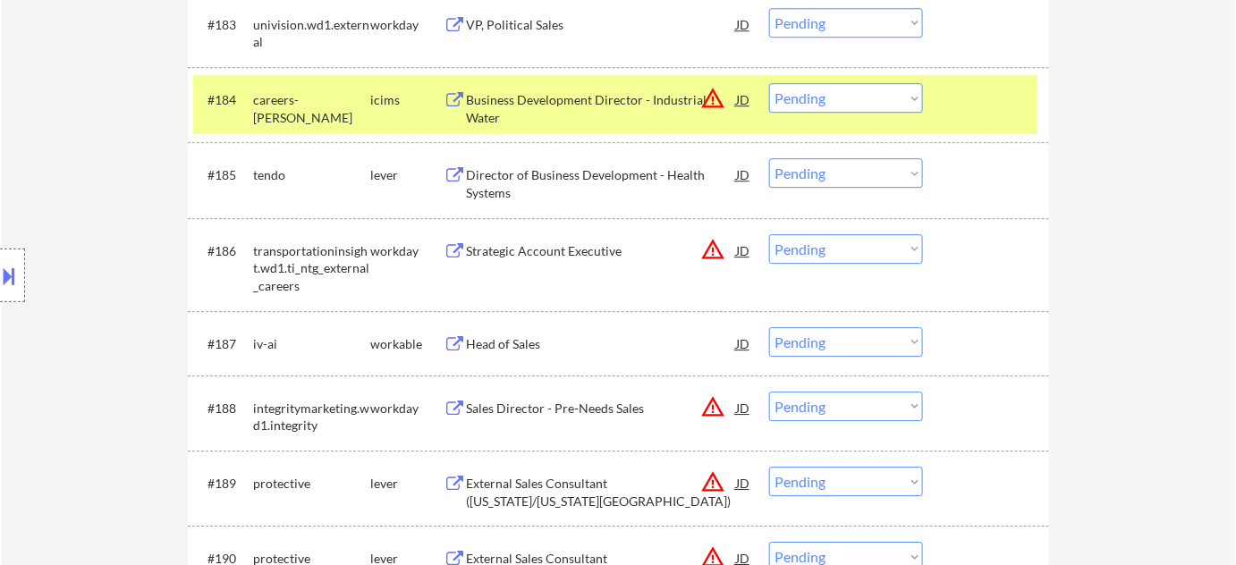
click at [720, 104] on button "warning_amber" at bounding box center [712, 98] width 25 height 25
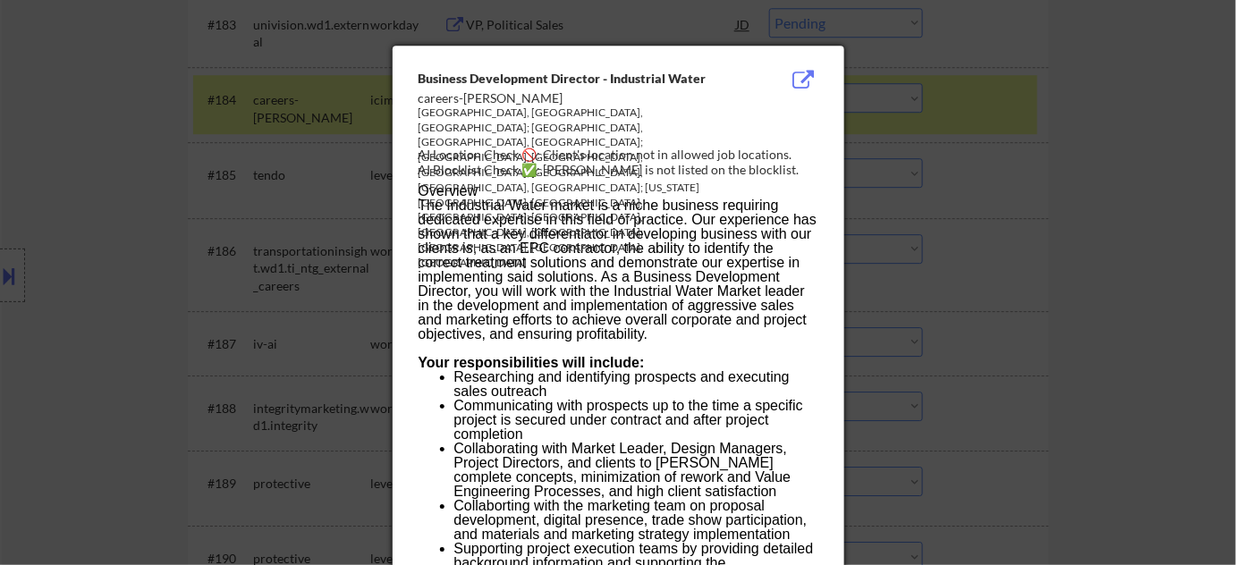
click at [964, 190] on div at bounding box center [618, 282] width 1236 height 565
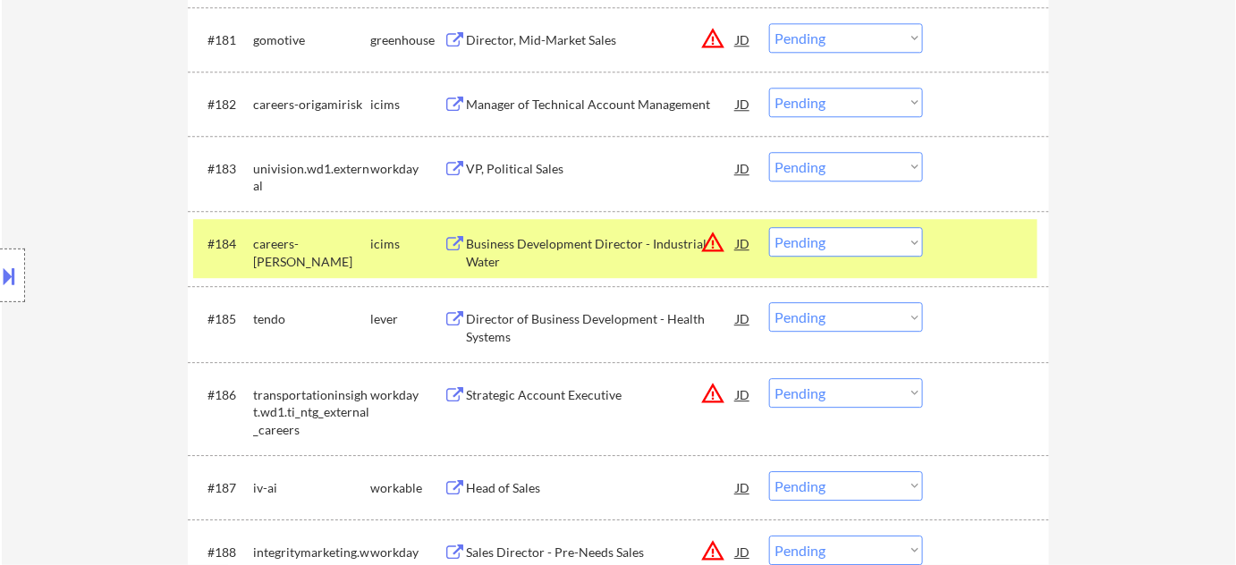
scroll to position [6054, 0]
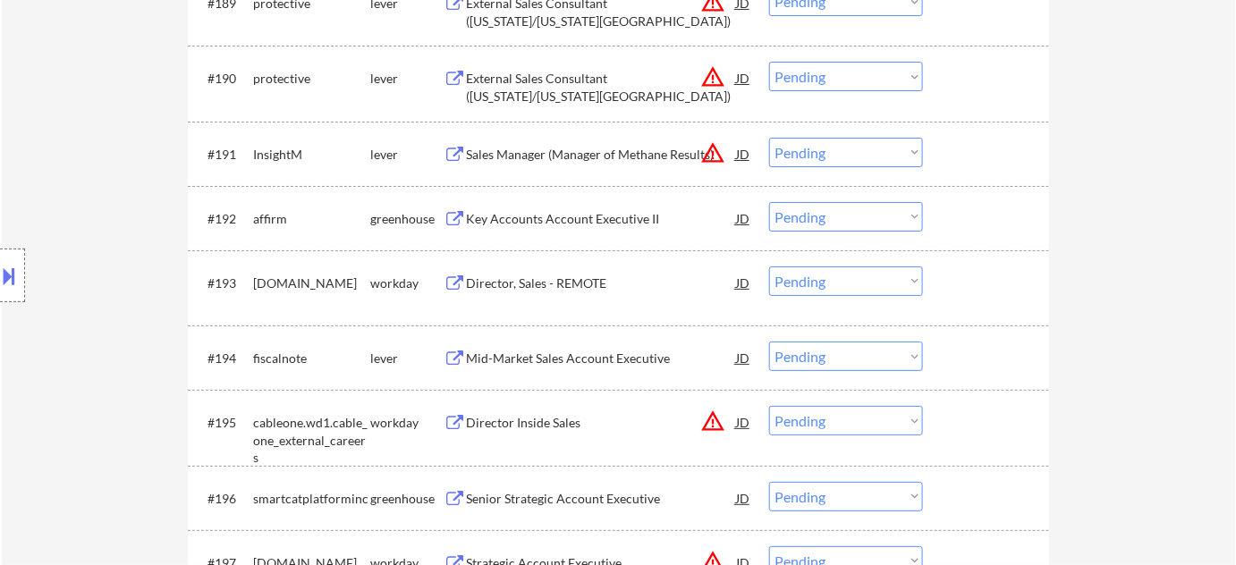
scroll to position [6705, 0]
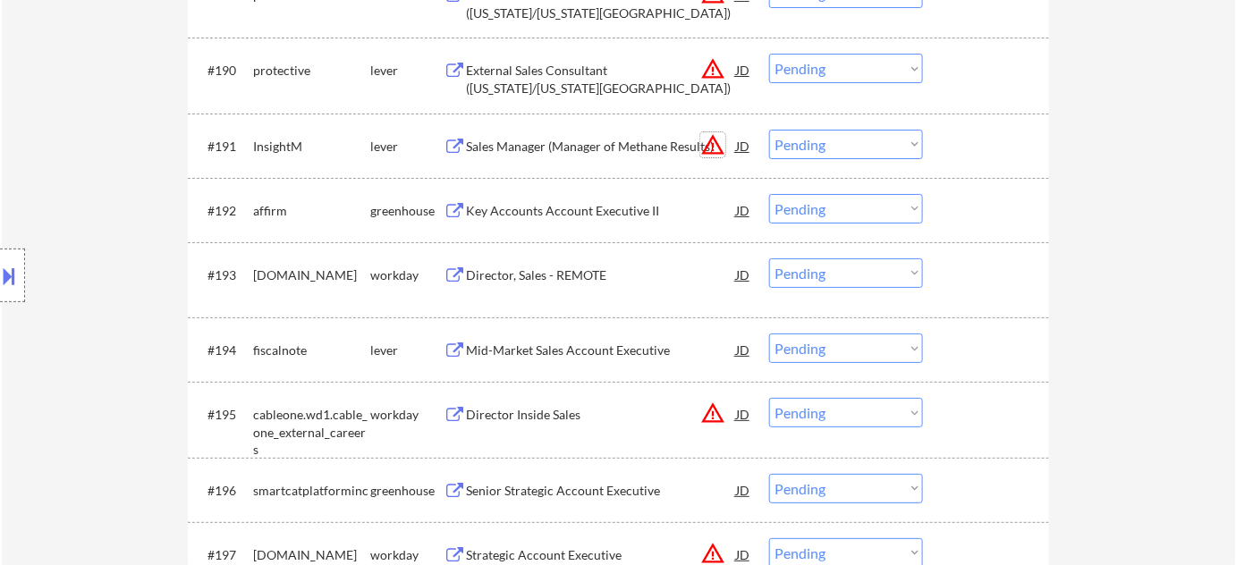
click at [714, 149] on button "warning_amber" at bounding box center [712, 144] width 25 height 25
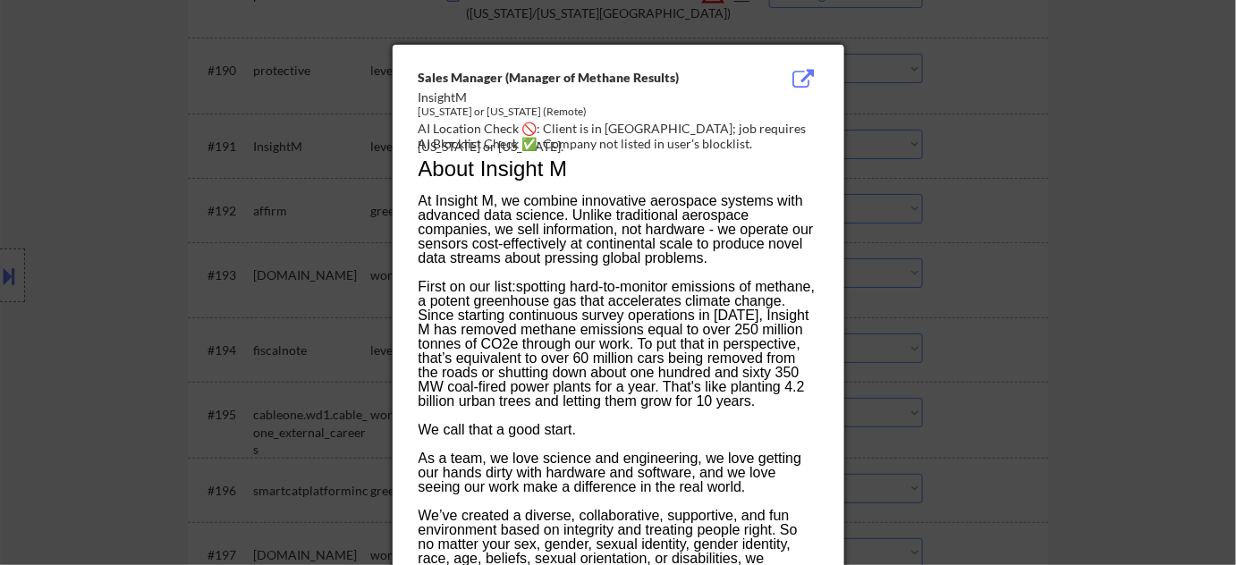
click at [1069, 224] on div at bounding box center [618, 282] width 1236 height 565
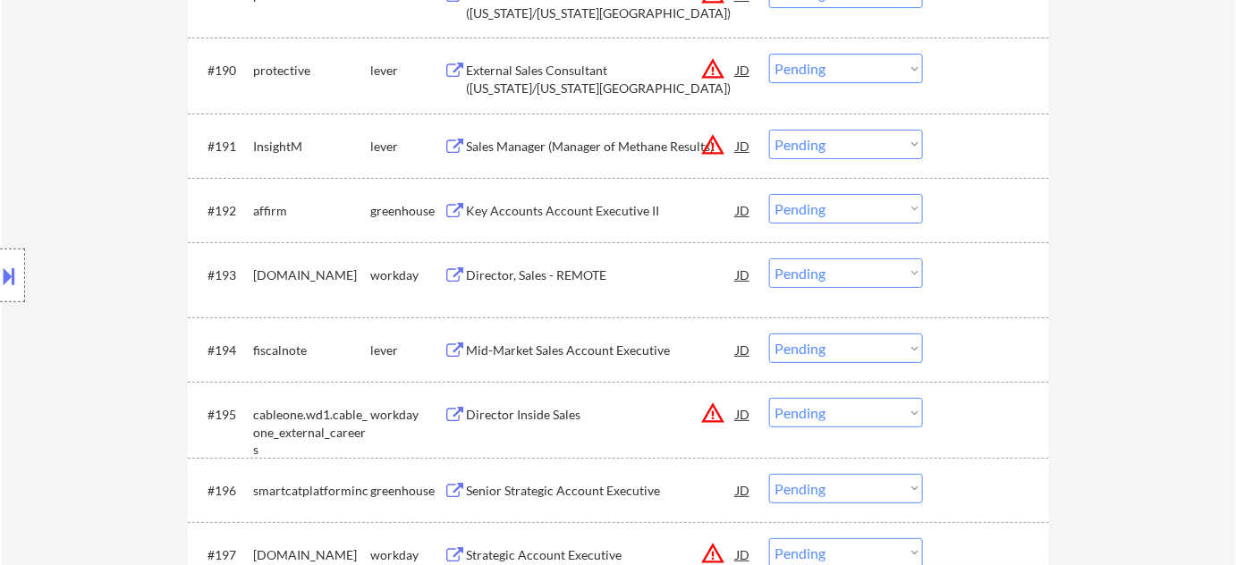
click at [839, 76] on select "Choose an option... Pending Applied Excluded (Questions) Excluded (Expired) Exc…" at bounding box center [846, 69] width 154 height 30
click at [769, 54] on select "Choose an option... Pending Applied Excluded (Questions) Excluded (Expired) Exc…" at bounding box center [846, 69] width 154 height 30
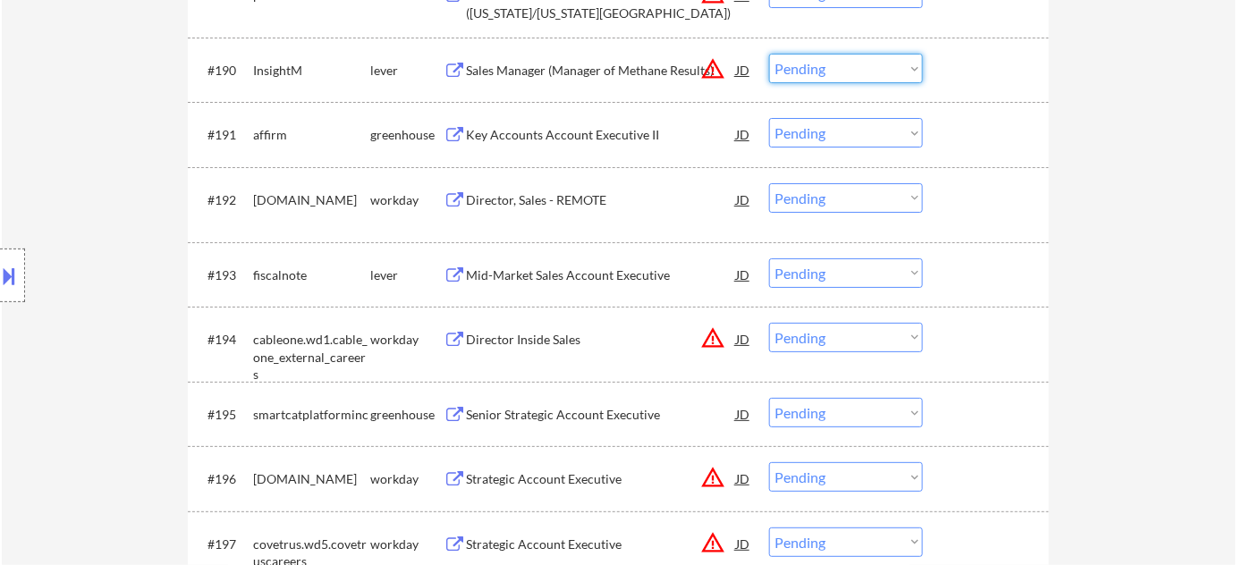
click at [866, 66] on select "Choose an option... Pending Applied Excluded (Questions) Excluded (Expired) Exc…" at bounding box center [846, 69] width 154 height 30
click at [769, 54] on select "Choose an option... Pending Applied Excluded (Questions) Excluded (Expired) Exc…" at bounding box center [846, 69] width 154 height 30
select select ""pending""
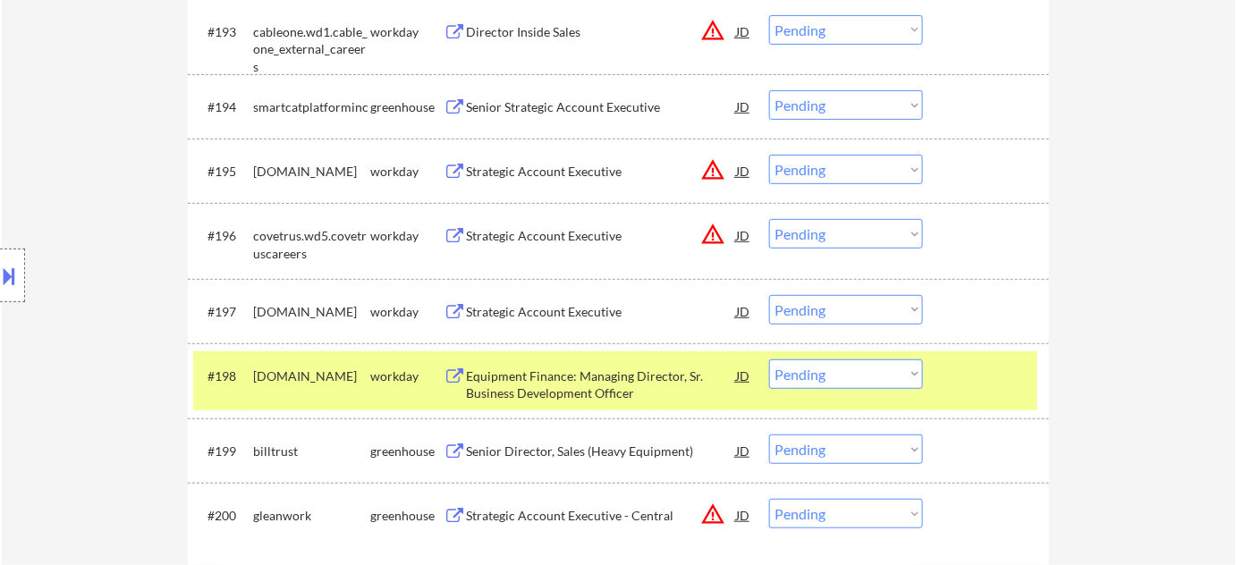
scroll to position [7030, 0]
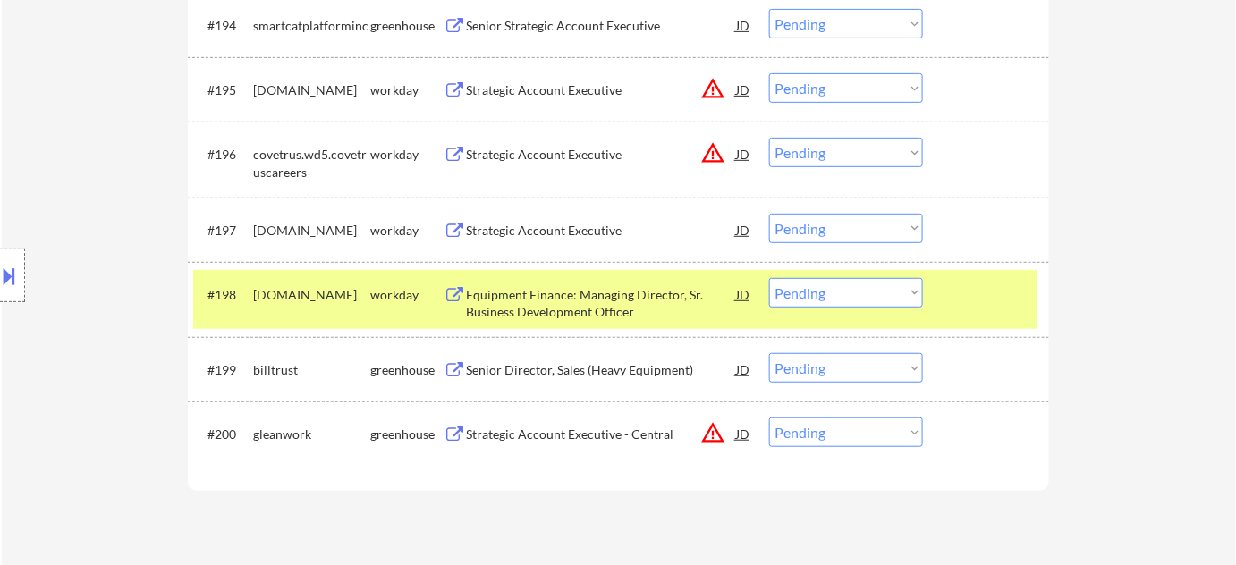
click at [807, 436] on select "Choose an option... Pending Applied Excluded (Questions) Excluded (Expired) Exc…" at bounding box center [846, 433] width 154 height 30
click at [769, 418] on select "Choose an option... Pending Applied Excluded (Questions) Excluded (Expired) Exc…" at bounding box center [846, 433] width 154 height 30
click at [521, 439] on div "Strategic Account Executive" at bounding box center [601, 435] width 270 height 18
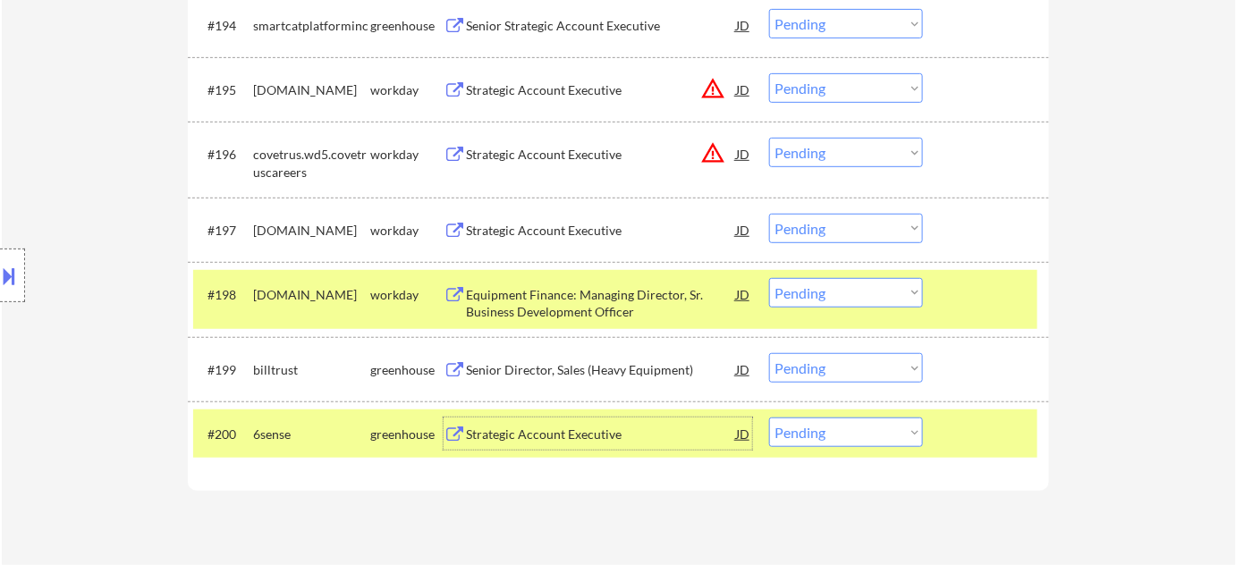
click at [814, 436] on select "Choose an option... Pending Applied Excluded (Questions) Excluded (Expired) Exc…" at bounding box center [846, 433] width 154 height 30
click at [769, 418] on select "Choose an option... Pending Applied Excluded (Questions) Excluded (Expired) Exc…" at bounding box center [846, 433] width 154 height 30
select select ""pending""
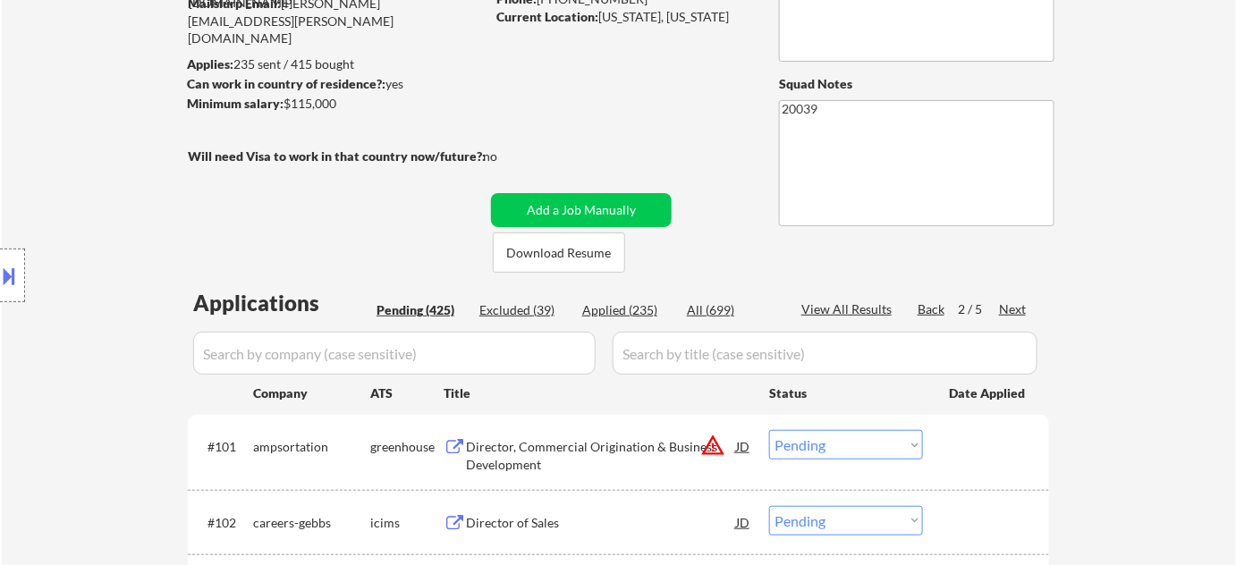
scroll to position [109, 0]
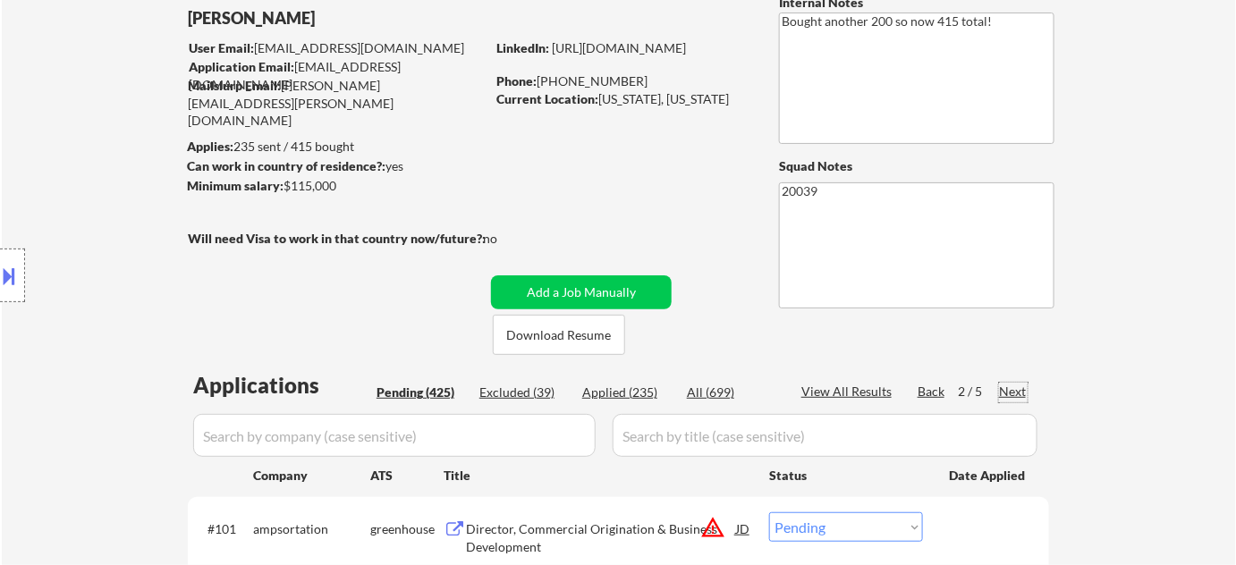
click at [1009, 390] on div "Next" at bounding box center [1013, 392] width 29 height 18
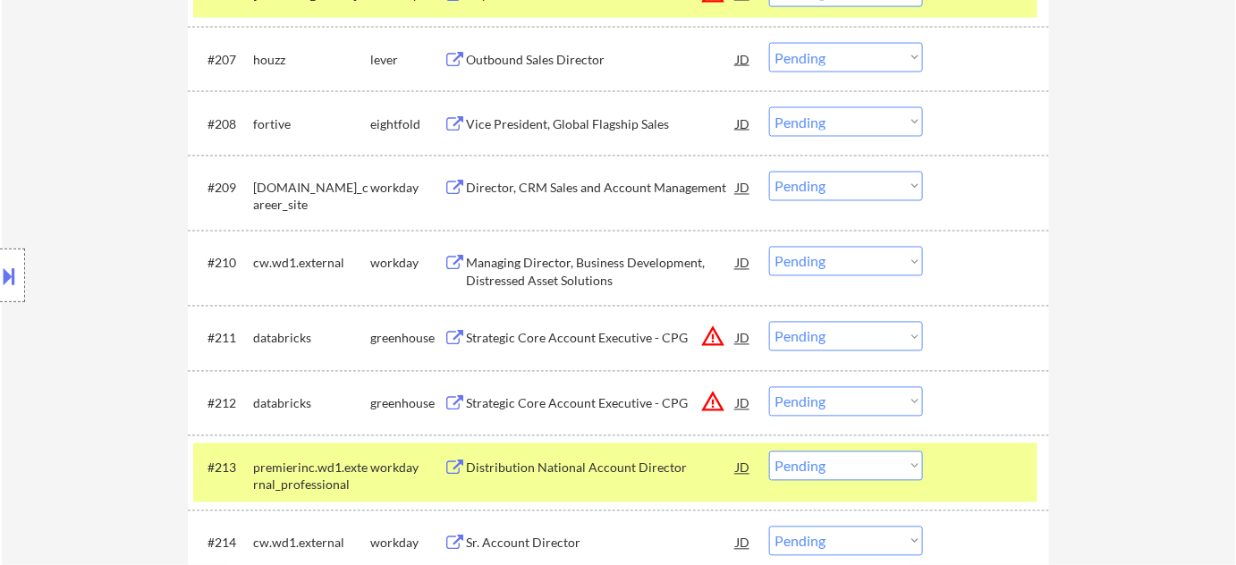
scroll to position [1003, 0]
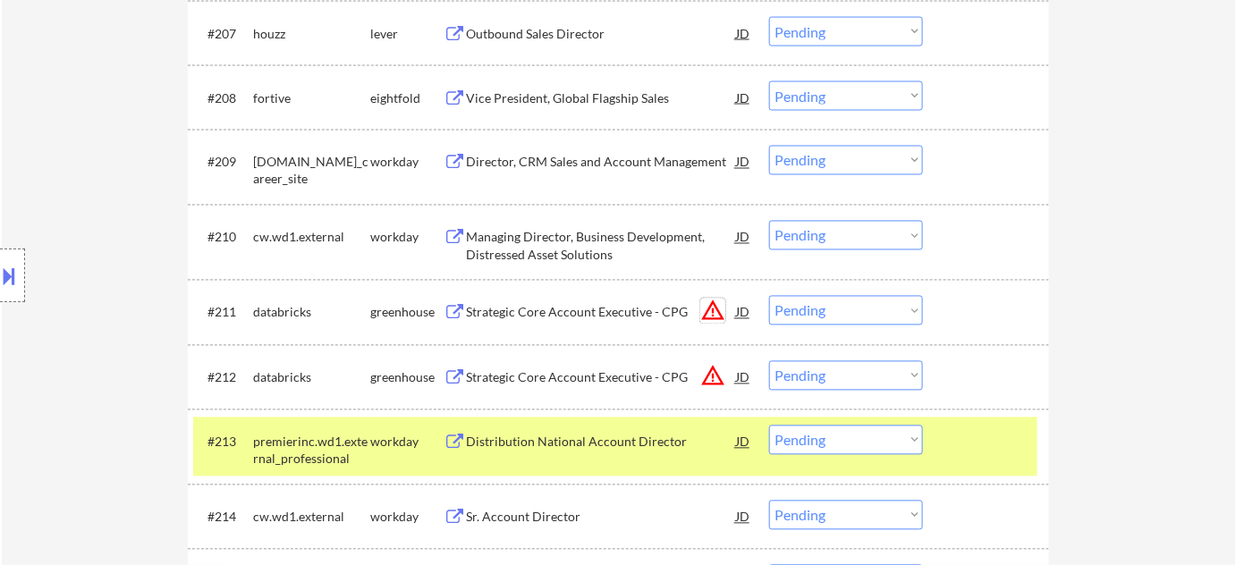
click at [717, 322] on button "warning_amber" at bounding box center [712, 311] width 25 height 25
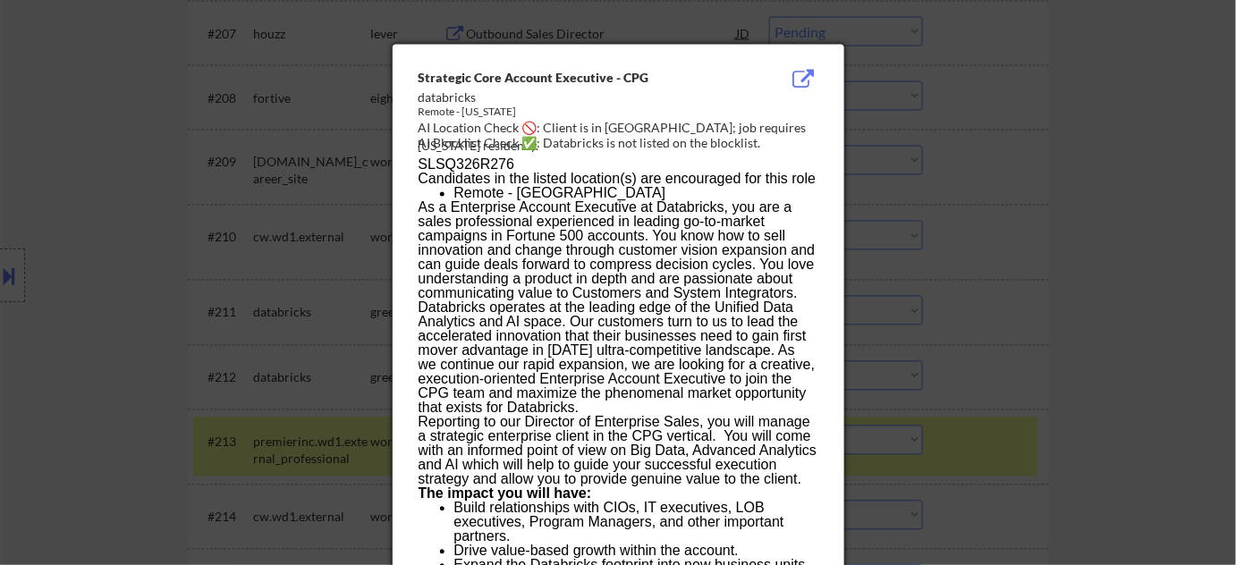
click at [1004, 202] on div at bounding box center [618, 282] width 1236 height 565
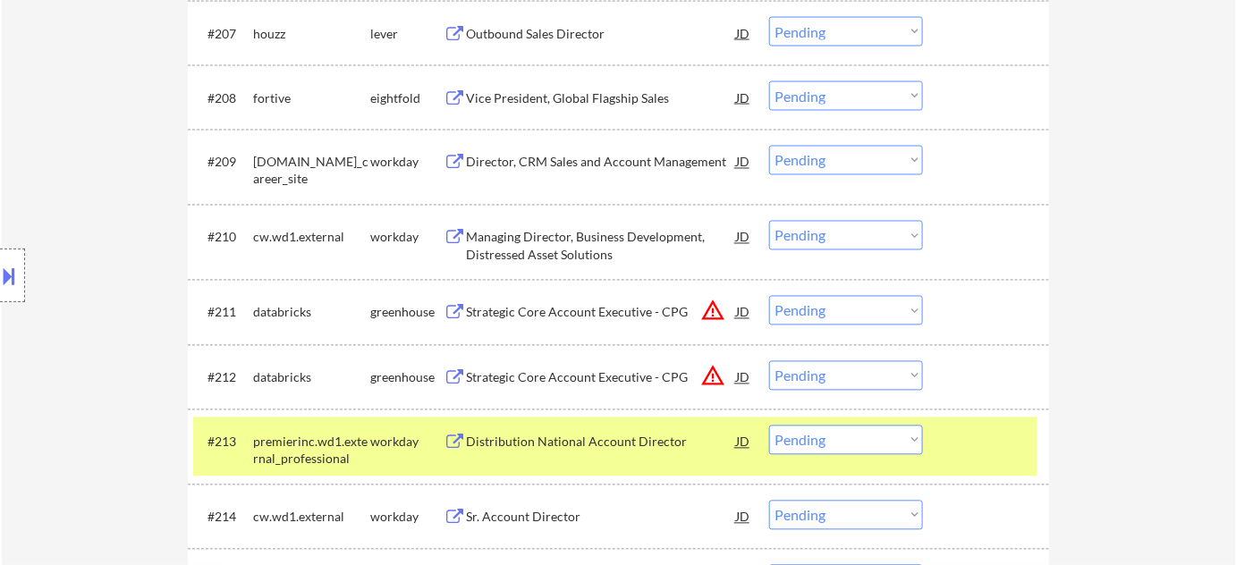
click at [883, 314] on select "Choose an option... Pending Applied Excluded (Questions) Excluded (Expired) Exc…" at bounding box center [846, 311] width 154 height 30
click at [769, 296] on select "Choose an option... Pending Applied Excluded (Questions) Excluded (Expired) Exc…" at bounding box center [846, 311] width 154 height 30
select select ""pending""
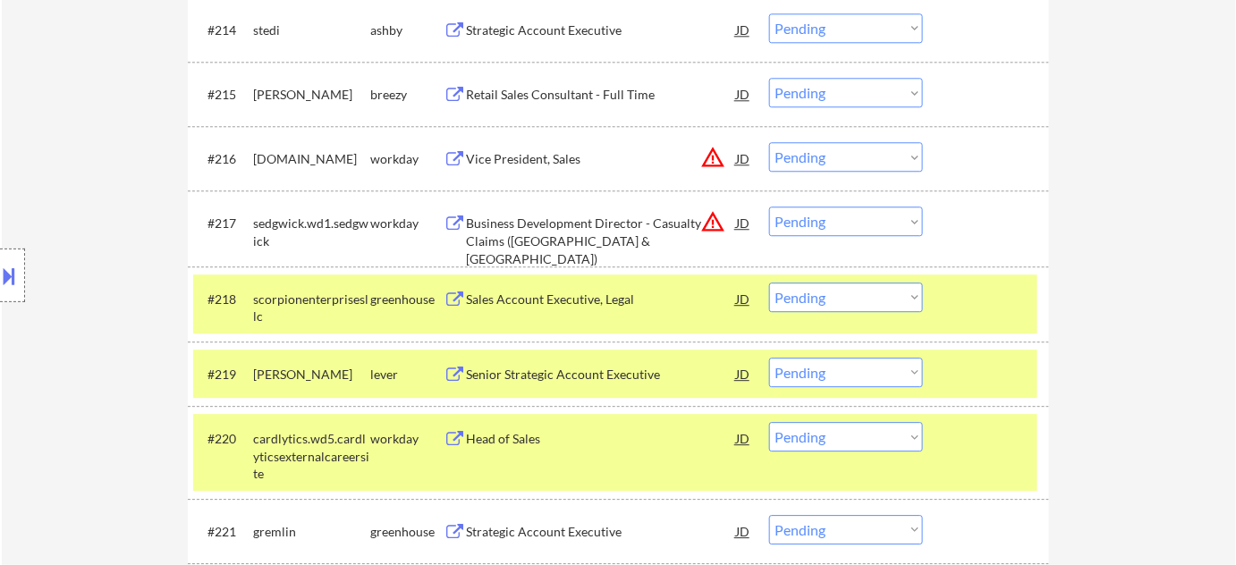
scroll to position [0, 0]
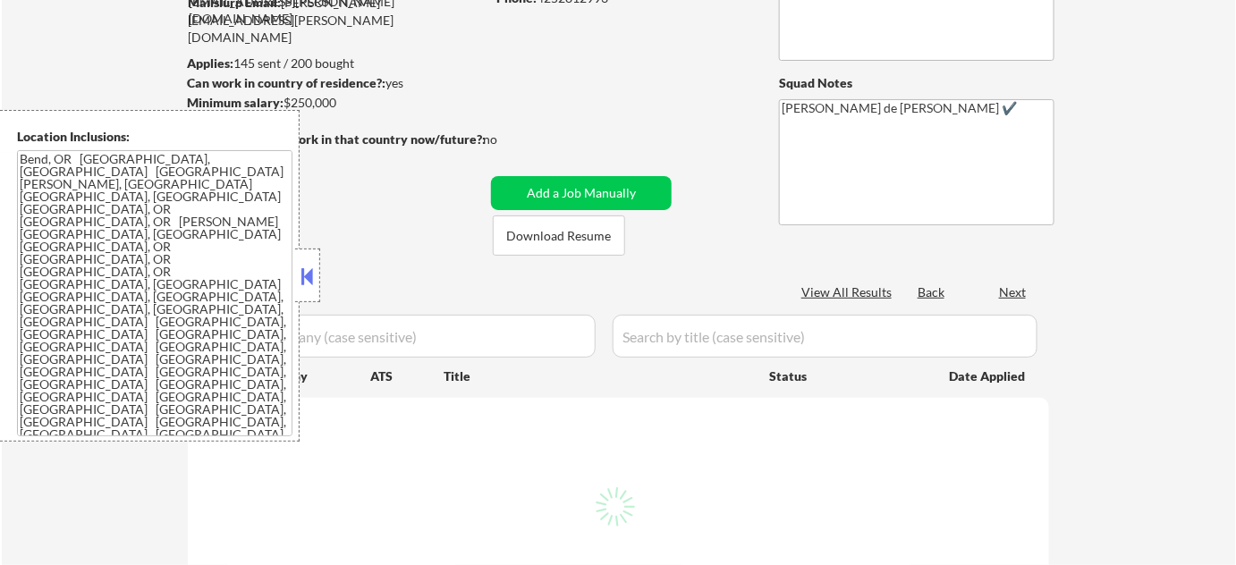
scroll to position [243, 0]
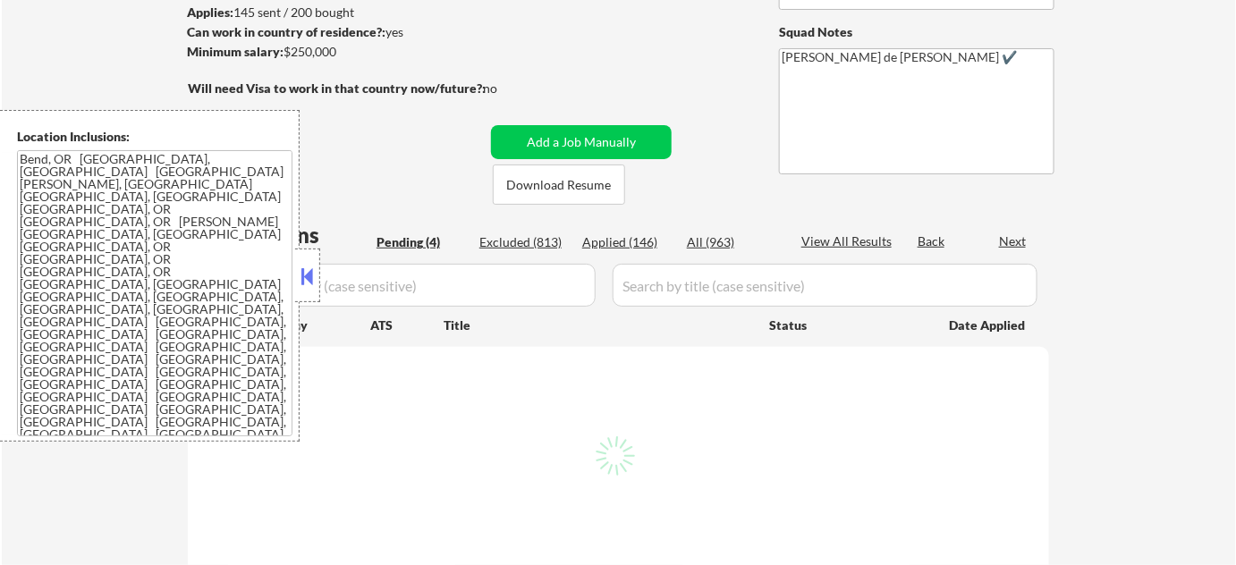
select select ""pending""
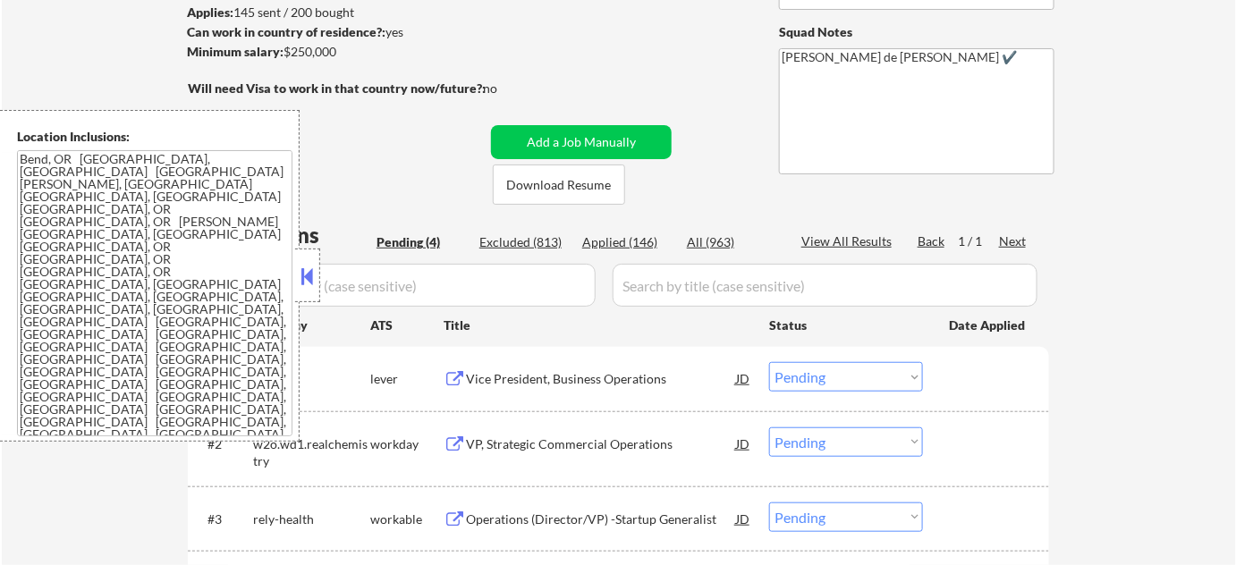
click at [305, 264] on button at bounding box center [308, 276] width 20 height 27
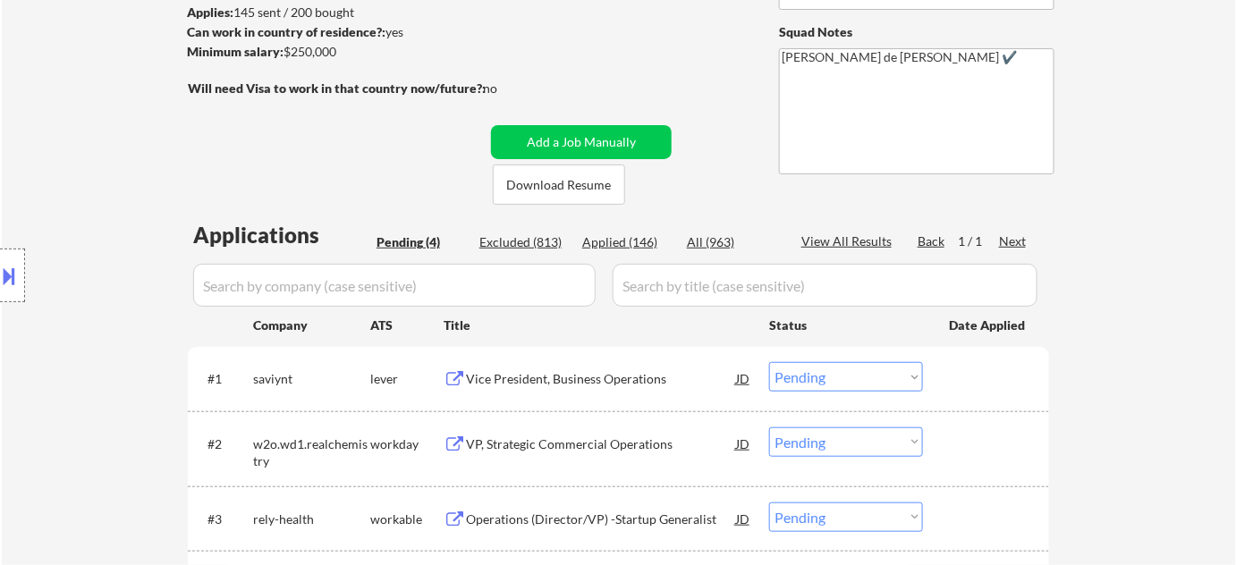
scroll to position [325, 0]
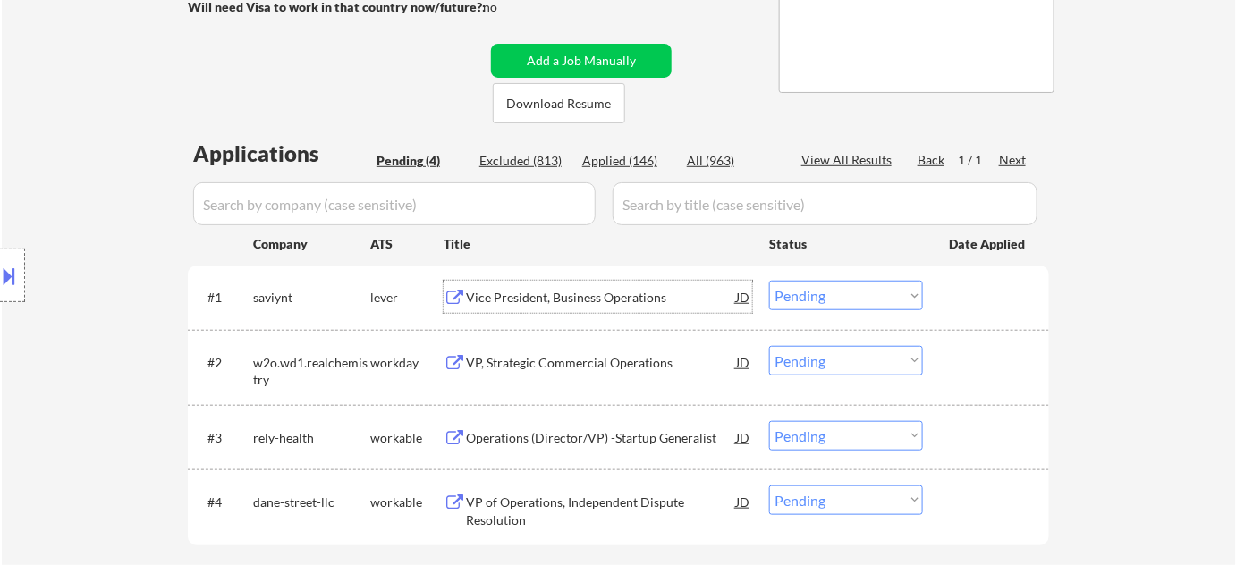
click at [582, 307] on div "Vice President, Business Operations" at bounding box center [601, 297] width 270 height 32
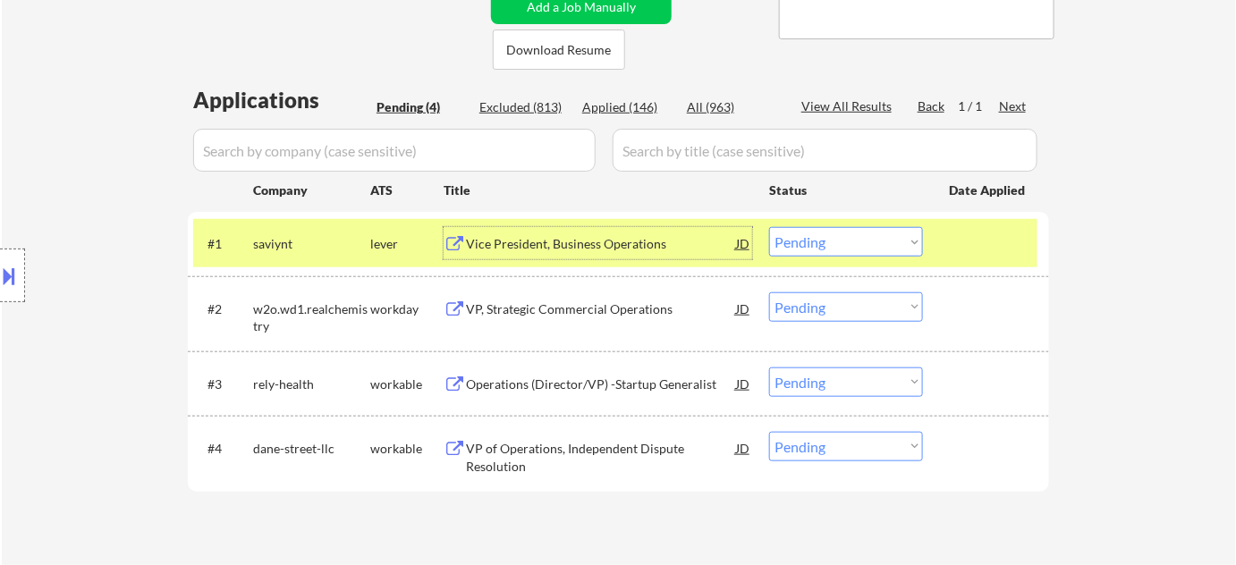
scroll to position [569, 0]
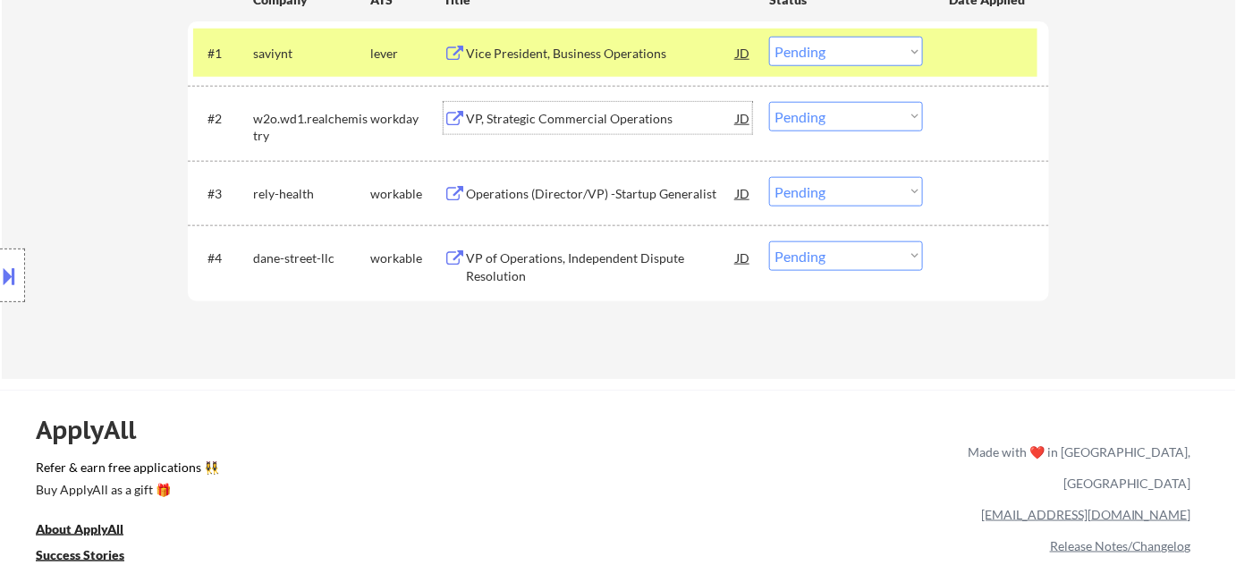
click at [537, 106] on div "VP, Strategic Commercial Operations" at bounding box center [601, 118] width 270 height 32
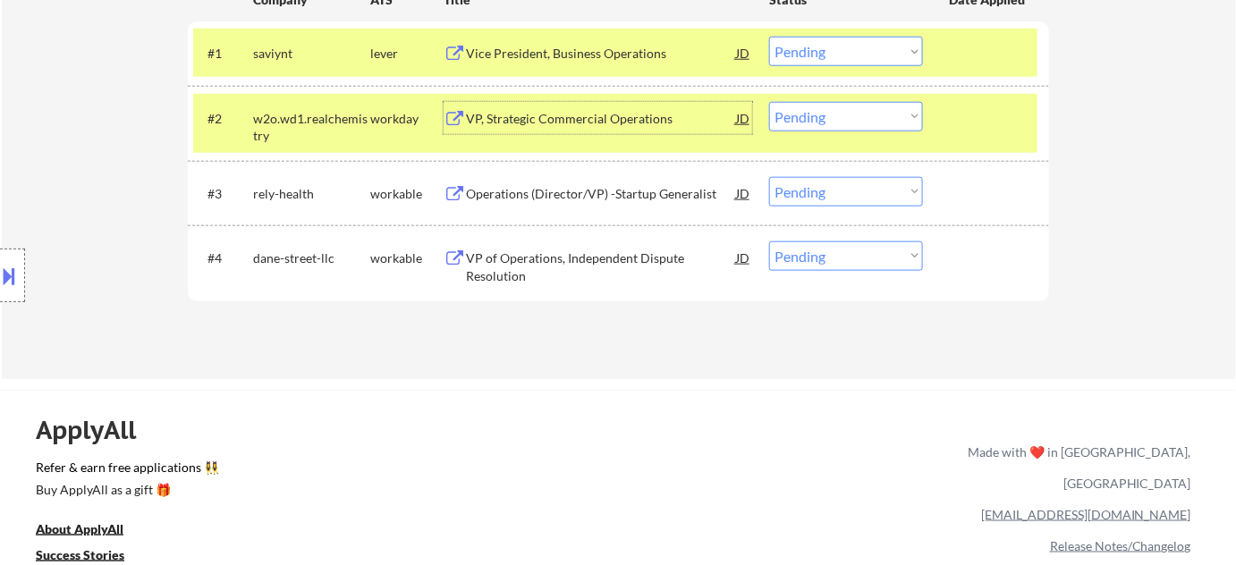
click at [866, 63] on select "Choose an option... Pending Applied Excluded (Questions) Excluded (Expired) Exc…" at bounding box center [846, 52] width 154 height 30
click at [769, 37] on select "Choose an option... Pending Applied Excluded (Questions) Excluded (Expired) Exc…" at bounding box center [846, 52] width 154 height 30
select select ""pending""
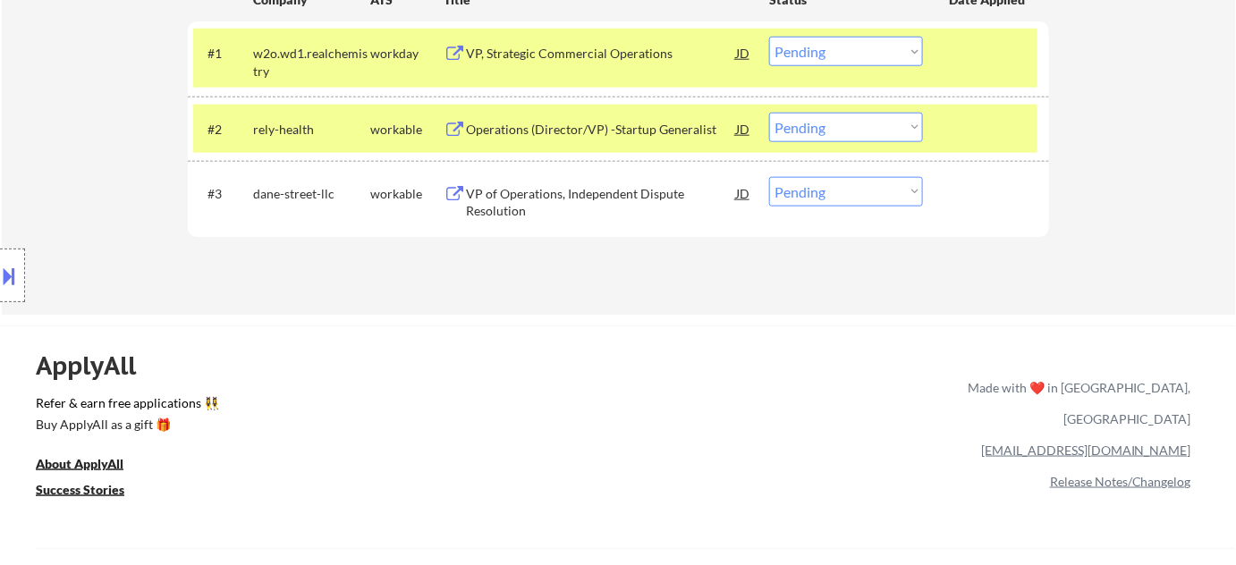
type textarea "[PERSON_NAME] de [PERSON_NAME] ✔️ 98104"
click at [820, 49] on select "Choose an option... Pending Applied Excluded (Questions) Excluded (Expired) Exc…" at bounding box center [846, 52] width 154 height 30
click at [769, 37] on select "Choose an option... Pending Applied Excluded (Questions) Excluded (Expired) Exc…" at bounding box center [846, 52] width 154 height 30
select select ""pending""
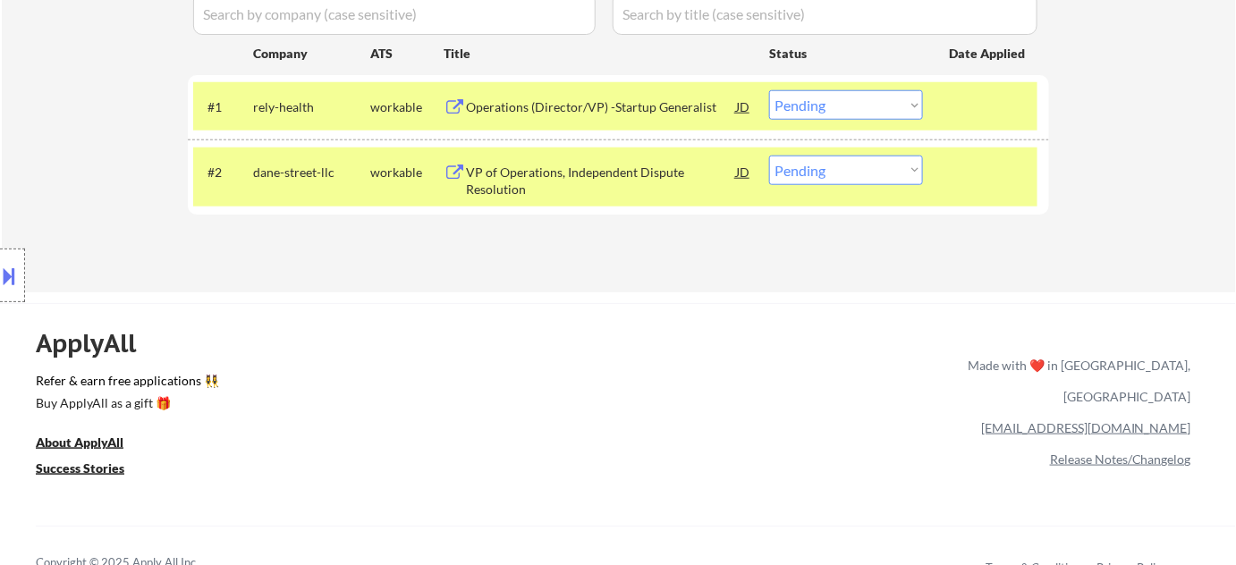
scroll to position [487, 0]
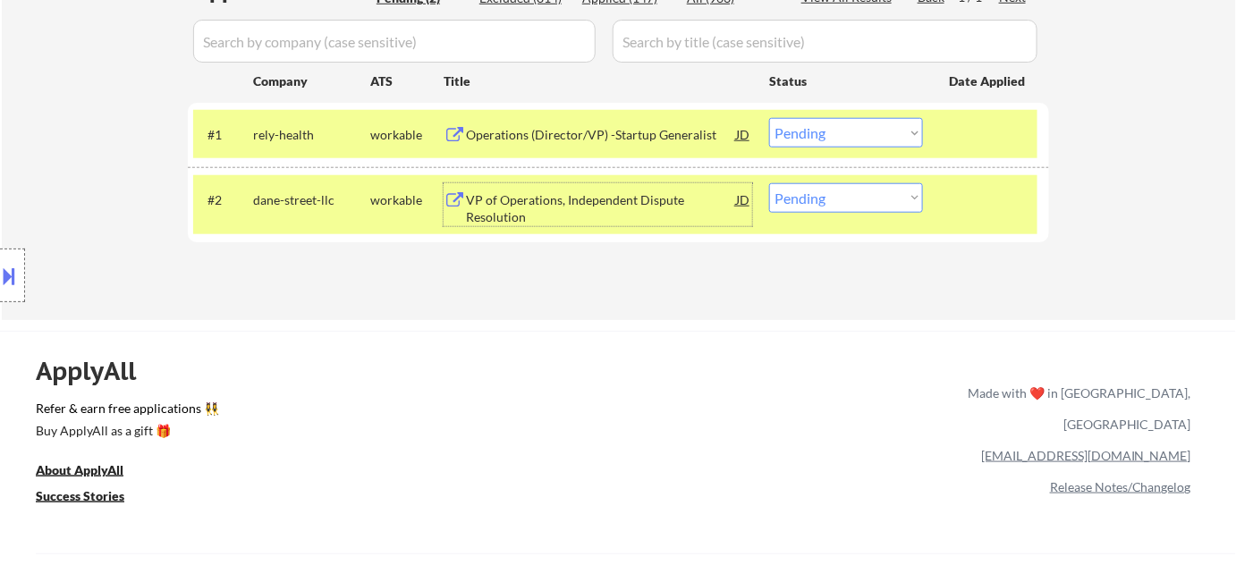
click at [531, 192] on div "VP of Operations, Independent Dispute Resolution" at bounding box center [601, 208] width 270 height 35
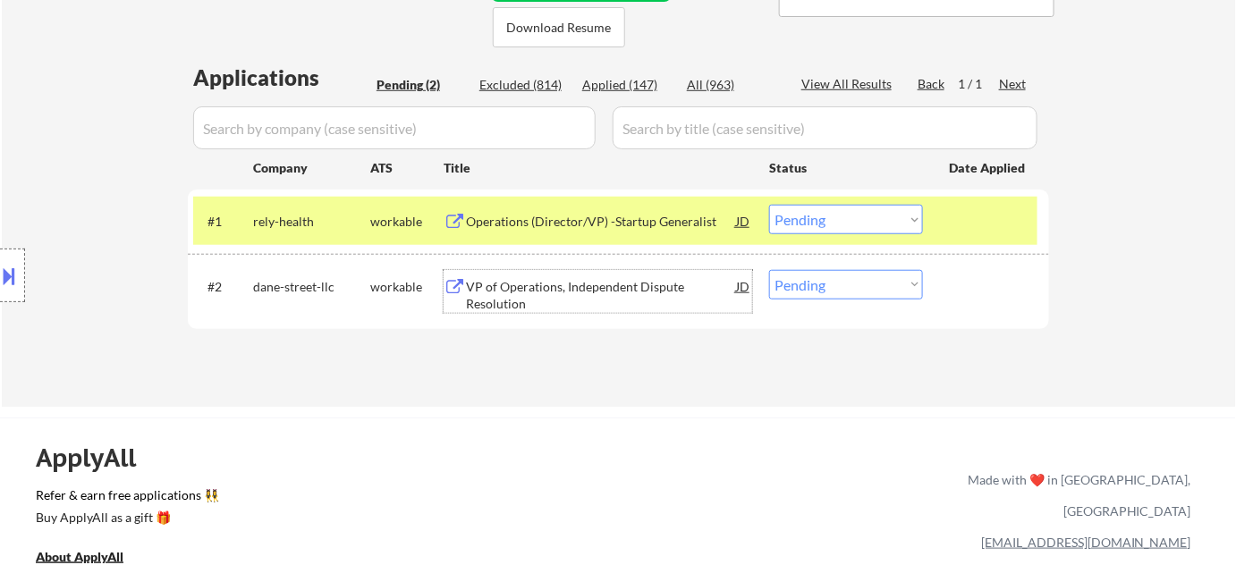
scroll to position [325, 0]
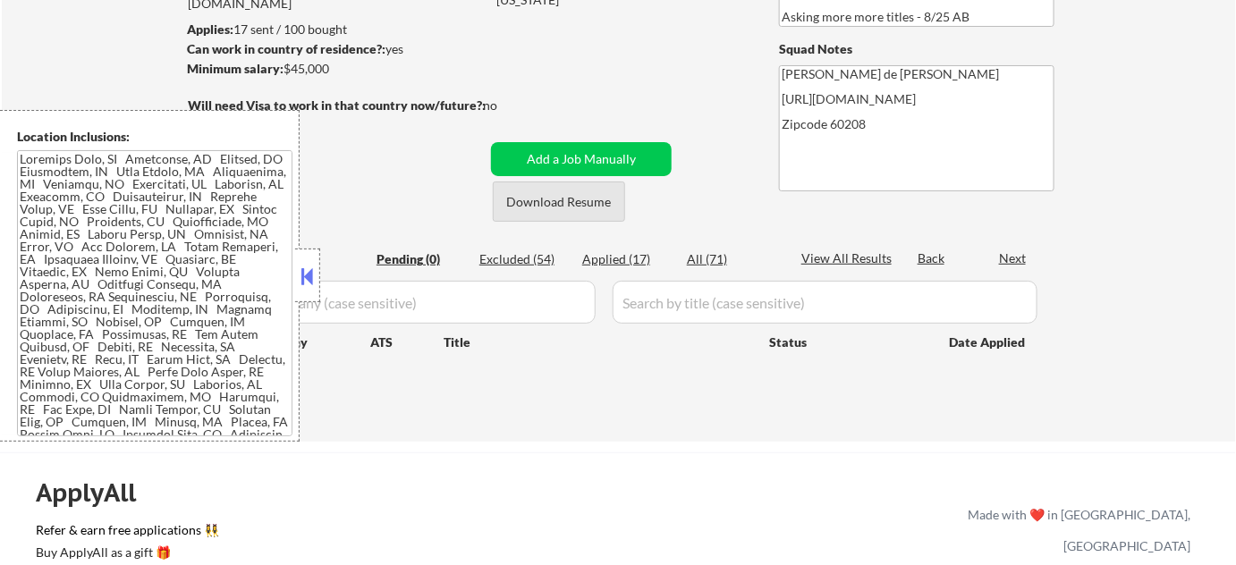
scroll to position [243, 0]
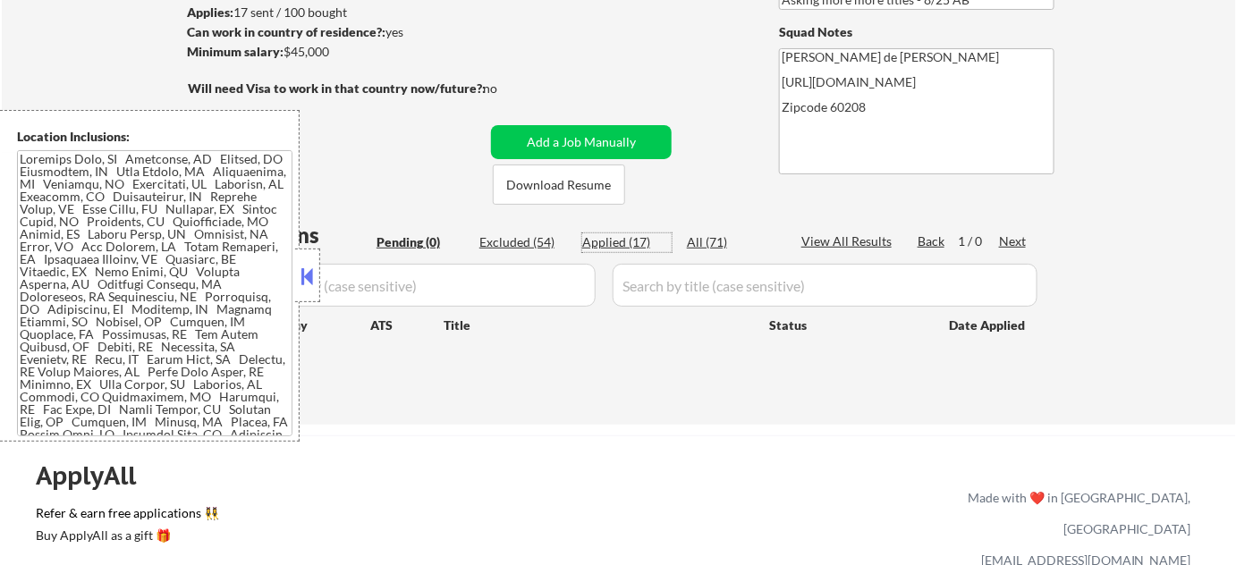
click at [620, 237] on div "Applied (17)" at bounding box center [626, 242] width 89 height 18
click at [310, 273] on button at bounding box center [308, 276] width 20 height 27
select select ""applied""
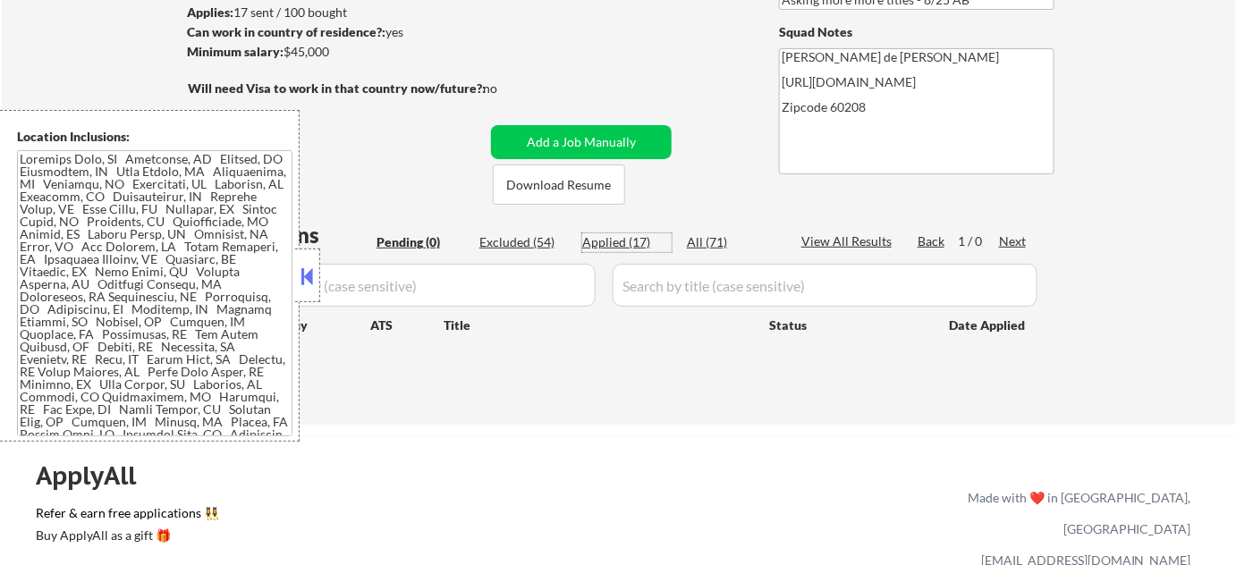
select select ""applied""
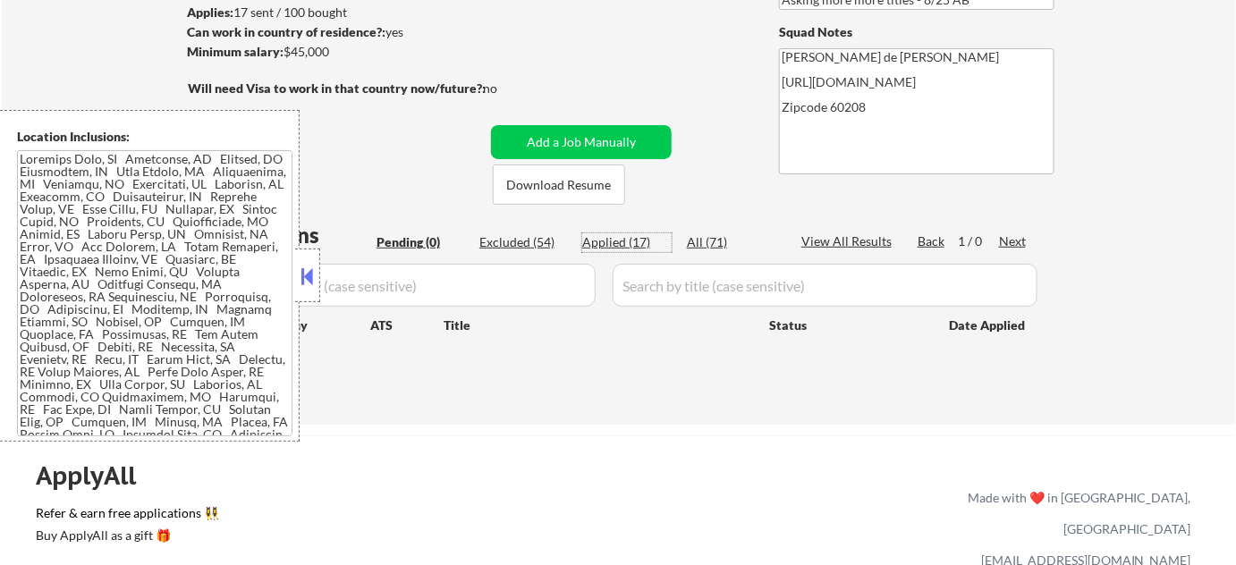
select select ""applied""
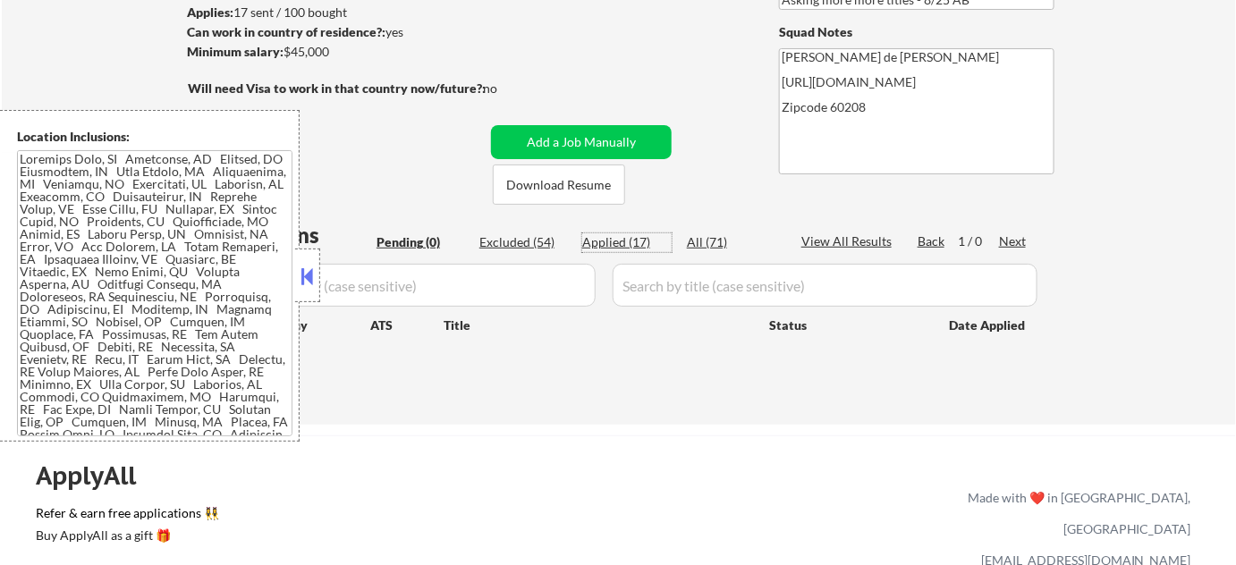
select select ""applied""
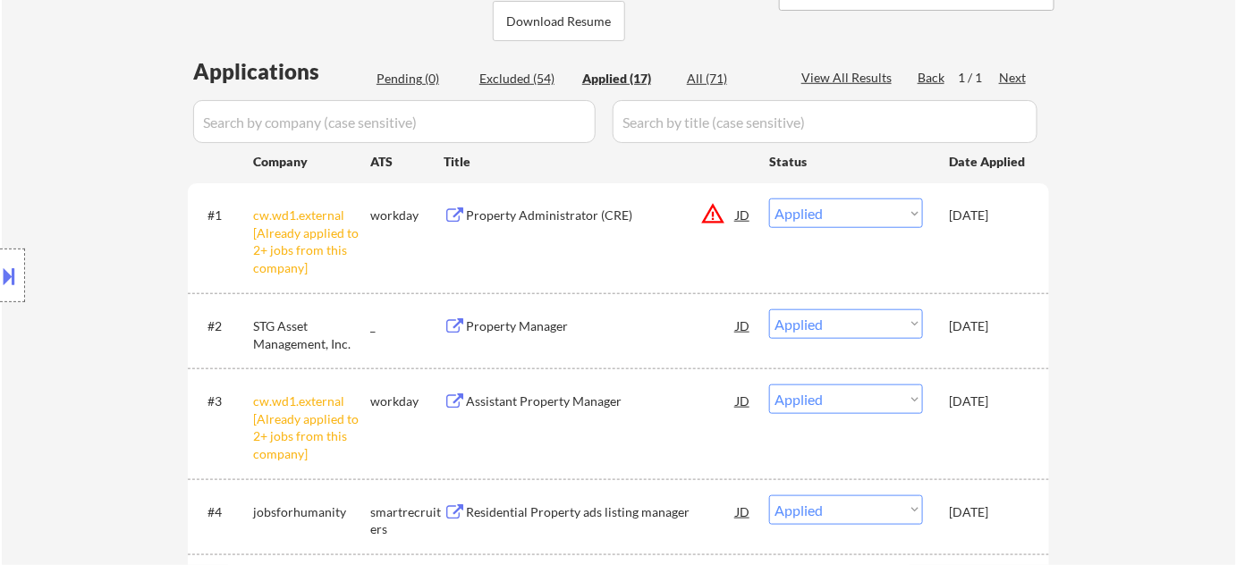
scroll to position [406, 0]
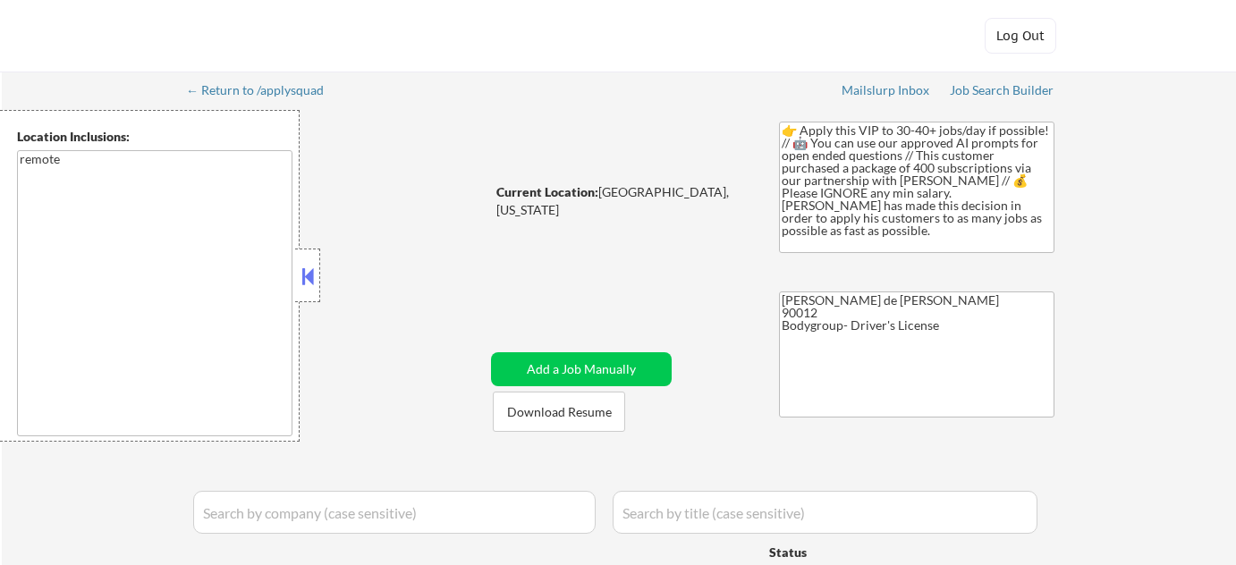
select select ""pending""
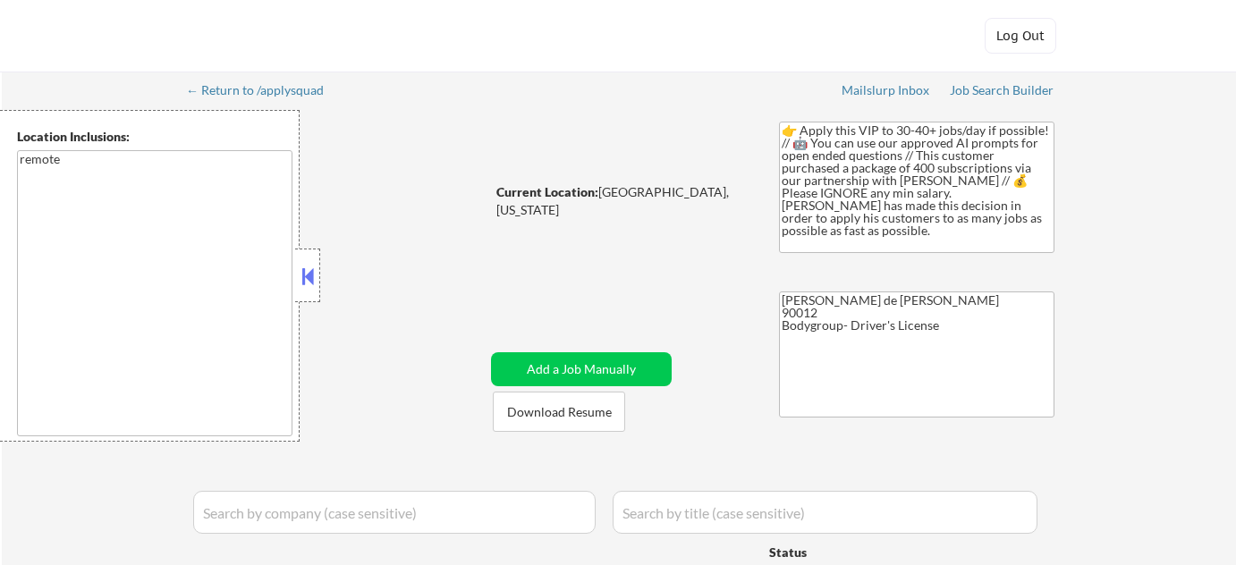
select select ""pending""
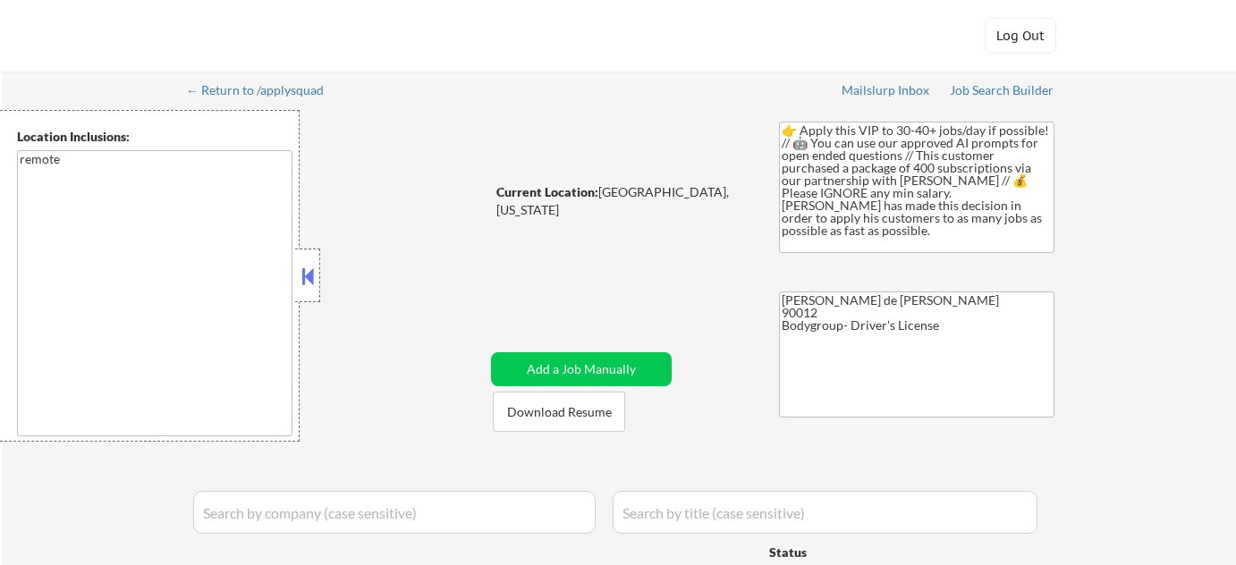
select select ""pending""
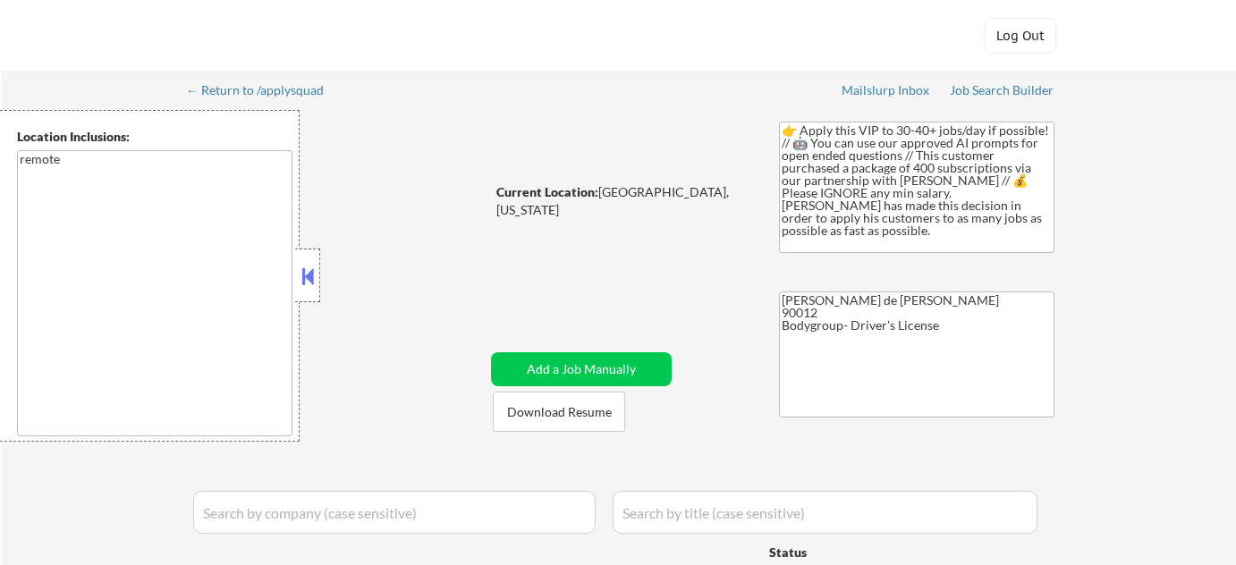
select select ""pending""
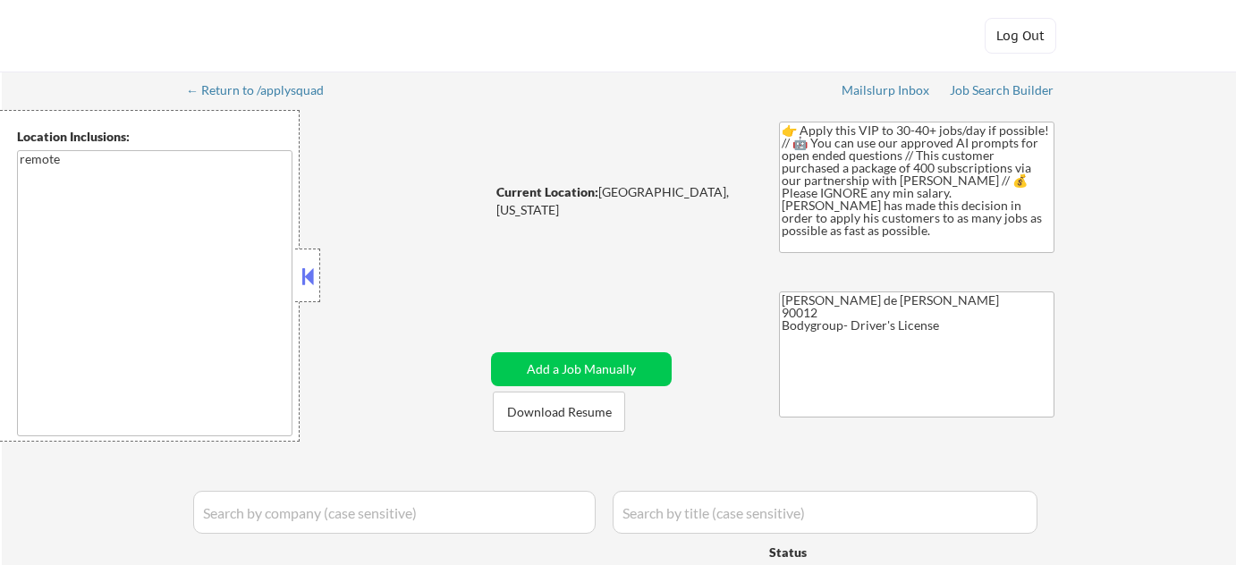
select select ""pending""
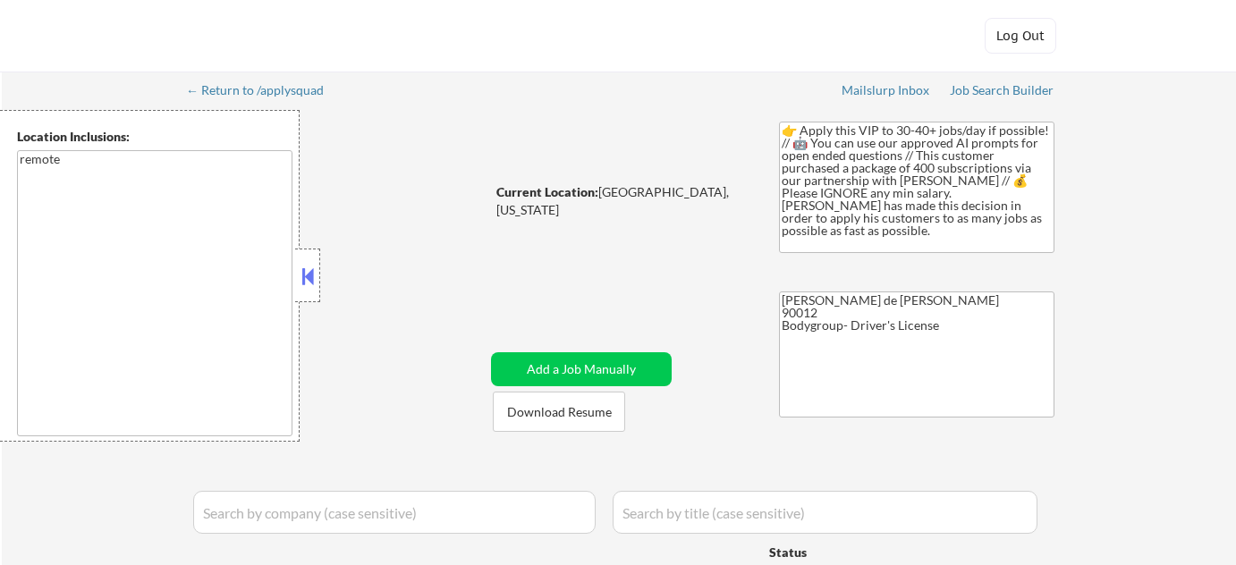
select select ""pending""
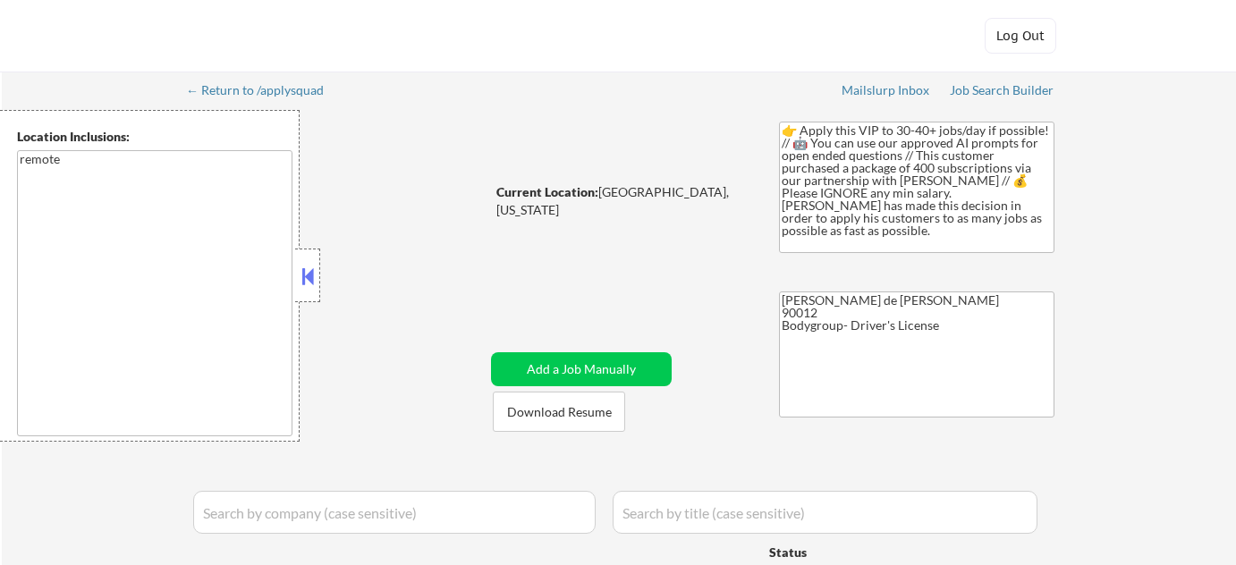
select select ""pending""
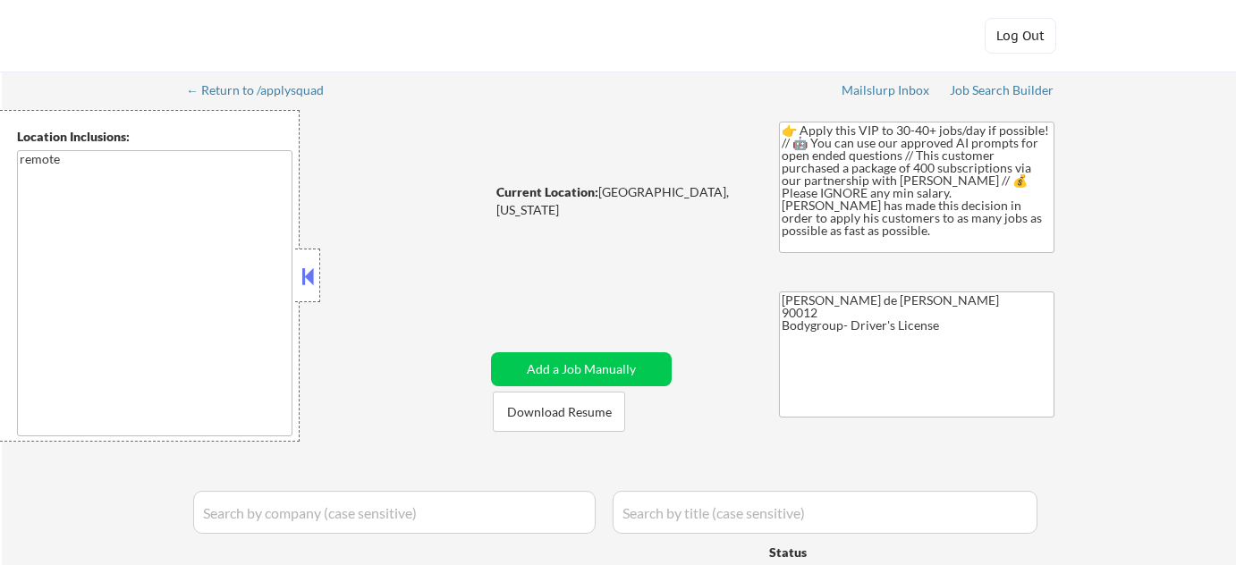
select select ""pending""
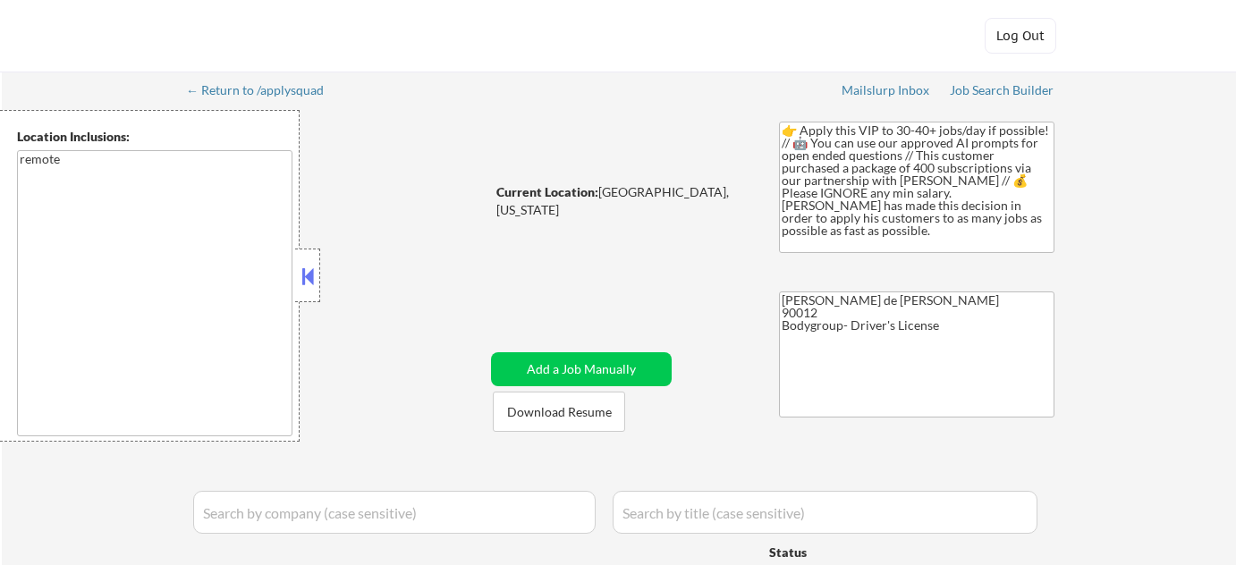
select select ""pending""
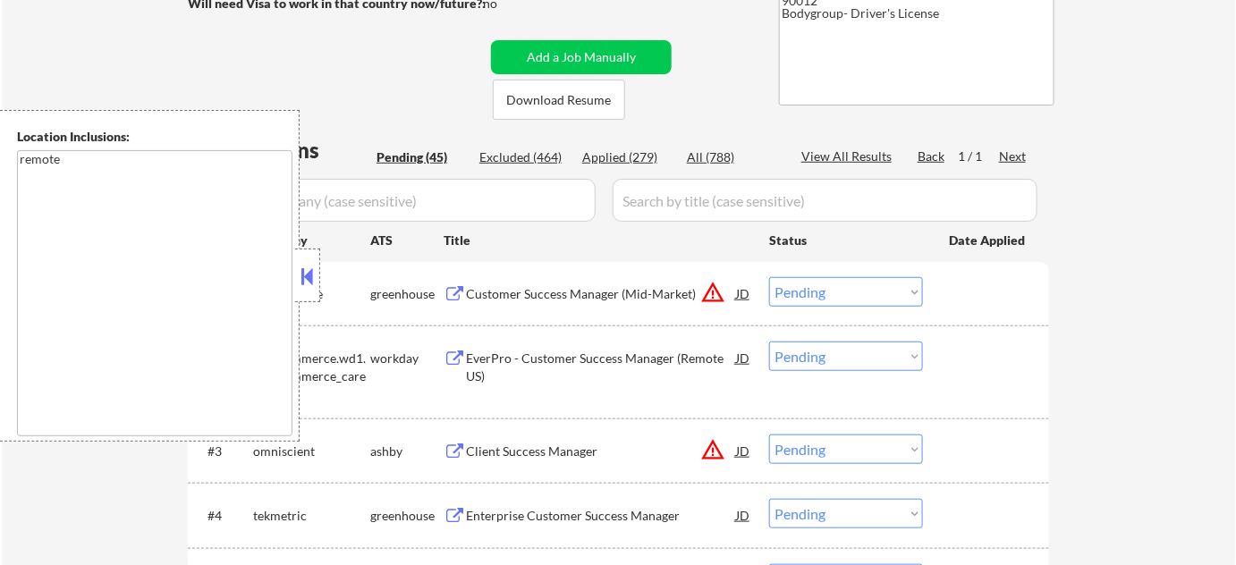
scroll to position [325, 0]
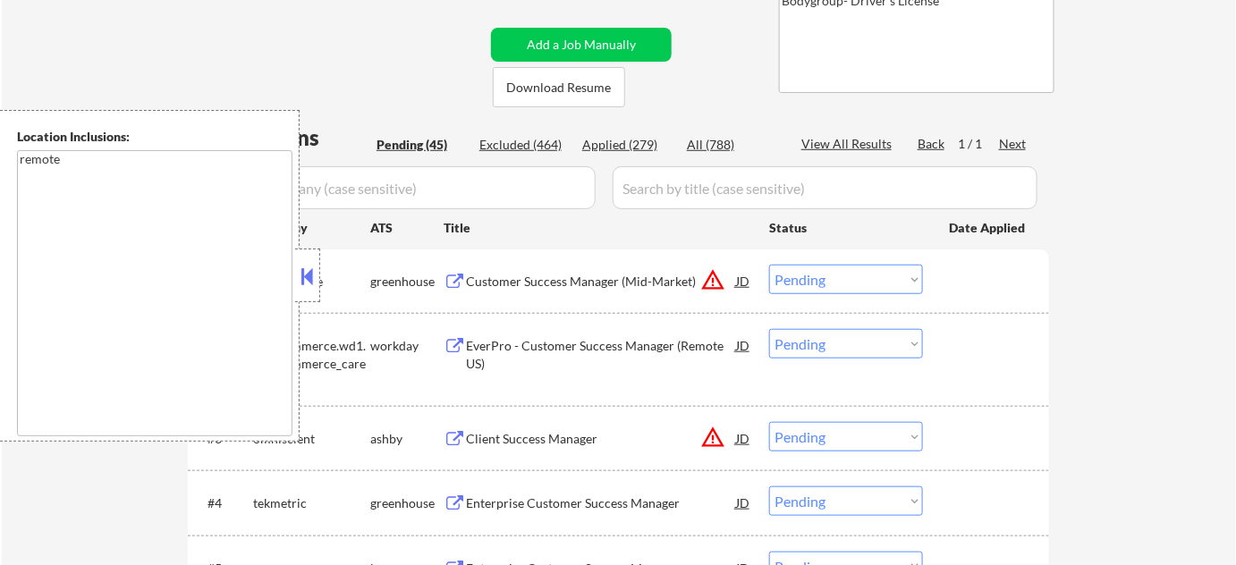
click at [313, 274] on button at bounding box center [308, 276] width 20 height 27
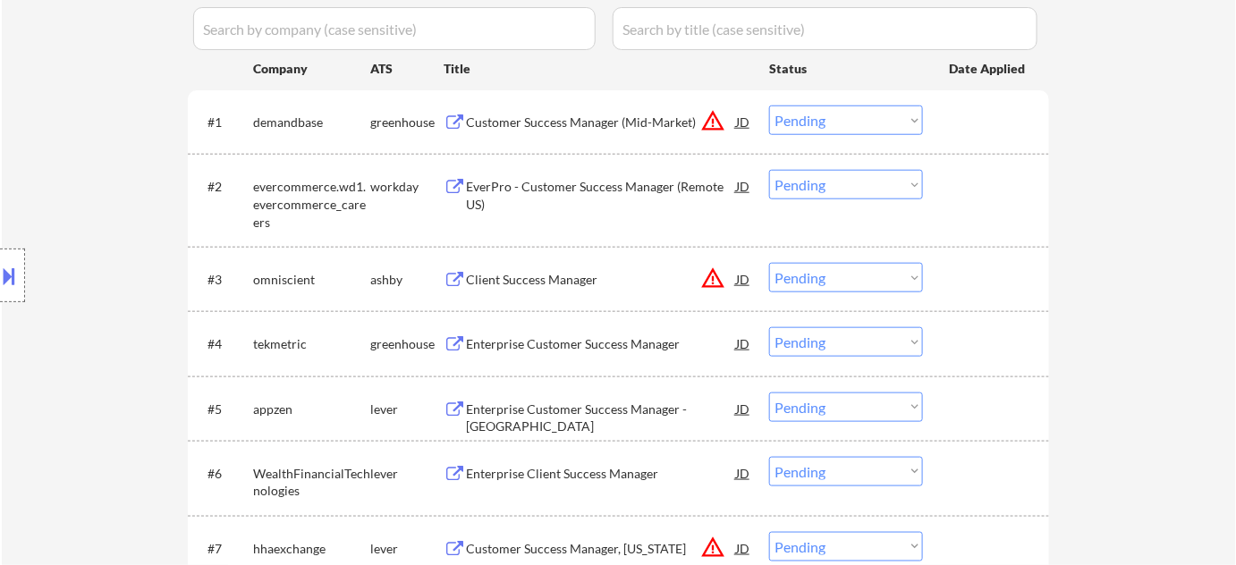
scroll to position [487, 0]
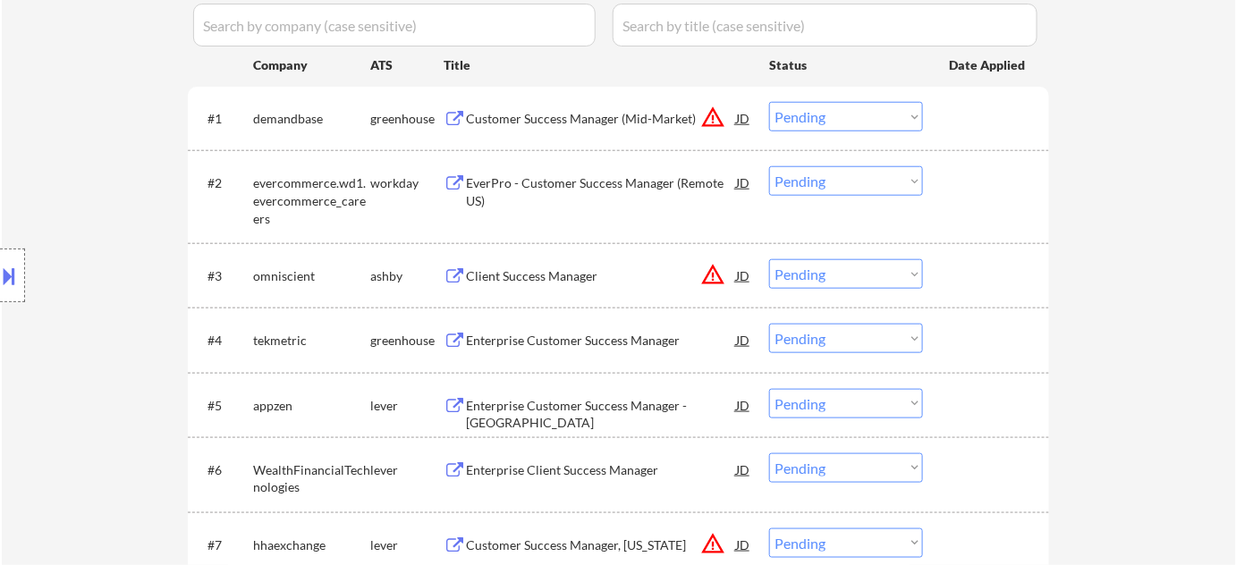
click at [713, 275] on button "warning_amber" at bounding box center [712, 274] width 25 height 25
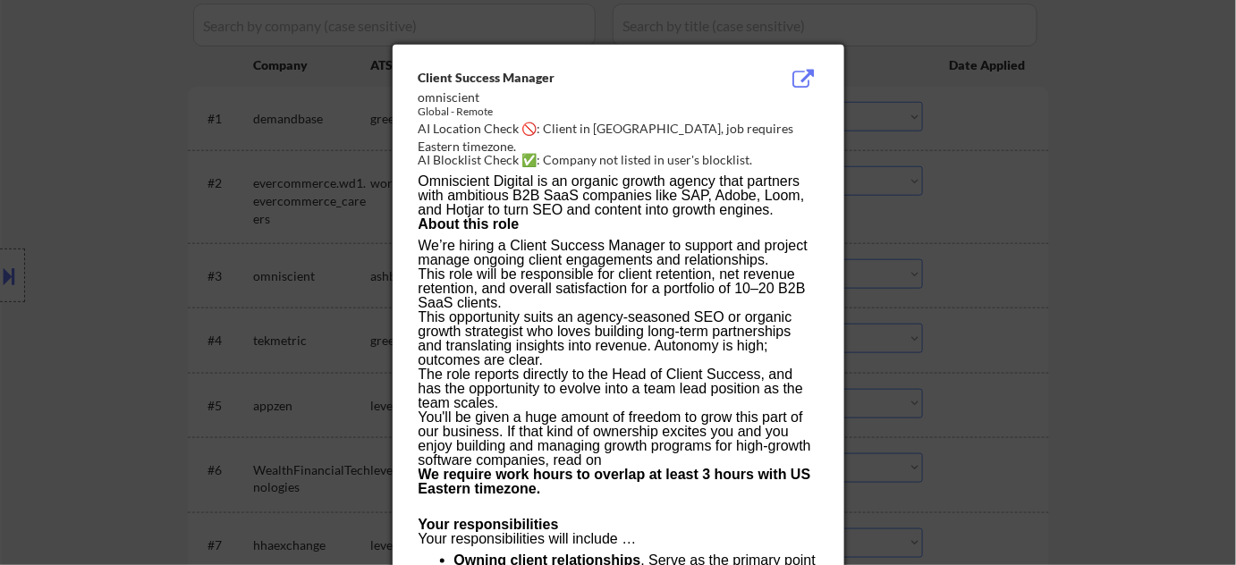
click at [1085, 323] on div at bounding box center [618, 282] width 1236 height 565
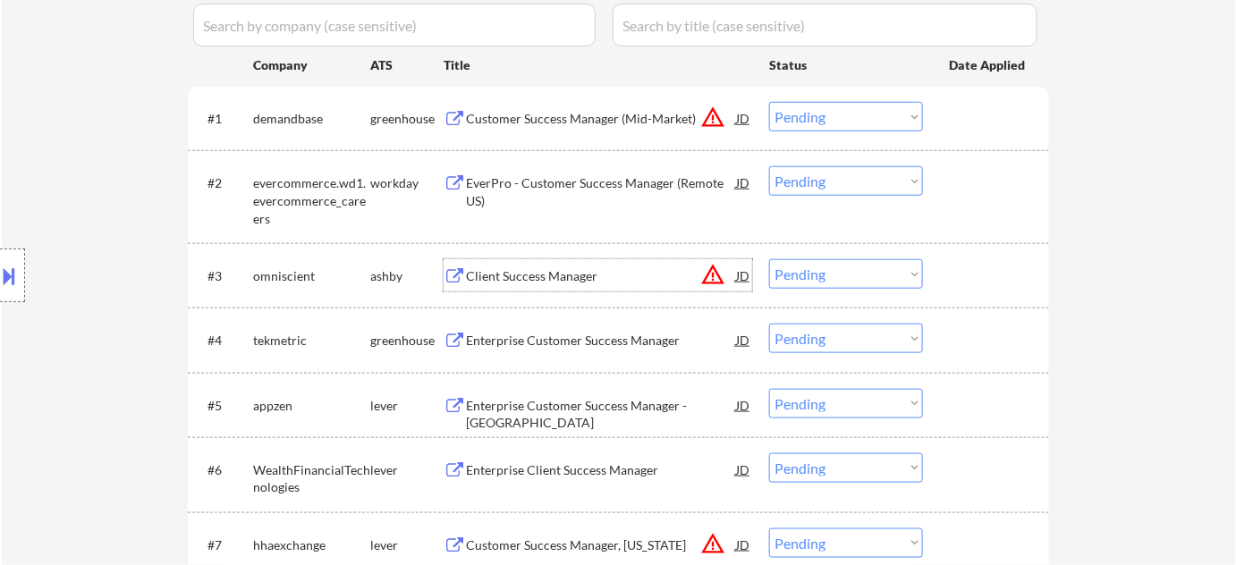
click at [573, 277] on div "Client Success Manager" at bounding box center [601, 276] width 270 height 18
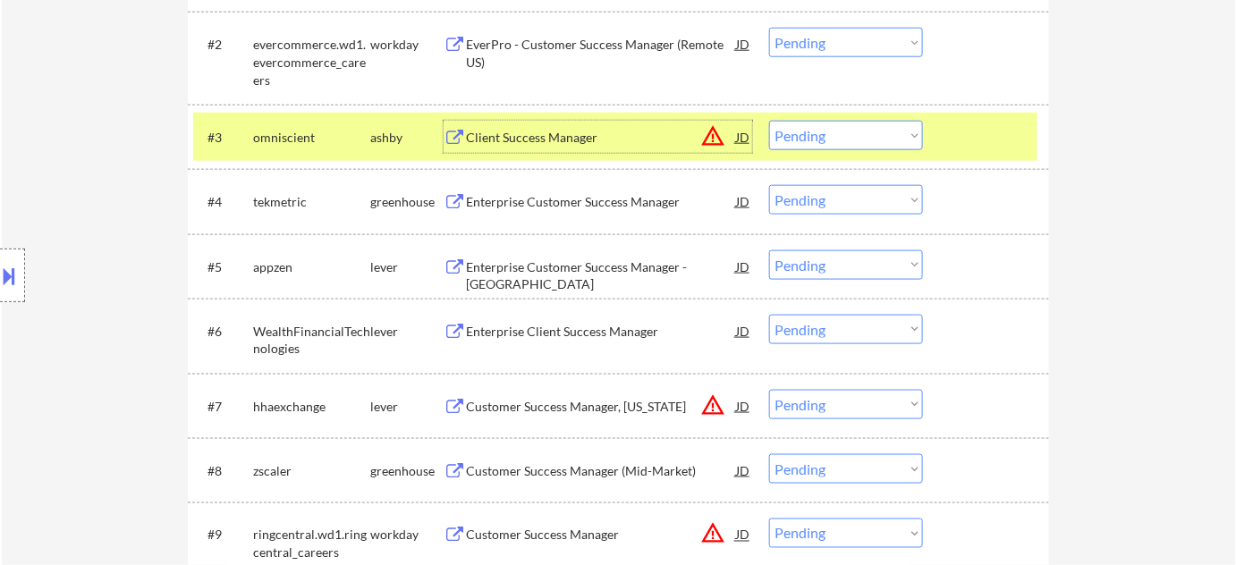
scroll to position [650, 0]
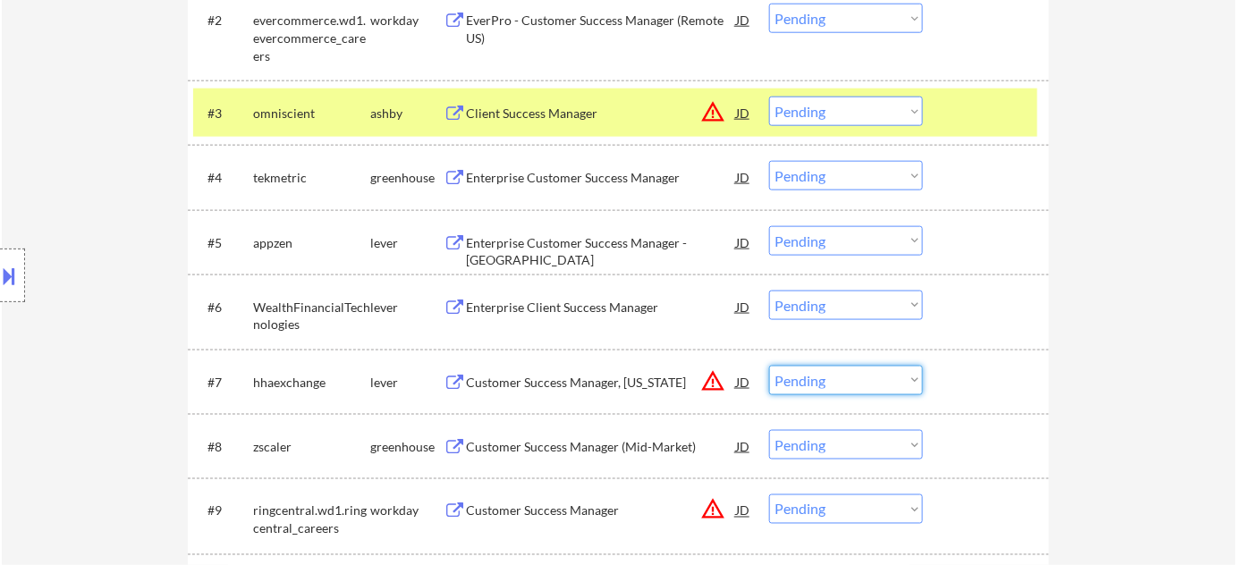
click at [852, 382] on select "Choose an option... Pending Applied Excluded (Questions) Excluded (Expired) Exc…" at bounding box center [846, 381] width 154 height 30
click at [769, 366] on select "Choose an option... Pending Applied Excluded (Questions) Excluded (Expired) Exc…" at bounding box center [846, 381] width 154 height 30
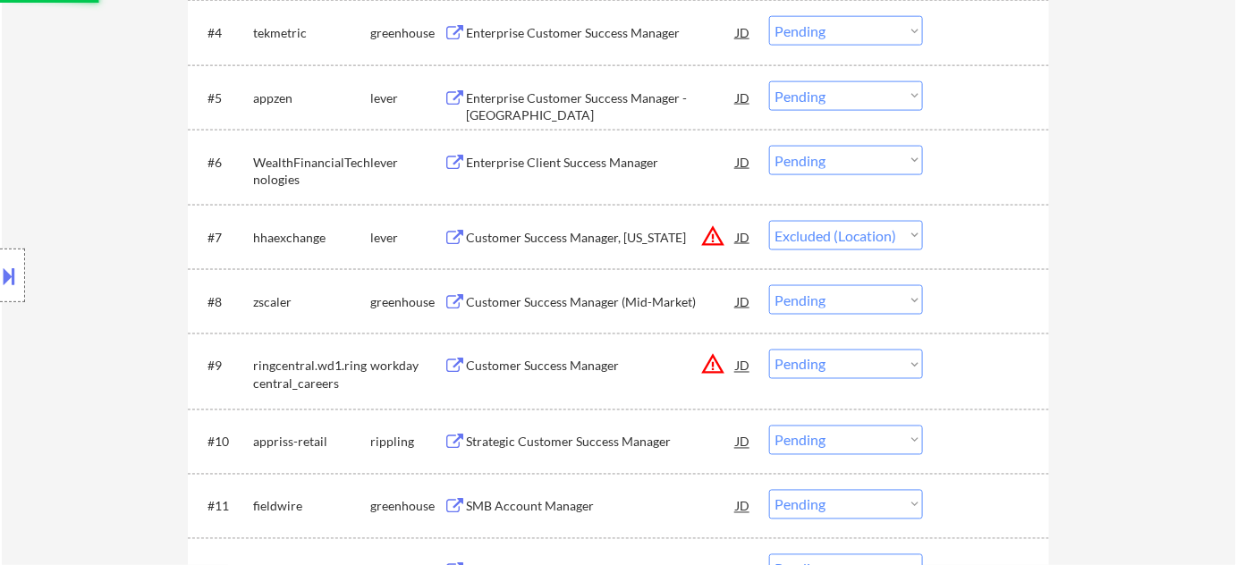
scroll to position [813, 0]
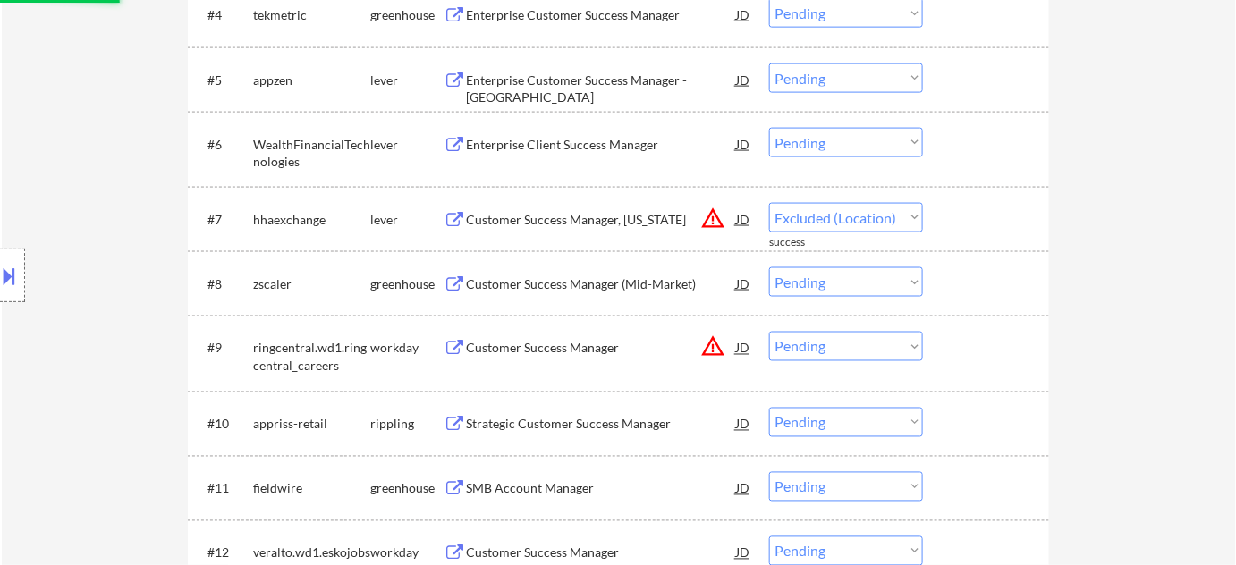
select select ""pending""
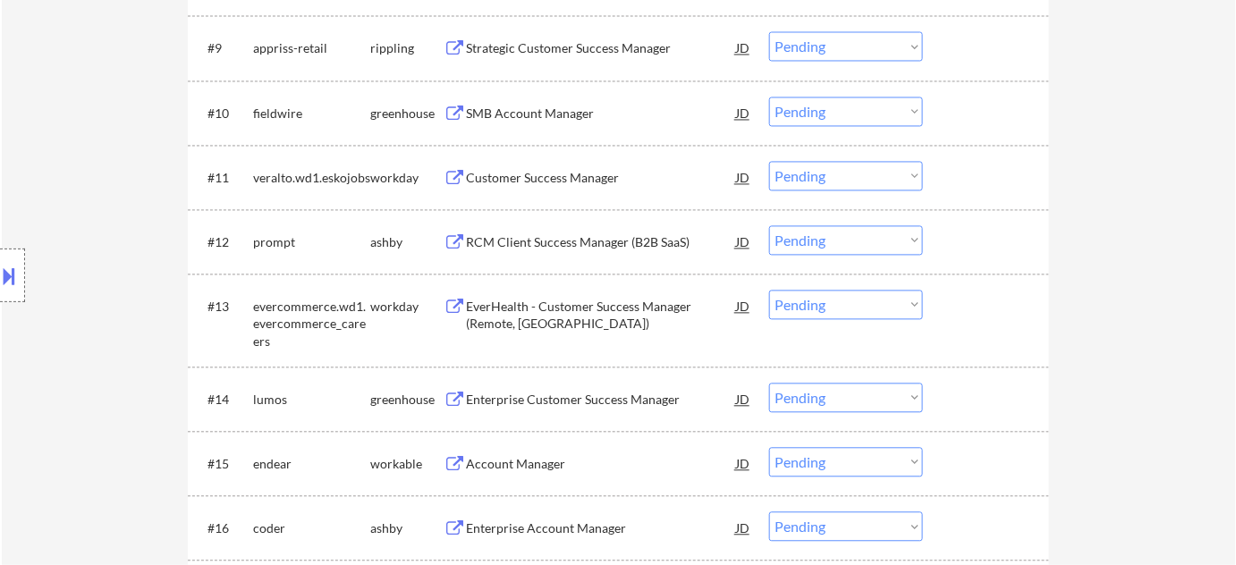
scroll to position [1138, 0]
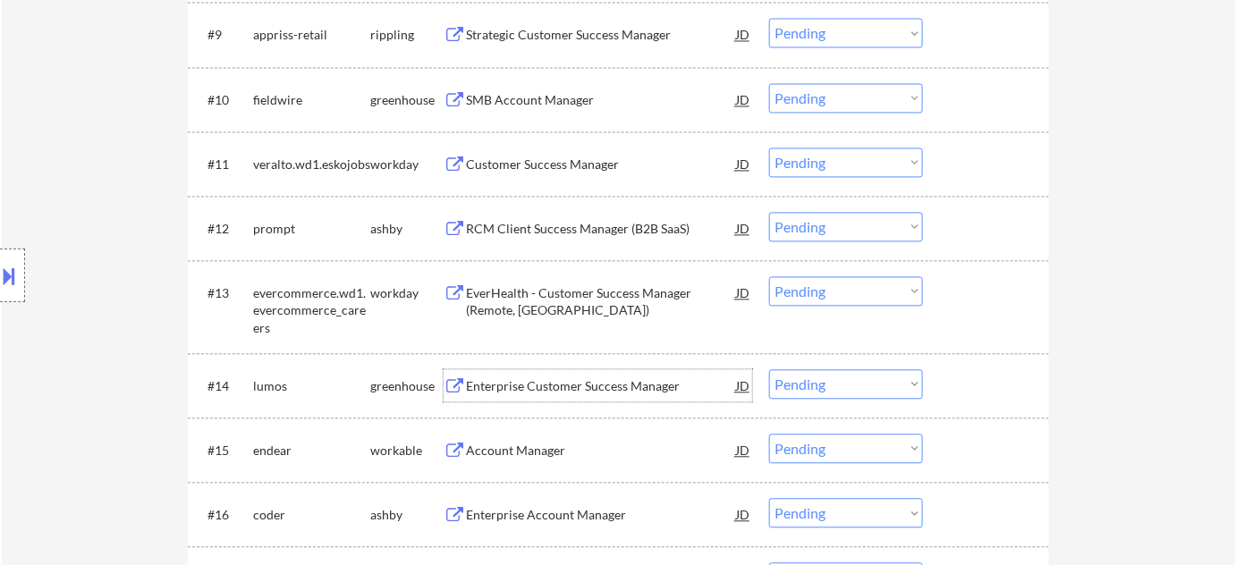
click at [622, 389] on div "Enterprise Customer Success Manager" at bounding box center [601, 386] width 270 height 18
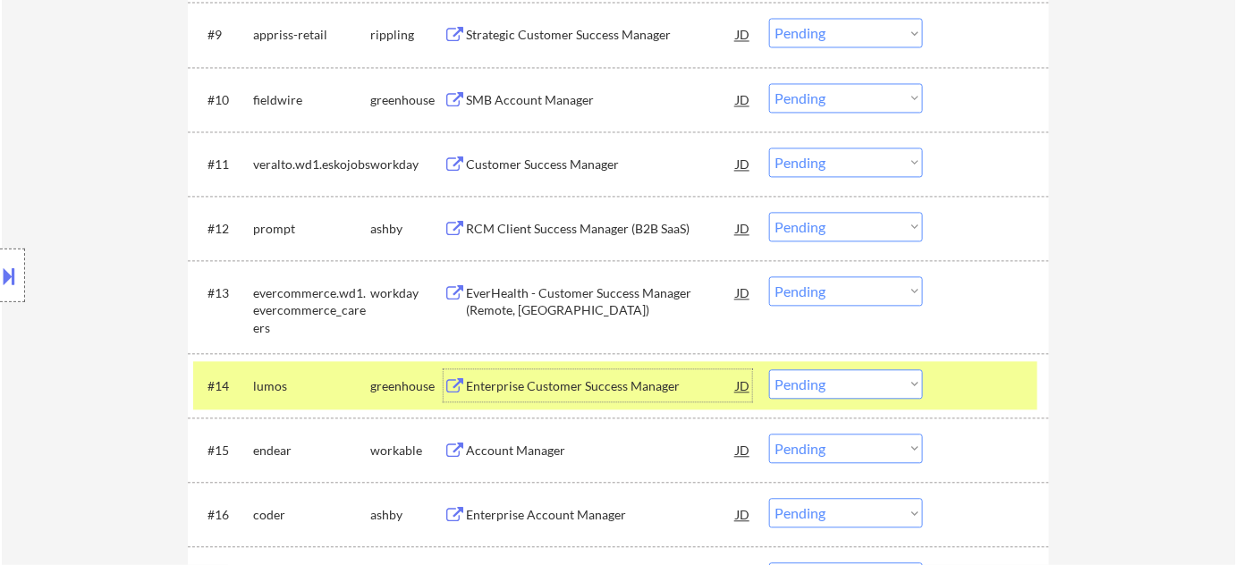
click at [857, 390] on select "Choose an option... Pending Applied Excluded (Questions) Excluded (Expired) Exc…" at bounding box center [846, 384] width 154 height 30
click at [769, 369] on select "Choose an option... Pending Applied Excluded (Questions) Excluded (Expired) Exc…" at bounding box center [846, 384] width 154 height 30
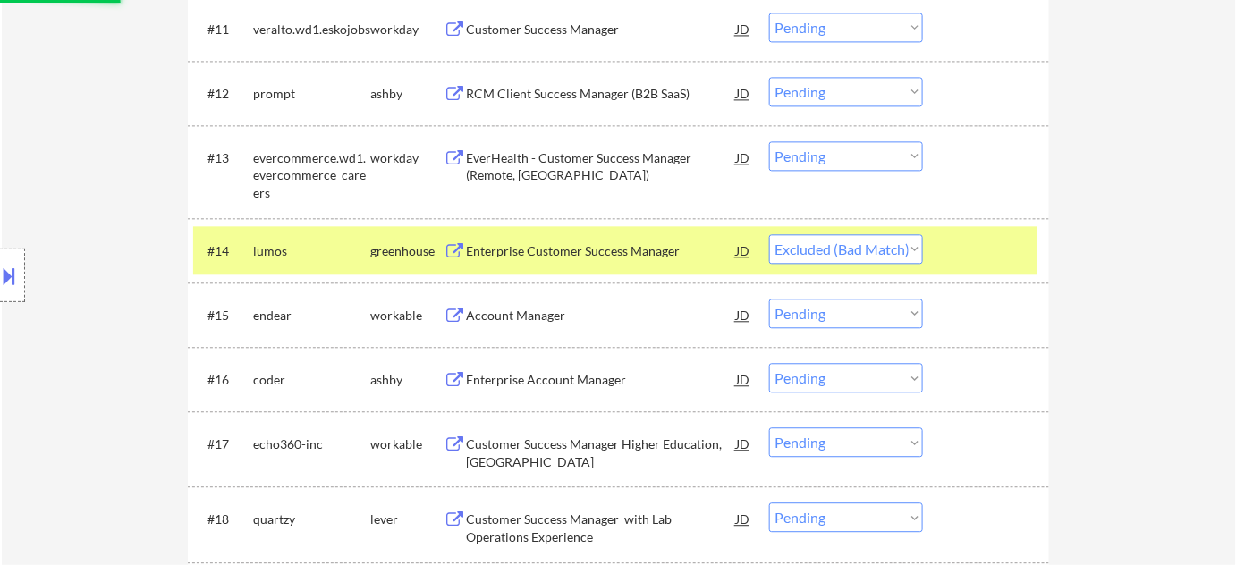
scroll to position [1300, 0]
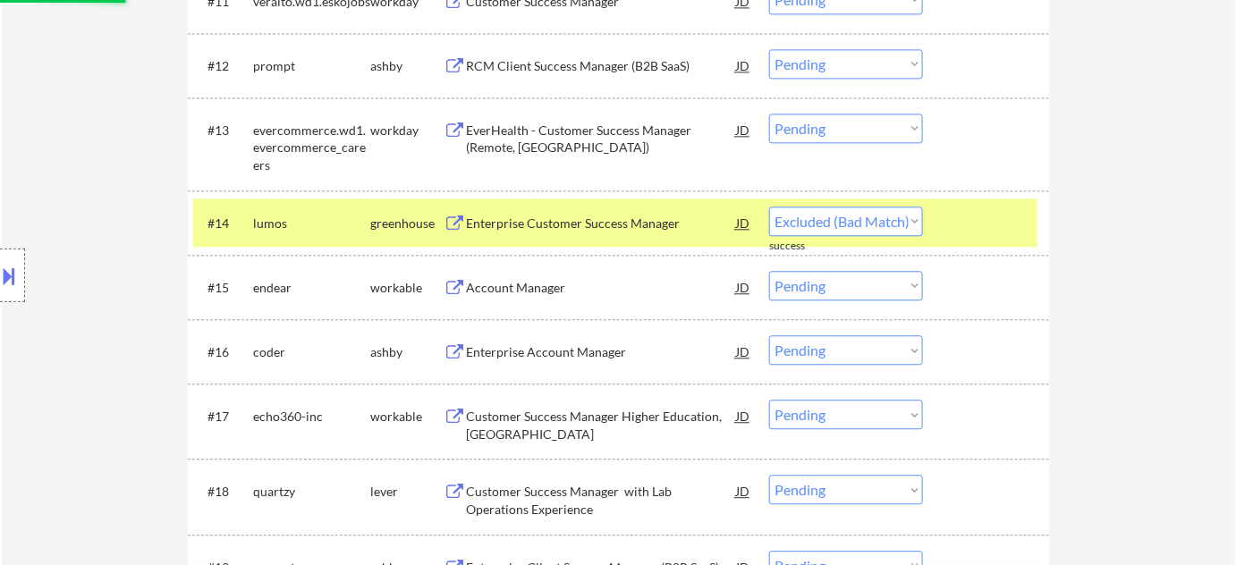
select select ""pending""
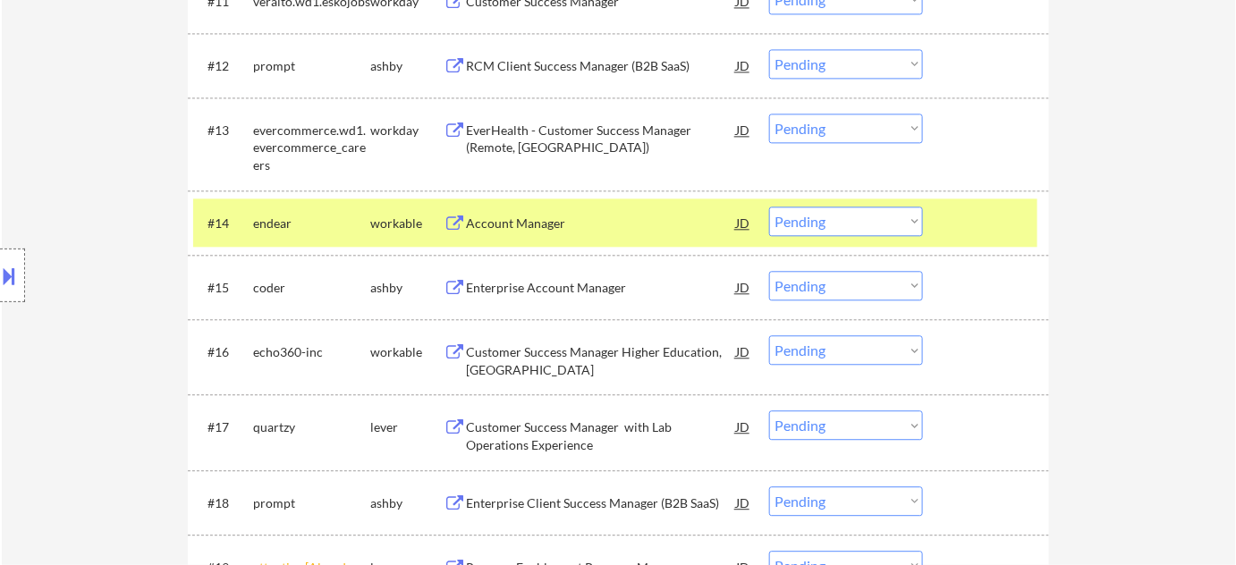
click at [597, 291] on div "Enterprise Account Manager" at bounding box center [601, 288] width 270 height 18
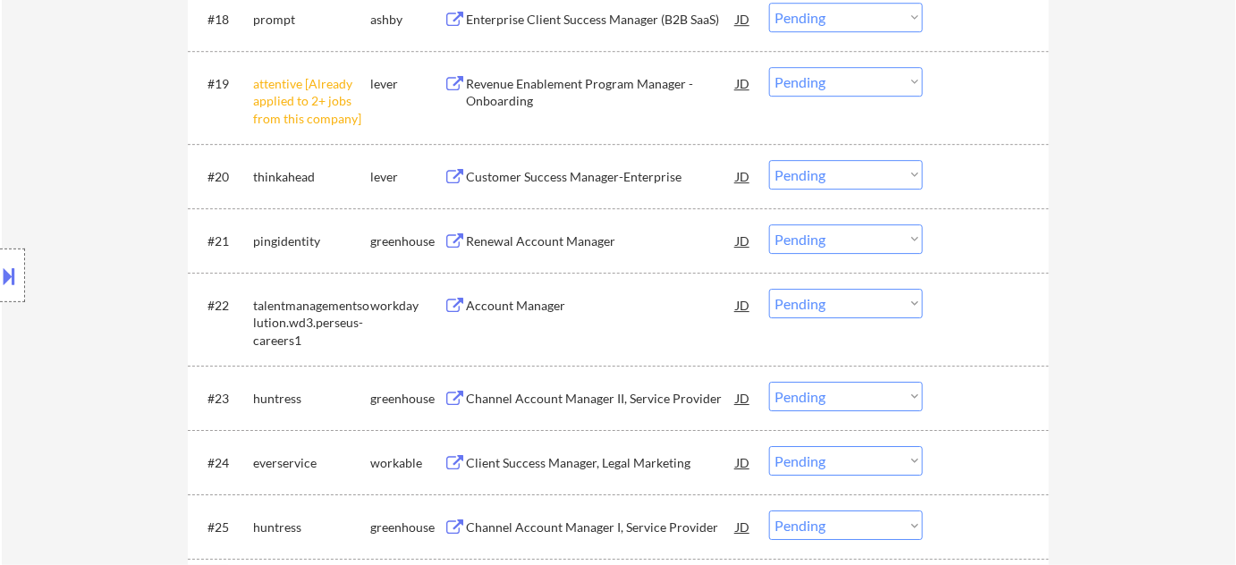
scroll to position [1789, 0]
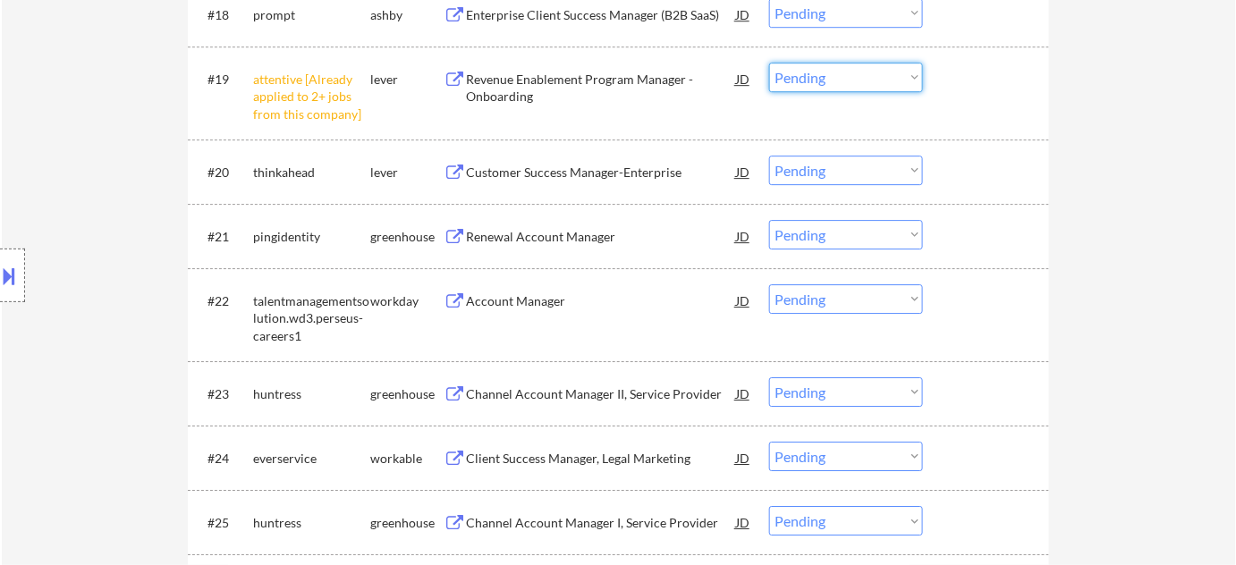
click at [854, 78] on select "Choose an option... Pending Applied Excluded (Questions) Excluded (Expired) Exc…" at bounding box center [846, 78] width 154 height 30
click at [769, 63] on select "Choose an option... Pending Applied Excluded (Questions) Excluded (Expired) Exc…" at bounding box center [846, 78] width 154 height 30
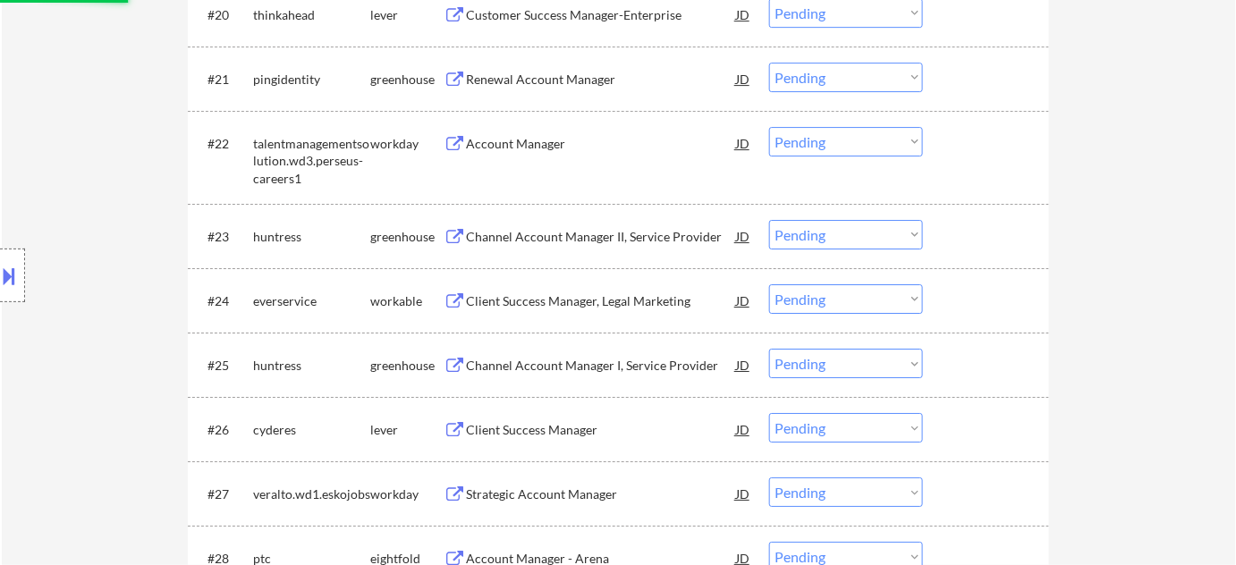
scroll to position [1869, 0]
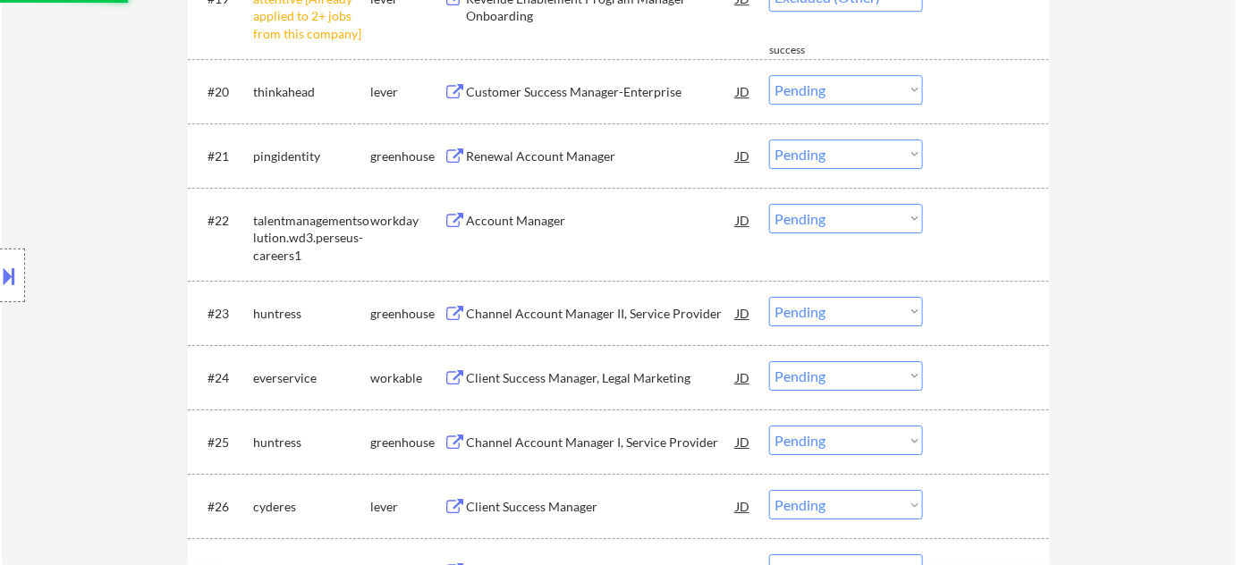
select select ""pending""
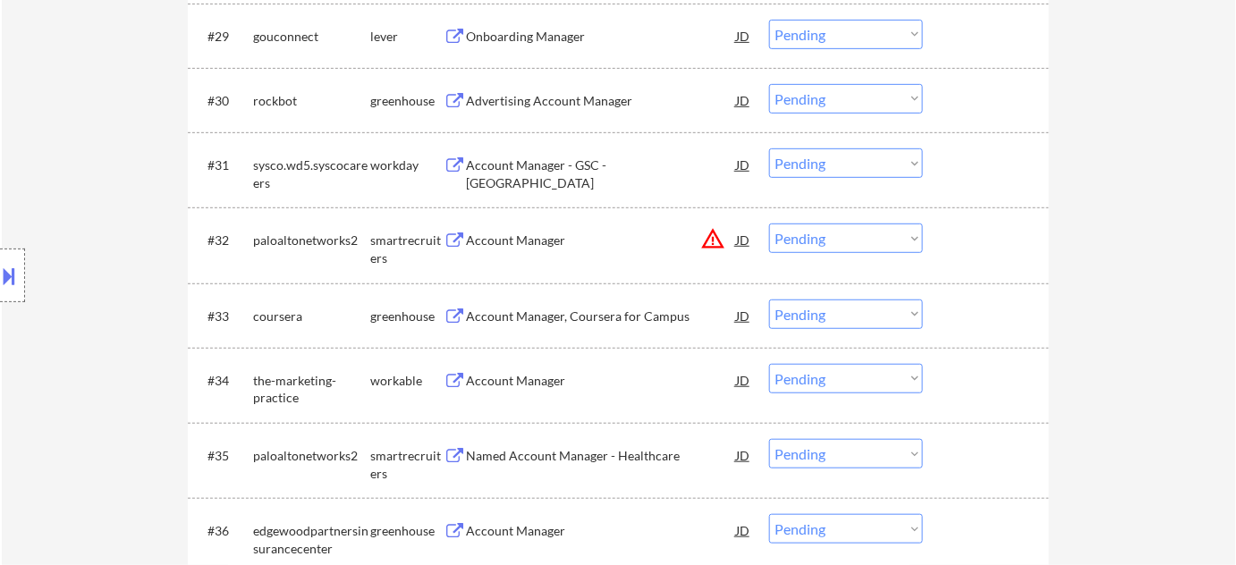
scroll to position [2520, 0]
